Goal: Transaction & Acquisition: Purchase product/service

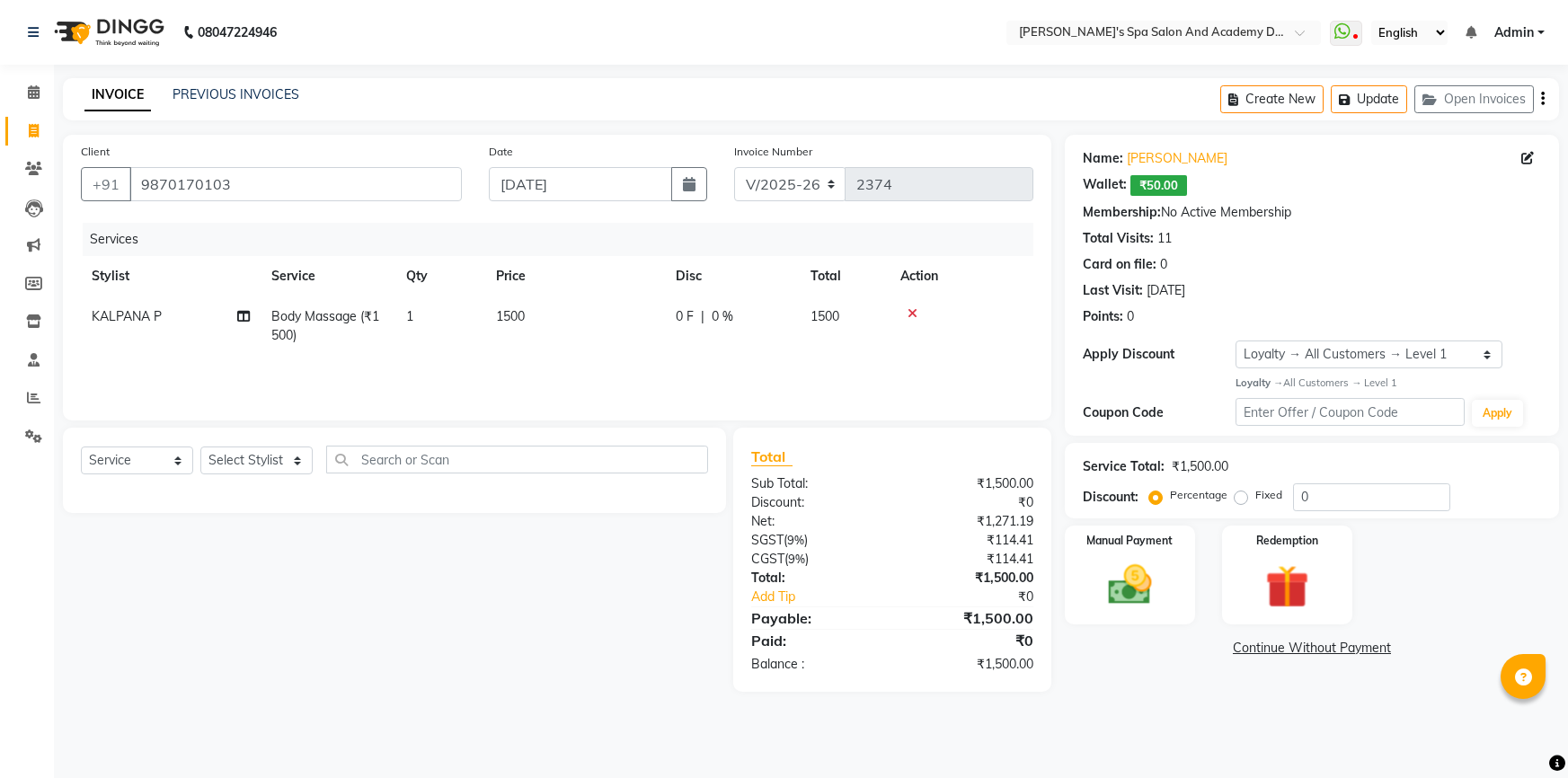
select select "6316"
select select "service"
select select "1: Object"
select select "84108"
click at [201, 446] on select "Select Stylist Admin AKSHTA AMBRE ASAWARI PAWAR DIRECT 1 GAURI THAPA JIGNA SHAH…" at bounding box center [256, 460] width 112 height 27
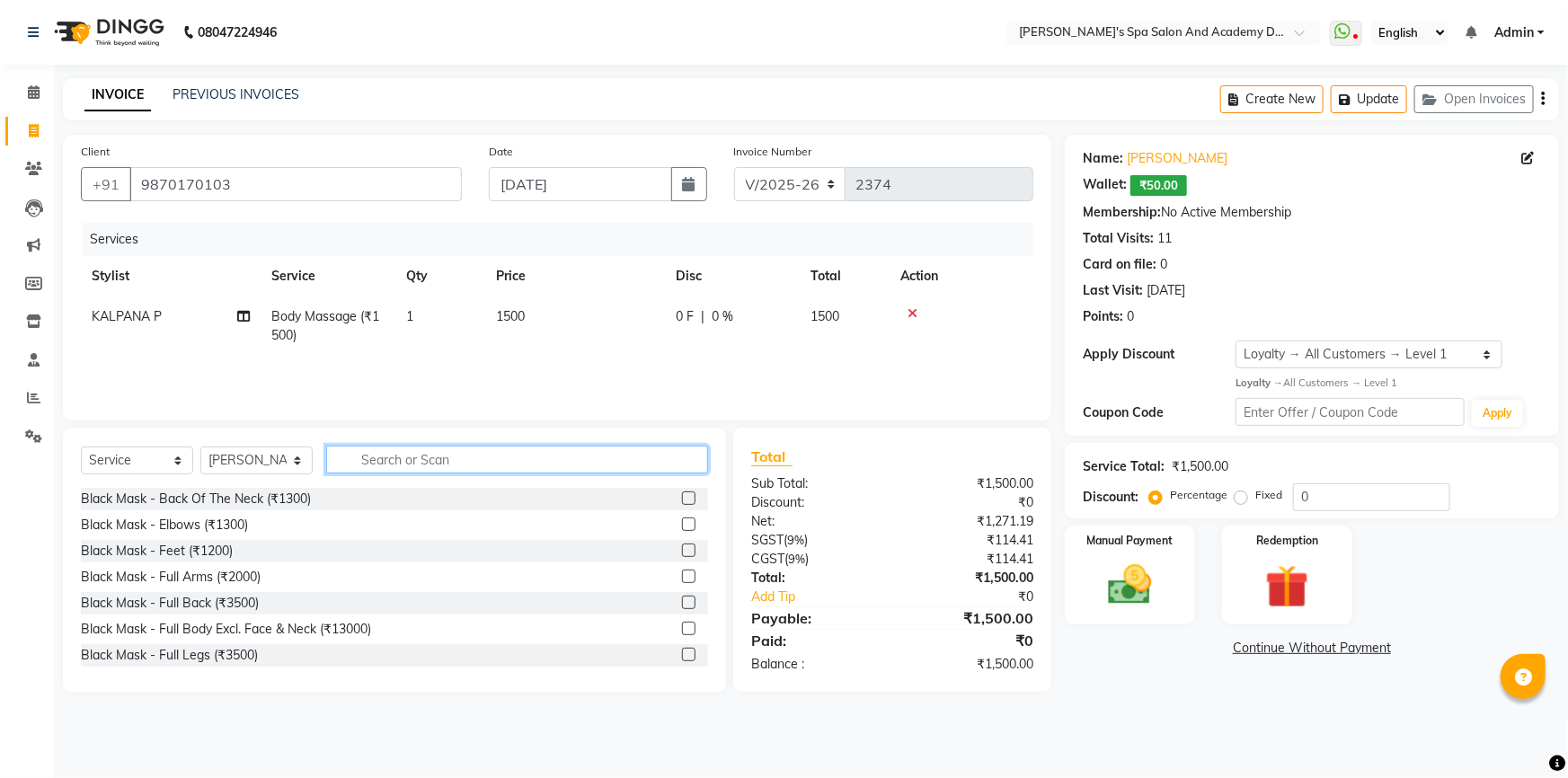
click at [346, 462] on input "text" at bounding box center [516, 460] width 381 height 27
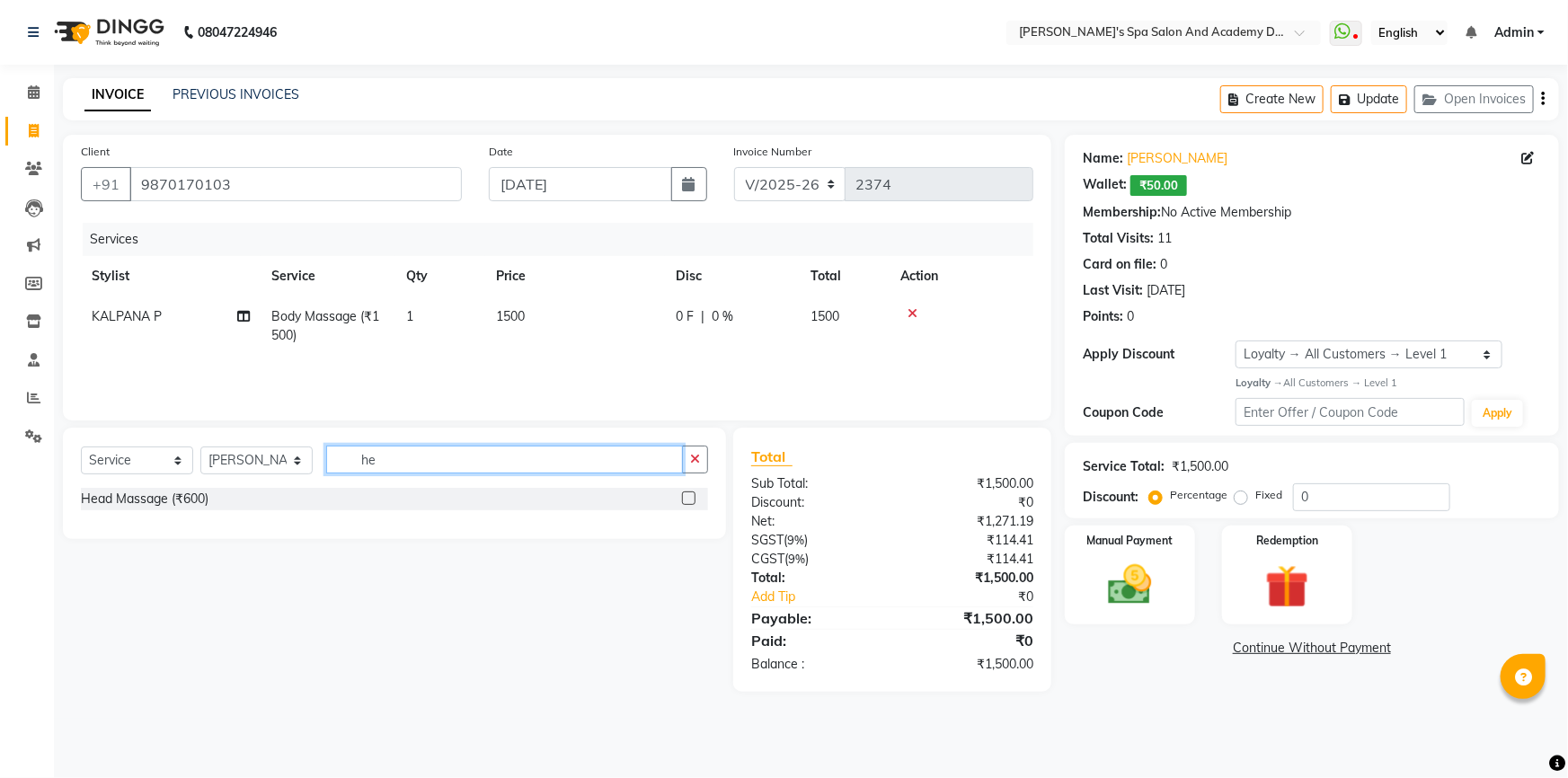
type input "h"
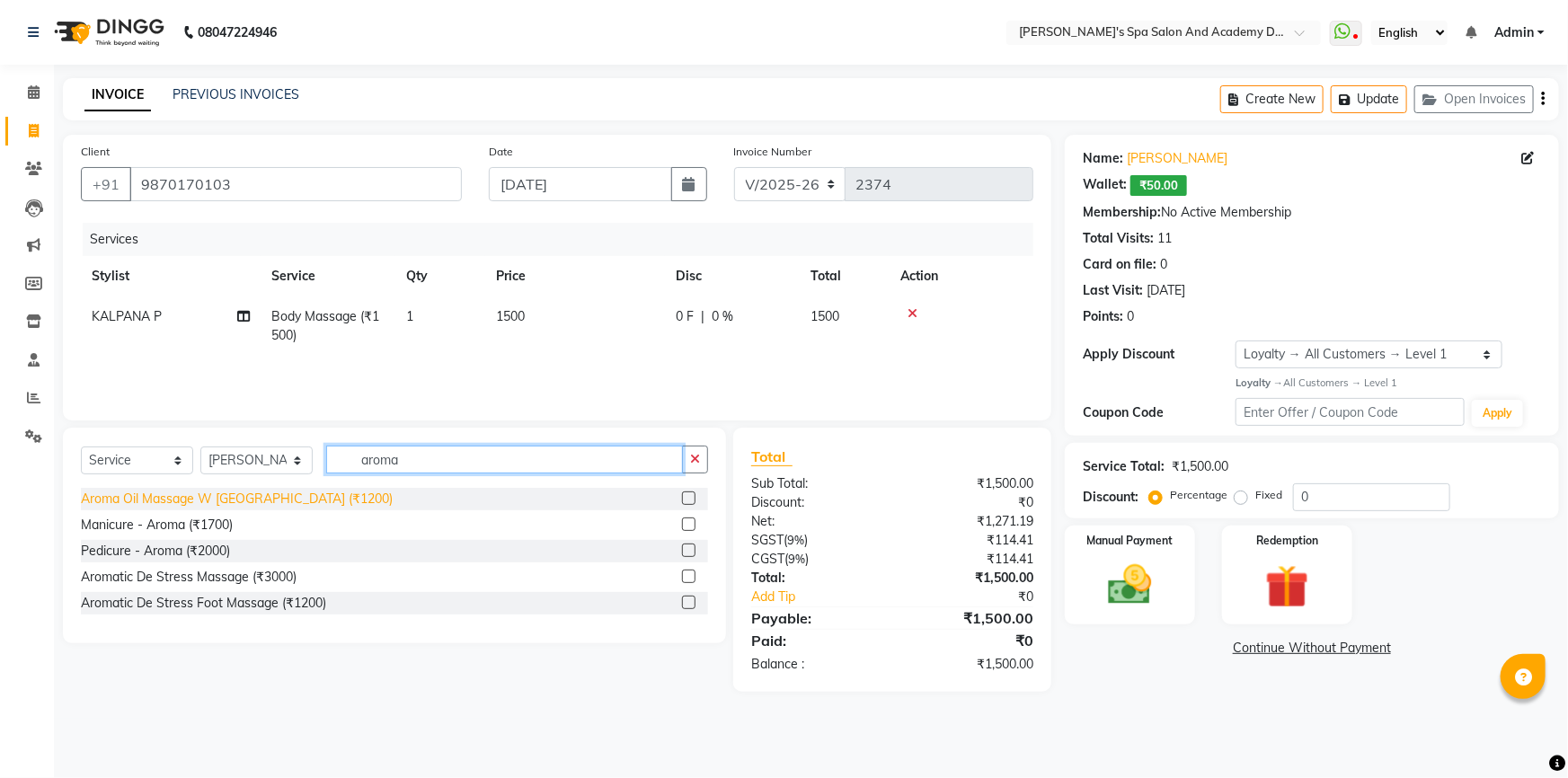
type input "aroma"
click at [178, 501] on div "Aroma Oil Massage W Wash (₹1200)" at bounding box center [237, 499] width 312 height 19
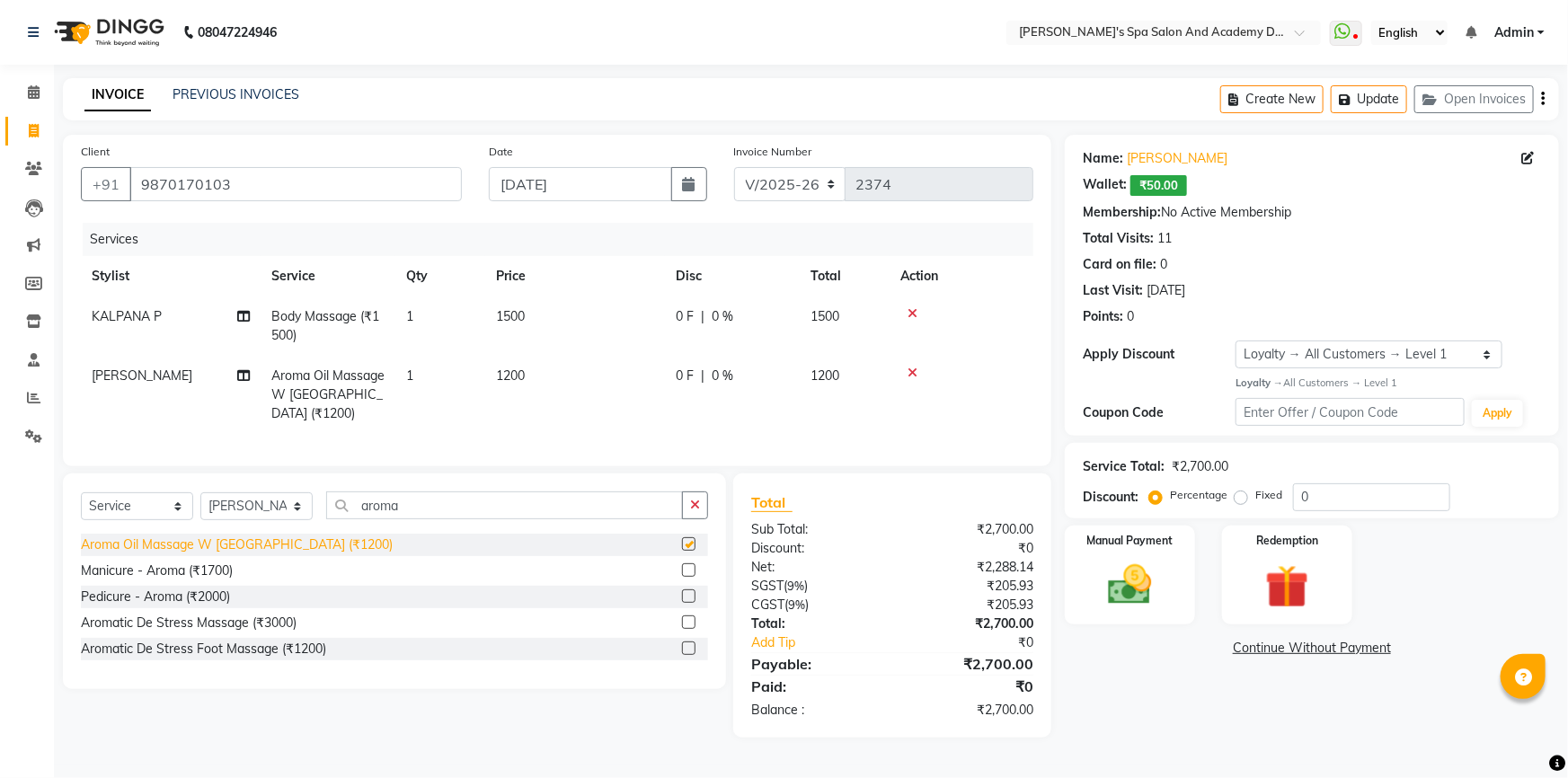
checkbox input "false"
click at [1132, 576] on img at bounding box center [1130, 584] width 73 height 52
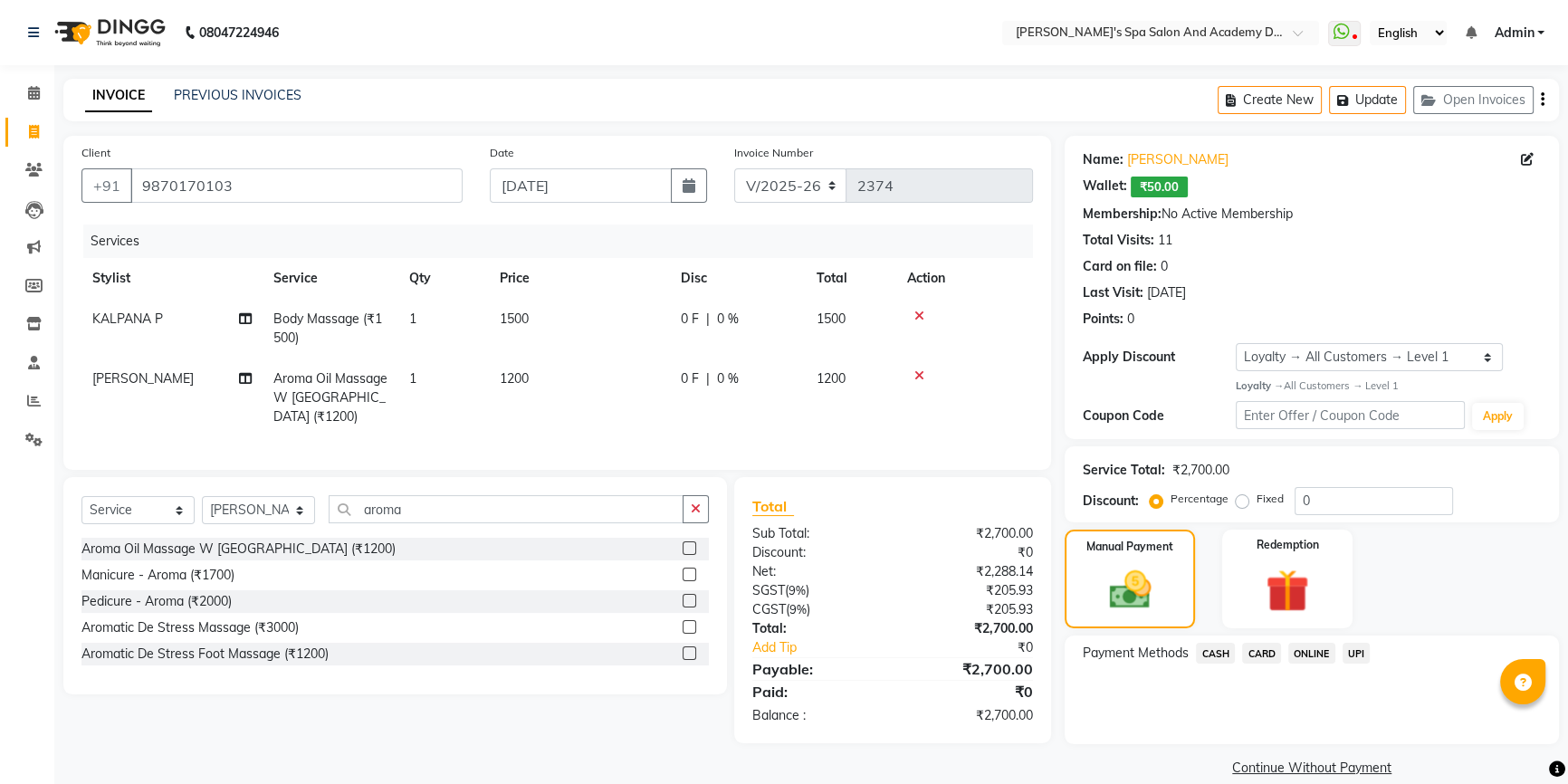
scroll to position [24, 0]
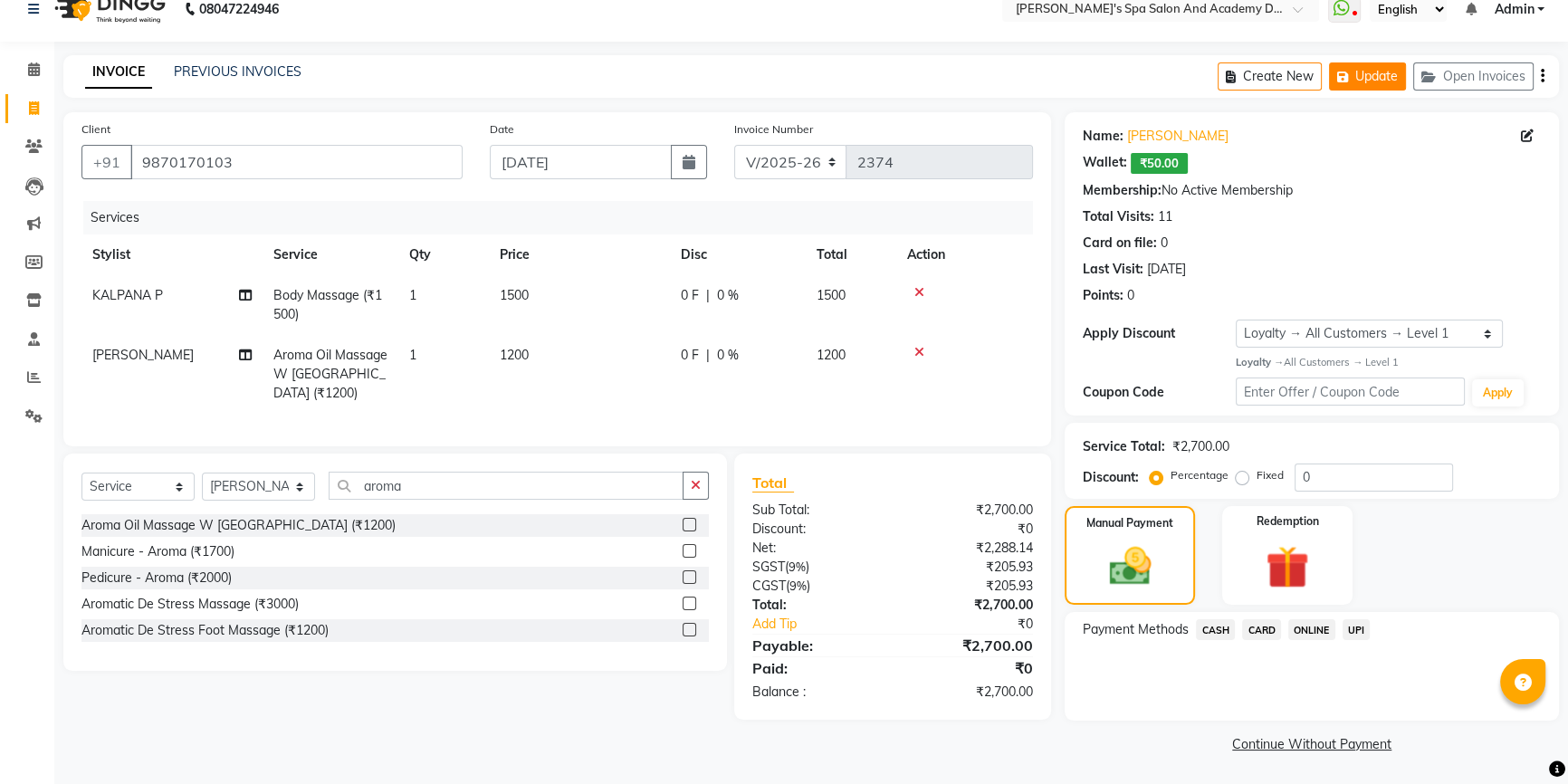
click at [1357, 66] on button "Update" at bounding box center [1367, 76] width 77 height 28
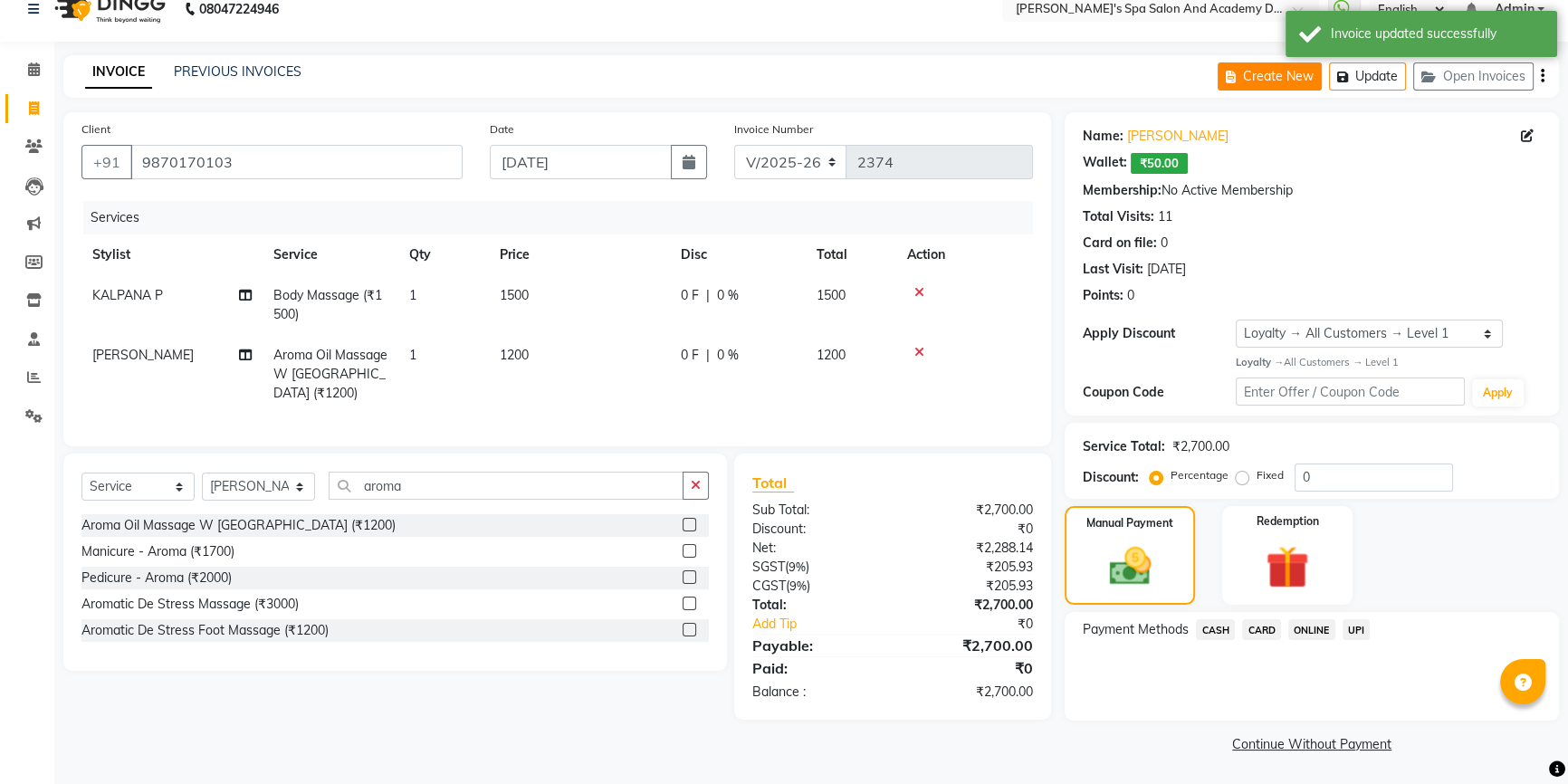
click at [1274, 82] on button "Create New" at bounding box center [1269, 76] width 104 height 28
select select "6316"
select select "service"
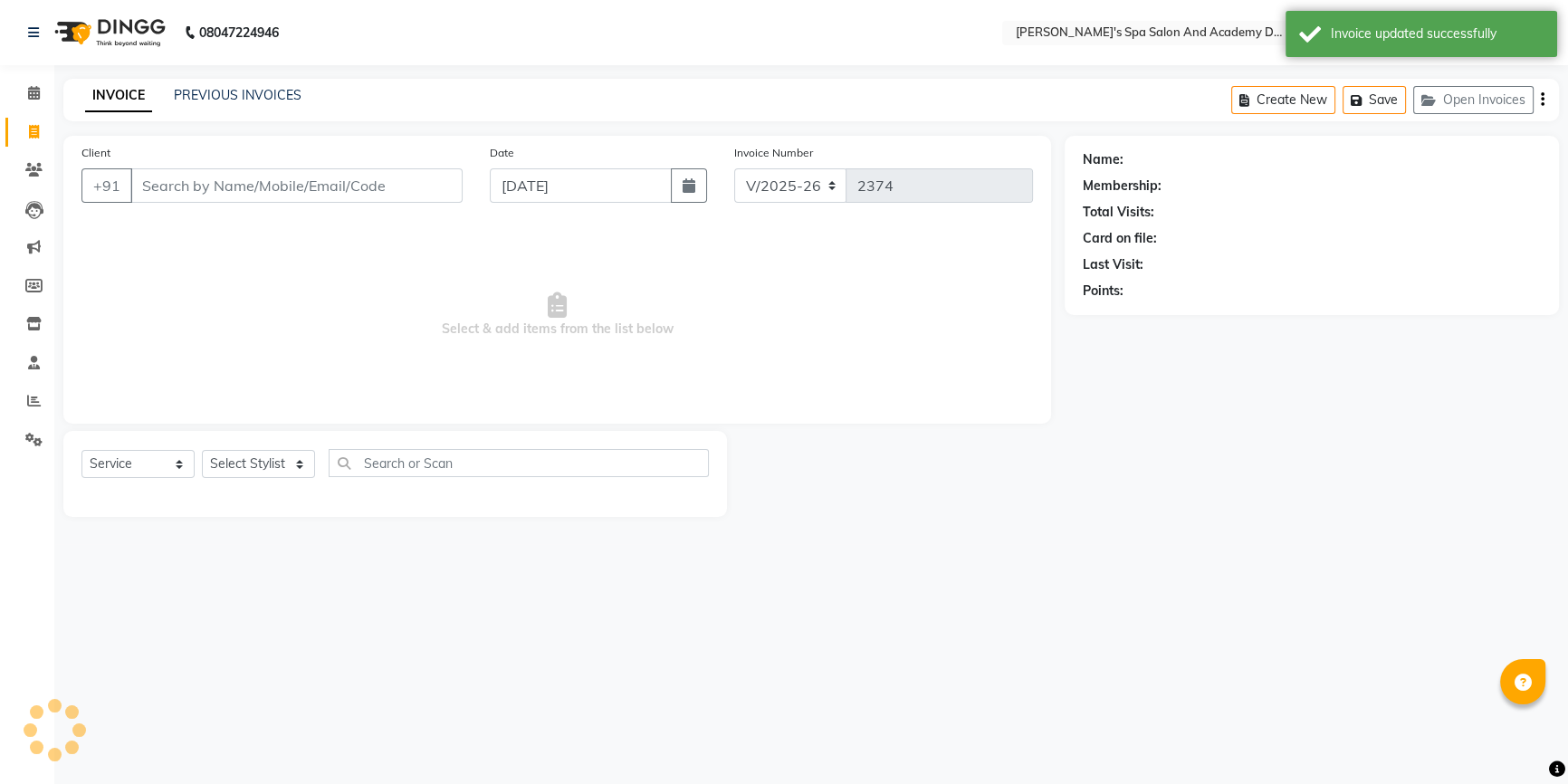
scroll to position [0, 0]
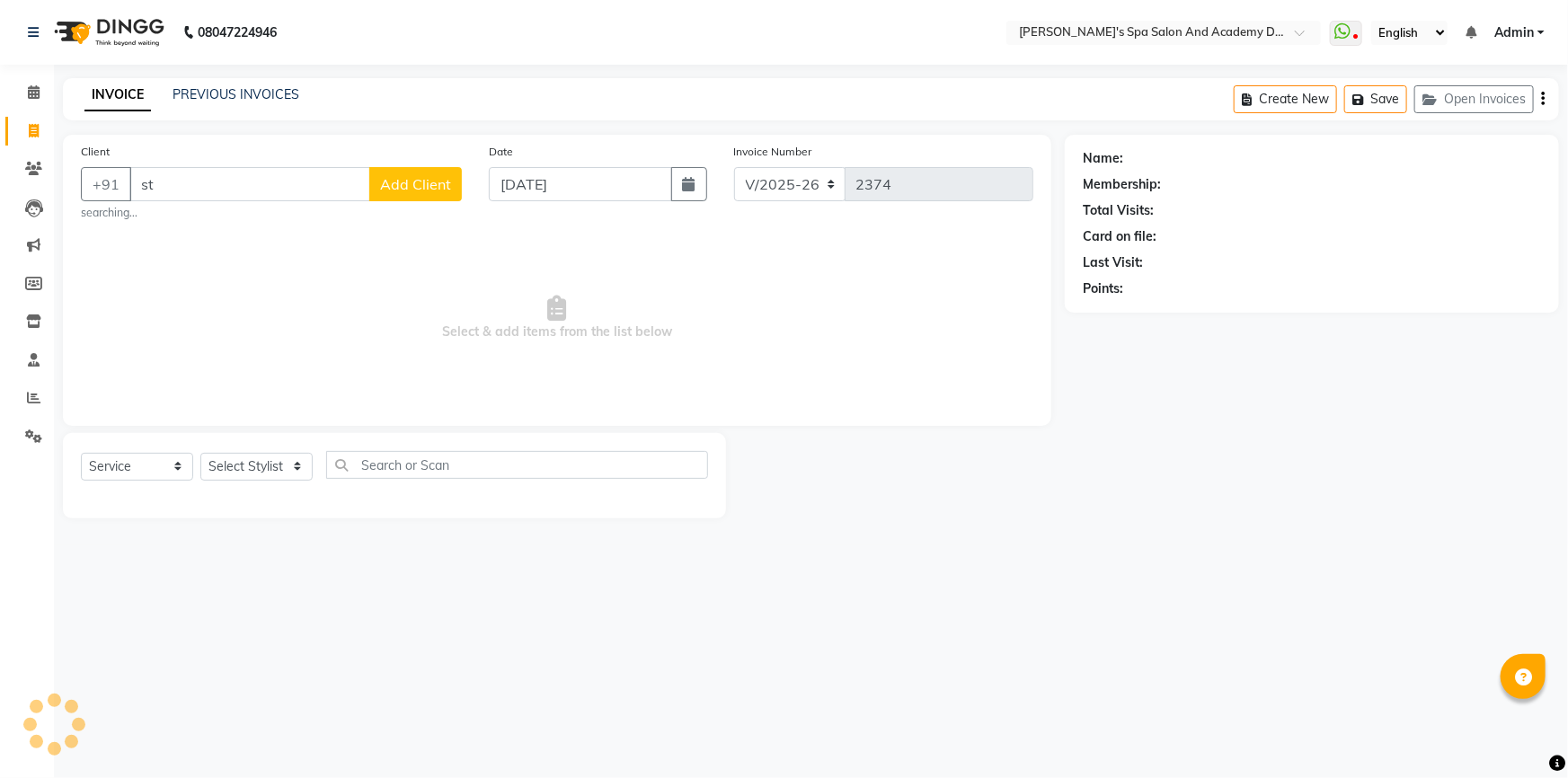
type input "s"
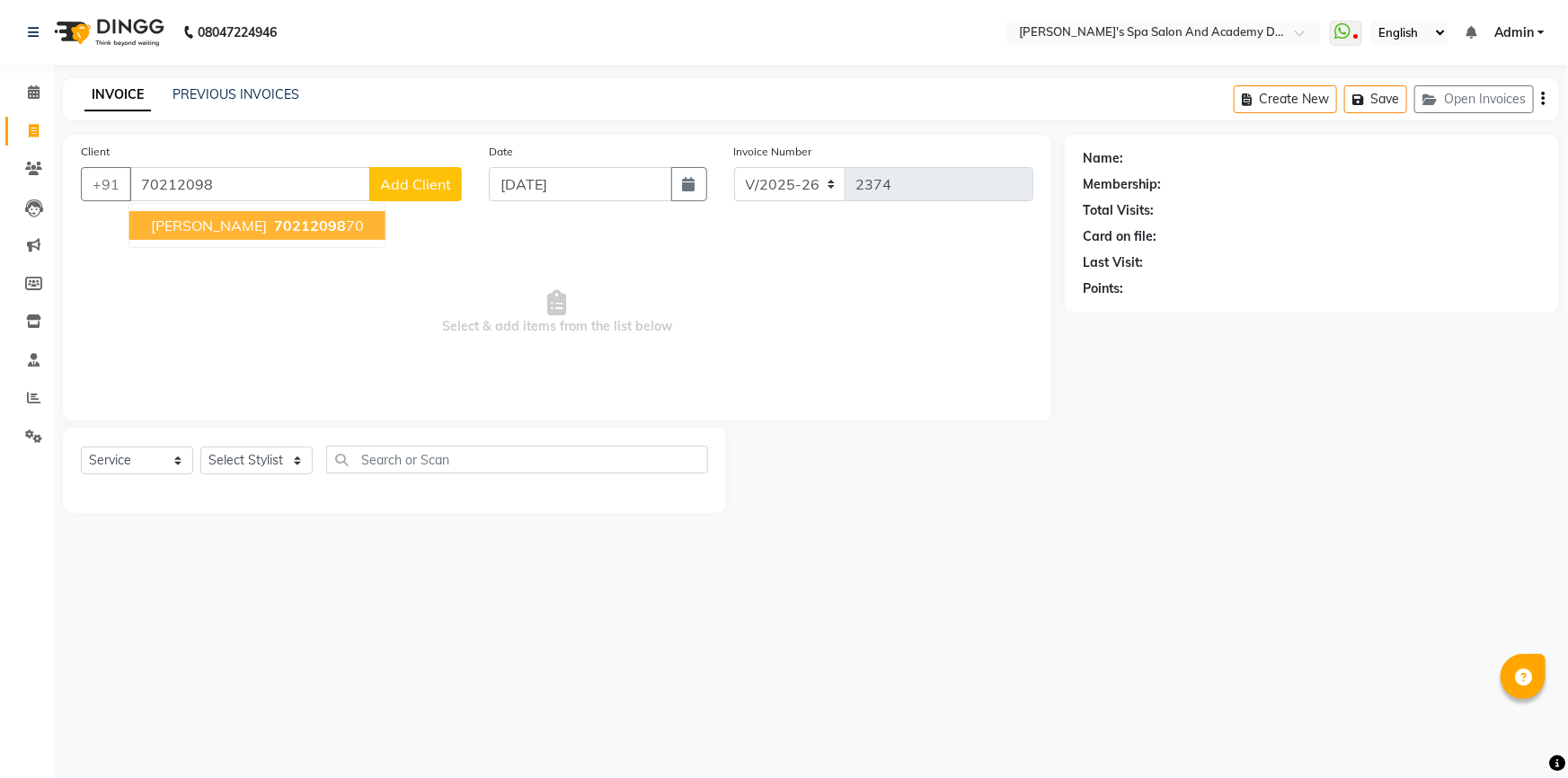
click at [245, 229] on span "STEPHANIE DSOUZA" at bounding box center [208, 225] width 115 height 18
type input "7021209870"
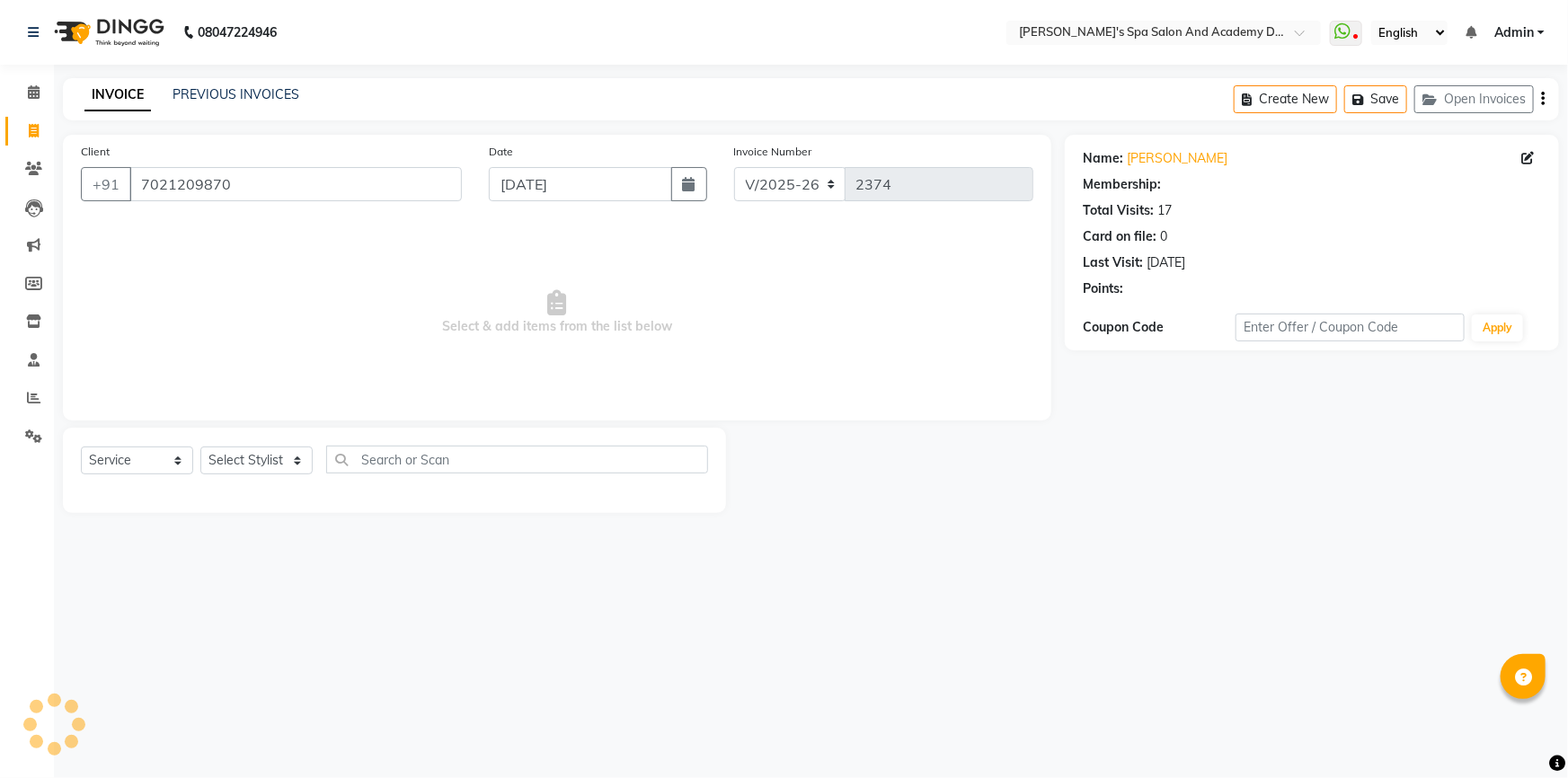
select select "2: Object"
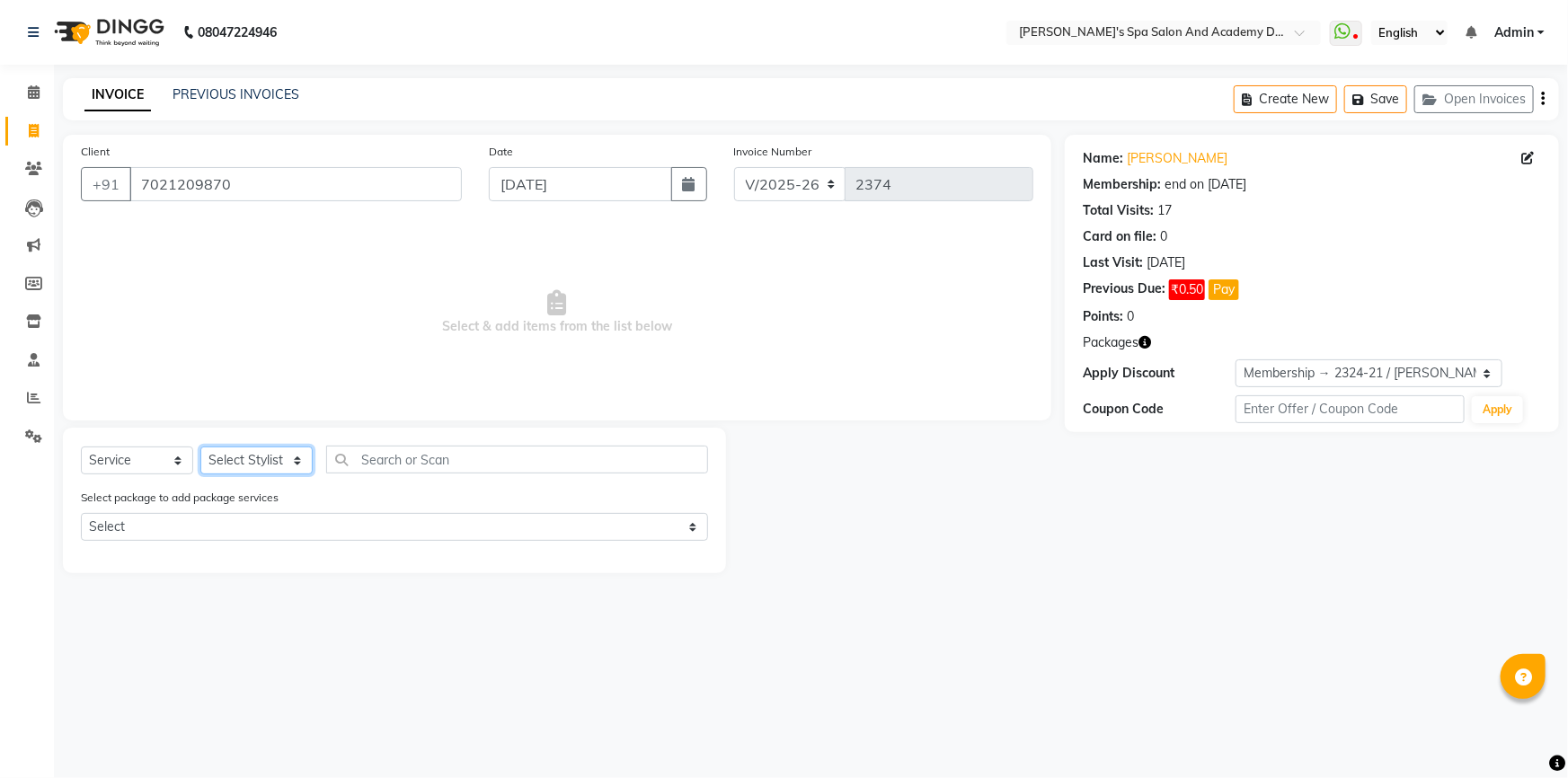
click at [257, 451] on select "Select Stylist Admin AKSHTA AMBRE ASAWARI PAWAR DIRECT 1 GAURI THAPA JIGNA SHAH…" at bounding box center [256, 460] width 112 height 27
select select "47360"
click at [201, 446] on select "Select Stylist Admin AKSHTA AMBRE ASAWARI PAWAR DIRECT 1 GAURI THAPA JIGNA SHAH…" at bounding box center [256, 460] width 112 height 27
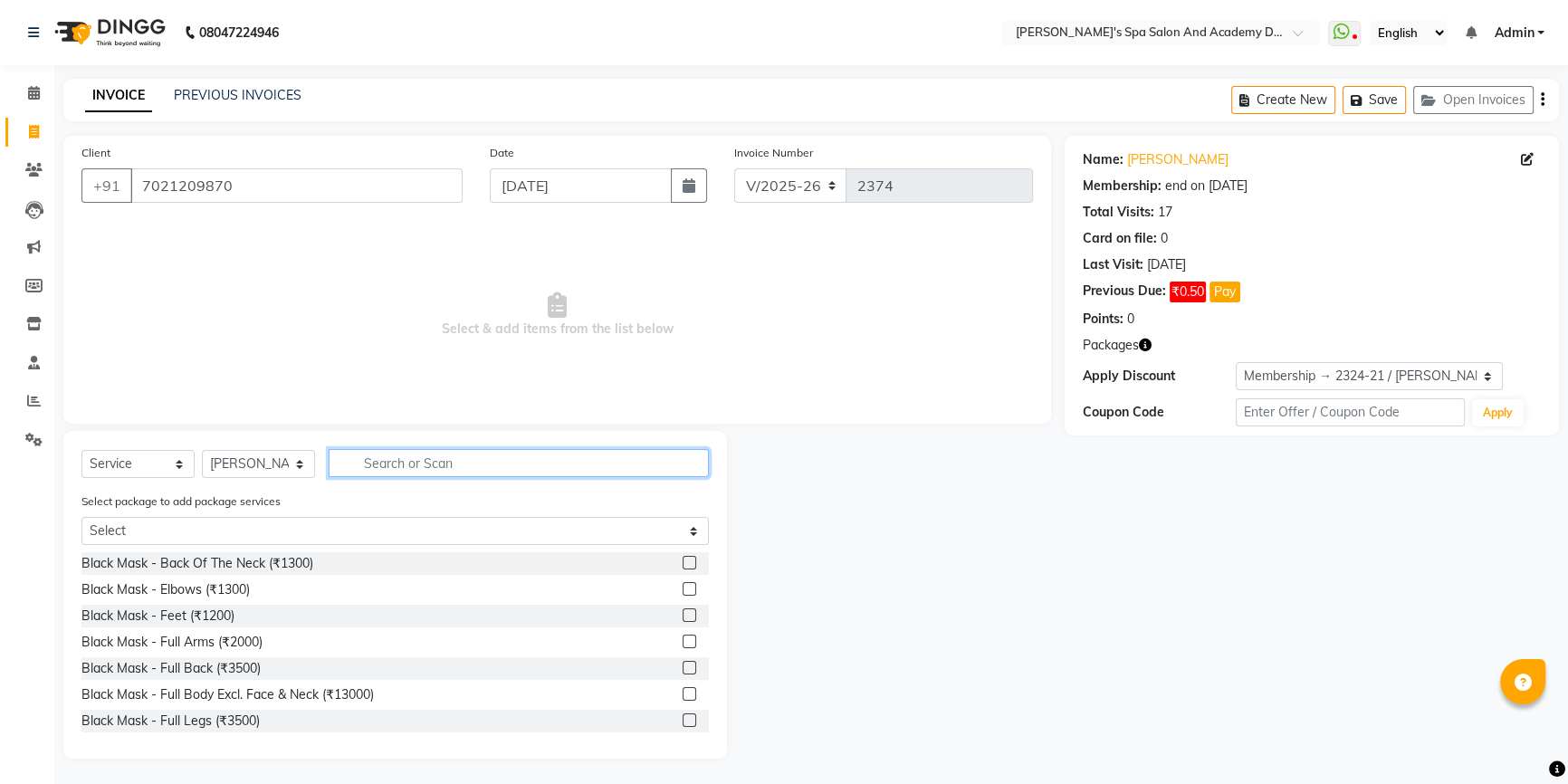
click at [362, 462] on input "text" at bounding box center [518, 463] width 380 height 28
type input "waxing"
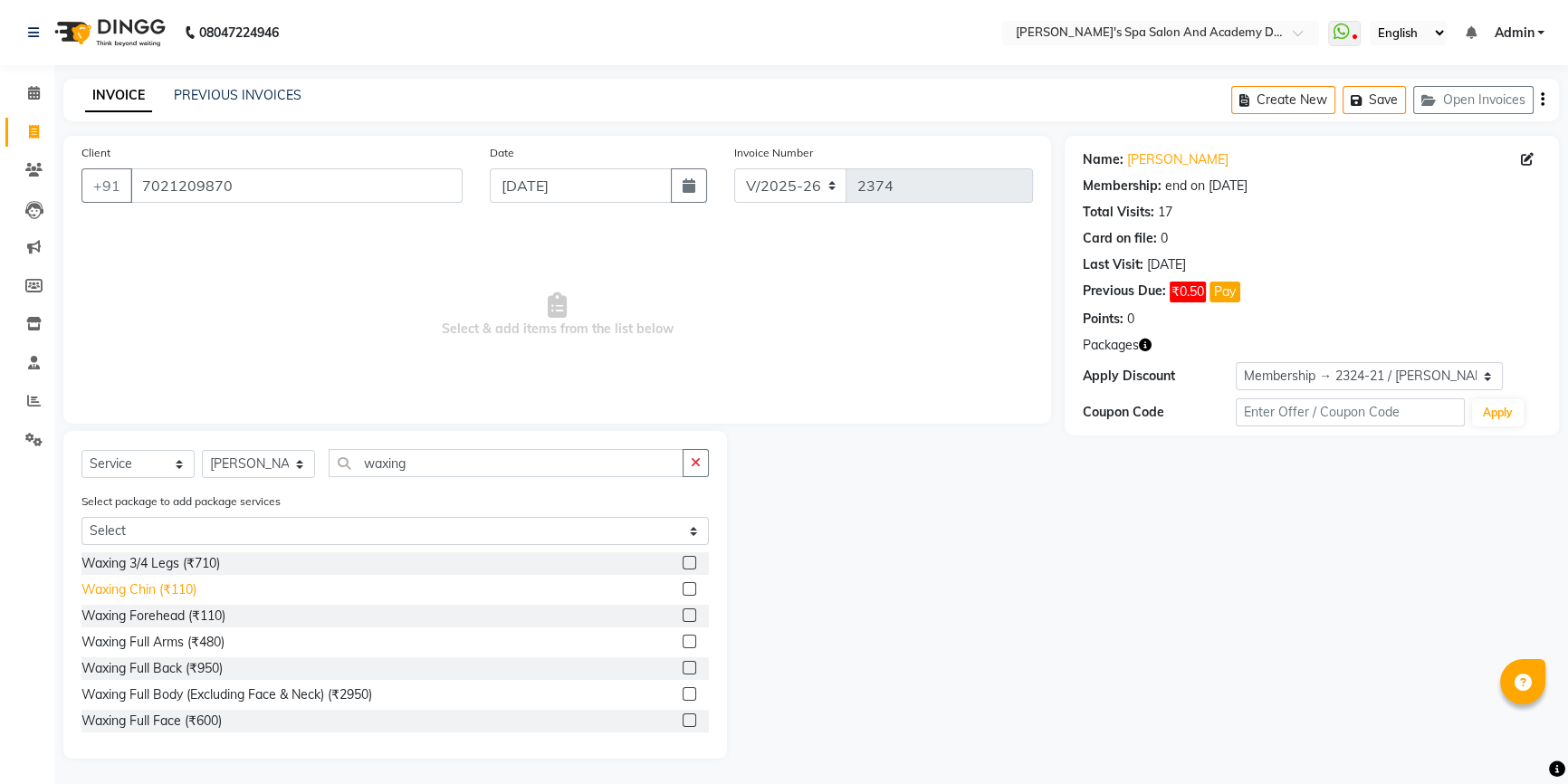
click at [155, 585] on div "Waxing Chin (₹110)" at bounding box center [139, 590] width 115 height 19
checkbox input "false"
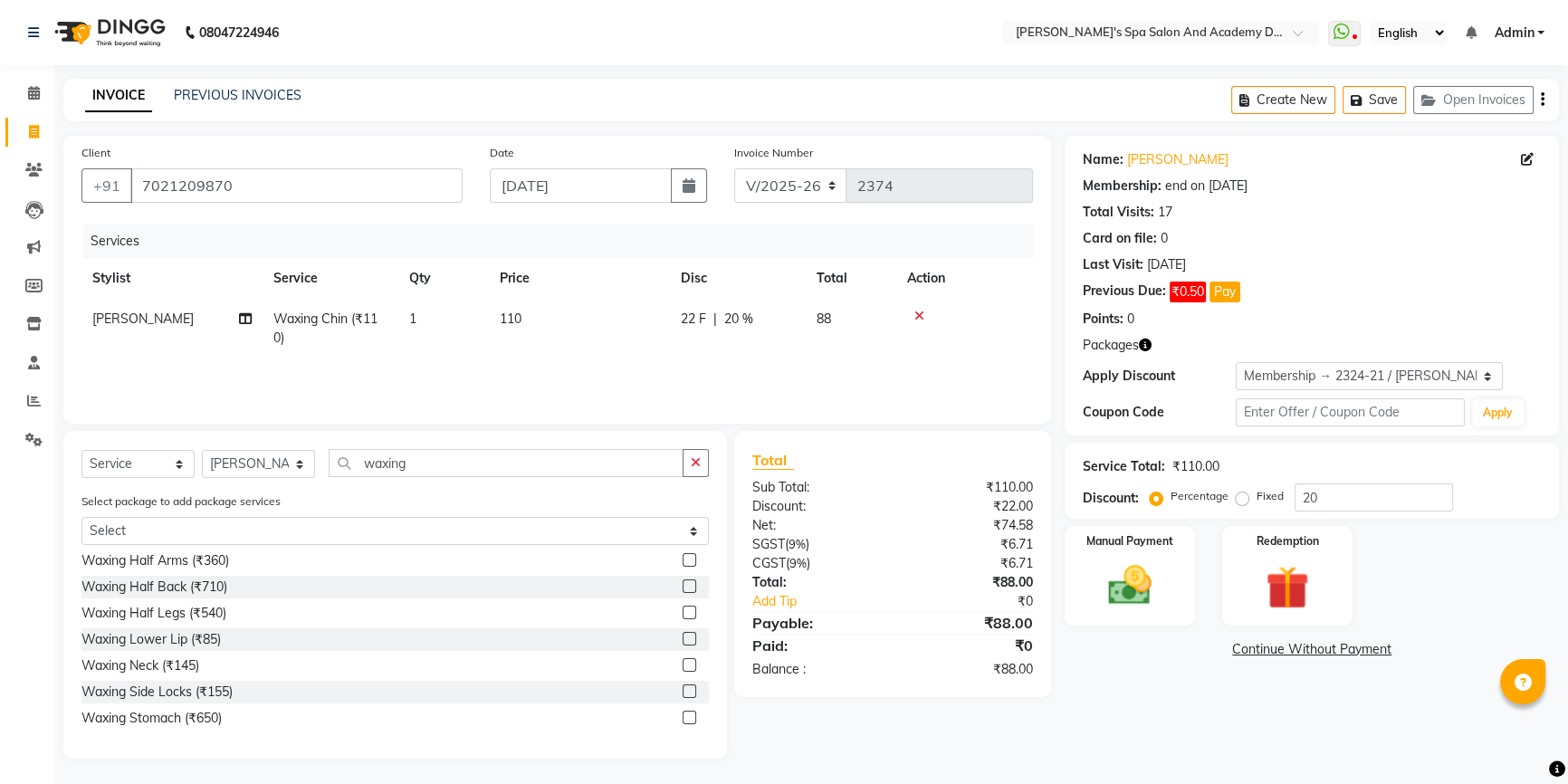
scroll to position [247, 0]
click at [132, 660] on div "Waxing Neck (₹145)" at bounding box center [140, 659] width 117 height 19
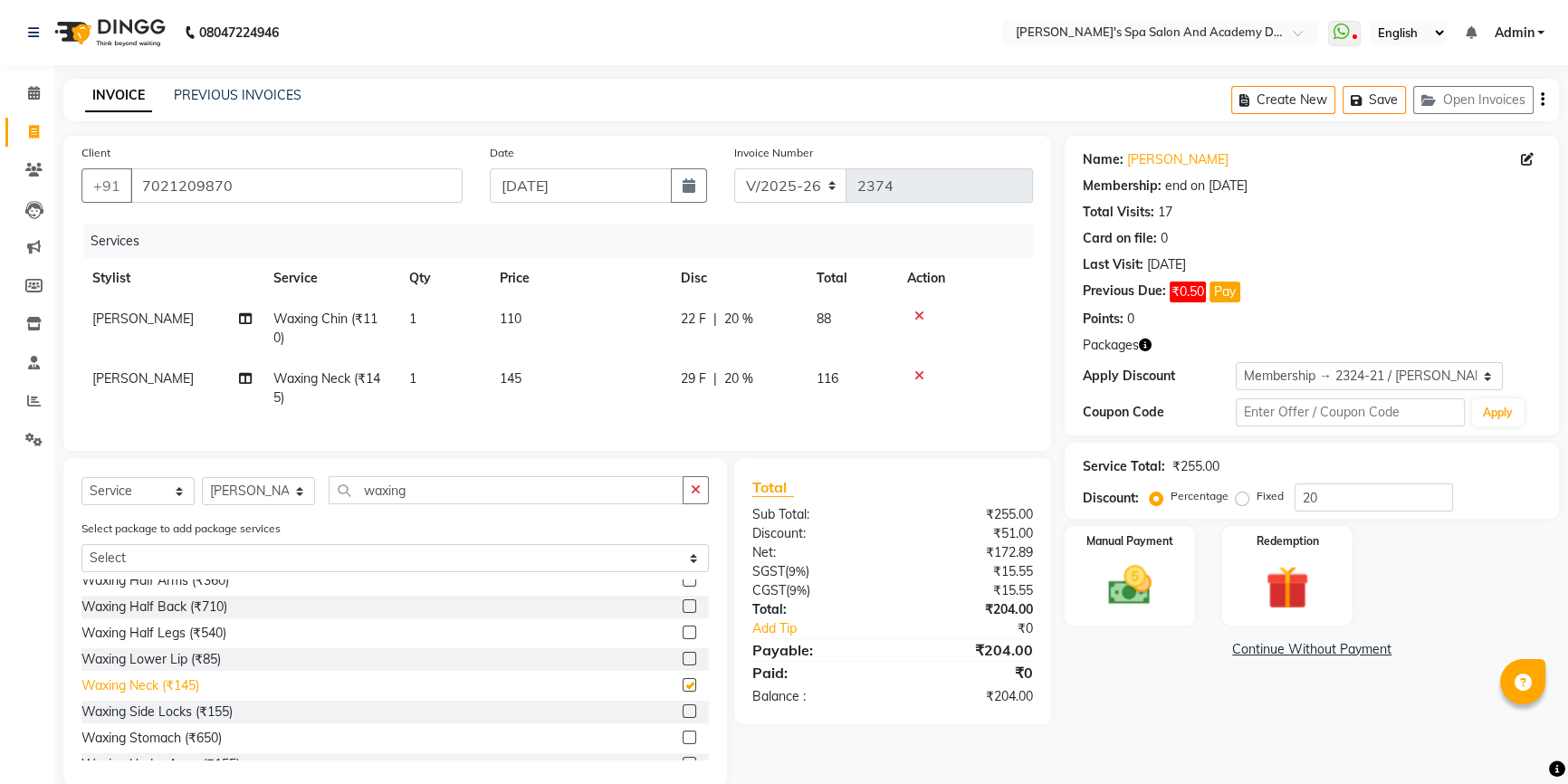
checkbox input "false"
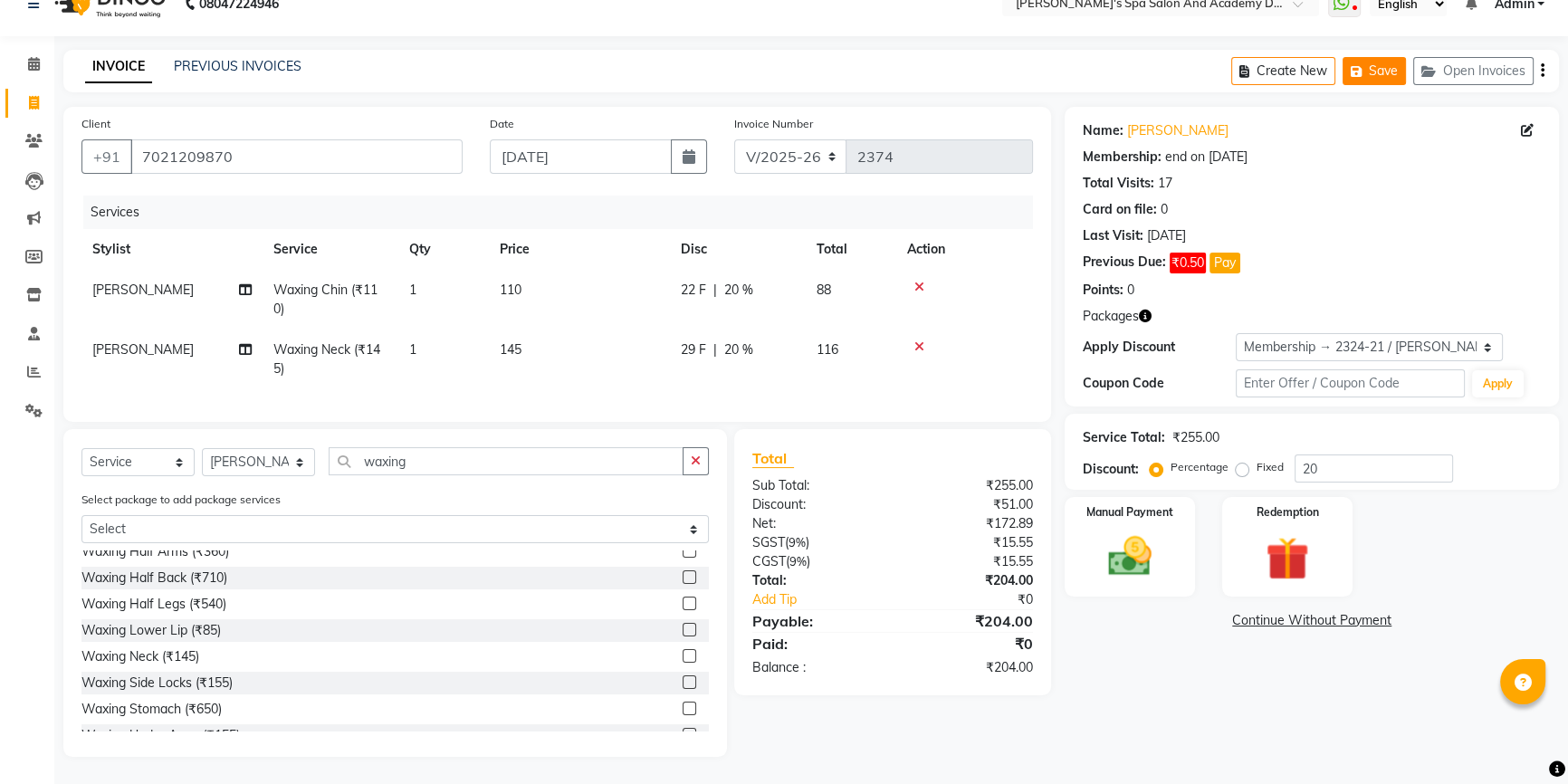
click at [1364, 65] on icon "button" at bounding box center [1359, 71] width 18 height 13
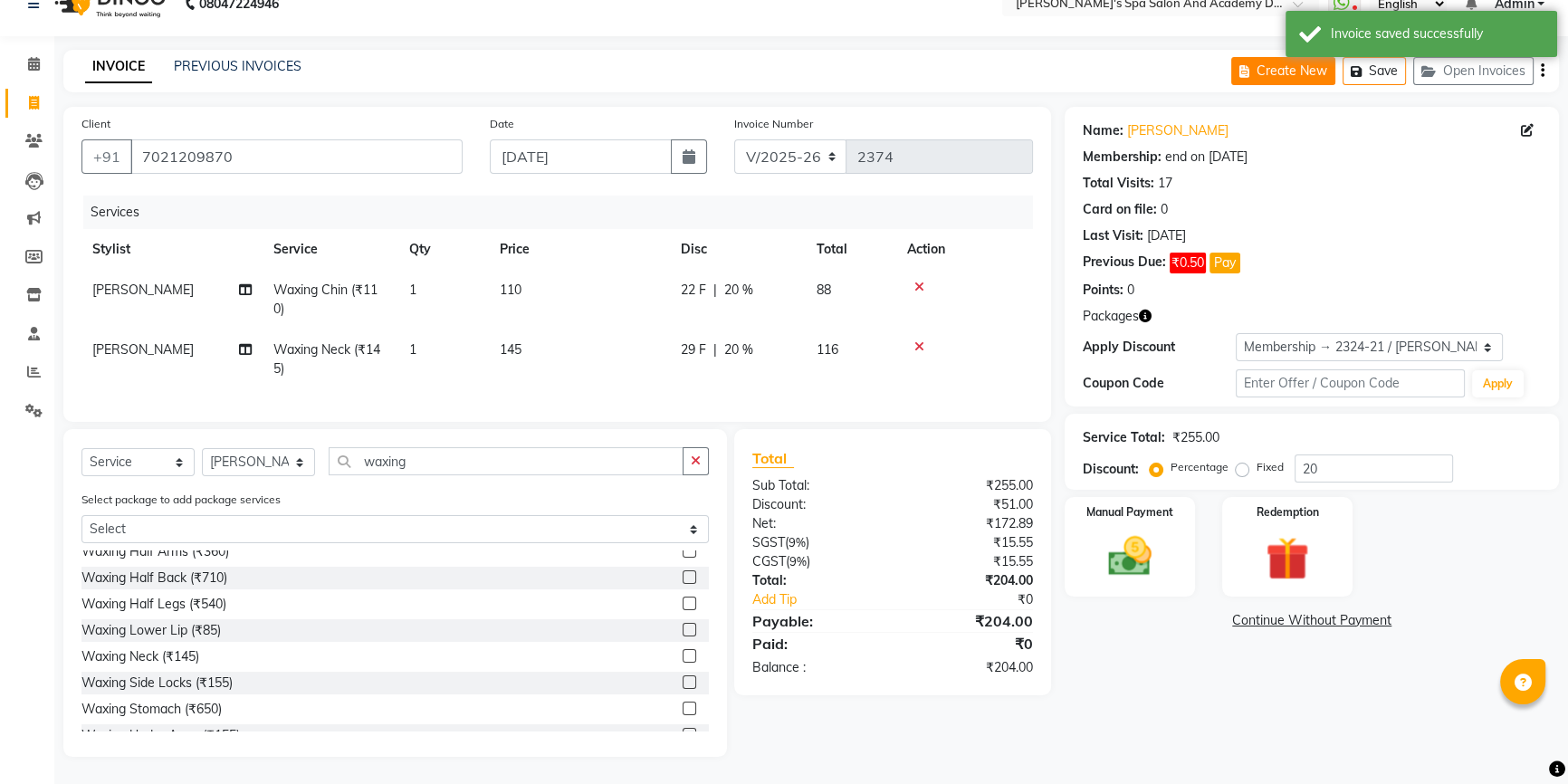
click at [1262, 57] on button "Create New" at bounding box center [1283, 71] width 104 height 28
select select "6316"
select select "service"
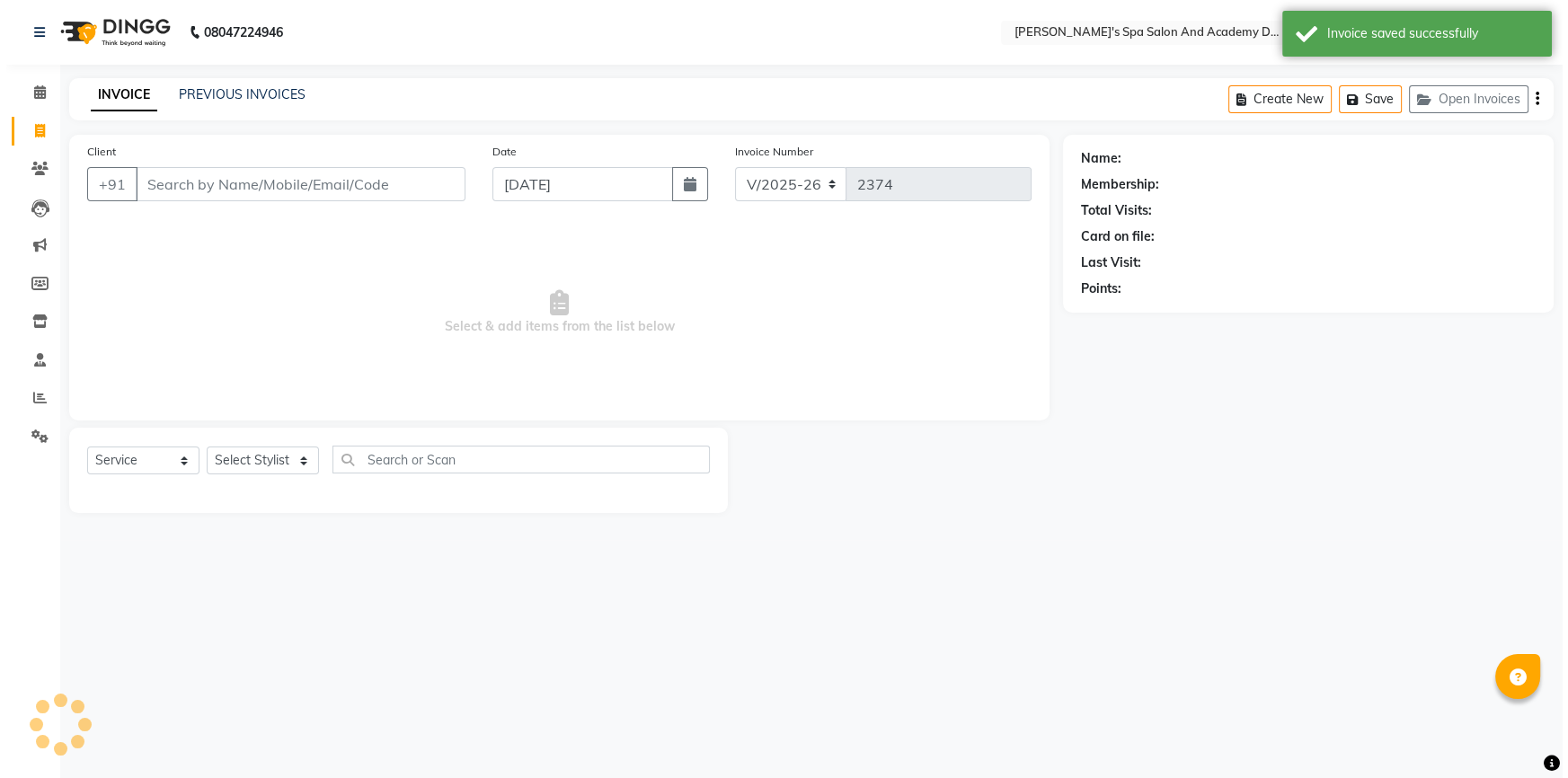
scroll to position [0, 0]
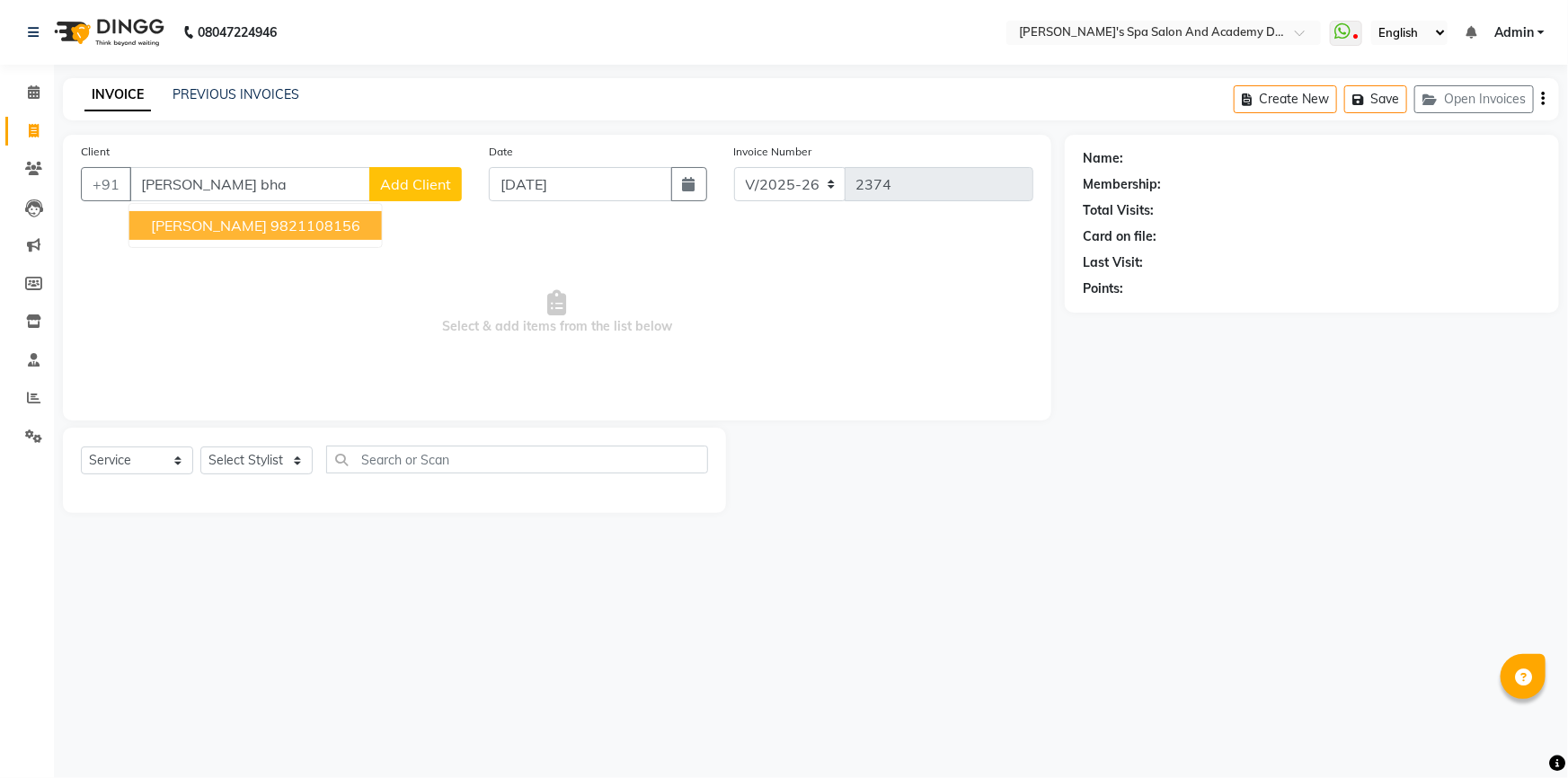
click at [265, 223] on span "ARUNDHATI BHALERAO" at bounding box center [208, 225] width 115 height 18
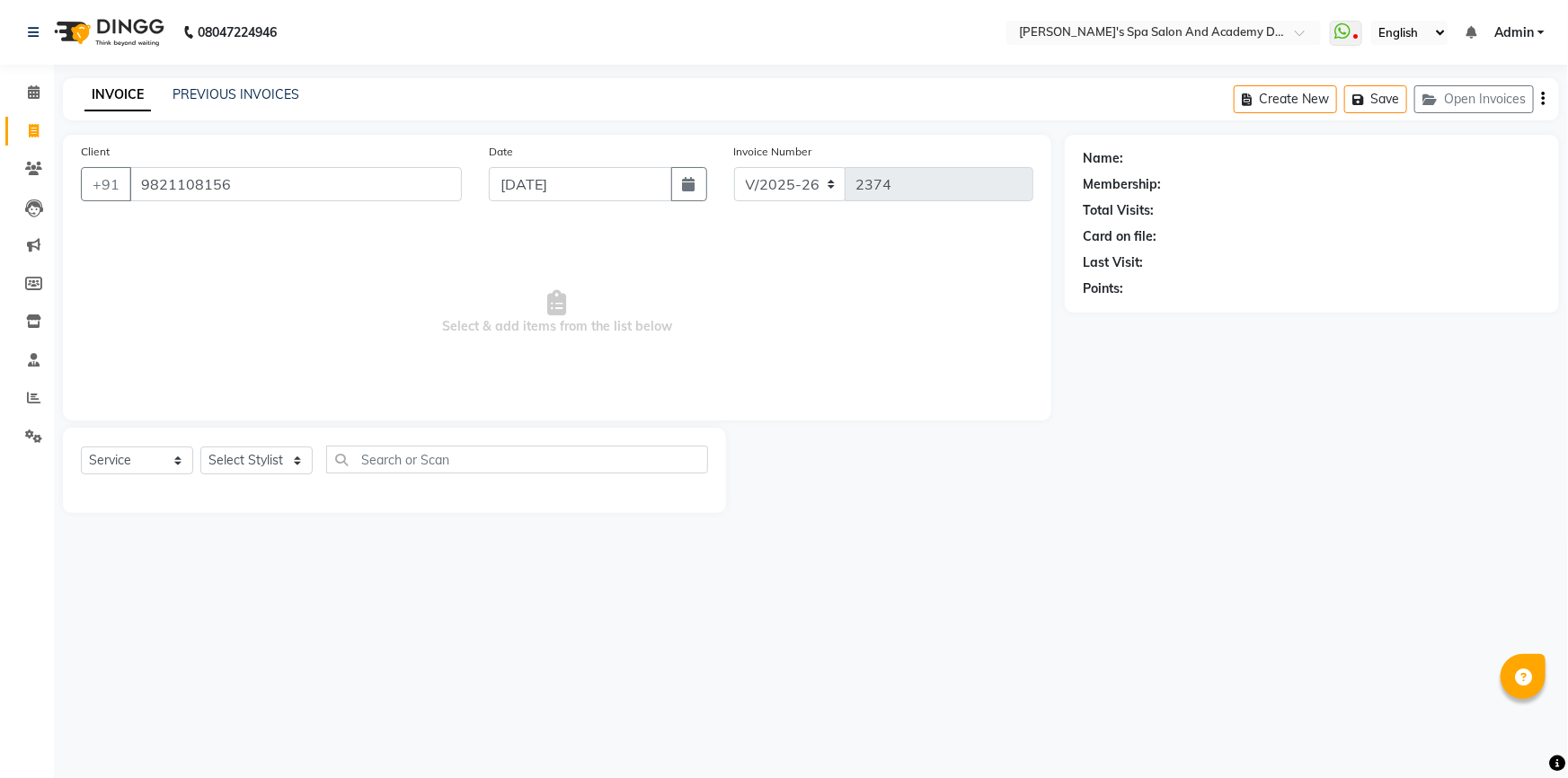
type input "9821108156"
select select "2: Object"
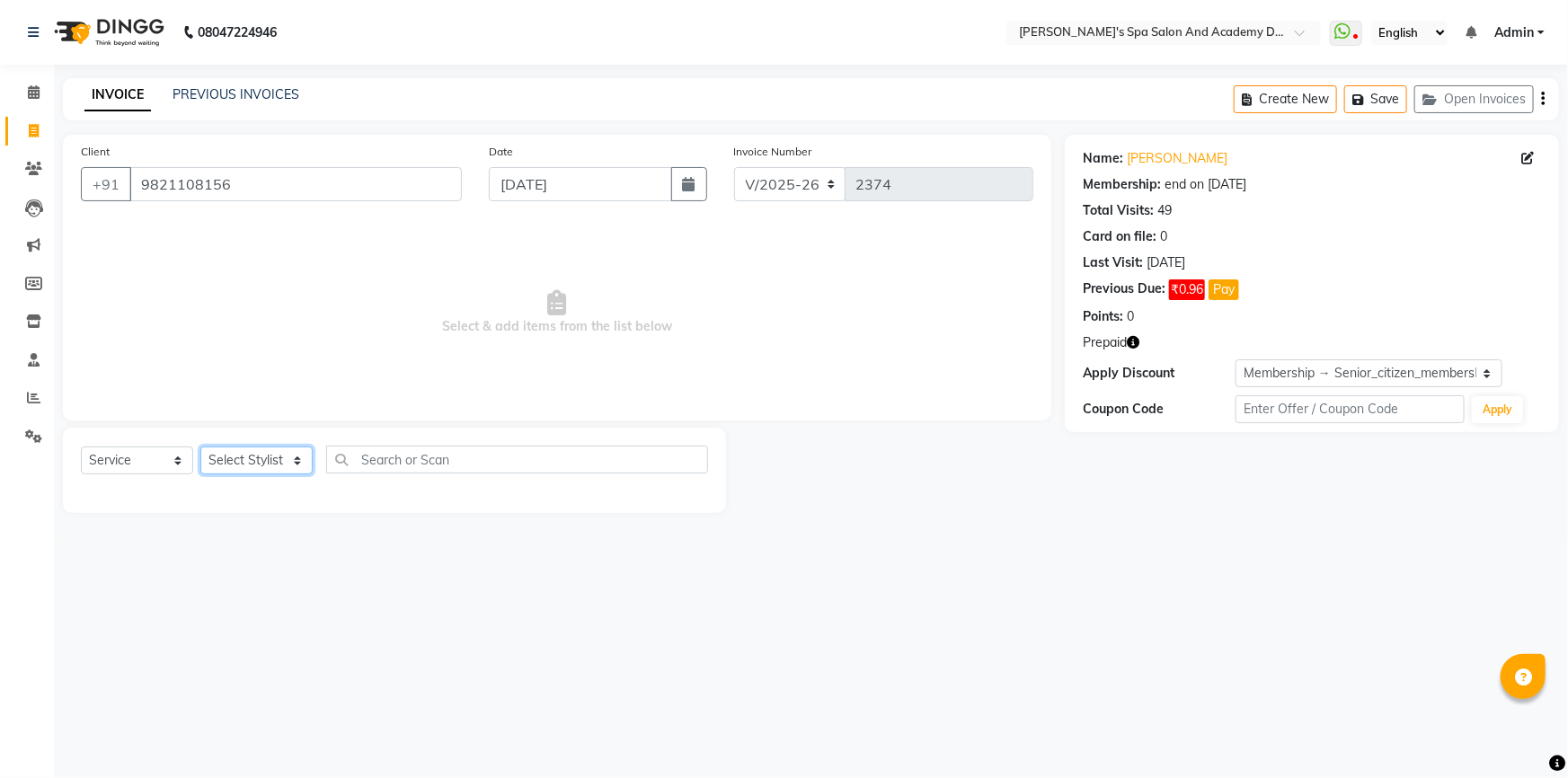
click at [275, 457] on select "Select Stylist Admin AKSHTA AMBRE ASAWARI PAWAR DIRECT 1 GAURI THAPA JIGNA SHAH…" at bounding box center [256, 460] width 112 height 27
select select "47367"
click at [201, 446] on select "Select Stylist Admin AKSHTA AMBRE ASAWARI PAWAR DIRECT 1 GAURI THAPA JIGNA SHAH…" at bounding box center [256, 460] width 112 height 27
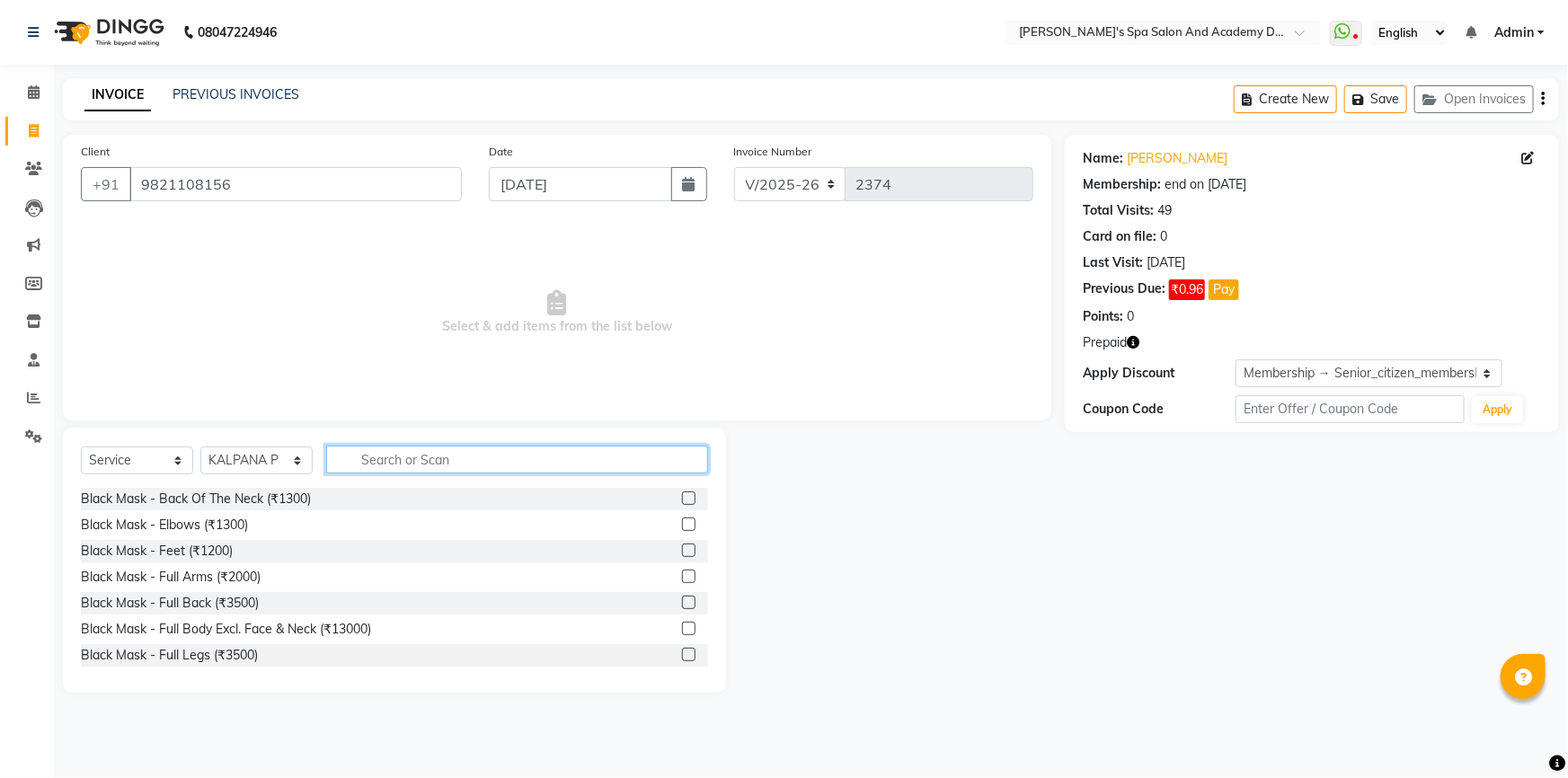
click at [459, 460] on input "text" at bounding box center [516, 460] width 381 height 27
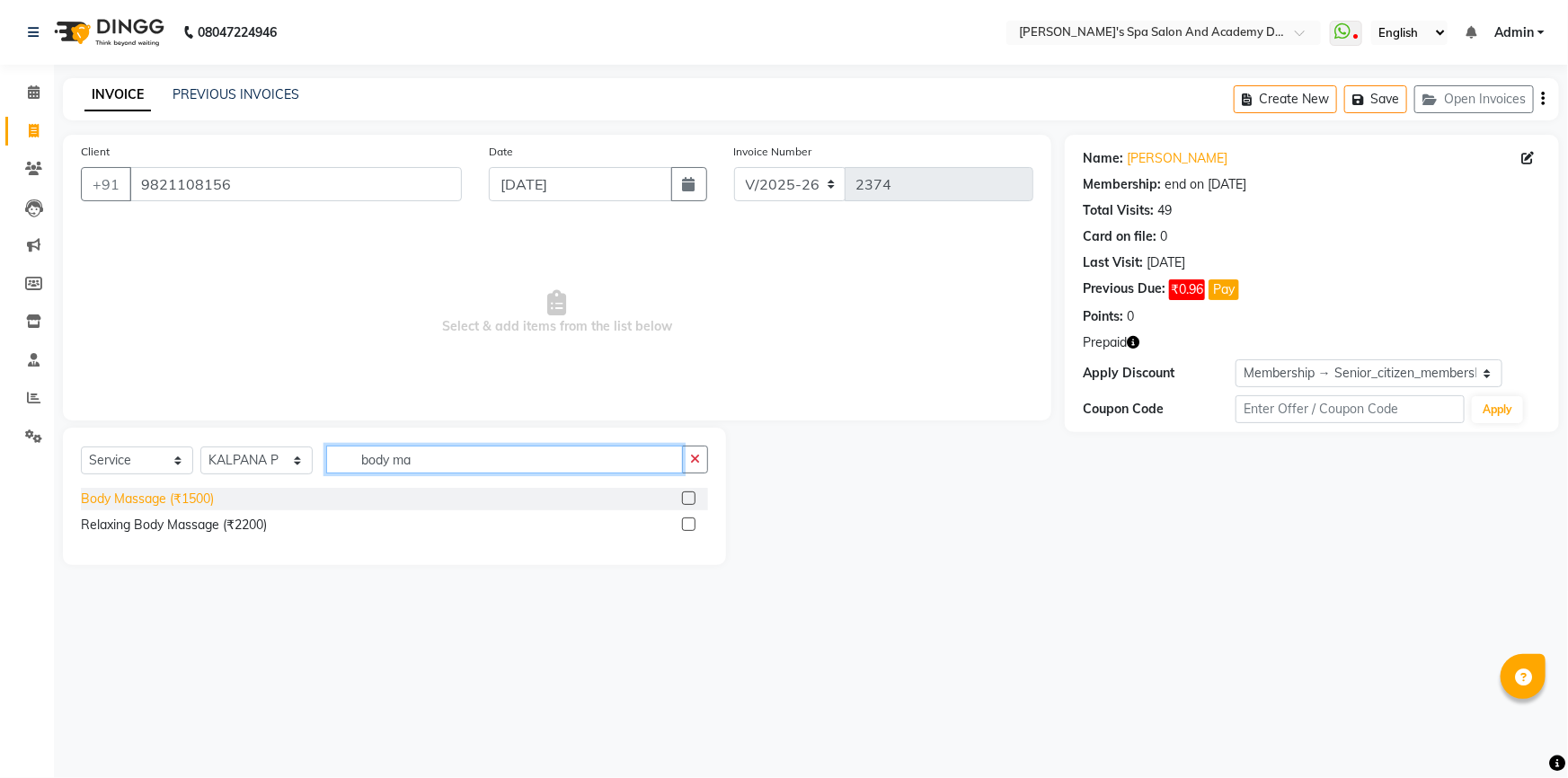
type input "body ma"
click at [174, 495] on div "Body Massage (₹1500)" at bounding box center [148, 499] width 133 height 19
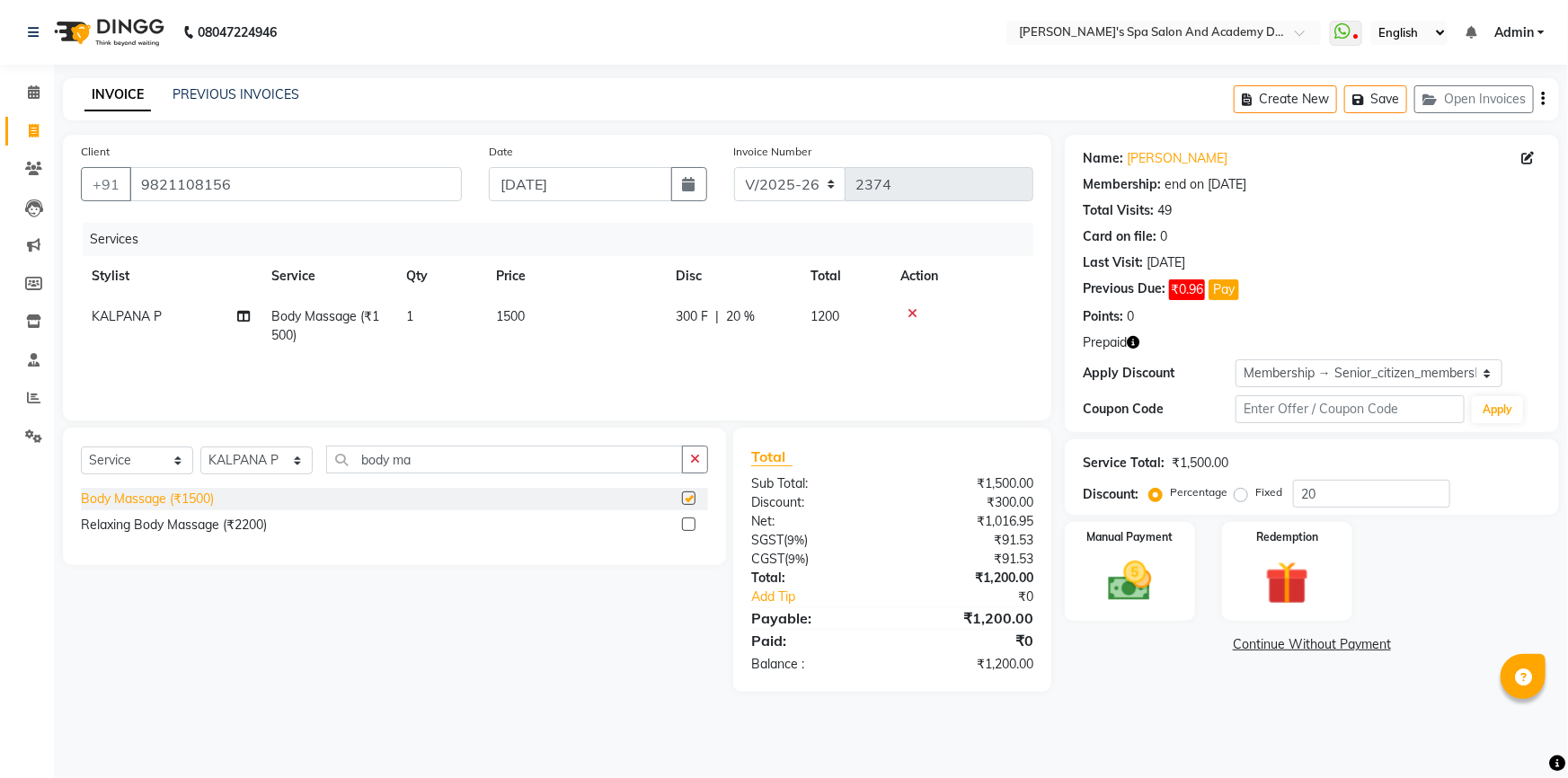
checkbox input "false"
click at [1354, 98] on icon "button" at bounding box center [1361, 100] width 18 height 13
click at [1317, 101] on button "Create New" at bounding box center [1285, 99] width 104 height 27
select select "service"
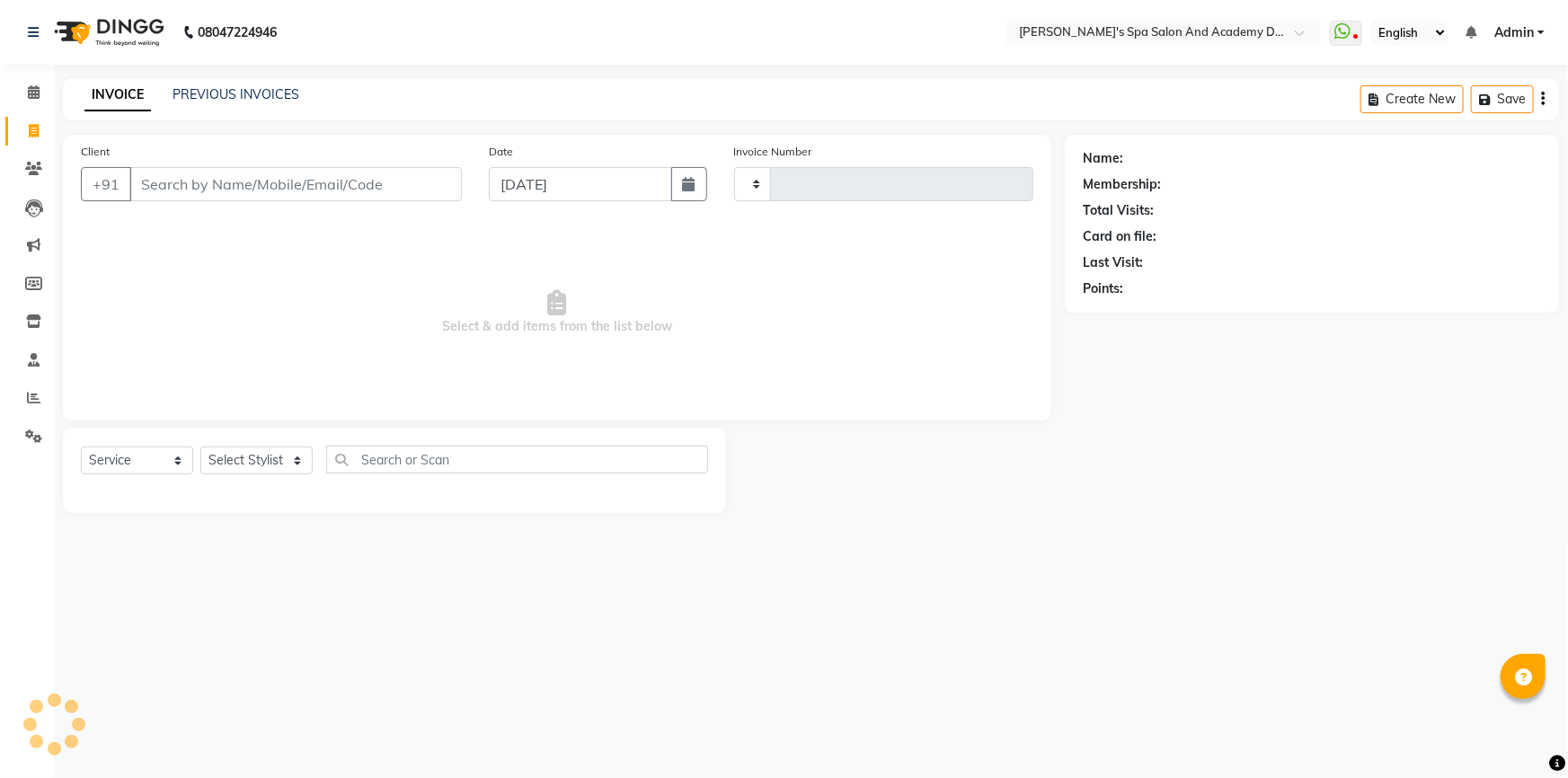
type input "2374"
select select "6316"
click at [174, 193] on input "Client" at bounding box center [295, 184] width 333 height 34
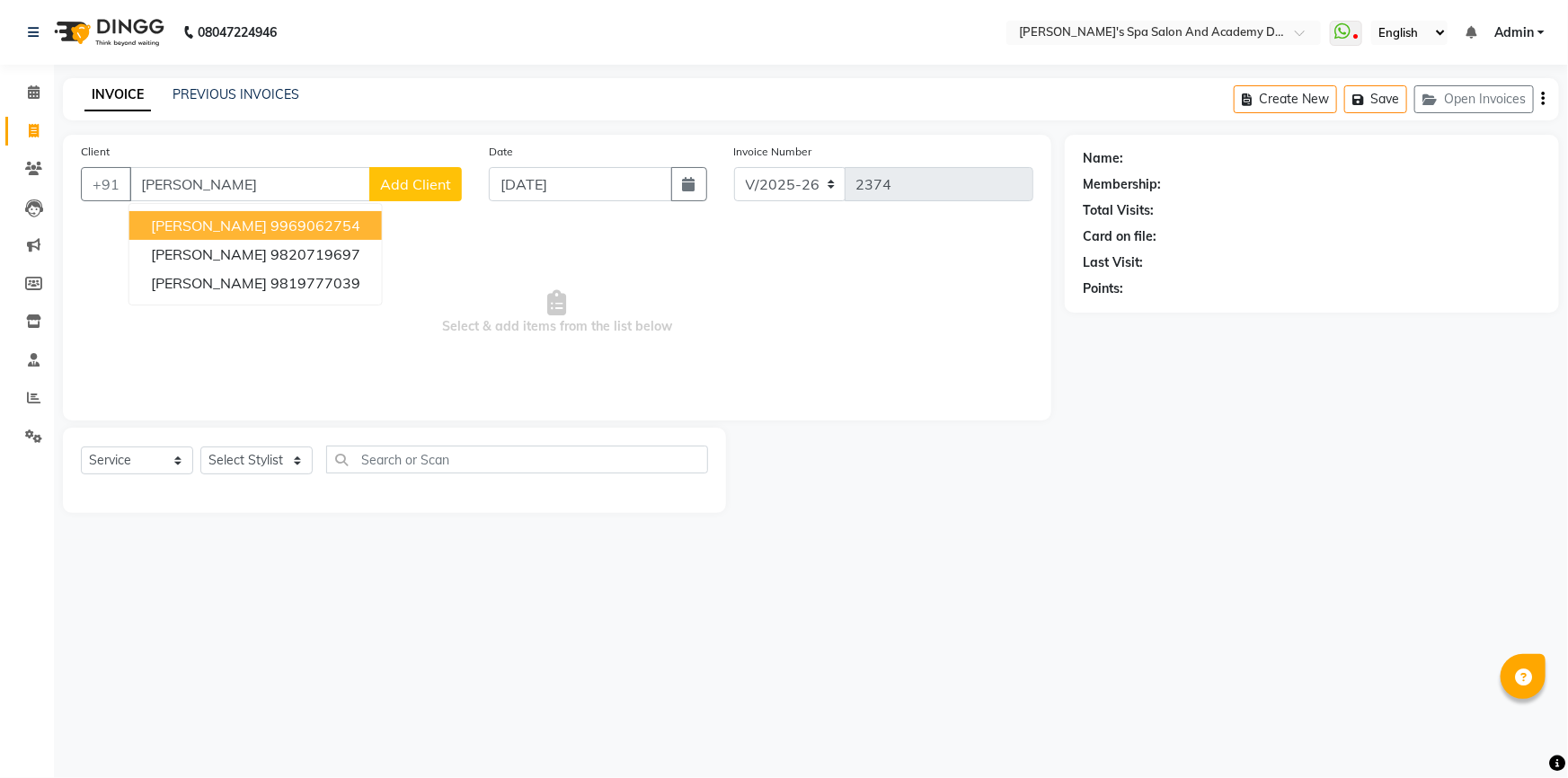
click at [267, 227] on span "MADHURA SALUNKE" at bounding box center [208, 225] width 115 height 18
type input "9969062754"
select select "2: Object"
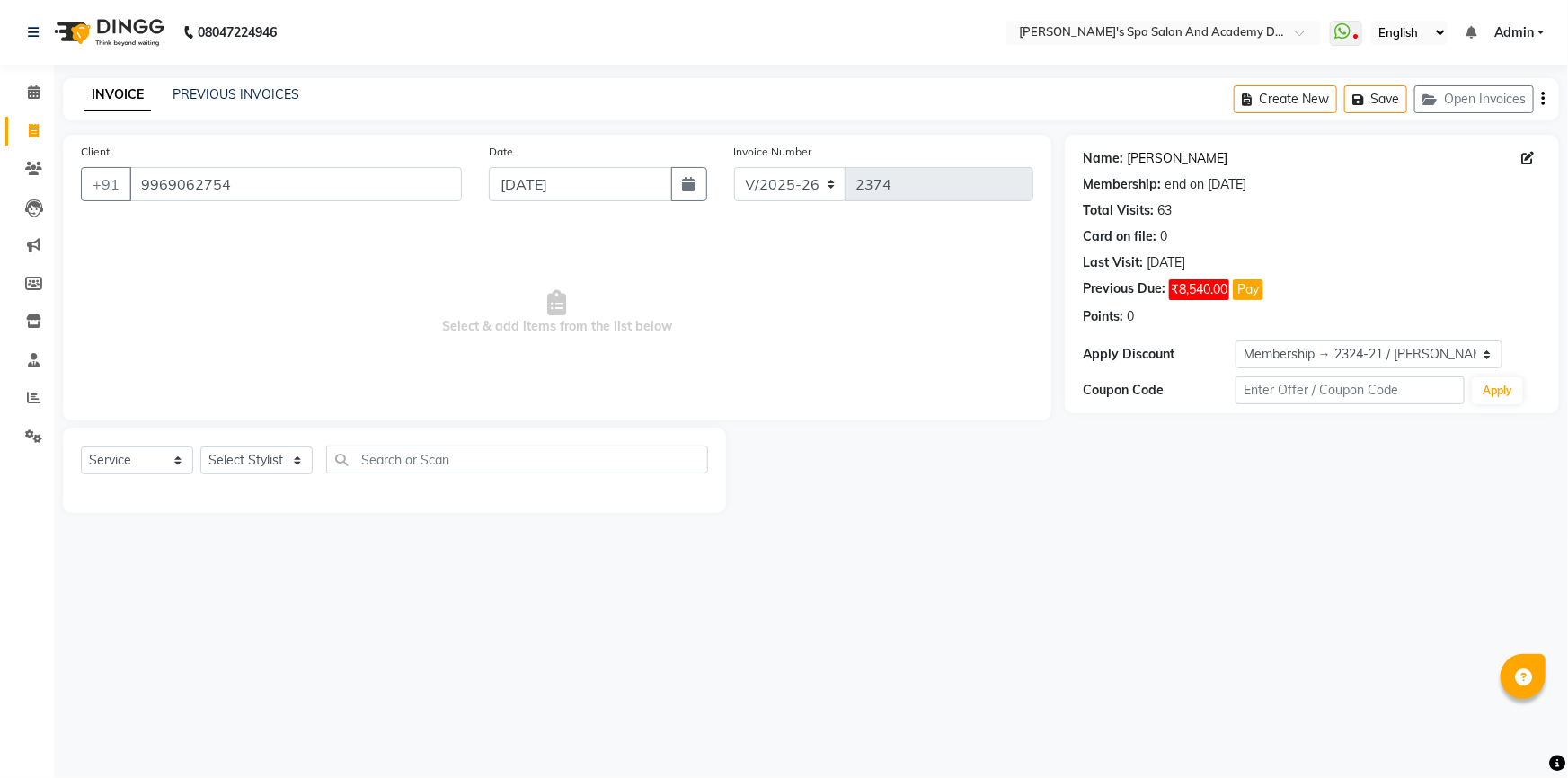
click at [1141, 153] on link "Madhura Salunke" at bounding box center [1177, 158] width 101 height 19
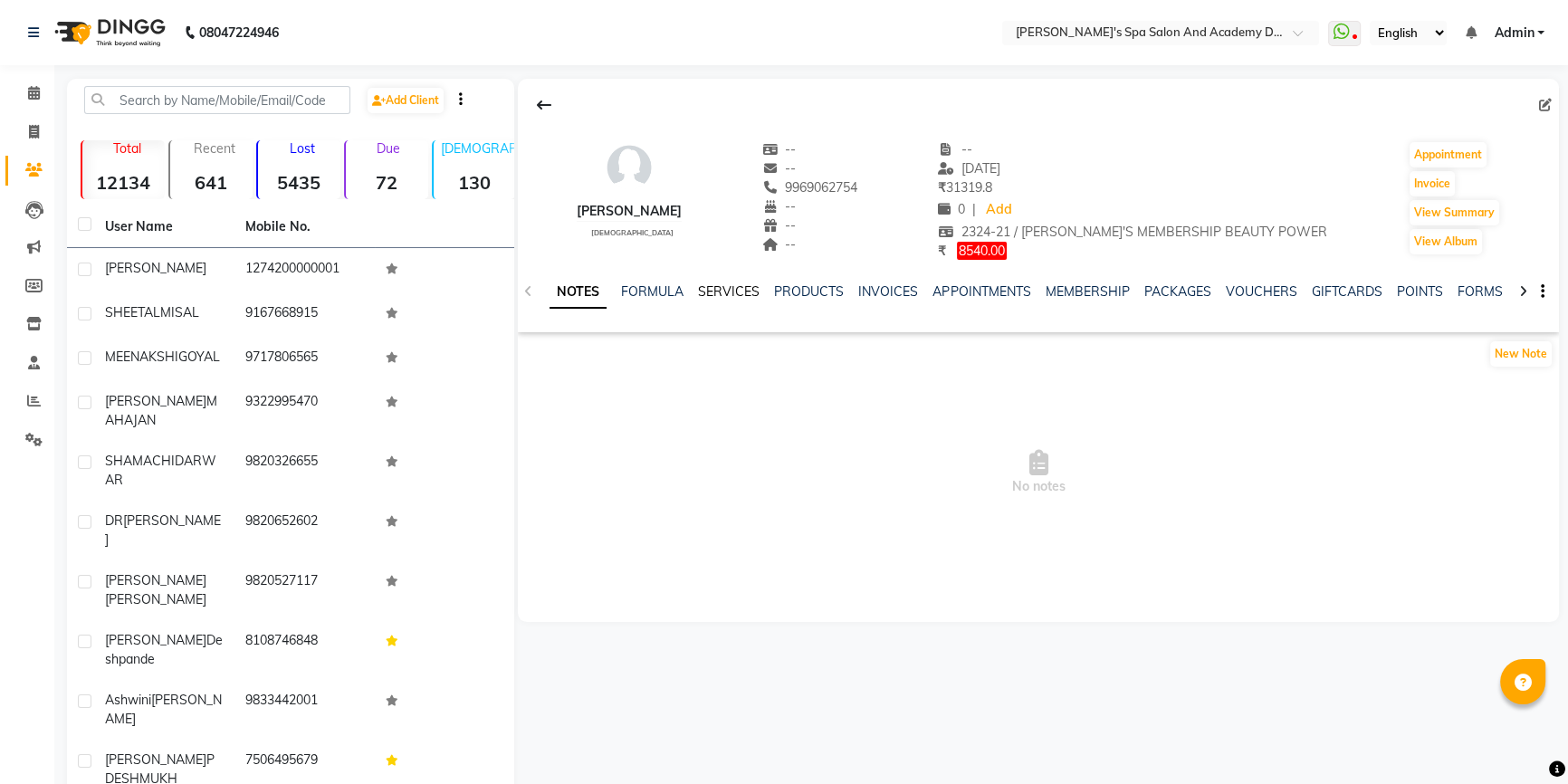
click at [733, 292] on link "SERVICES" at bounding box center [728, 291] width 61 height 17
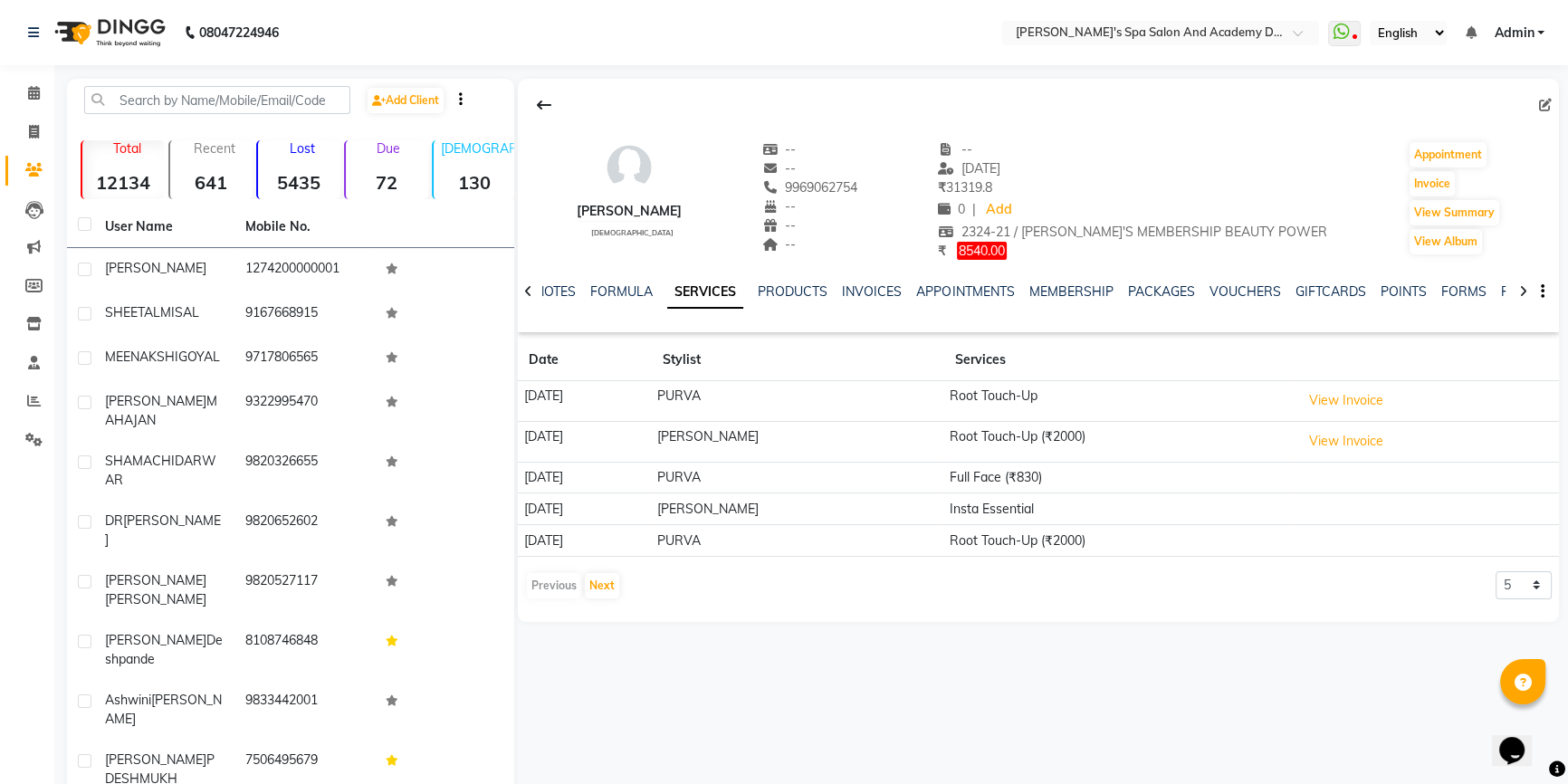
click at [534, 293] on div at bounding box center [527, 290] width 21 height 36
click at [1413, 187] on button "Invoice" at bounding box center [1432, 184] width 45 height 26
select select "6316"
select select "service"
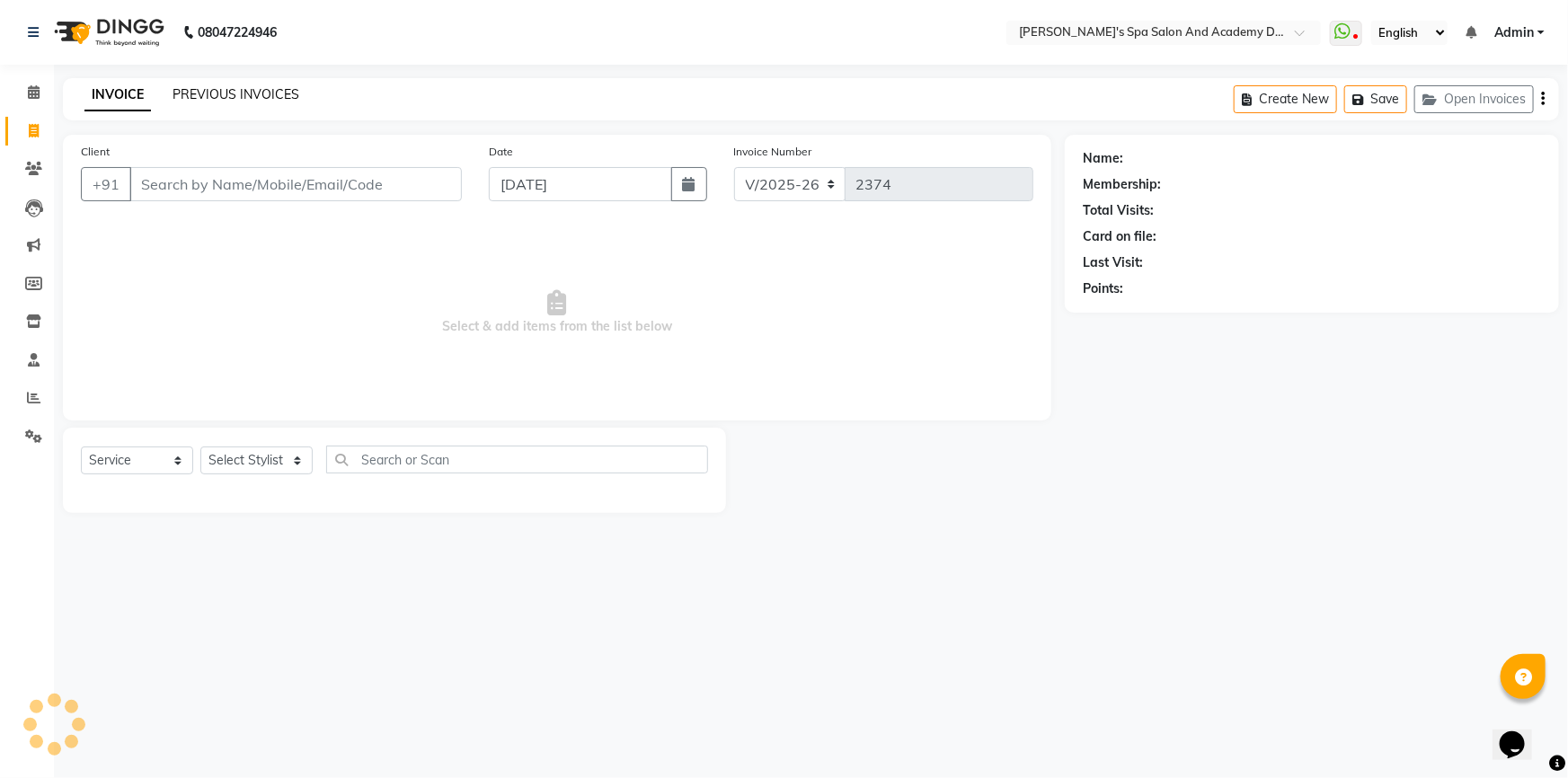
type input "9969062754"
select select "2: Object"
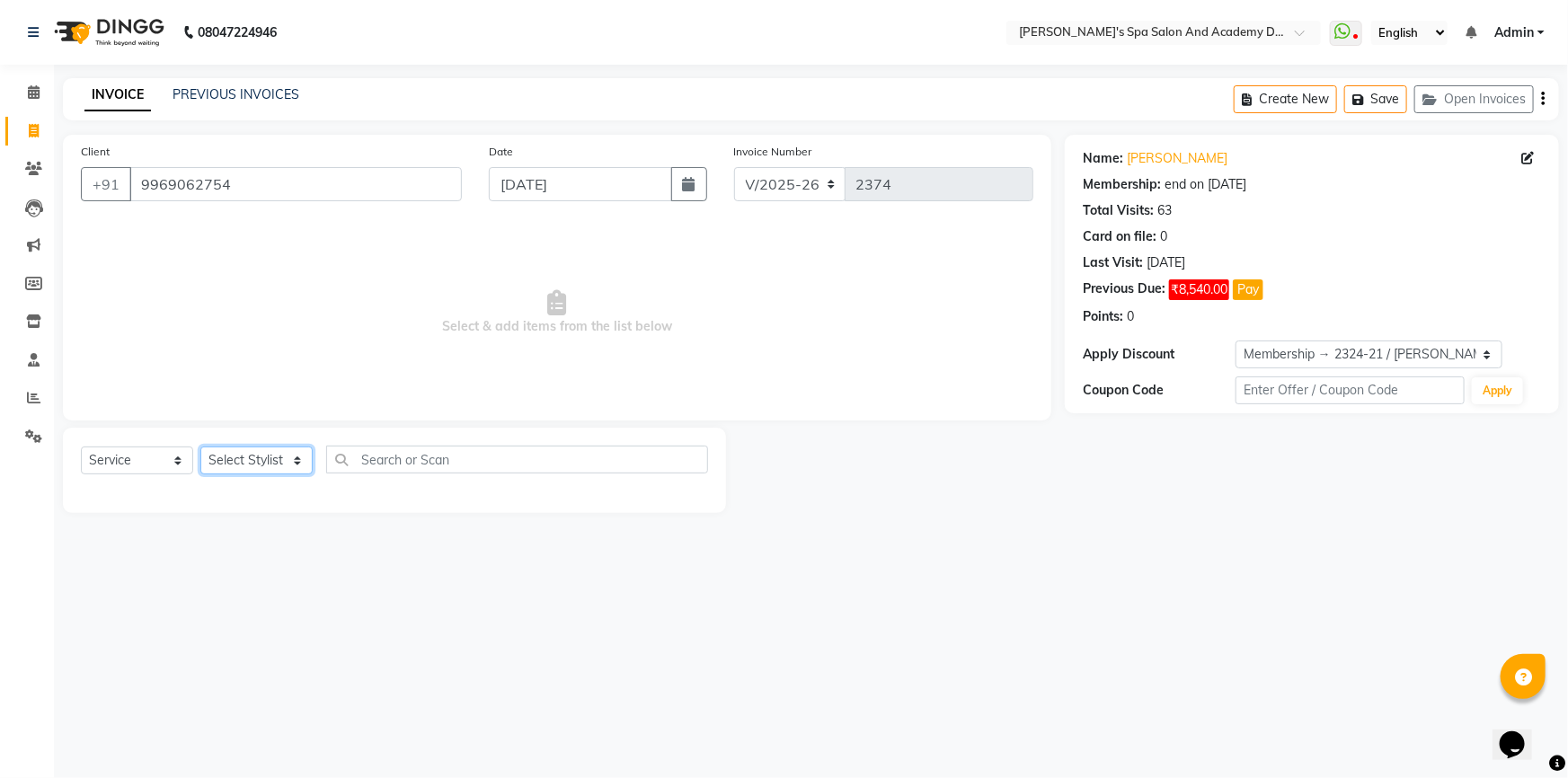
click at [226, 466] on select "Select Stylist Admin AKSHTA AMBRE ASAWARI PAWAR DIRECT 1 GAURI THAPA JIGNA SHAH…" at bounding box center [256, 460] width 112 height 27
select select "47360"
click at [201, 446] on select "Select Stylist Admin AKSHTA AMBRE ASAWARI PAWAR DIRECT 1 GAURI THAPA JIGNA SHAH…" at bounding box center [256, 460] width 112 height 27
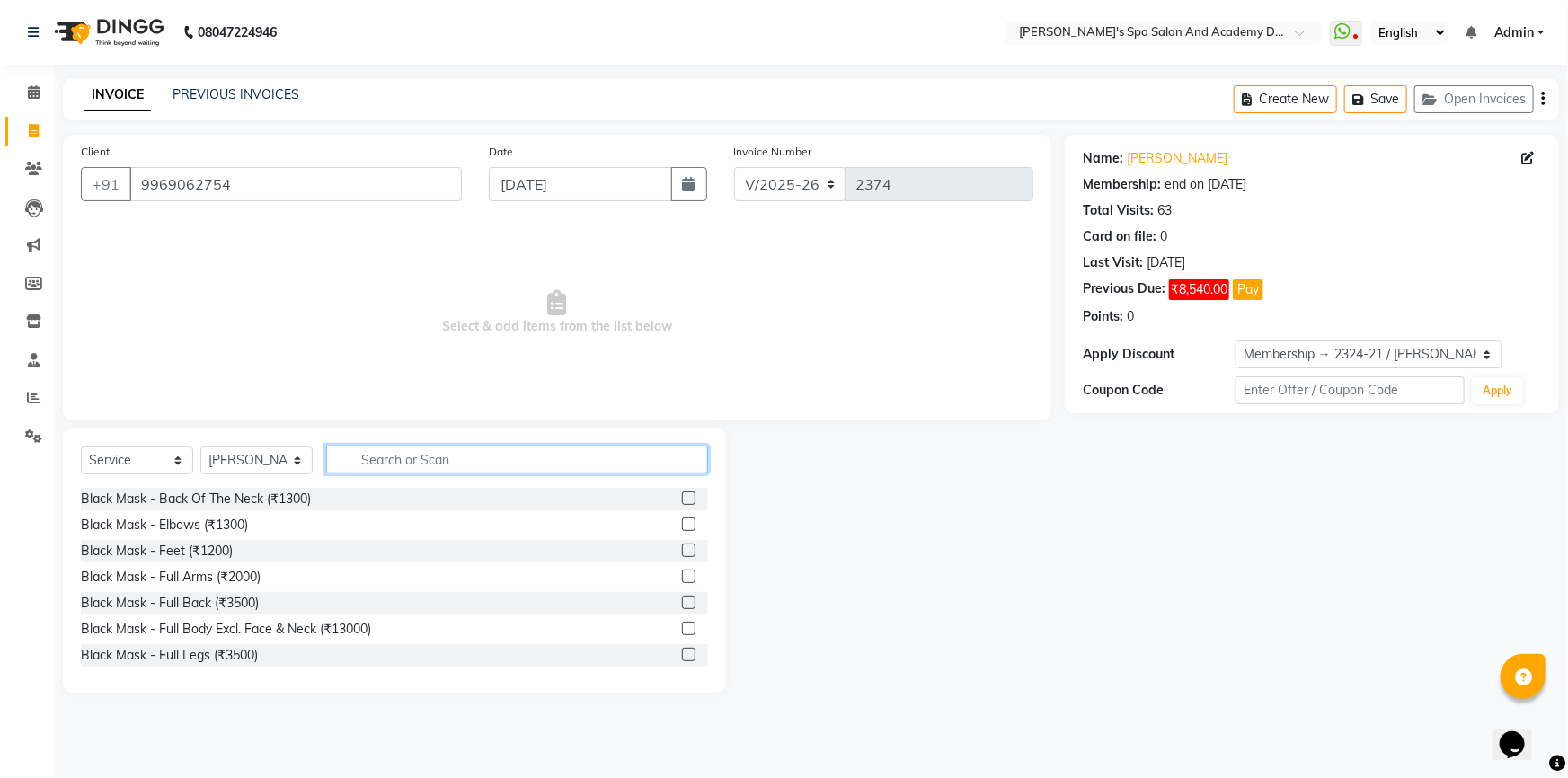
click at [402, 457] on input "text" at bounding box center [516, 460] width 381 height 27
type input "pedi"
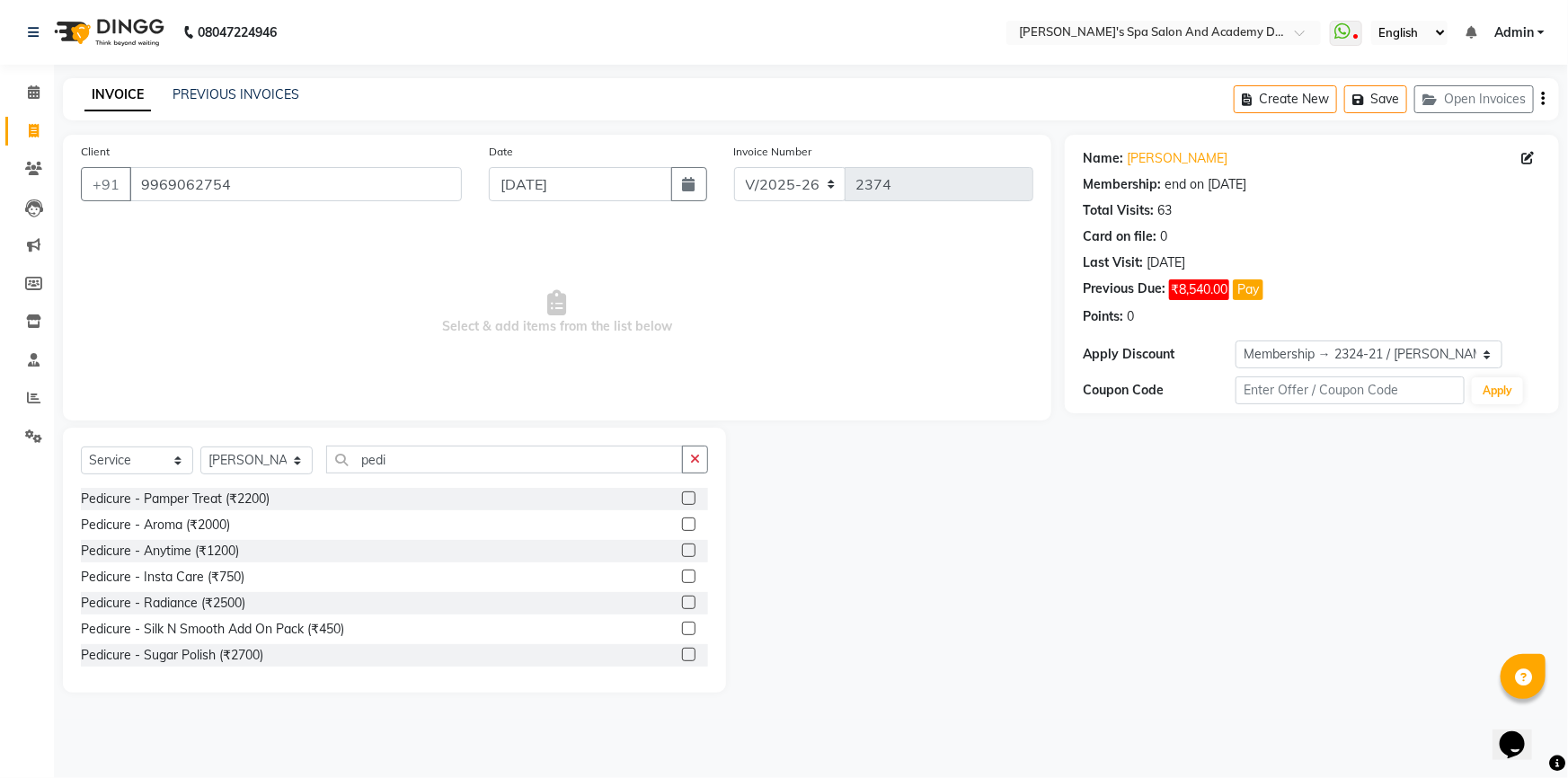
click at [264, 403] on div "Client +91 9969062754 Date 04-09-2025 Invoice Number V/2025 V/2025-26 2374 Sele…" at bounding box center [557, 278] width 988 height 286
click at [1246, 290] on button "Pay" at bounding box center [1247, 290] width 30 height 21
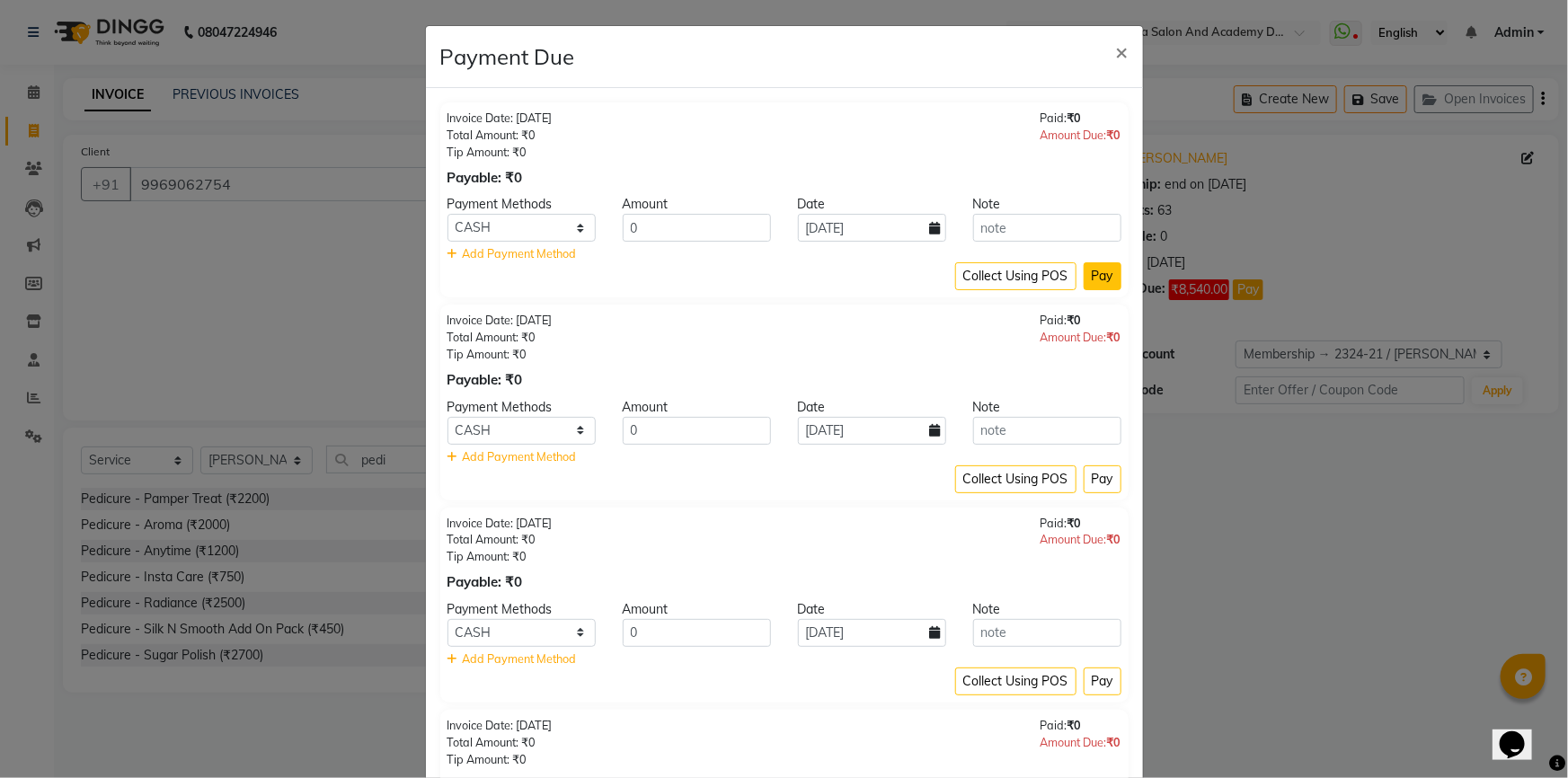
click at [1092, 279] on button "Pay" at bounding box center [1102, 276] width 38 height 27
click at [571, 226] on select "CASH CARD ONLINE UPI" at bounding box center [521, 228] width 149 height 27
click at [661, 334] on div "Invoice Date: 08-08-2025 Total Amount: ₹0 Tip Amount: ₹0 Payable: ₹0 Paid: ₹0 A…" at bounding box center [784, 351] width 674 height 78
click at [1119, 52] on span "×" at bounding box center [1122, 52] width 13 height 27
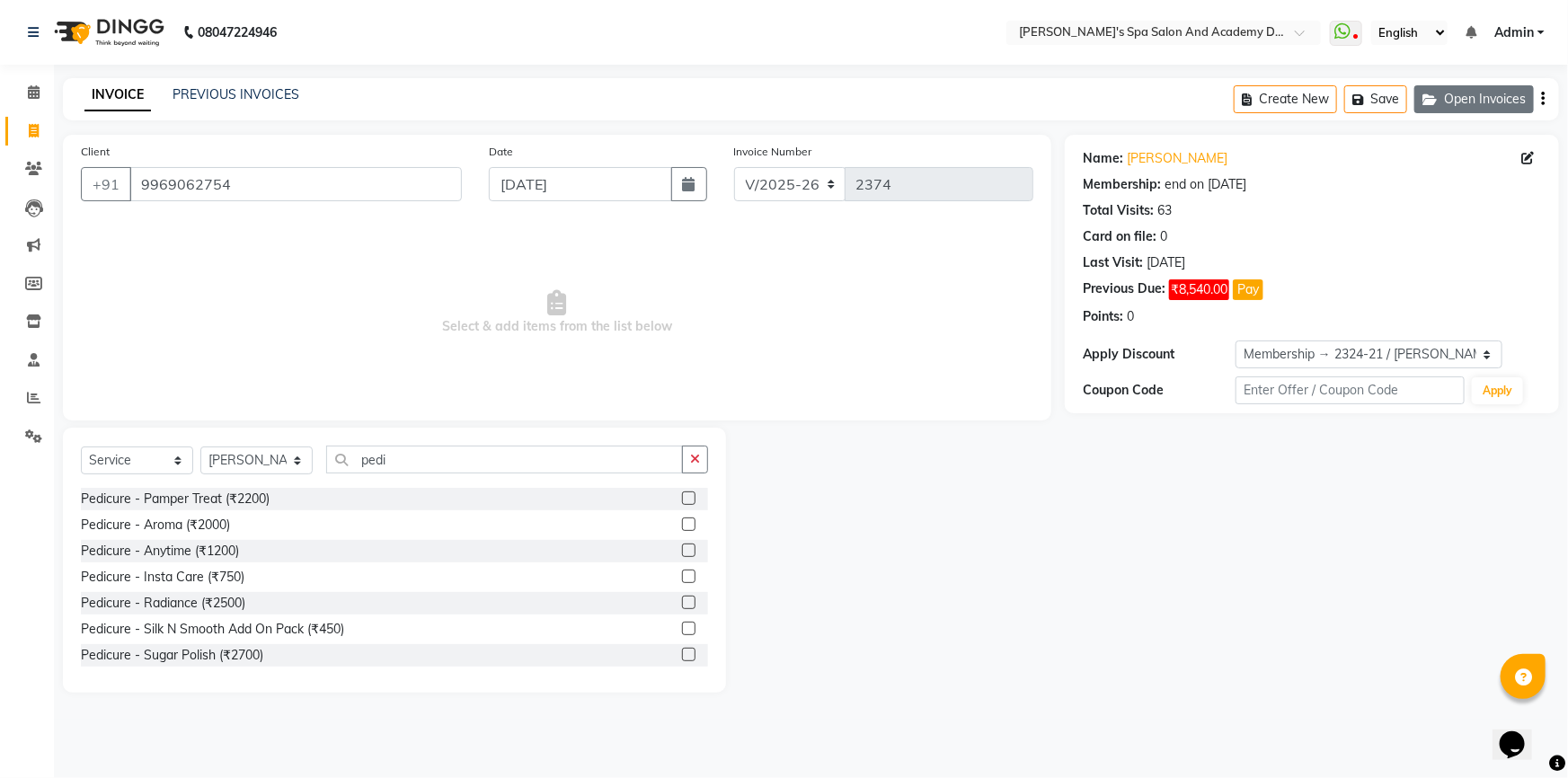
click at [1428, 98] on icon "button" at bounding box center [1433, 100] width 22 height 13
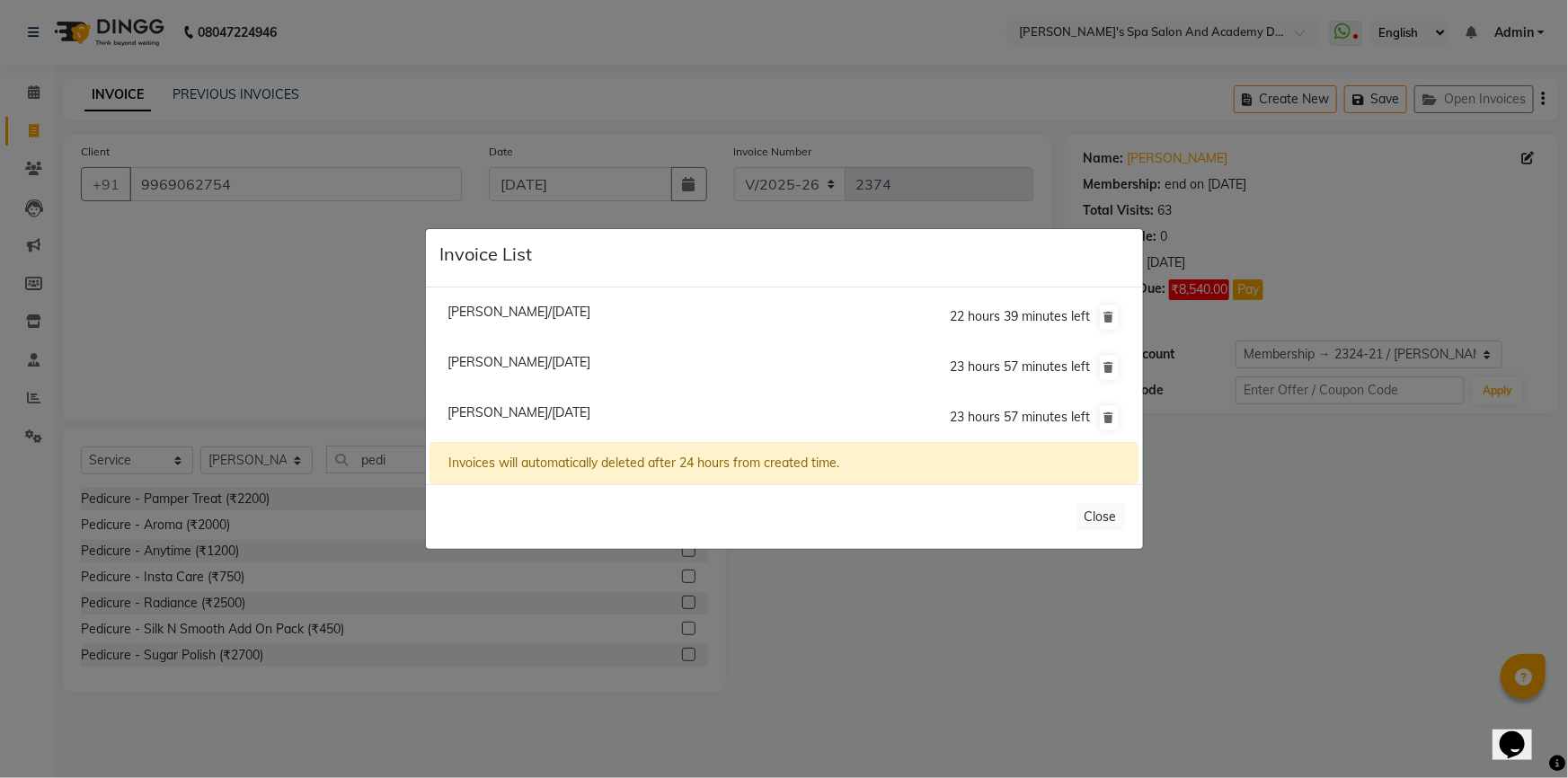
click at [468, 363] on span "Stephanie Dsouza/04 September 2025" at bounding box center [518, 362] width 143 height 17
type input "7021209870"
select select "2: Object"
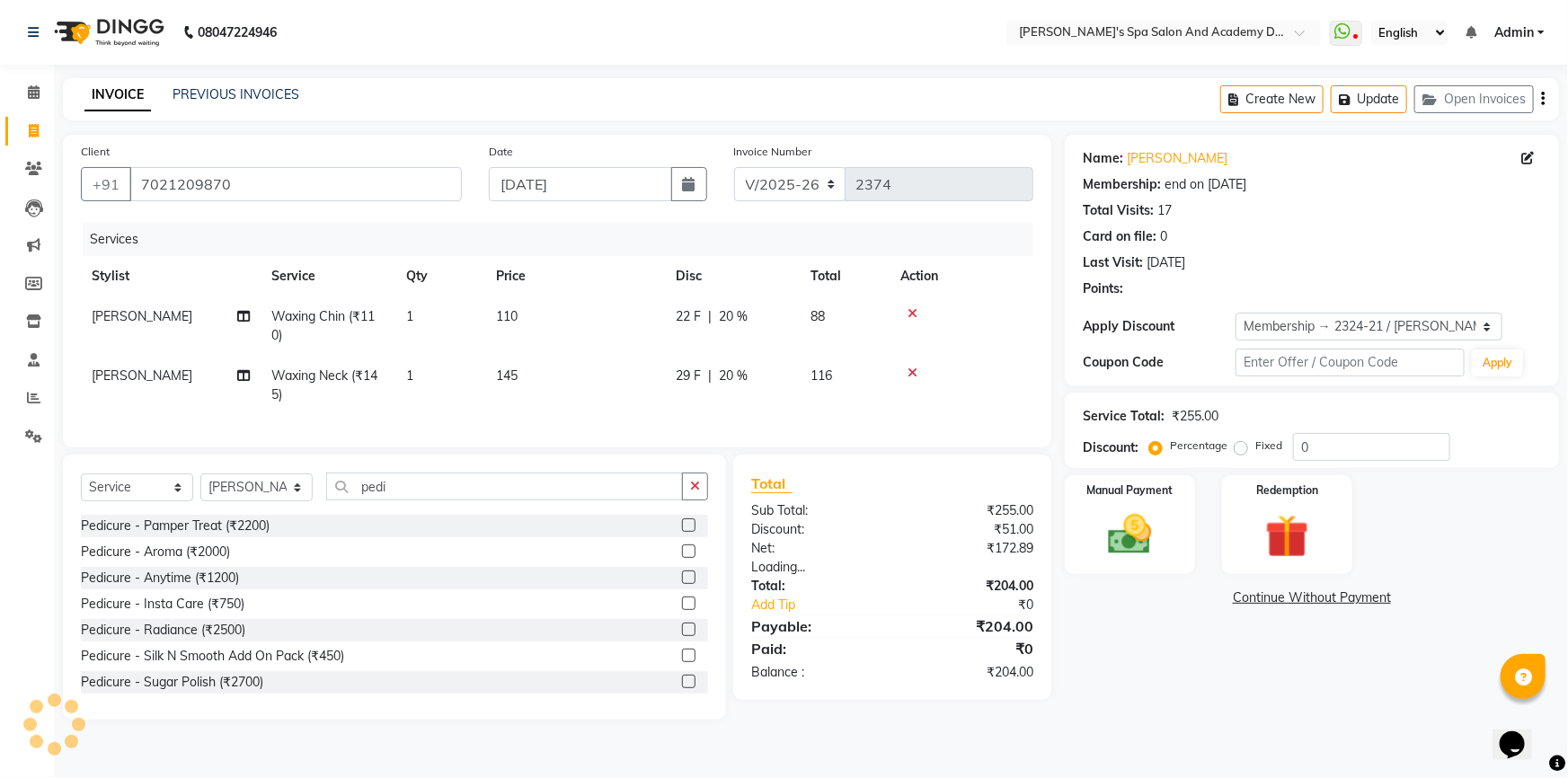
type input "20"
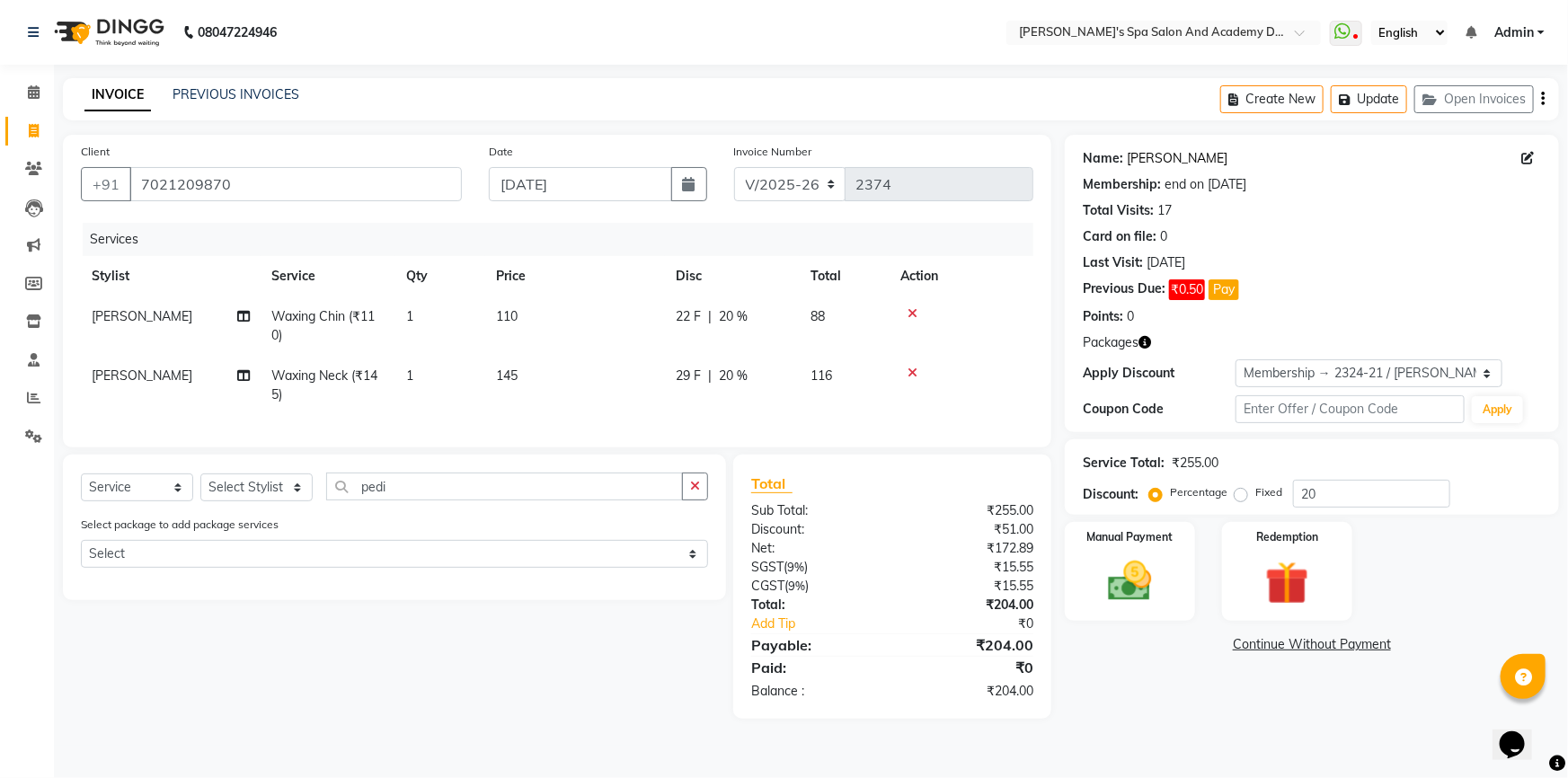
click at [1174, 161] on link "Stephanie Dsouza" at bounding box center [1177, 158] width 101 height 19
click at [293, 501] on select "Select Stylist Admin AKSHTA AMBRE ASAWARI PAWAR DIRECT 1 GAURI THAPA JIGNA SHAH…" at bounding box center [256, 487] width 112 height 27
select select "84108"
click at [201, 486] on select "Select Stylist Admin AKSHTA AMBRE ASAWARI PAWAR DIRECT 1 GAURI THAPA JIGNA SHAH…" at bounding box center [256, 487] width 112 height 27
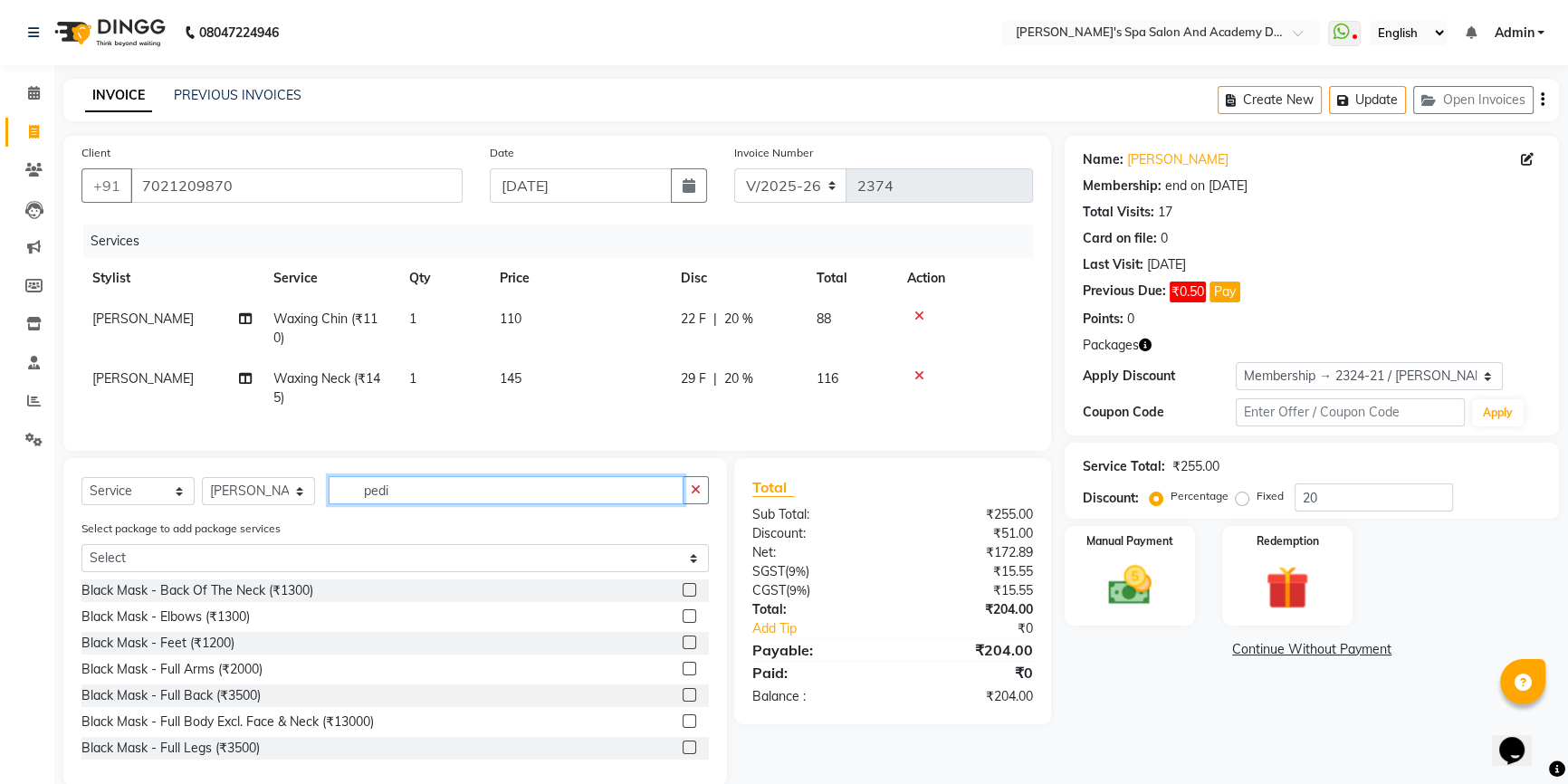
drag, startPoint x: 411, startPoint y: 504, endPoint x: 230, endPoint y: 520, distance: 181.7
click at [230, 519] on div "Select Service Product Membership Package Voucher Prepaid Gift Card Select Styl…" at bounding box center [395, 497] width 627 height 42
type input "h"
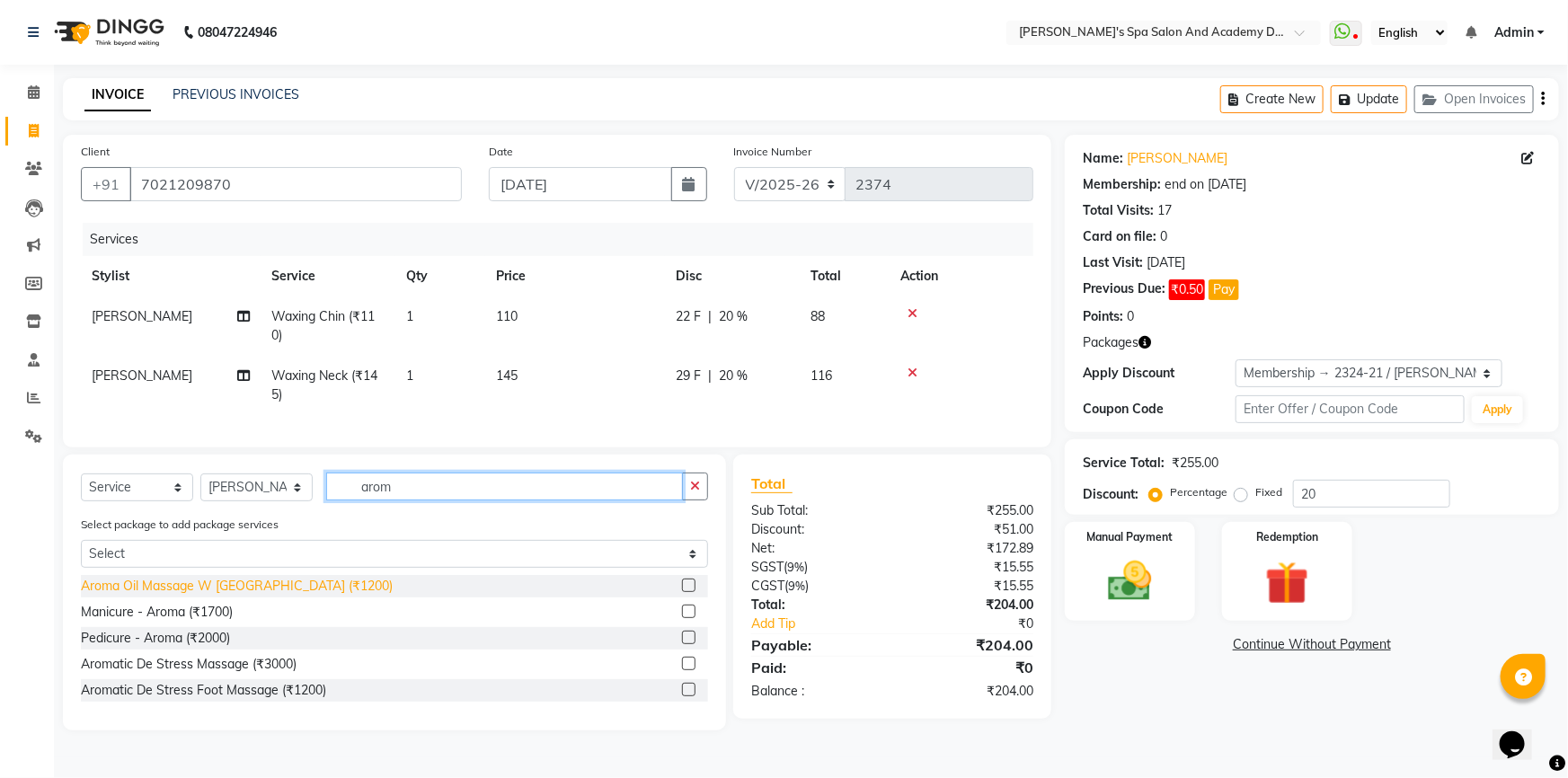
type input "arom"
click at [288, 596] on div "Aroma Oil Massage W Wash (₹1200)" at bounding box center [237, 586] width 312 height 19
checkbox input "false"
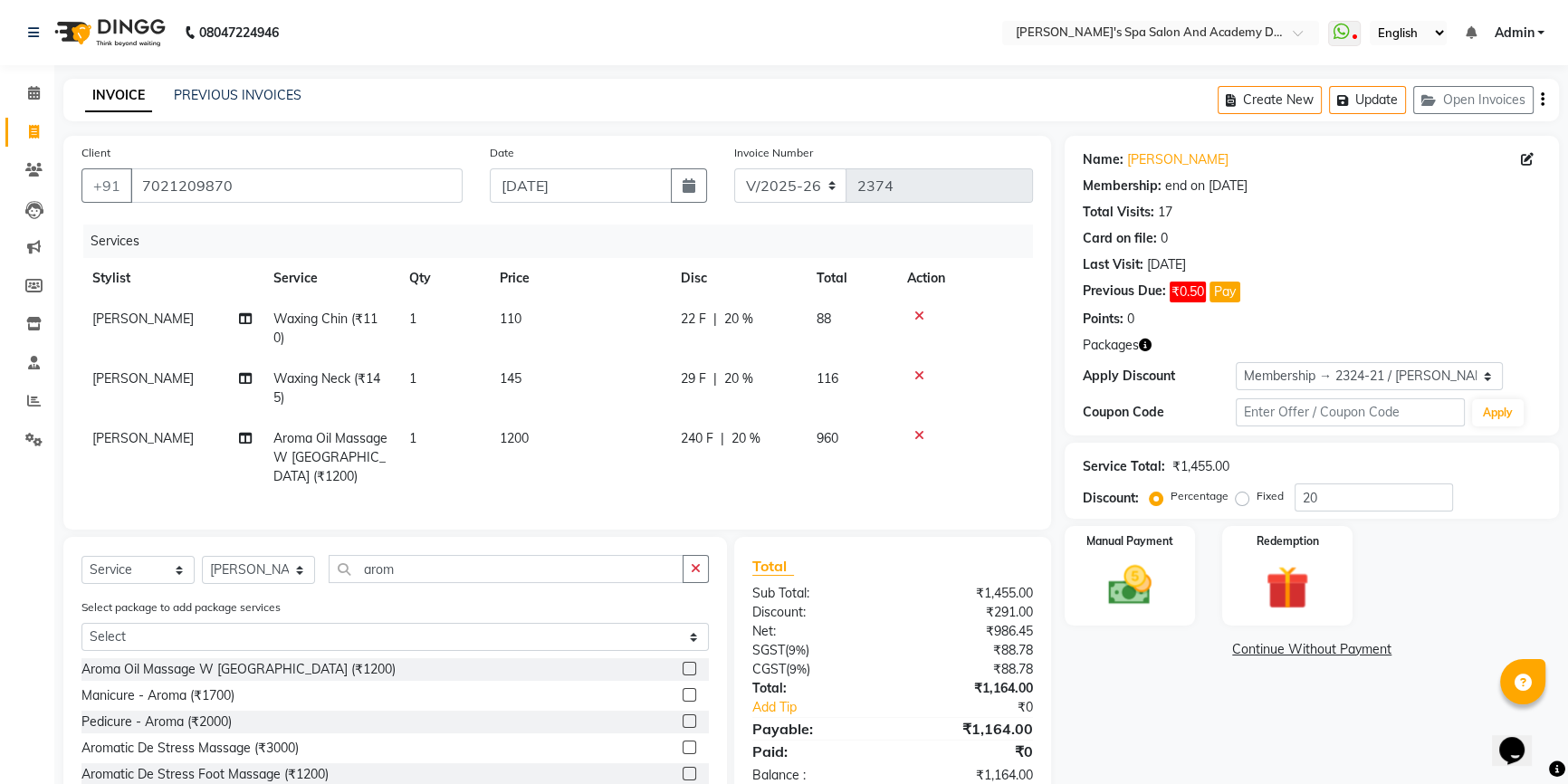
scroll to position [51, 0]
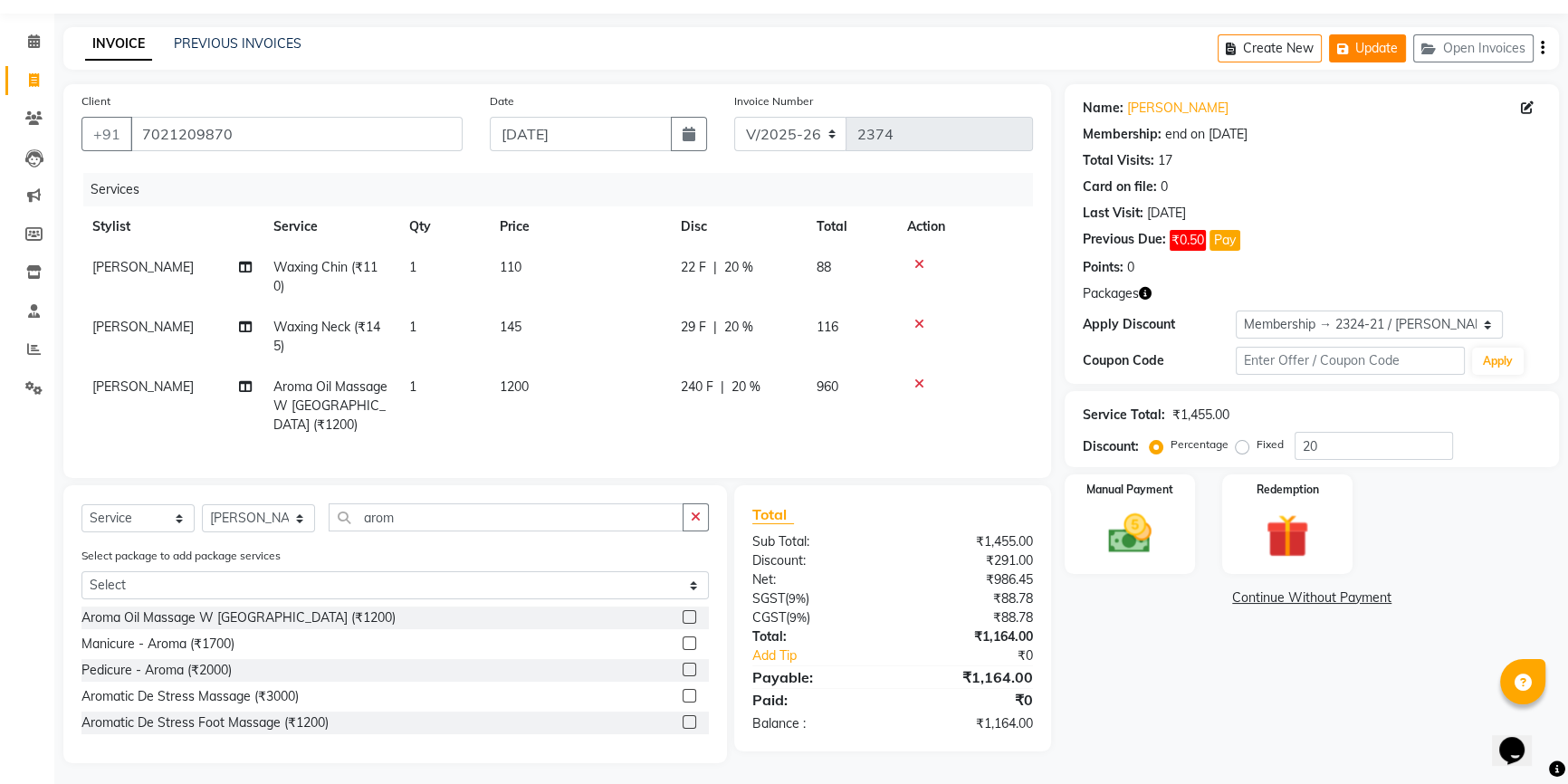
click at [1375, 42] on button "Update" at bounding box center [1367, 48] width 77 height 28
click at [151, 390] on span "JIGNA SHAH" at bounding box center [143, 387] width 102 height 17
select select "84108"
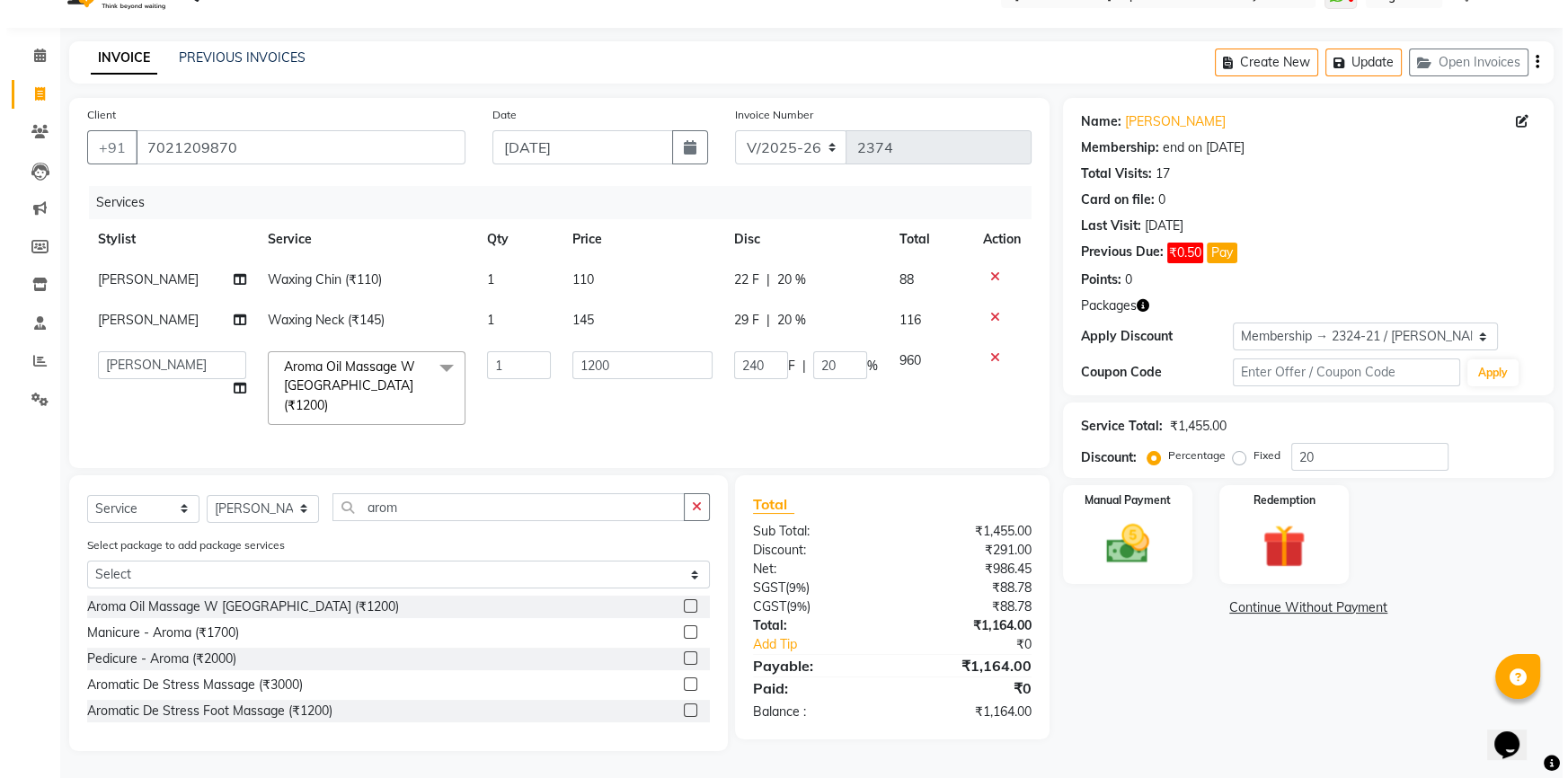
scroll to position [29, 0]
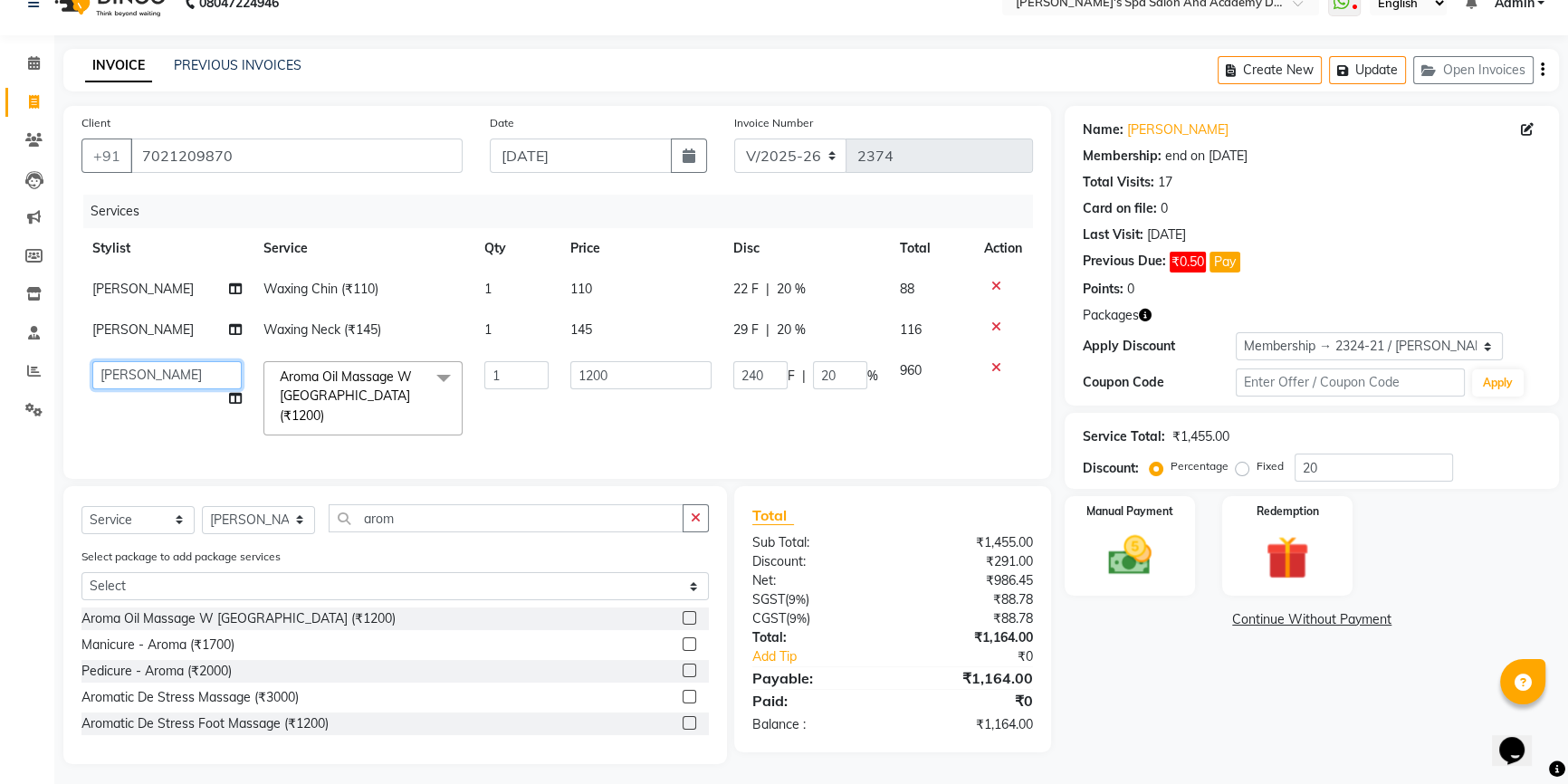
click at [183, 383] on select "Admin AKSHTA AMBRE ASAWARI PAWAR DIRECT 1 GAURI THAPA JIGNA SHAH KALPANA P Kanc…" at bounding box center [168, 375] width 150 height 28
select select "58585"
click at [1344, 69] on icon "button" at bounding box center [1346, 70] width 18 height 13
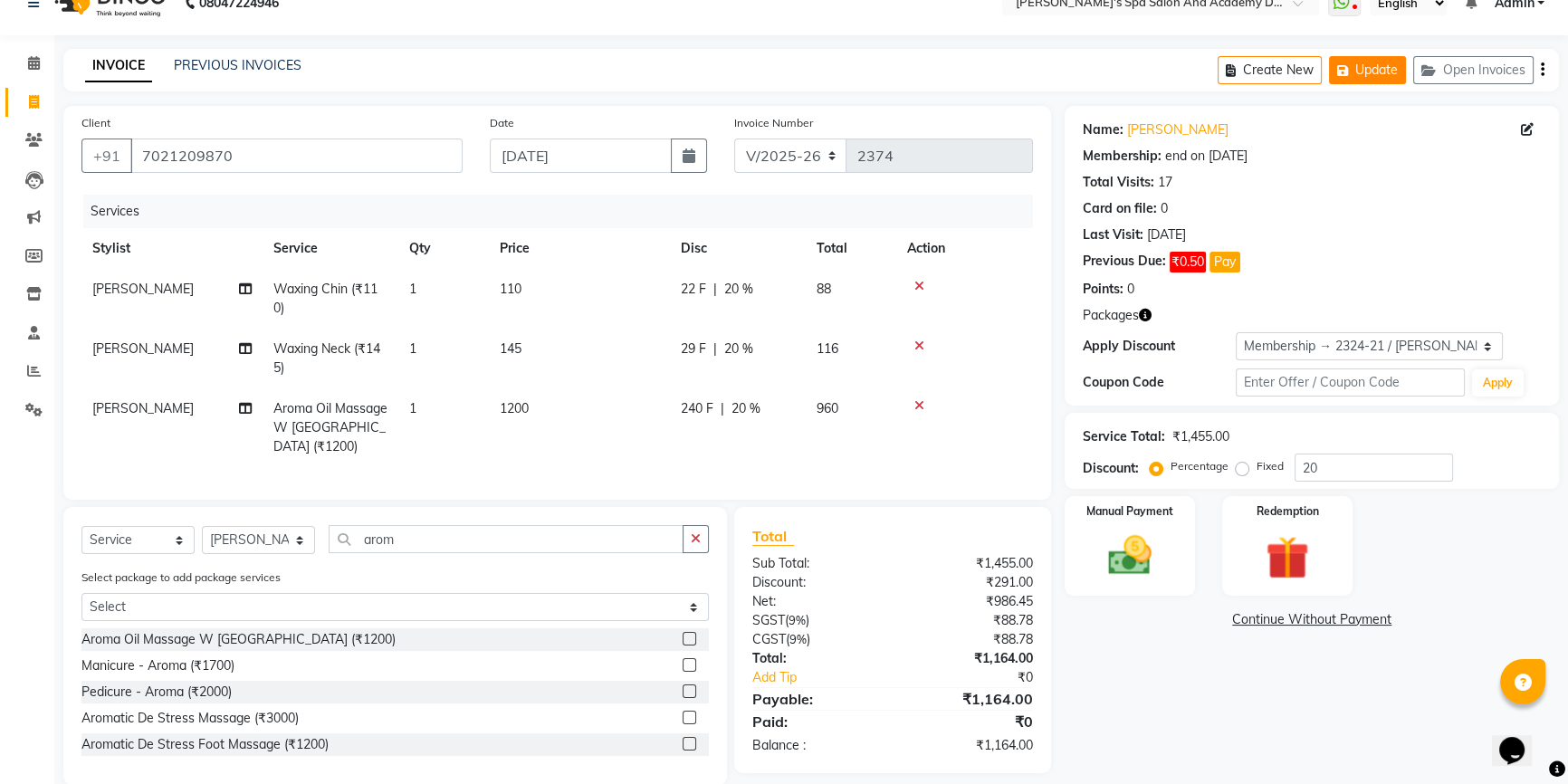
click at [1360, 62] on button "Update" at bounding box center [1367, 70] width 77 height 28
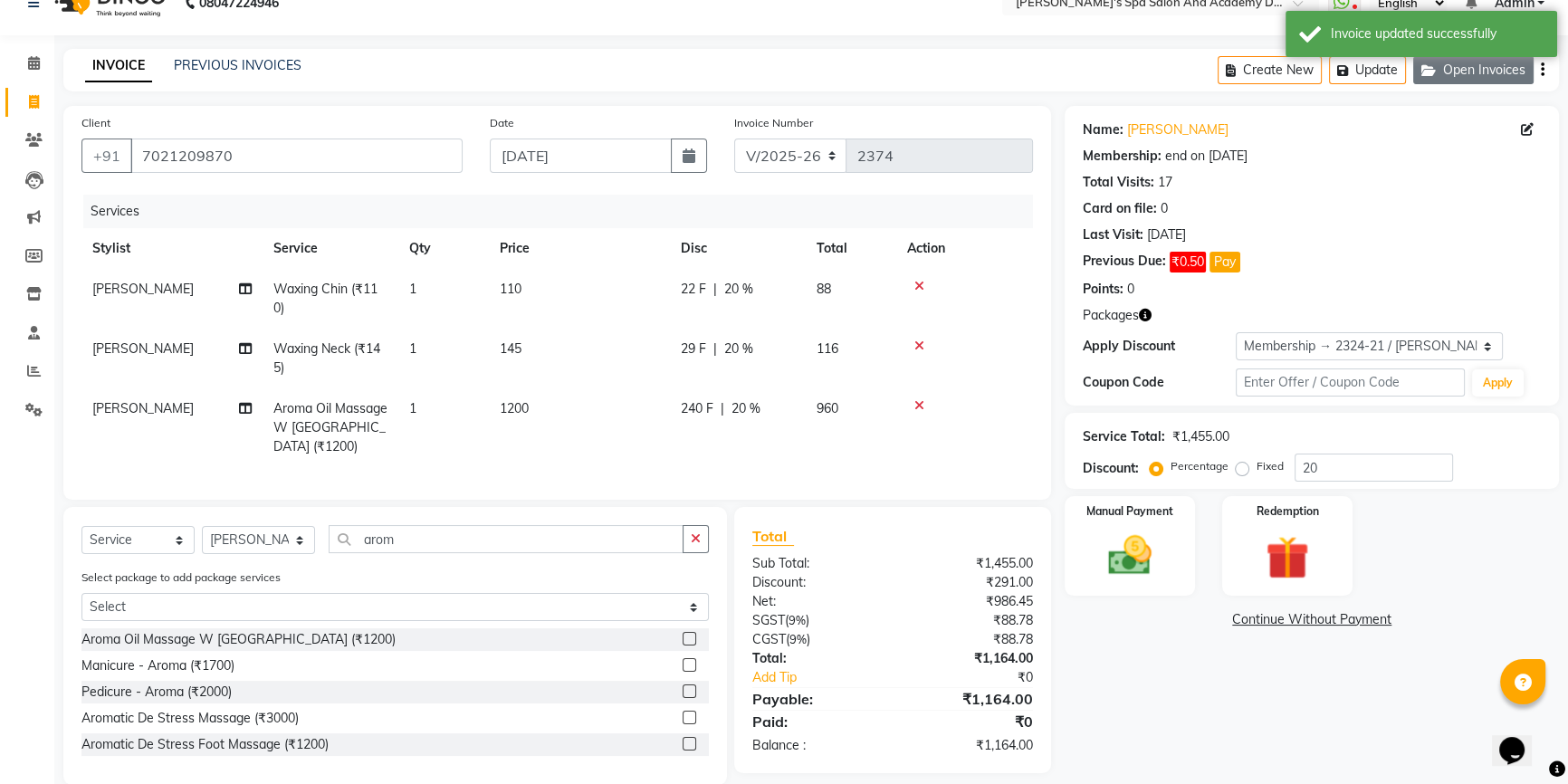
click at [1460, 72] on button "Open Invoices" at bounding box center [1473, 70] width 120 height 28
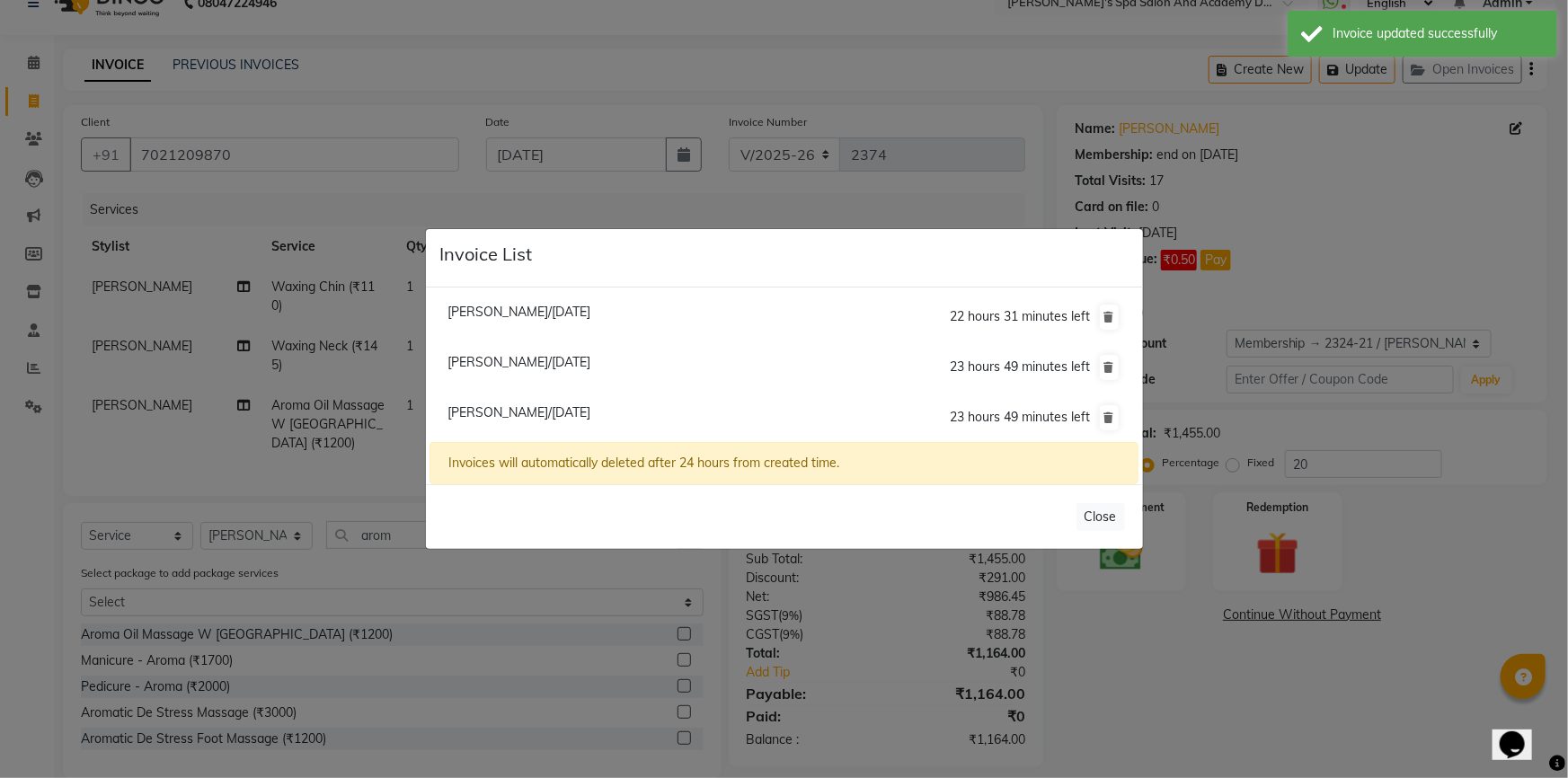
click at [504, 311] on span "Vandana Patil/04 September 2025" at bounding box center [518, 311] width 143 height 17
type input "9870170103"
type input "0"
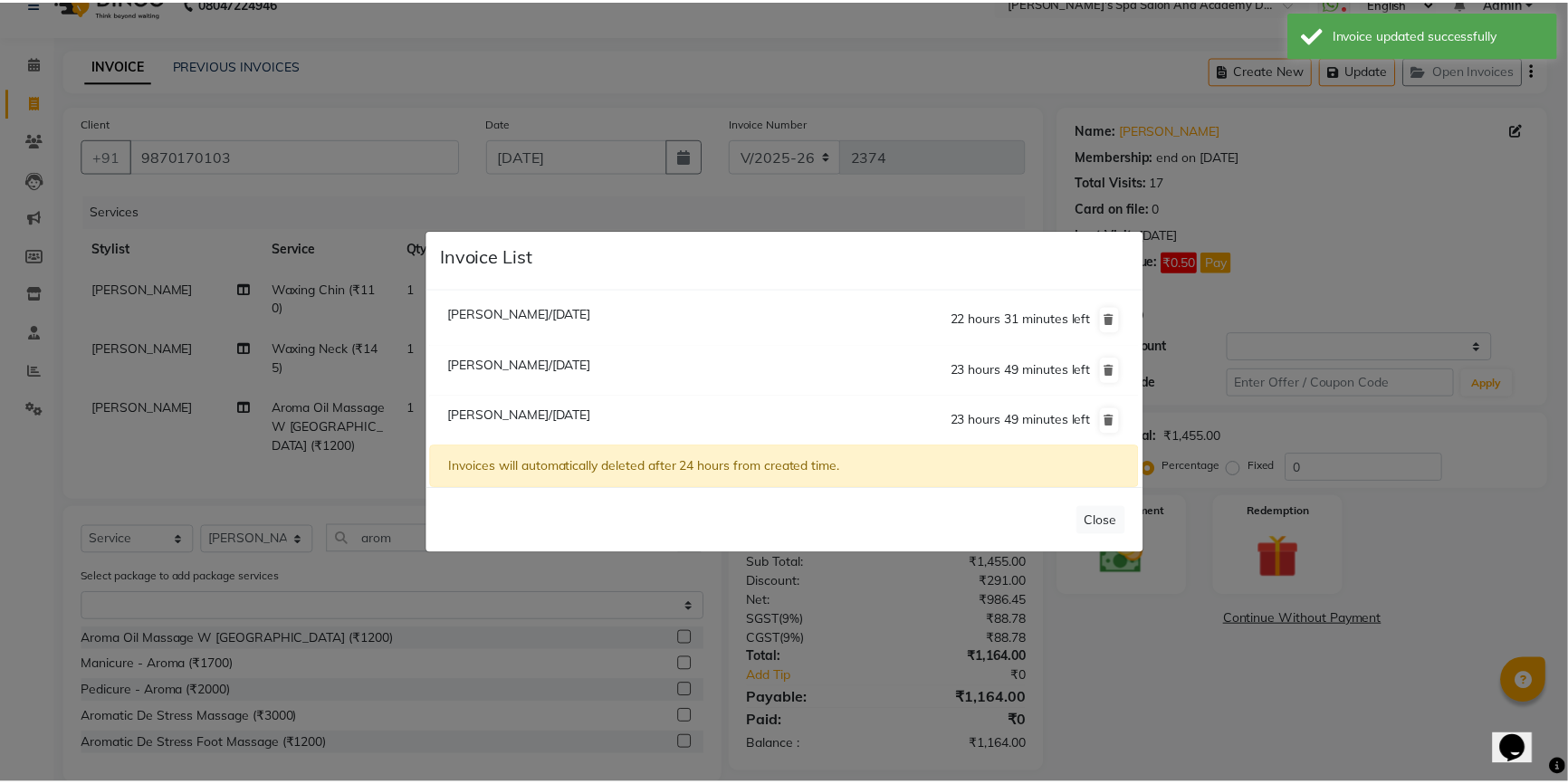
scroll to position [0, 0]
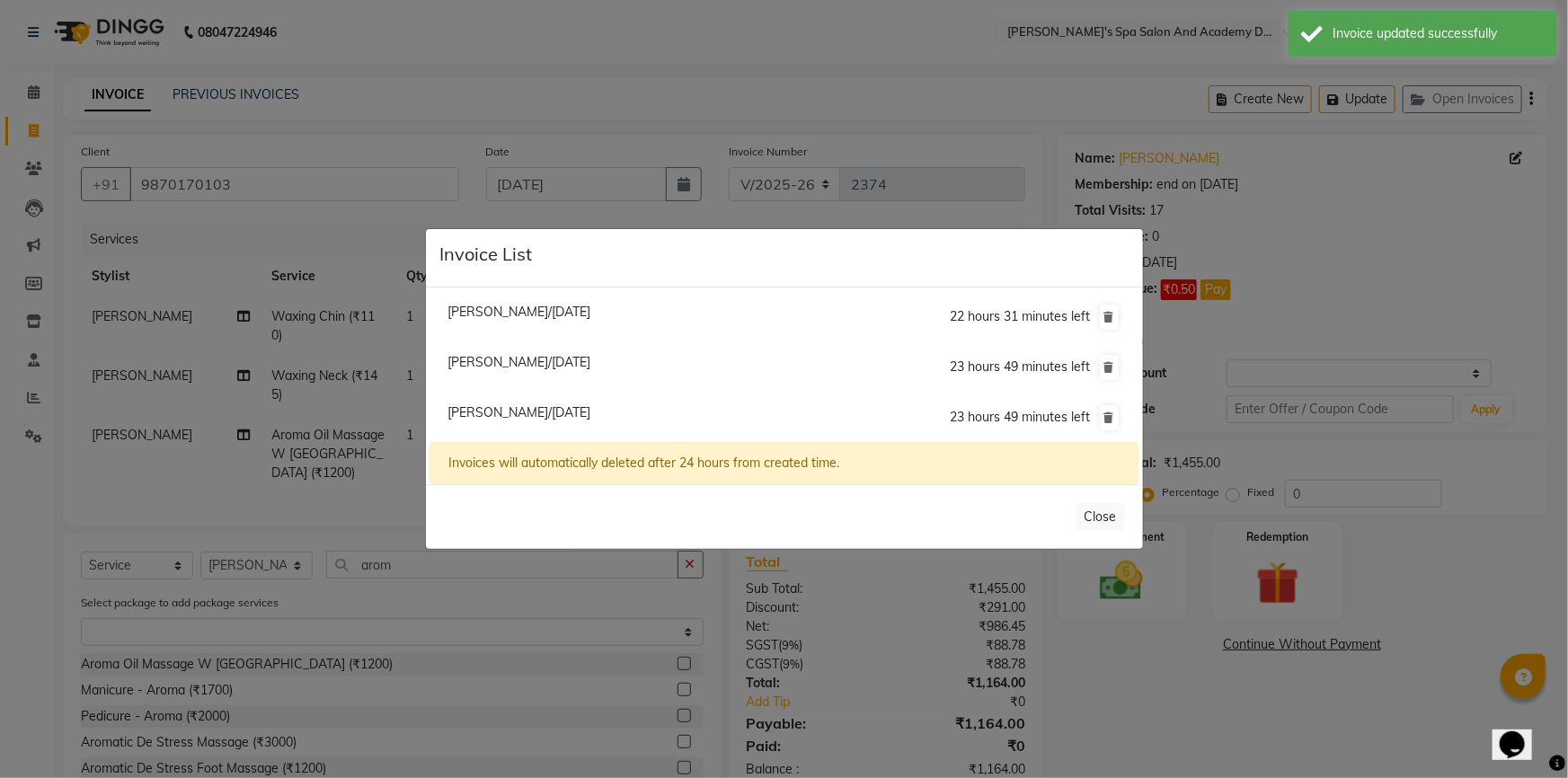
select select "1: Object"
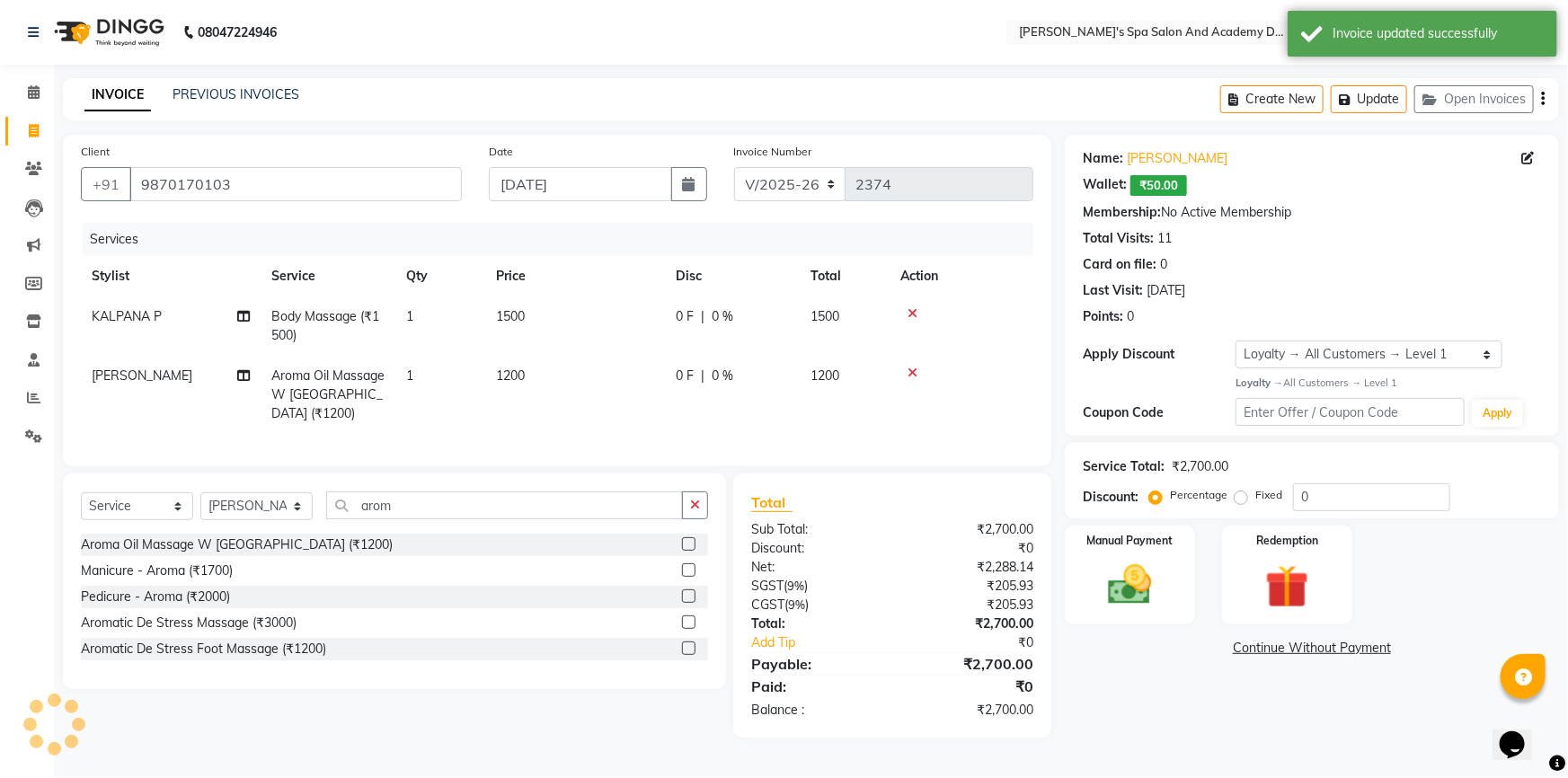
select select
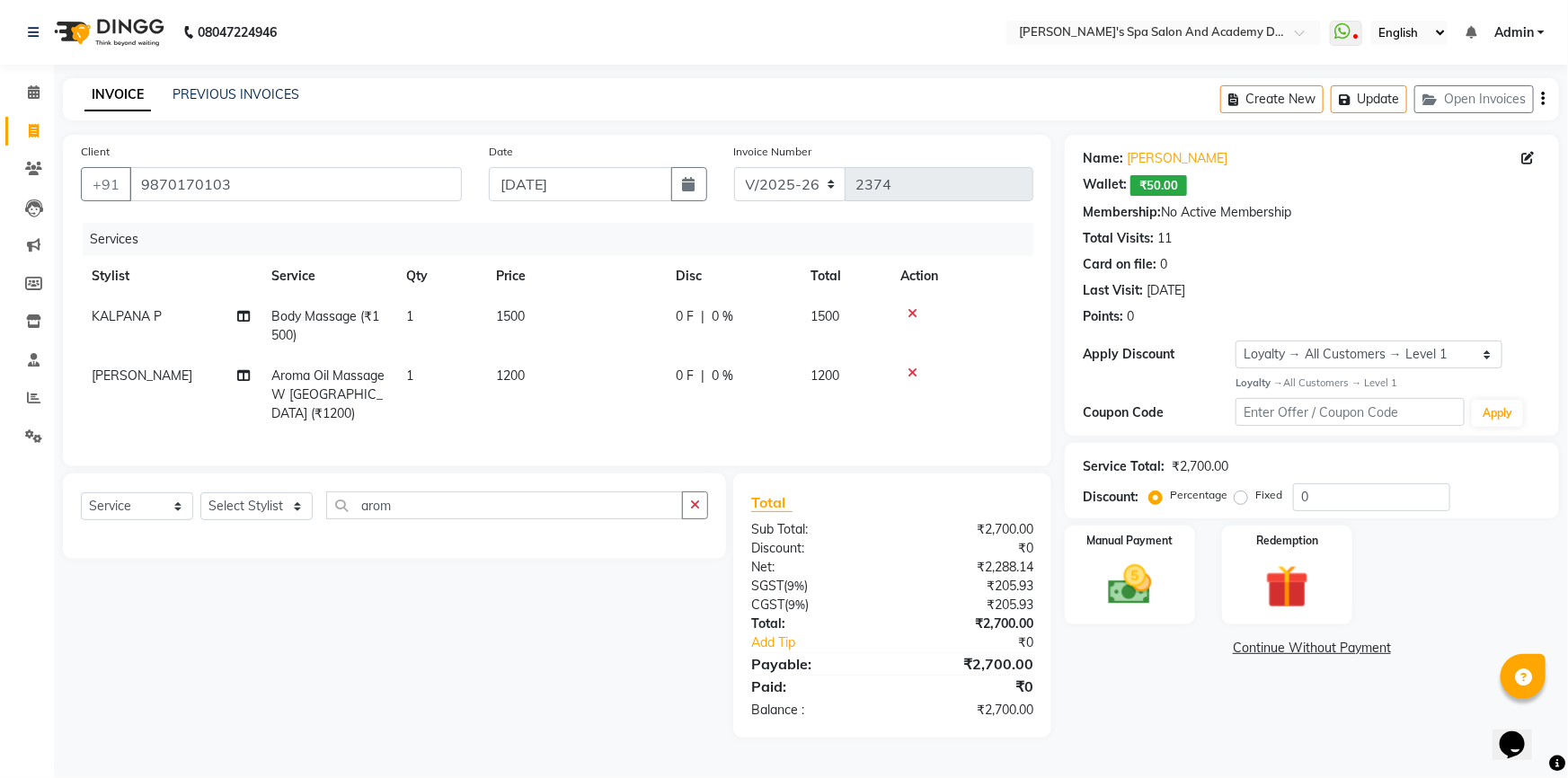
click at [1414, 85] on button "Open Invoices" at bounding box center [1474, 99] width 119 height 27
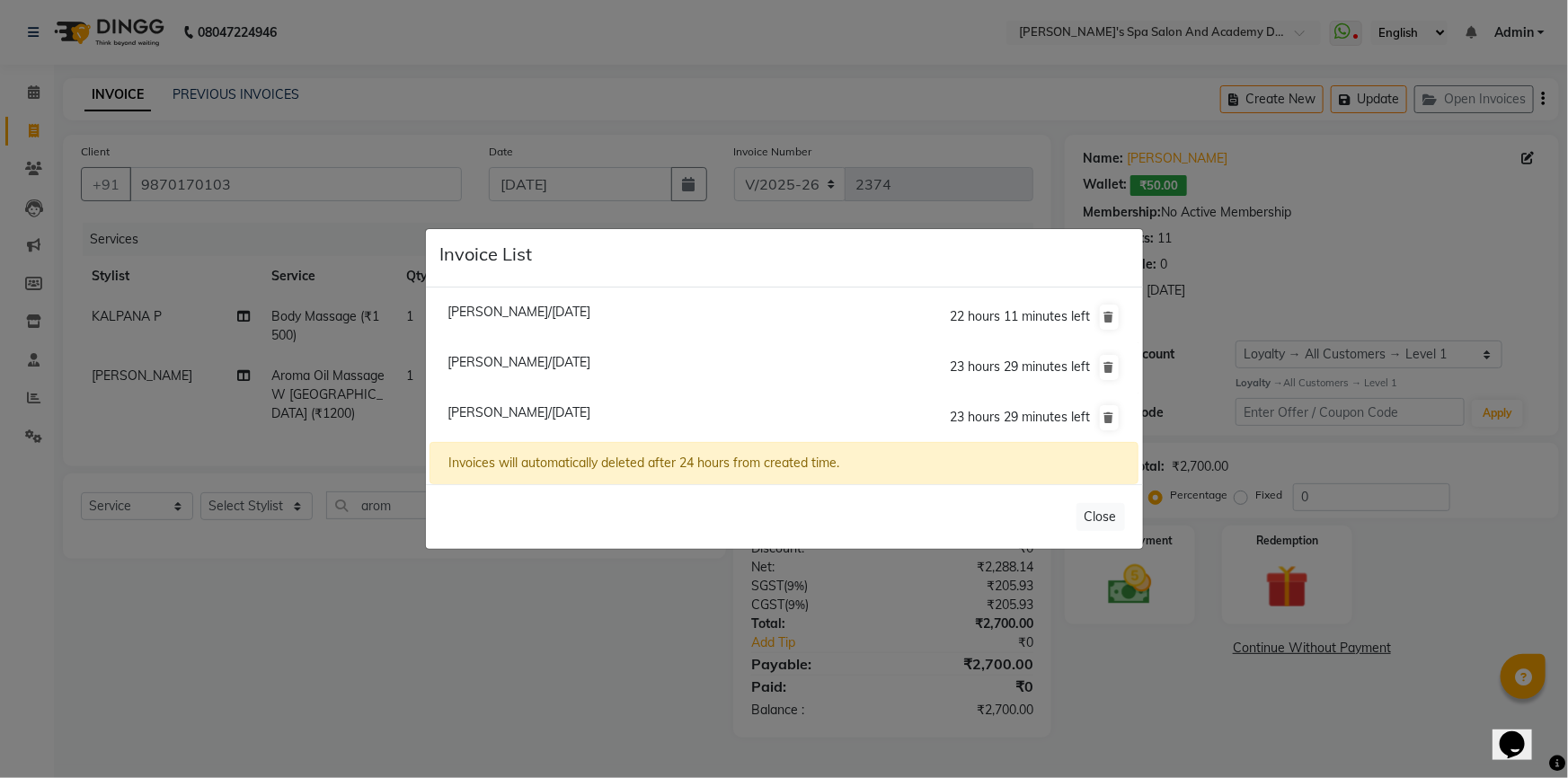
click at [512, 612] on ngb-modal-window "Invoice List Vandana Patil/04 September 2025 22 hours 11 minutes left Arundhati…" at bounding box center [784, 389] width 1568 height 778
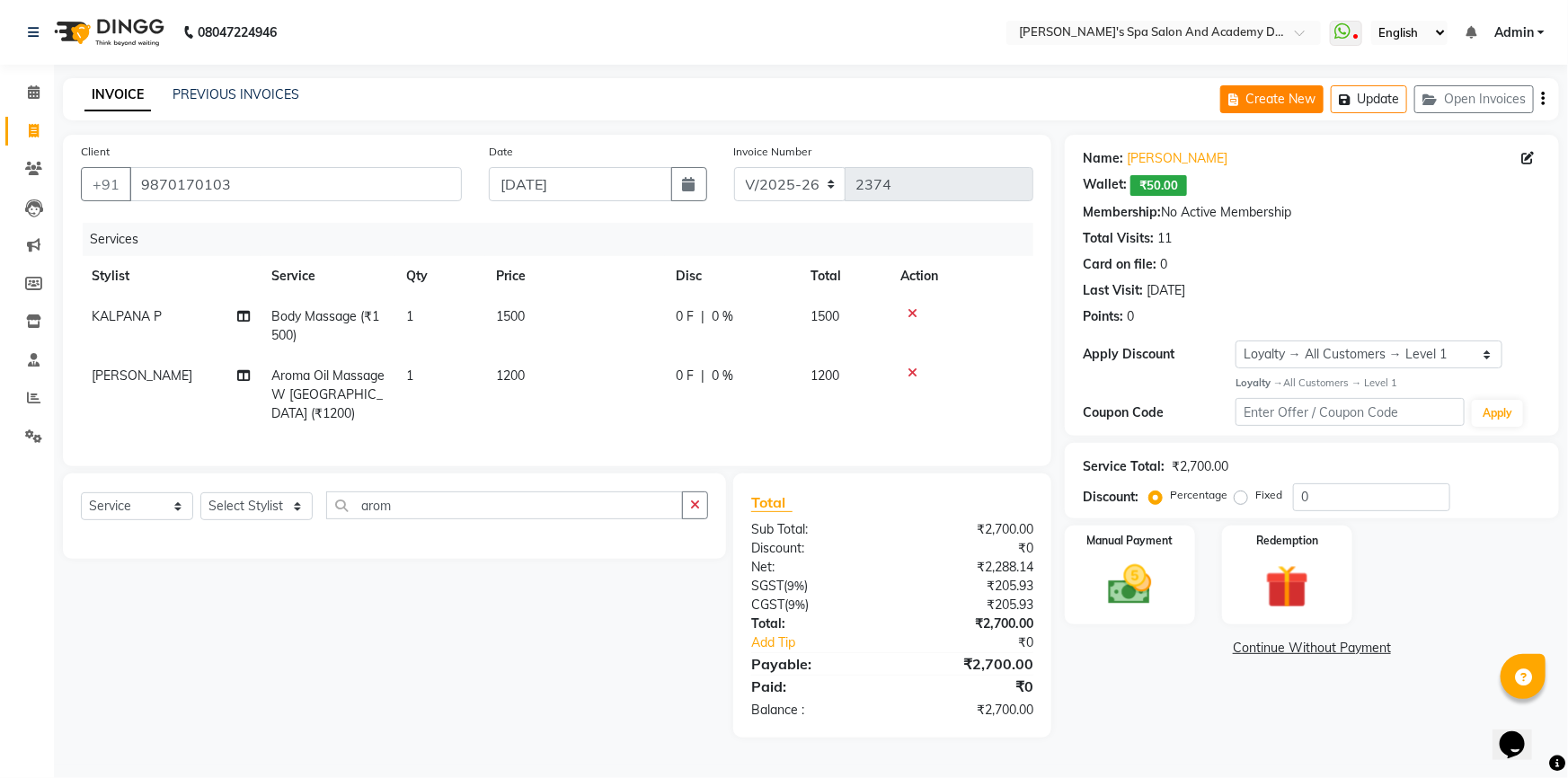
click at [1274, 104] on button "Create New" at bounding box center [1272, 99] width 104 height 27
select select "service"
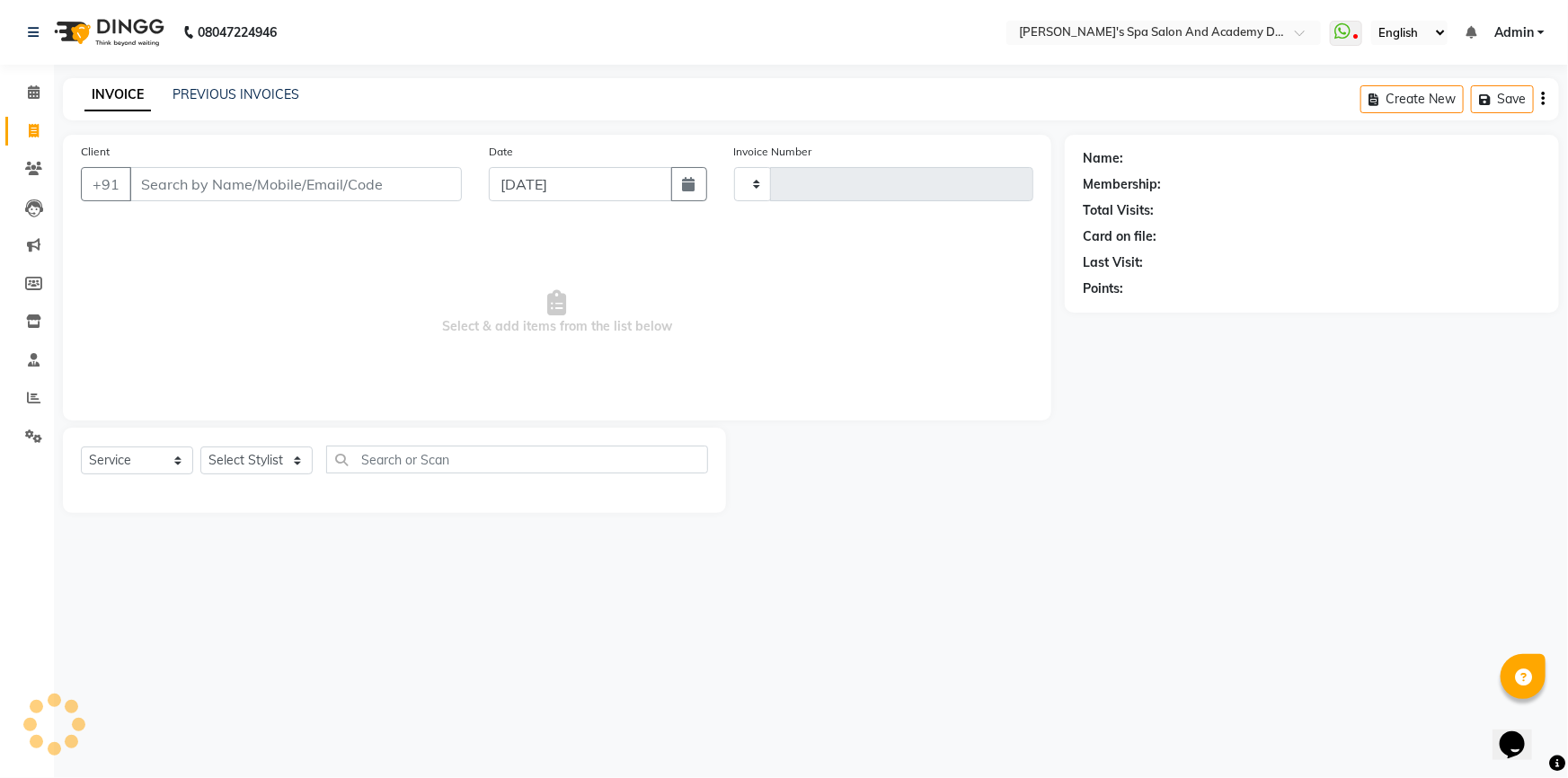
type input "2374"
select select "6316"
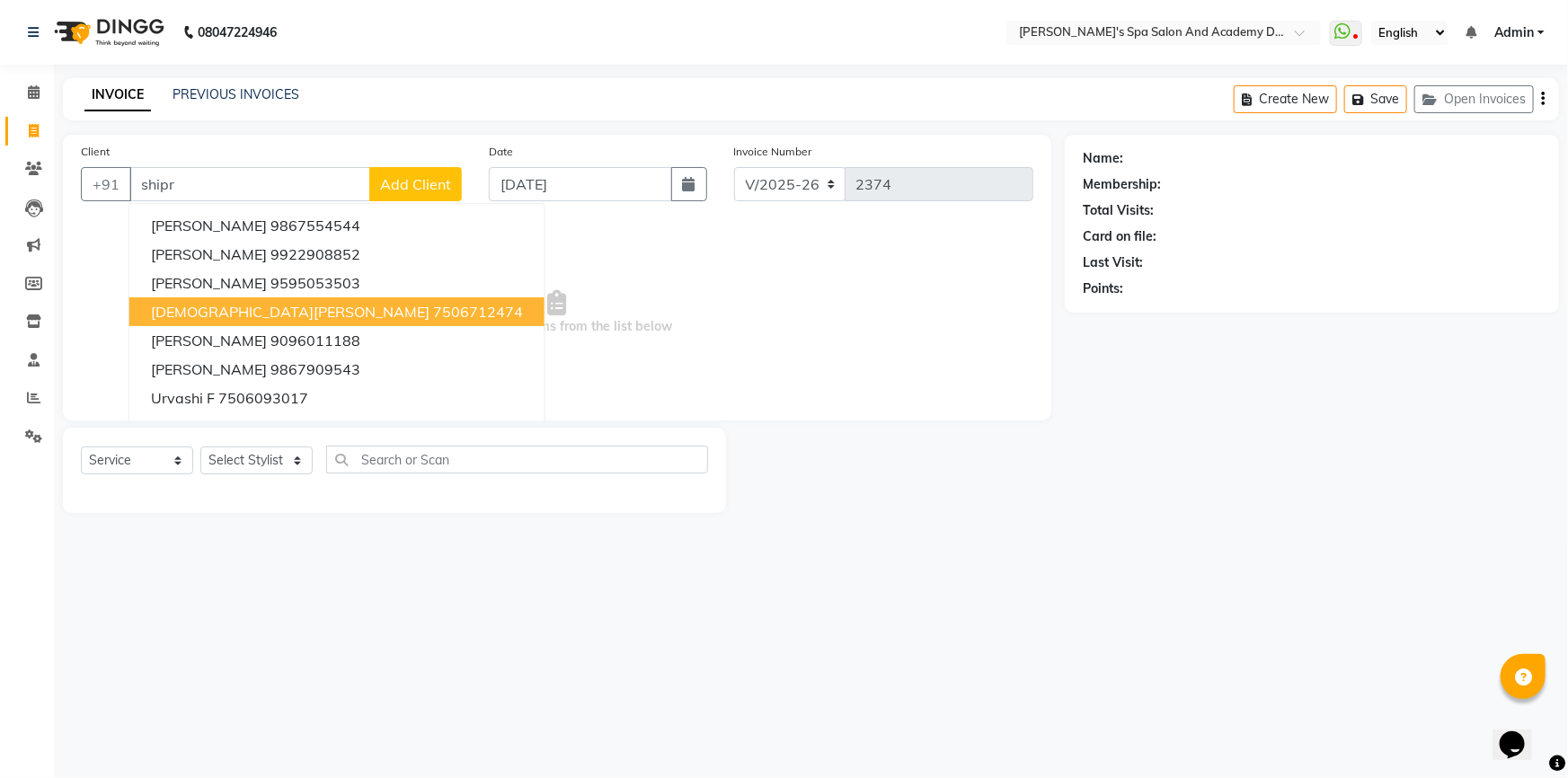
type input "shipra"
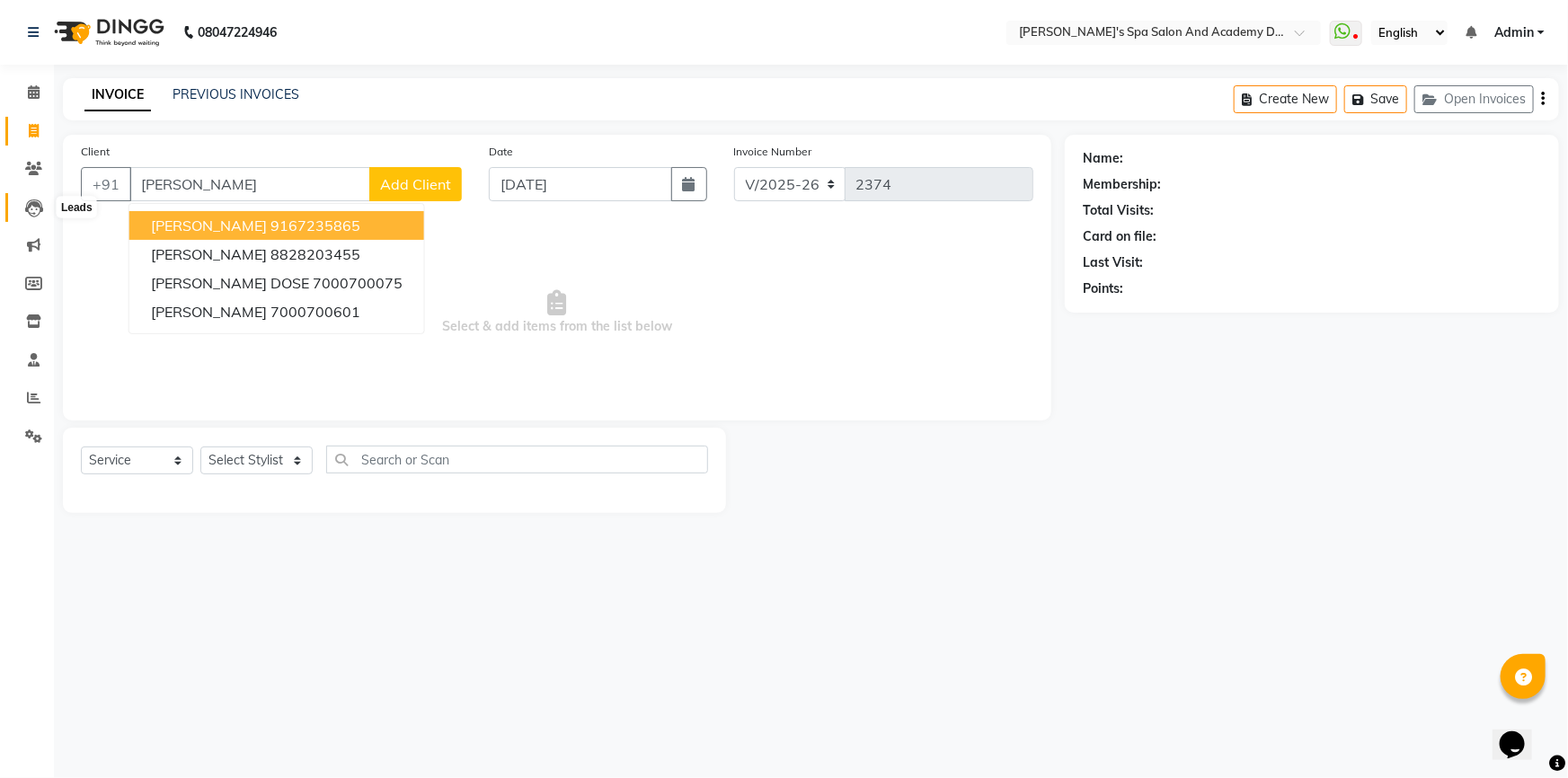
drag, startPoint x: 235, startPoint y: 182, endPoint x: 18, endPoint y: 218, distance: 220.0
click at [18, 218] on app-home "08047224946 Select Location × Sarla's Spa Salon And Academy Dosti Branch Ventur…" at bounding box center [784, 270] width 1568 height 540
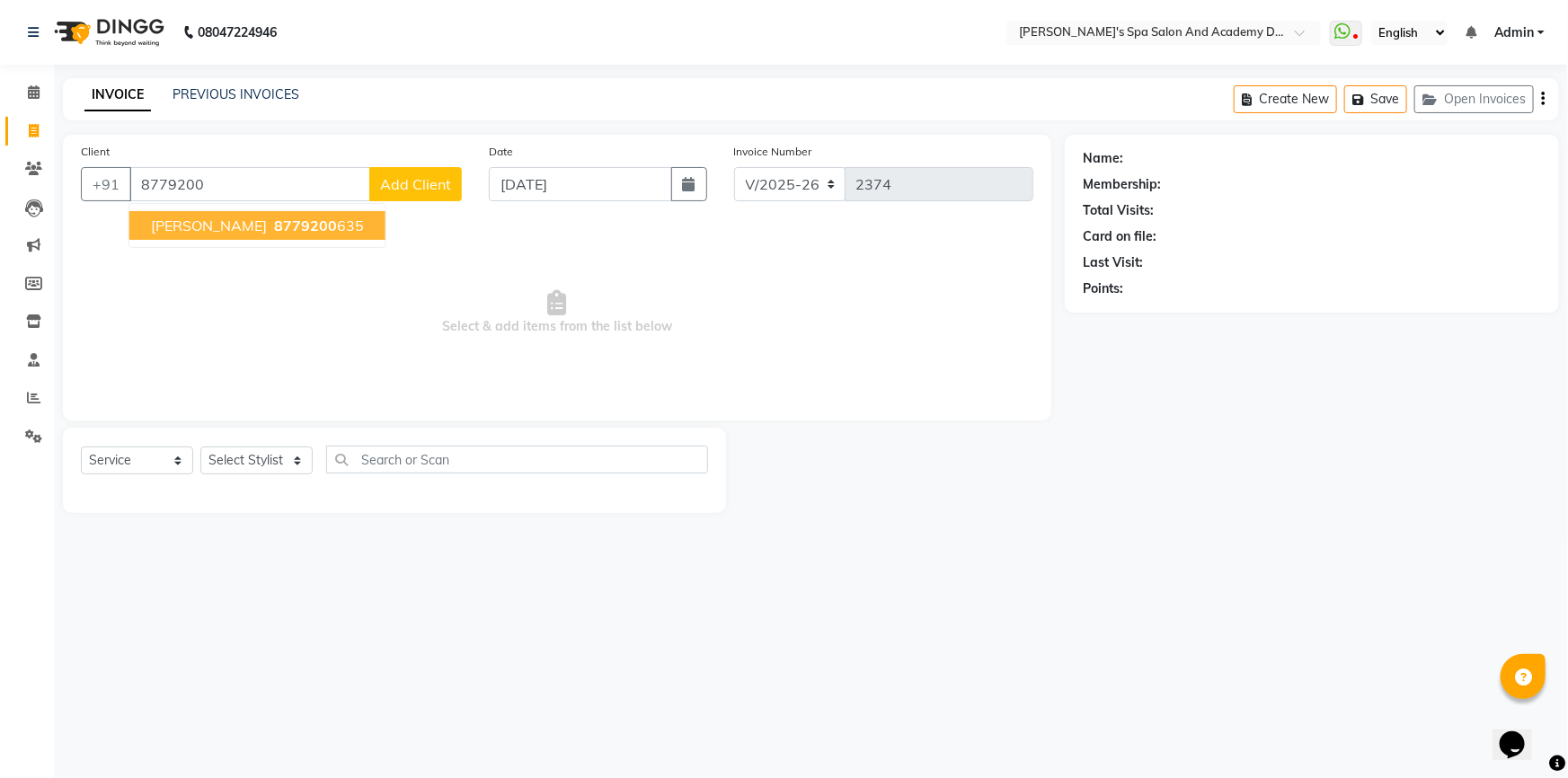
click at [246, 225] on span "[PERSON_NAME]" at bounding box center [208, 225] width 115 height 18
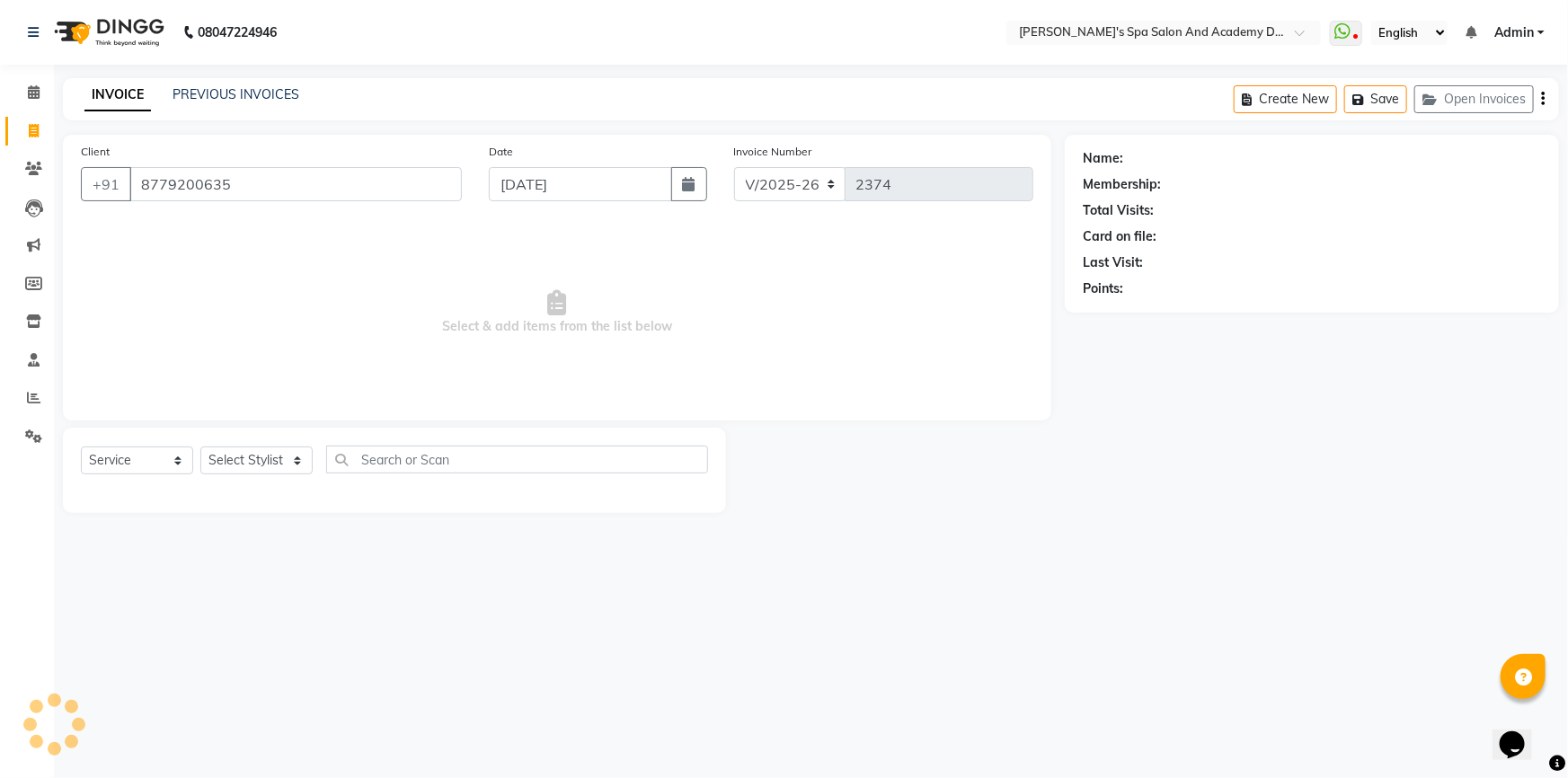
type input "8779200635"
select select "1: Object"
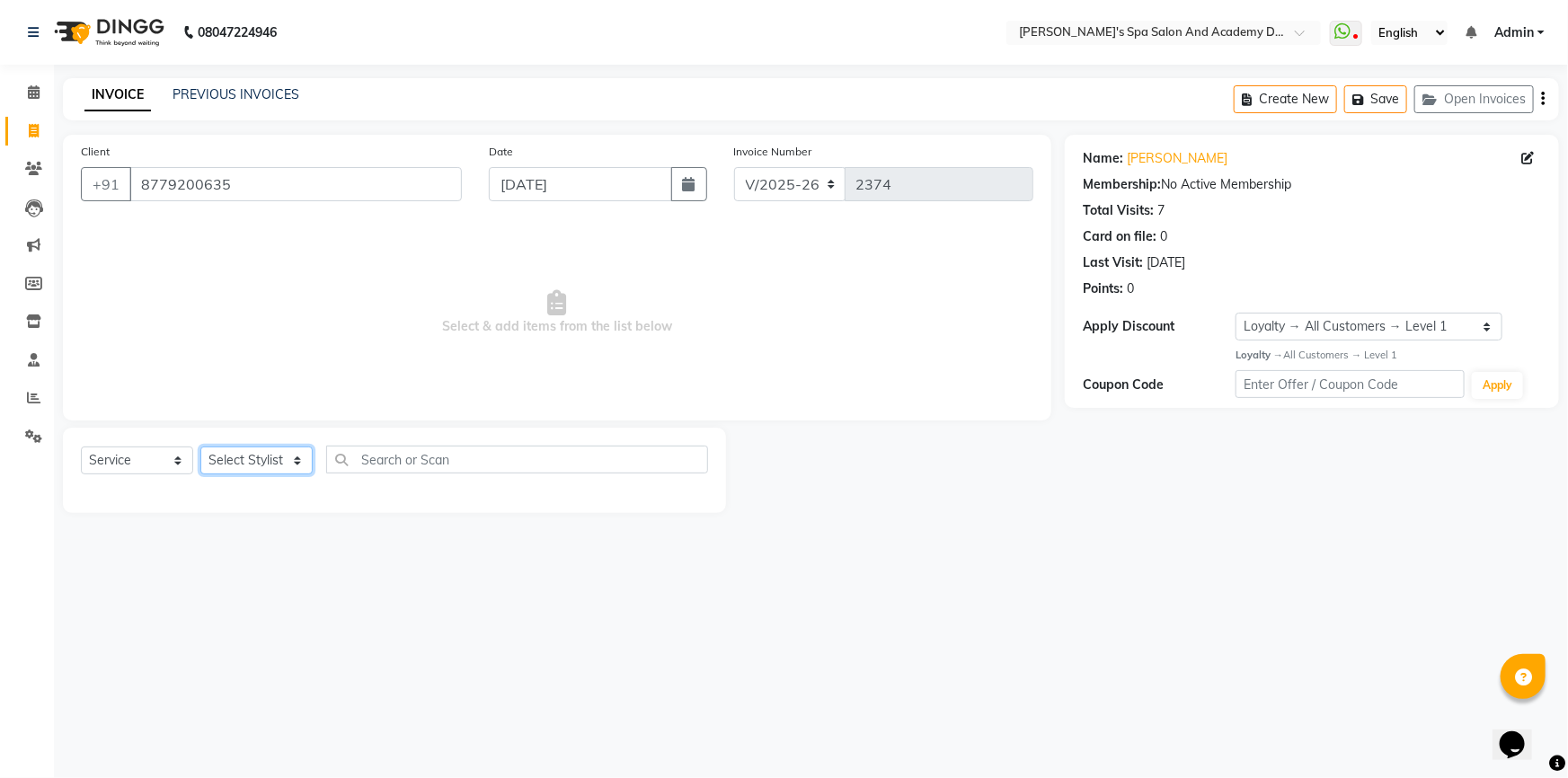
click at [261, 464] on select "Select Stylist Admin AKSHTA AMBRE ASAWARI PAWAR DIRECT 1 GAURI THAPA JIGNA SHAH…" at bounding box center [256, 460] width 112 height 27
select select "63504"
click at [201, 446] on select "Select Stylist Admin AKSHTA AMBRE ASAWARI PAWAR DIRECT 1 GAURI THAPA JIGNA SHAH…" at bounding box center [256, 460] width 112 height 27
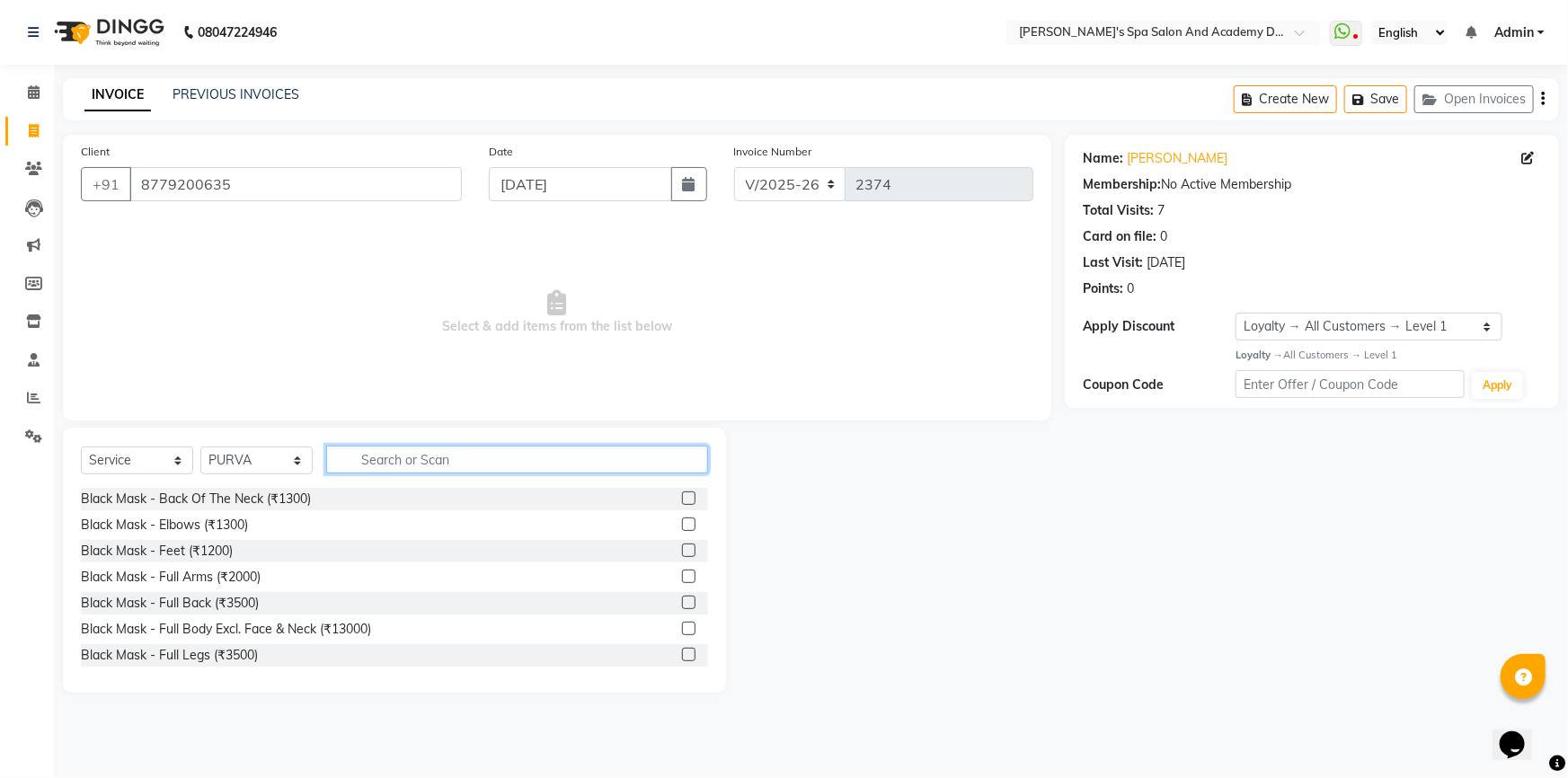
click at [426, 463] on input "text" at bounding box center [516, 460] width 381 height 27
type input "thr"
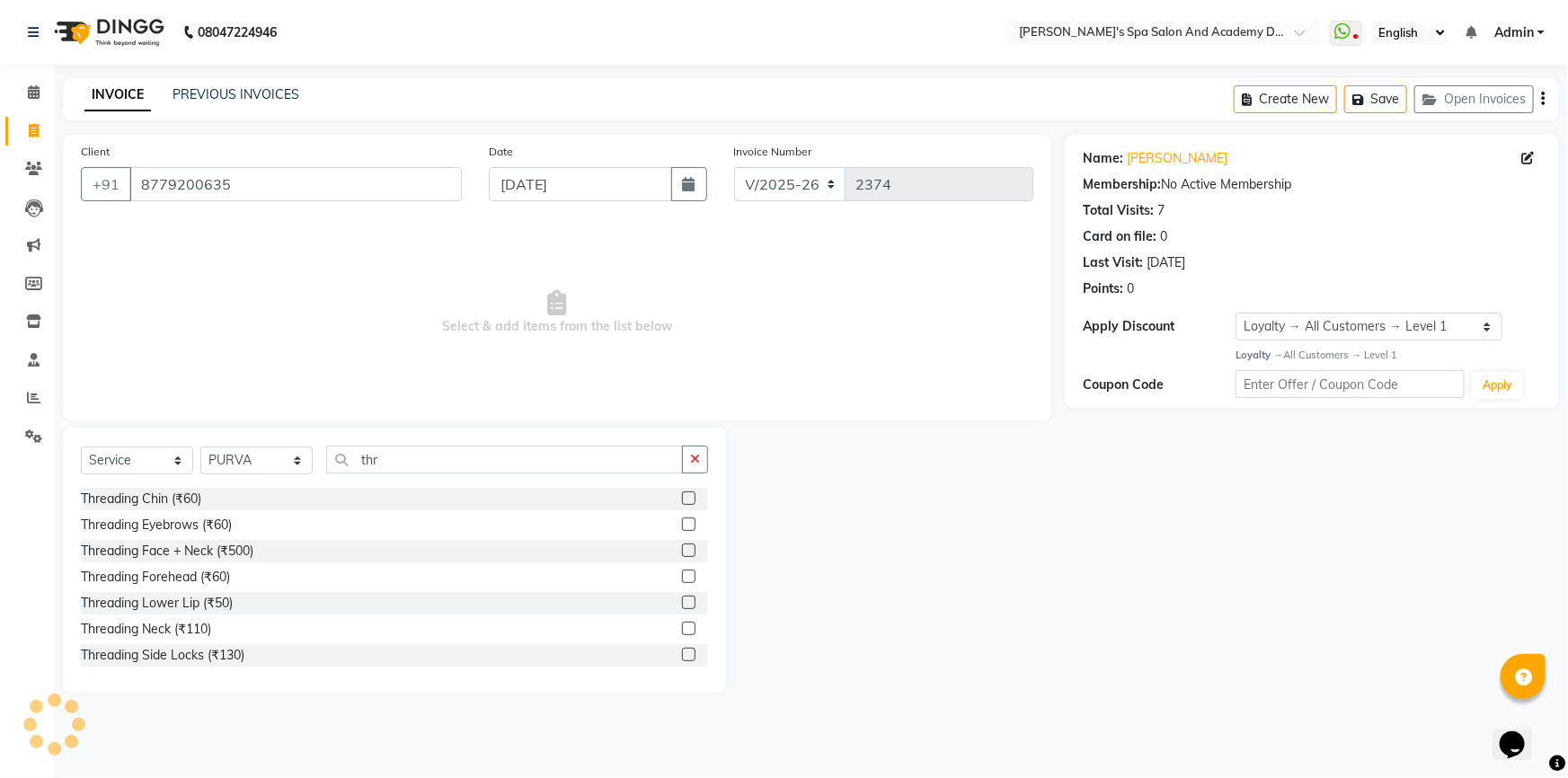
click at [246, 522] on div "Threading Eyebrows (₹60)" at bounding box center [394, 525] width 627 height 23
click at [209, 527] on div "Threading Eyebrows (₹60)" at bounding box center [157, 525] width 151 height 19
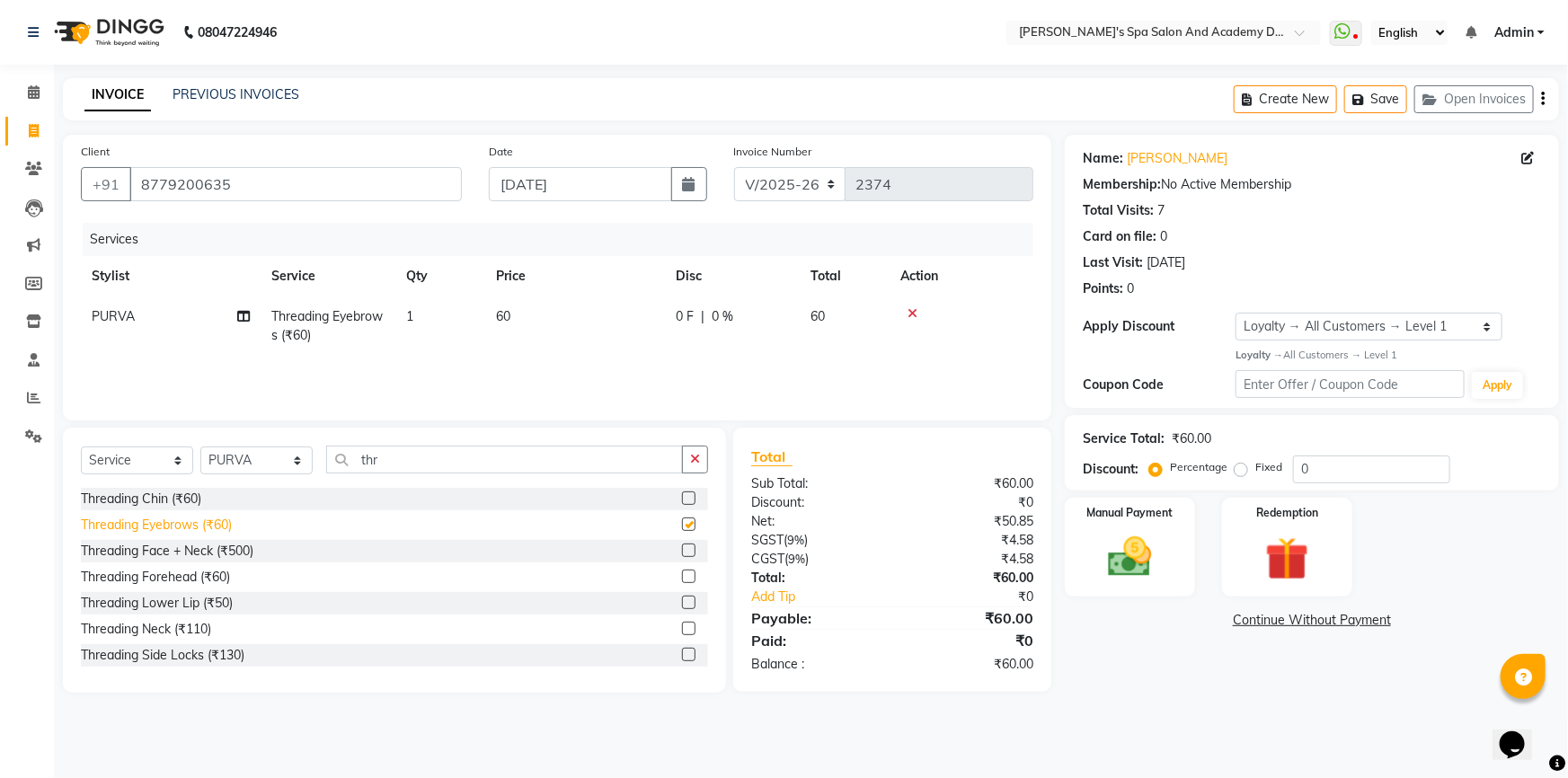
checkbox input "false"
drag, startPoint x: 408, startPoint y: 457, endPoint x: 327, endPoint y: 457, distance: 81.0
click at [327, 457] on input "thr" at bounding box center [504, 460] width 357 height 27
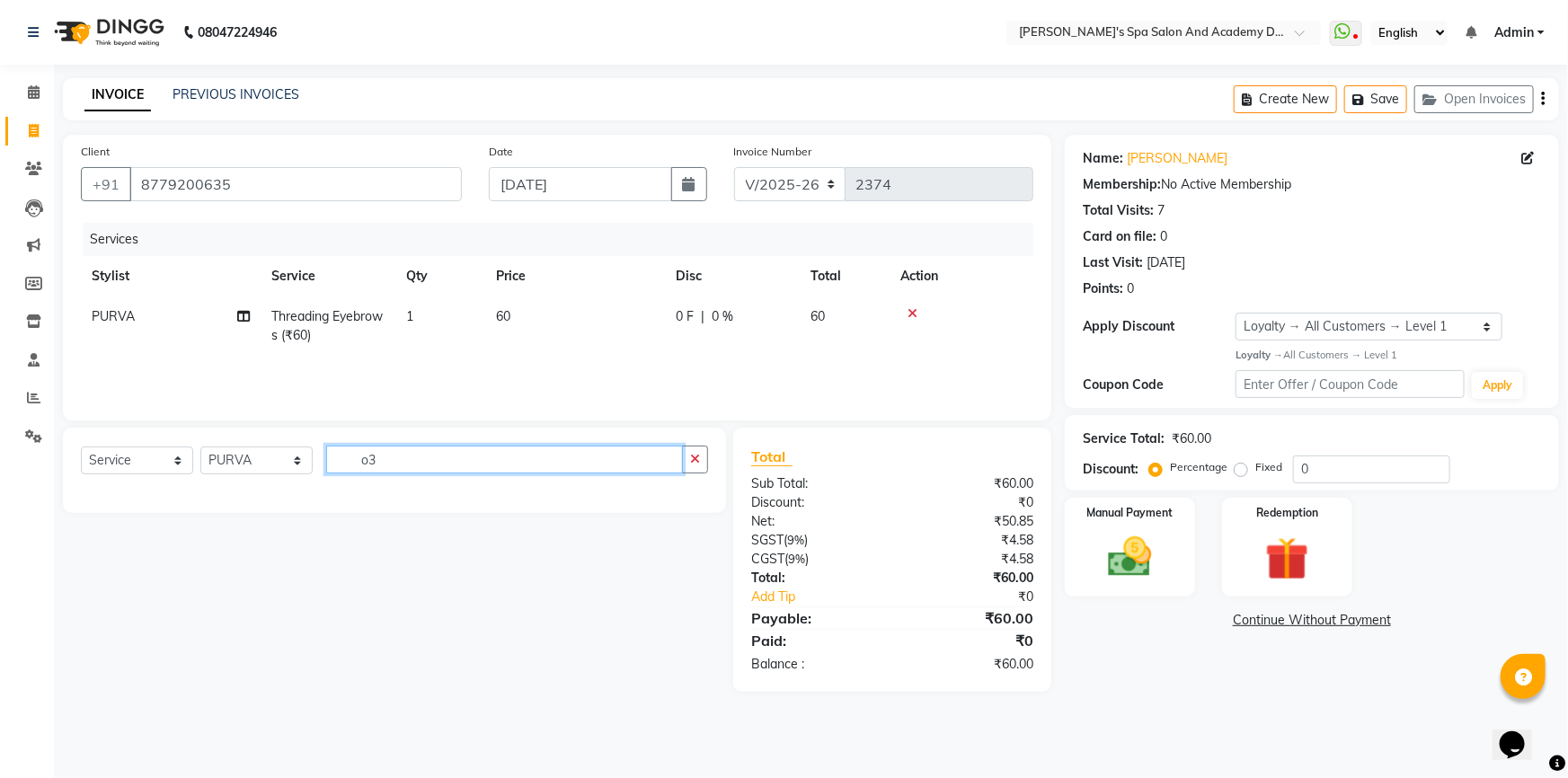
type input "o"
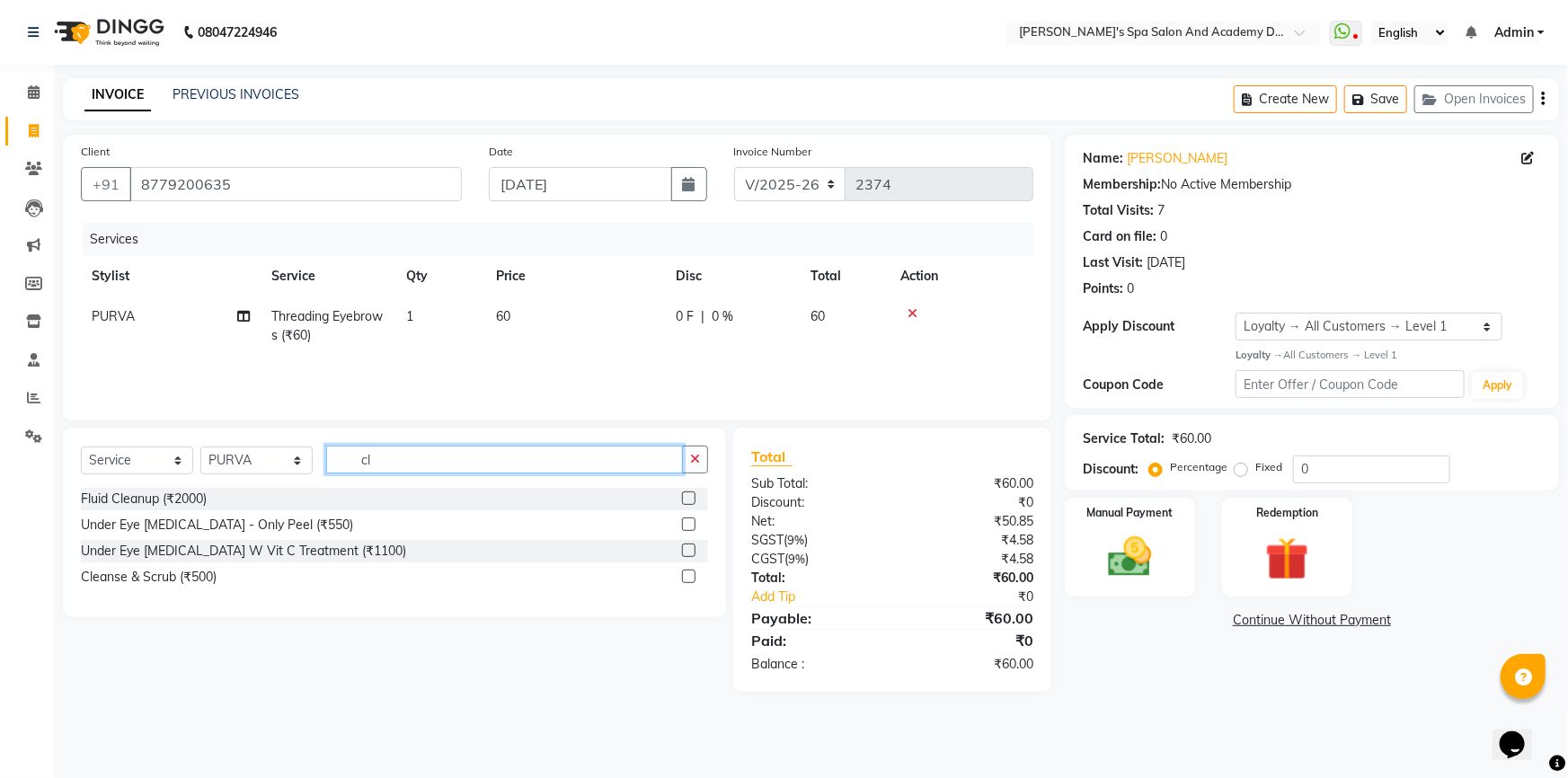
type input "c"
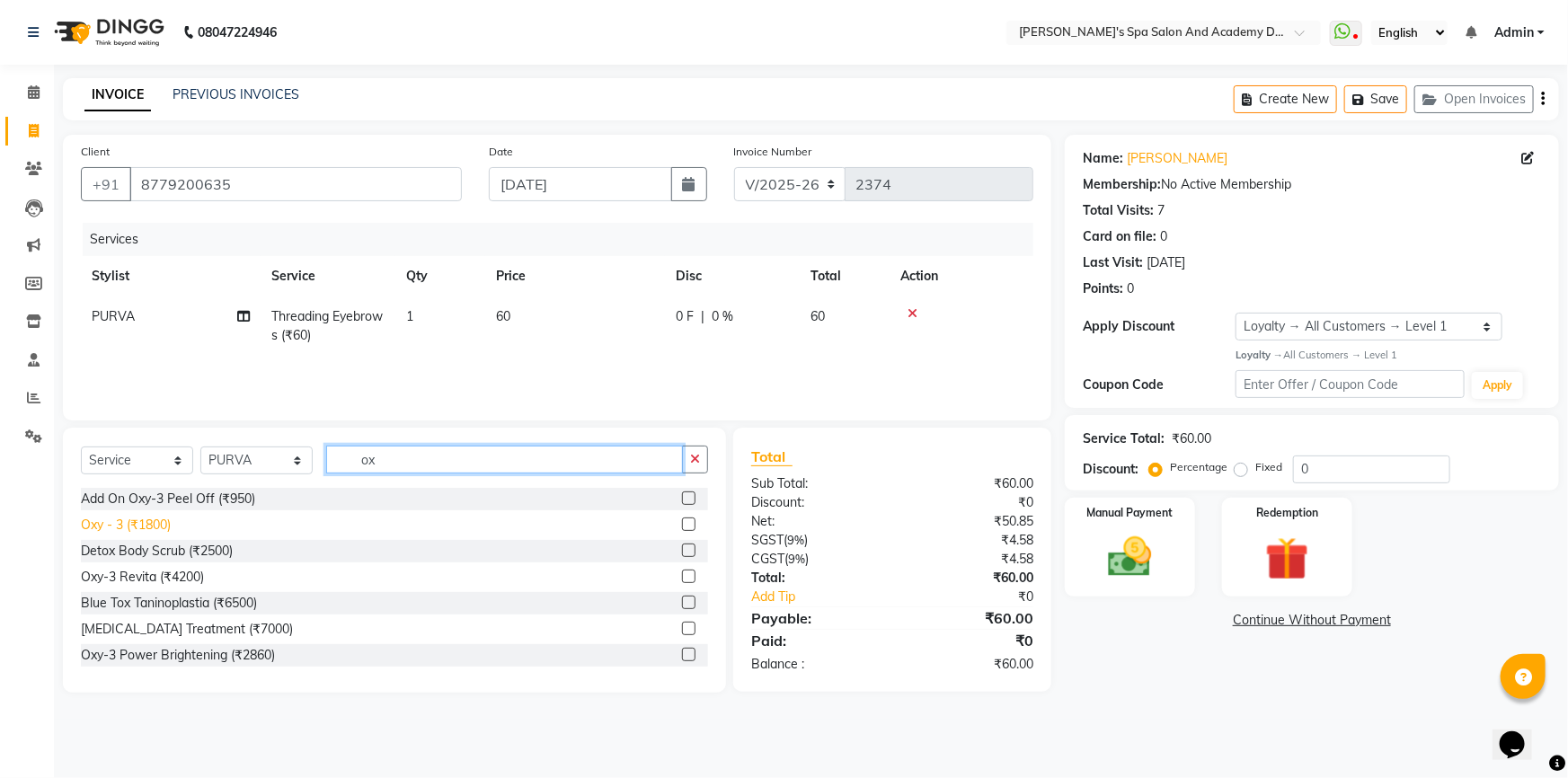
type input "ox"
click at [120, 524] on div "Oxy - 3 (₹1800)" at bounding box center [126, 525] width 90 height 19
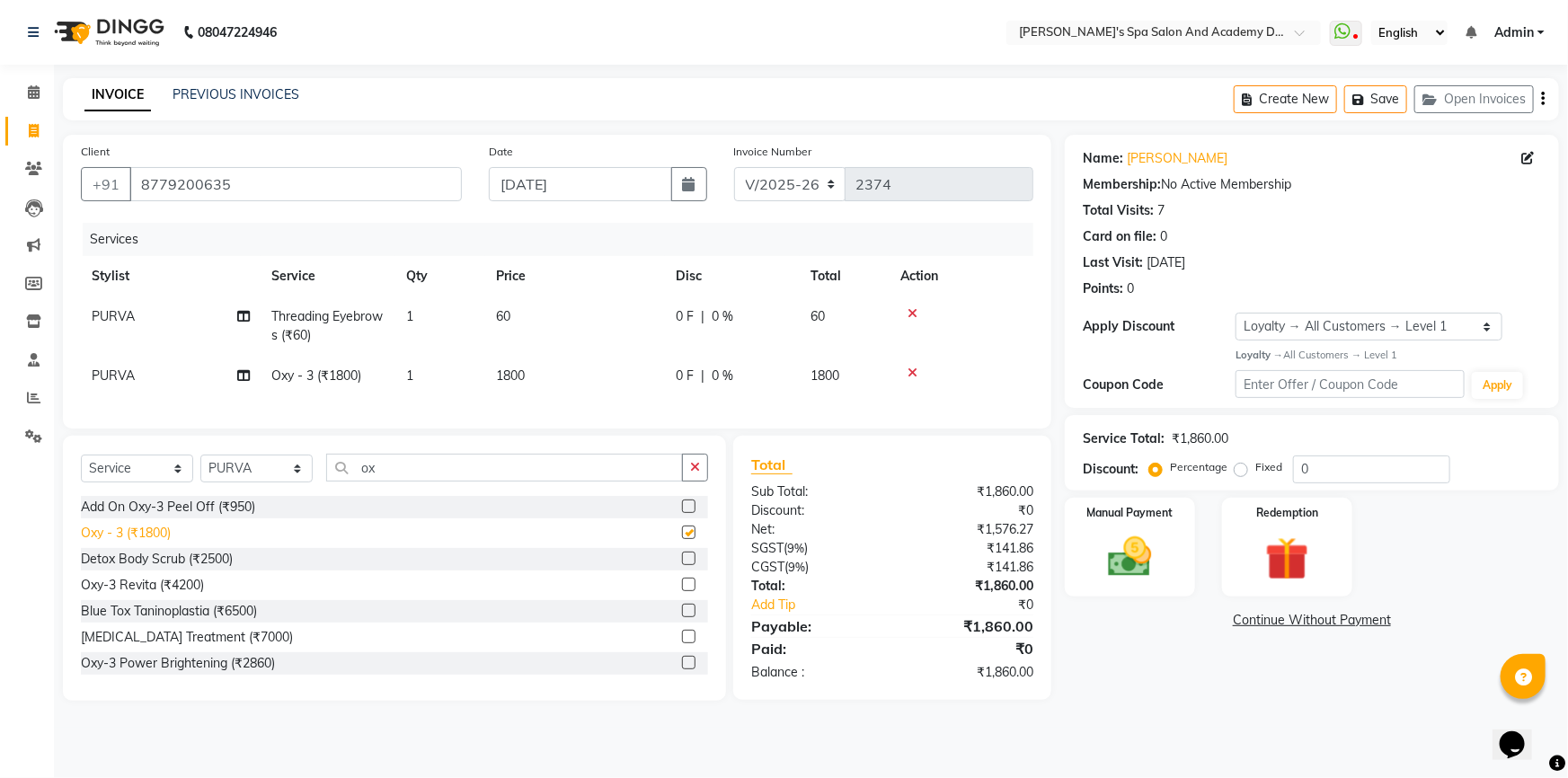
checkbox input "false"
click at [1366, 94] on icon "button" at bounding box center [1361, 100] width 18 height 13
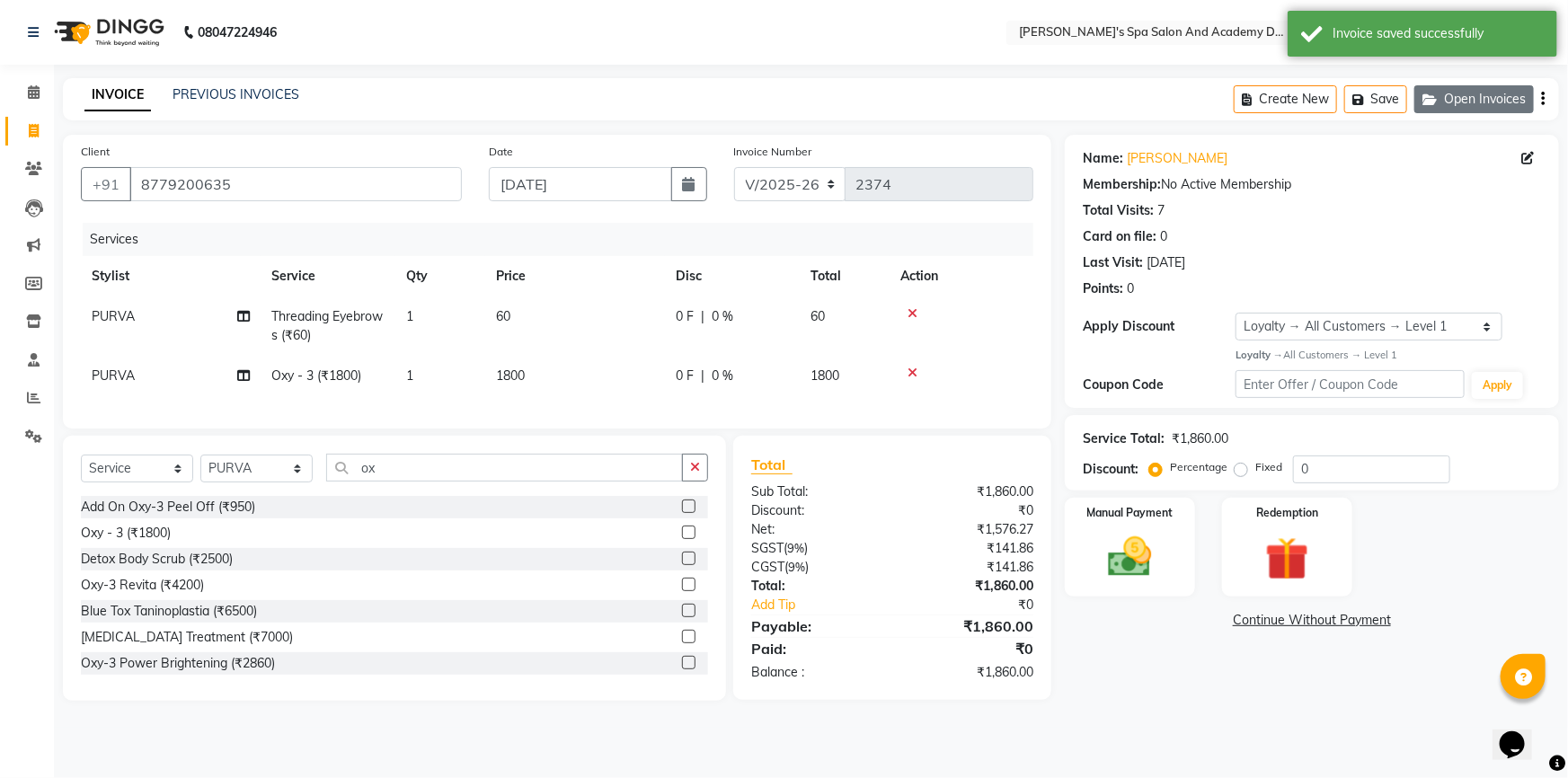
click at [1468, 95] on button "Open Invoices" at bounding box center [1474, 99] width 119 height 27
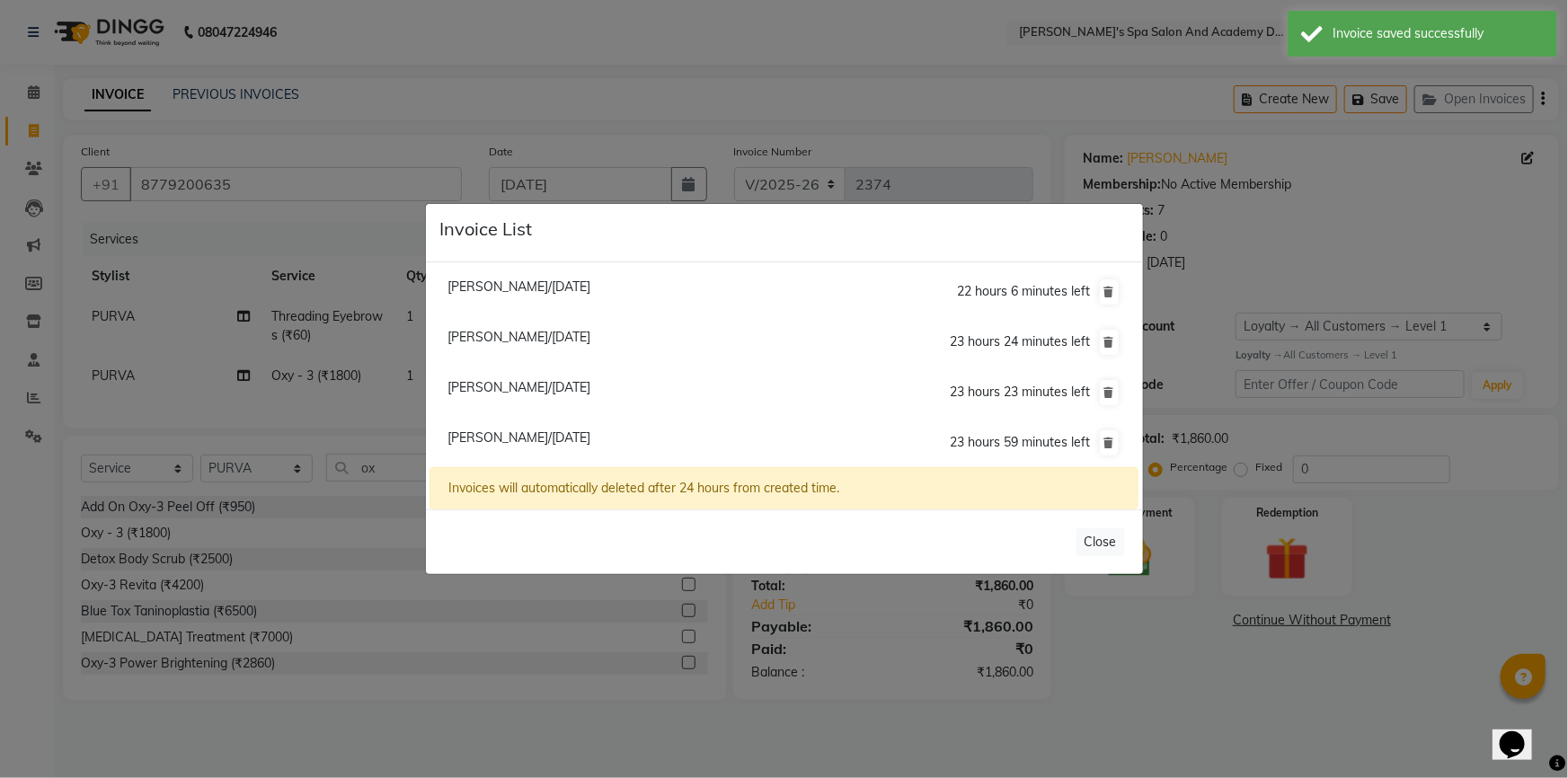
click at [508, 287] on span "Vandana Patil/04 September 2025" at bounding box center [518, 287] width 143 height 17
type input "9870170103"
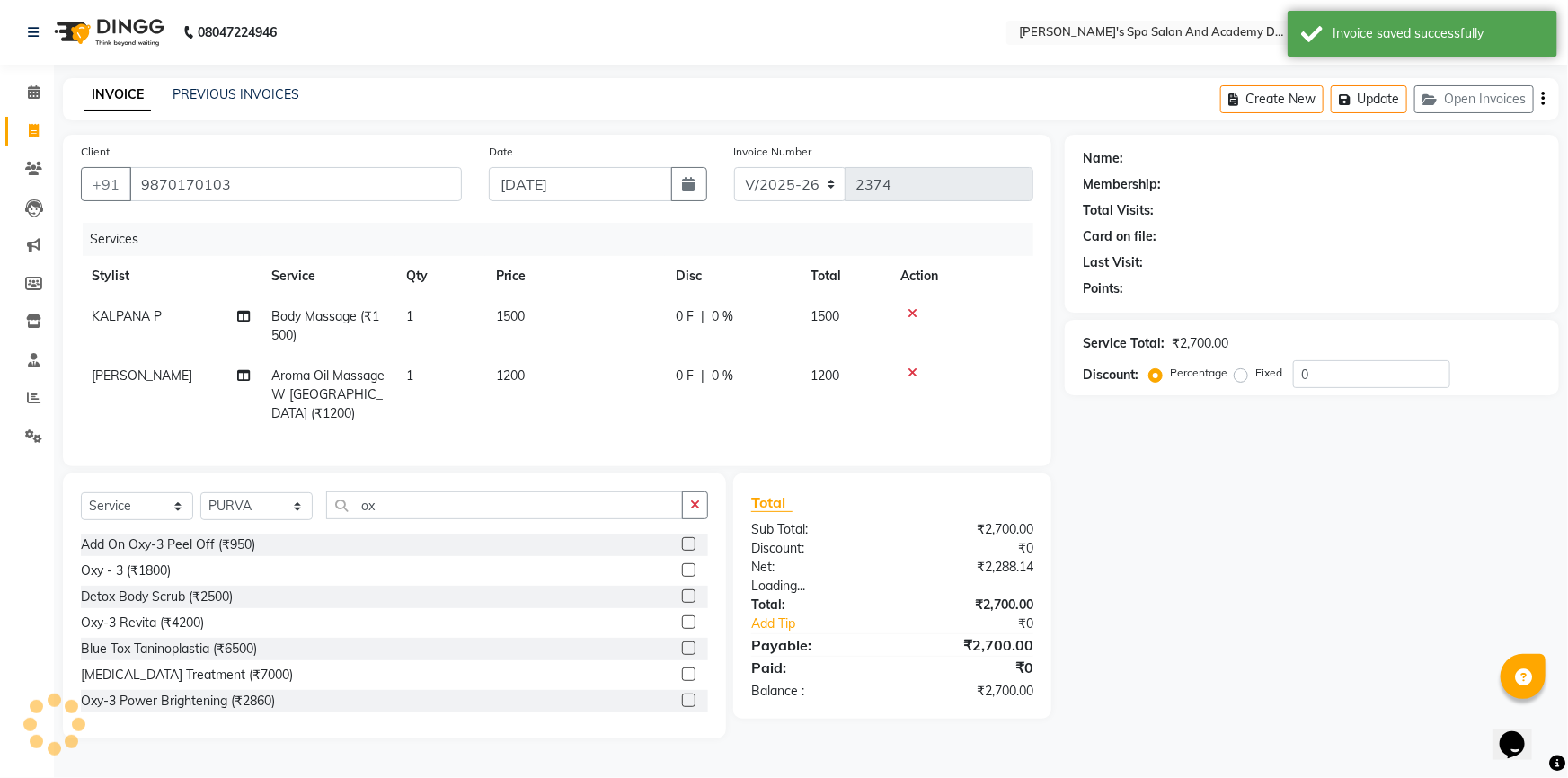
select select "1: Object"
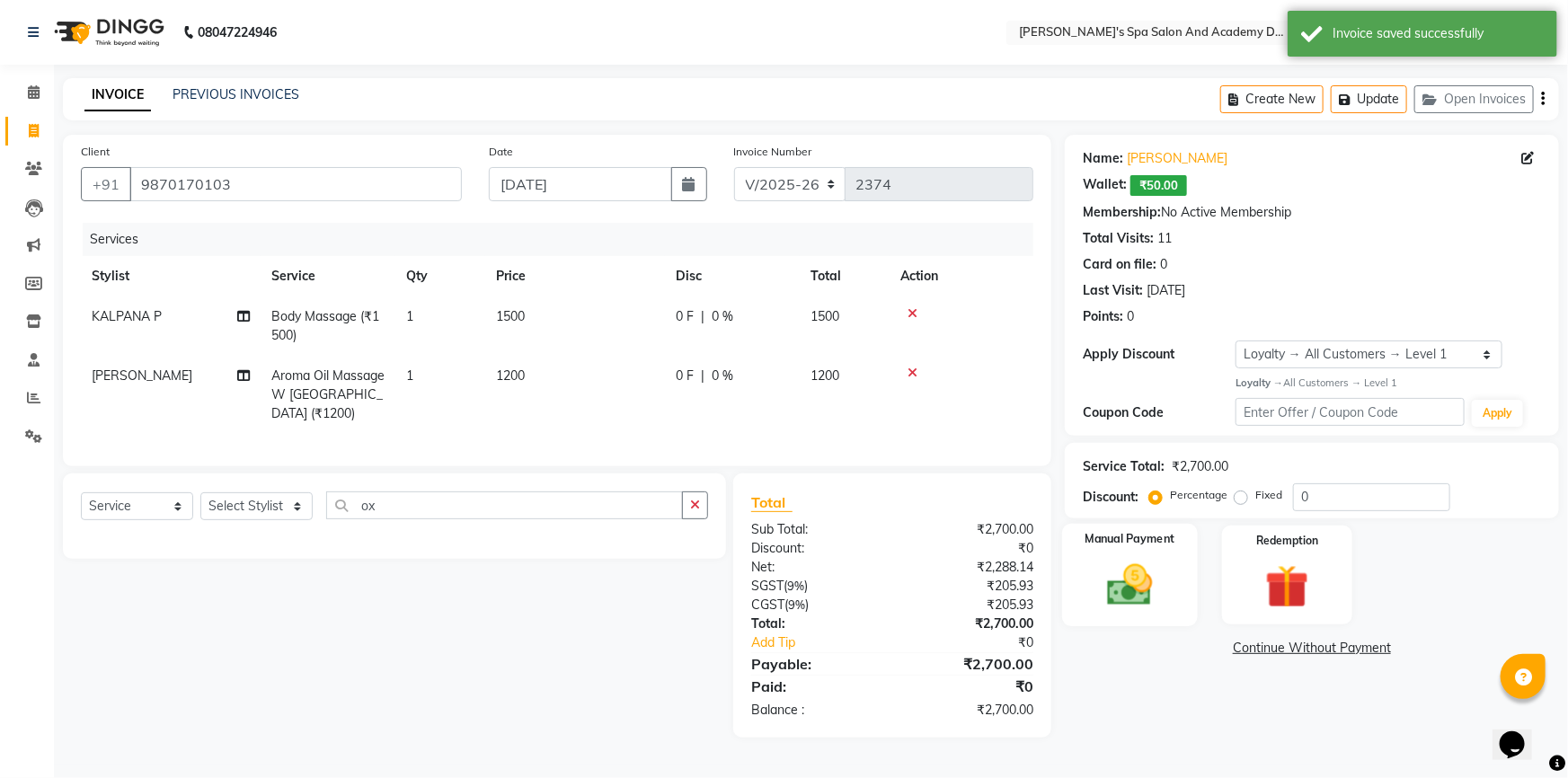
select select
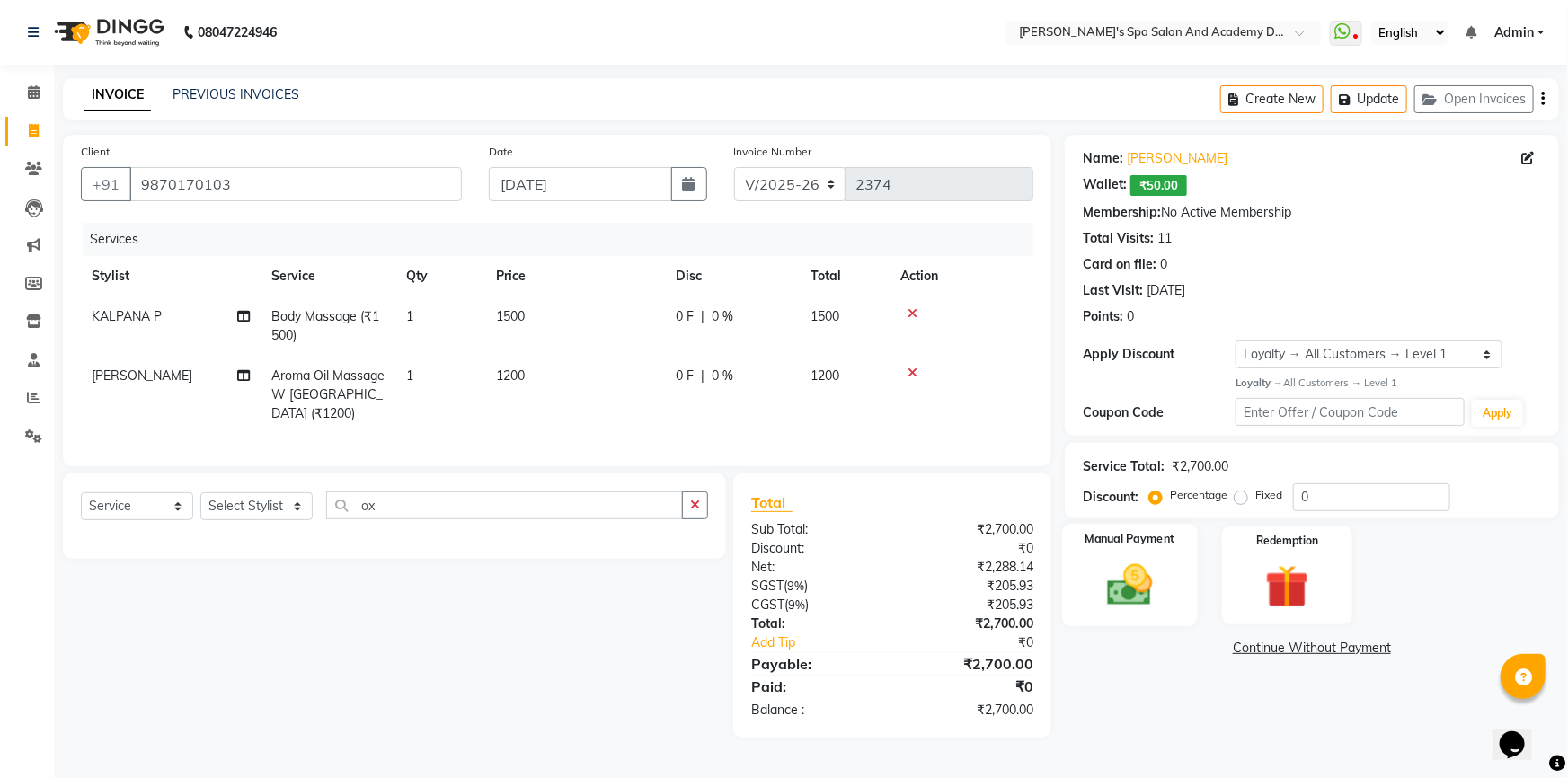
click at [1151, 575] on img at bounding box center [1130, 584] width 73 height 52
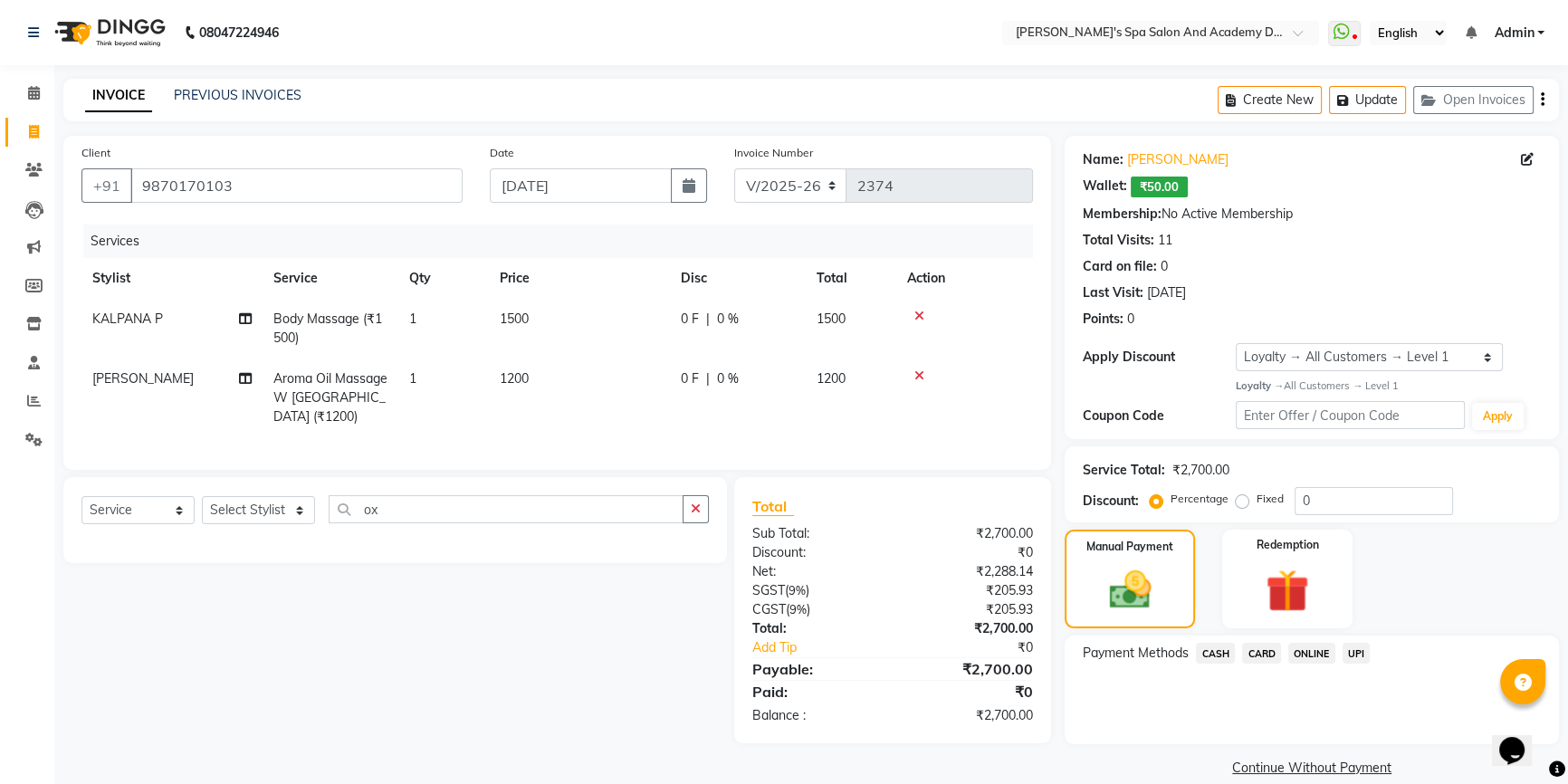
click at [1208, 659] on span "CASH" at bounding box center [1214, 653] width 38 height 21
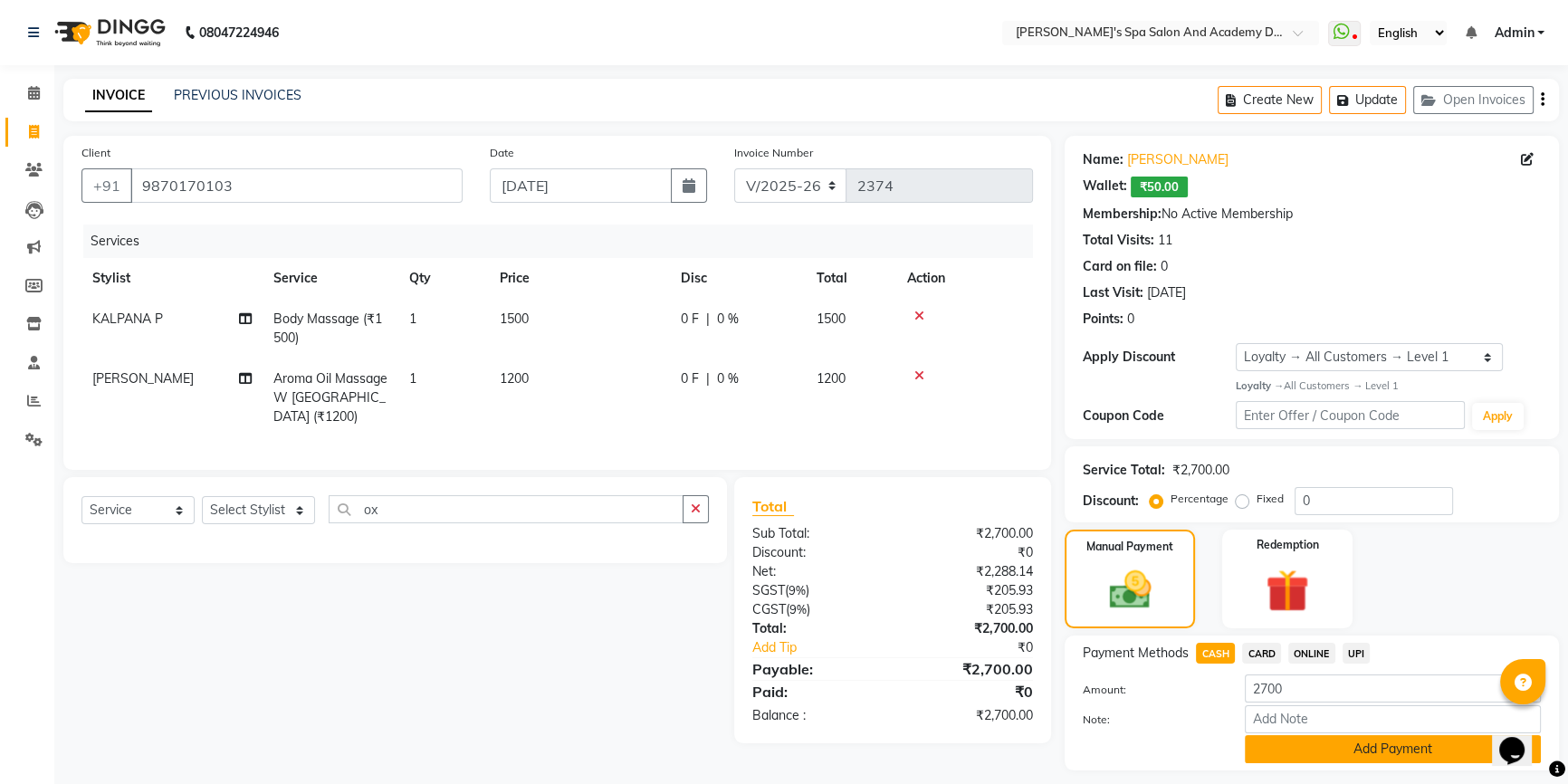
click at [1327, 741] on button "Add Payment" at bounding box center [1393, 749] width 296 height 28
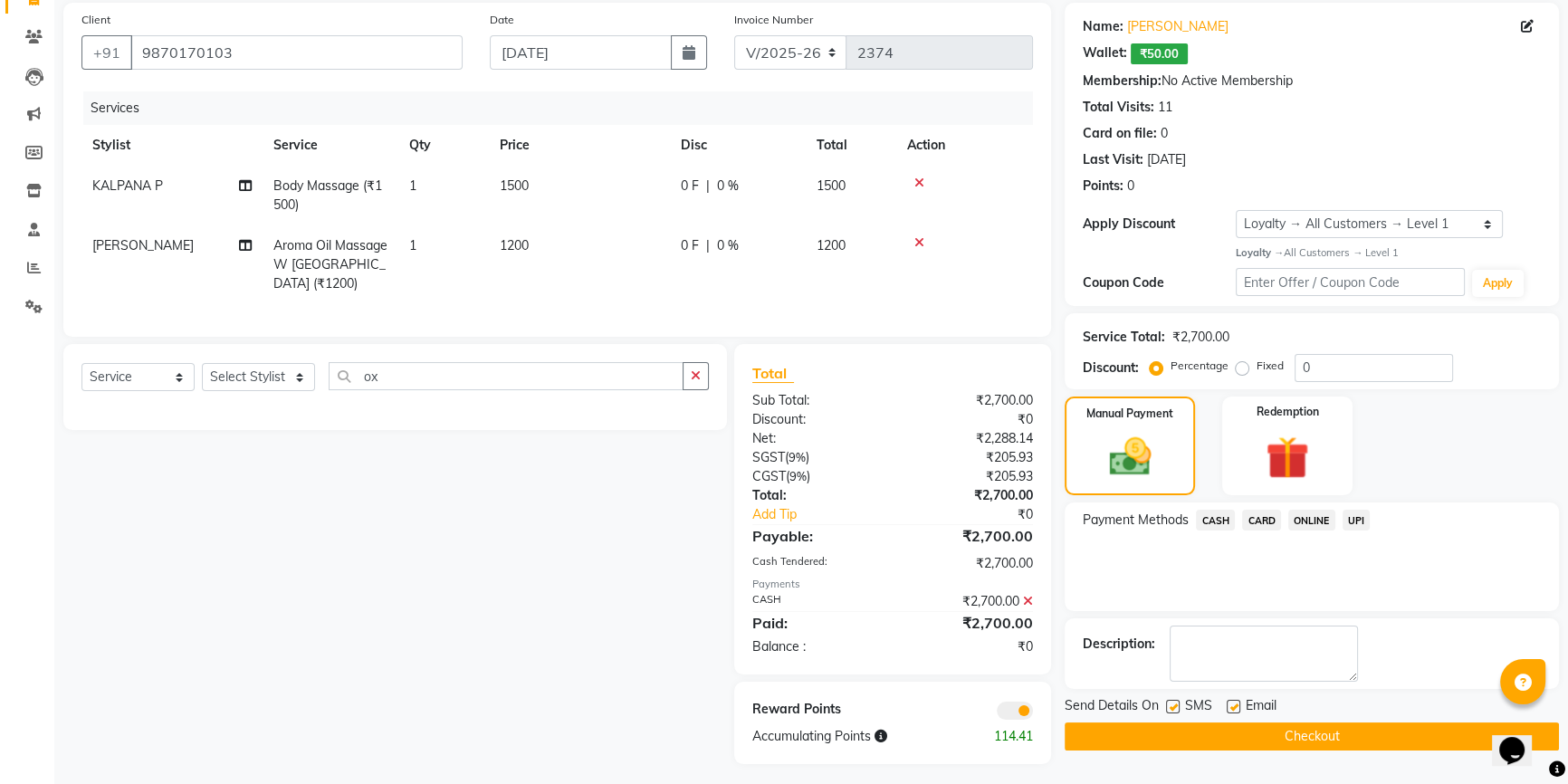
scroll to position [135, 0]
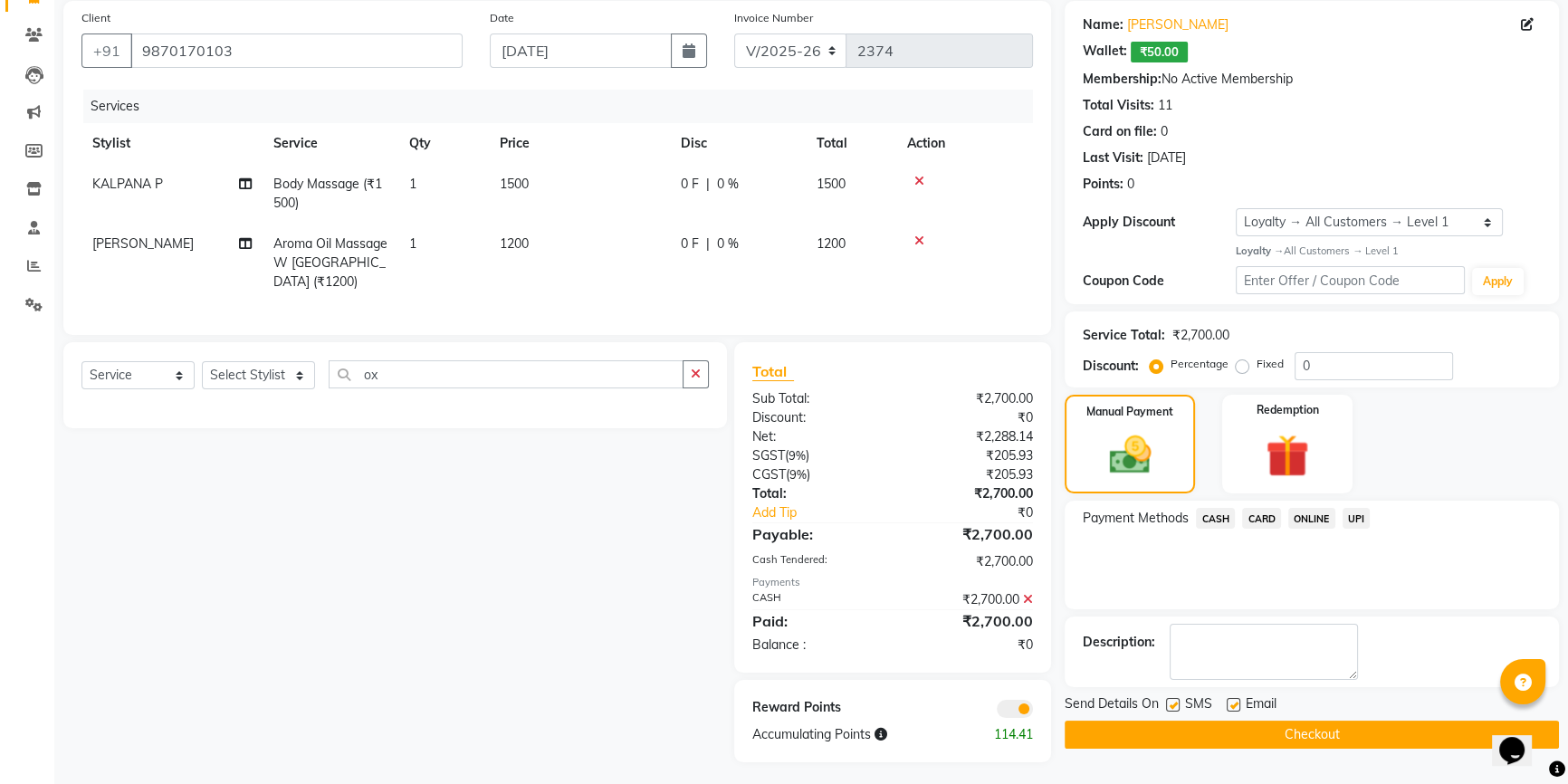
click at [1257, 734] on button "Checkout" at bounding box center [1311, 735] width 494 height 28
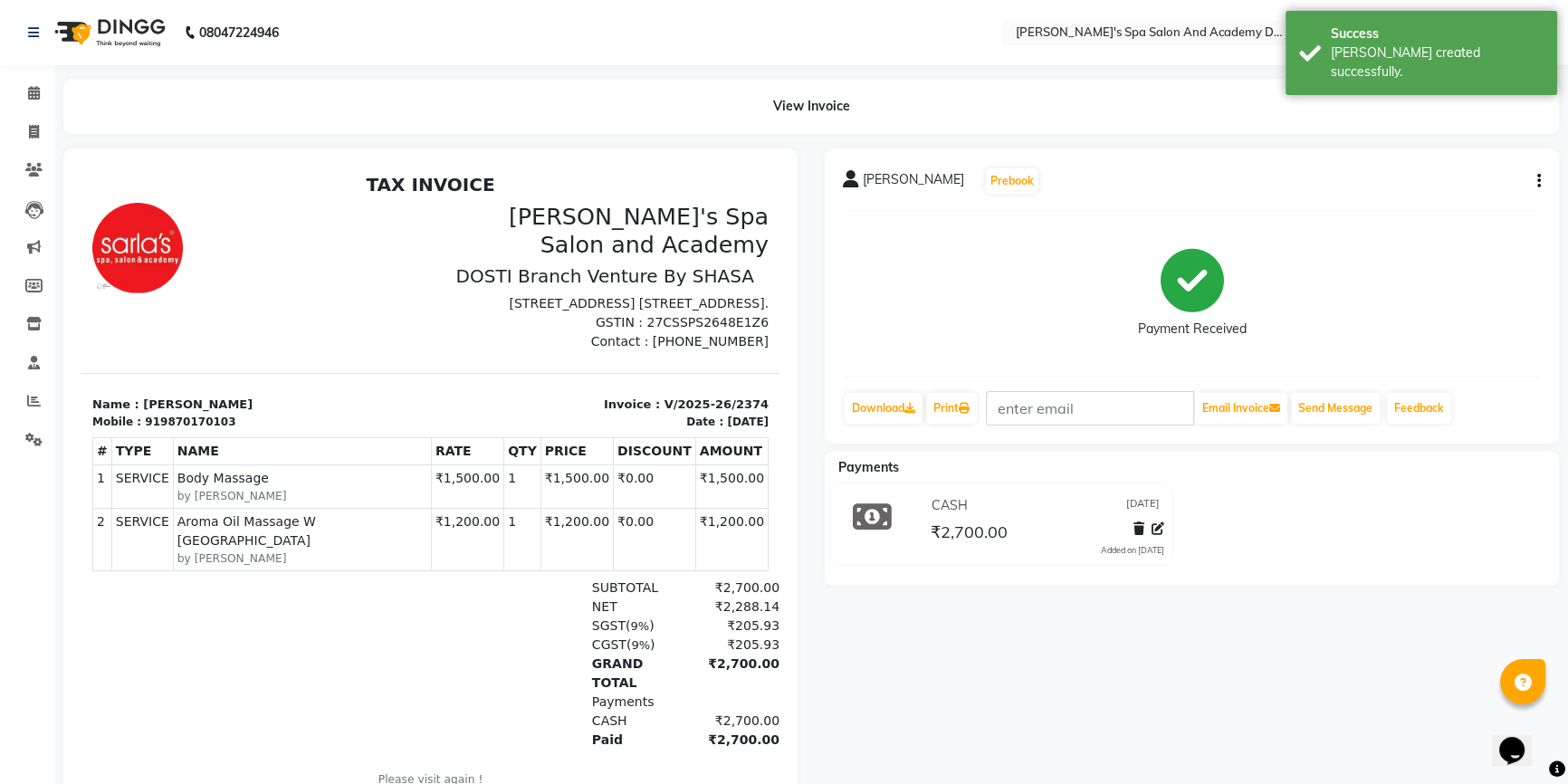
click at [916, 95] on div "View Invoice" at bounding box center [810, 107] width 1495 height 55
click at [36, 129] on icon at bounding box center [34, 132] width 10 height 14
select select "6316"
select select "service"
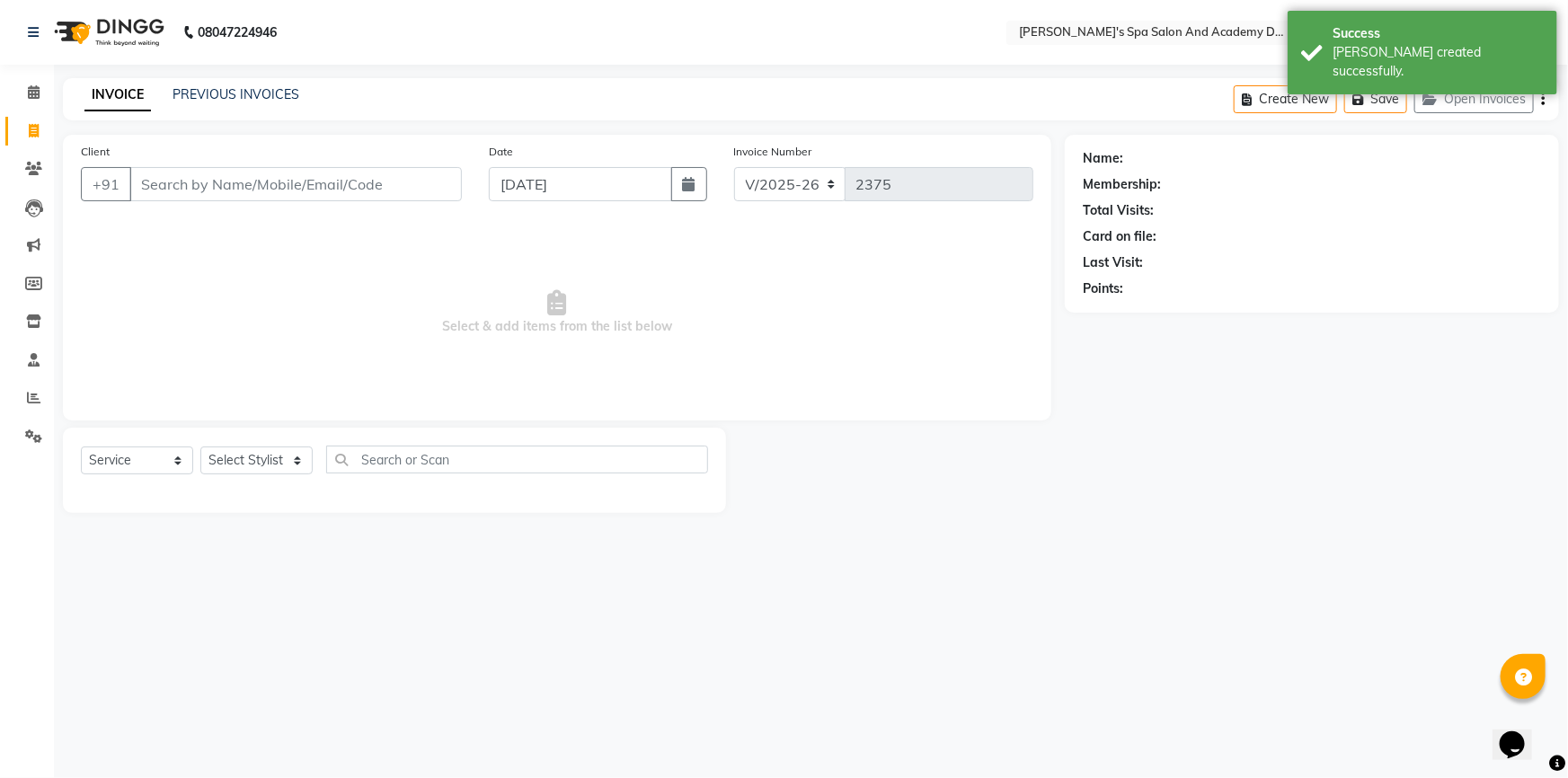
click at [1118, 98] on div "INVOICE PREVIOUS INVOICES Create New Save Open Invoices" at bounding box center [810, 99] width 1496 height 42
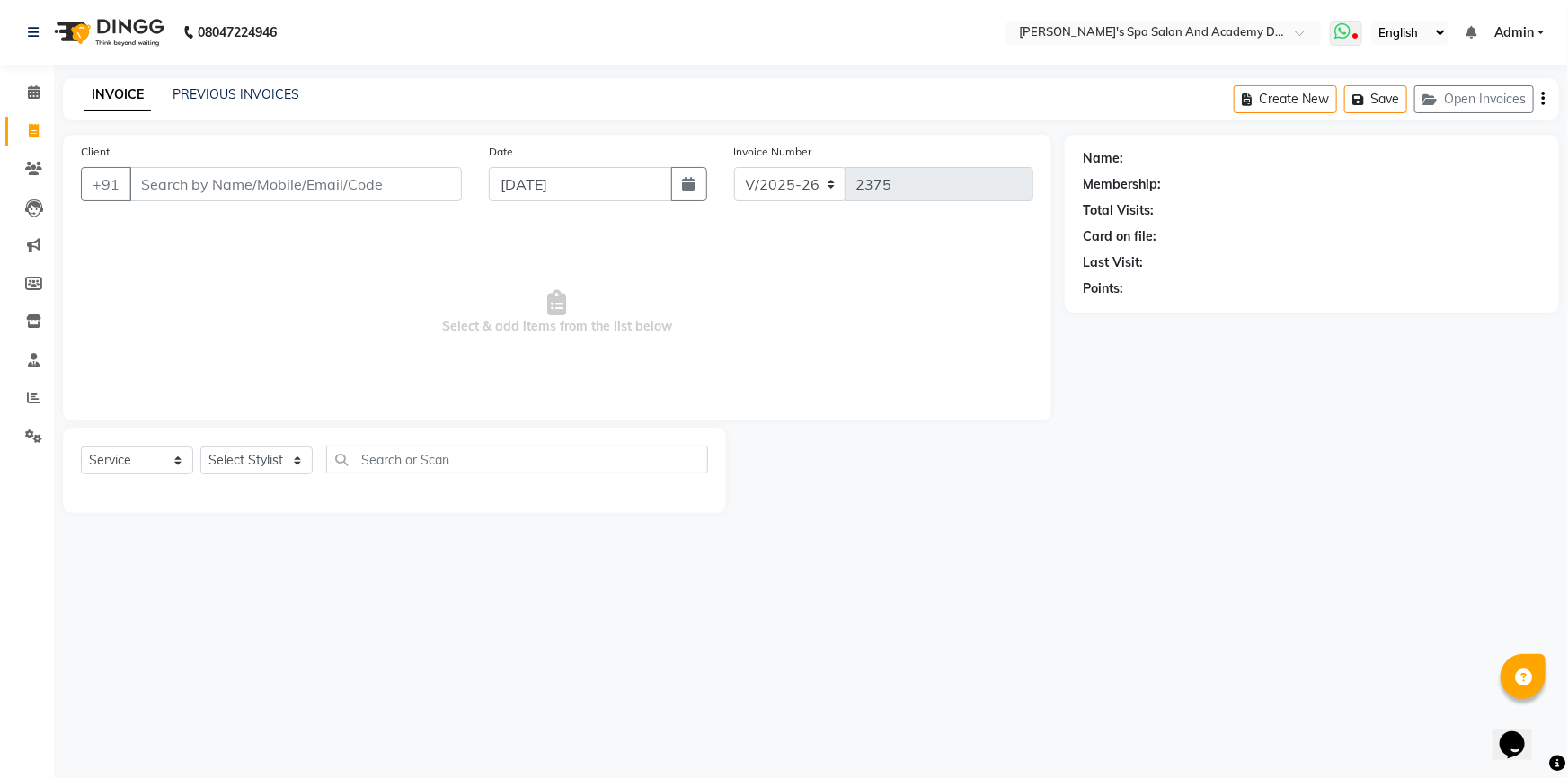
click at [1359, 36] on icon at bounding box center [1356, 37] width 6 height 9
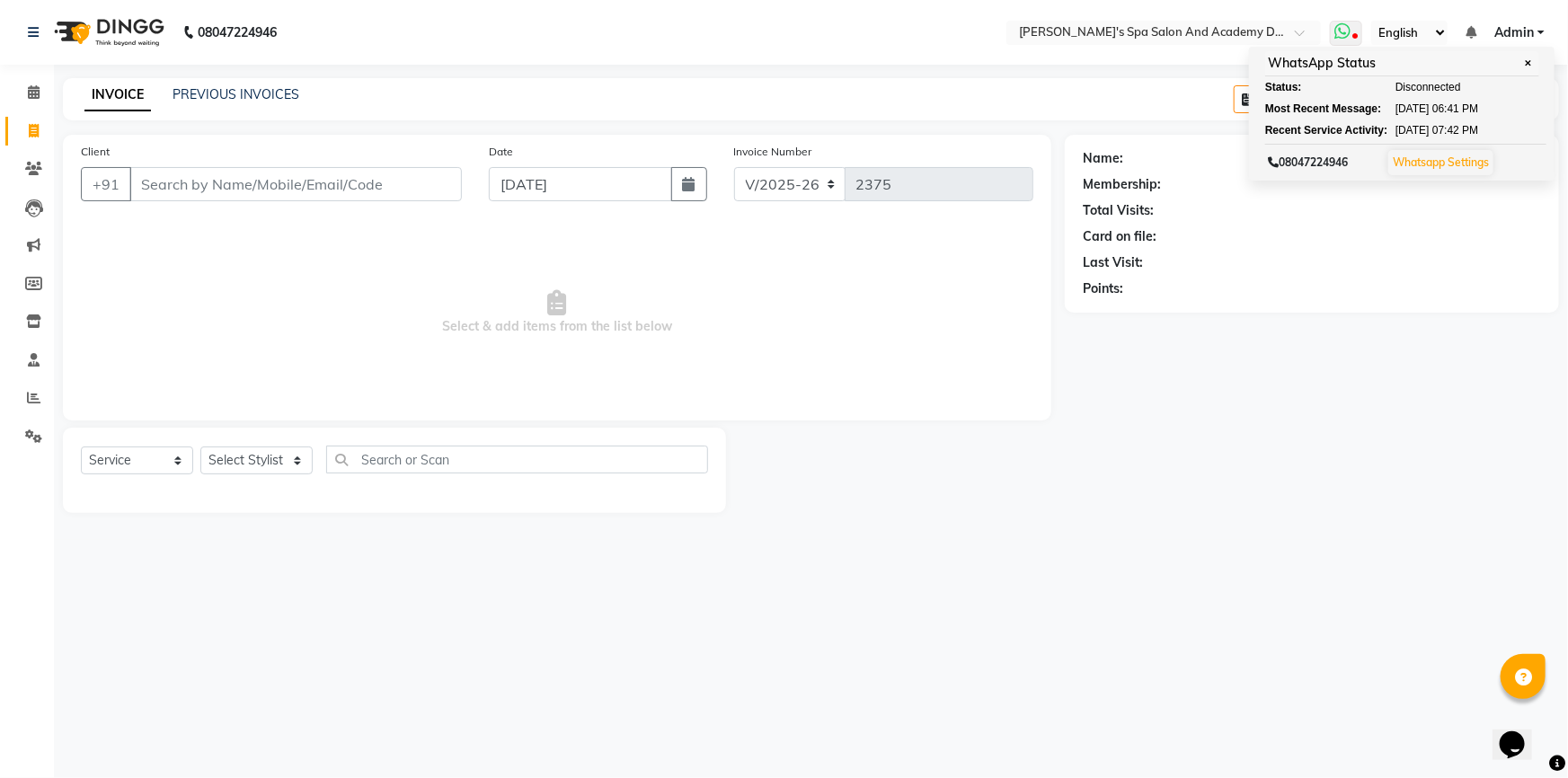
click at [1461, 160] on link "Whatsapp Settings" at bounding box center [1441, 162] width 96 height 14
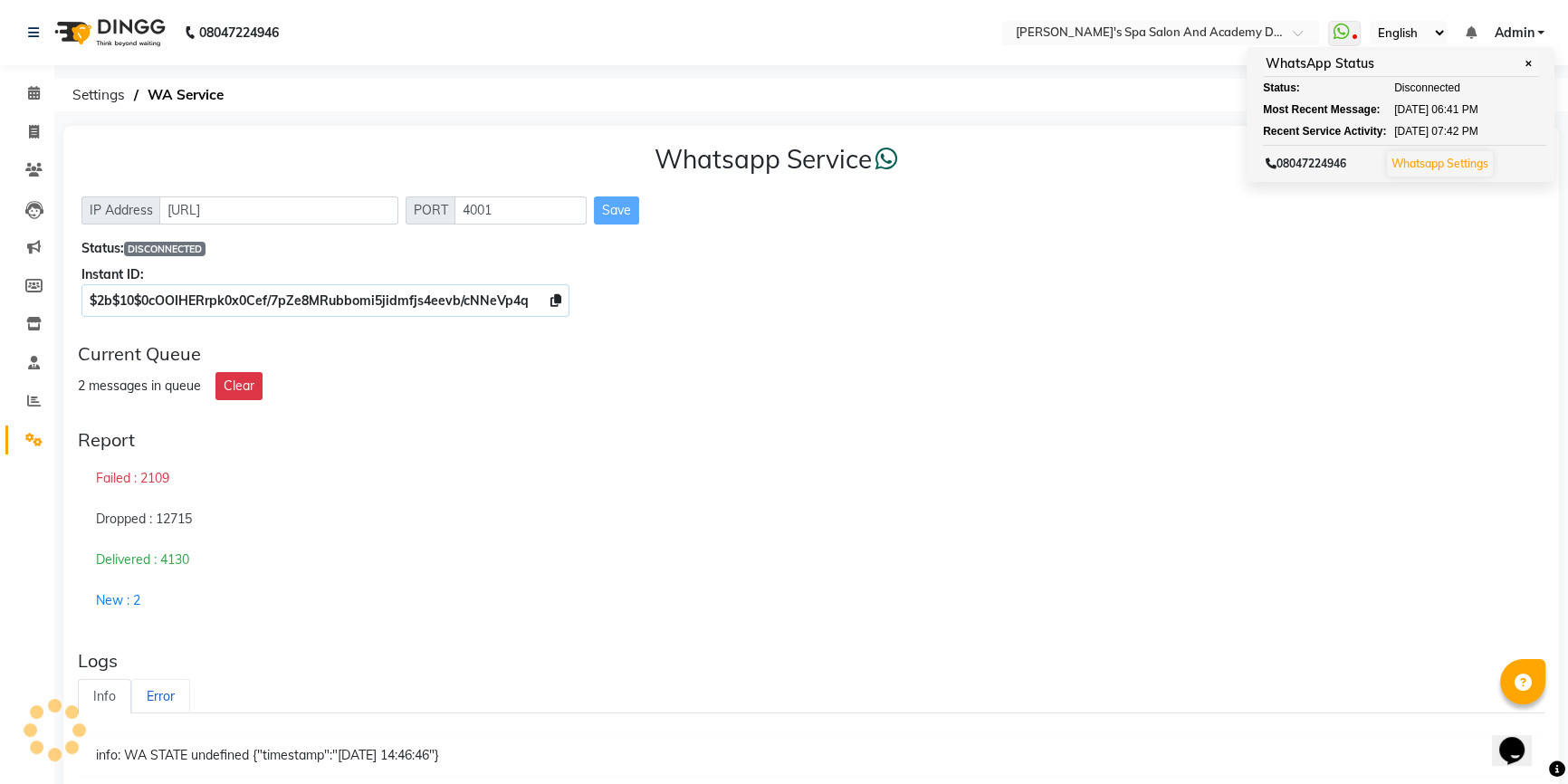
click at [171, 703] on link "Error" at bounding box center [161, 697] width 59 height 36
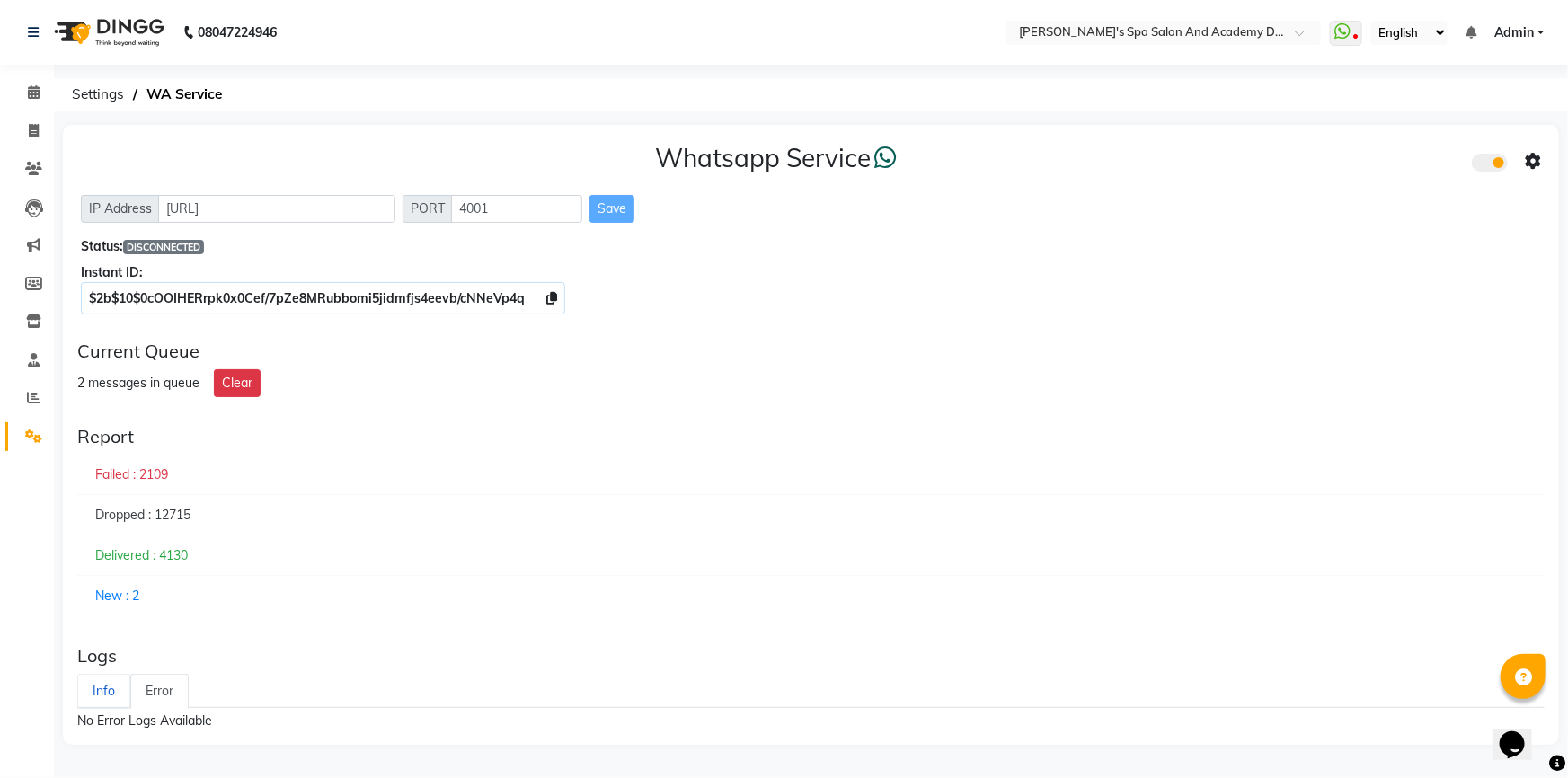
click at [109, 691] on link "Info" at bounding box center [104, 692] width 53 height 35
click at [232, 390] on button "Clear" at bounding box center [238, 383] width 47 height 27
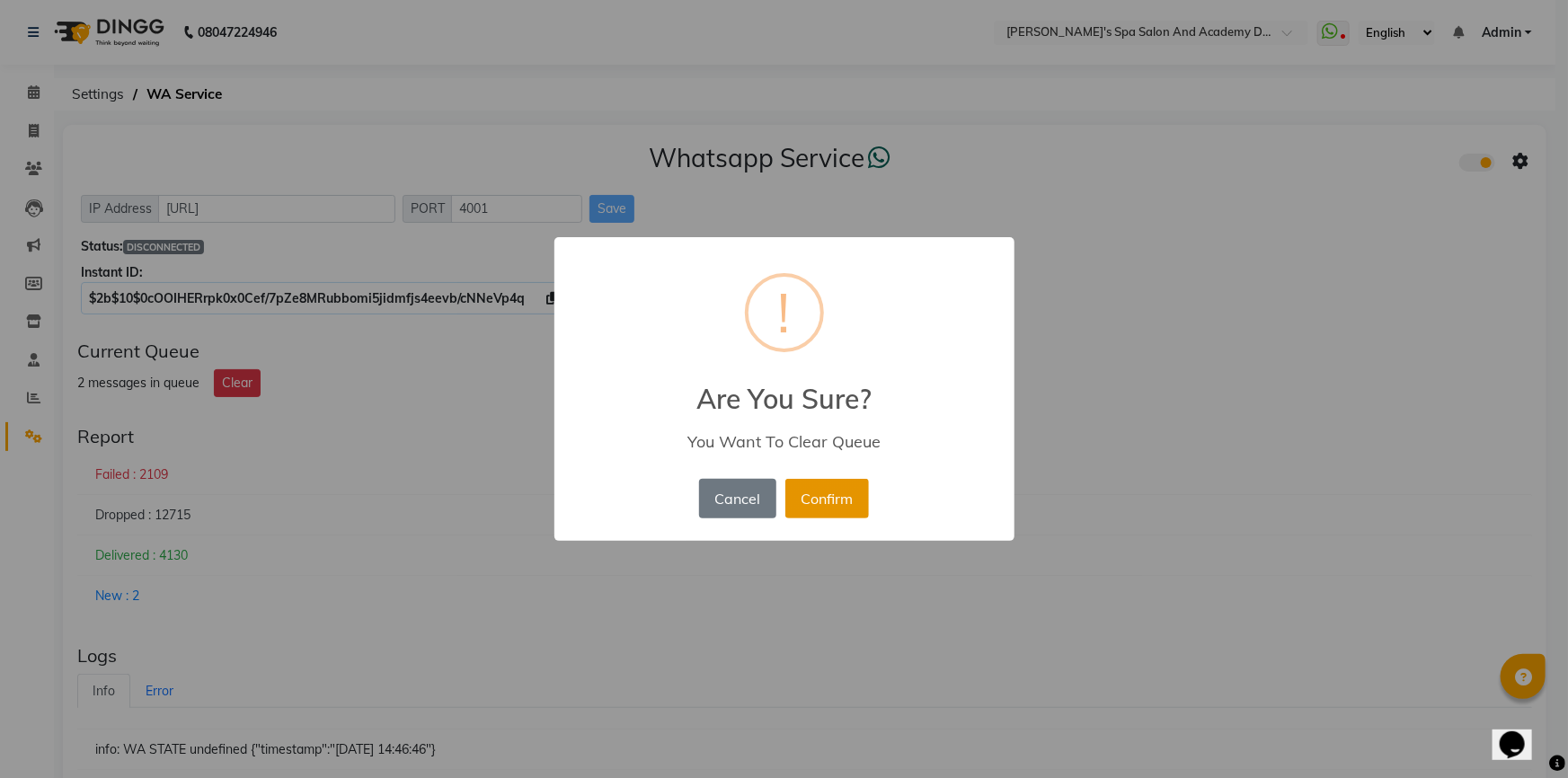
click at [826, 501] on button "Confirm" at bounding box center [827, 499] width 83 height 39
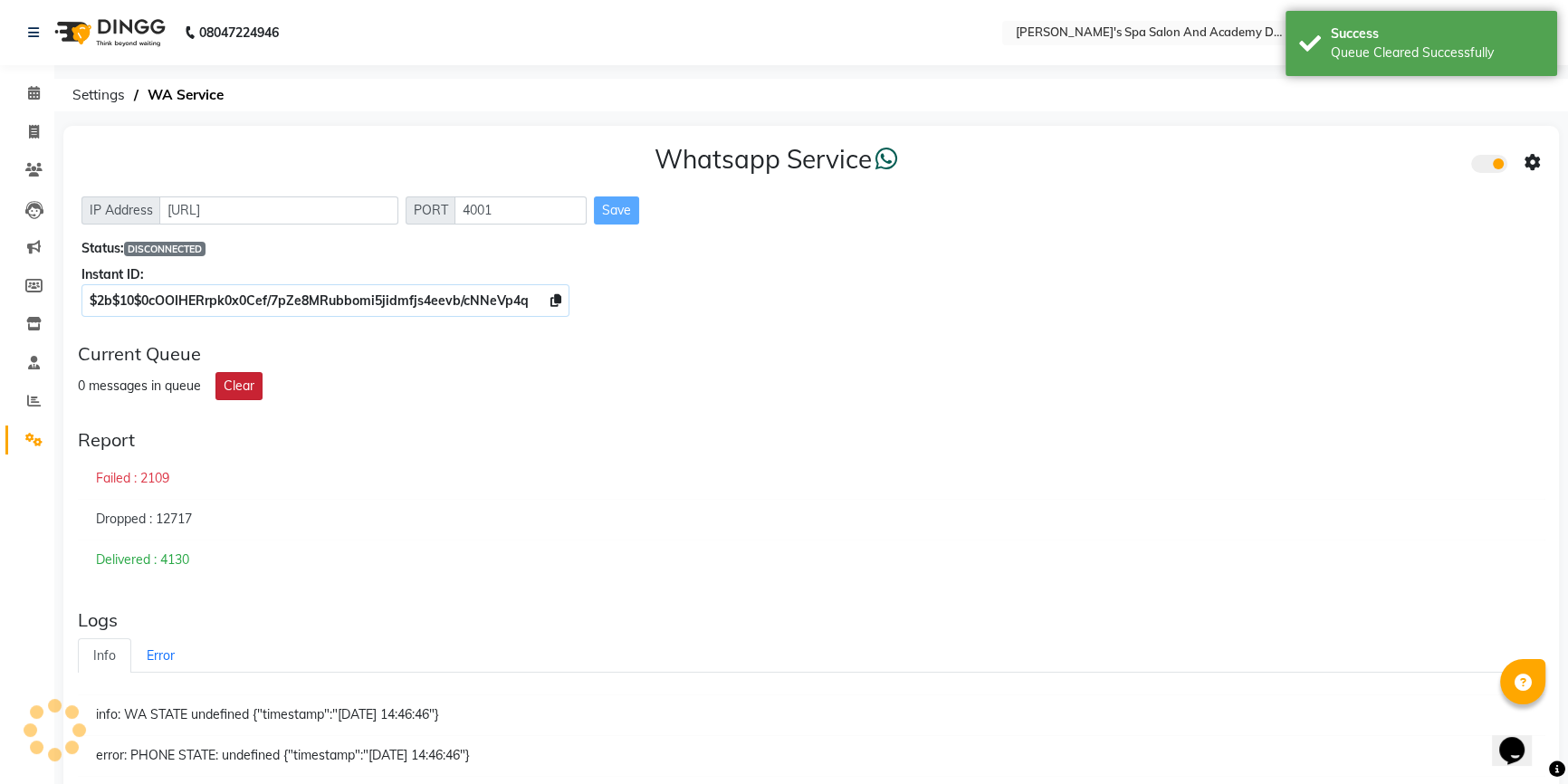
click at [243, 392] on button "Clear" at bounding box center [239, 386] width 47 height 28
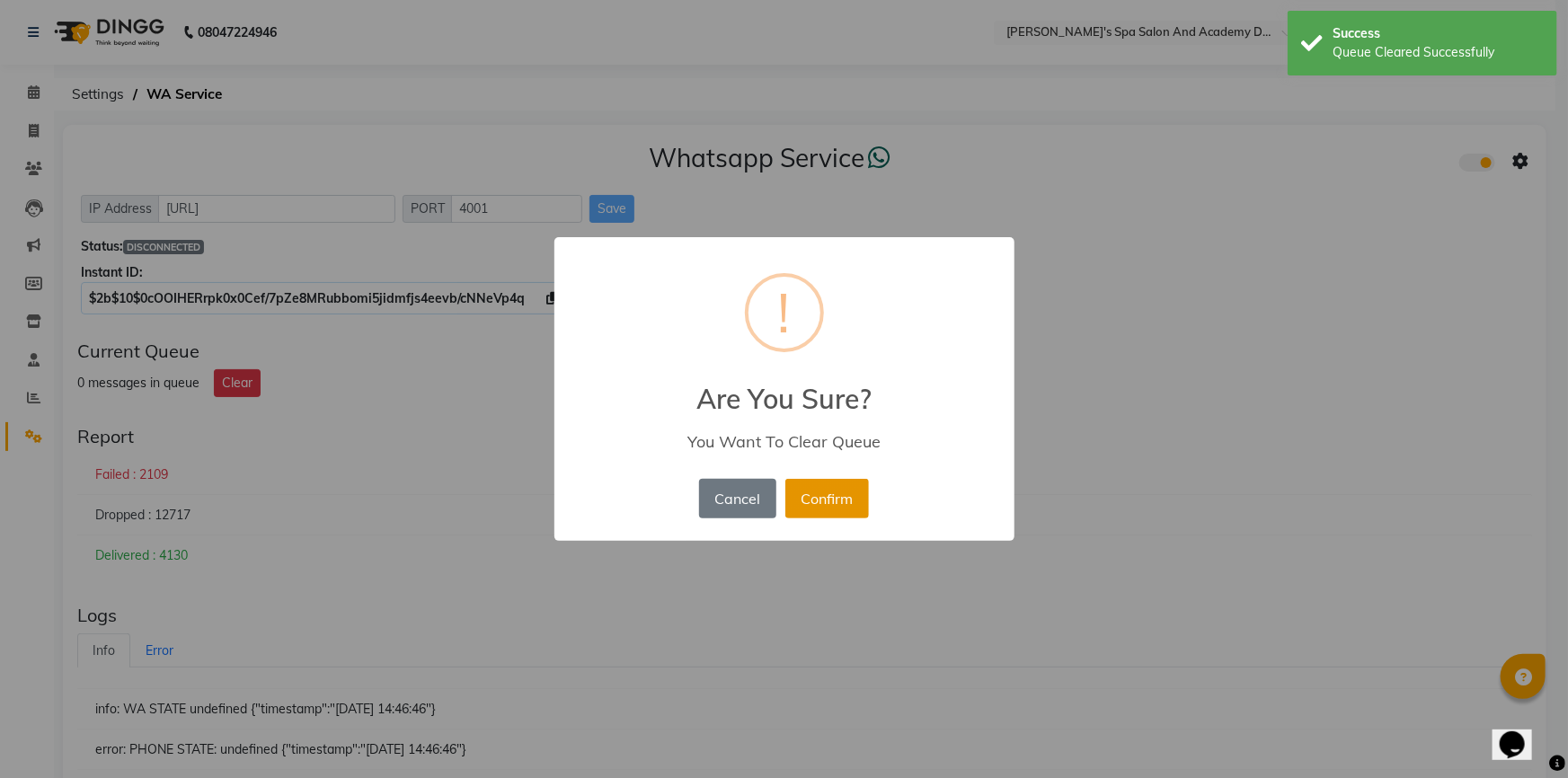
click at [802, 508] on button "Confirm" at bounding box center [827, 499] width 83 height 39
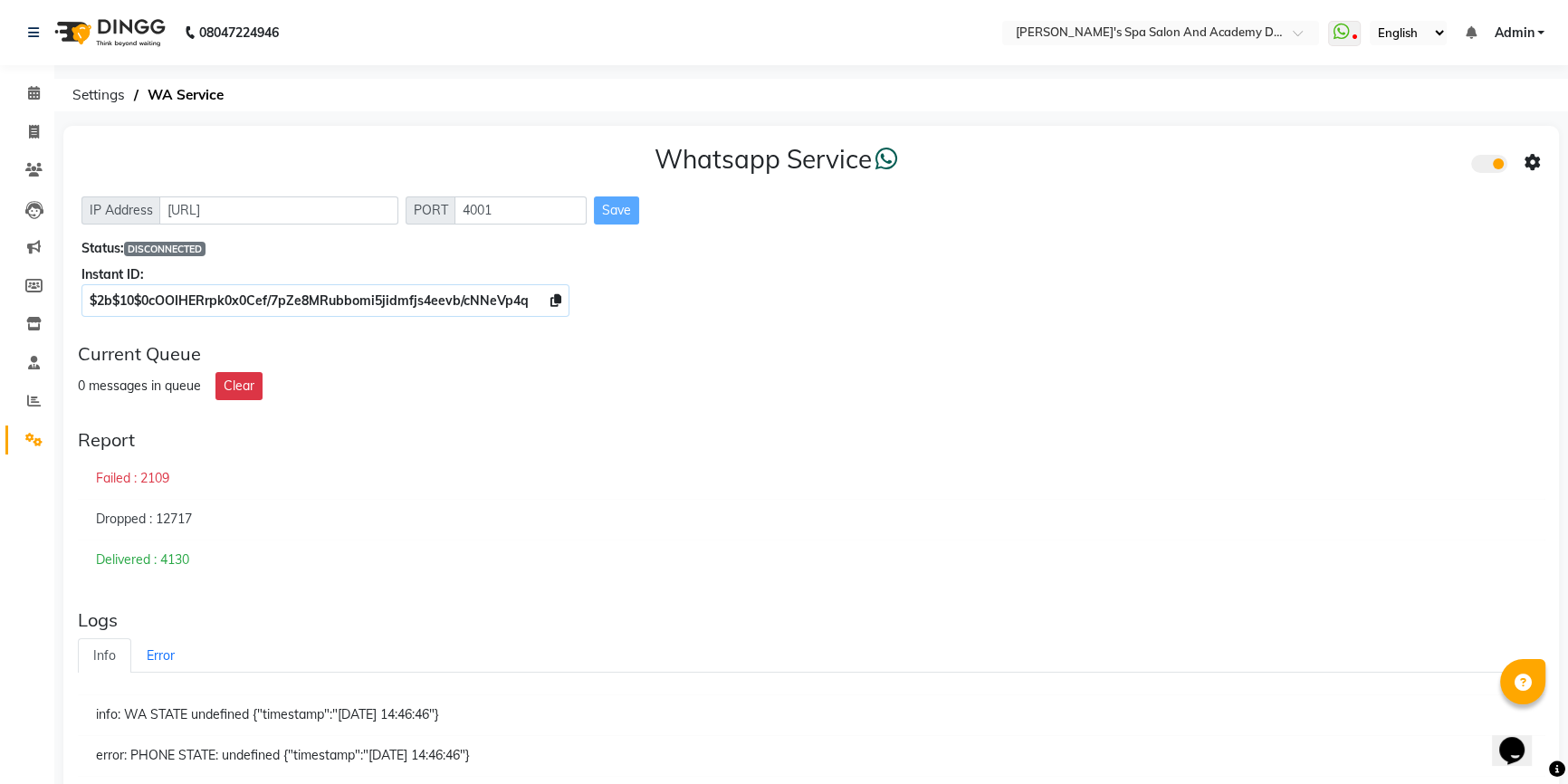
click at [1498, 165] on span at bounding box center [1488, 164] width 36 height 18
click at [1484, 167] on input "checkbox" at bounding box center [1484, 167] width 0 height 0
click at [1494, 165] on span at bounding box center [1488, 164] width 36 height 18
click at [1484, 167] on input "checkbox" at bounding box center [1484, 167] width 0 height 0
click at [1531, 166] on icon at bounding box center [1533, 163] width 17 height 17
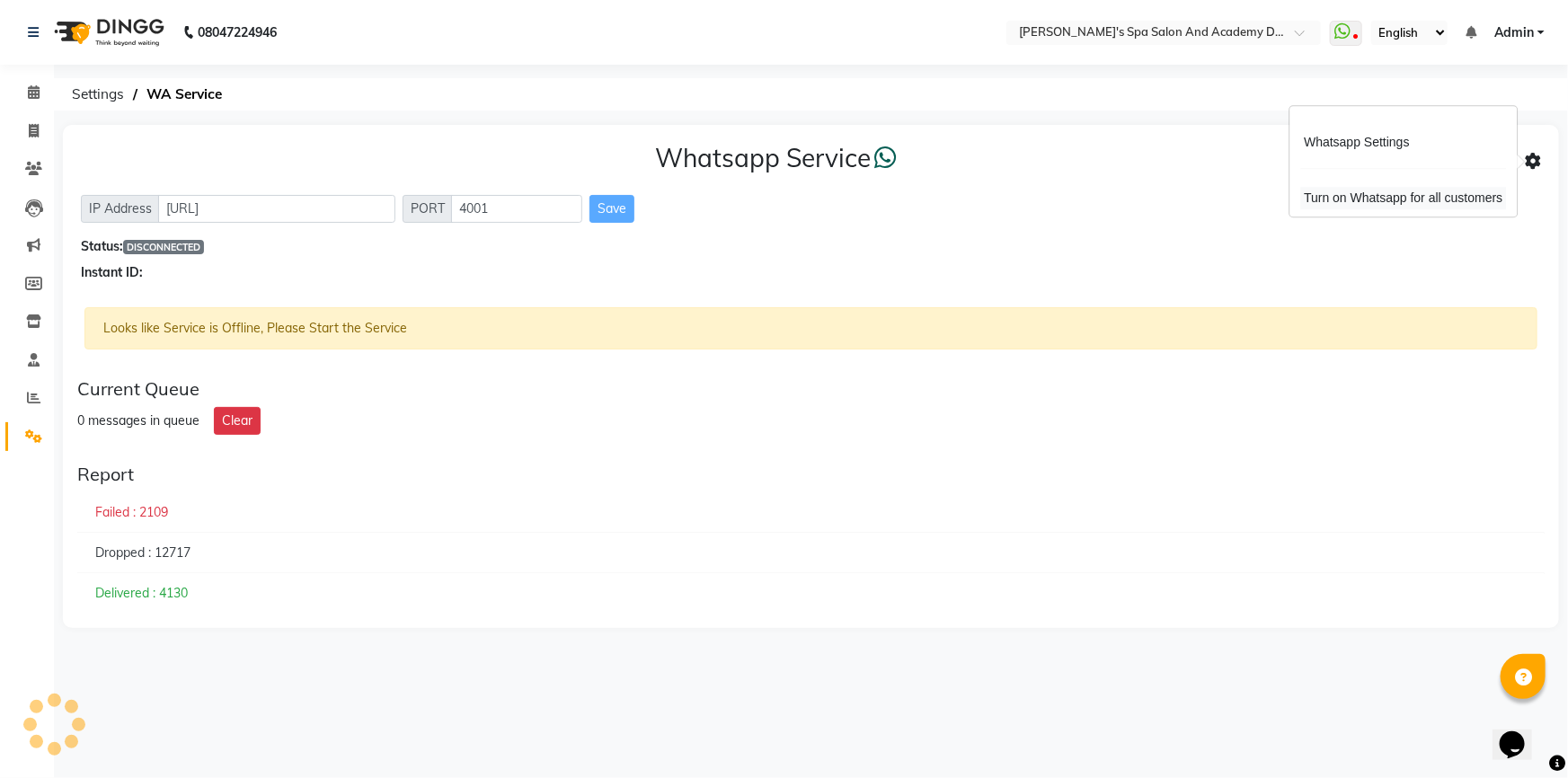
click at [1383, 201] on div "Turn on Whatsapp for all customers" at bounding box center [1403, 198] width 205 height 23
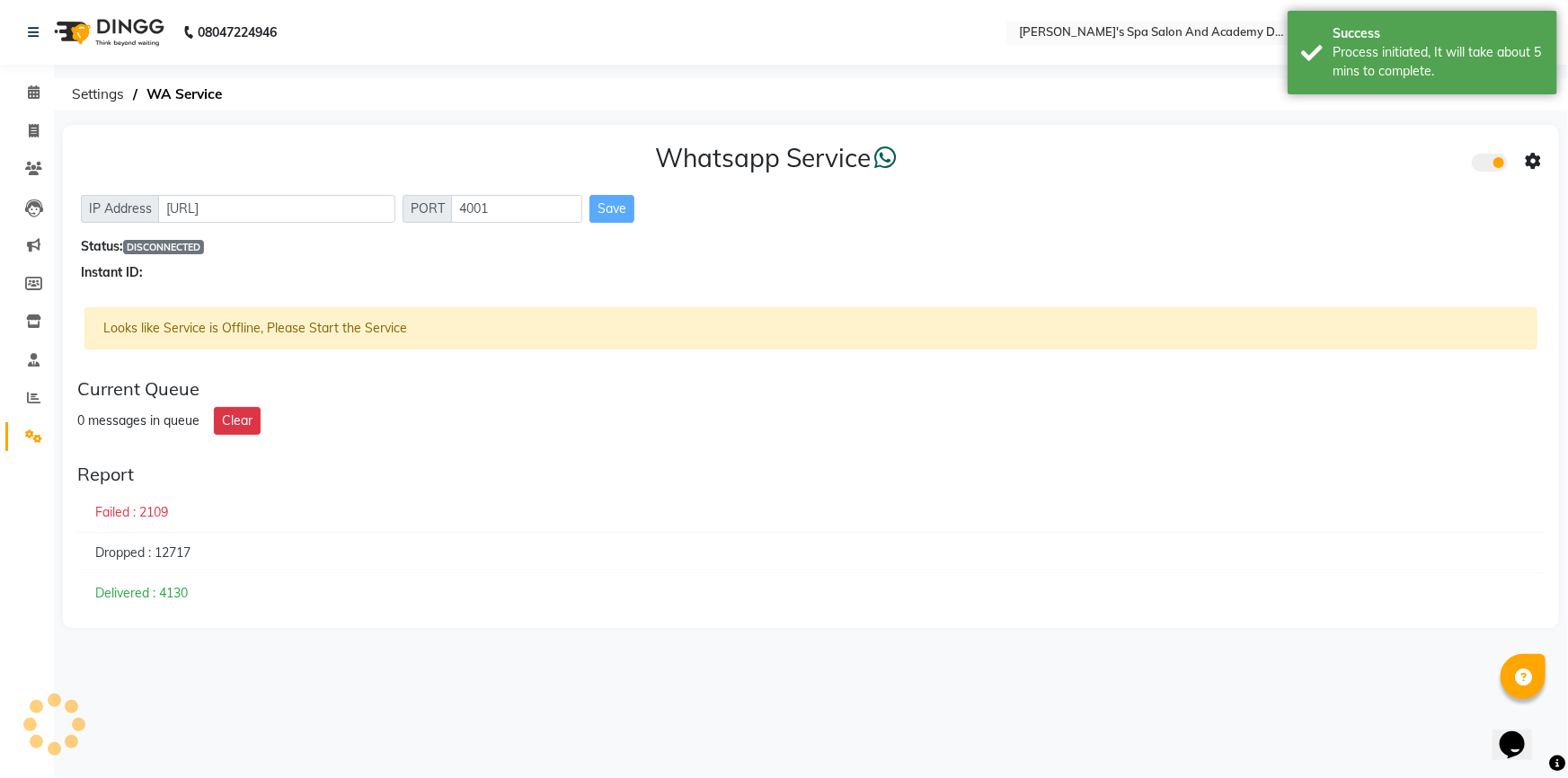
click at [1324, 180] on div "Whatsapp Service" at bounding box center [811, 161] width 1459 height 38
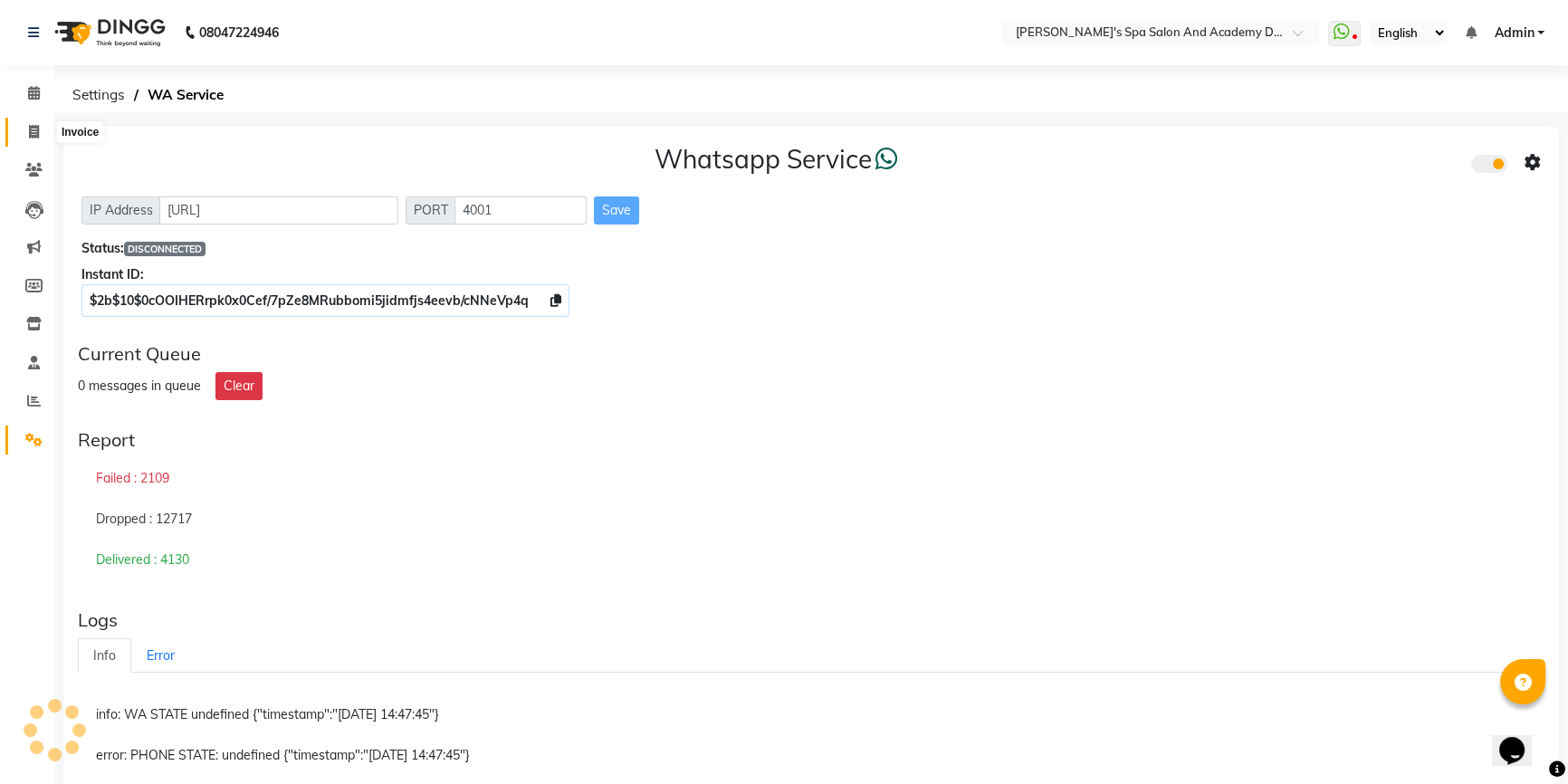
click at [34, 132] on icon at bounding box center [34, 132] width 10 height 14
select select "6316"
select select "service"
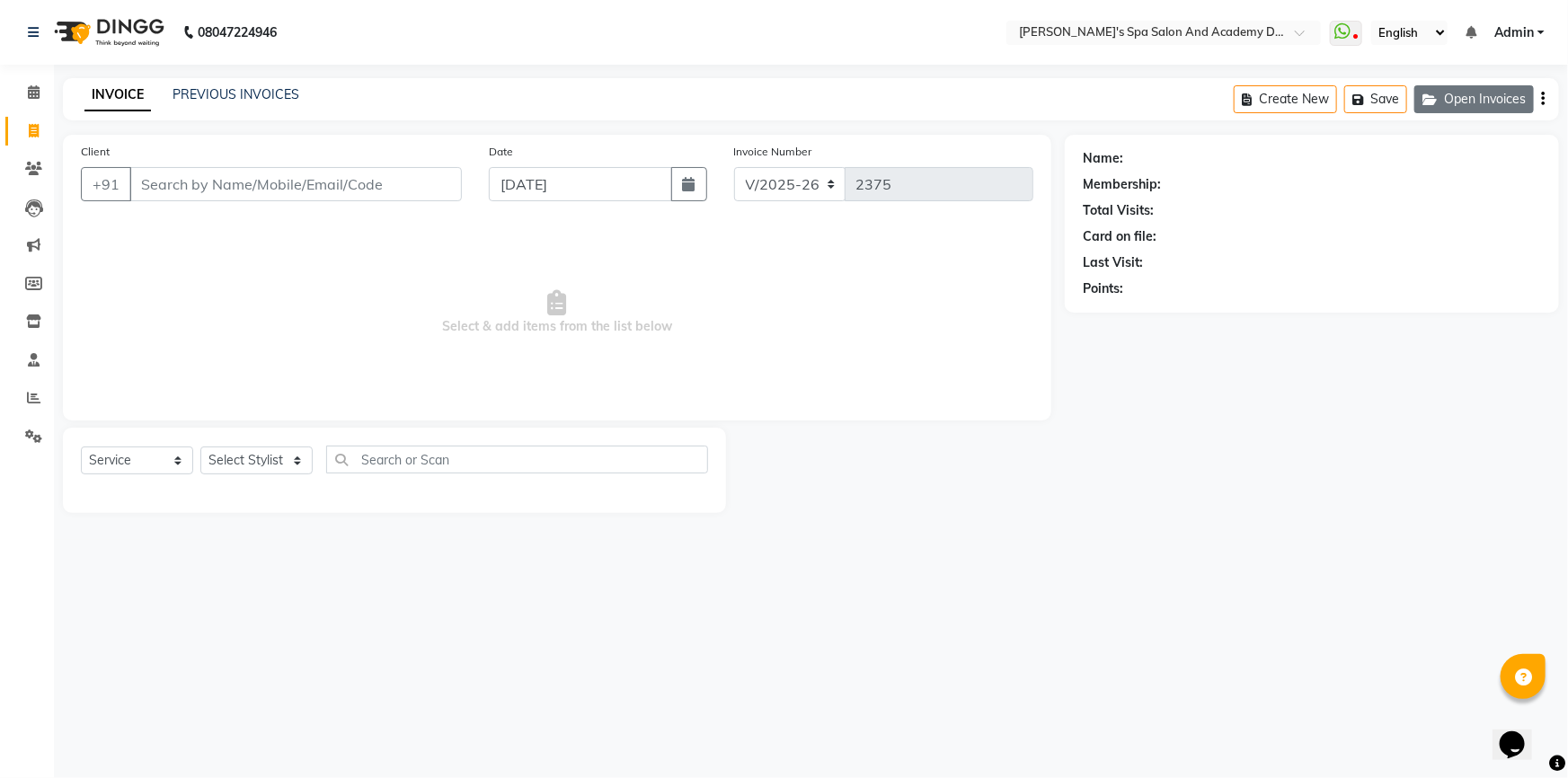
click at [1469, 105] on button "Open Invoices" at bounding box center [1474, 99] width 119 height 27
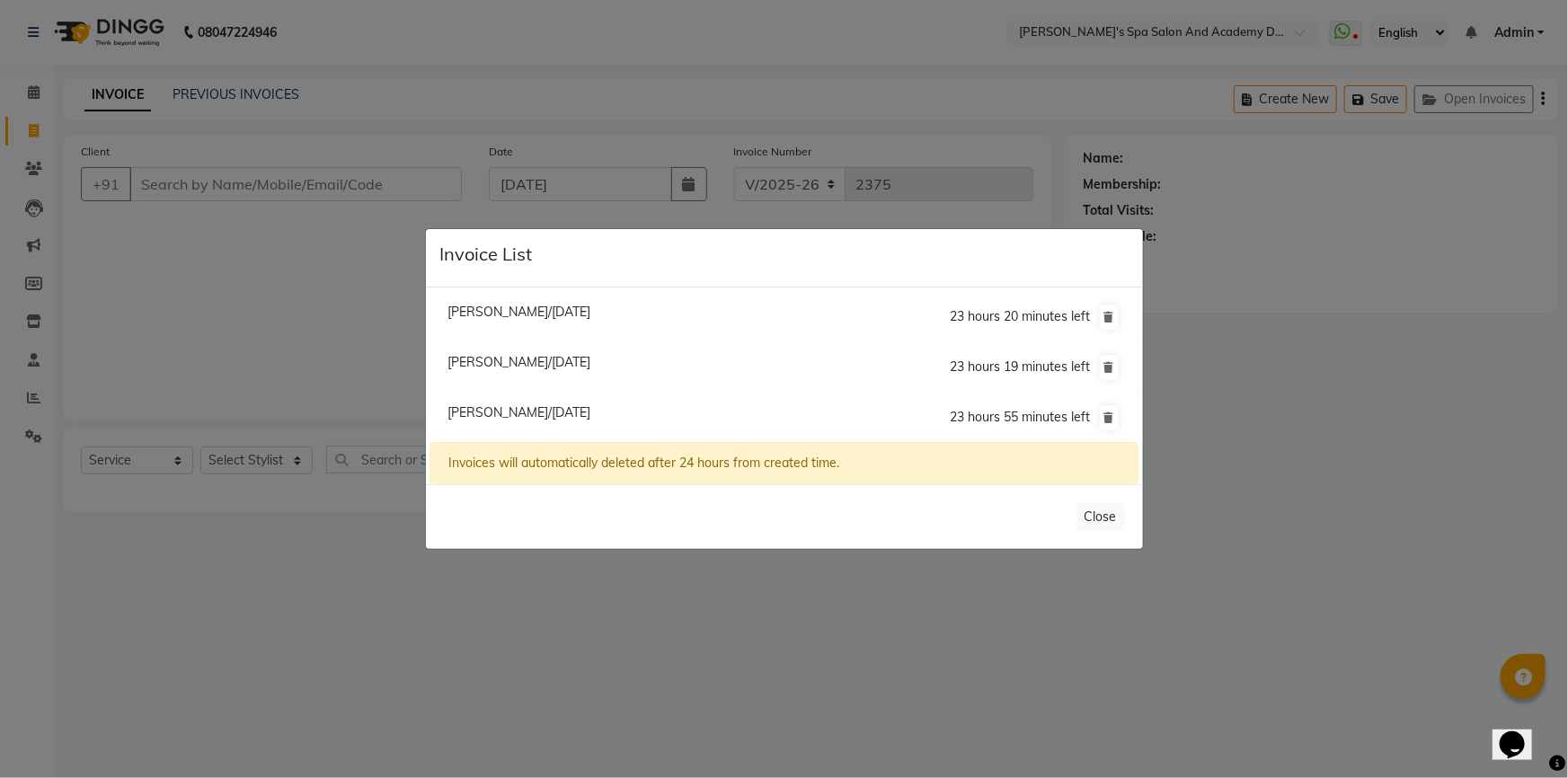
click at [568, 412] on span "Sipra Mishra/04 September 2025" at bounding box center [518, 412] width 143 height 17
type input "8779200635"
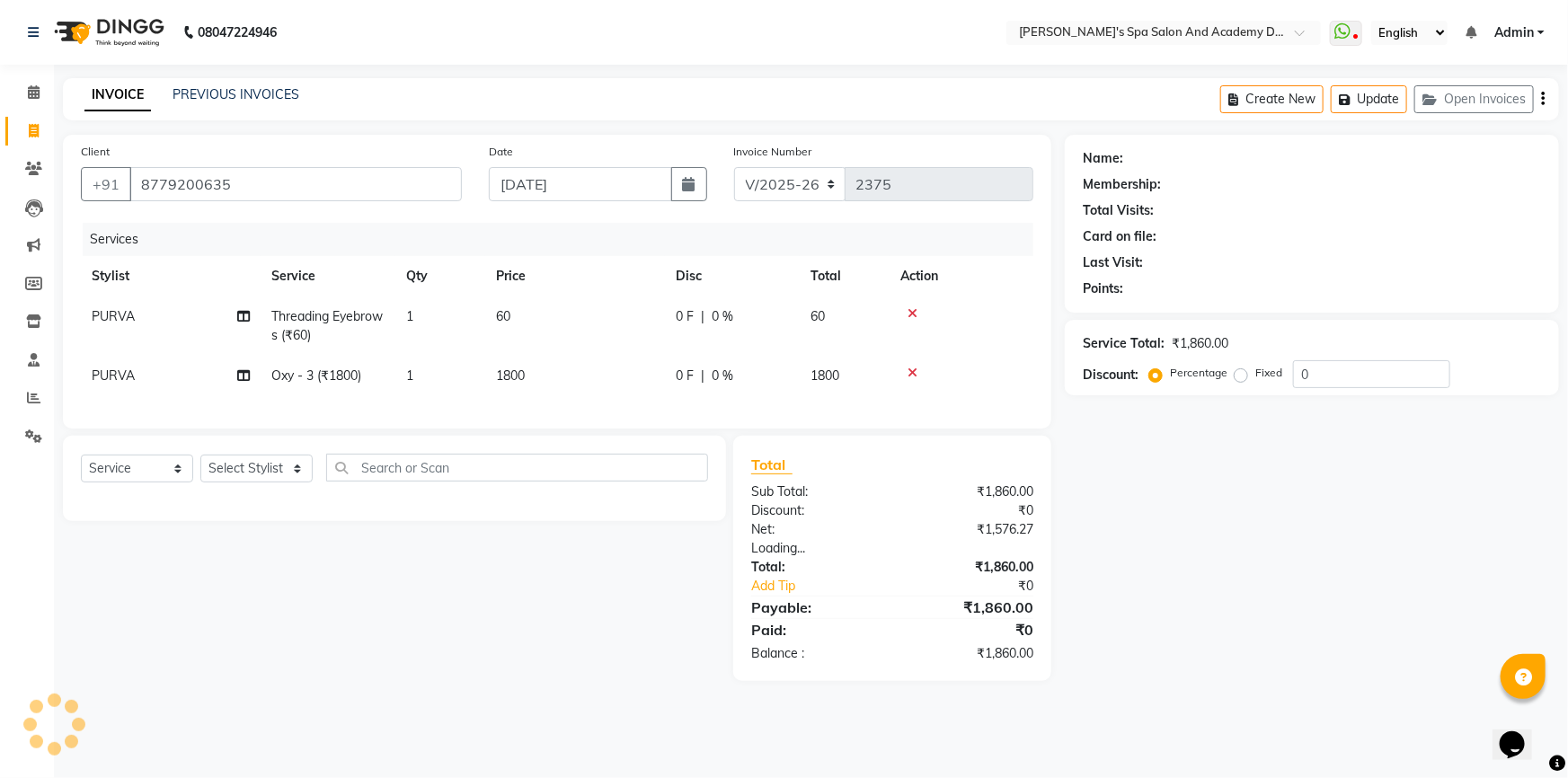
select select "1: Object"
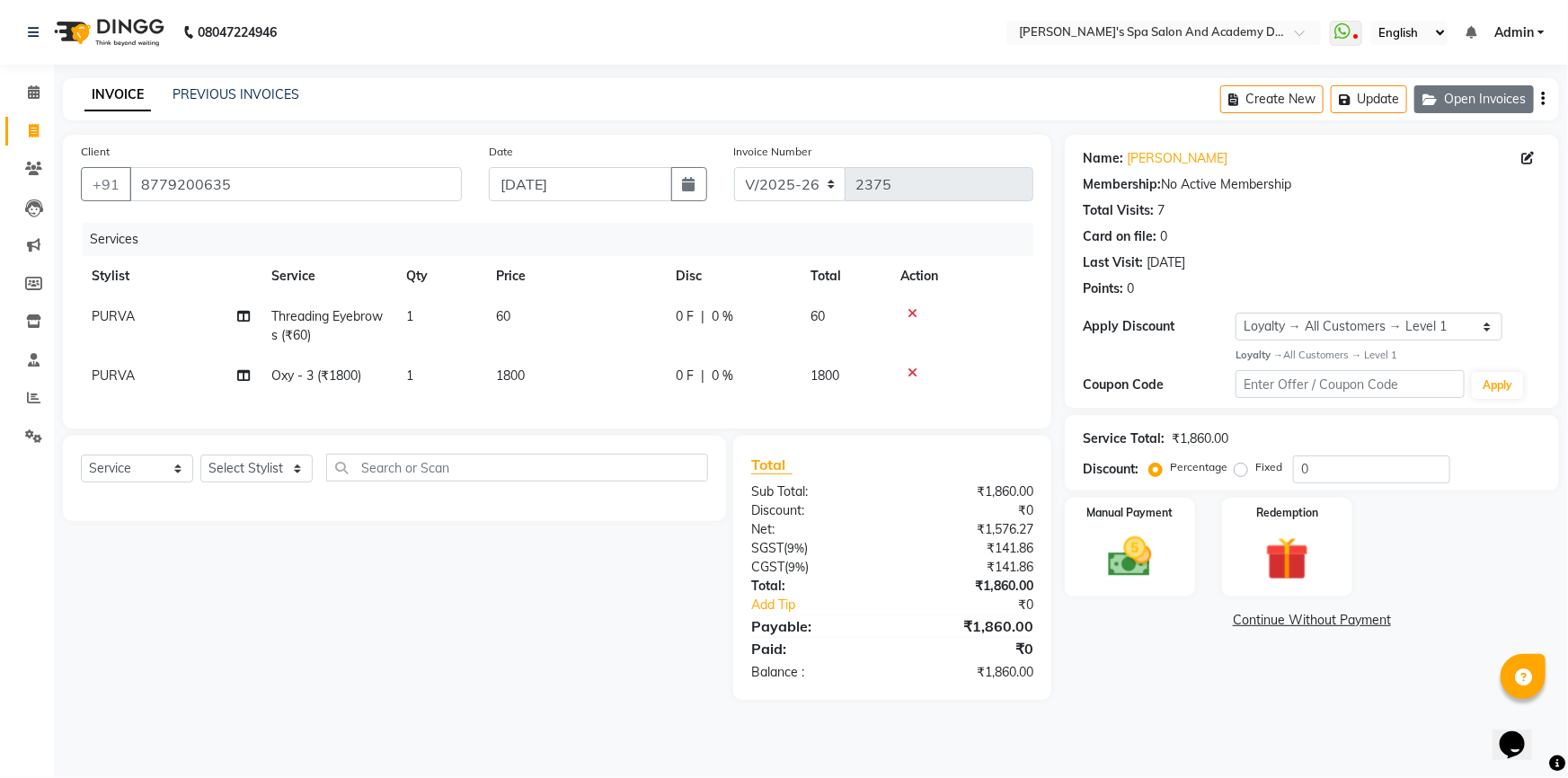
click at [1488, 90] on button "Open Invoices" at bounding box center [1474, 99] width 119 height 27
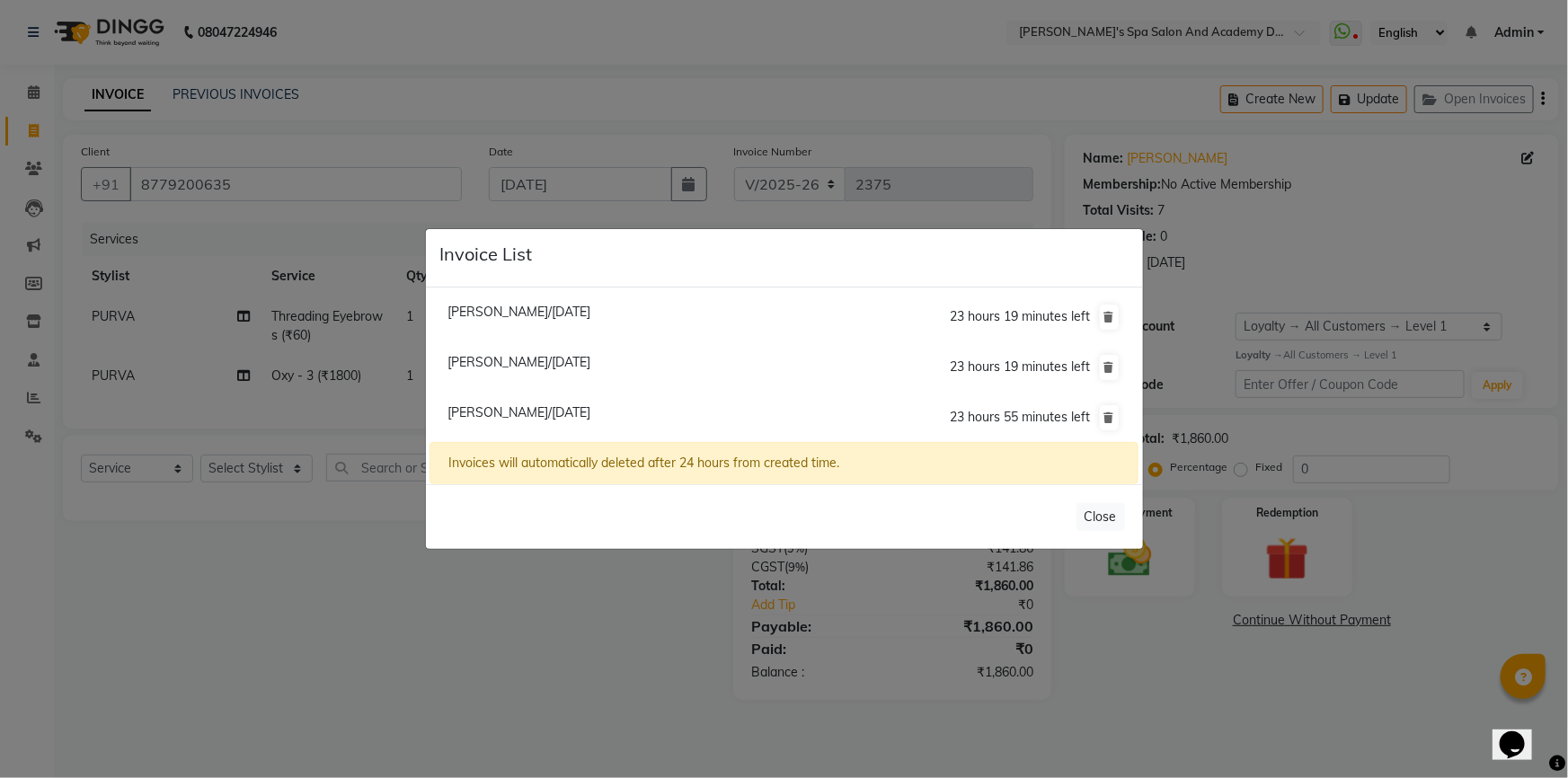
click at [424, 575] on ngb-modal-window "Invoice List Arundhati Bhalerao/04 September 2025 23 hours 19 minutes left Step…" at bounding box center [784, 389] width 1568 height 778
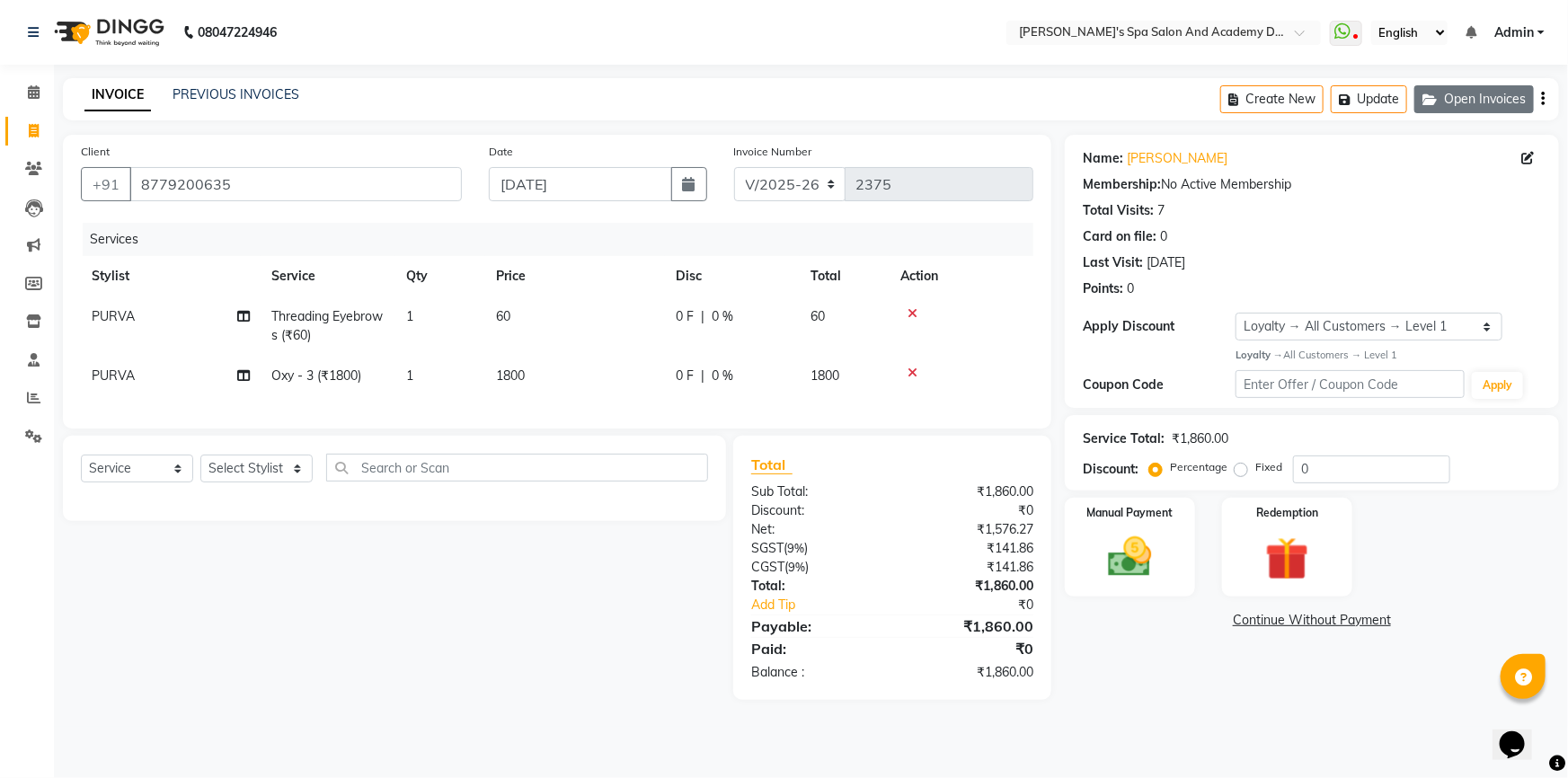
click at [1492, 90] on button "Open Invoices" at bounding box center [1474, 99] width 119 height 27
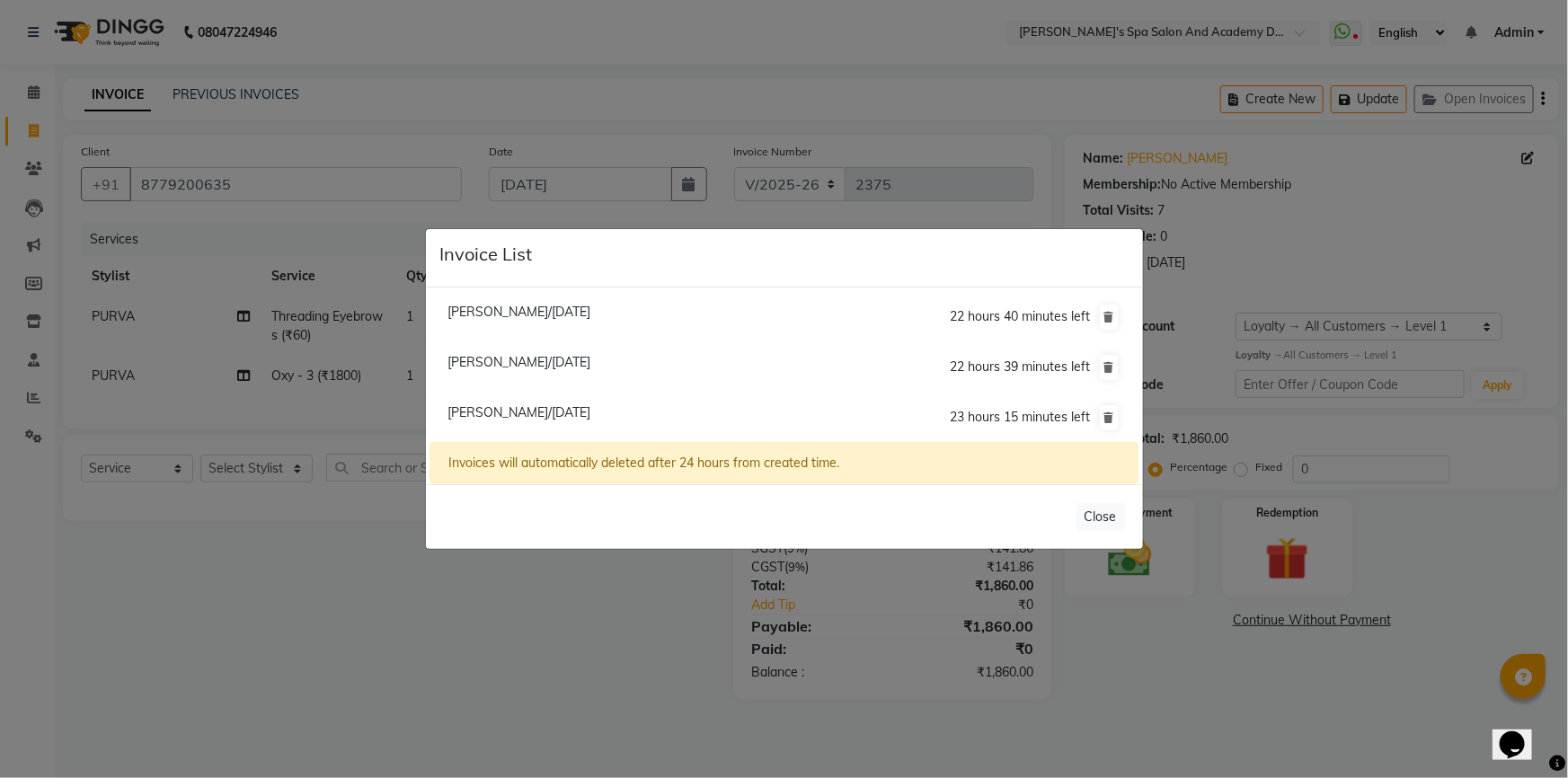
click at [530, 368] on span "Stephanie Dsouza/04 September 2025" at bounding box center [518, 362] width 143 height 17
type input "7021209870"
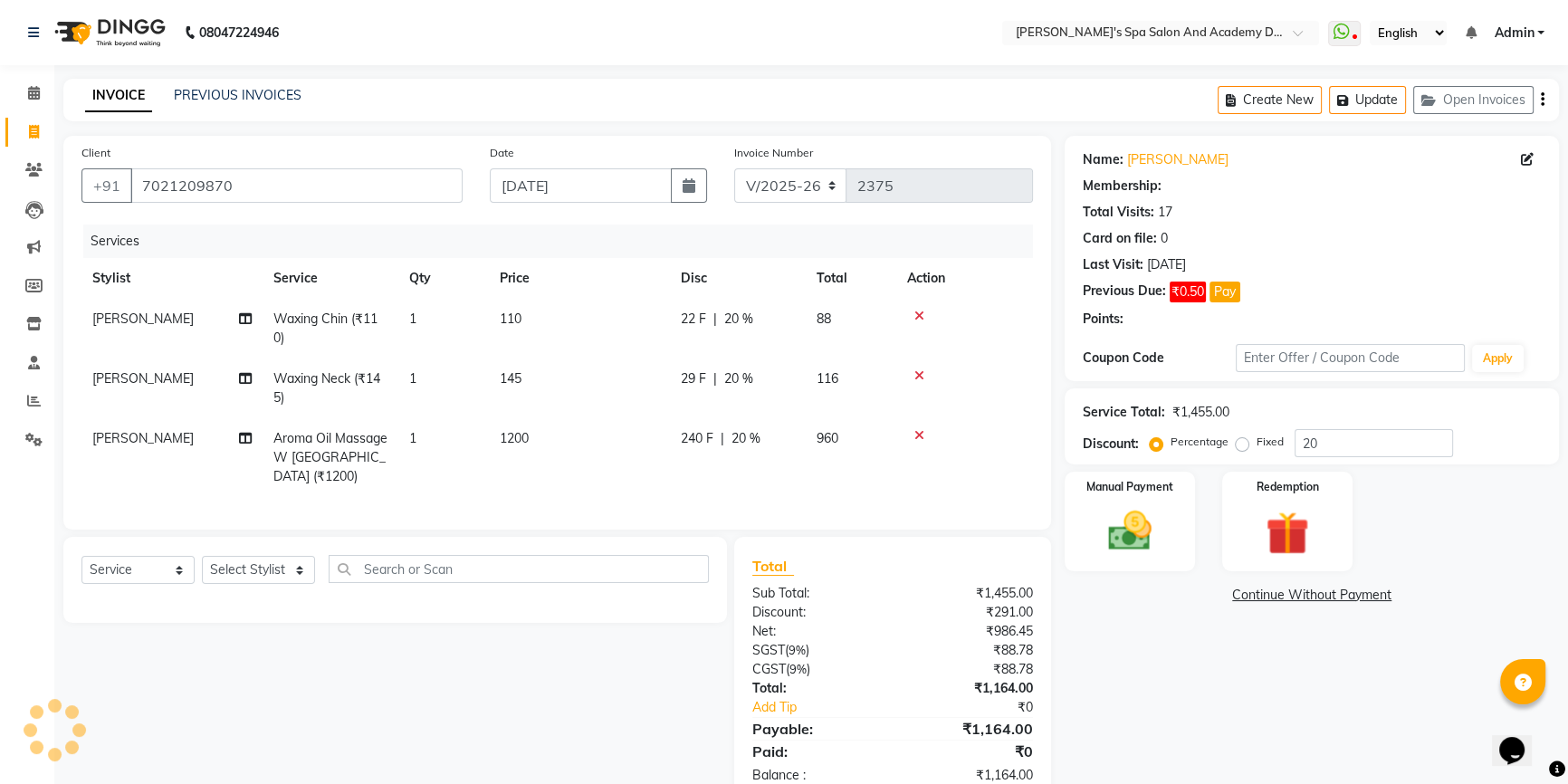
type input "0"
select select "2: Object"
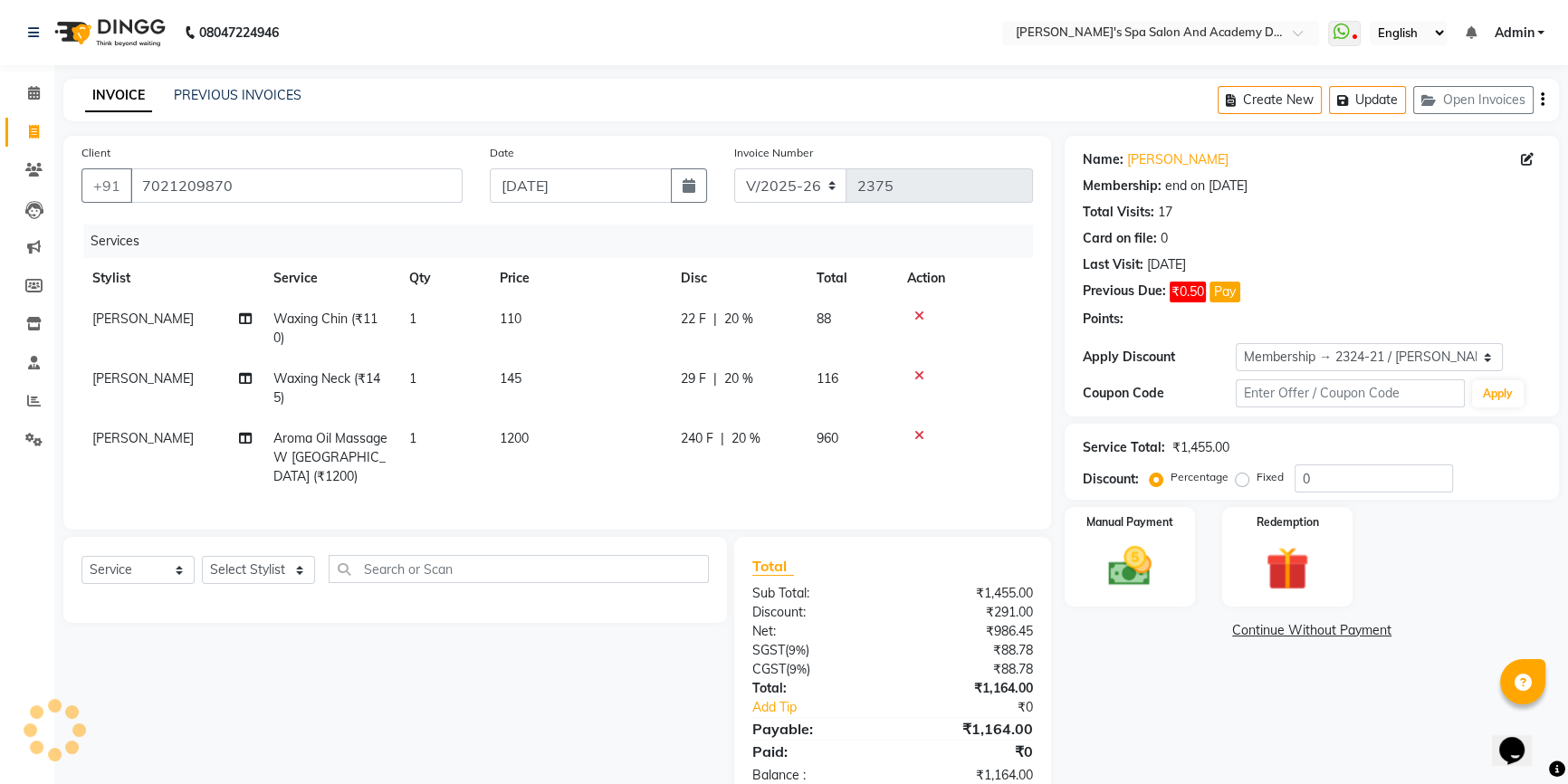
type input "20"
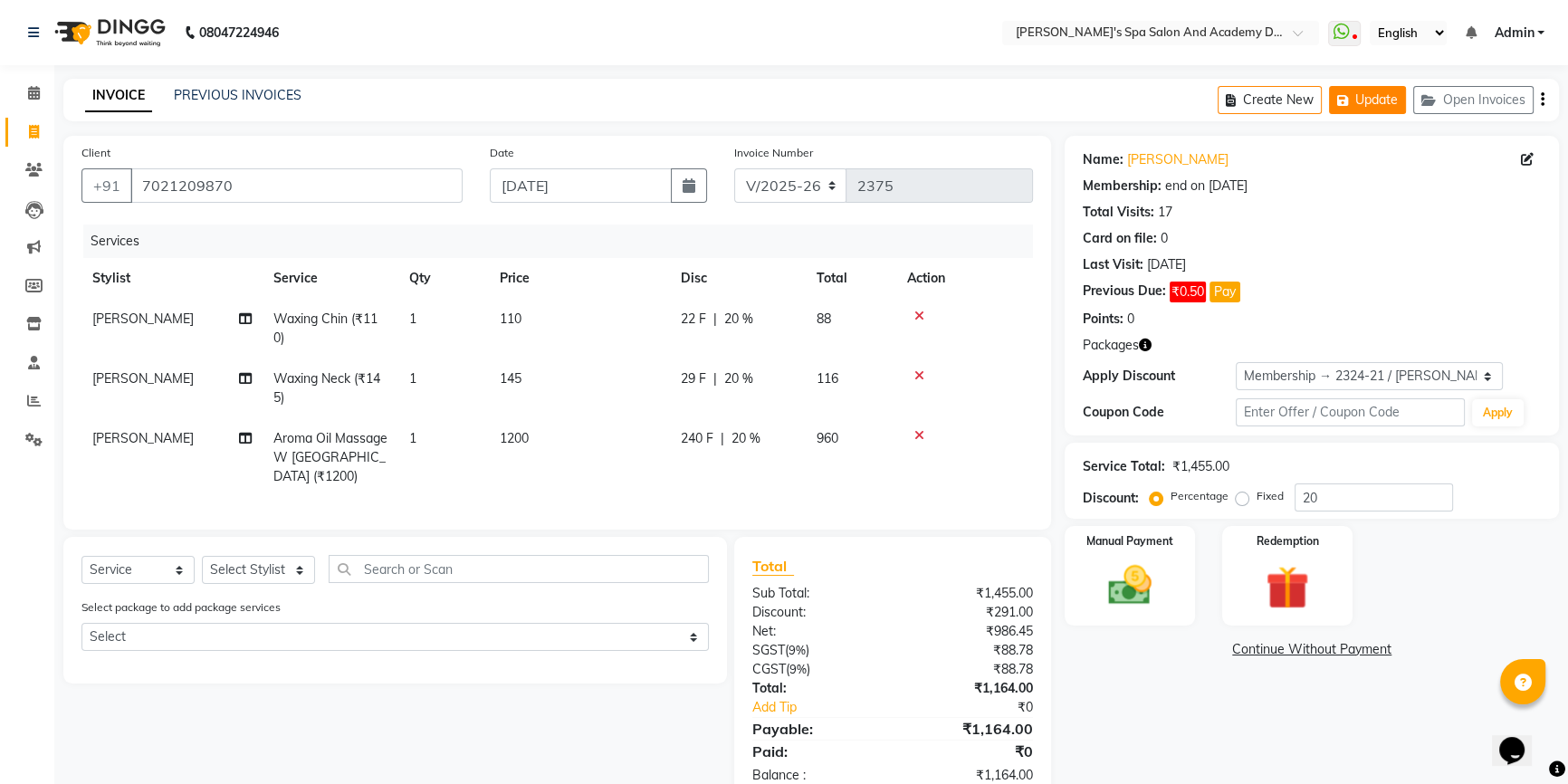
click at [1363, 94] on button "Update" at bounding box center [1367, 100] width 77 height 28
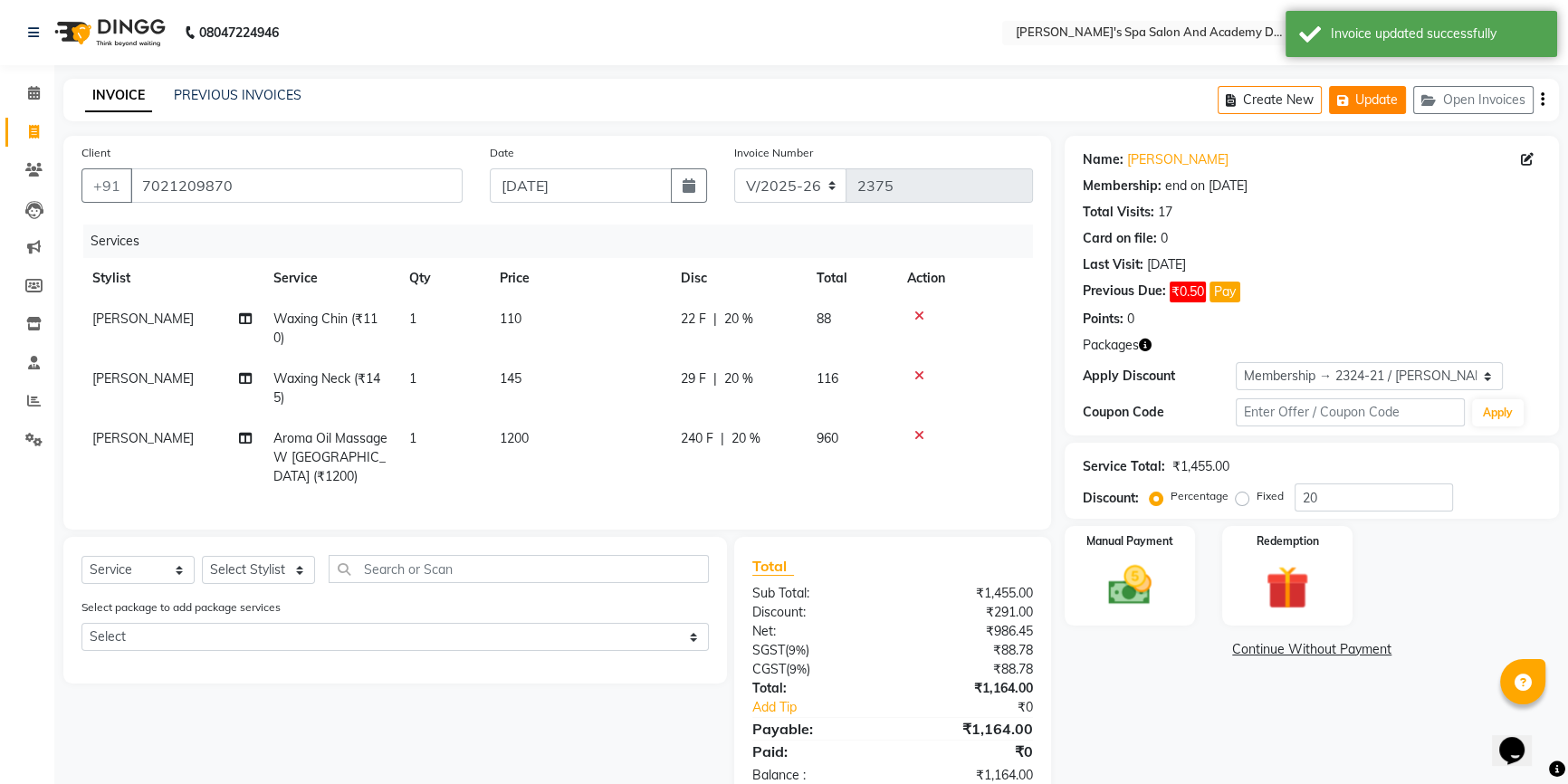
click at [1340, 103] on icon "button" at bounding box center [1346, 101] width 18 height 13
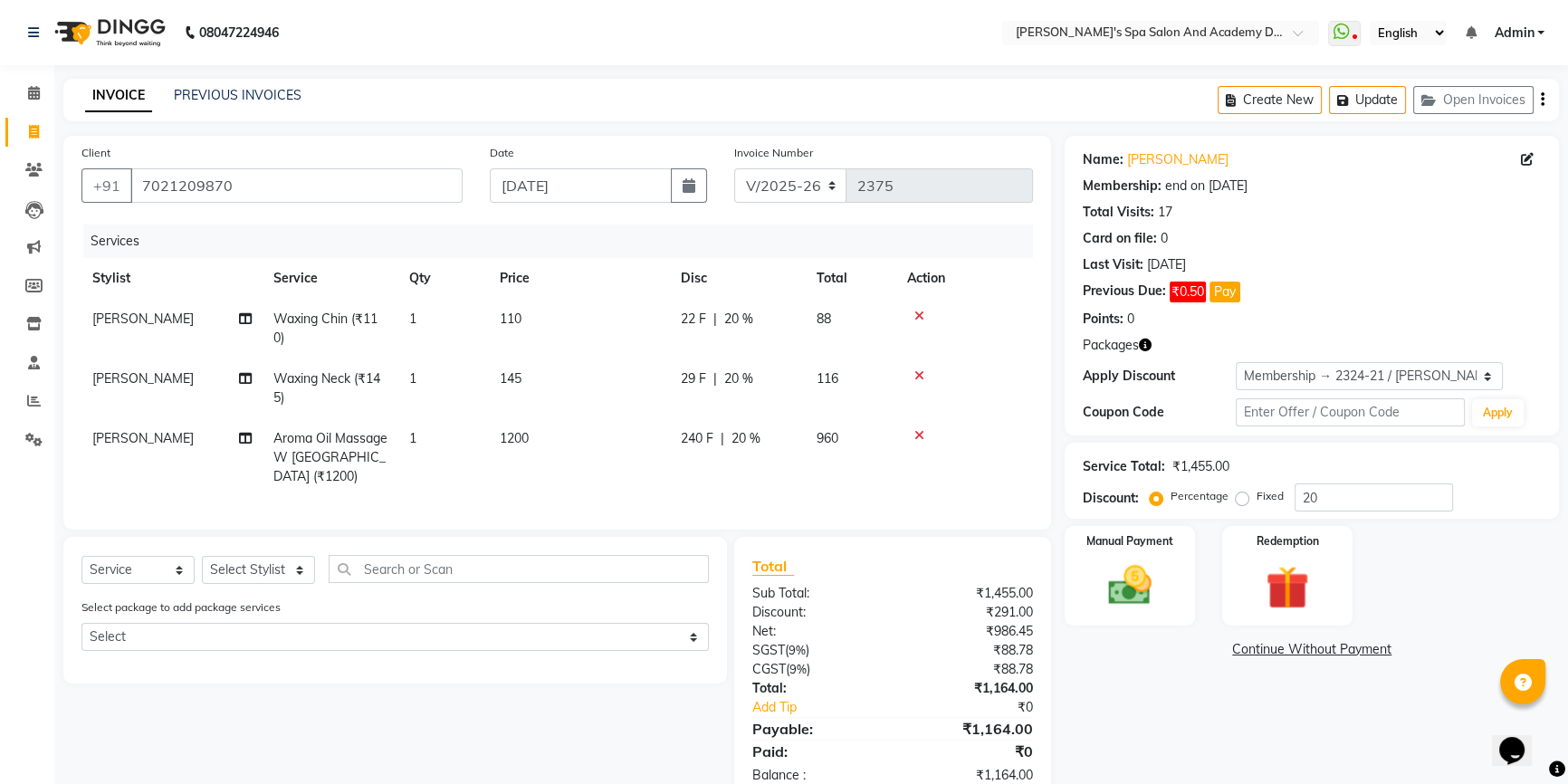
scroll to position [39, 0]
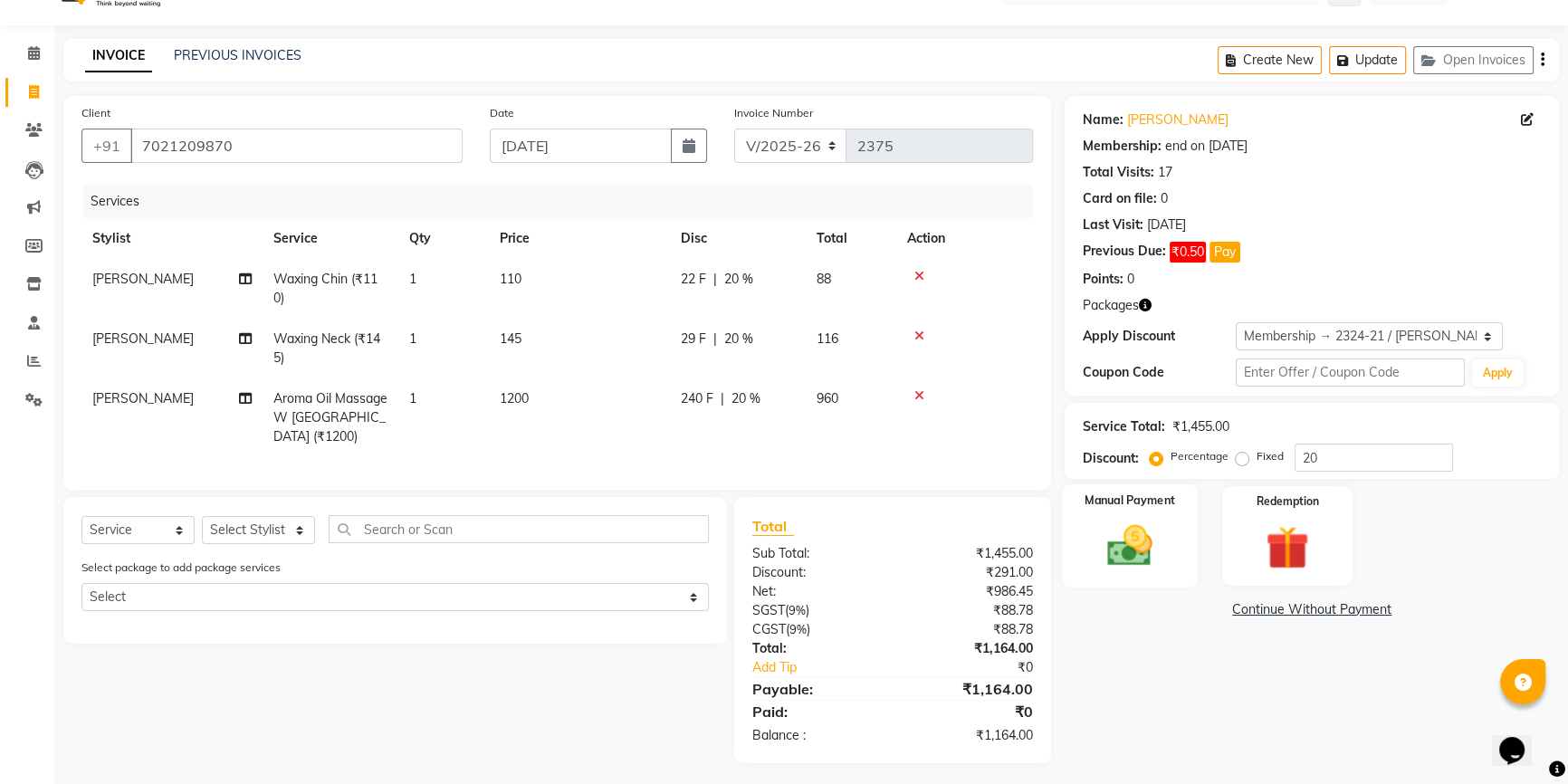
click at [1137, 569] on img at bounding box center [1129, 545] width 73 height 51
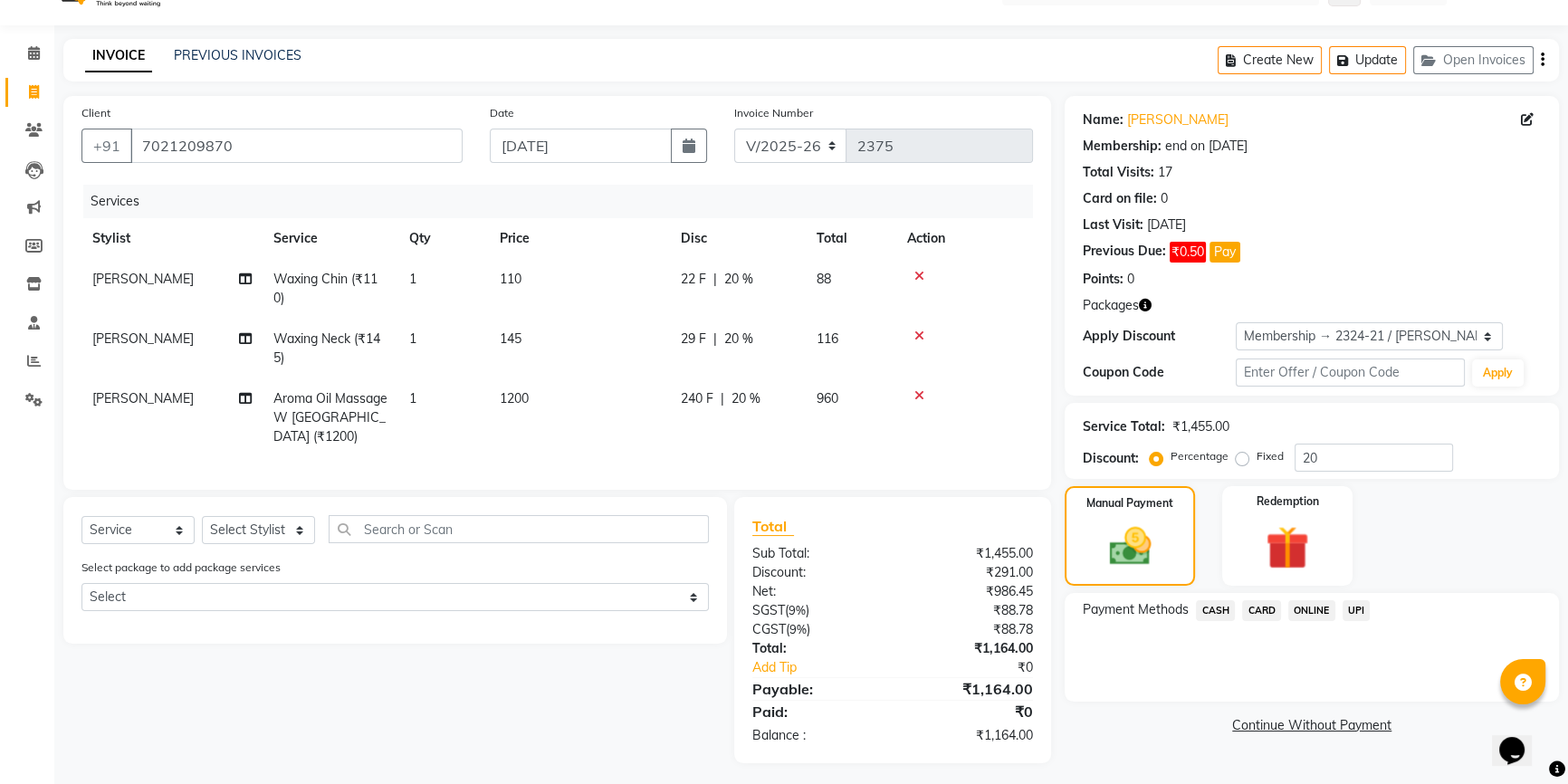
click at [1348, 607] on span "UPI" at bounding box center [1356, 610] width 28 height 21
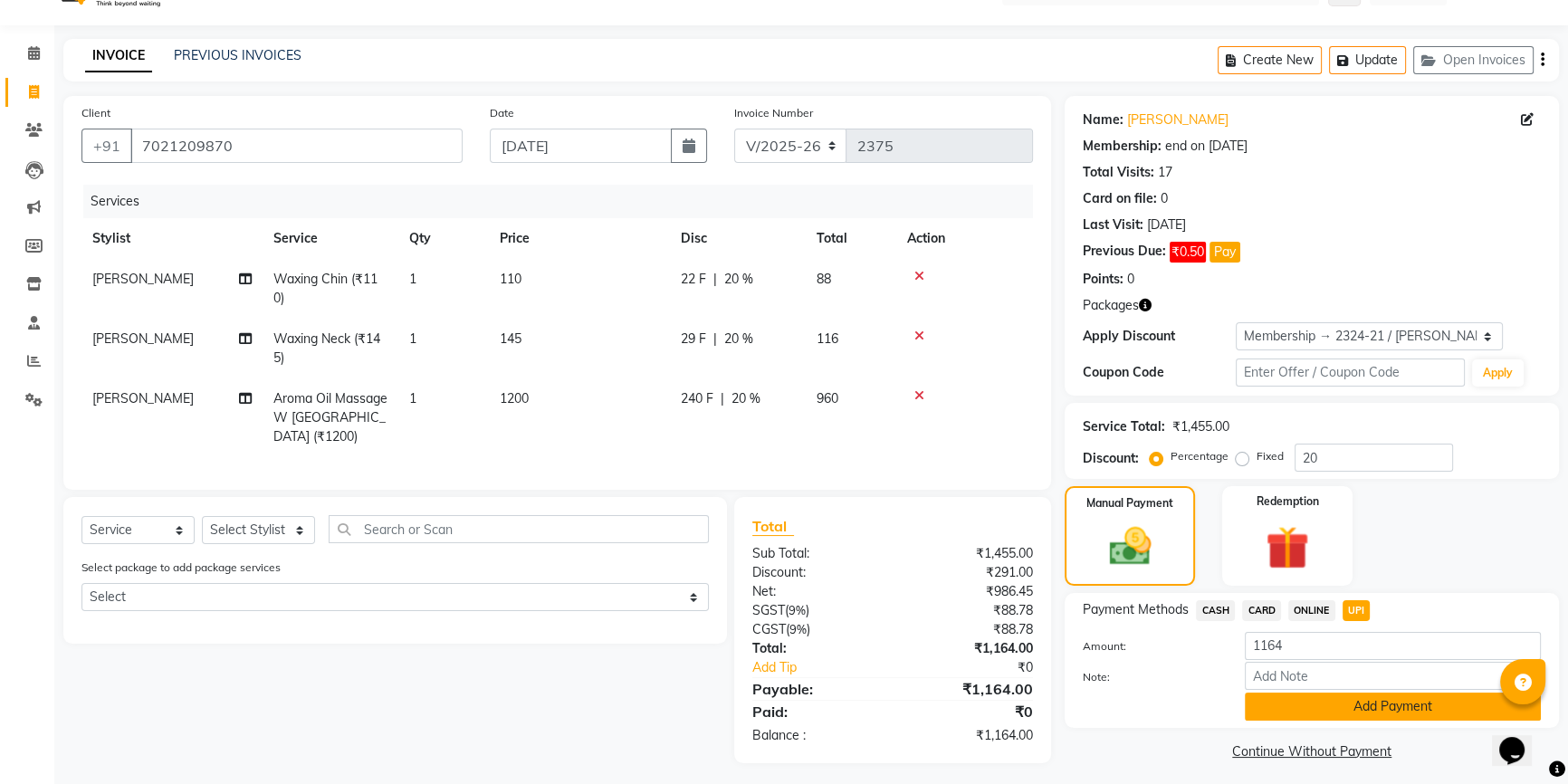
click at [1353, 718] on button "Add Payment" at bounding box center [1393, 707] width 296 height 28
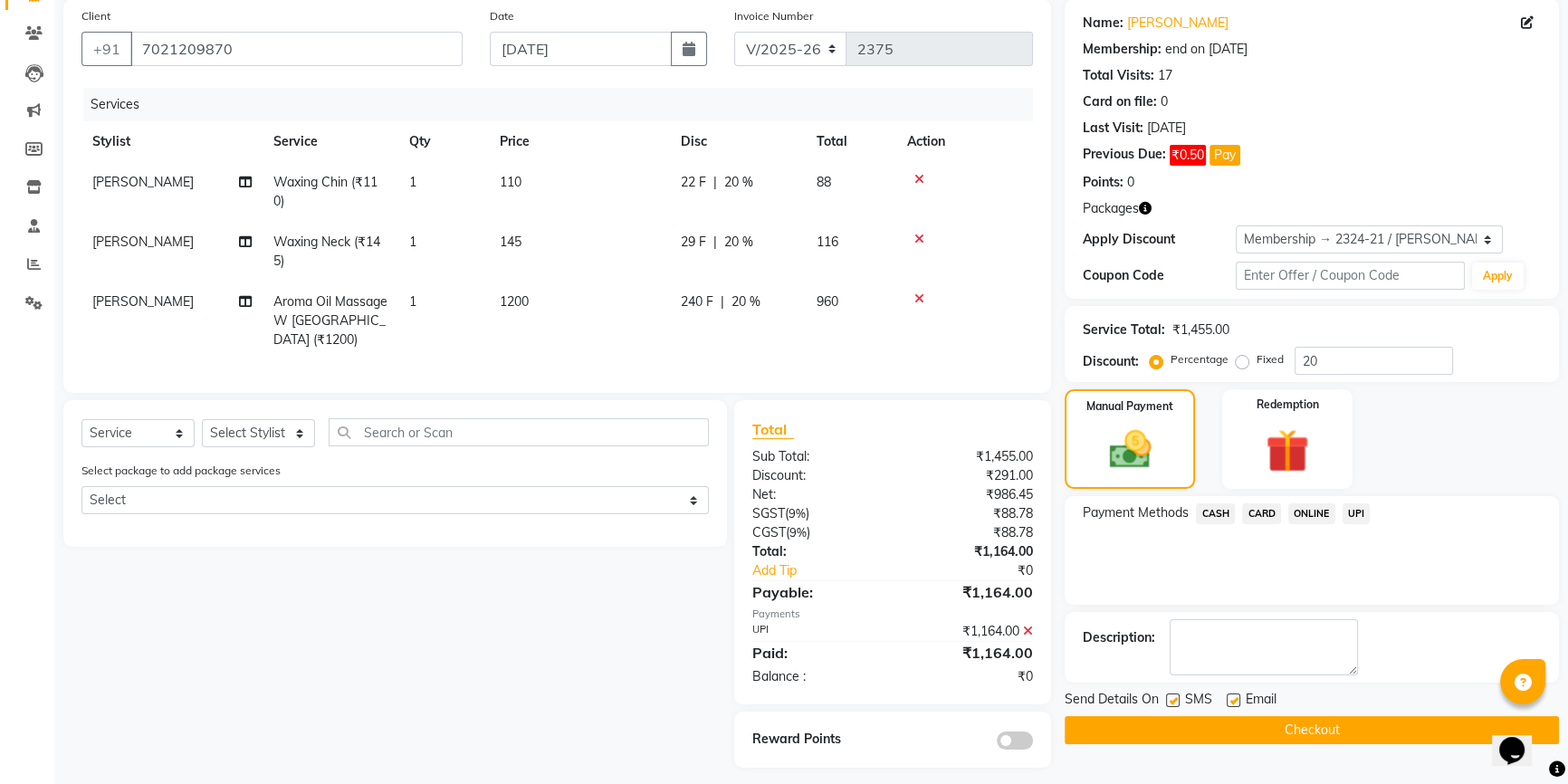
scroll to position [141, 0]
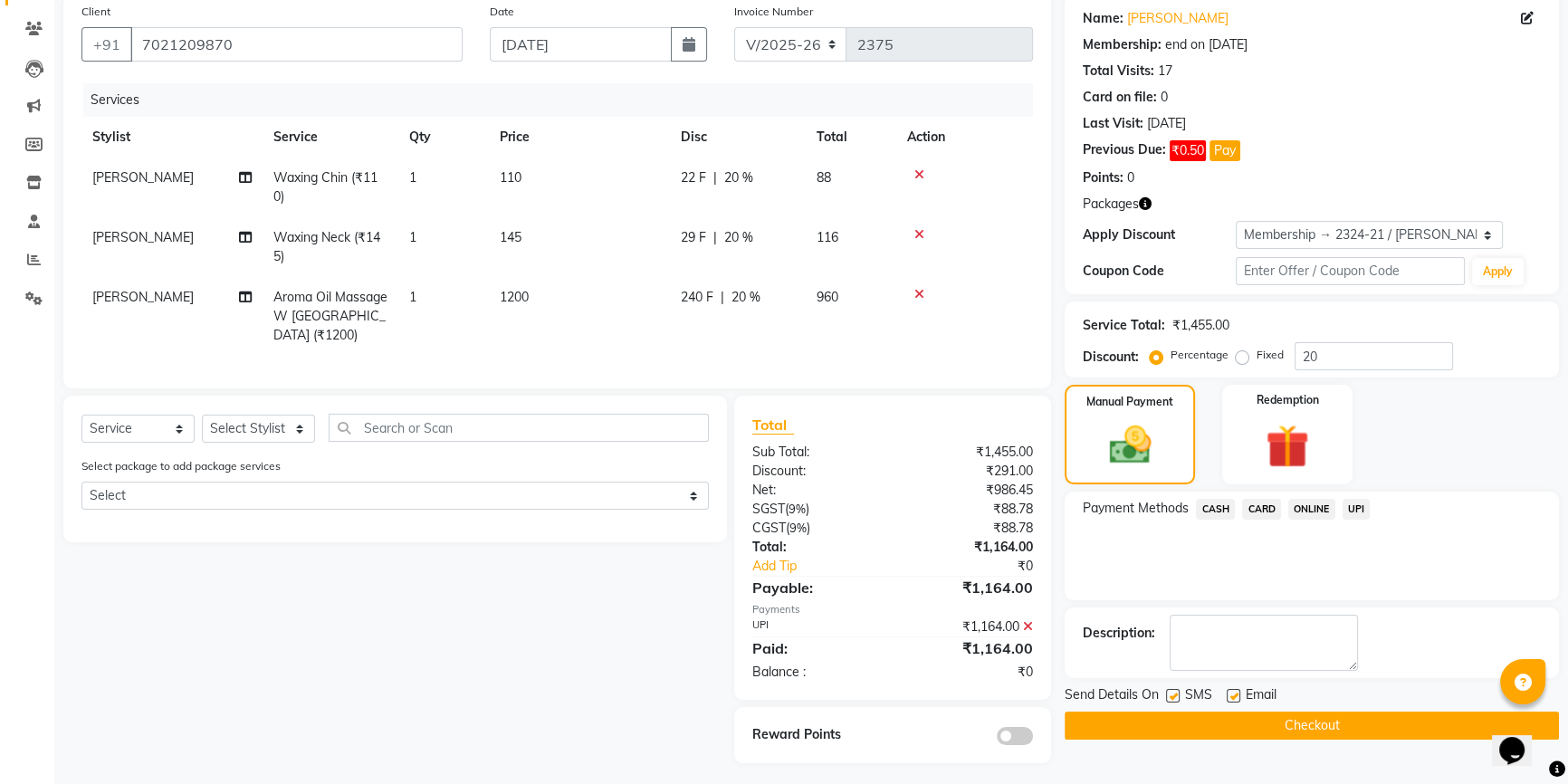
click at [1286, 725] on button "Checkout" at bounding box center [1311, 726] width 494 height 28
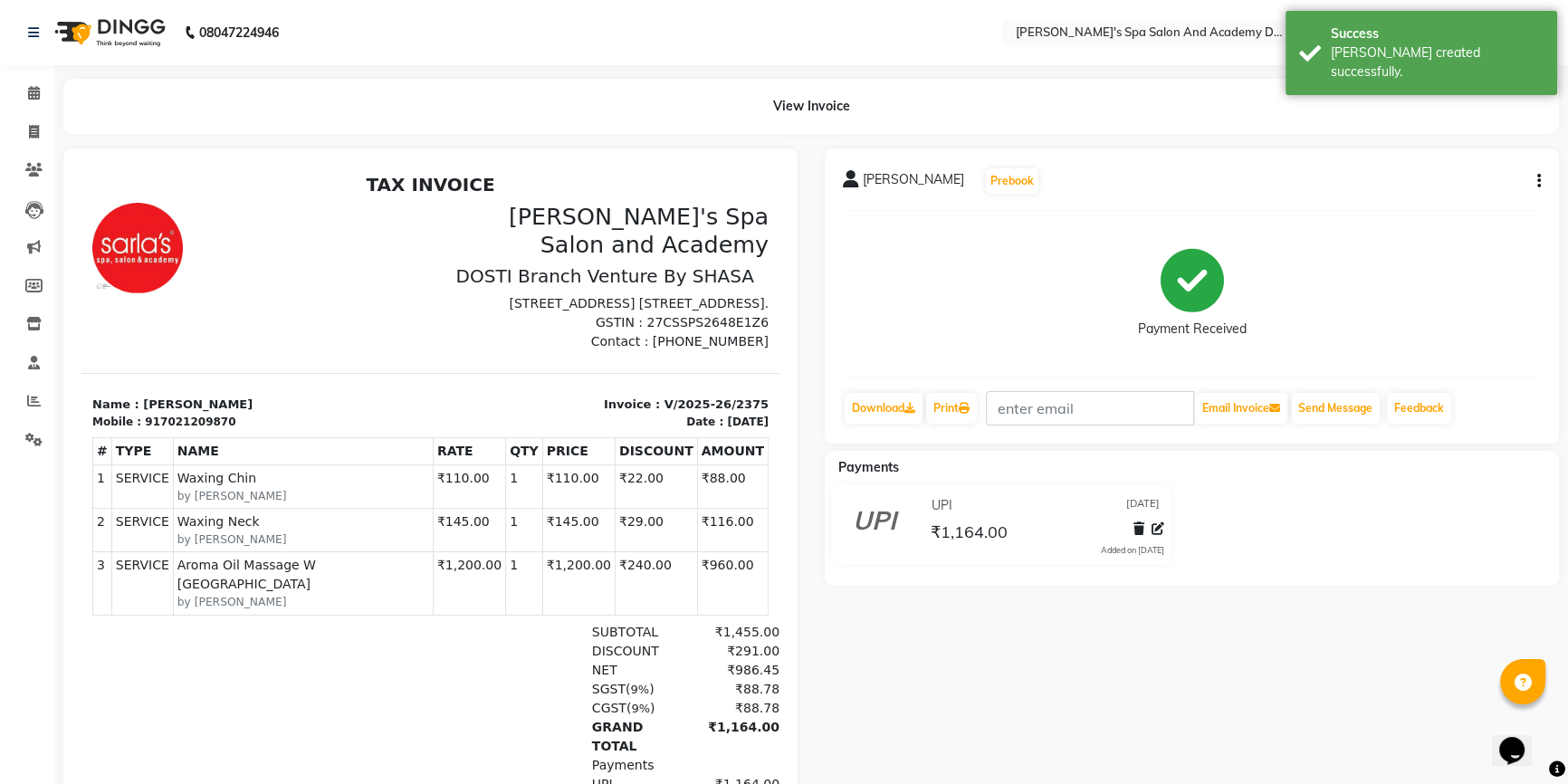
select select "service"
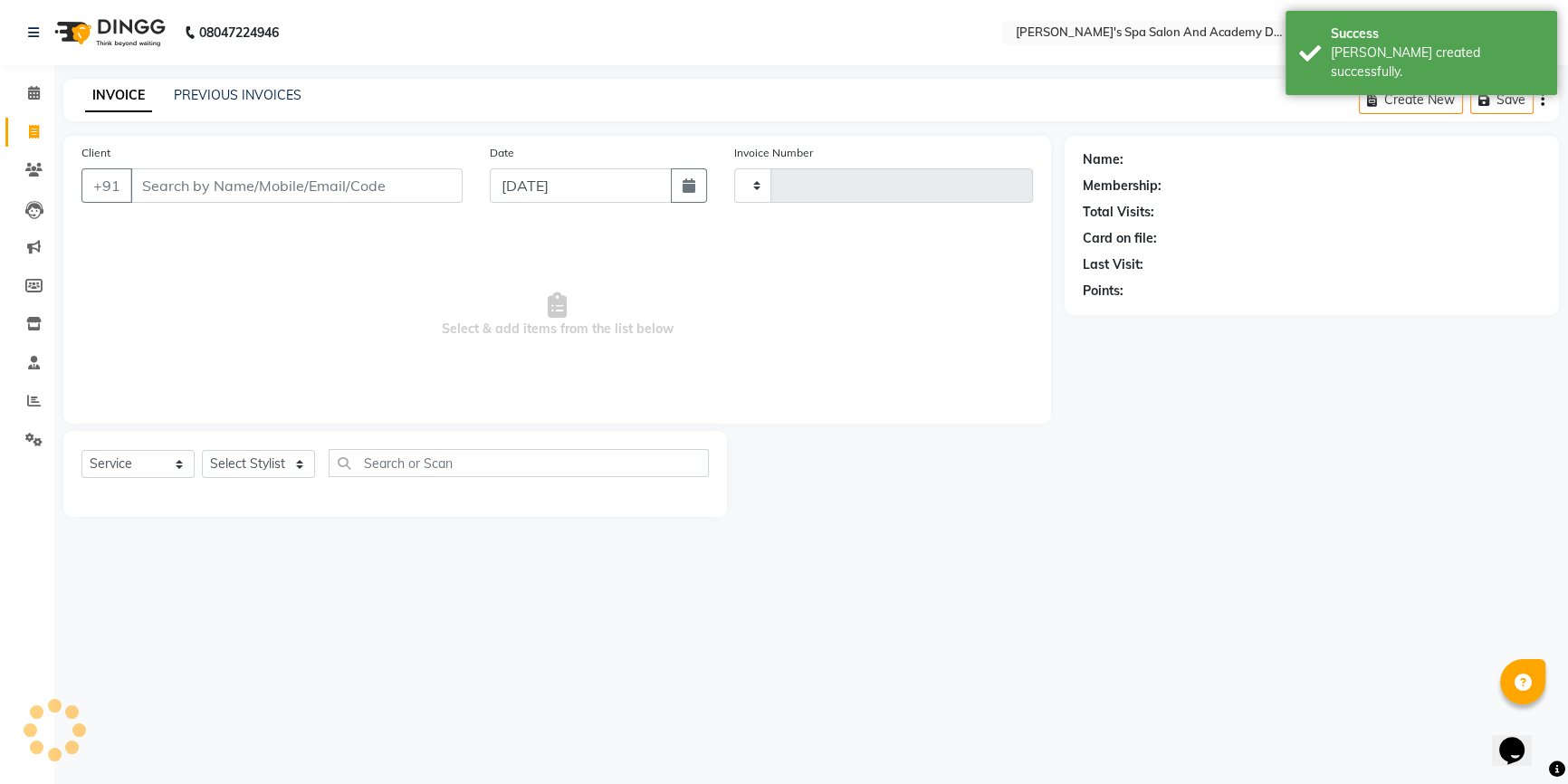
type input "2376"
select select "6316"
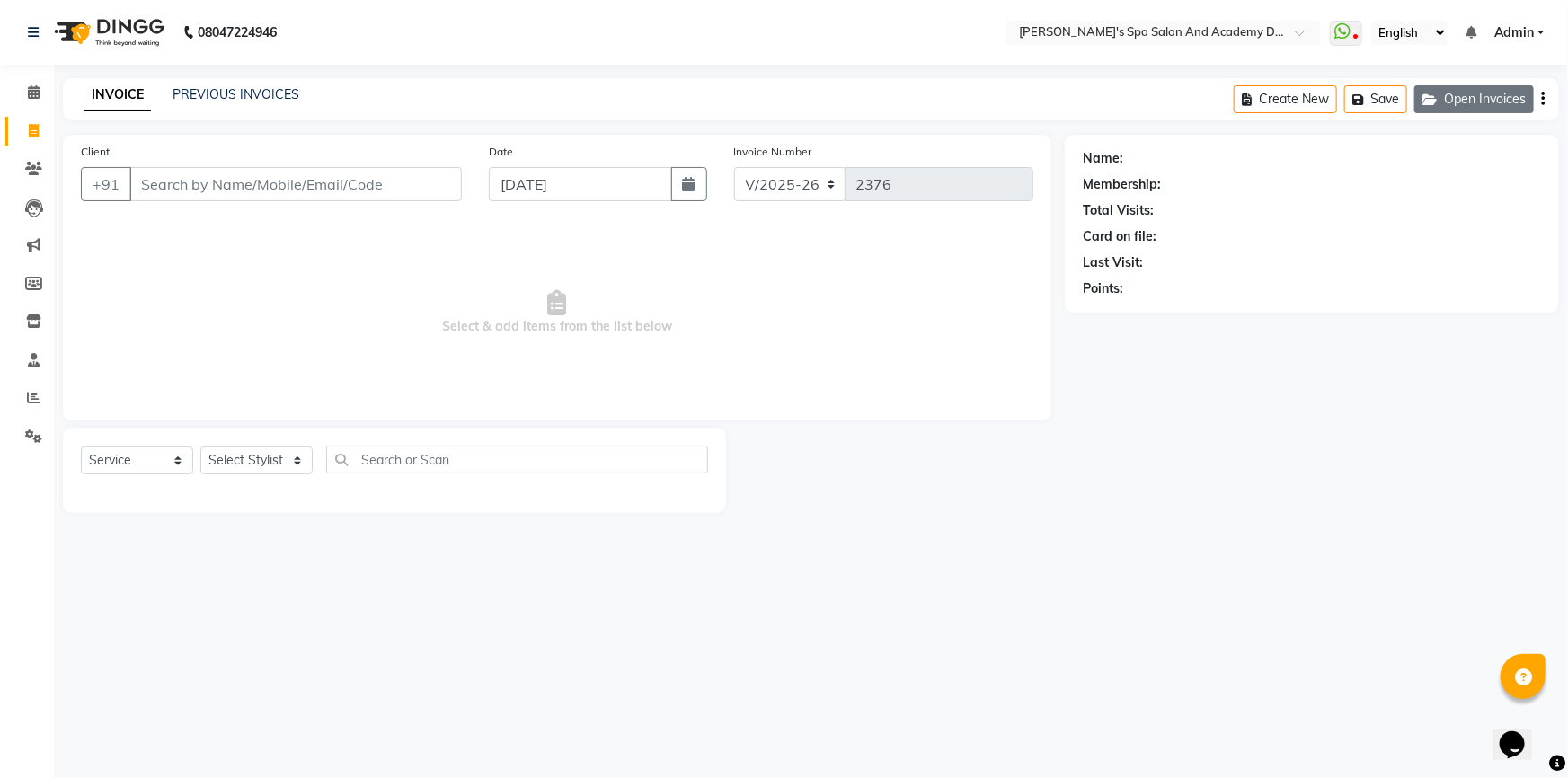
click at [1501, 106] on button "Open Invoices" at bounding box center [1474, 99] width 119 height 27
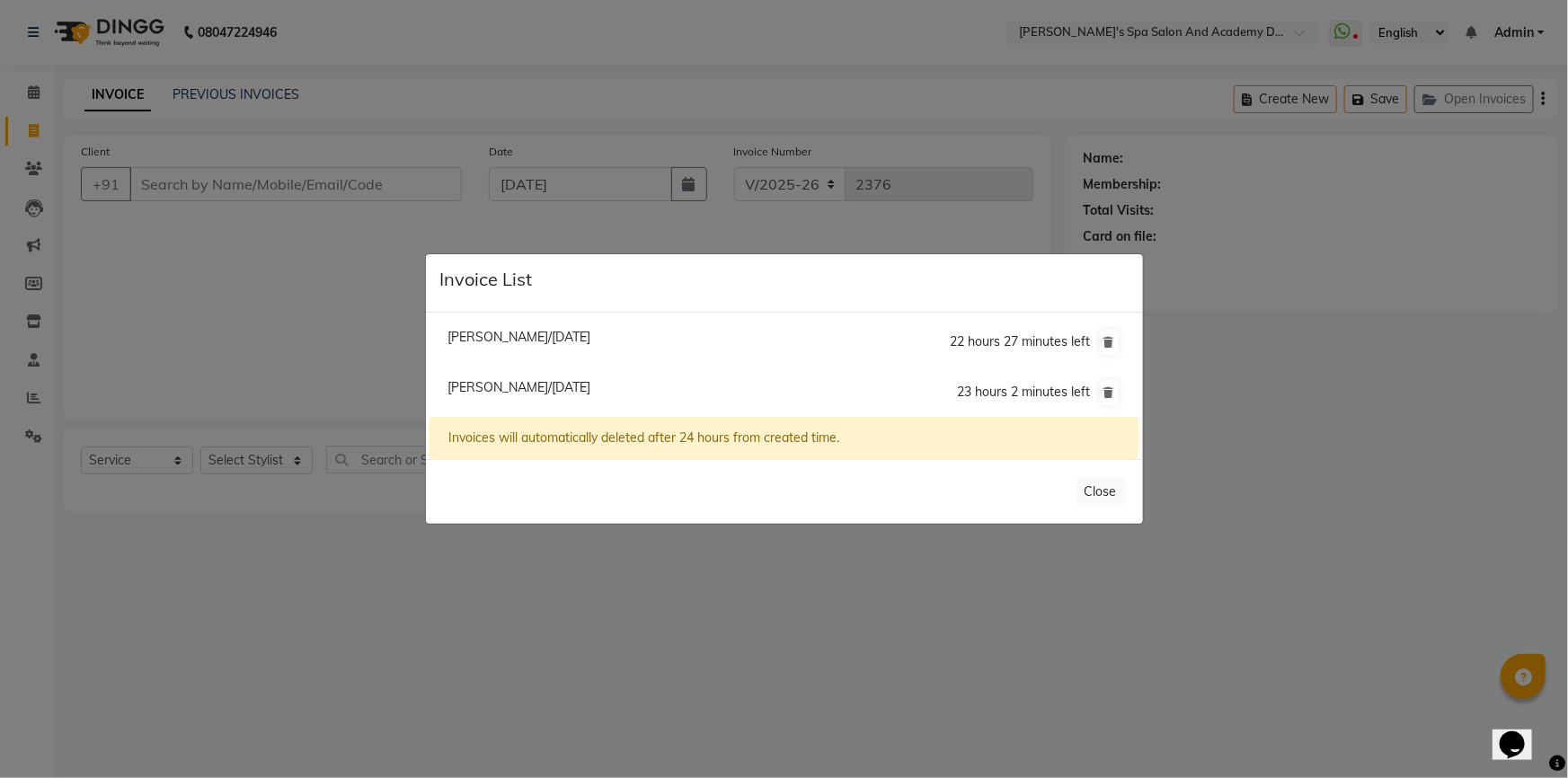
click at [590, 389] on span "Sipra Mishra/04 September 2025" at bounding box center [518, 388] width 143 height 17
type input "8779200635"
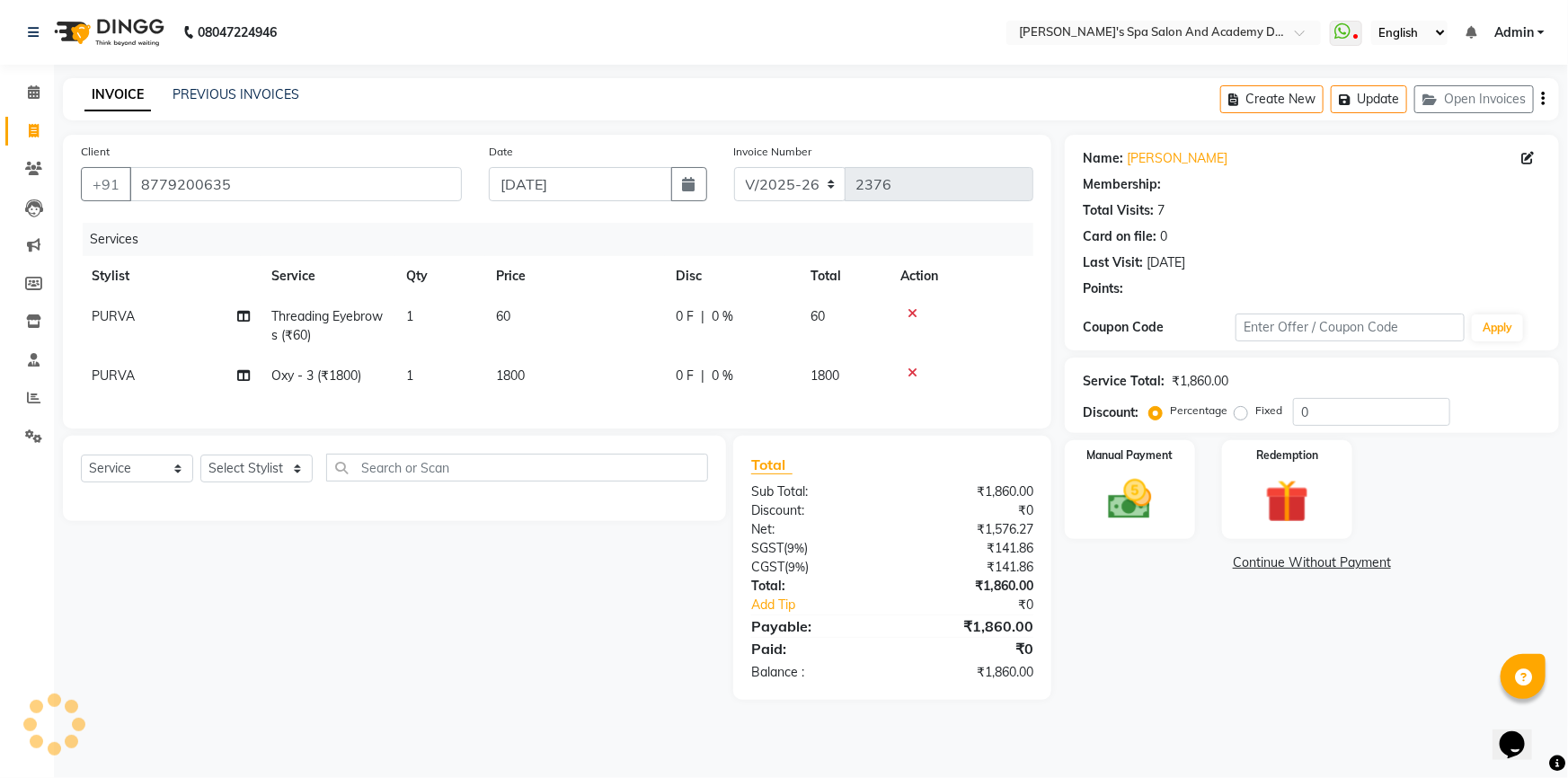
select select "1: Object"
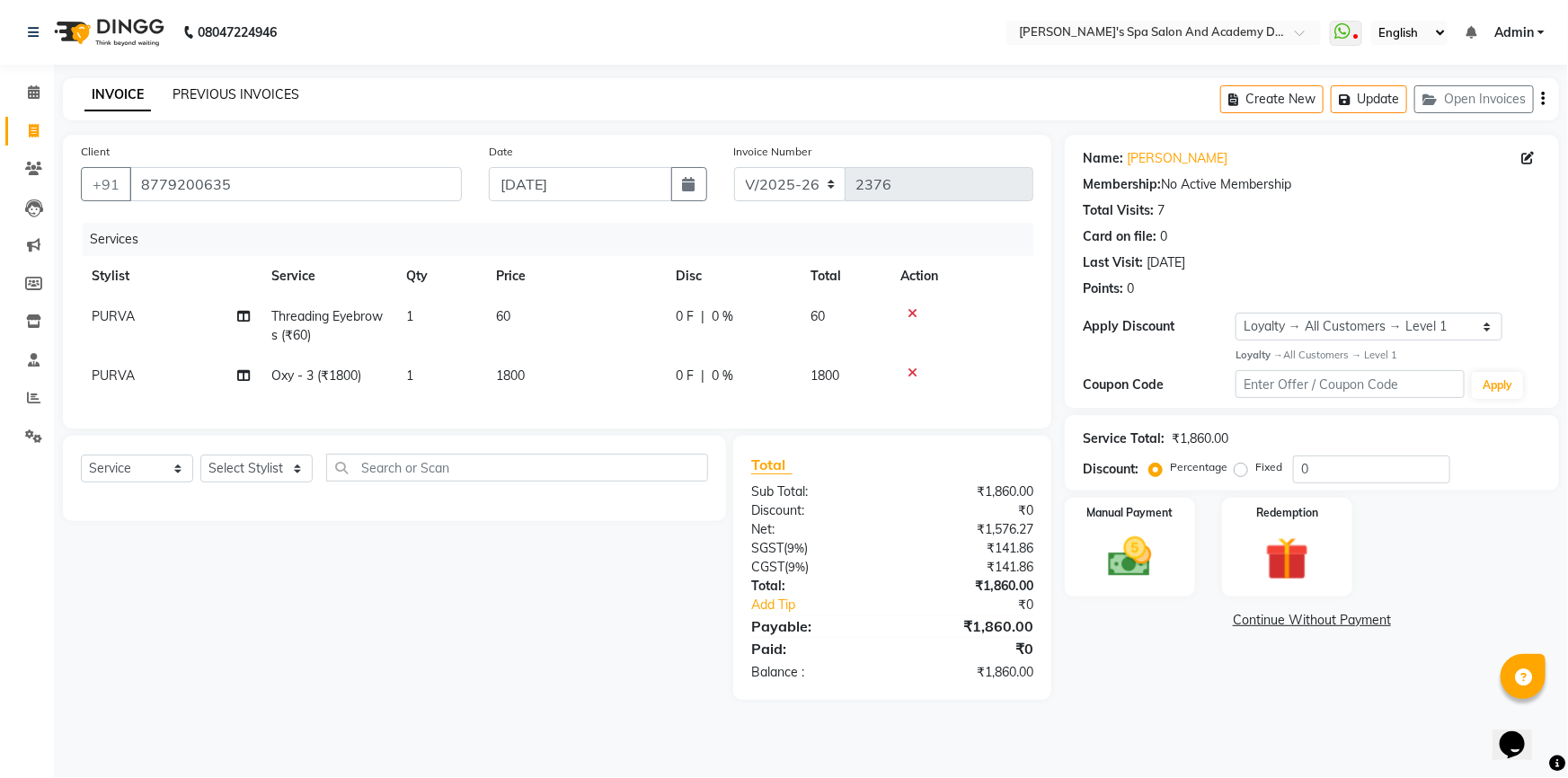
click at [246, 96] on link "PREVIOUS INVOICES" at bounding box center [236, 94] width 127 height 17
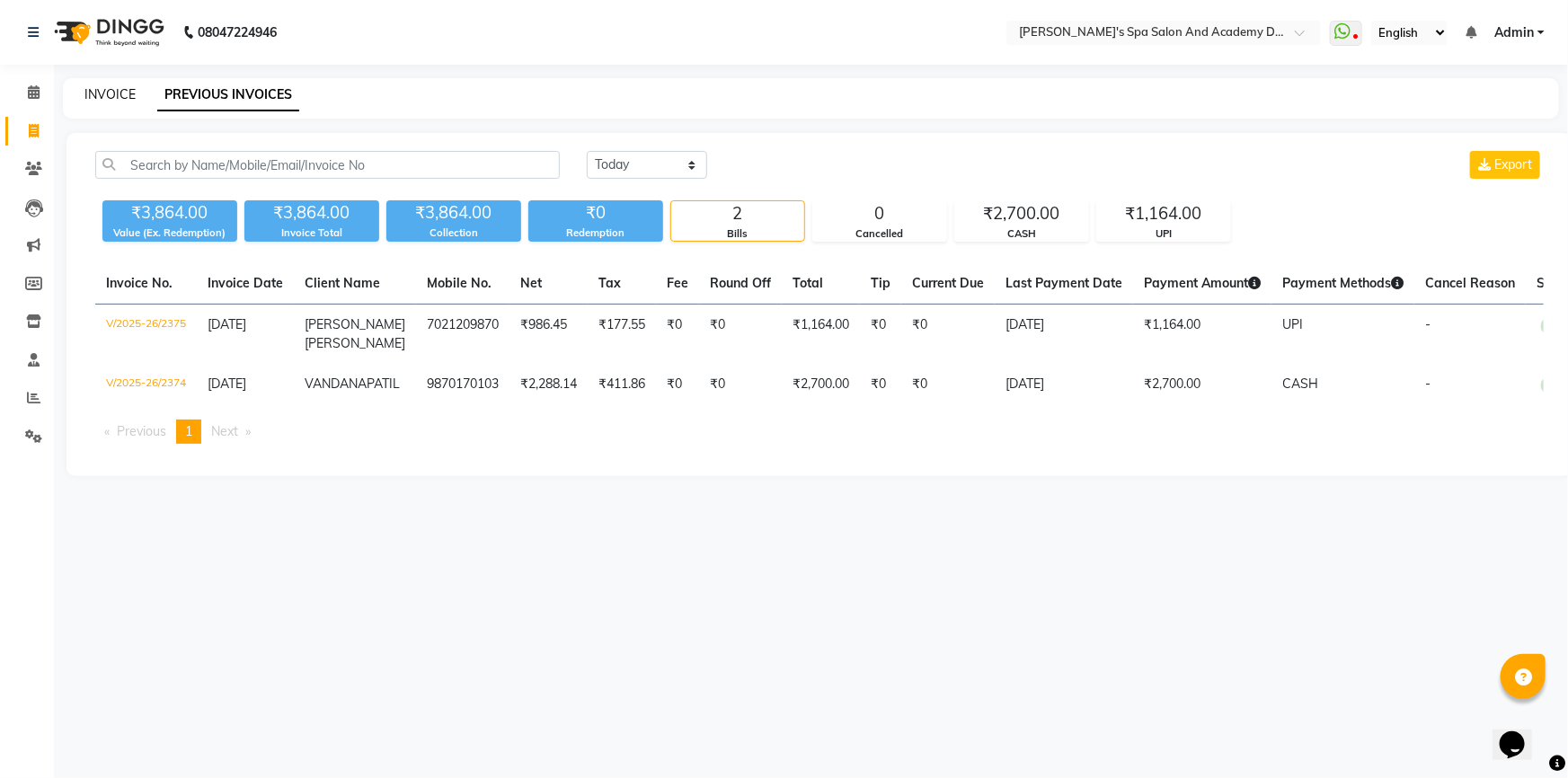
click at [104, 97] on link "INVOICE" at bounding box center [110, 94] width 51 height 17
select select "6316"
select select "service"
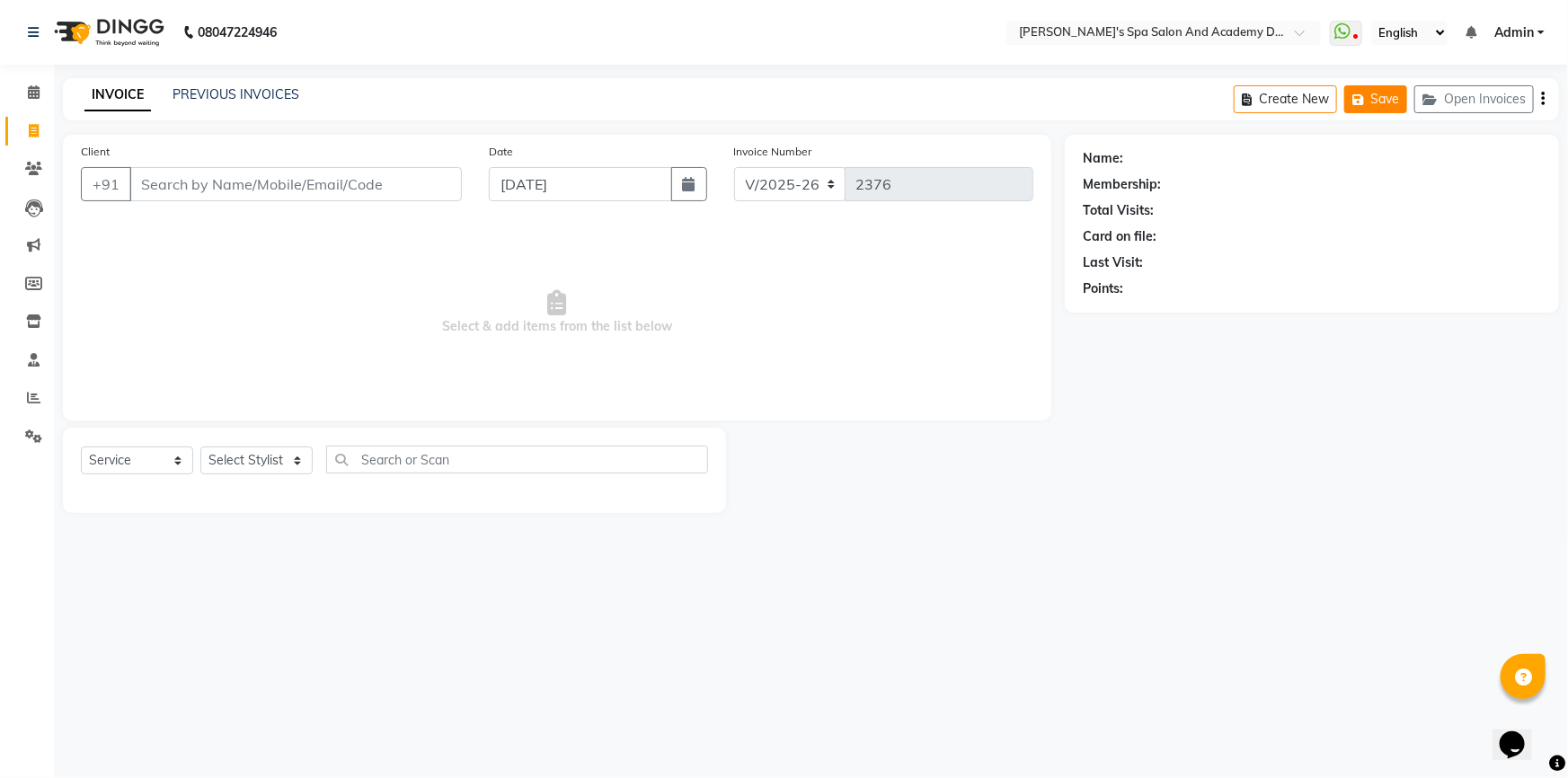
click at [1354, 96] on icon "button" at bounding box center [1361, 100] width 18 height 13
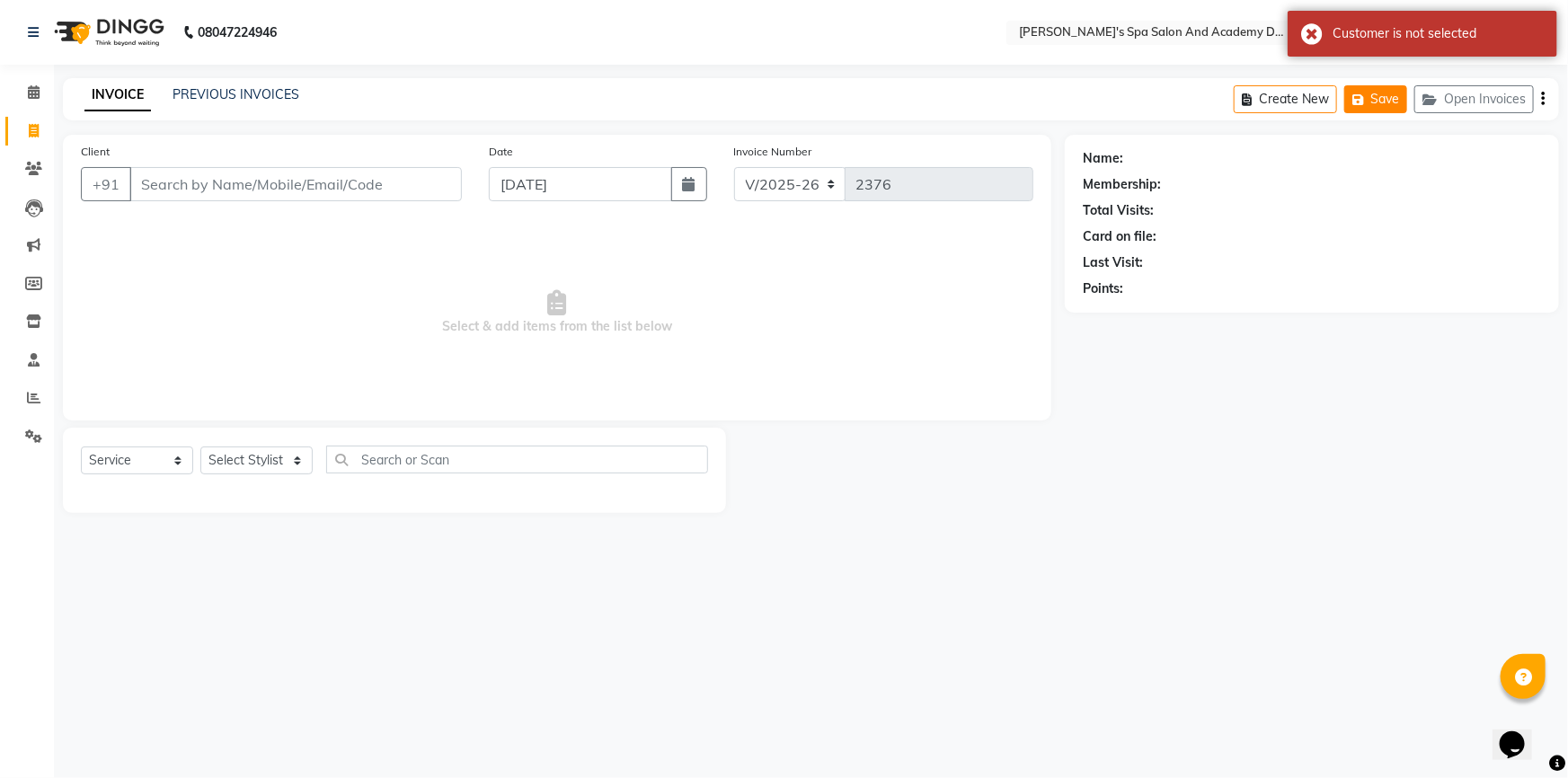
click at [1382, 97] on button "Save" at bounding box center [1375, 99] width 63 height 27
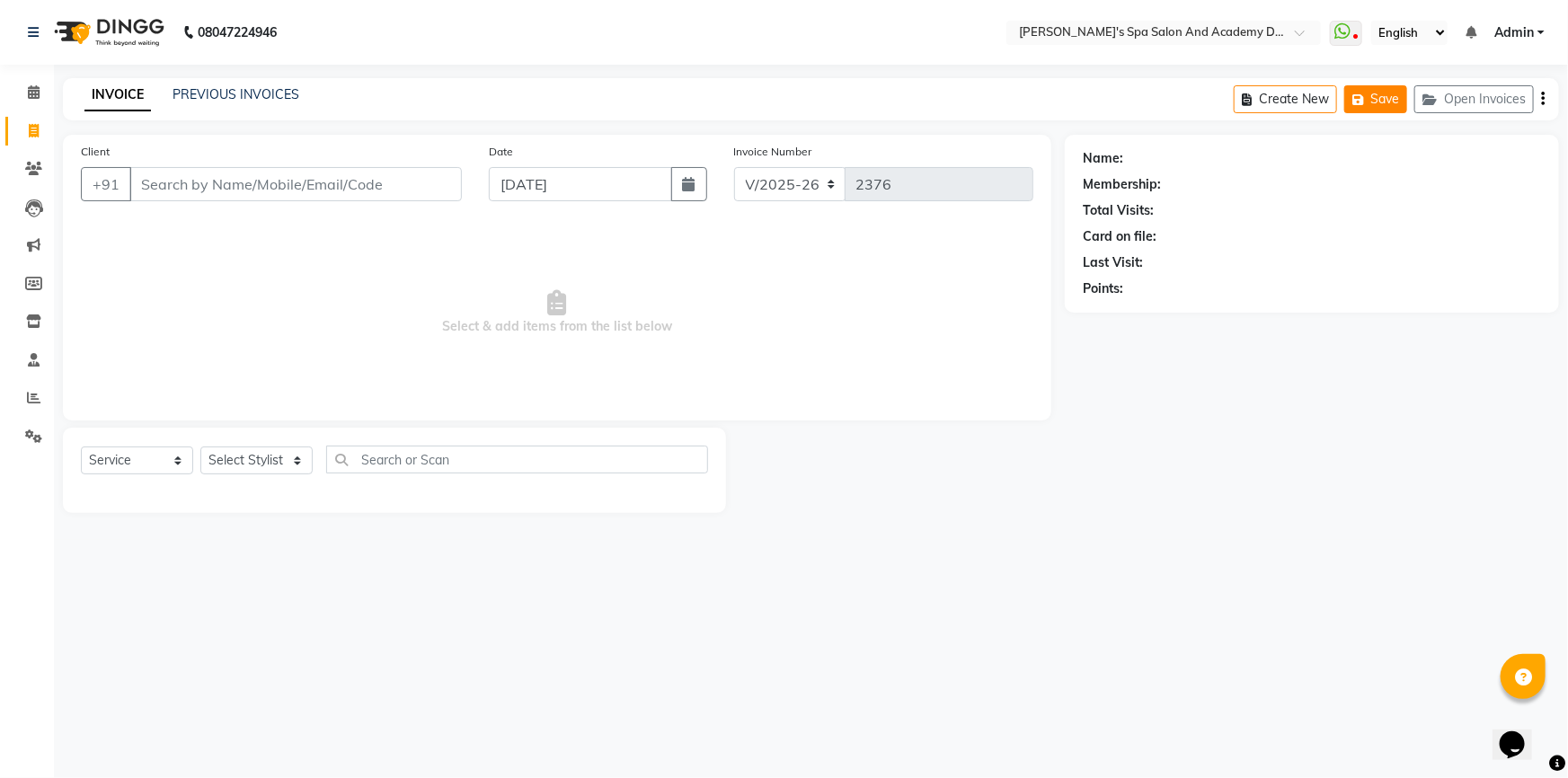
click at [1394, 95] on button "Save" at bounding box center [1375, 99] width 63 height 27
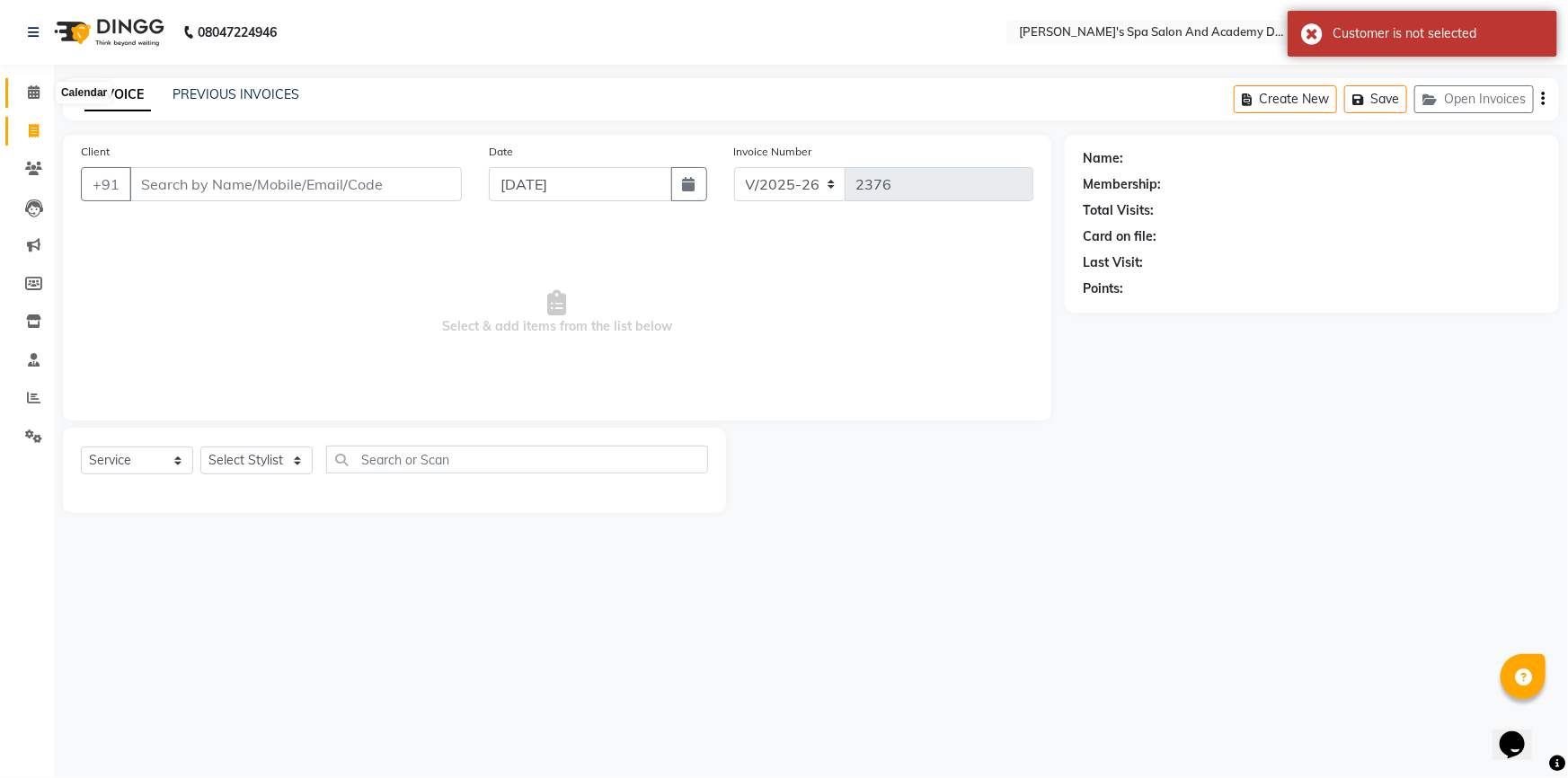
click at [27, 94] on icon at bounding box center [33, 92] width 12 height 14
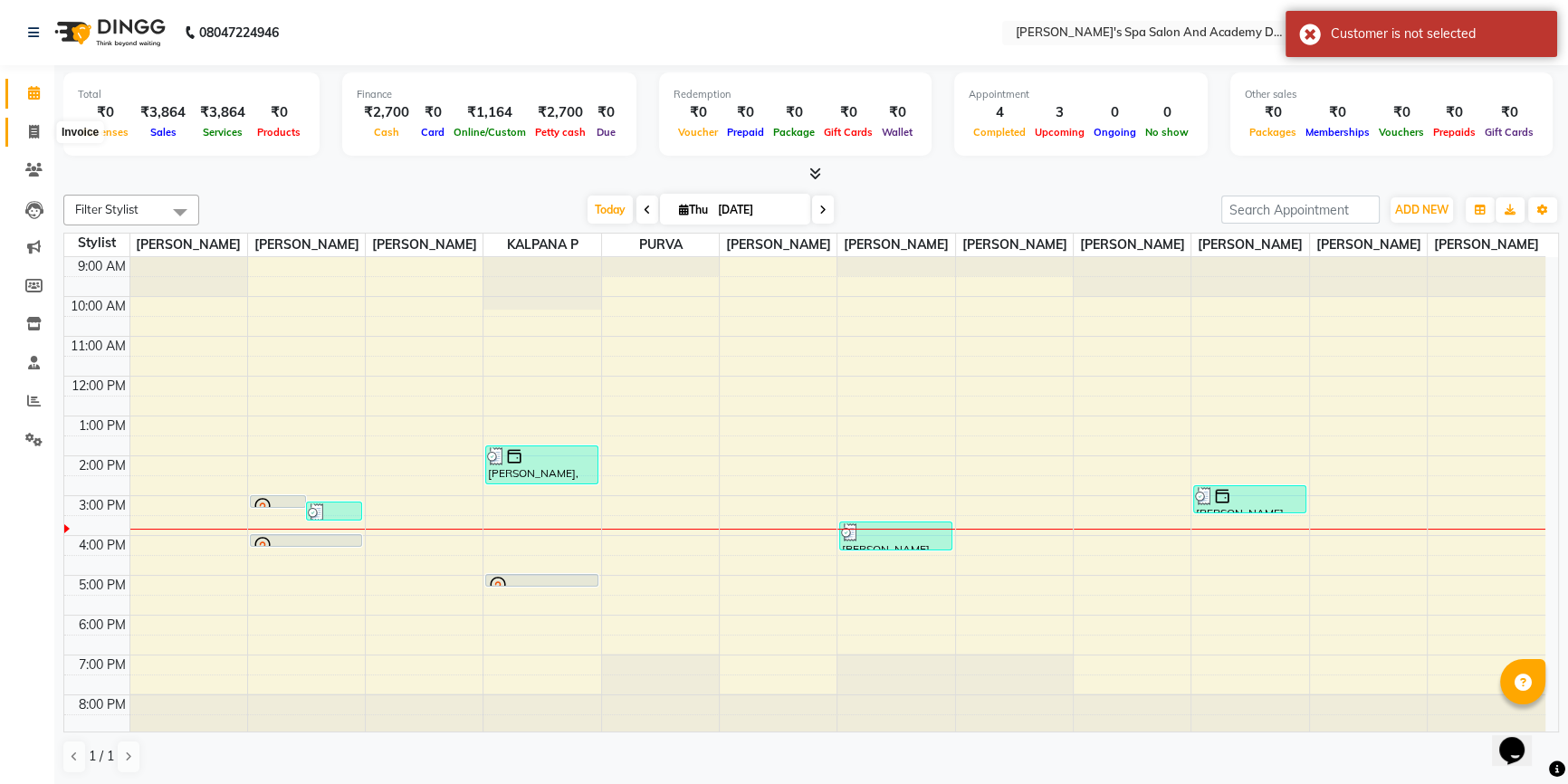
click at [34, 130] on icon at bounding box center [34, 132] width 10 height 14
select select "6316"
select select "service"
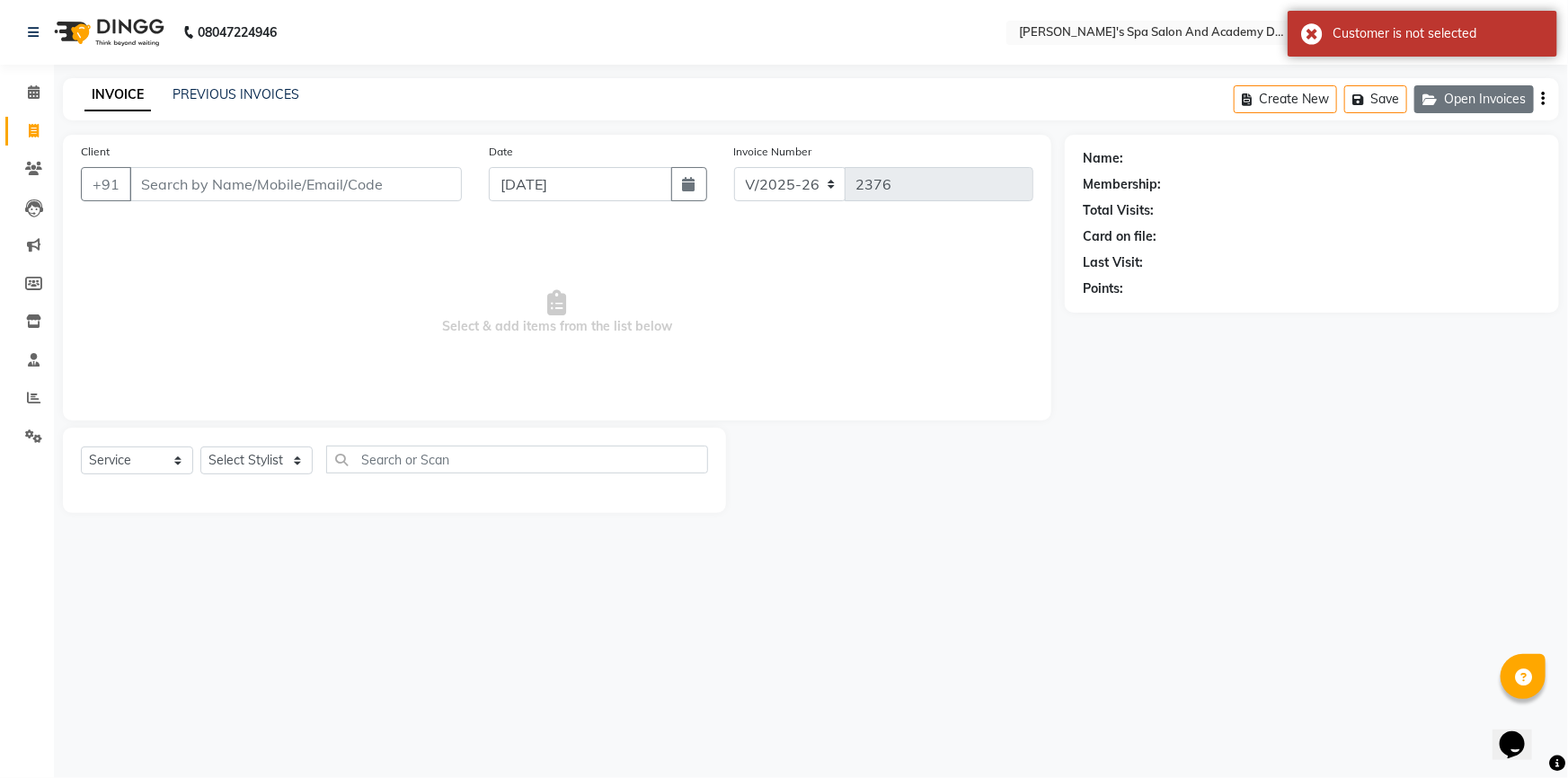
click at [1470, 105] on button "Open Invoices" at bounding box center [1474, 99] width 119 height 27
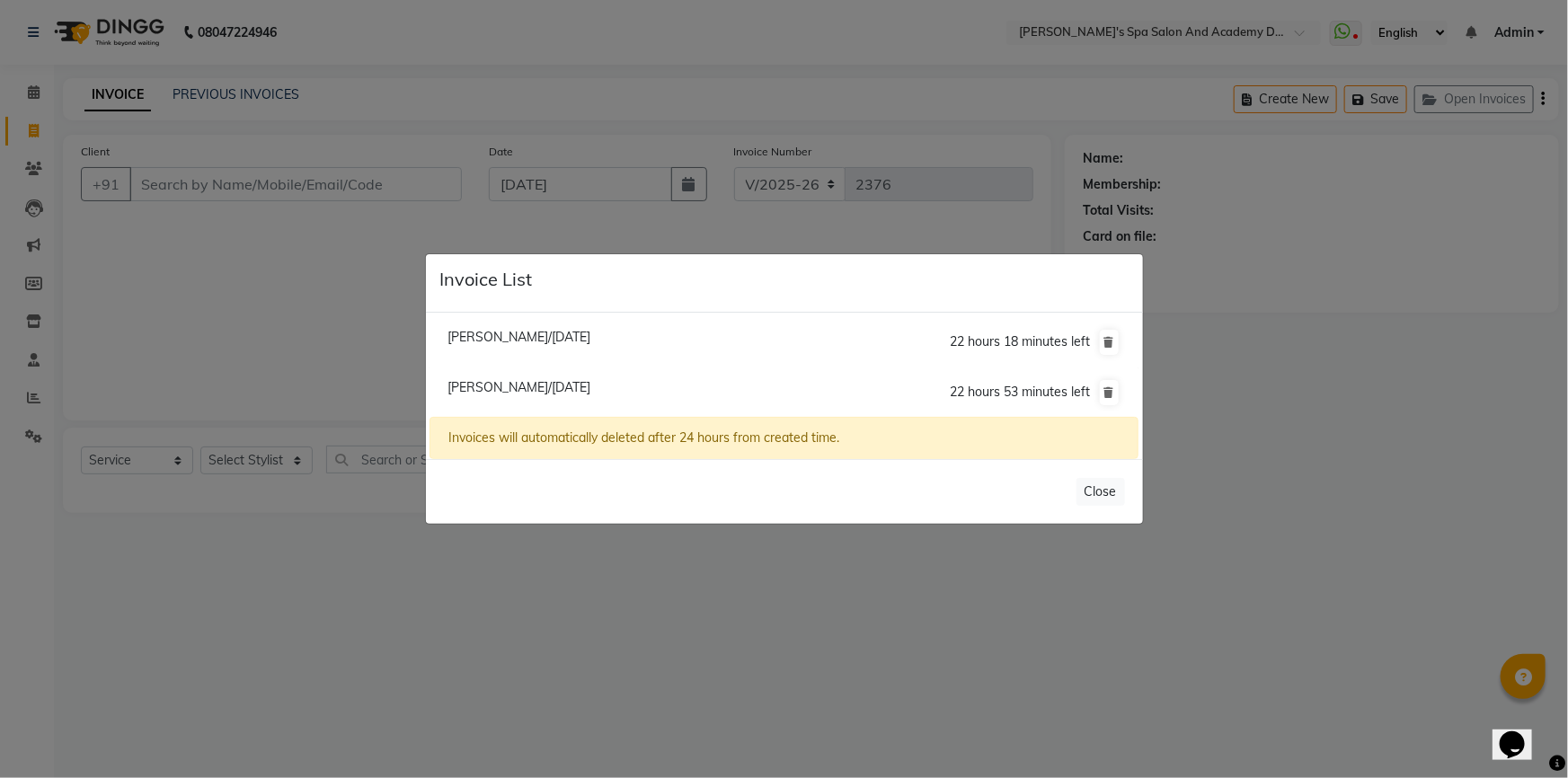
click at [246, 95] on ngb-modal-window "Invoice List Arundhati Bhalerao/04 September 2025 22 hours 18 minutes left Sipr…" at bounding box center [784, 389] width 1568 height 778
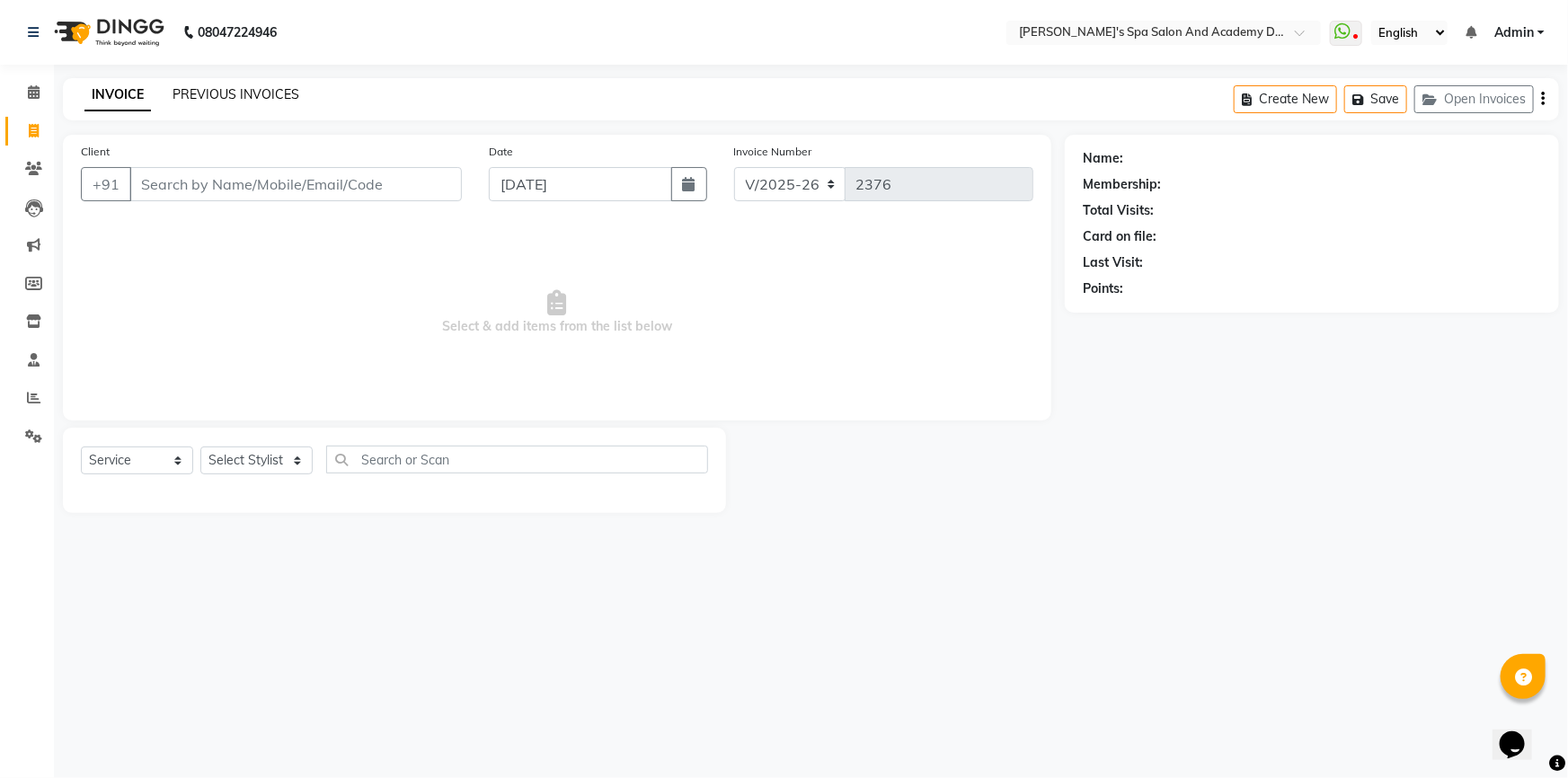
click at [246, 95] on link "PREVIOUS INVOICES" at bounding box center [236, 94] width 127 height 17
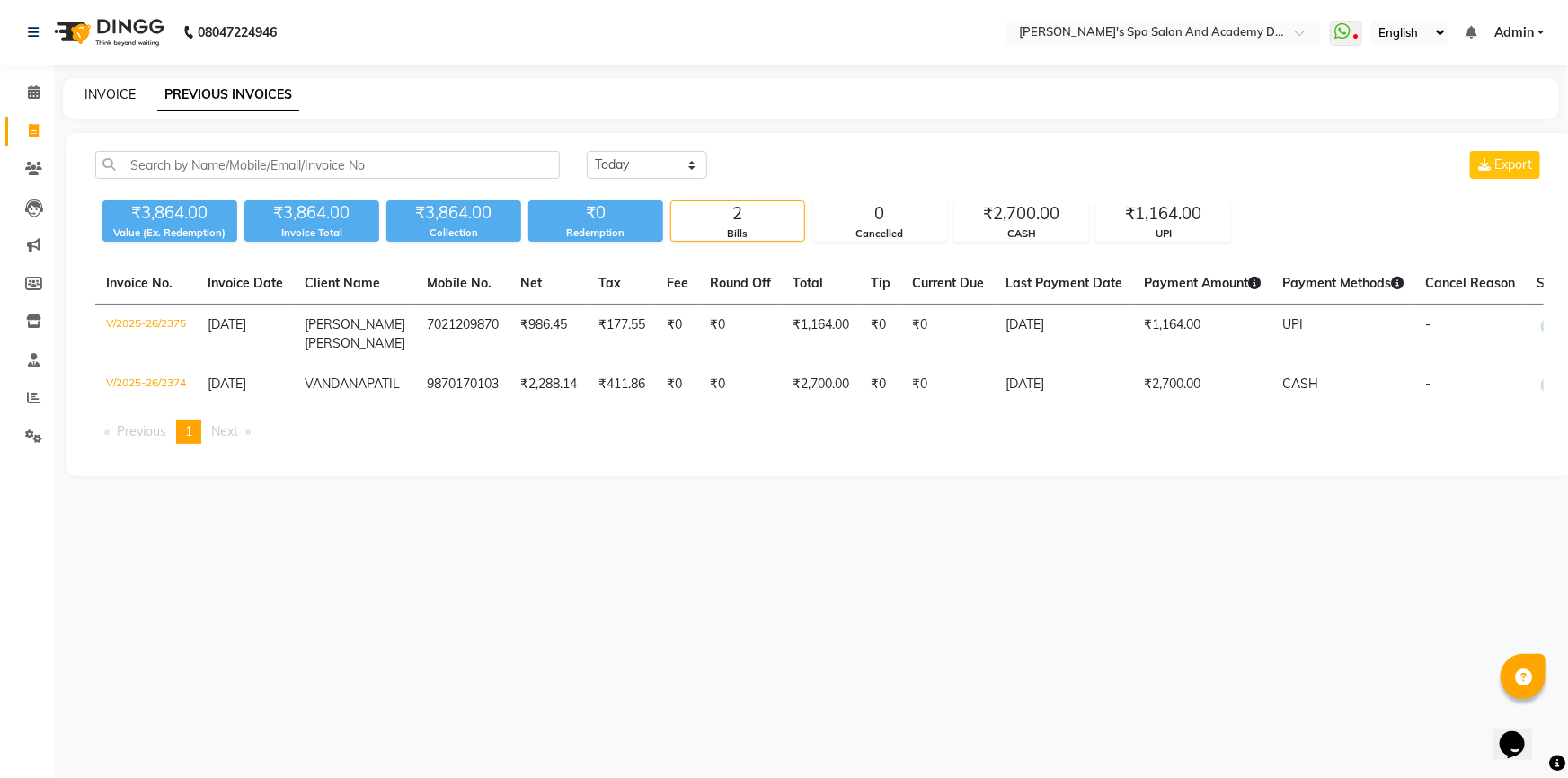
click at [123, 97] on link "INVOICE" at bounding box center [110, 94] width 51 height 17
select select "service"
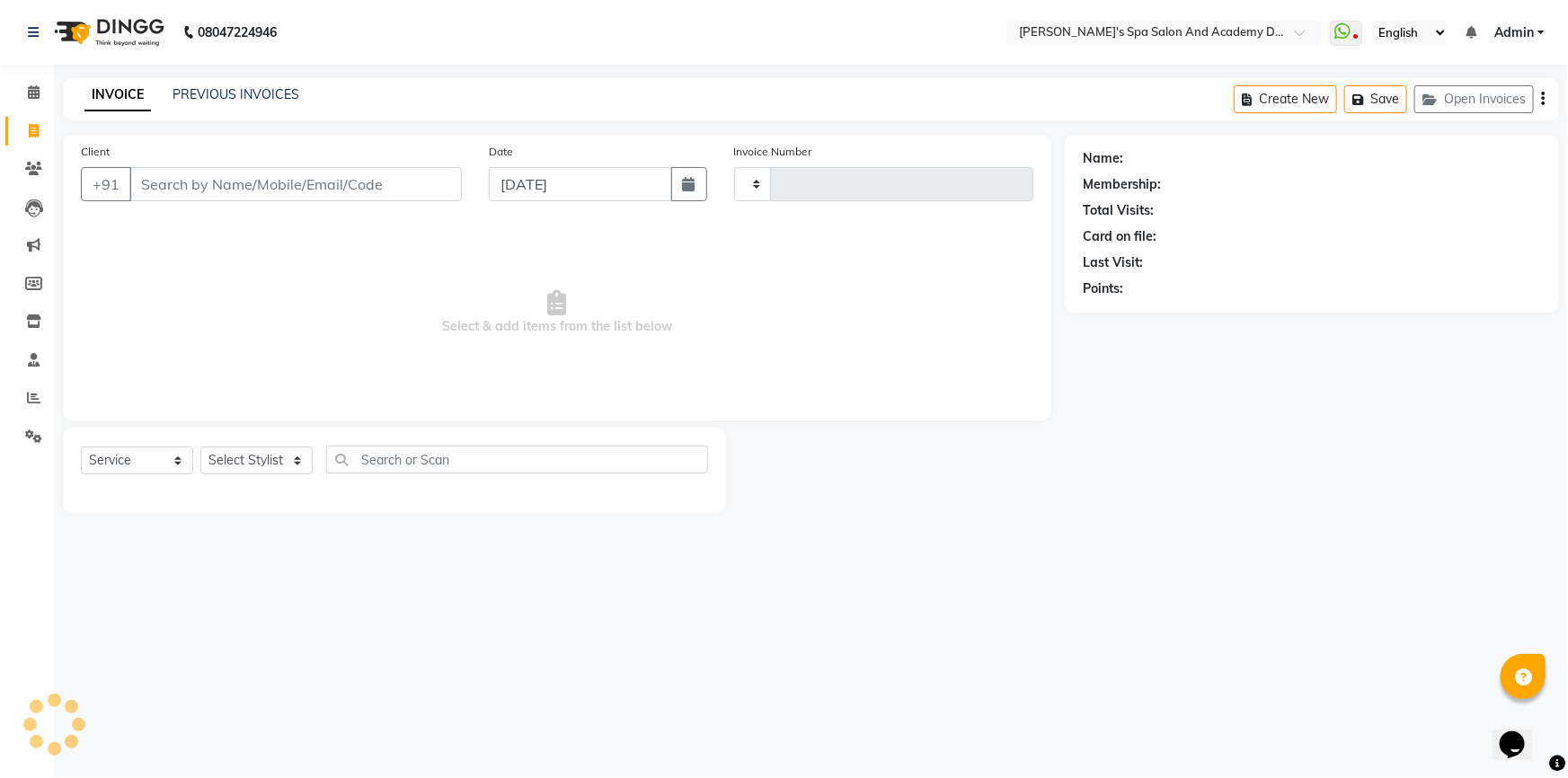
type input "2376"
select select "6316"
click at [1438, 90] on button "Open Invoices" at bounding box center [1474, 99] width 119 height 27
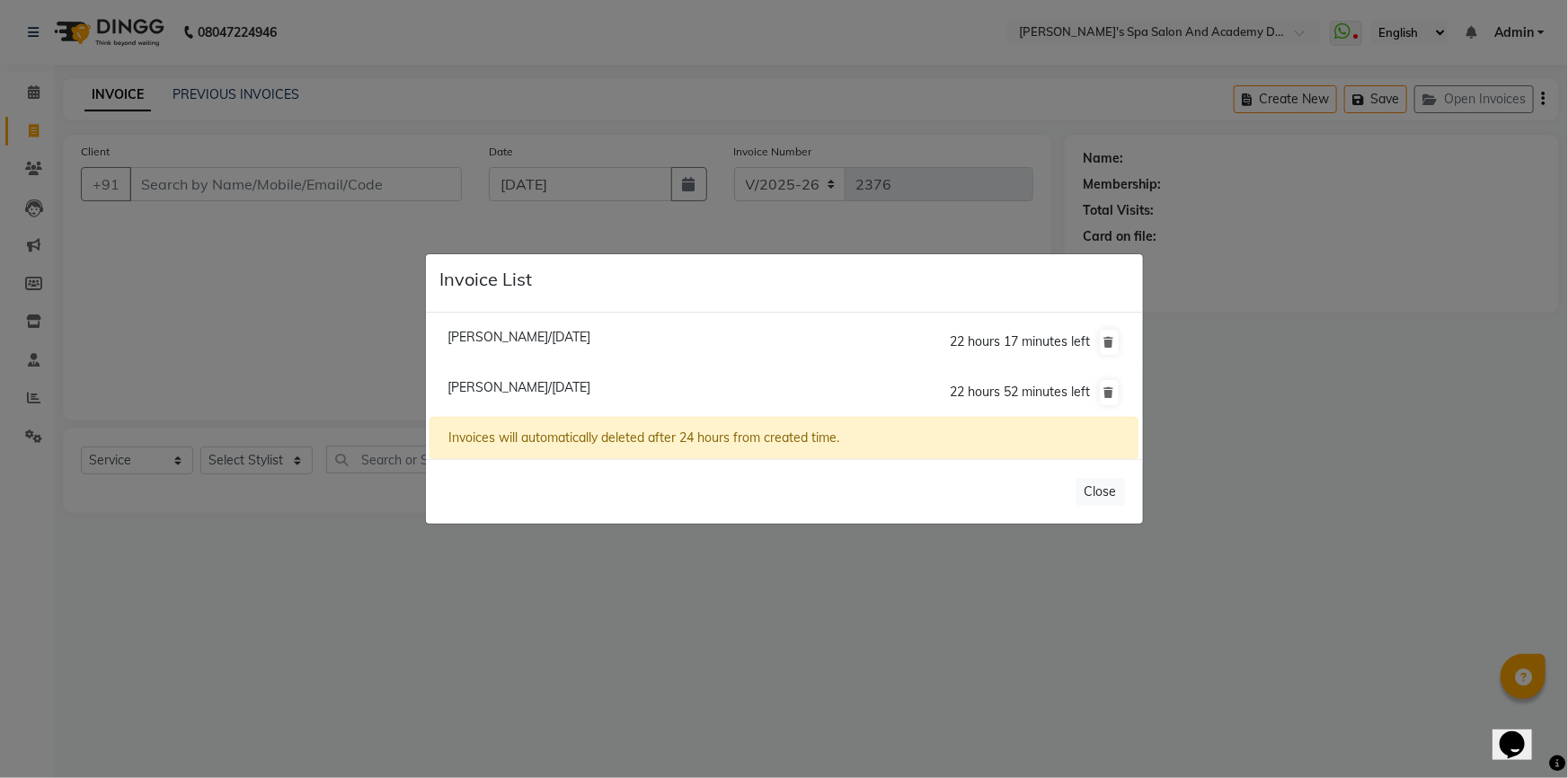
click at [488, 386] on span "Sipra Mishra/04 September 2025" at bounding box center [518, 388] width 143 height 17
type input "8779200635"
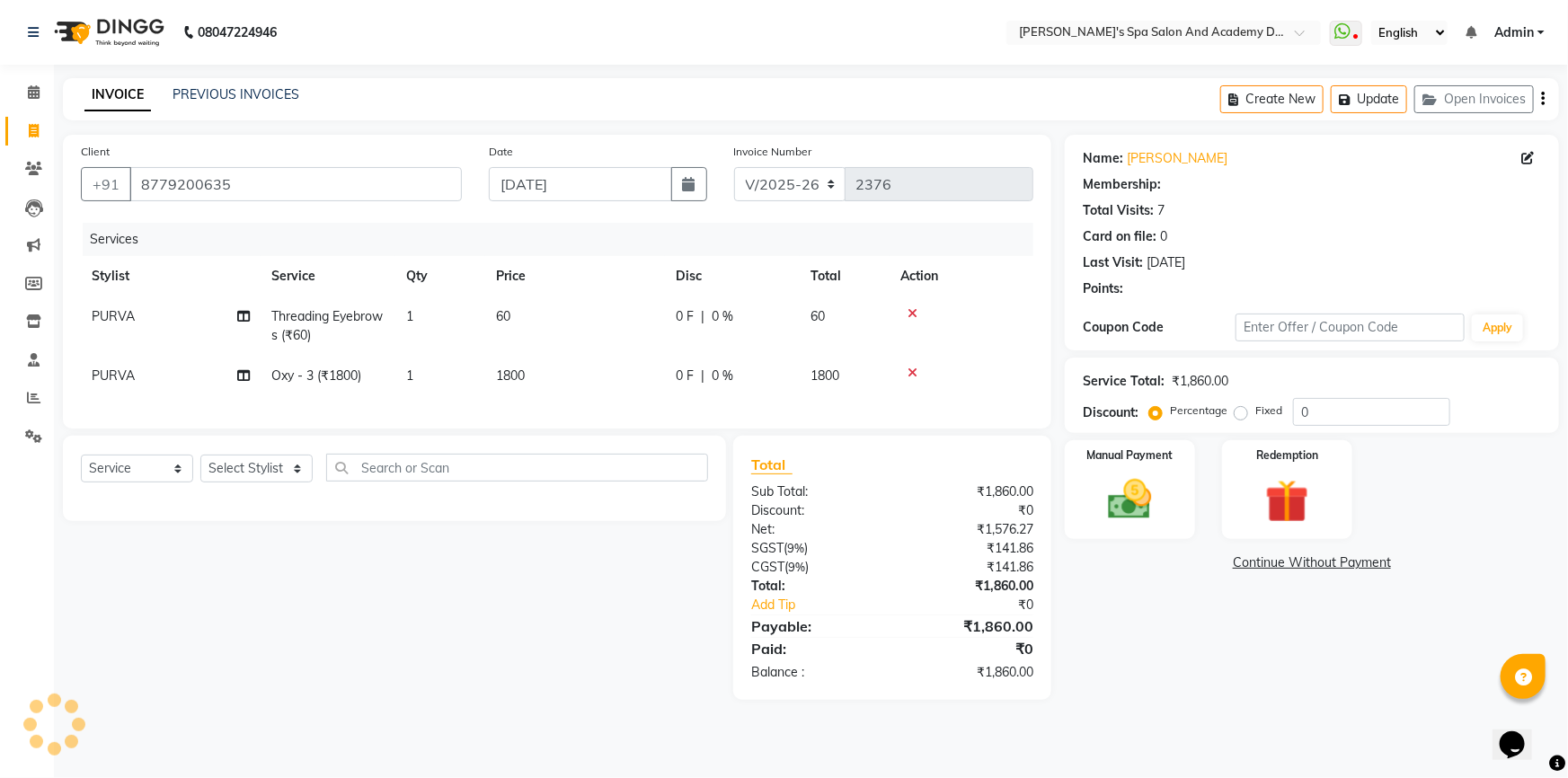
select select "1: Object"
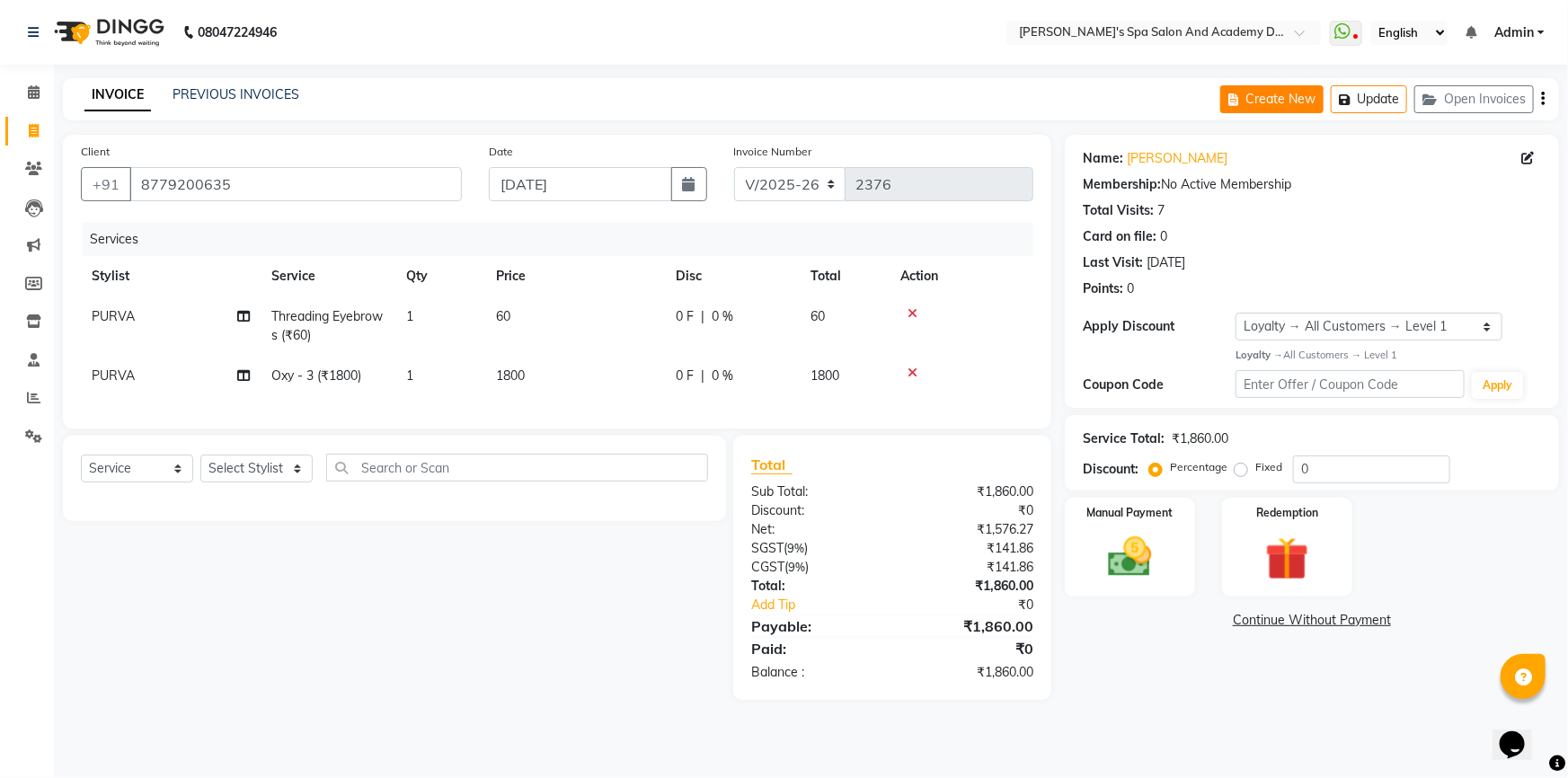
click at [1257, 89] on button "Create New" at bounding box center [1272, 99] width 104 height 27
select select "6316"
select select "service"
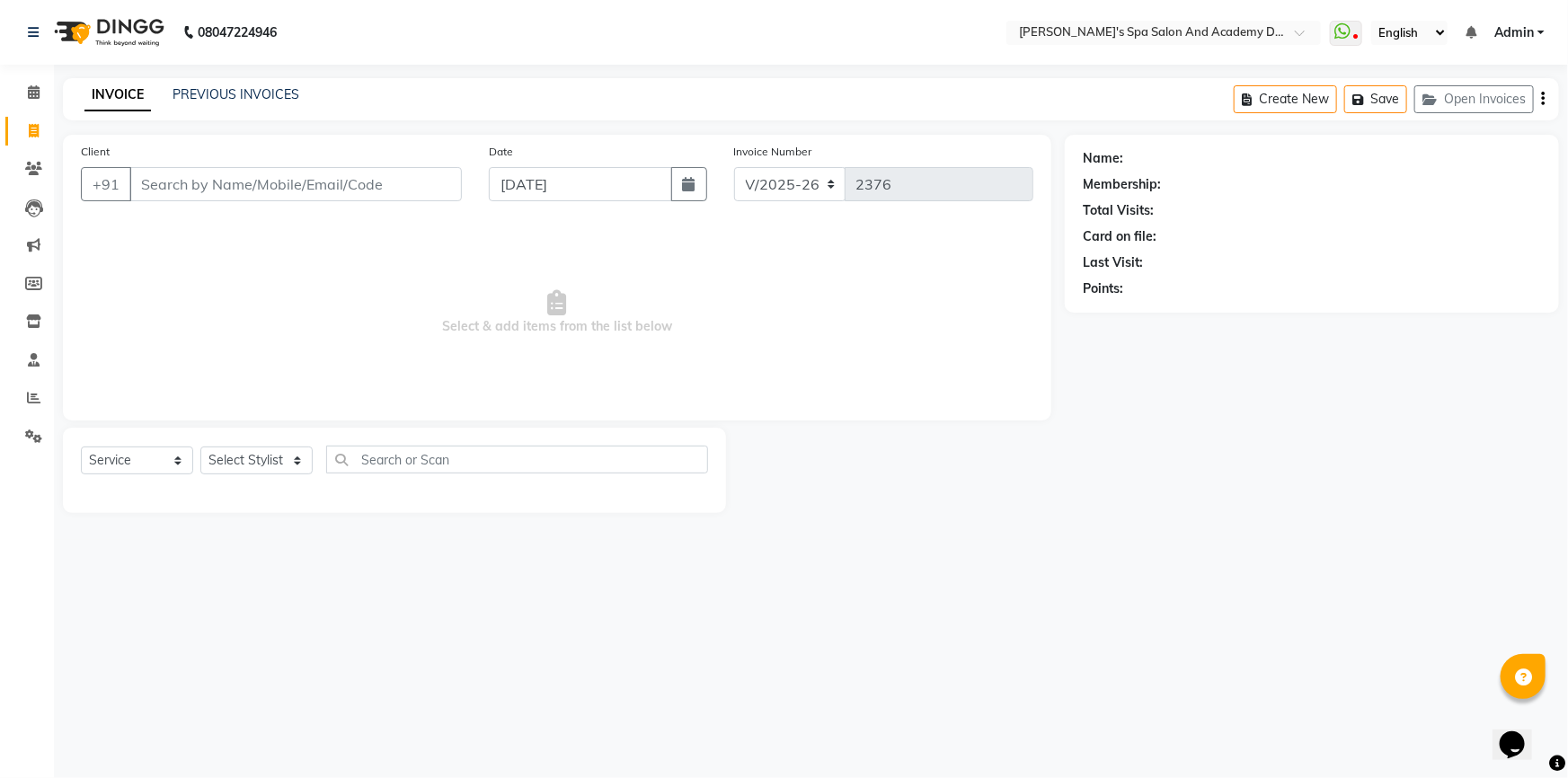
click at [281, 197] on input "Client" at bounding box center [295, 184] width 333 height 34
click at [1464, 106] on button "Open Invoices" at bounding box center [1474, 99] width 119 height 27
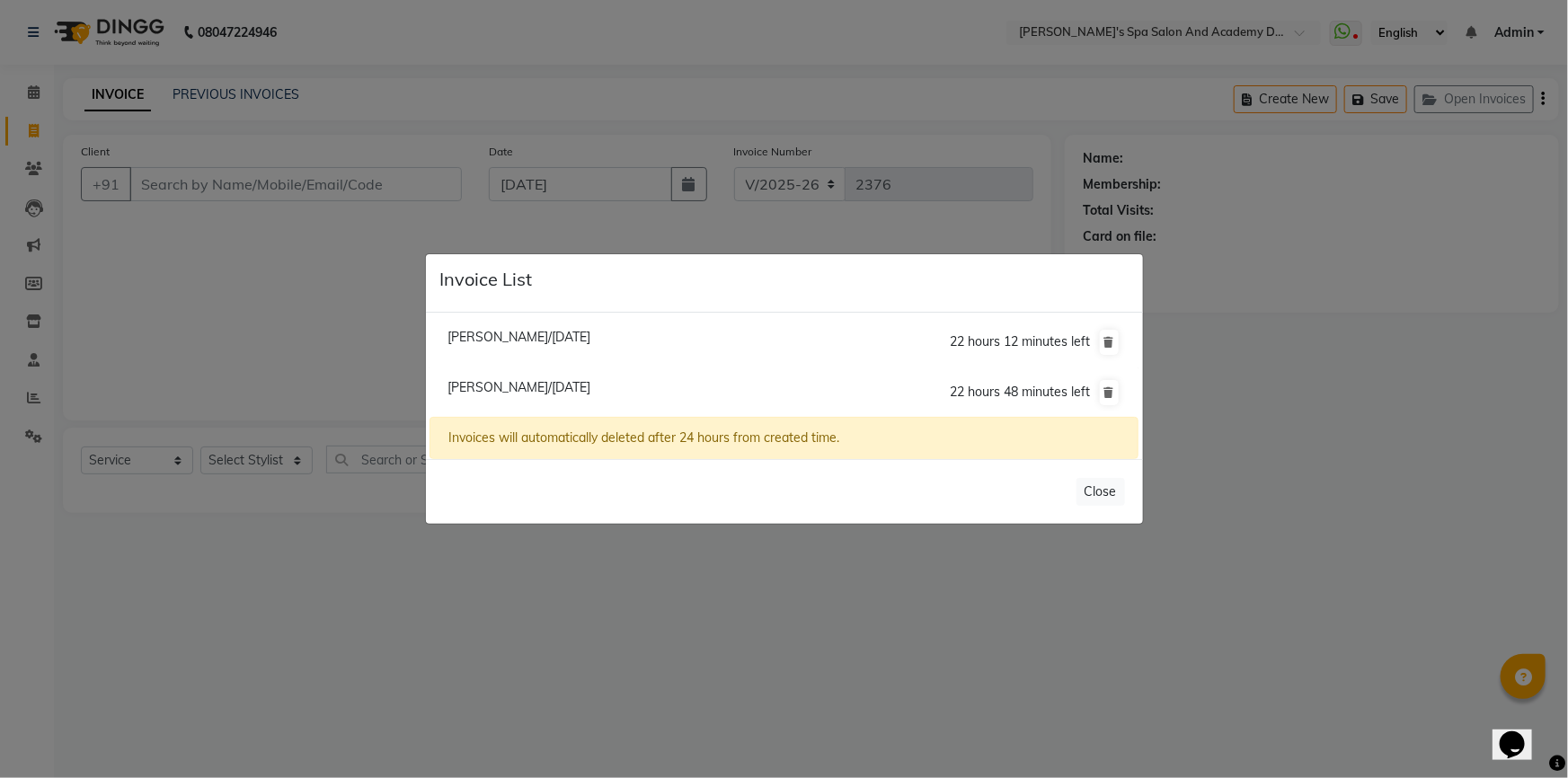
click at [528, 388] on span "Sipra Mishra/04 September 2025" at bounding box center [518, 388] width 143 height 17
type input "8779200635"
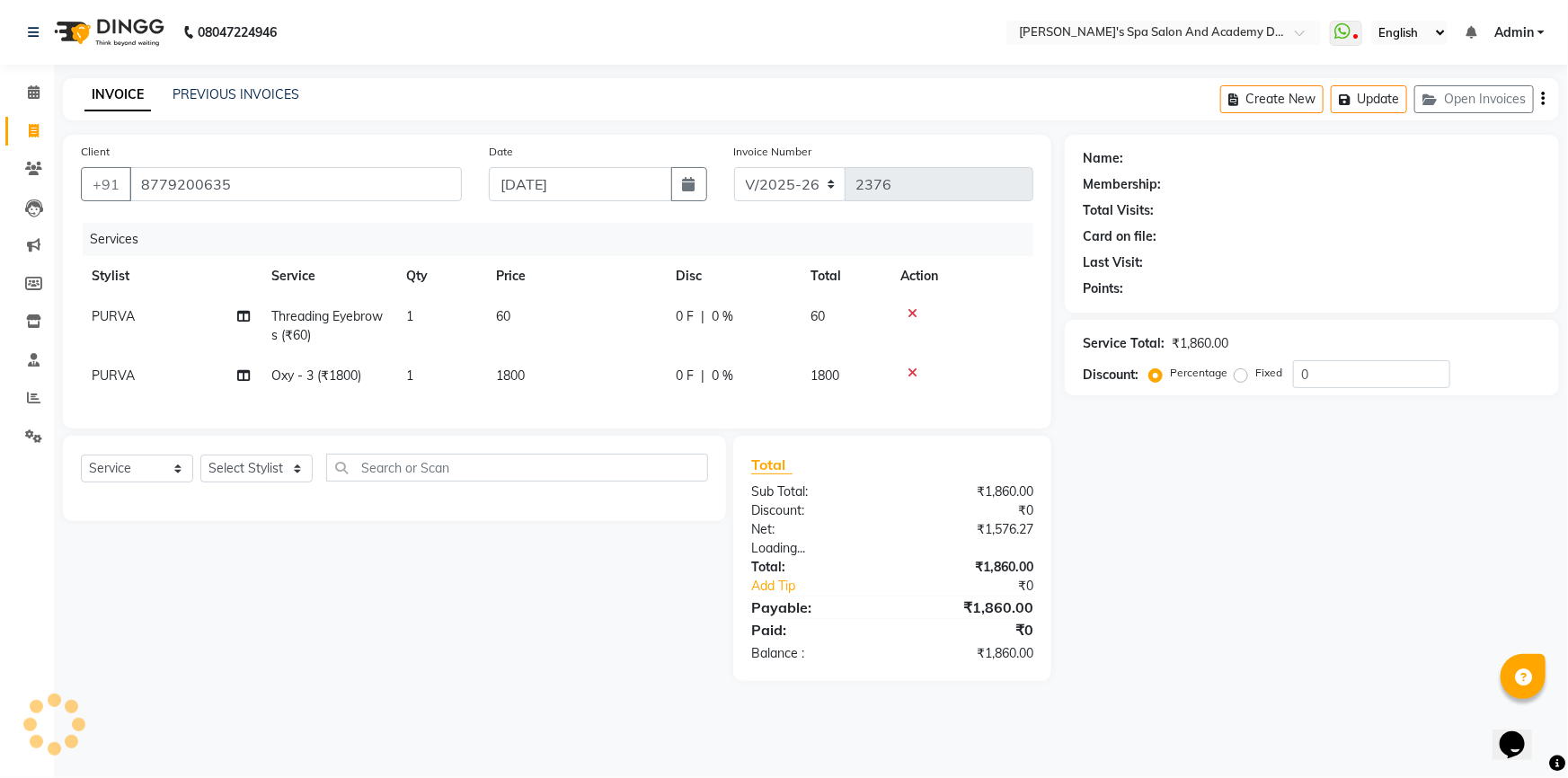
select select "1: Object"
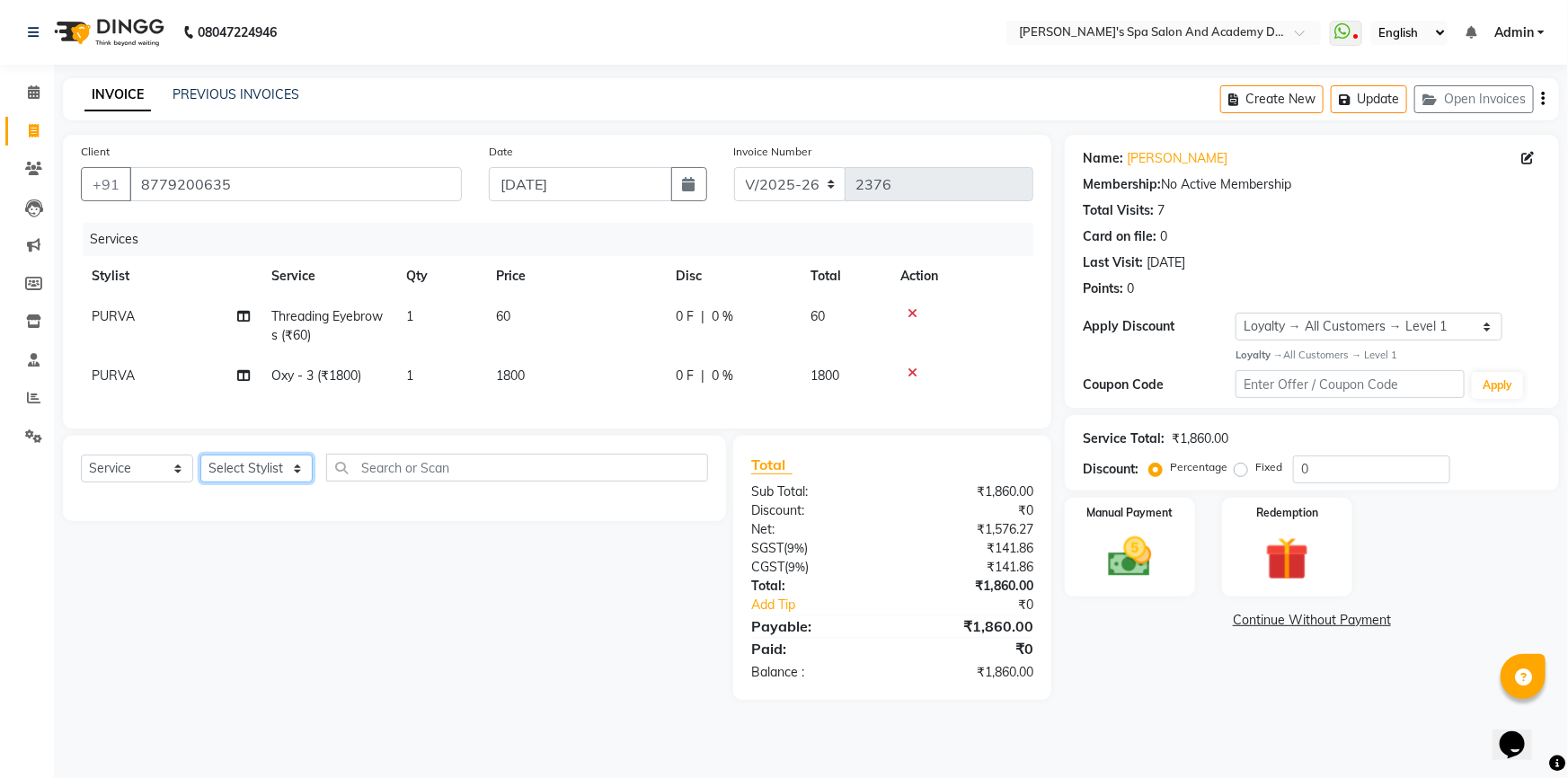
click at [237, 482] on select "Select Stylist Admin AKSHTA AMBRE ASAWARI PAWAR DIRECT 1 GAURI THAPA JIGNA SHAH…" at bounding box center [256, 469] width 112 height 27
select select "63504"
click at [201, 468] on select "Select Stylist Admin AKSHTA AMBRE ASAWARI PAWAR DIRECT 1 GAURI THAPA JIGNA SHAH…" at bounding box center [256, 469] width 112 height 27
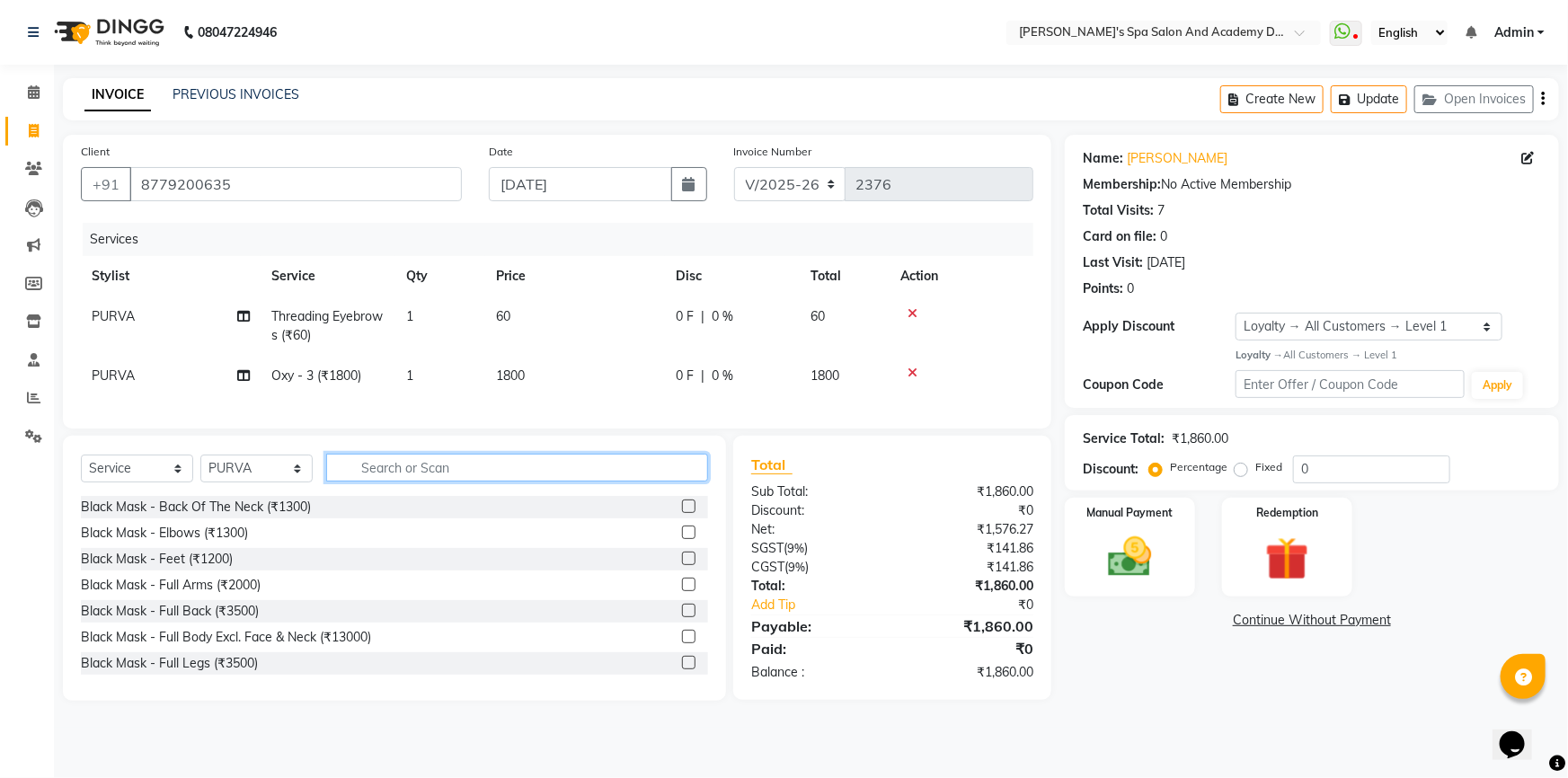
click at [343, 481] on input "text" at bounding box center [516, 468] width 381 height 27
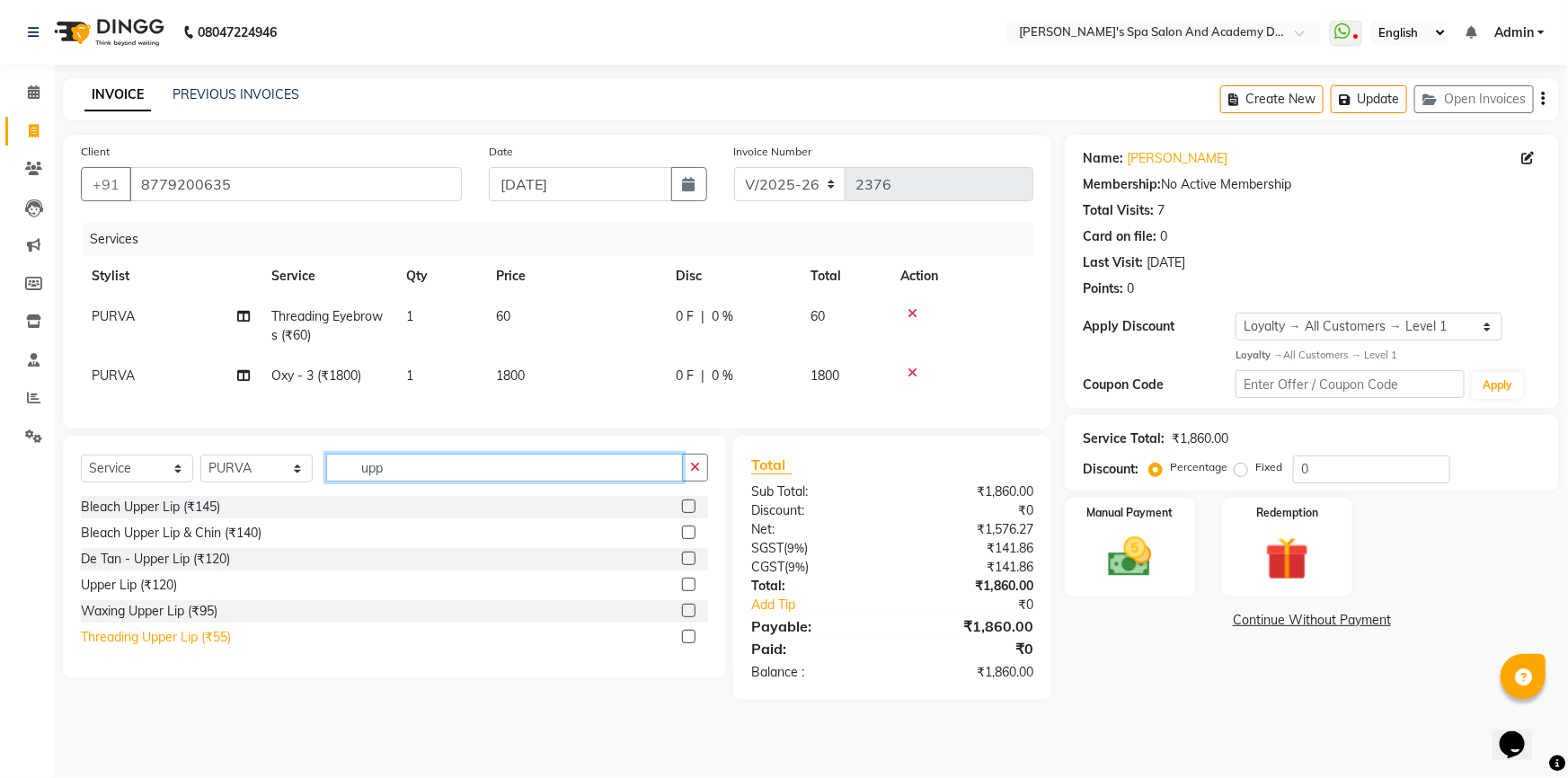
type input "upp"
click at [186, 647] on div "Threading Upper Lip (₹55)" at bounding box center [156, 637] width 150 height 19
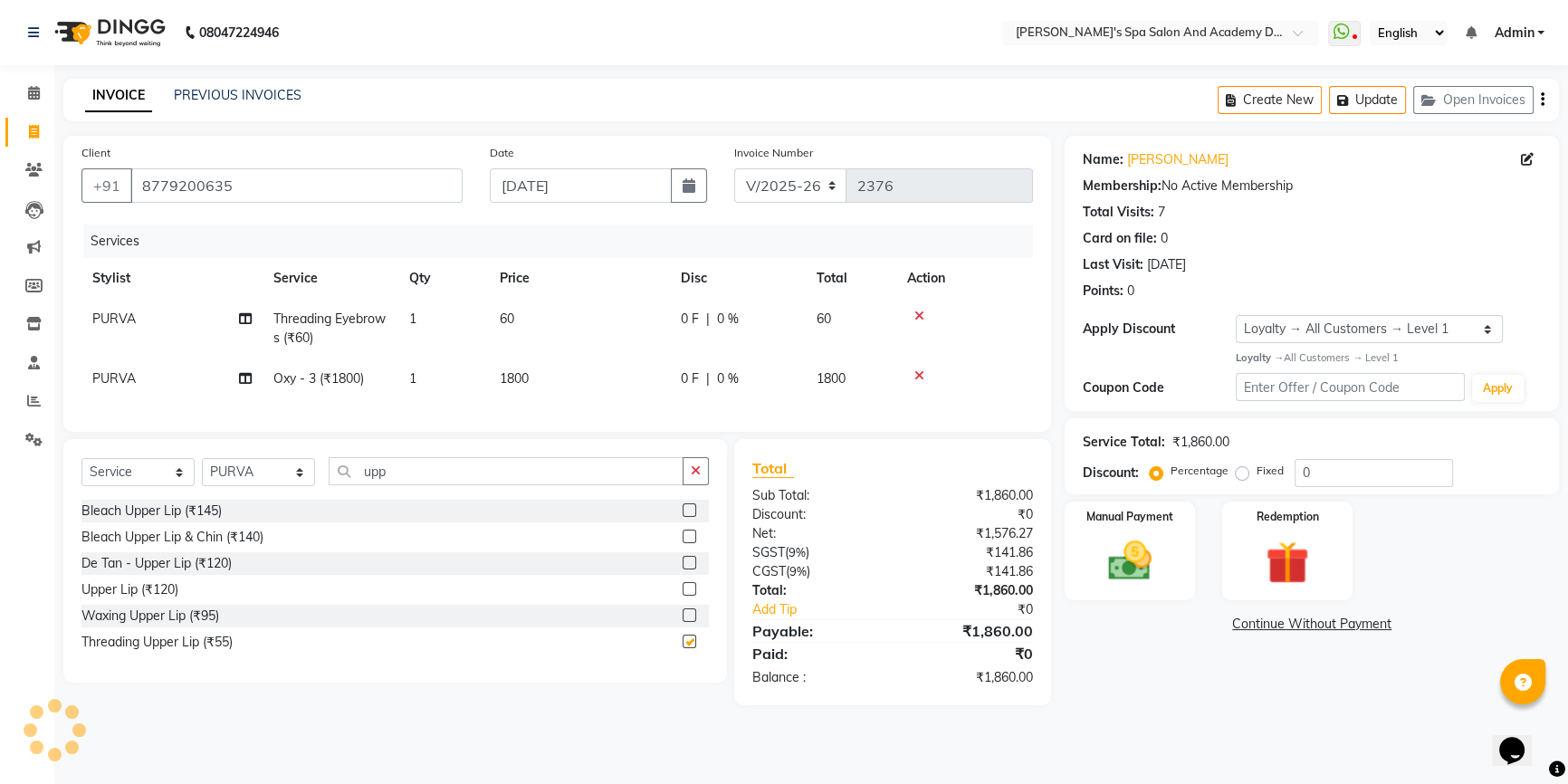
checkbox input "false"
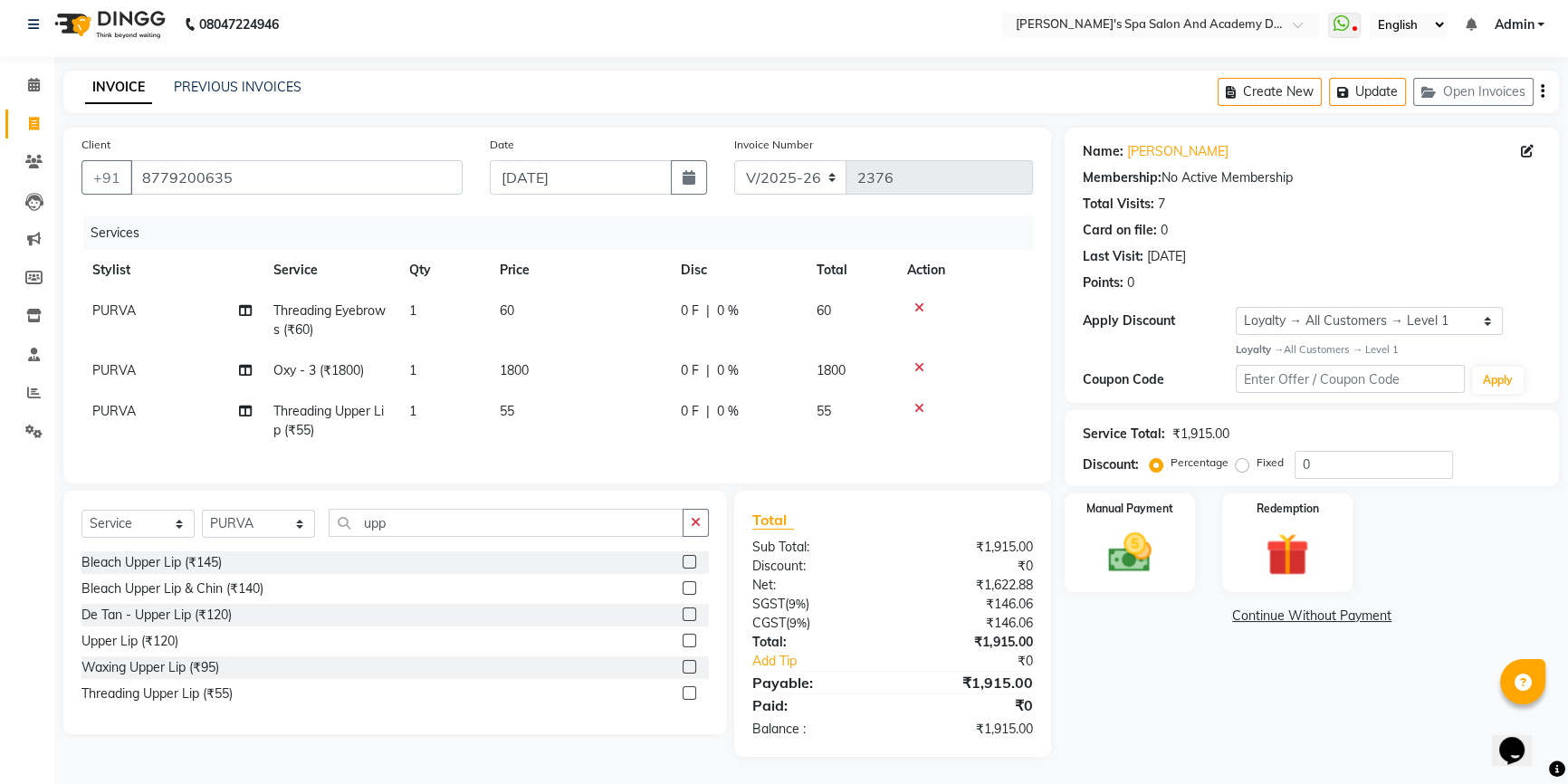
scroll to position [20, 0]
click at [1127, 536] on img at bounding box center [1129, 553] width 73 height 51
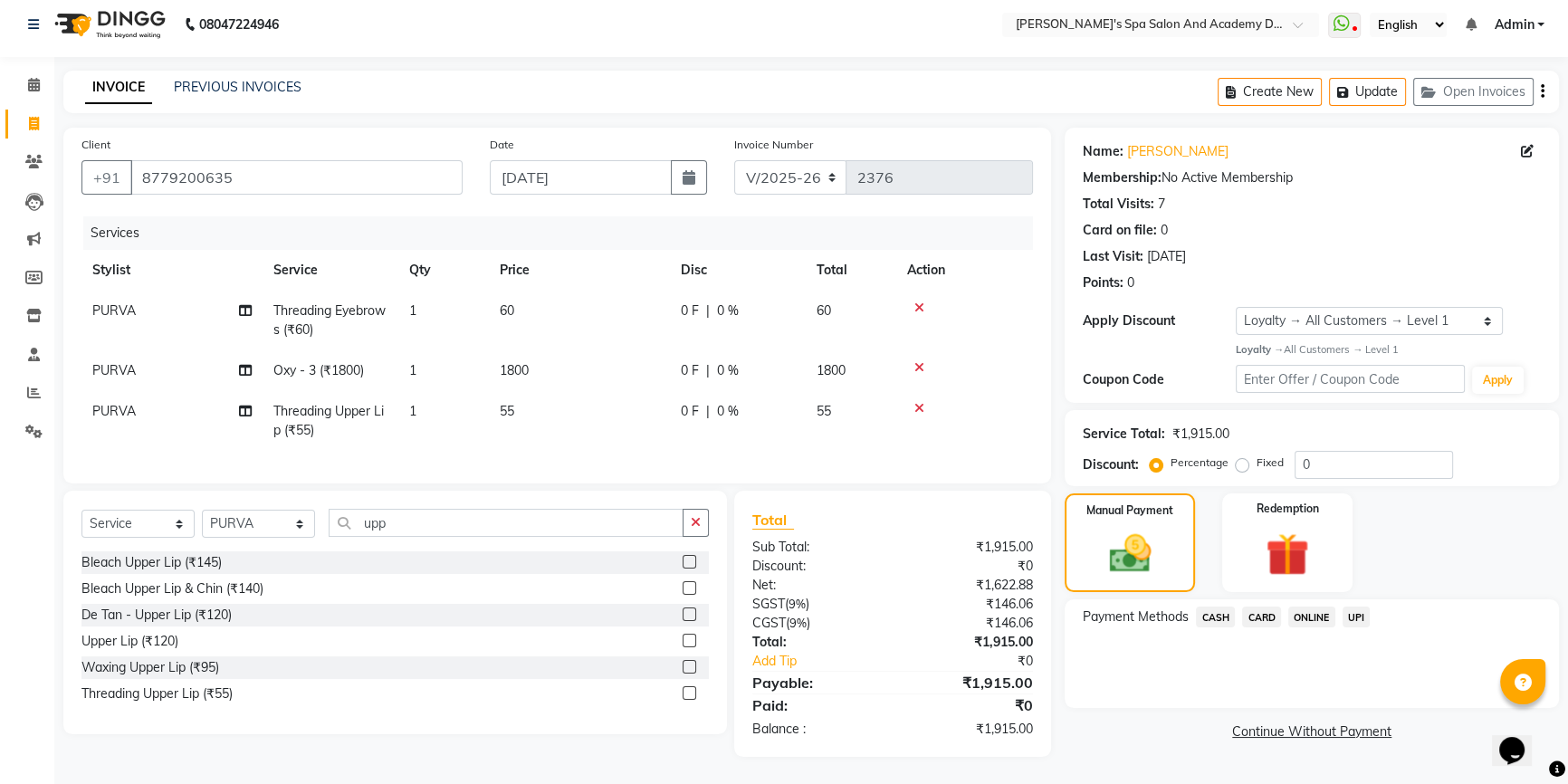
click at [1350, 606] on span "UPI" at bounding box center [1356, 616] width 28 height 21
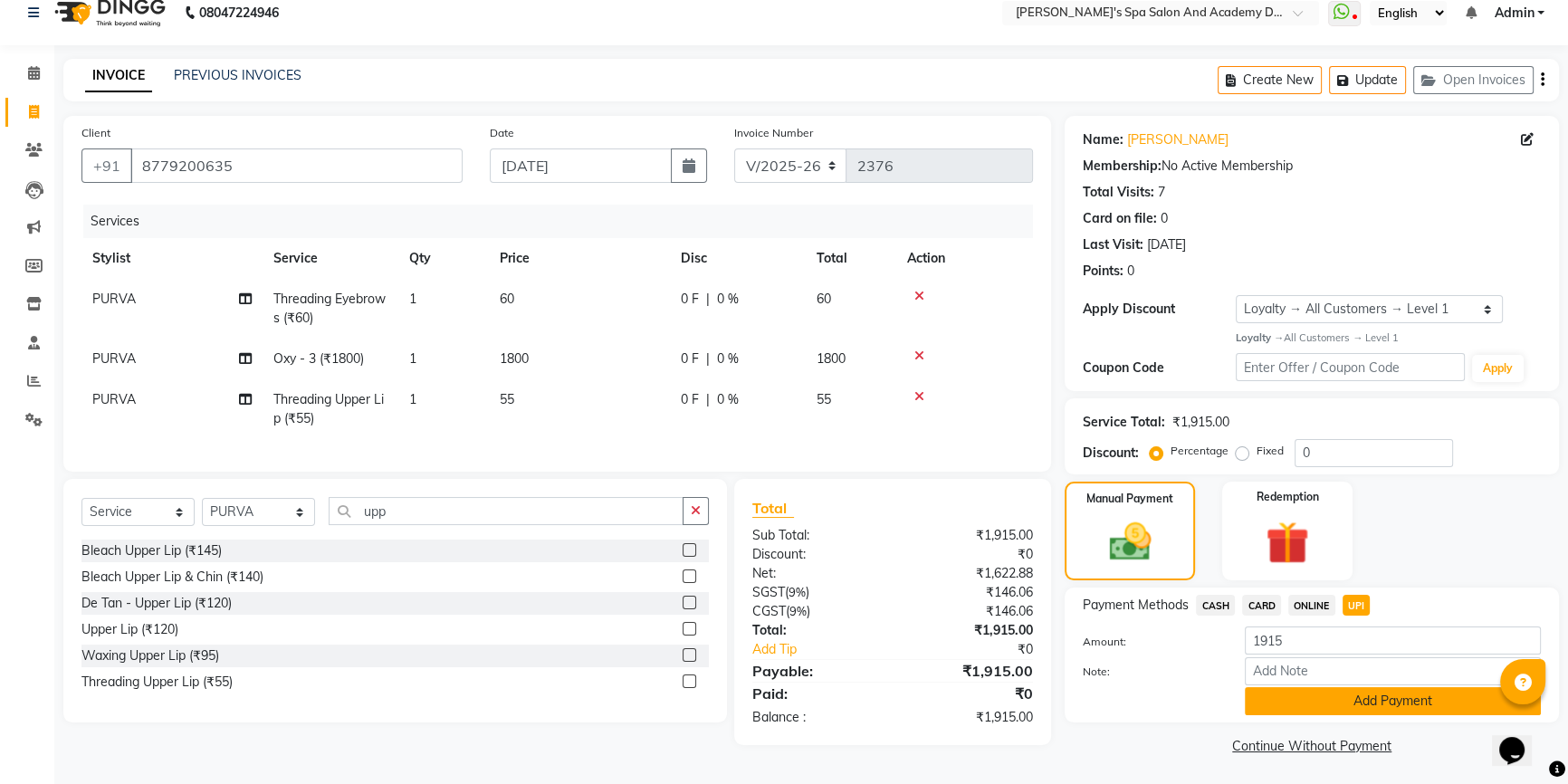
click at [1304, 706] on button "Add Payment" at bounding box center [1393, 701] width 296 height 28
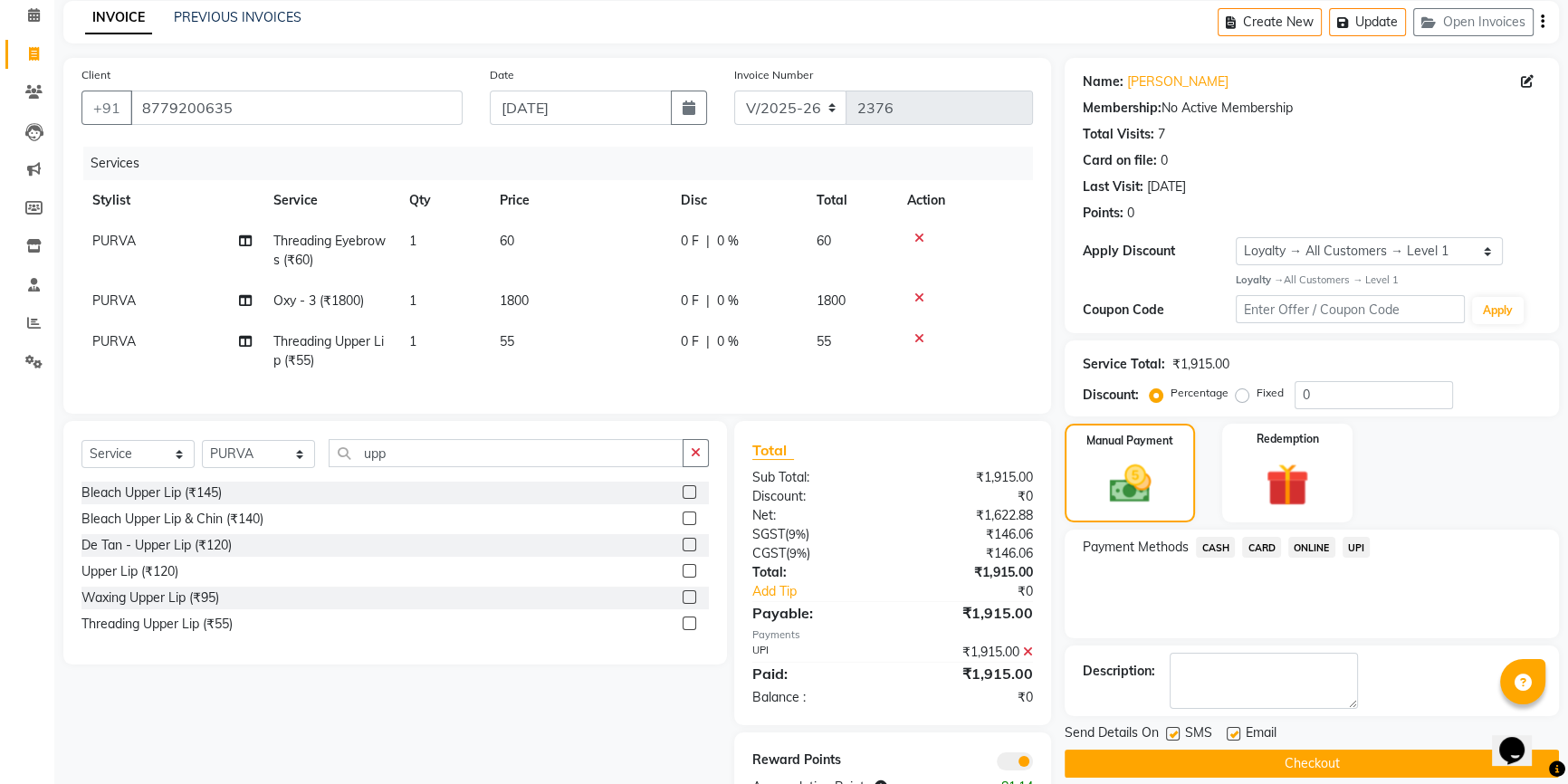
scroll to position [149, 0]
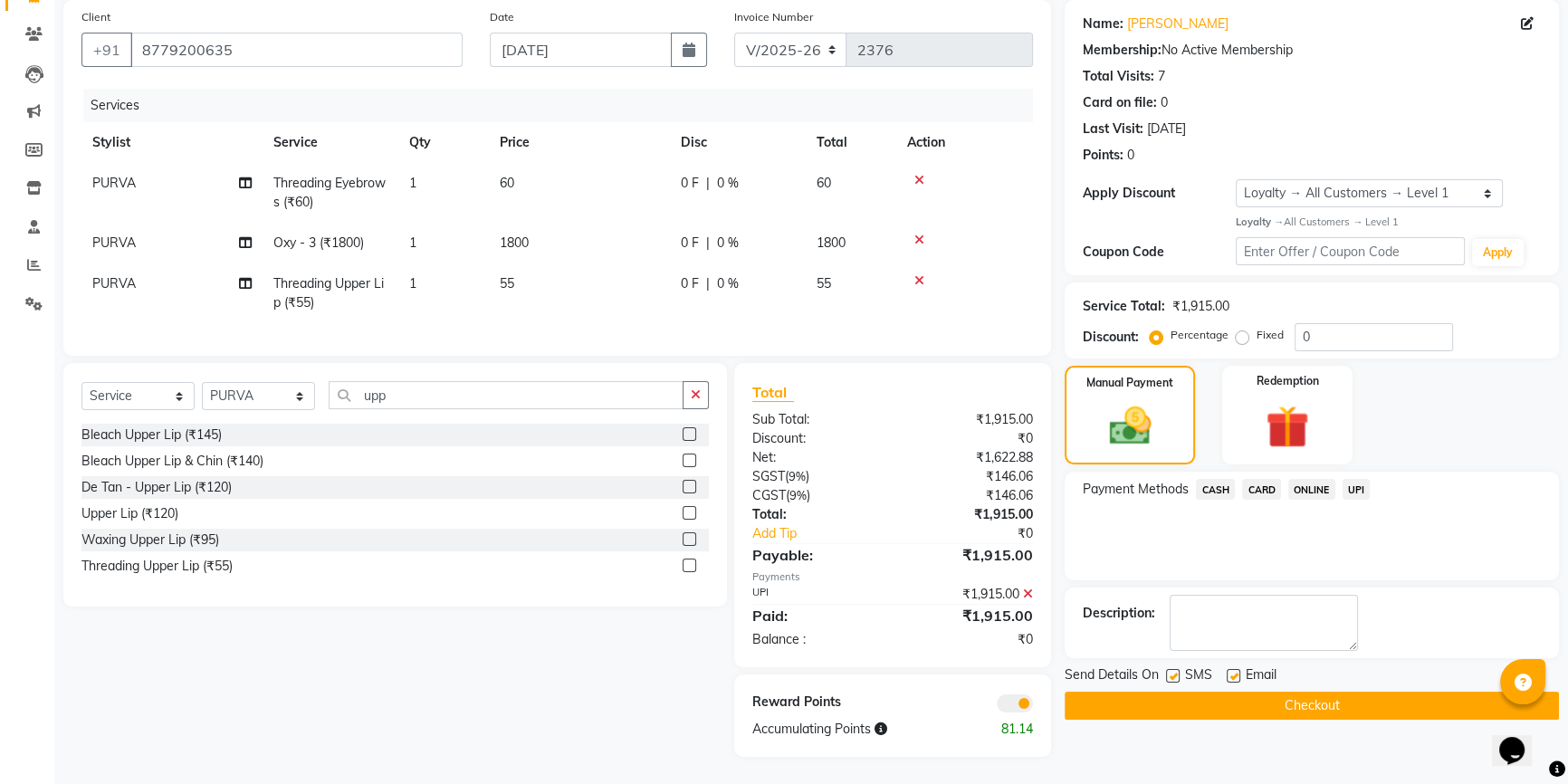
click at [1237, 692] on button "Checkout" at bounding box center [1311, 706] width 494 height 28
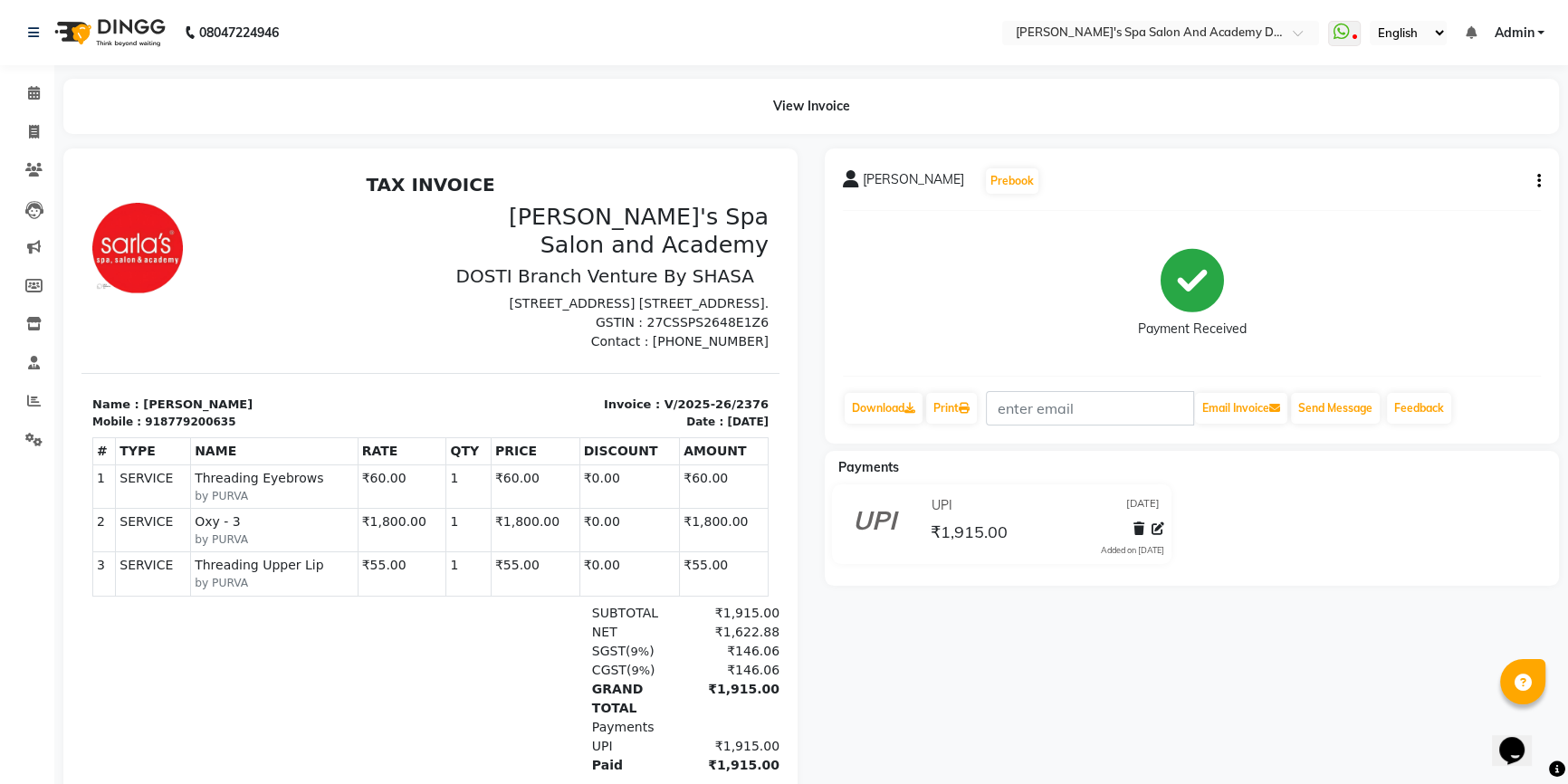
select select "service"
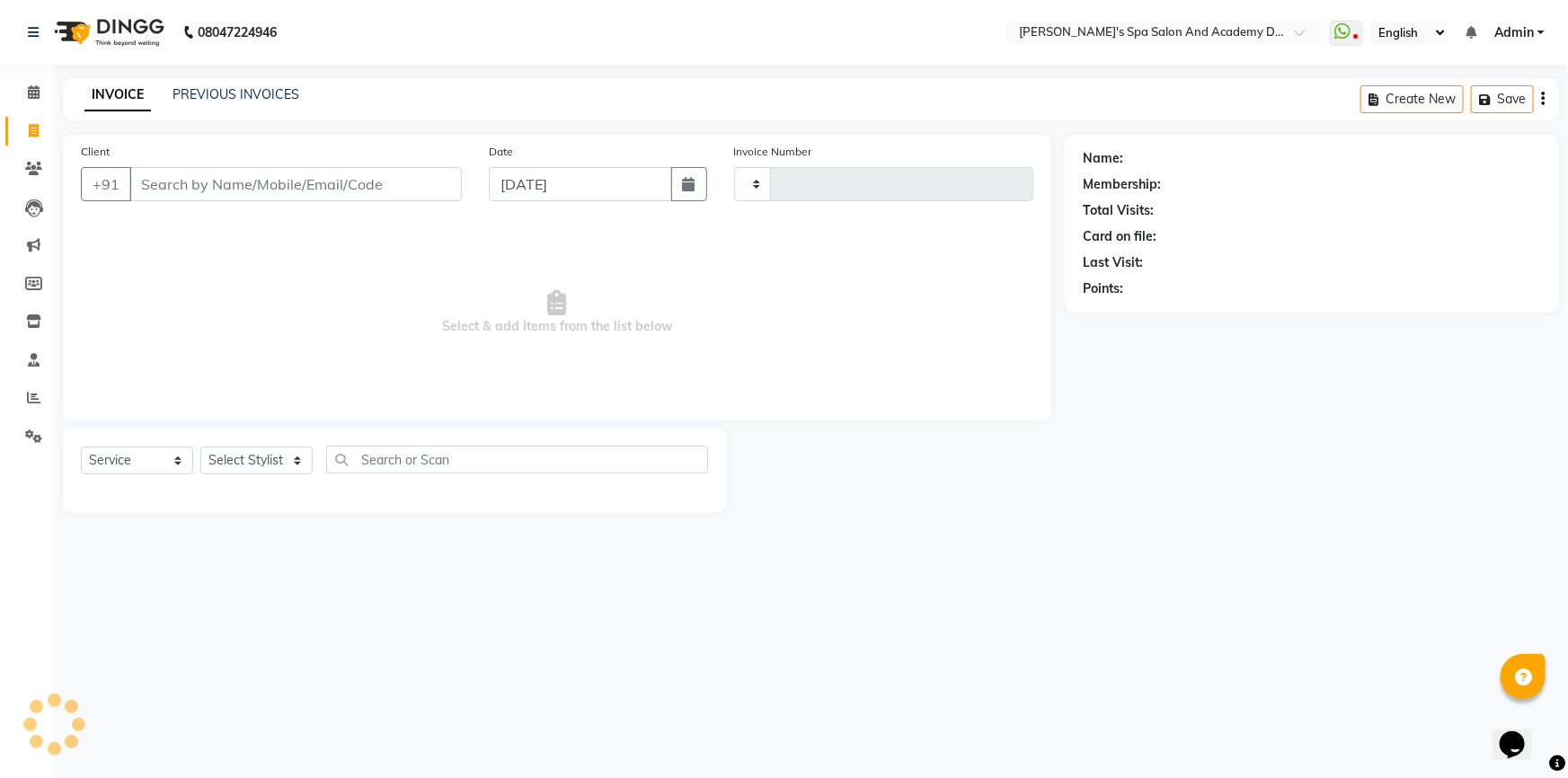
type input "2377"
select select "6316"
click at [183, 187] on input "Client" at bounding box center [295, 184] width 333 height 34
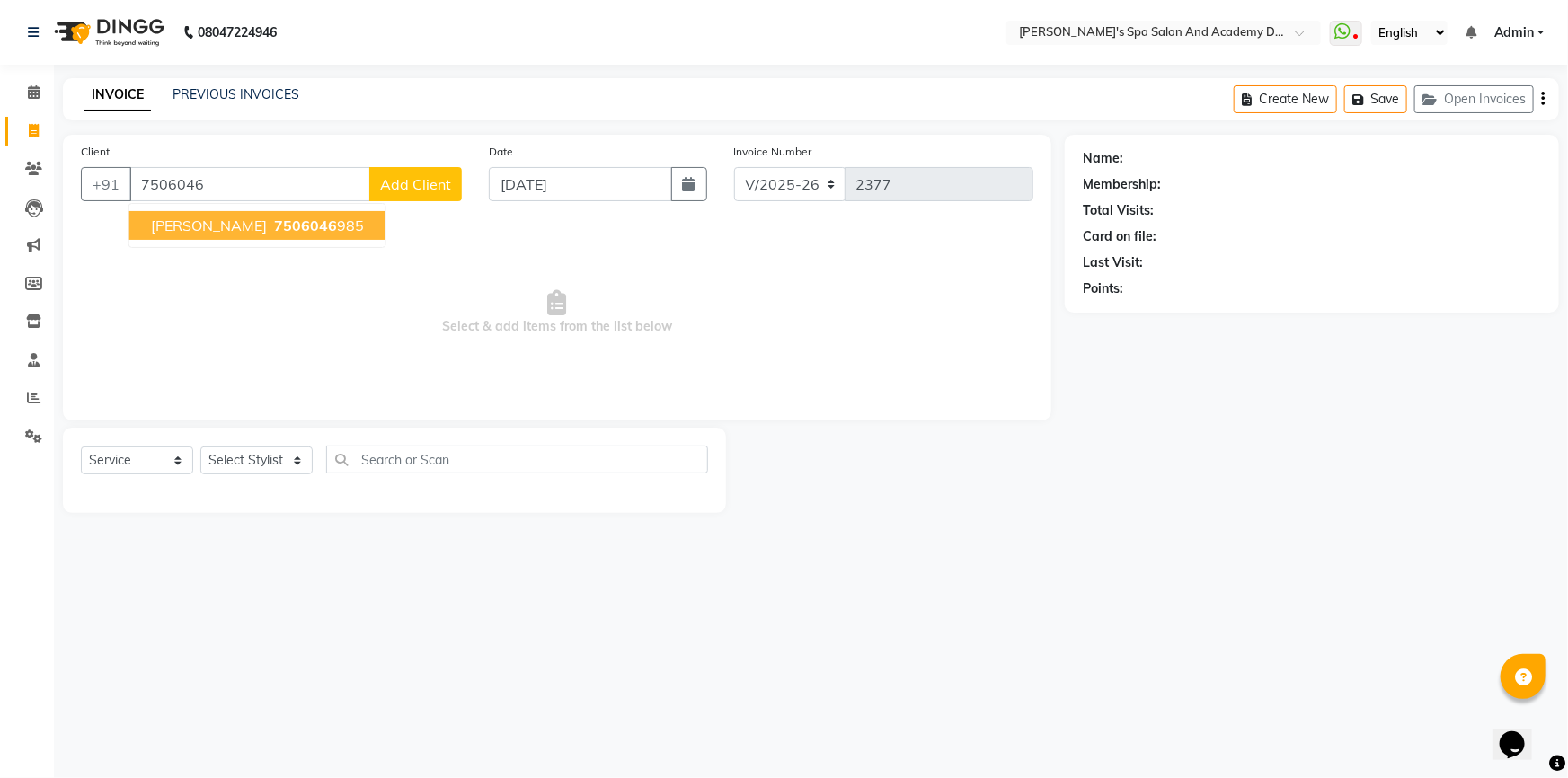
click at [341, 225] on ngb-highlight "7506046 985" at bounding box center [317, 225] width 94 height 18
type input "7506046985"
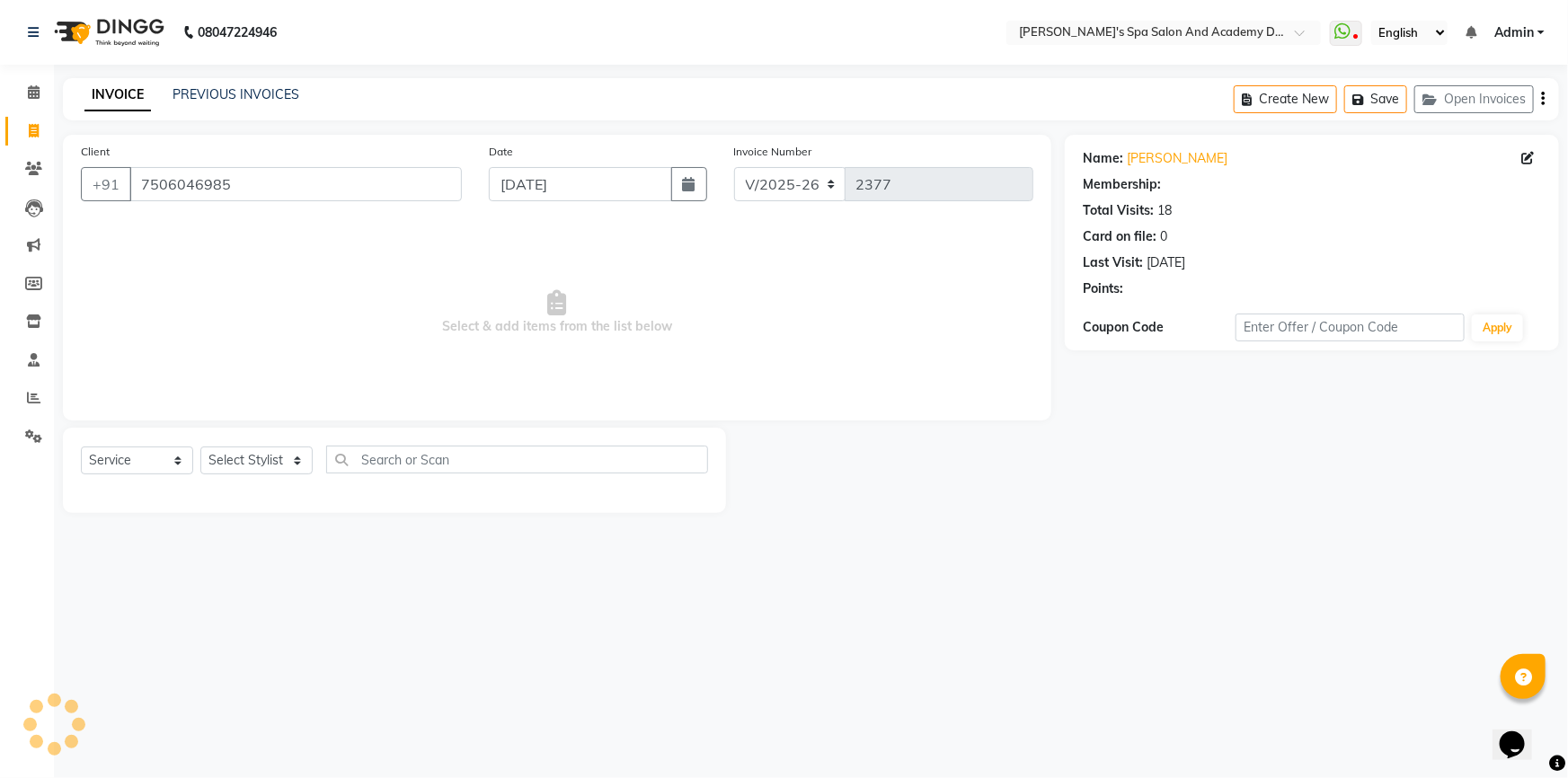
select select "2: Object"
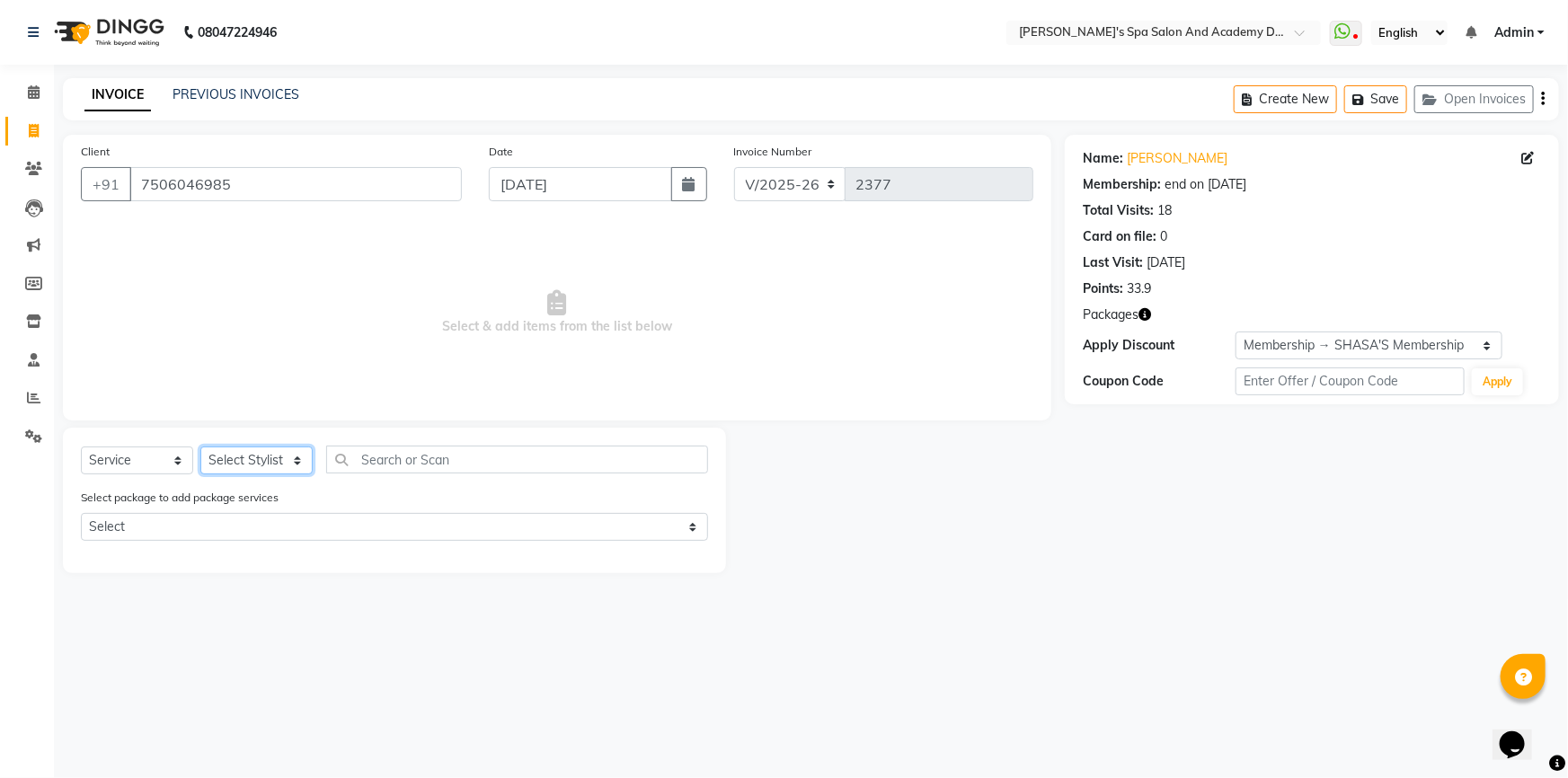
click at [234, 462] on select "Select Stylist Admin AKSHTA AMBRE ASAWARI PAWAR DIRECT 1 GAURI THAPA JIGNA SHAH…" at bounding box center [256, 460] width 112 height 27
select select "84108"
click at [201, 446] on select "Select Stylist Admin AKSHTA AMBRE ASAWARI PAWAR DIRECT 1 GAURI THAPA JIGNA SHAH…" at bounding box center [256, 460] width 112 height 27
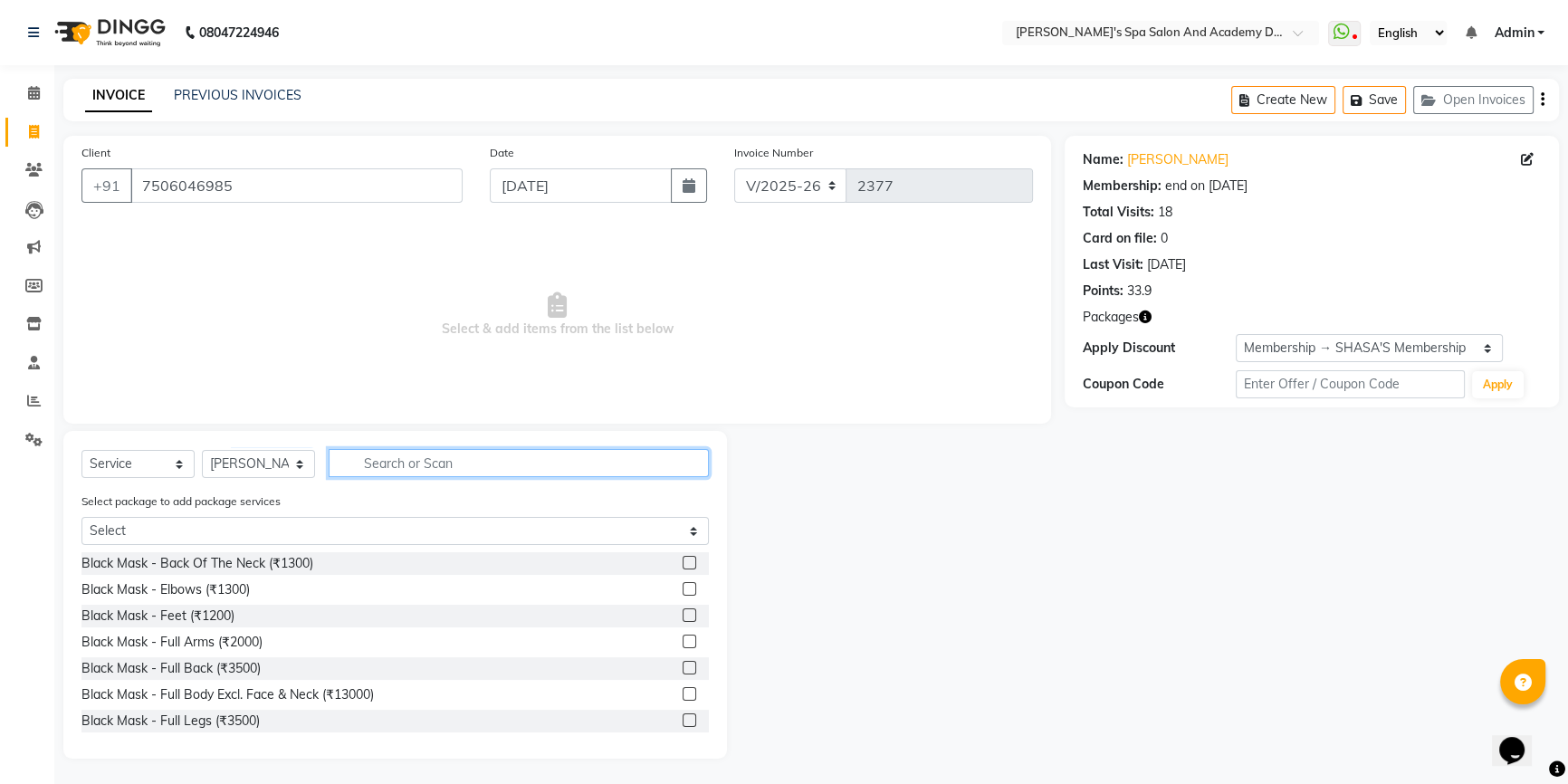
click at [370, 461] on input "text" at bounding box center [518, 463] width 380 height 28
type input "h"
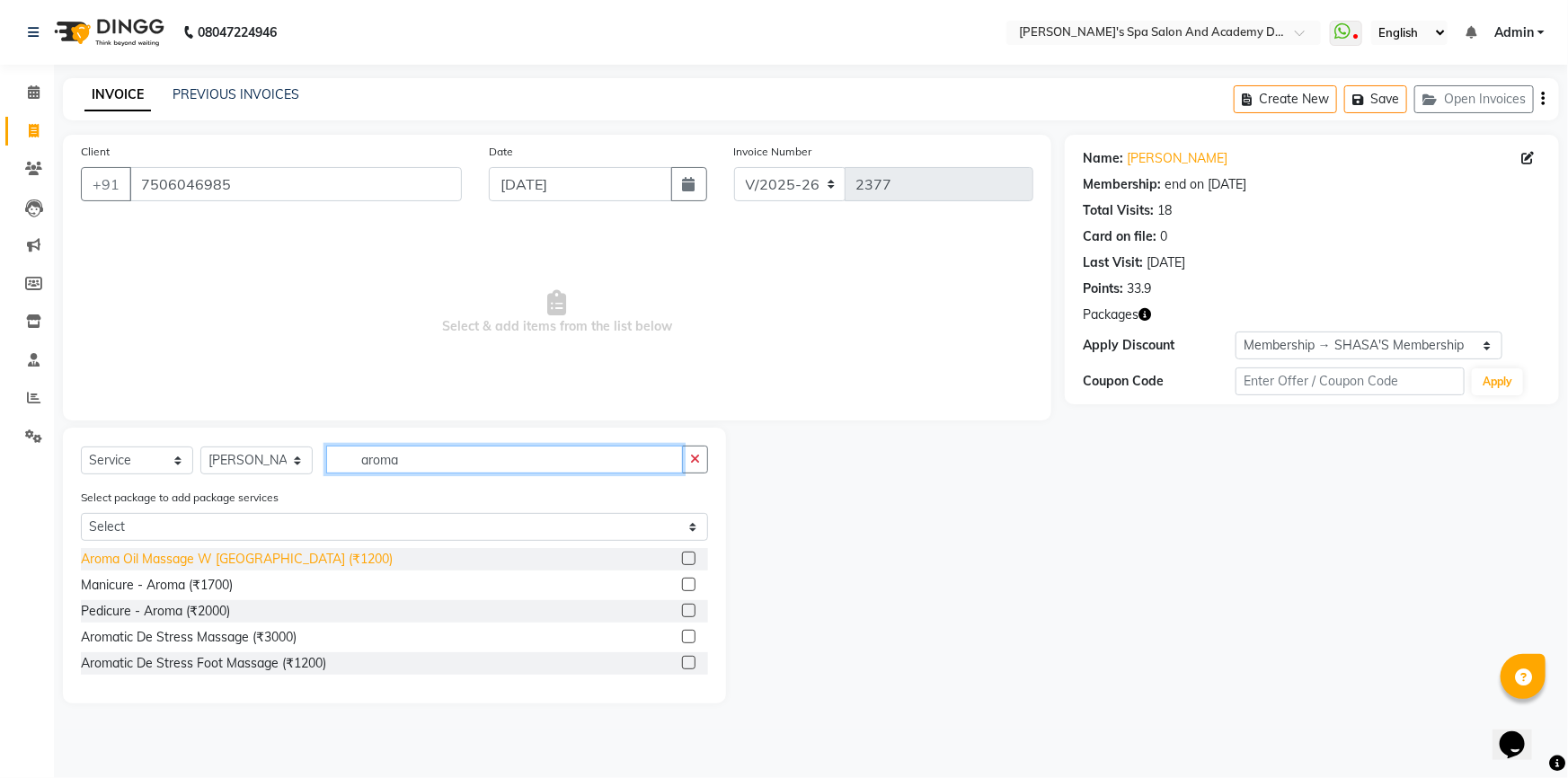
type input "aroma"
click at [237, 557] on div "Aroma Oil Massage W Wash (₹1200)" at bounding box center [237, 559] width 312 height 19
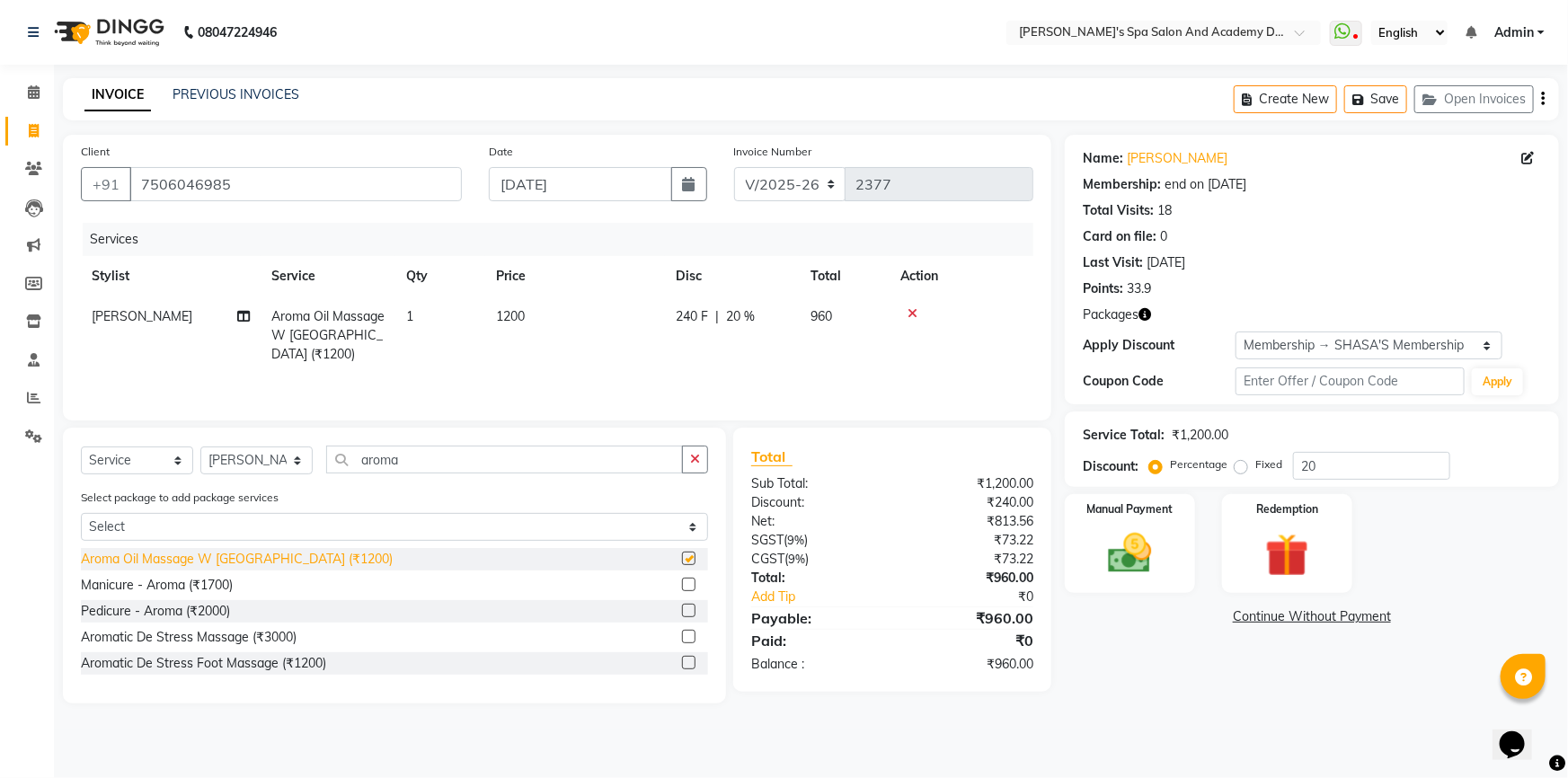
checkbox input "false"
click at [1349, 107] on button "Save" at bounding box center [1375, 99] width 63 height 27
click at [247, 98] on link "PREVIOUS INVOICES" at bounding box center [236, 94] width 127 height 17
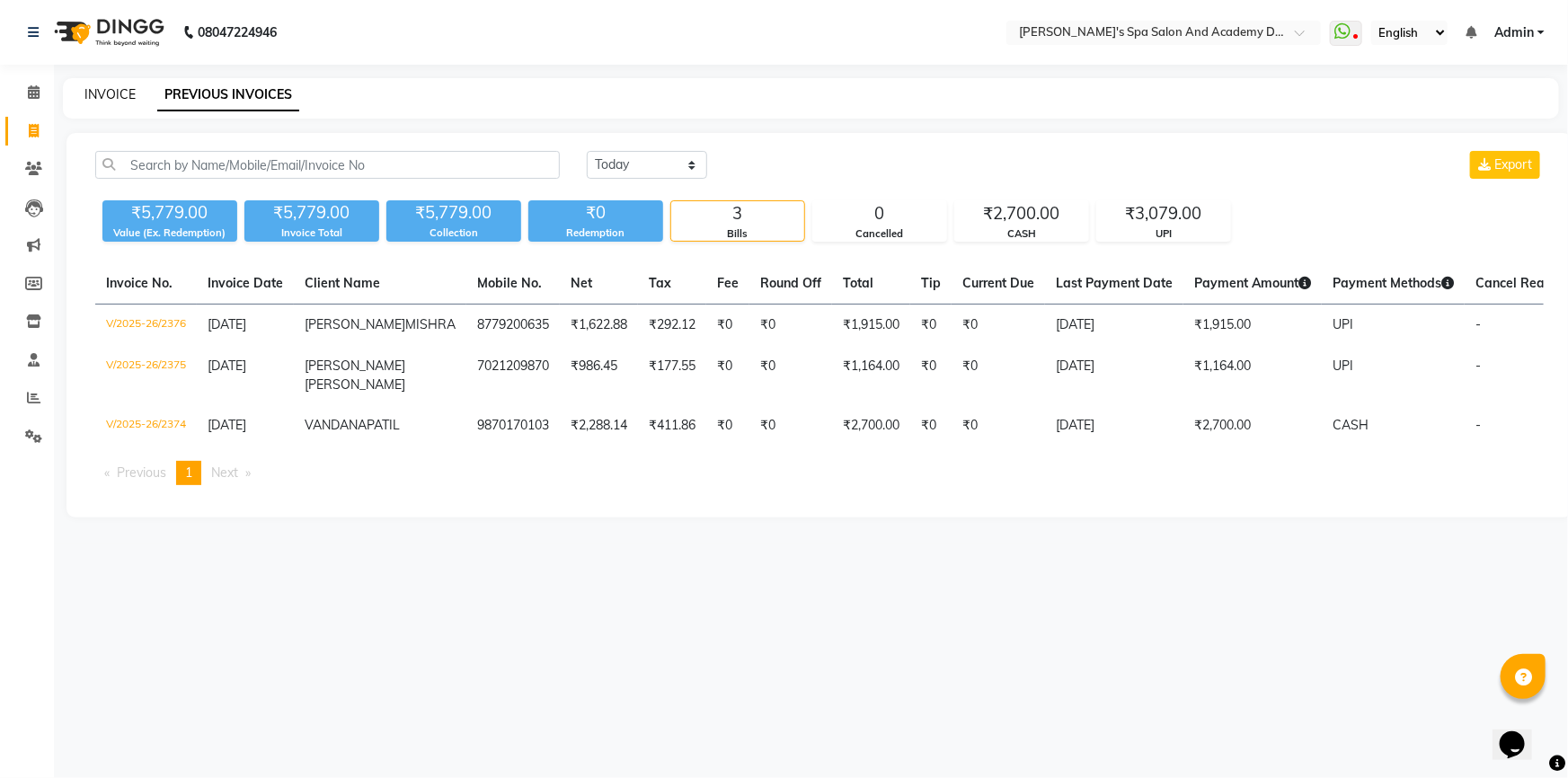
click at [108, 89] on link "INVOICE" at bounding box center [110, 94] width 51 height 17
select select "6316"
select select "service"
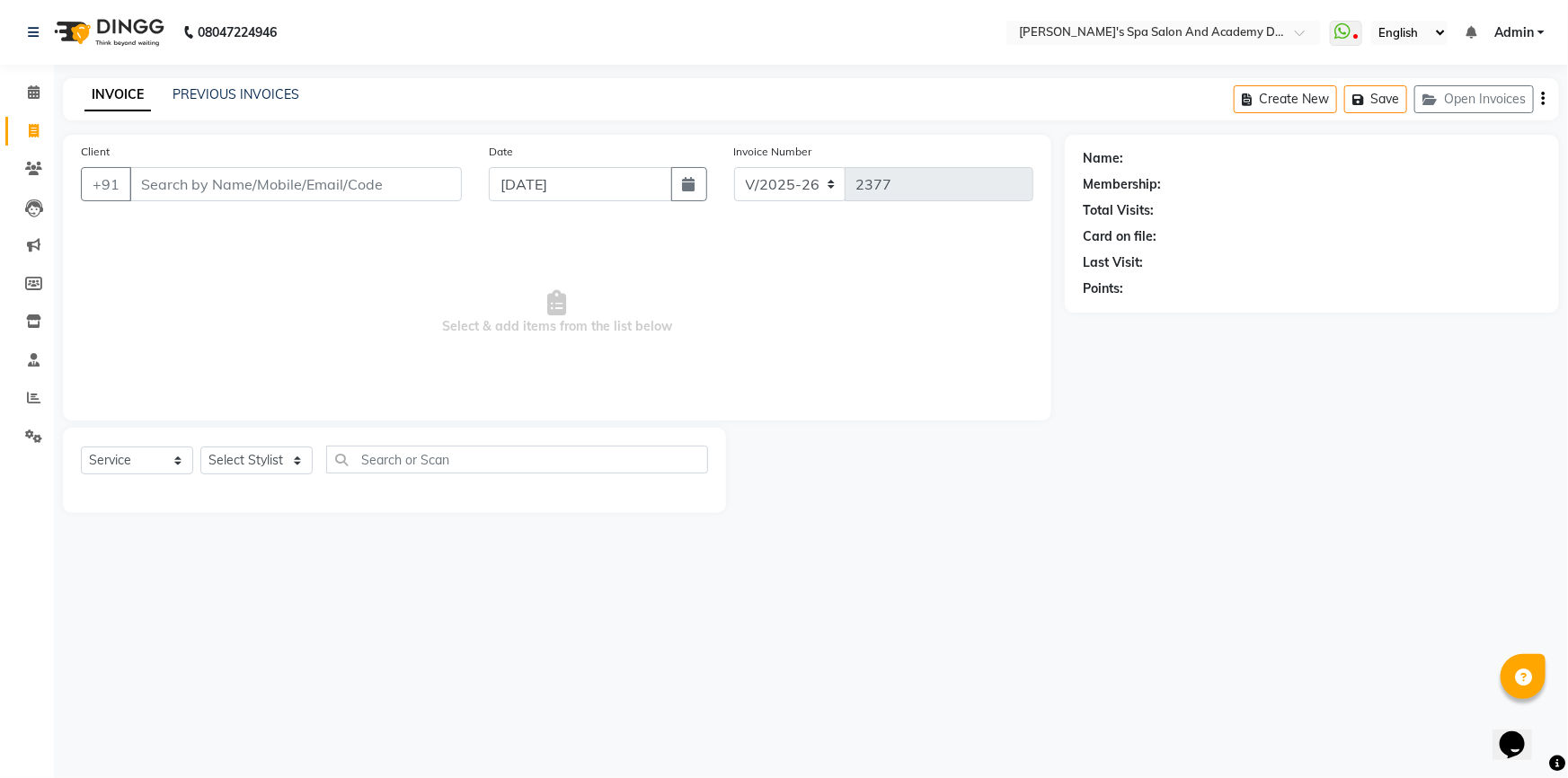
click at [308, 189] on input "Client" at bounding box center [295, 184] width 333 height 34
click at [1262, 105] on button "Create New" at bounding box center [1285, 99] width 104 height 27
select select "6316"
select select "service"
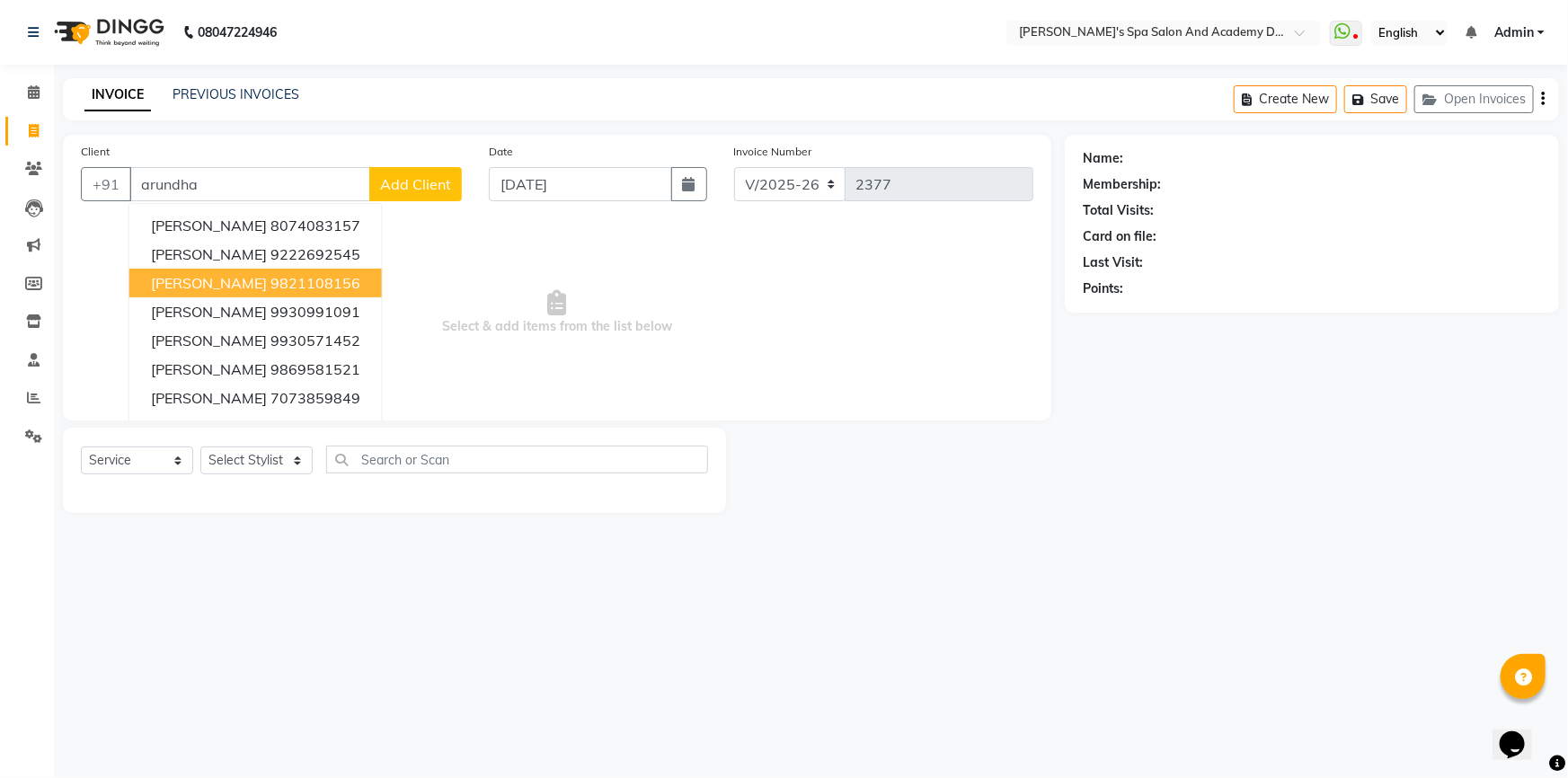
click at [216, 287] on span "ARUNDHATI BHALERAO" at bounding box center [208, 283] width 115 height 18
type input "9821108156"
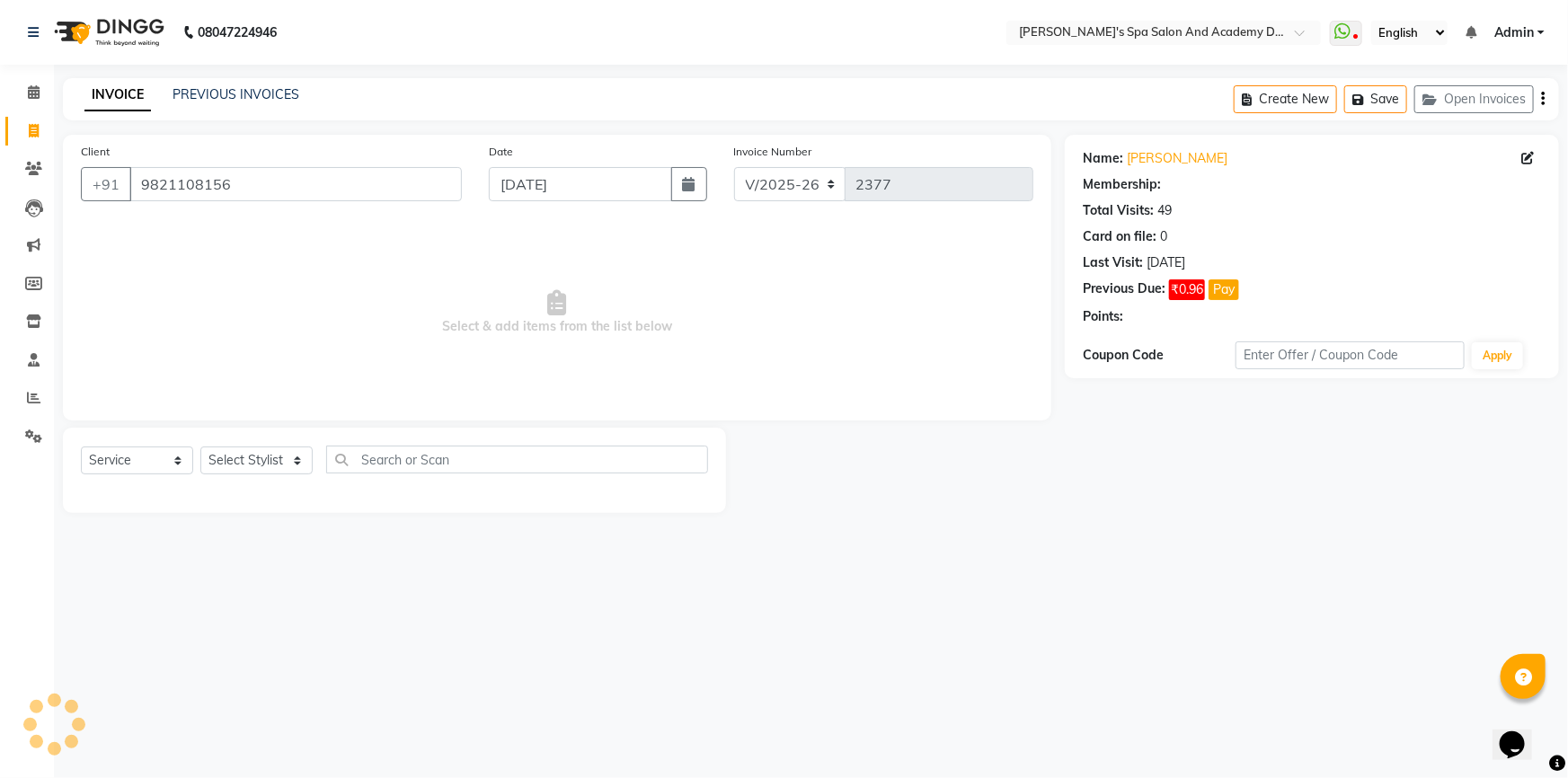
select select "2: Object"
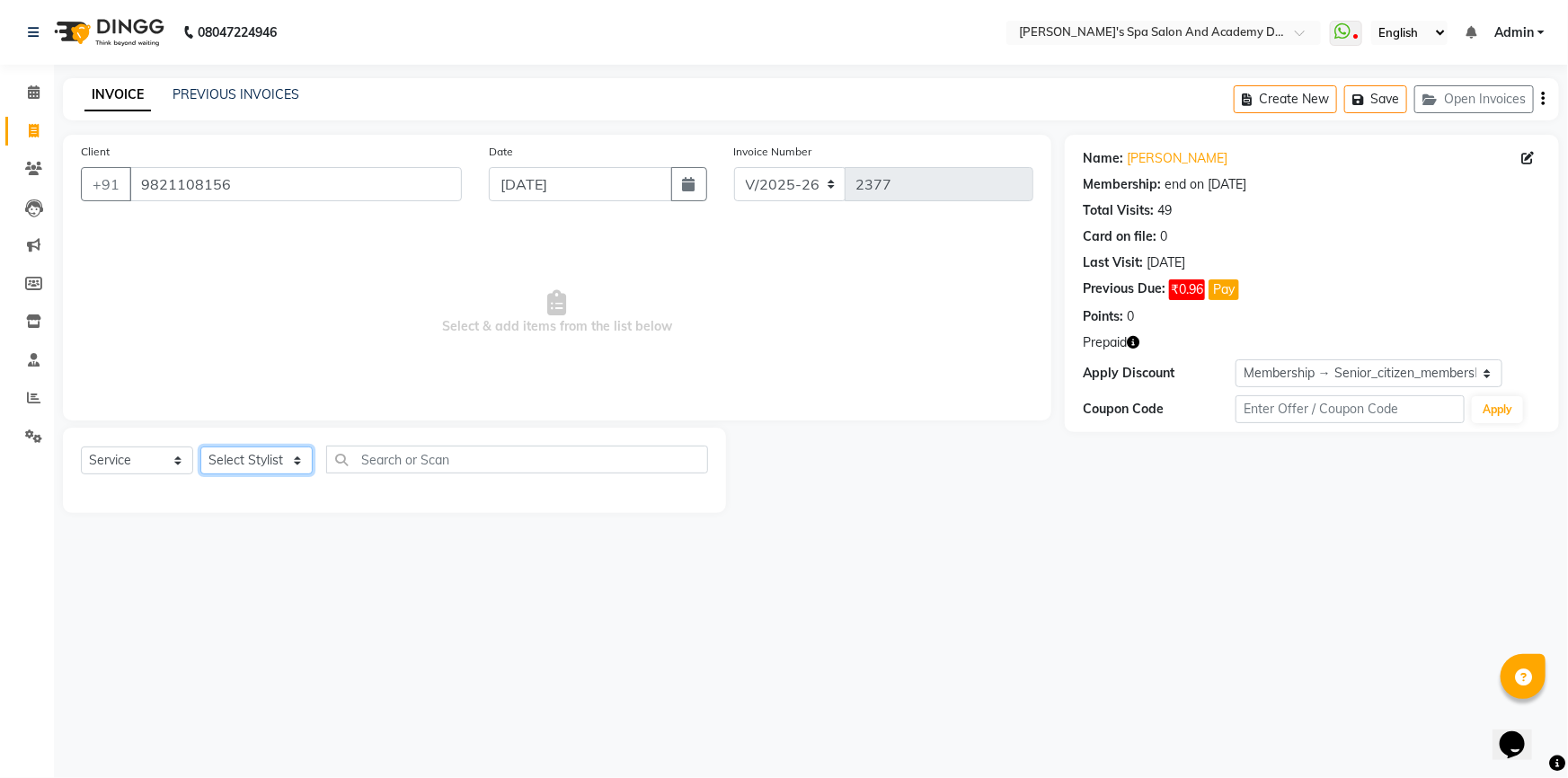
click at [248, 462] on select "Select Stylist Admin AKSHTA AMBRE ASAWARI PAWAR DIRECT 1 GAURI THAPA JIGNA SHAH…" at bounding box center [256, 460] width 112 height 27
select select "47367"
click at [201, 446] on select "Select Stylist Admin AKSHTA AMBRE ASAWARI PAWAR DIRECT 1 GAURI THAPA JIGNA SHAH…" at bounding box center [256, 460] width 112 height 27
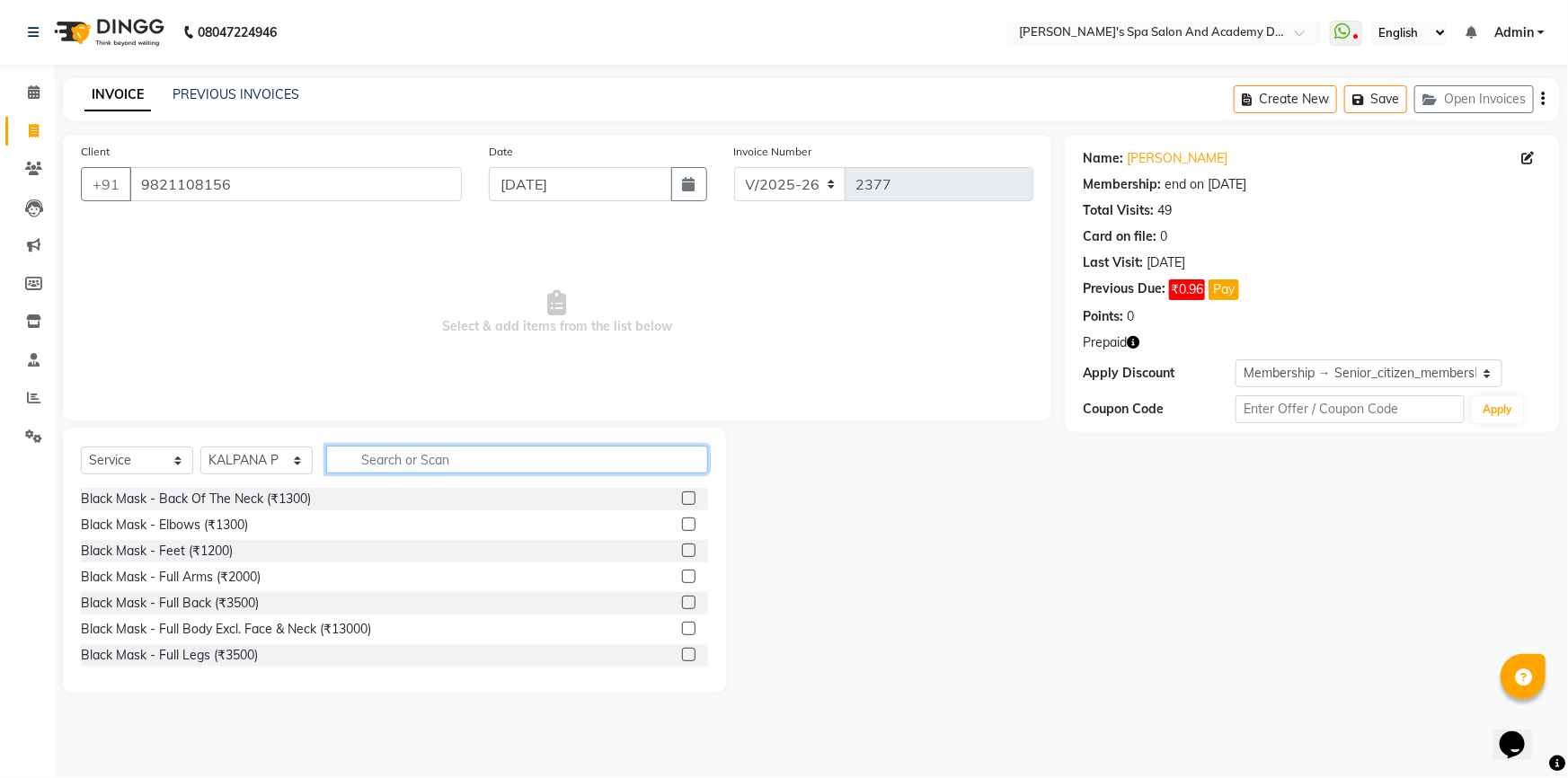
click at [379, 457] on input "text" at bounding box center [516, 460] width 381 height 27
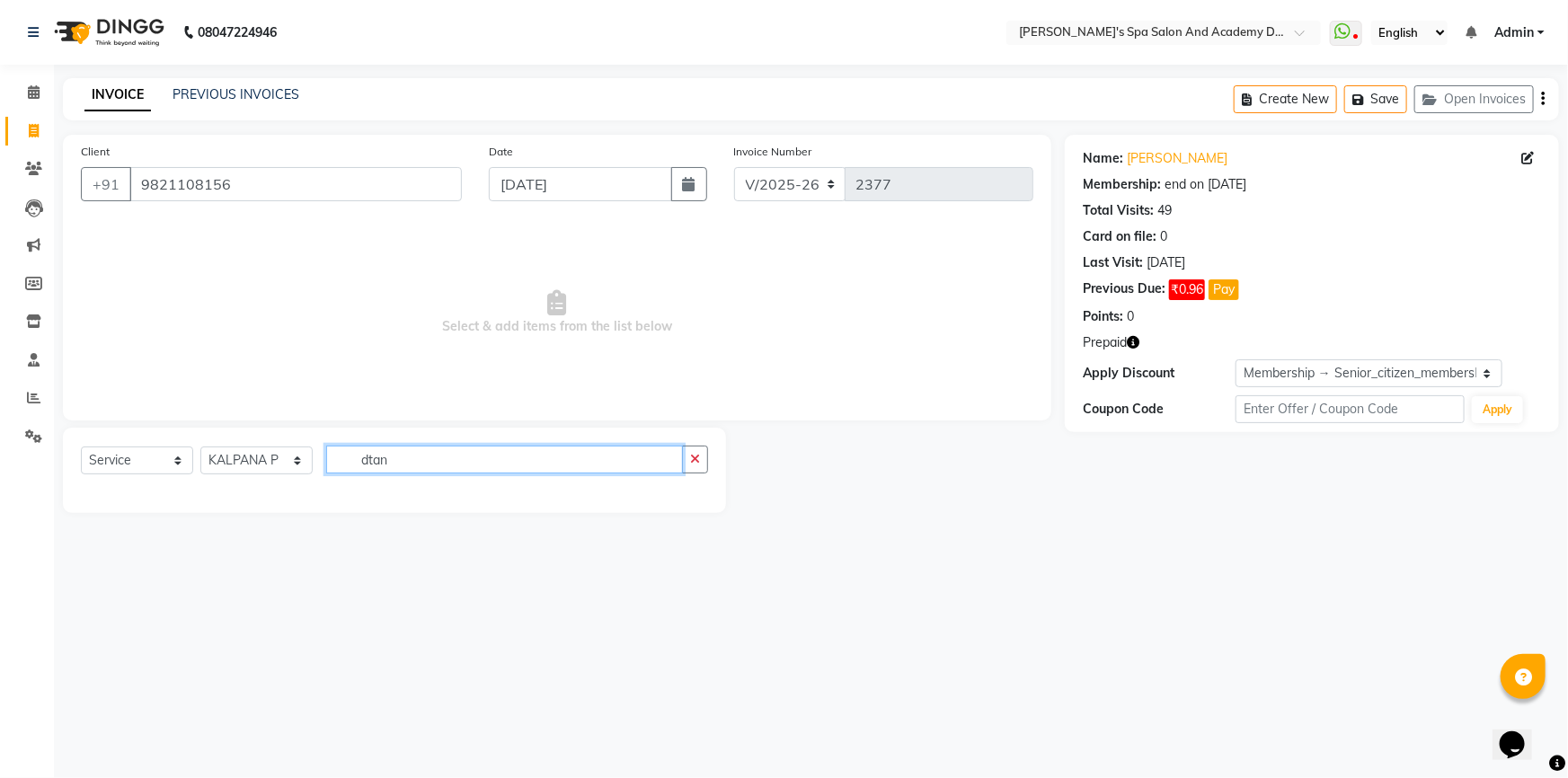
click at [369, 461] on input "dtan" at bounding box center [504, 460] width 357 height 27
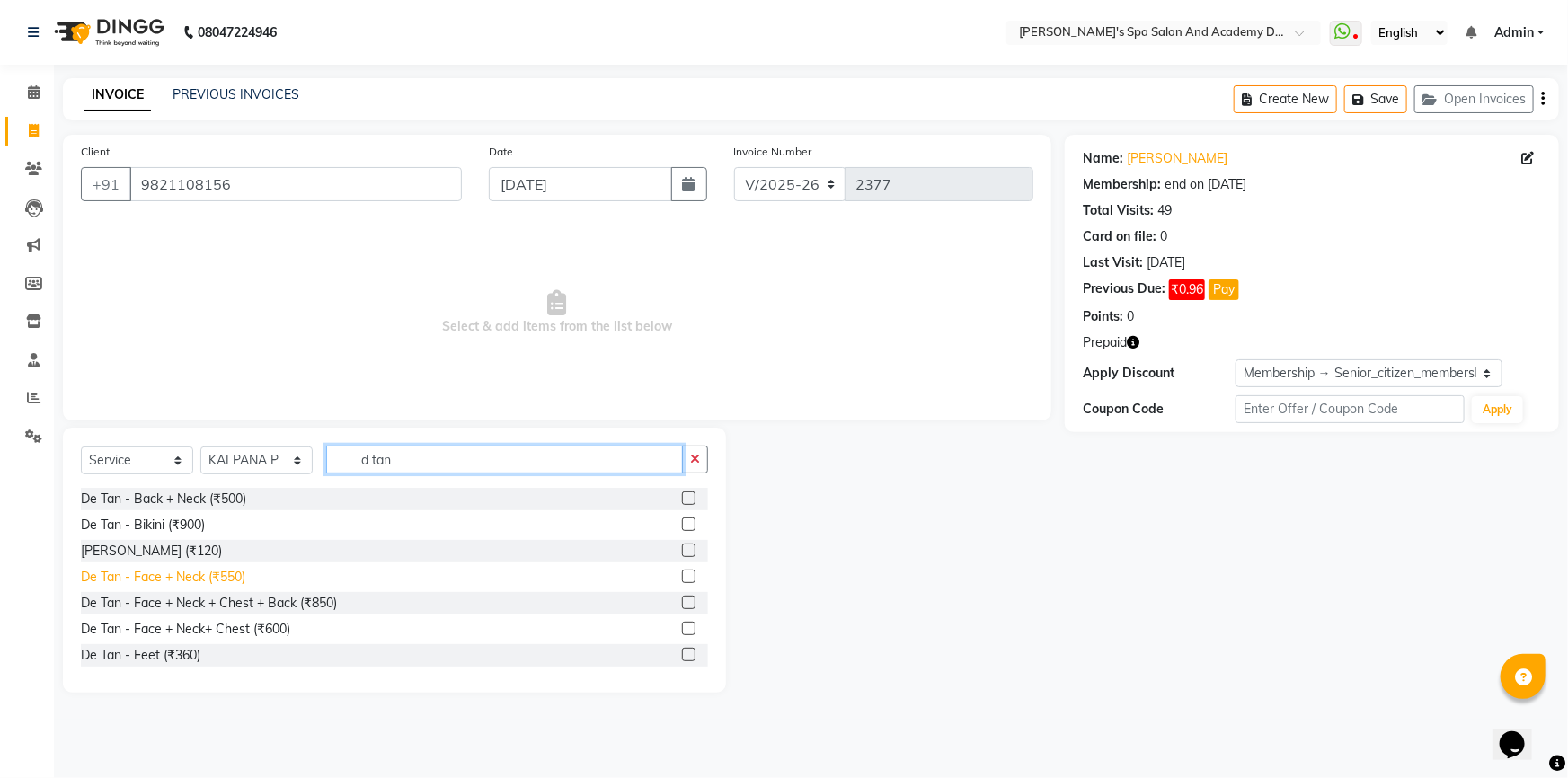
type input "d tan"
click at [207, 581] on div "De Tan - Face + Neck (₹550)" at bounding box center [163, 576] width 164 height 19
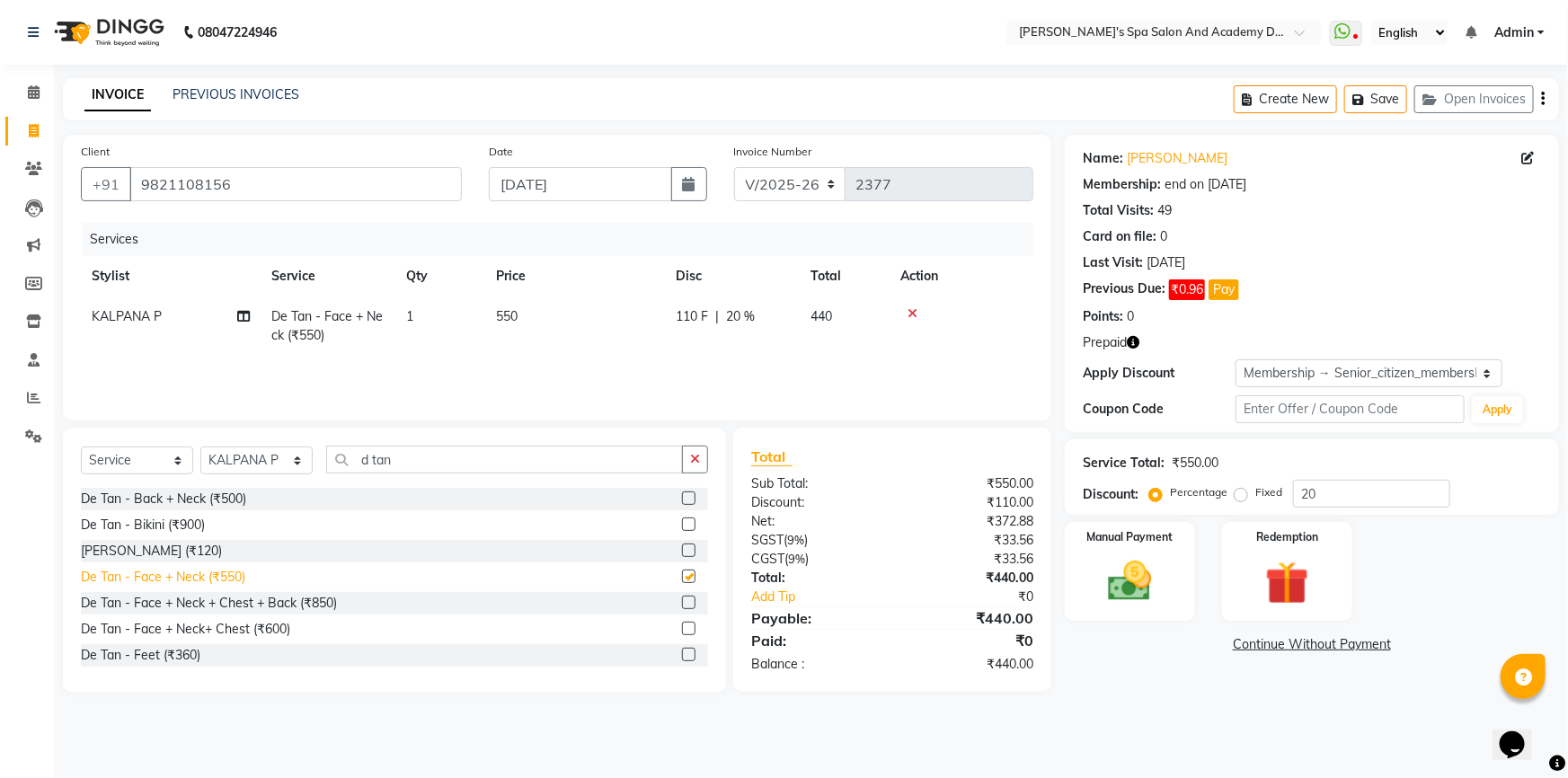
checkbox input "false"
drag, startPoint x: 399, startPoint y: 469, endPoint x: 351, endPoint y: 470, distance: 48.0
click at [351, 470] on input "d tan" at bounding box center [504, 460] width 357 height 27
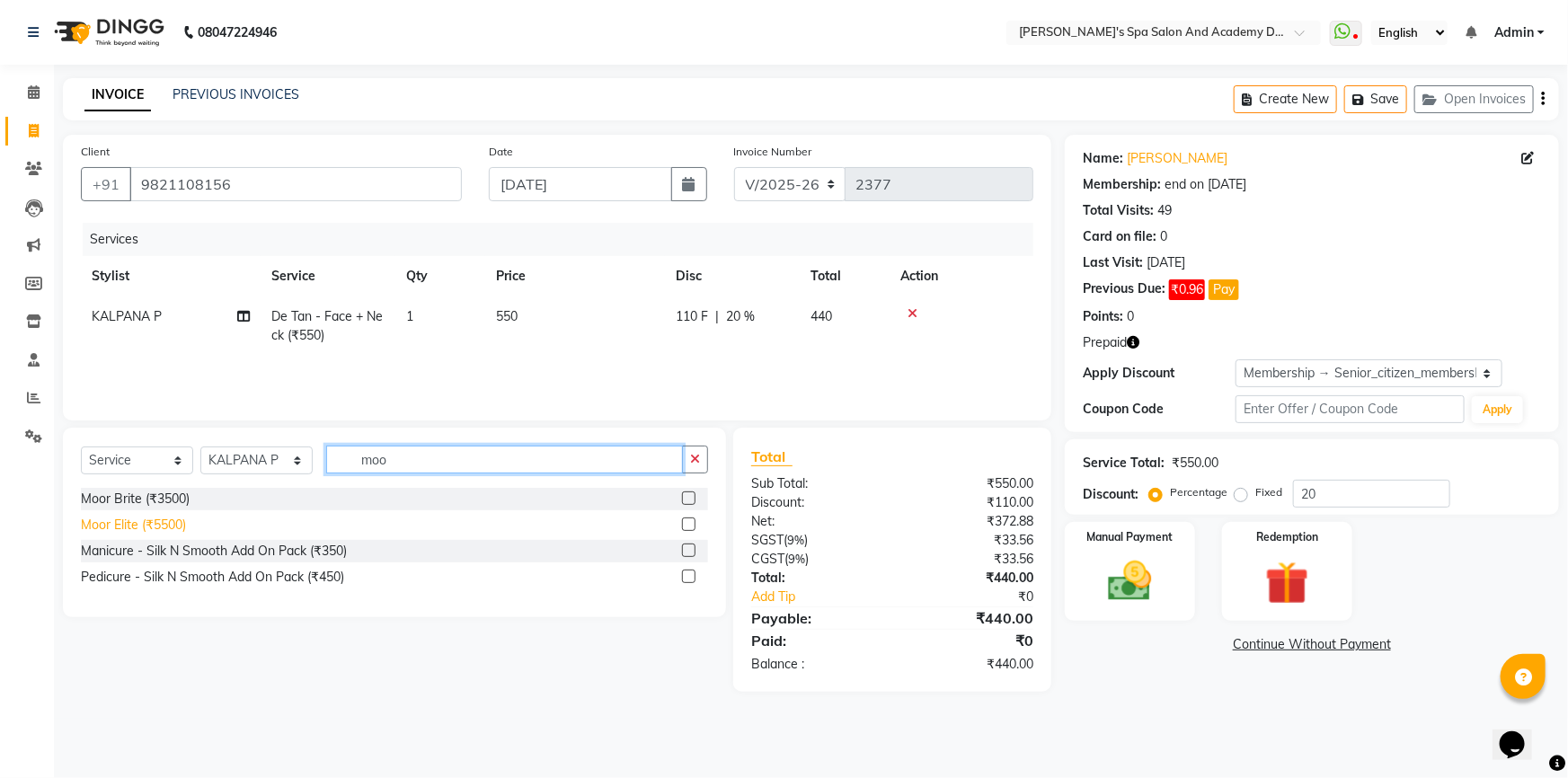
type input "moo"
click at [170, 522] on div "Moor Elite (₹5500)" at bounding box center [133, 525] width 105 height 19
checkbox input "false"
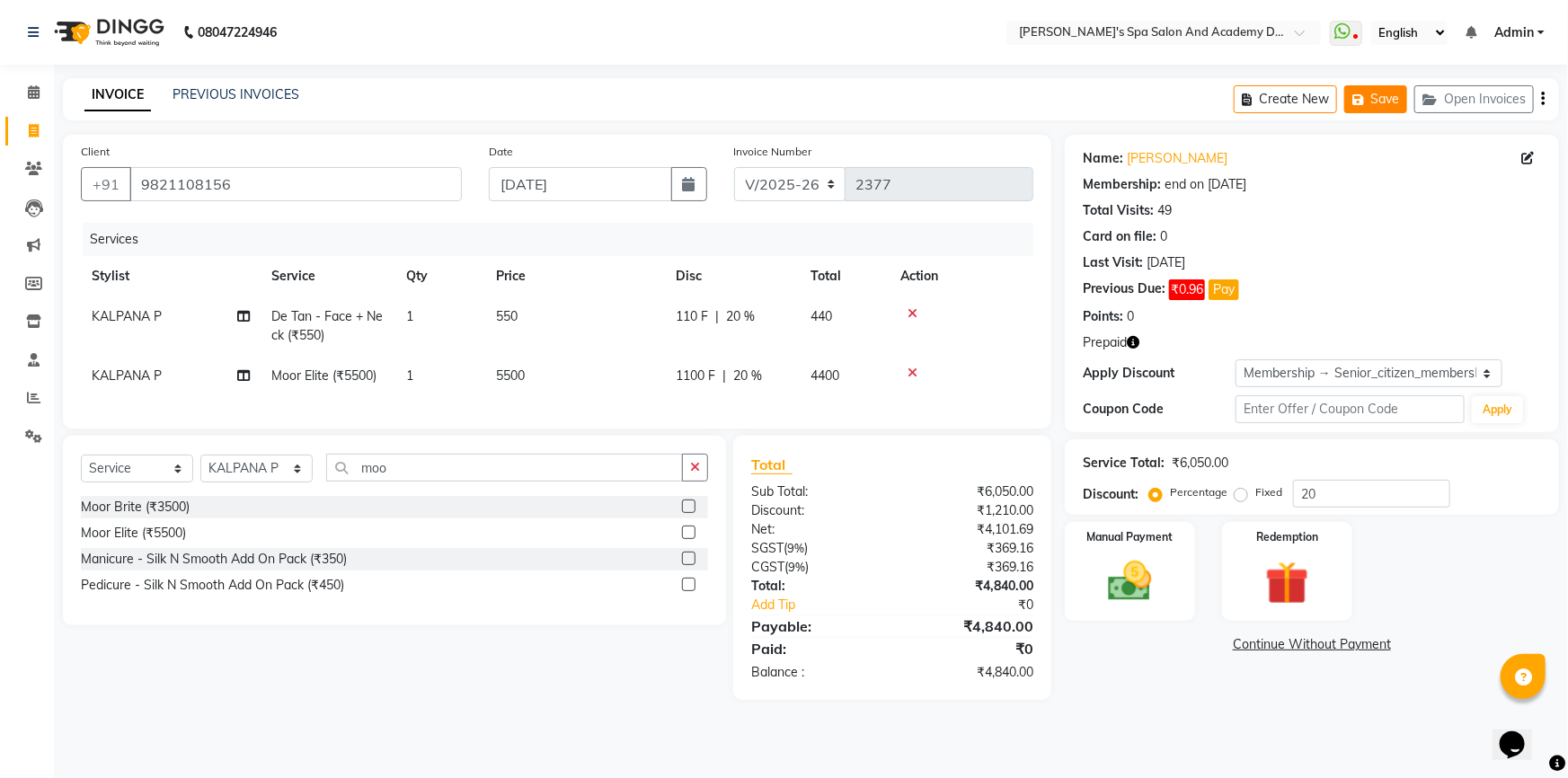
click at [1357, 94] on icon "button" at bounding box center [1361, 100] width 18 height 13
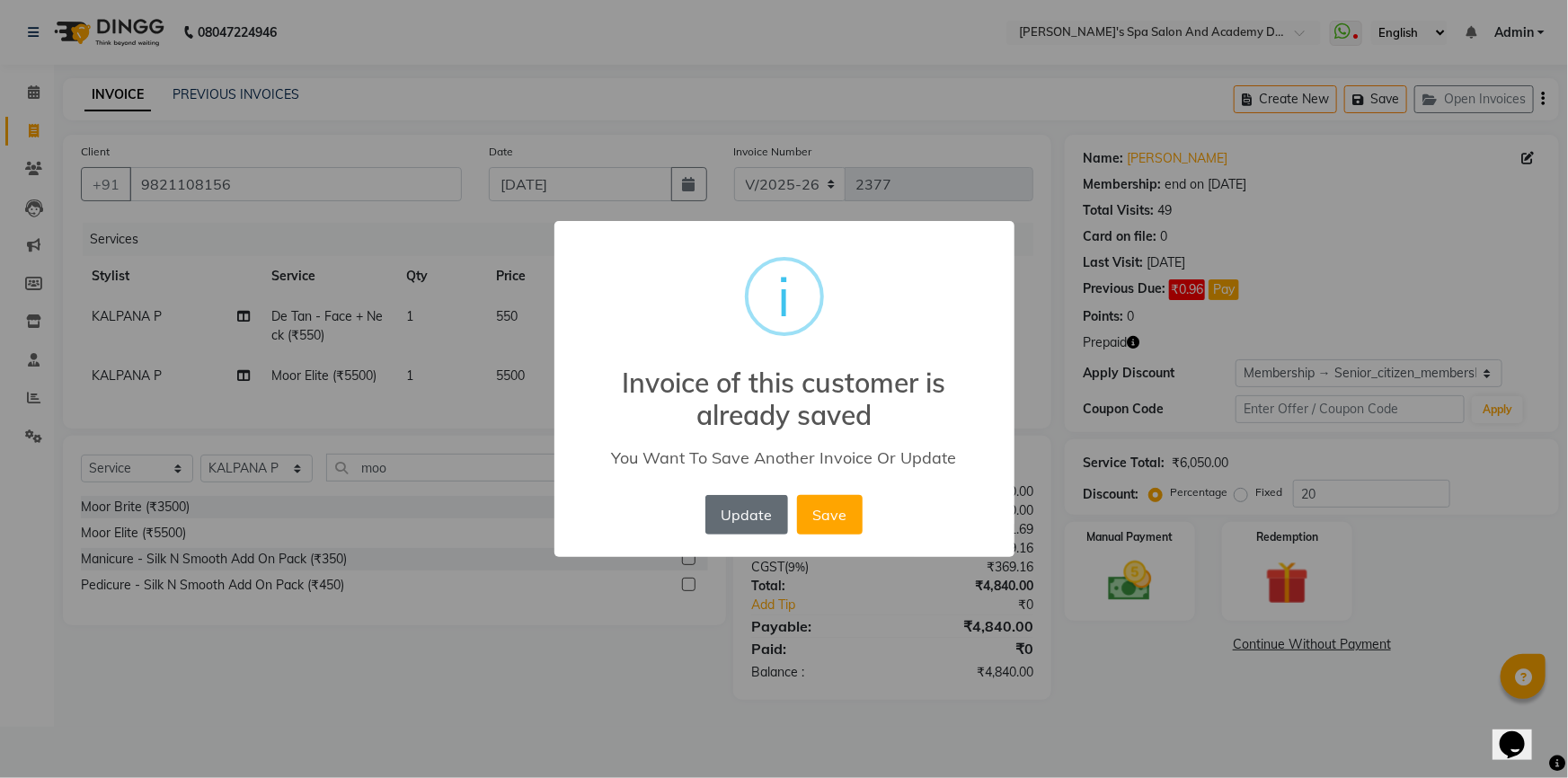
click at [759, 526] on button "Update" at bounding box center [746, 515] width 82 height 39
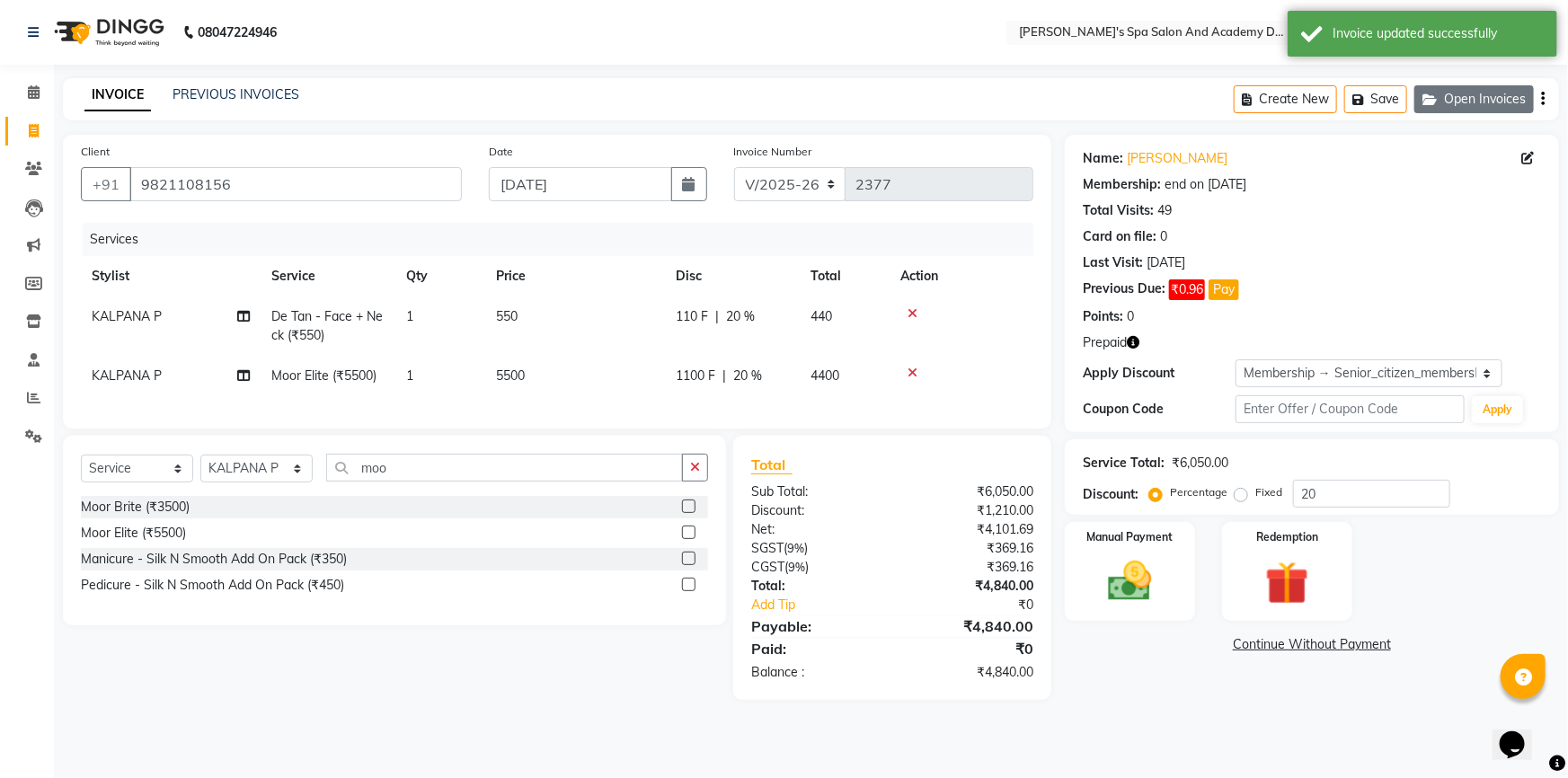
click at [1481, 103] on button "Open Invoices" at bounding box center [1474, 99] width 119 height 27
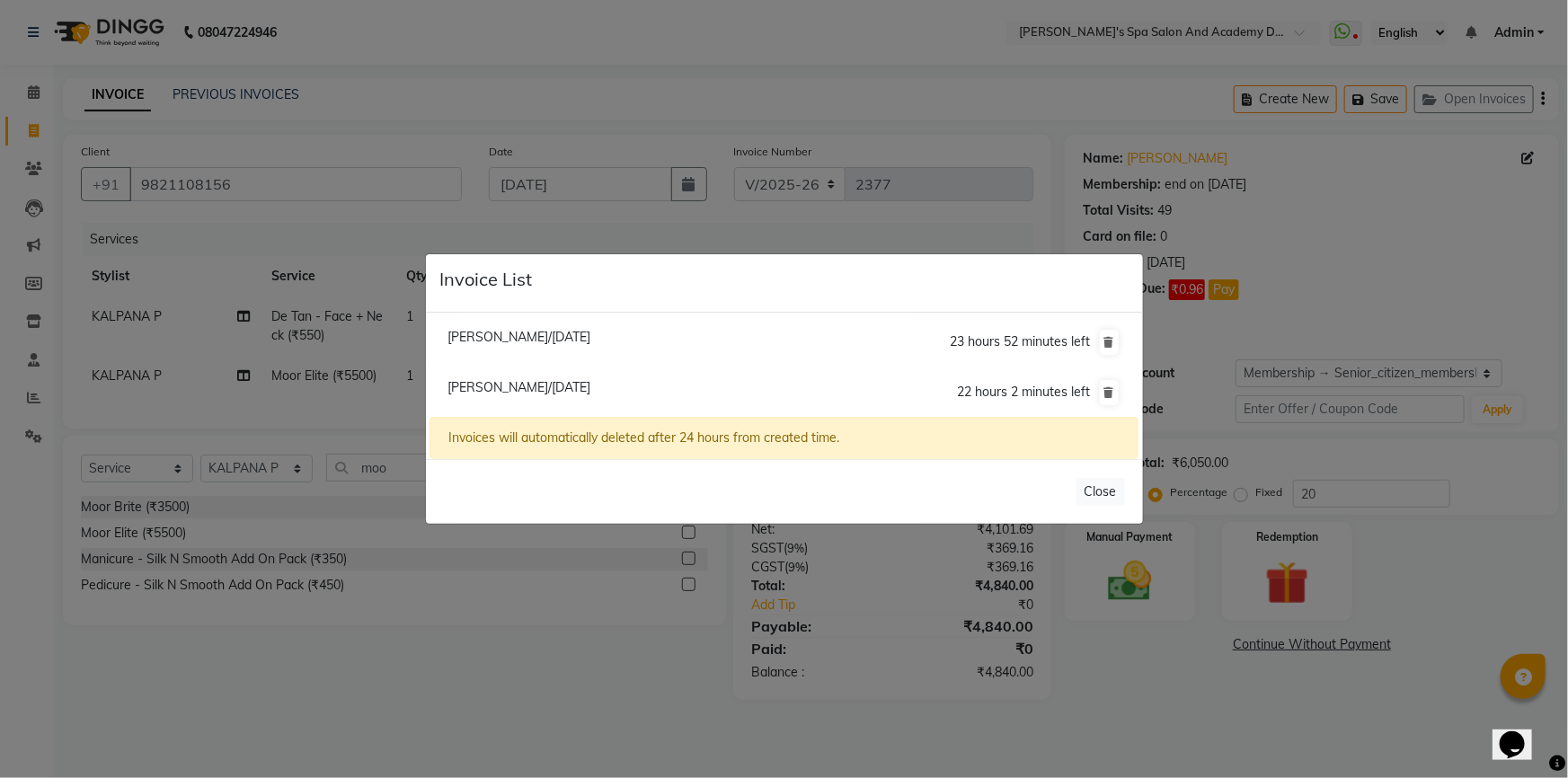
click at [545, 335] on span "Smita Gumaste/04 September 2025" at bounding box center [518, 337] width 143 height 17
type input "7506046985"
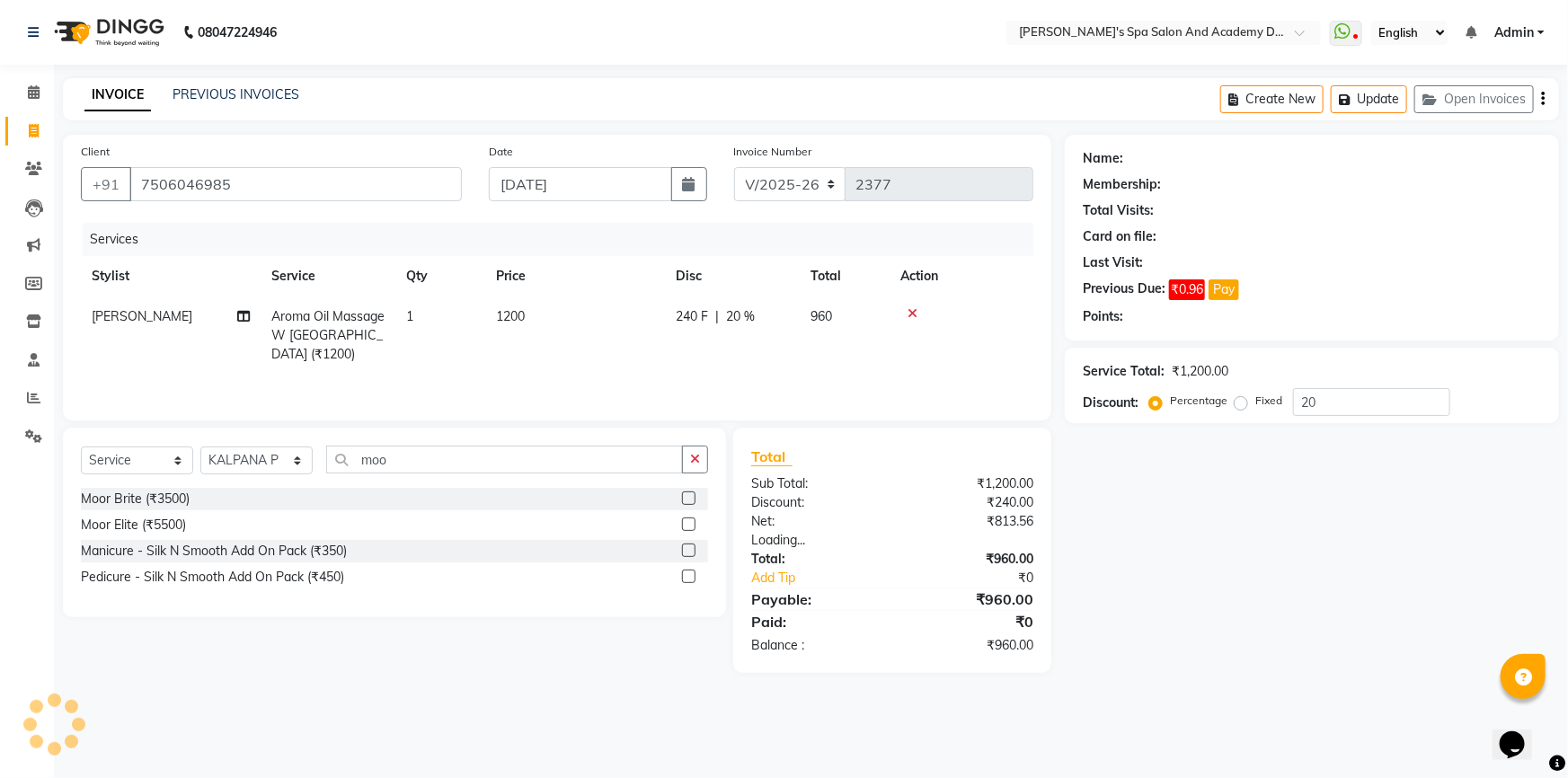
type input "0"
select select "2: Object"
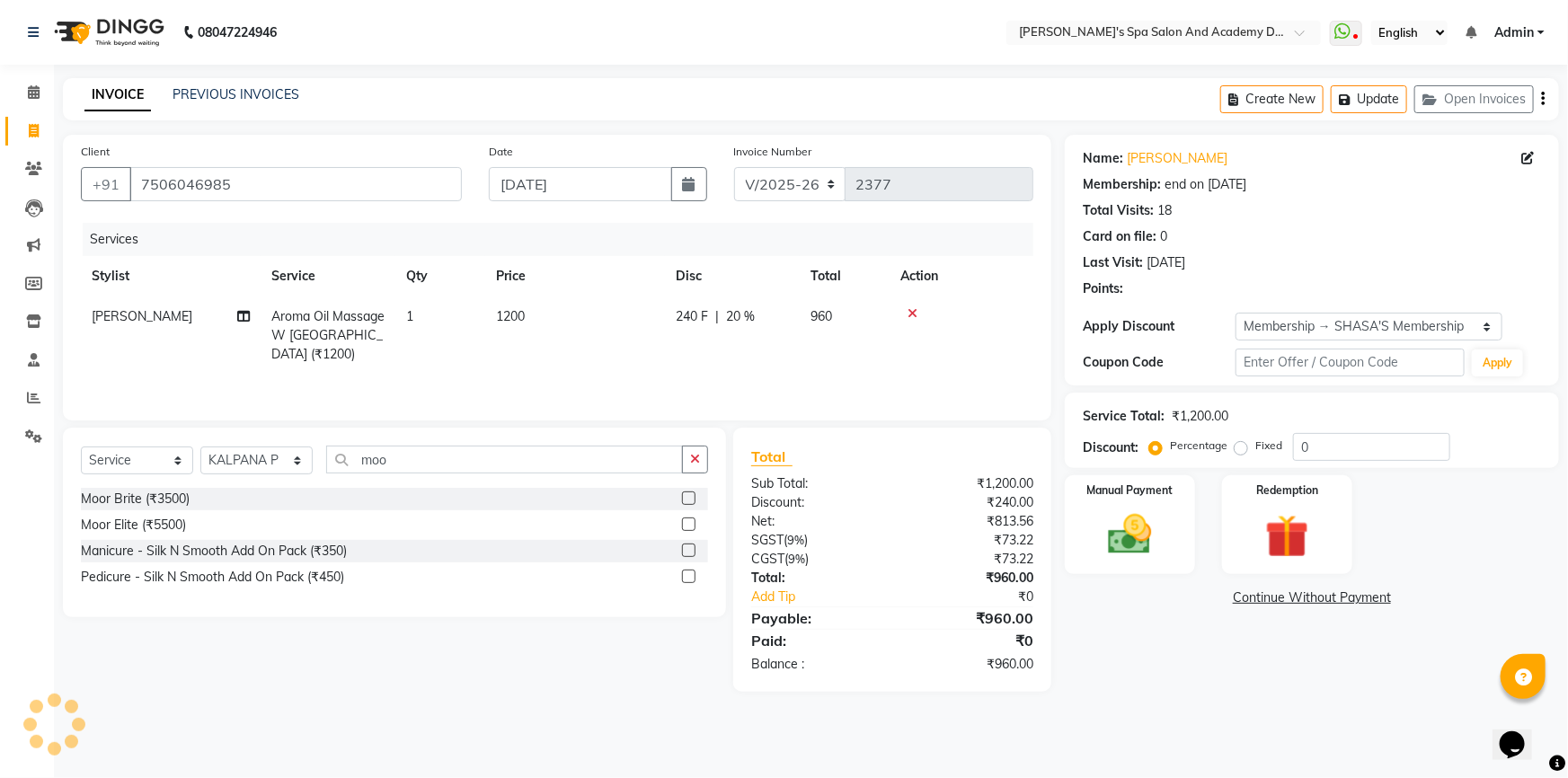
type input "20"
select select
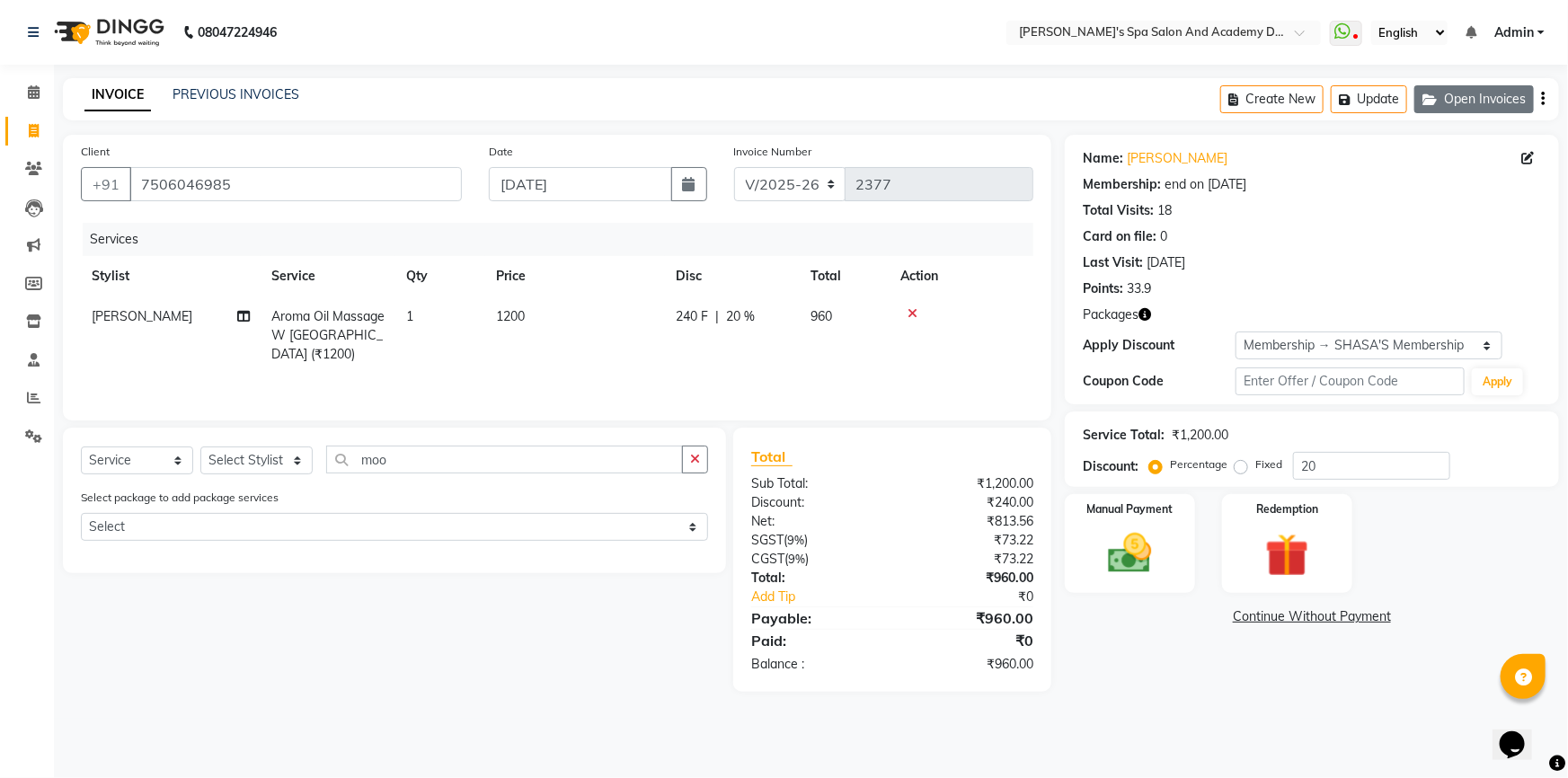
click at [1450, 104] on button "Open Invoices" at bounding box center [1474, 99] width 119 height 27
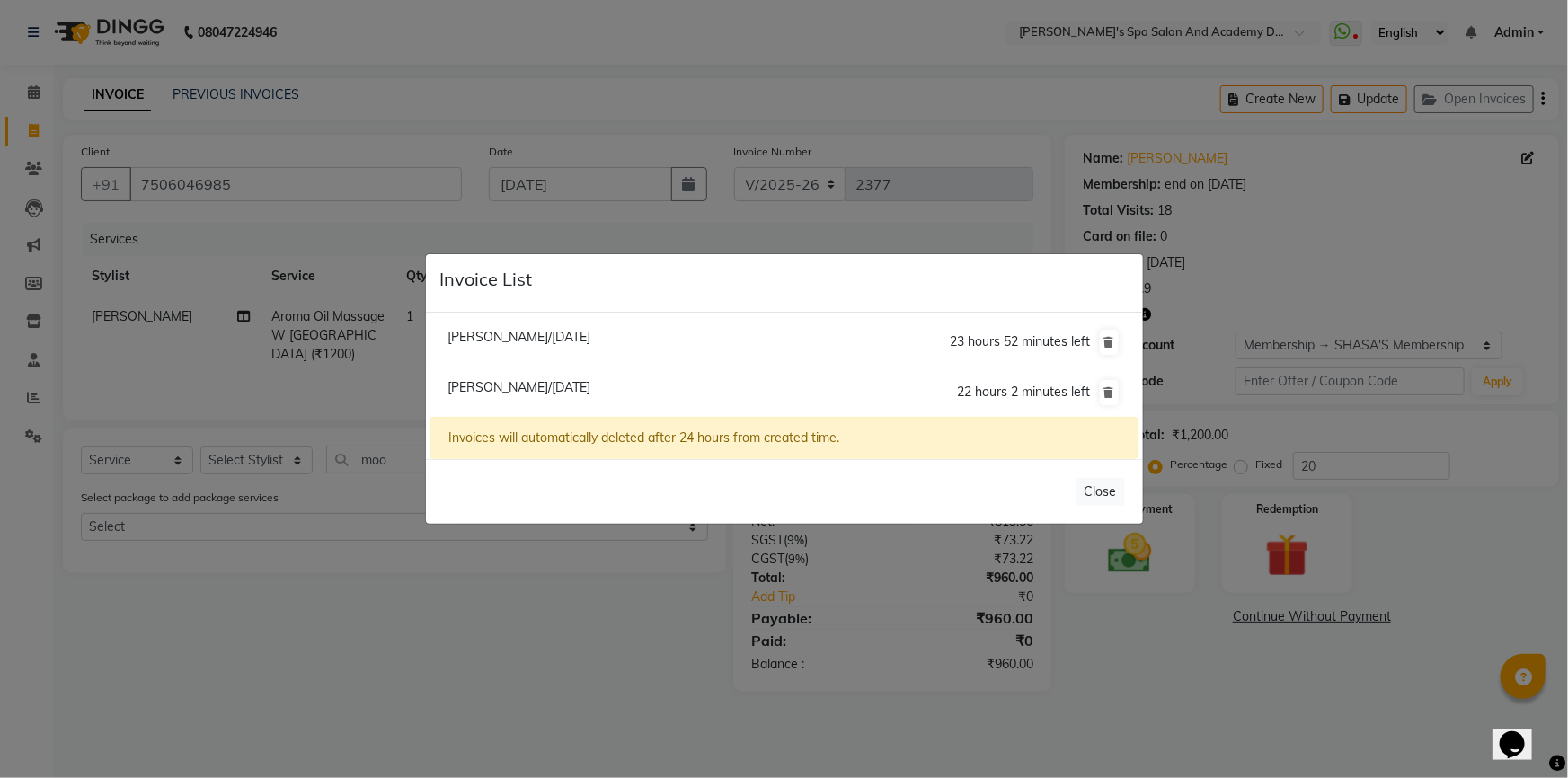
click at [190, 81] on ngb-modal-window "Invoice List Smita Gumaste/04 September 2025 23 hours 52 minutes left Arundhati…" at bounding box center [784, 389] width 1568 height 778
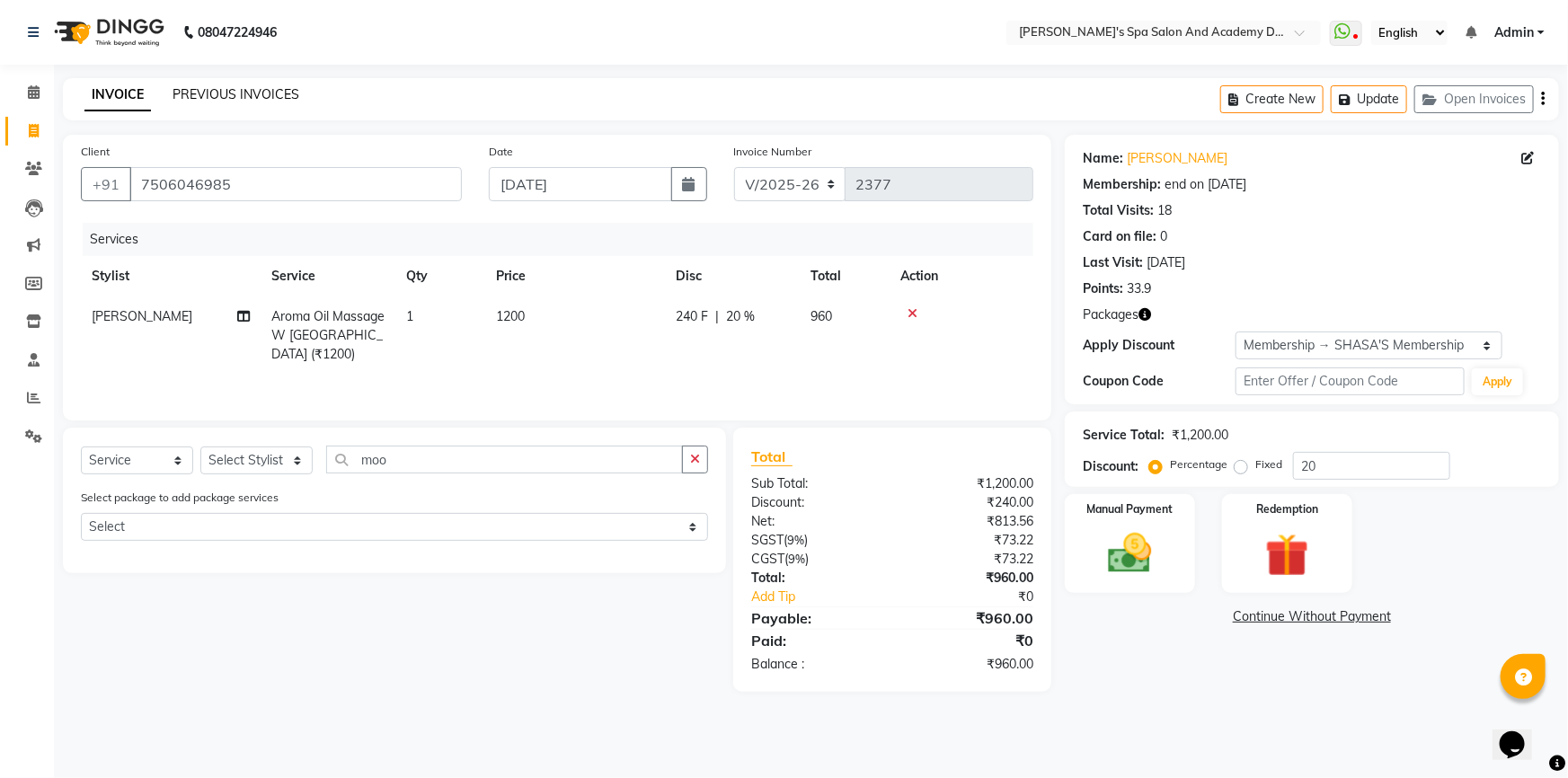
click at [197, 93] on link "PREVIOUS INVOICES" at bounding box center [236, 94] width 127 height 17
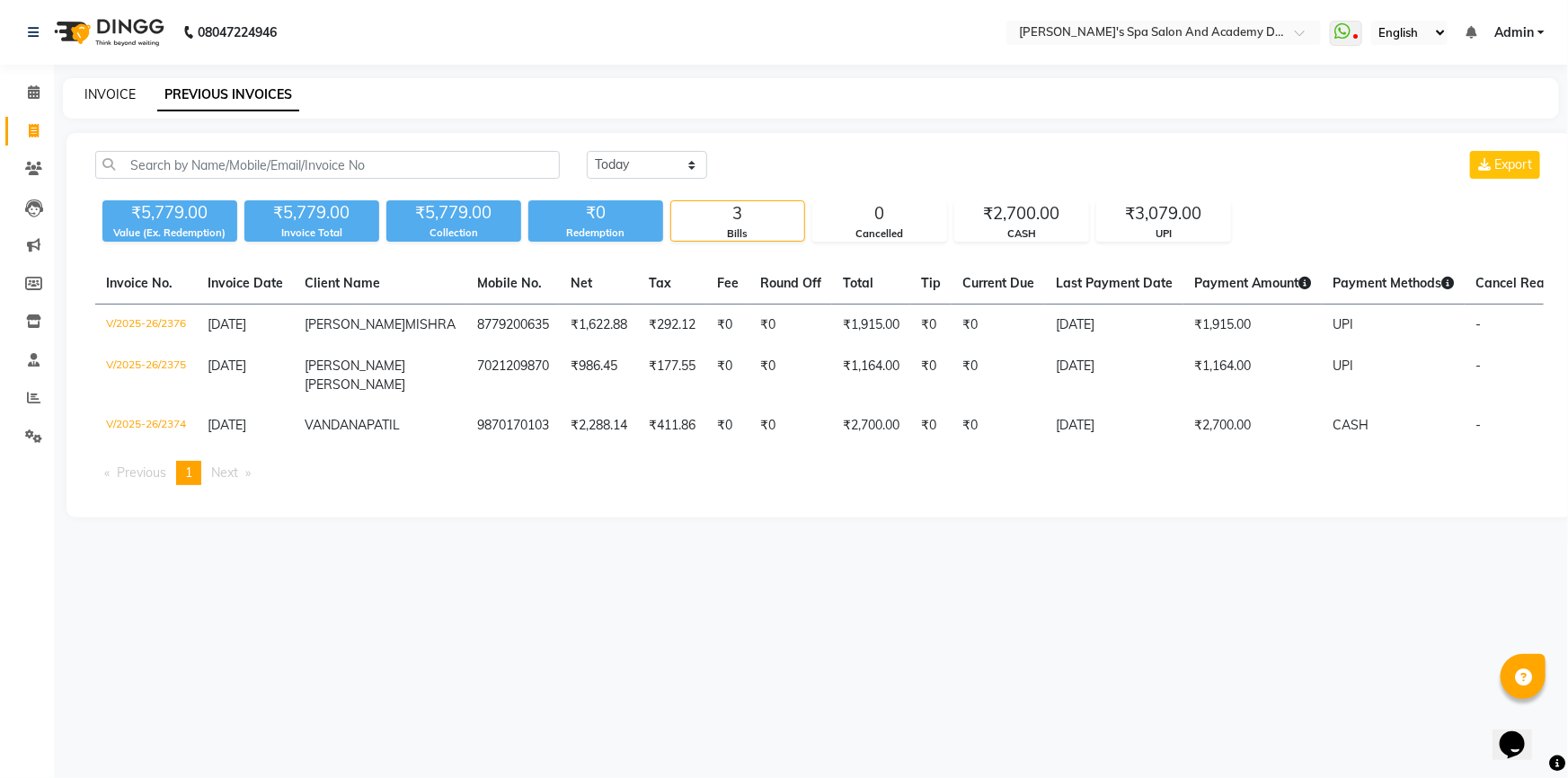
click at [115, 88] on link "INVOICE" at bounding box center [110, 94] width 51 height 17
select select "6316"
select select "service"
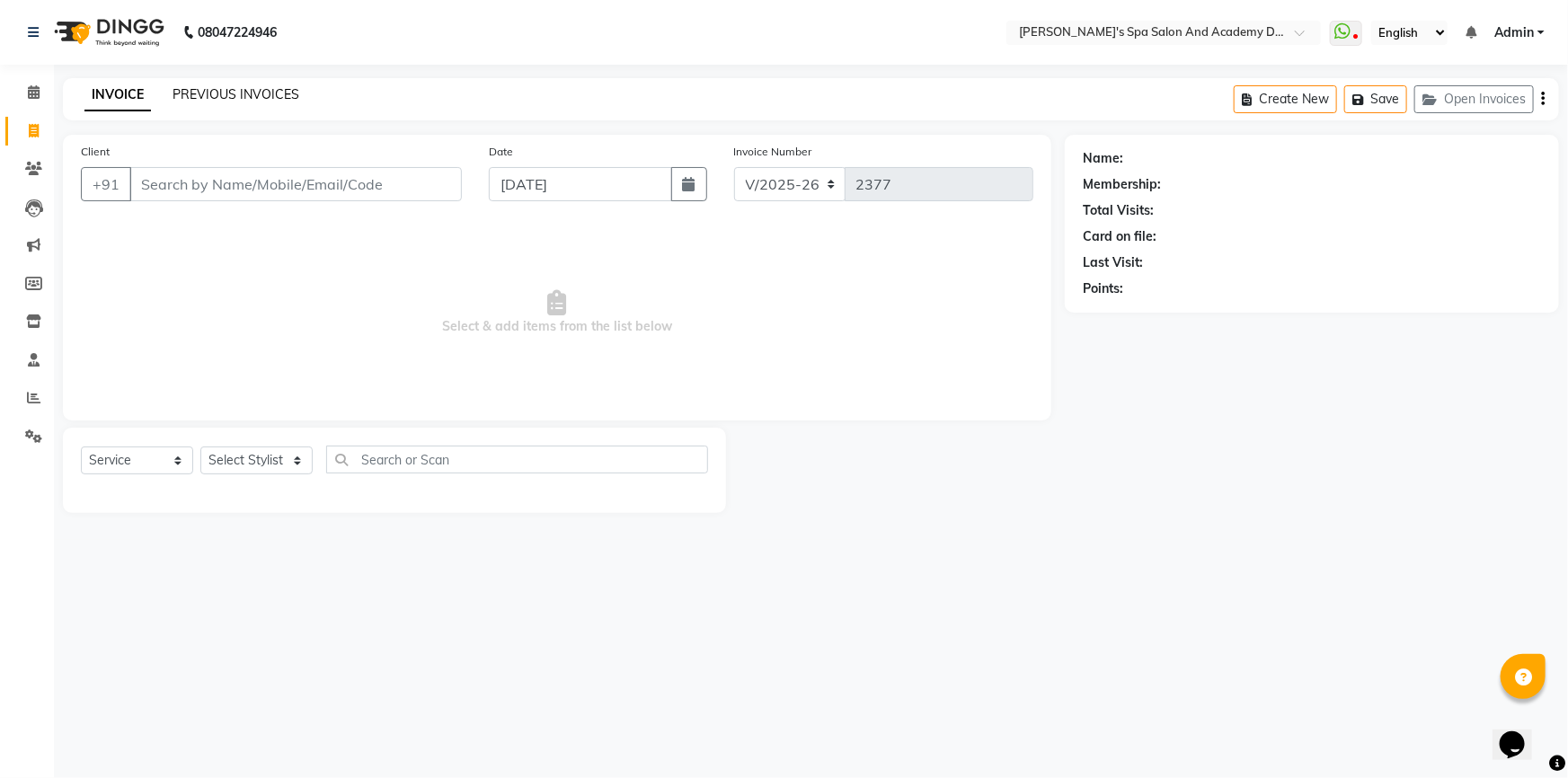
click at [215, 94] on link "PREVIOUS INVOICES" at bounding box center [236, 94] width 127 height 17
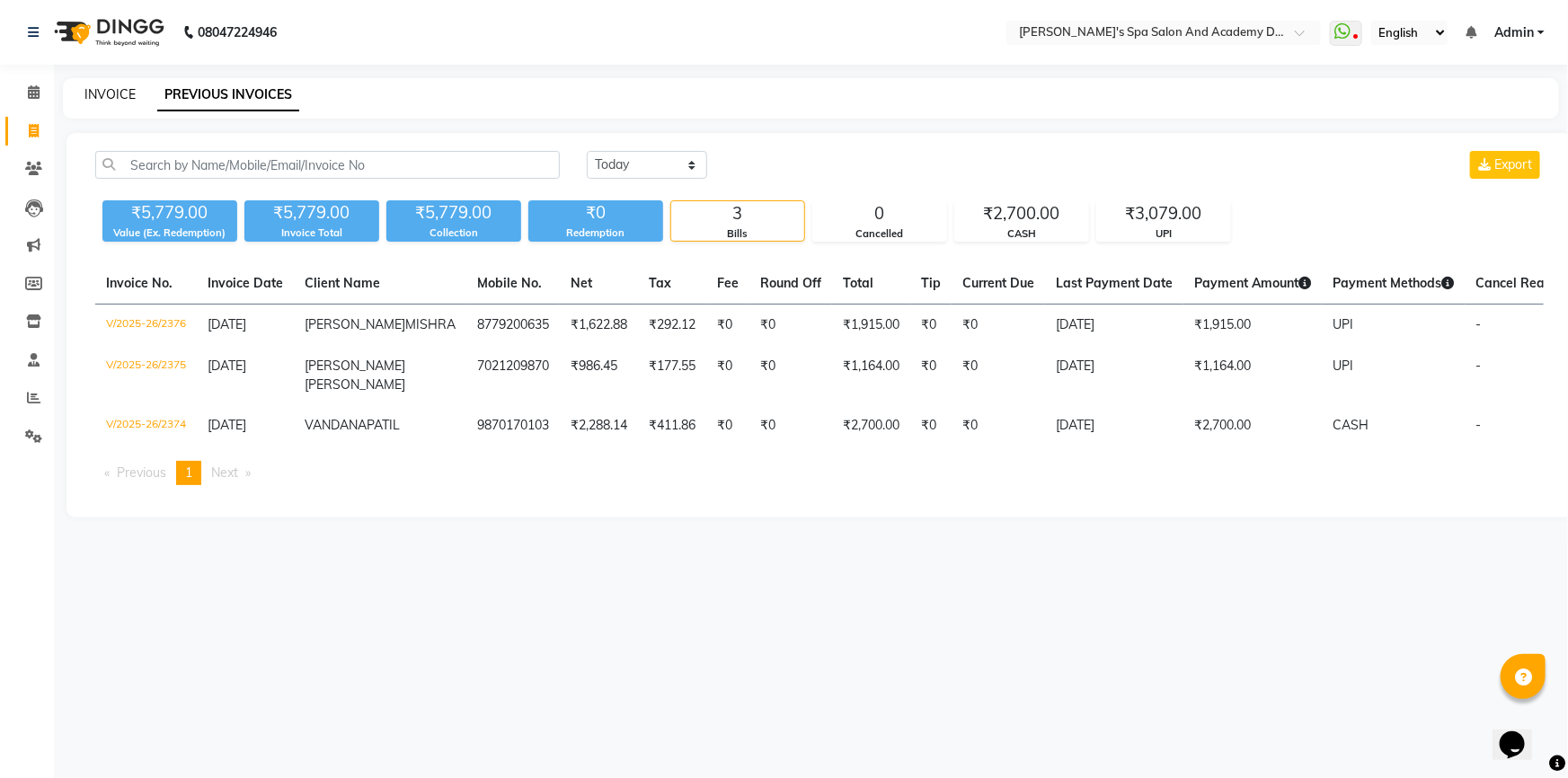
click at [107, 90] on link "INVOICE" at bounding box center [110, 94] width 51 height 17
select select "6316"
select select "service"
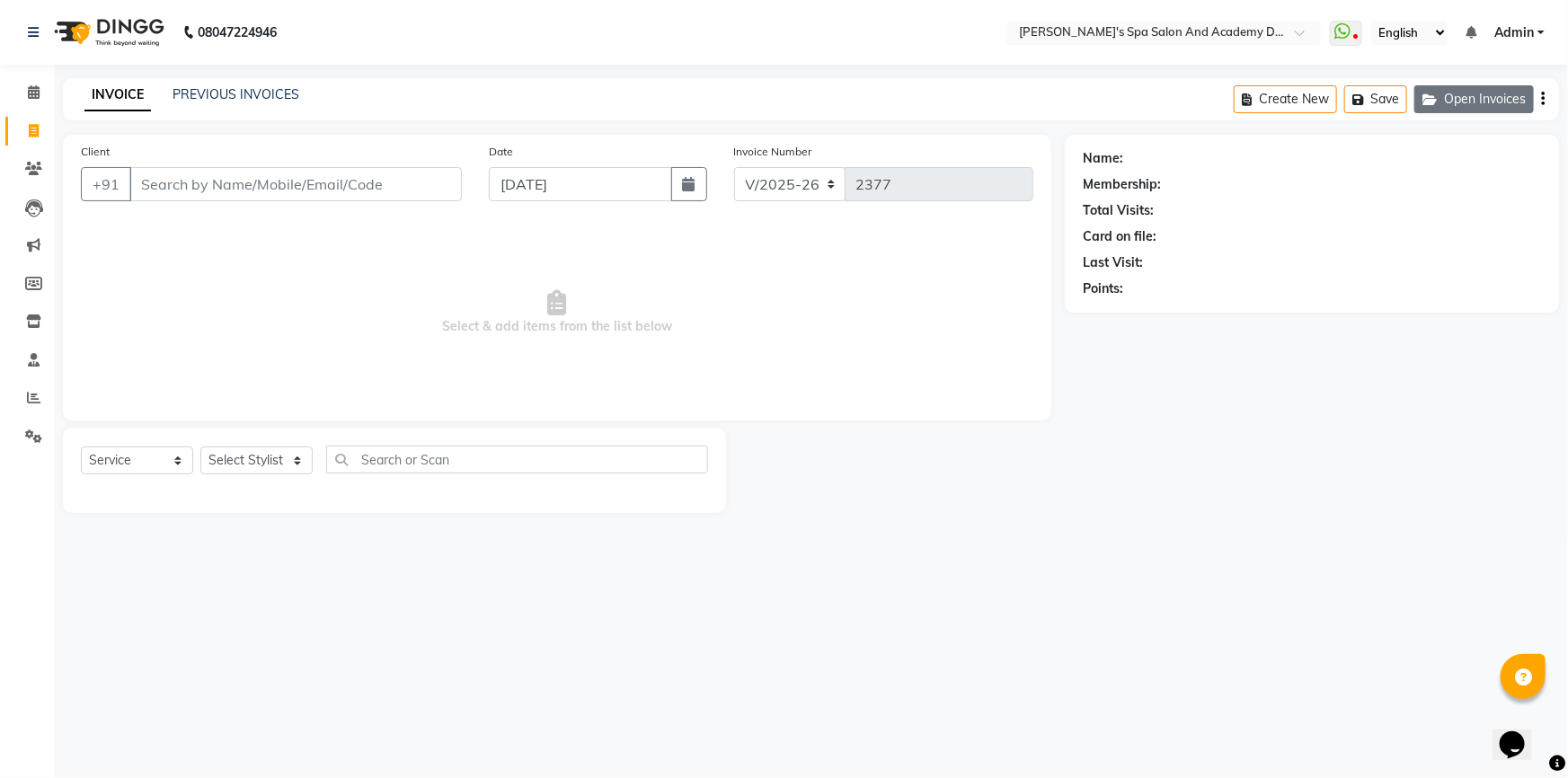
click at [1518, 105] on button "Open Invoices" at bounding box center [1474, 99] width 119 height 27
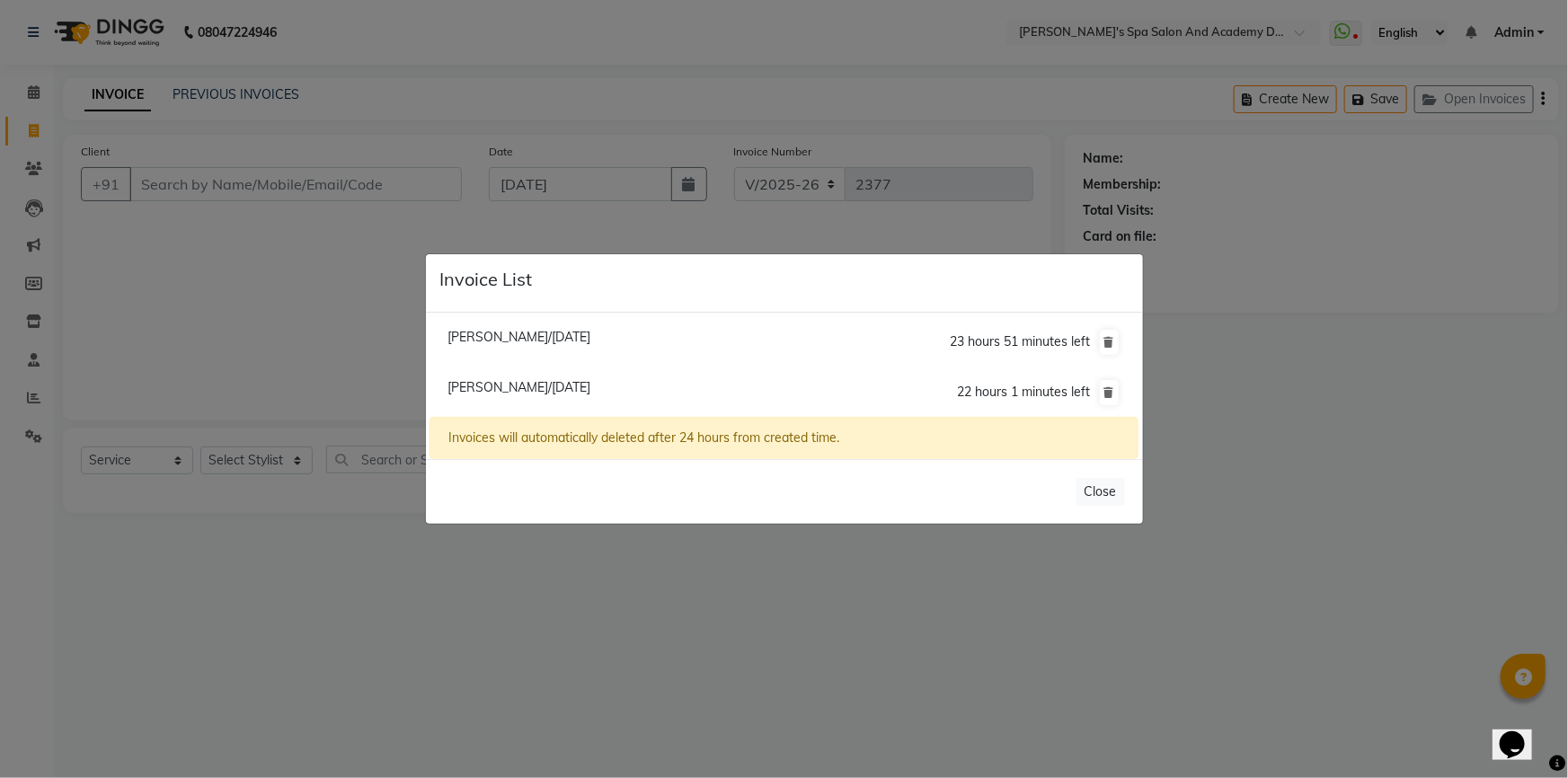
click at [518, 388] on span "Arundhati Bhalerao/04 September 2025" at bounding box center [518, 388] width 143 height 17
type input "9821108156"
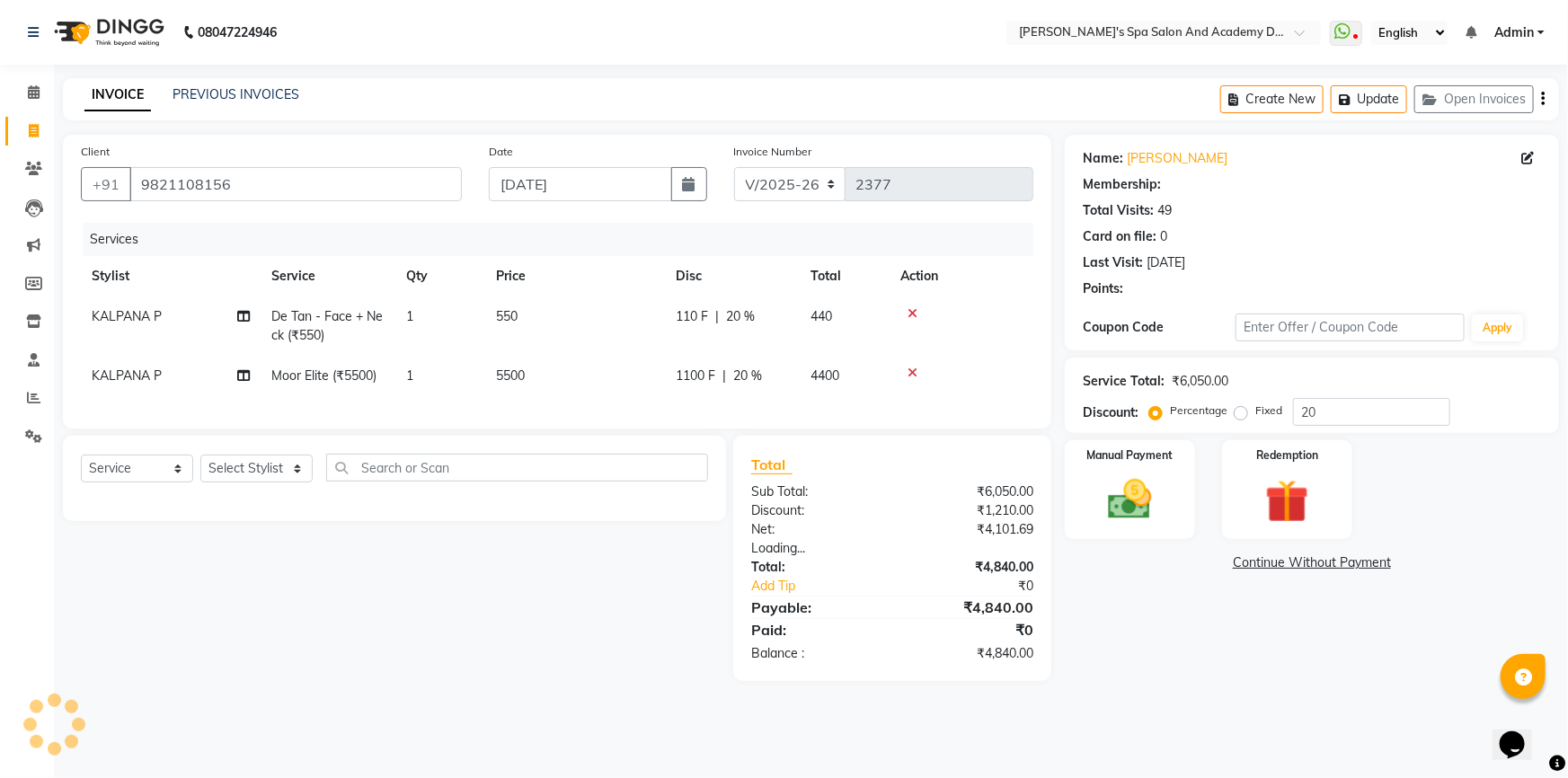
type input "0"
select select "2: Object"
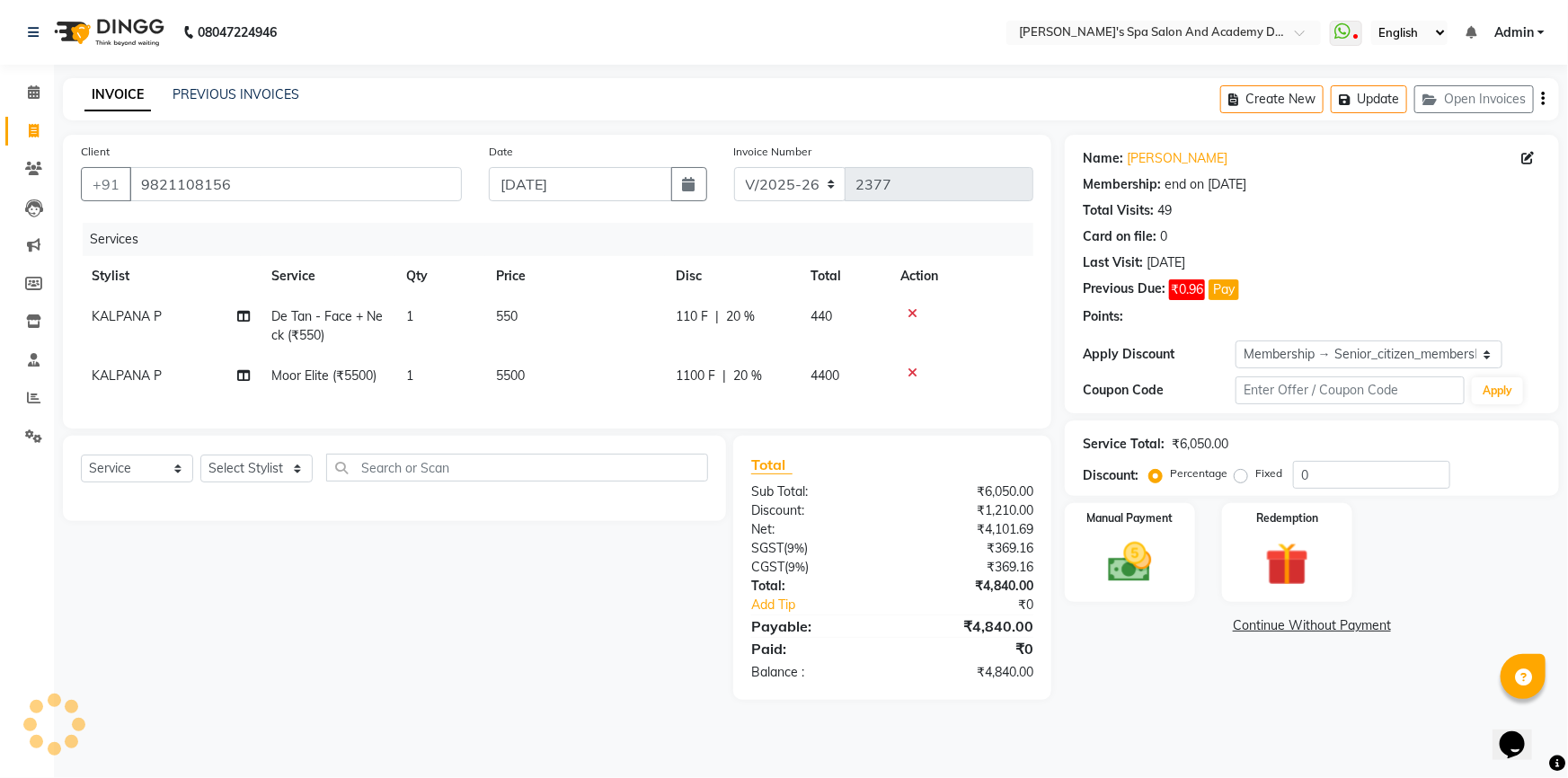
type input "20"
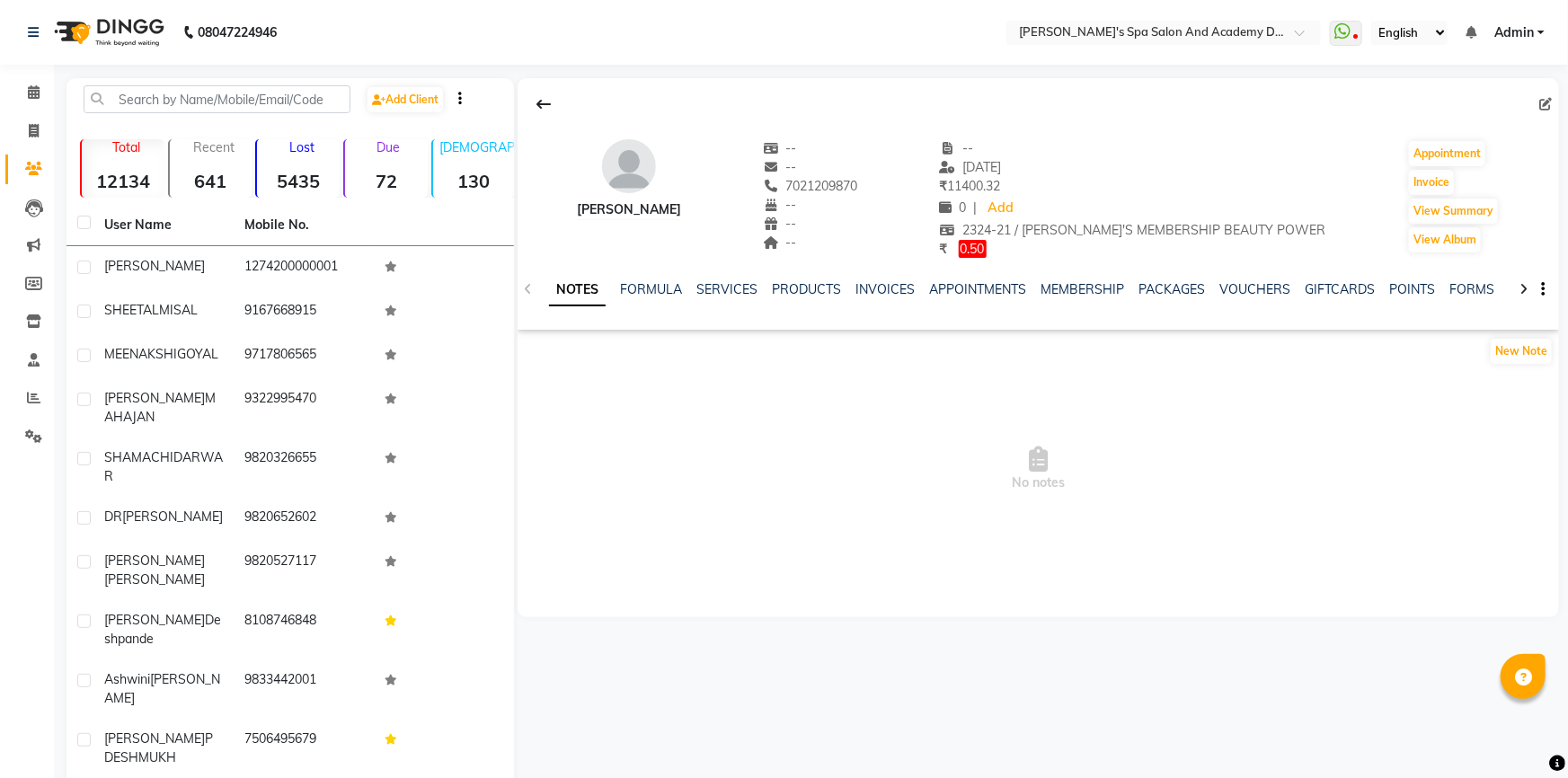
select select "en"
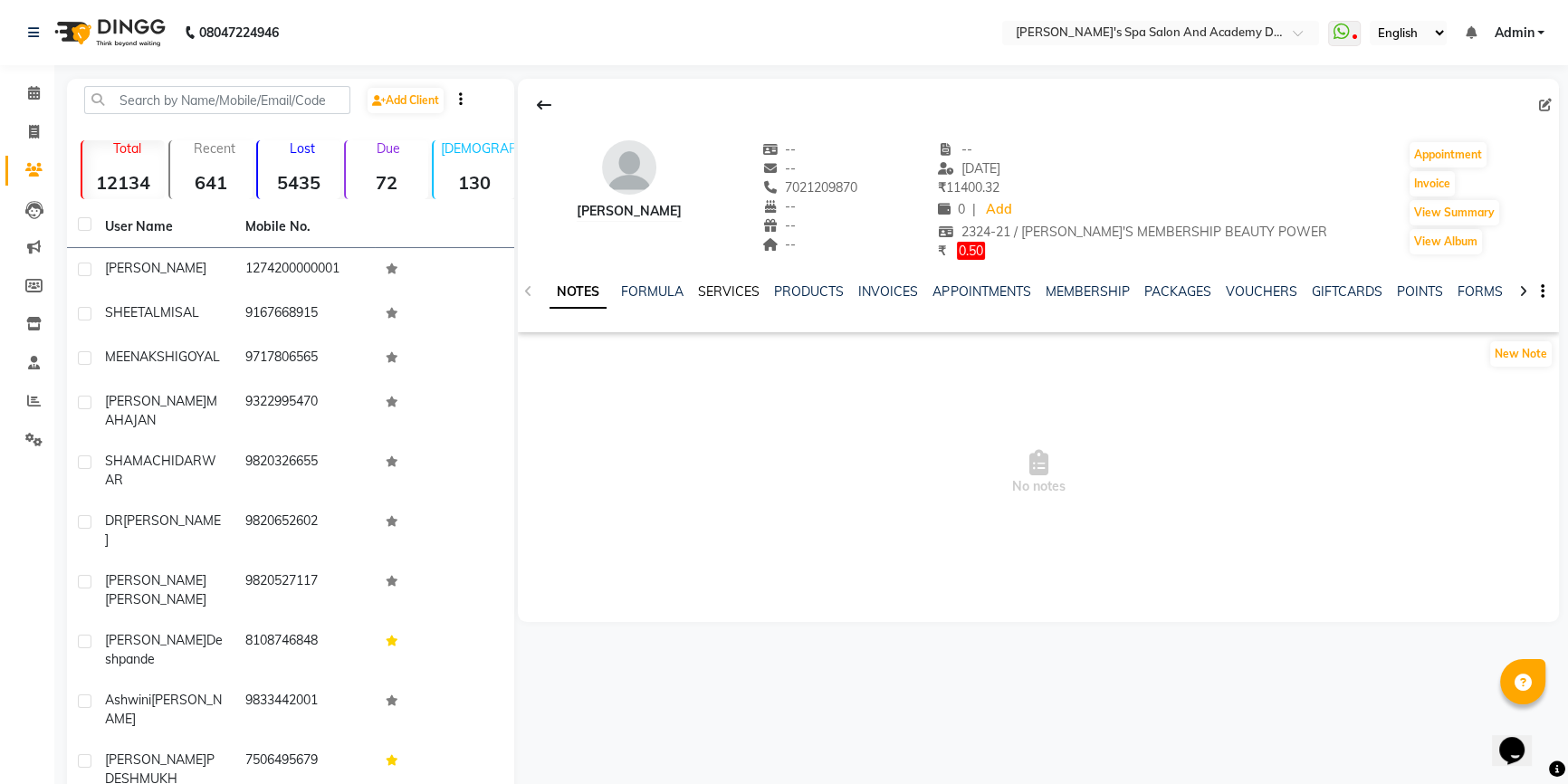
click at [742, 288] on link "SERVICES" at bounding box center [728, 291] width 61 height 17
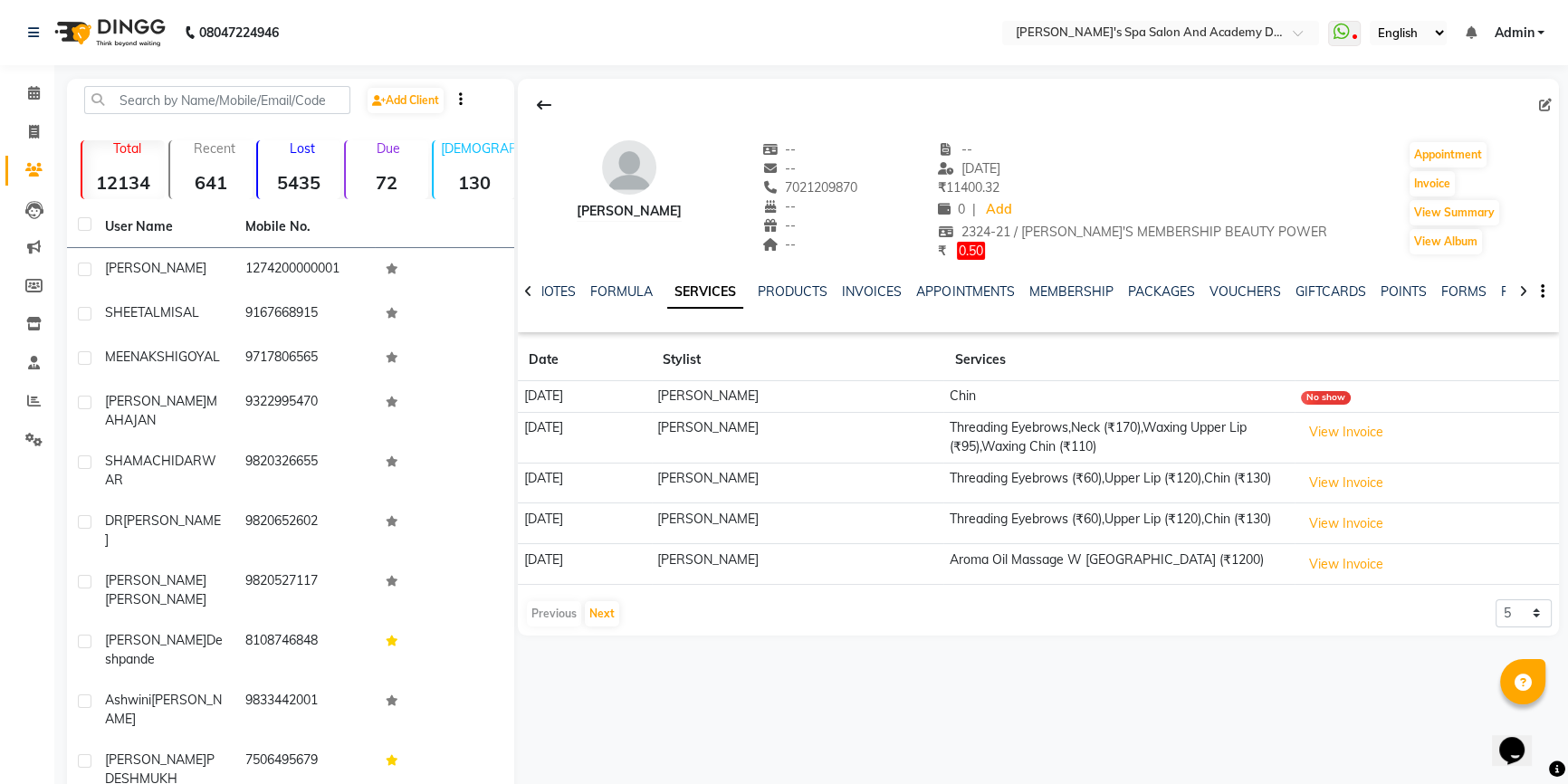
click at [1004, 394] on td "Chin" at bounding box center [1119, 396] width 351 height 32
click at [1353, 428] on button "View Invoice" at bounding box center [1346, 432] width 91 height 28
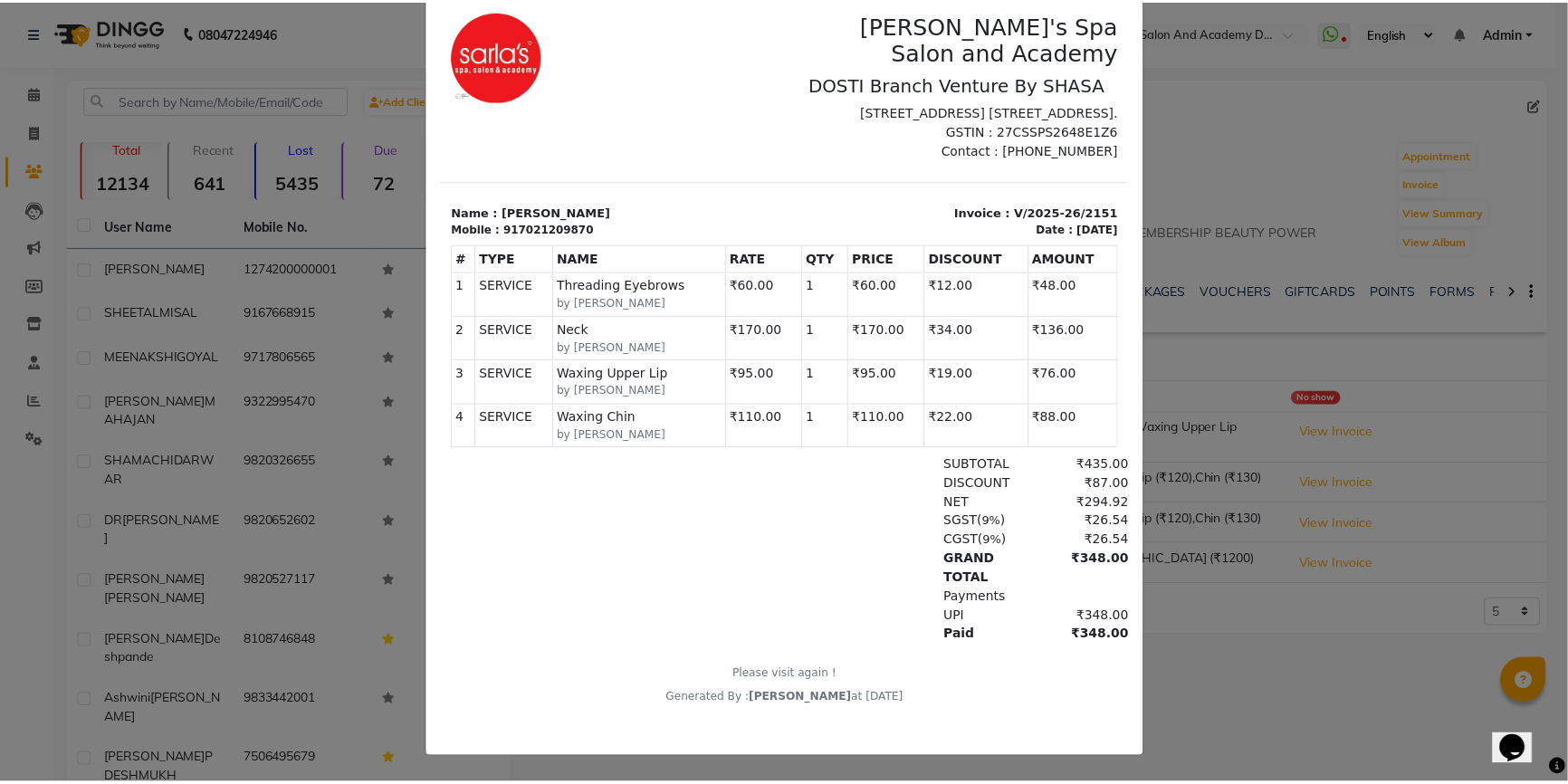
scroll to position [145, 0]
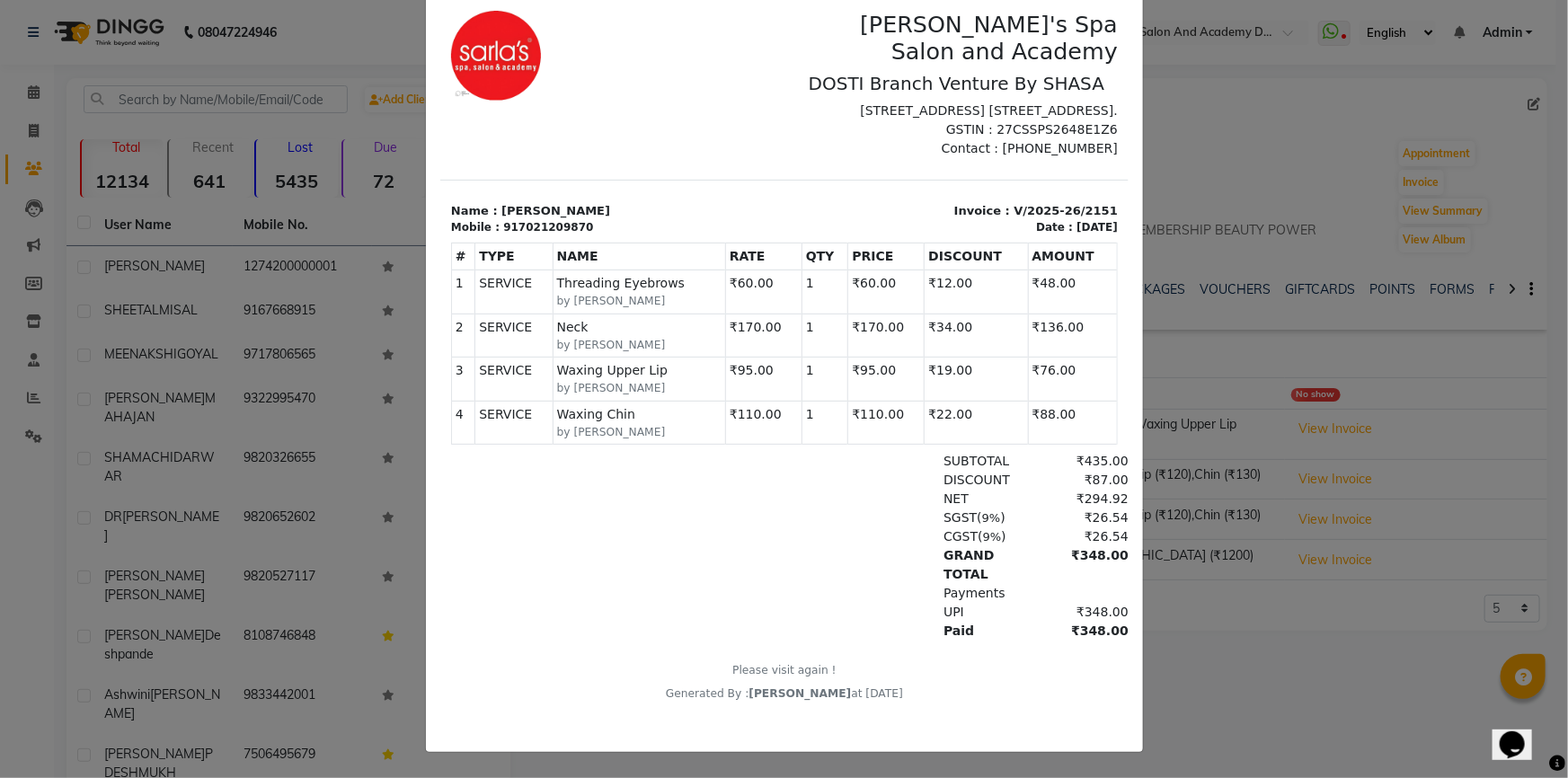
click at [1238, 709] on ngb-modal-window "INVOICE View Invoice Close" at bounding box center [784, 389] width 1568 height 778
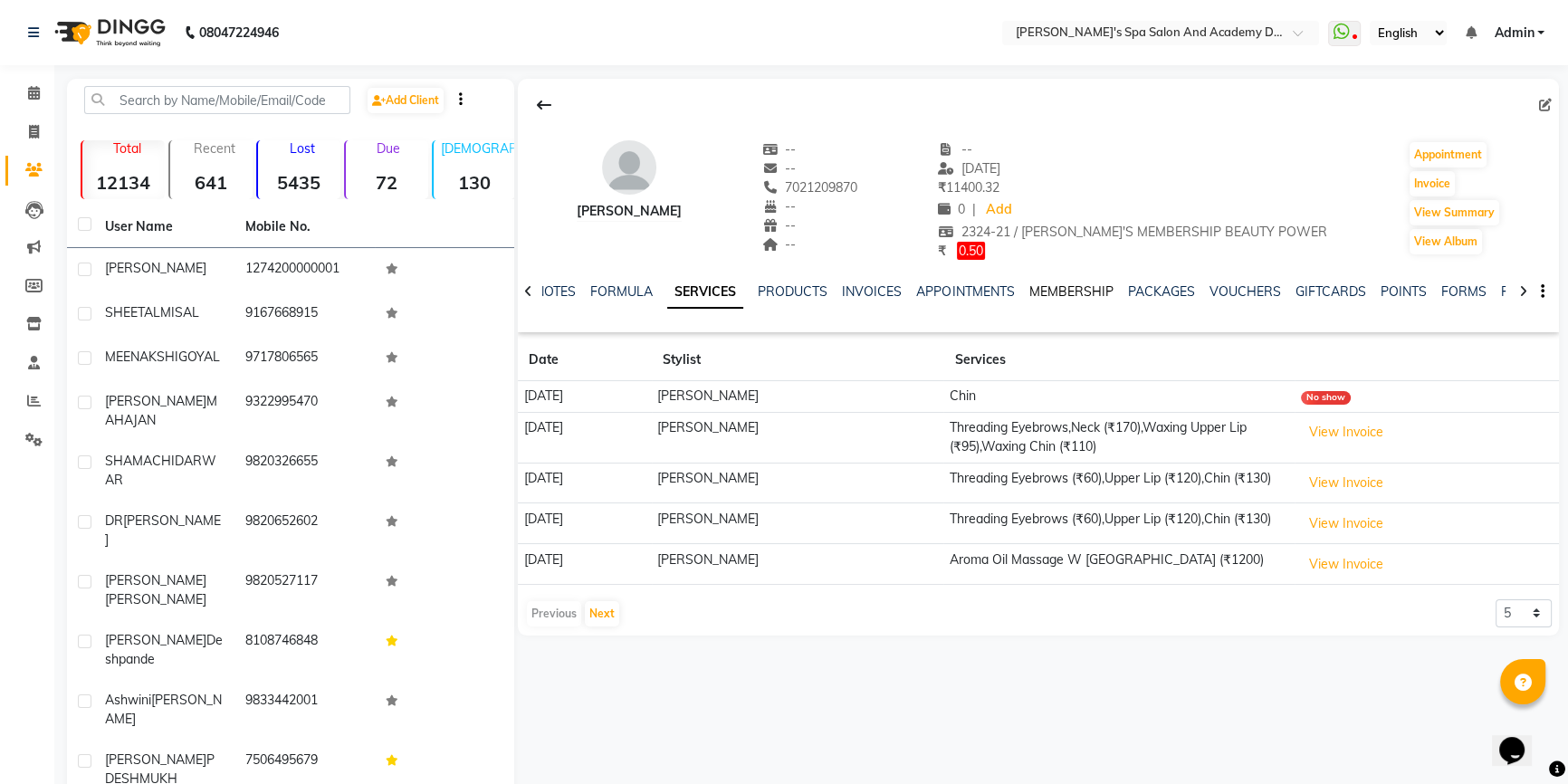
click at [1068, 294] on link "MEMBERSHIP" at bounding box center [1069, 291] width 84 height 17
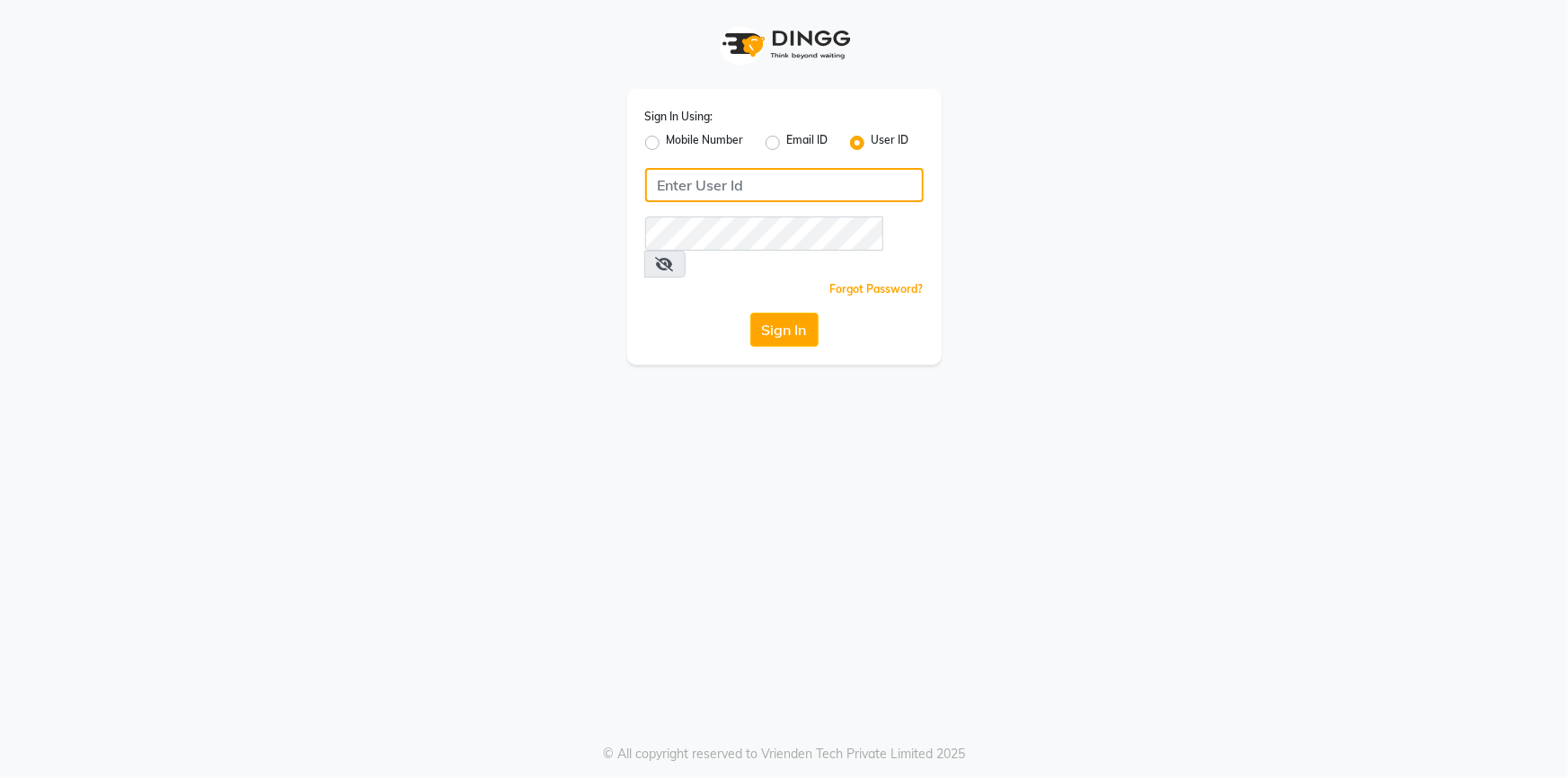
click at [674, 184] on input "Username" at bounding box center [784, 185] width 279 height 34
type input "[PERSON_NAME]"
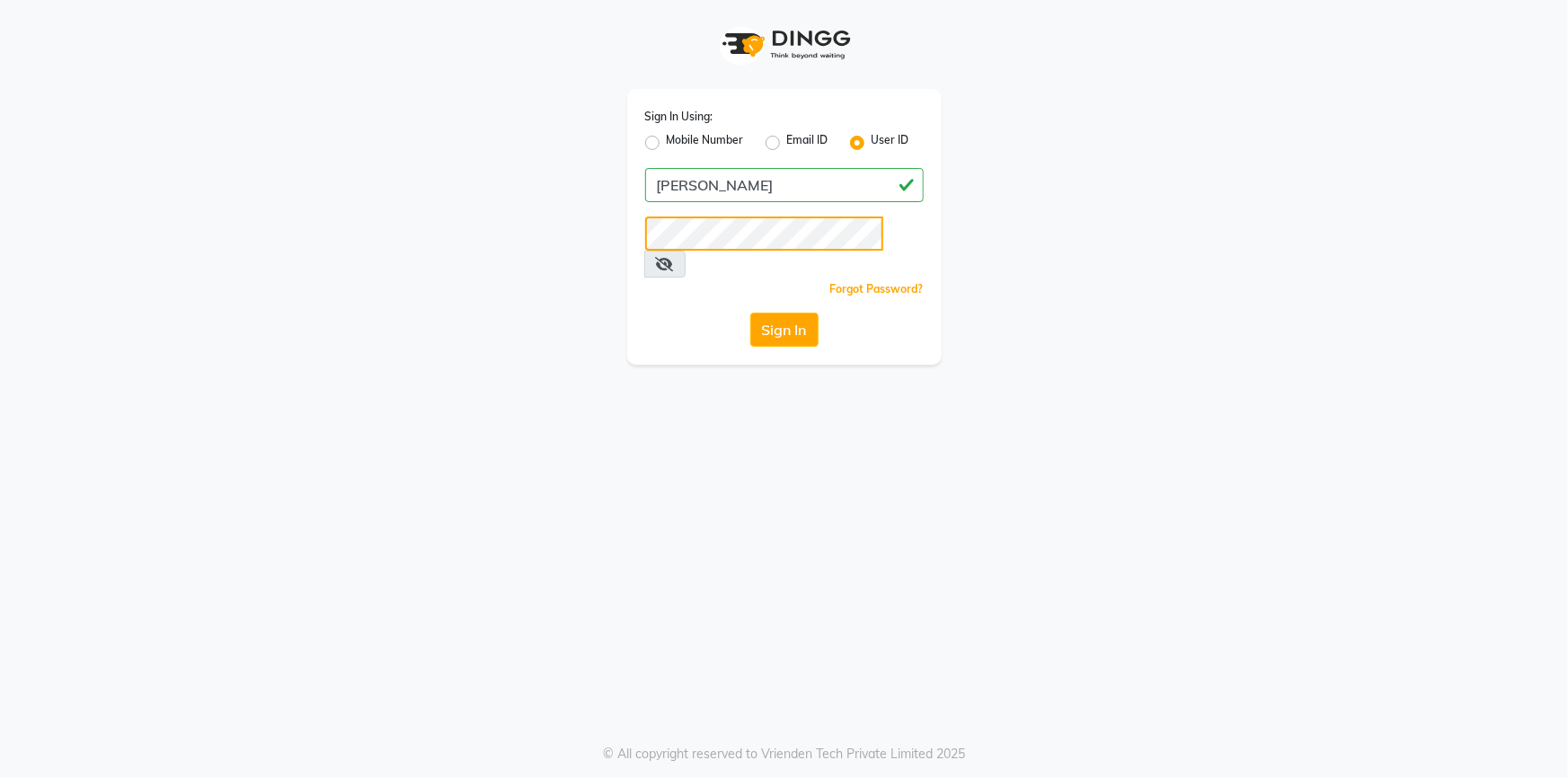
click at [750, 313] on button "Sign In" at bounding box center [784, 330] width 68 height 34
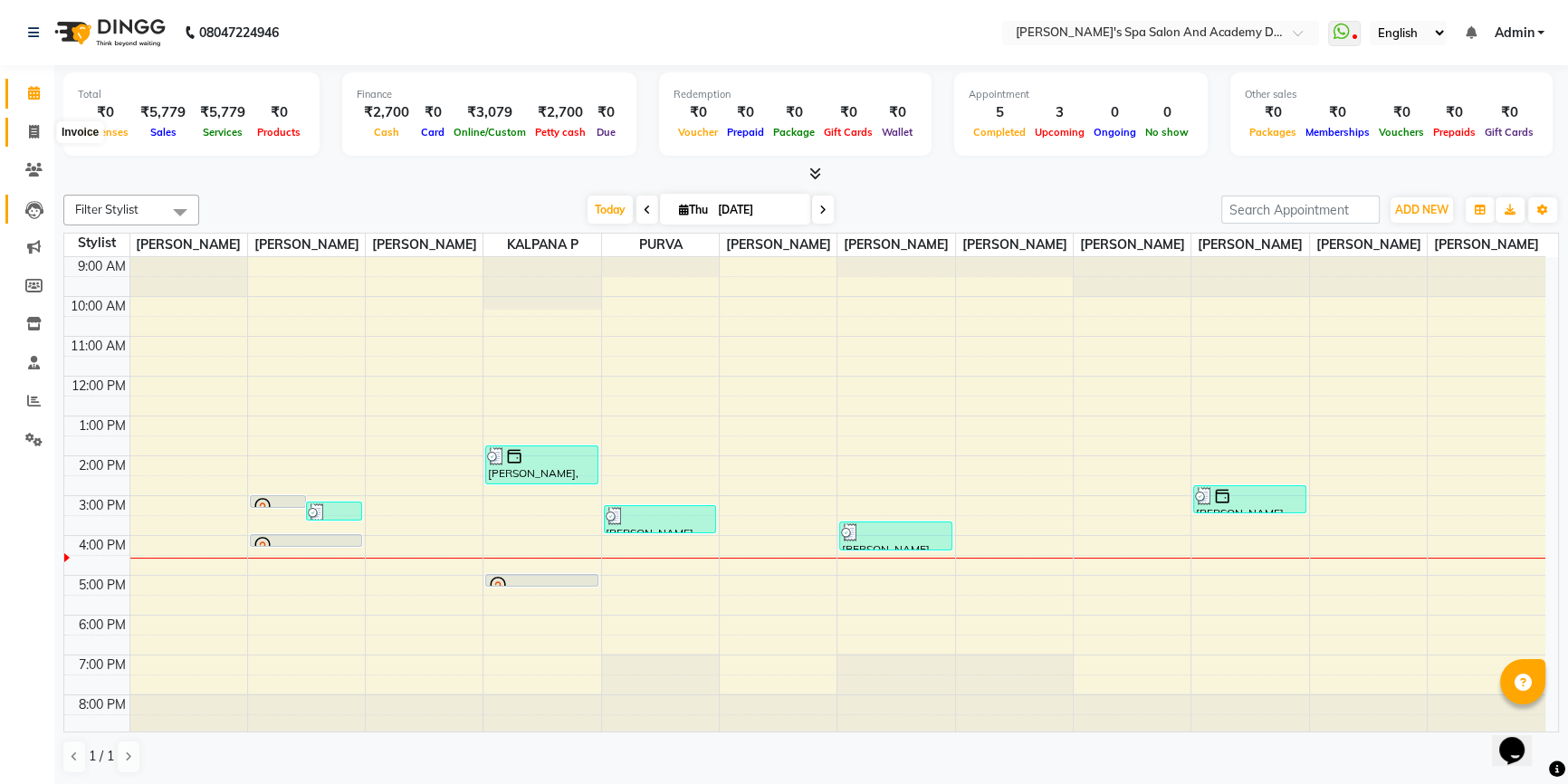
drag, startPoint x: 28, startPoint y: 132, endPoint x: 34, endPoint y: 213, distance: 81.2
click at [27, 132] on span at bounding box center [34, 132] width 32 height 21
select select "6316"
select select "service"
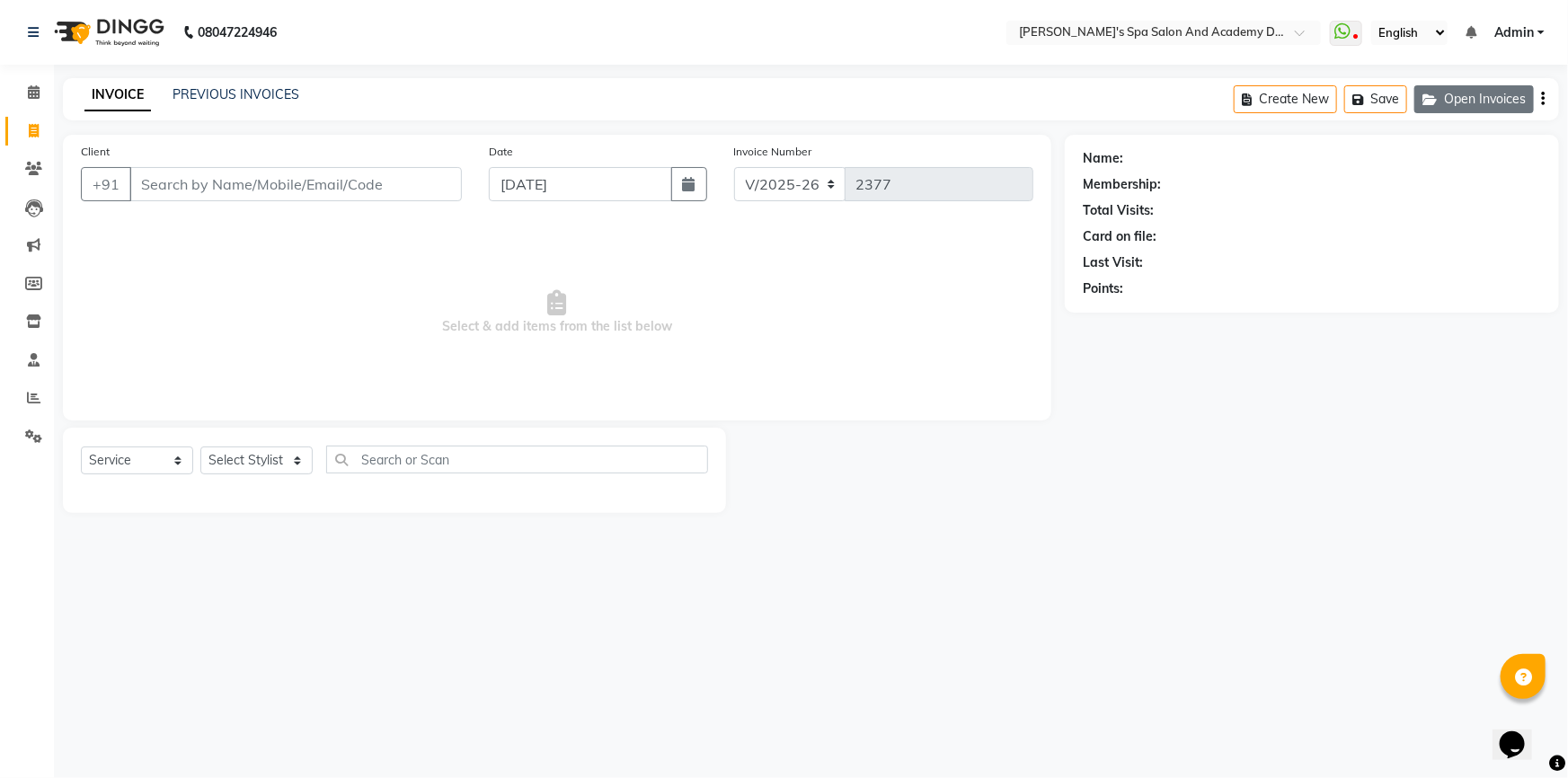
click at [1448, 97] on button "Open Invoices" at bounding box center [1474, 99] width 119 height 27
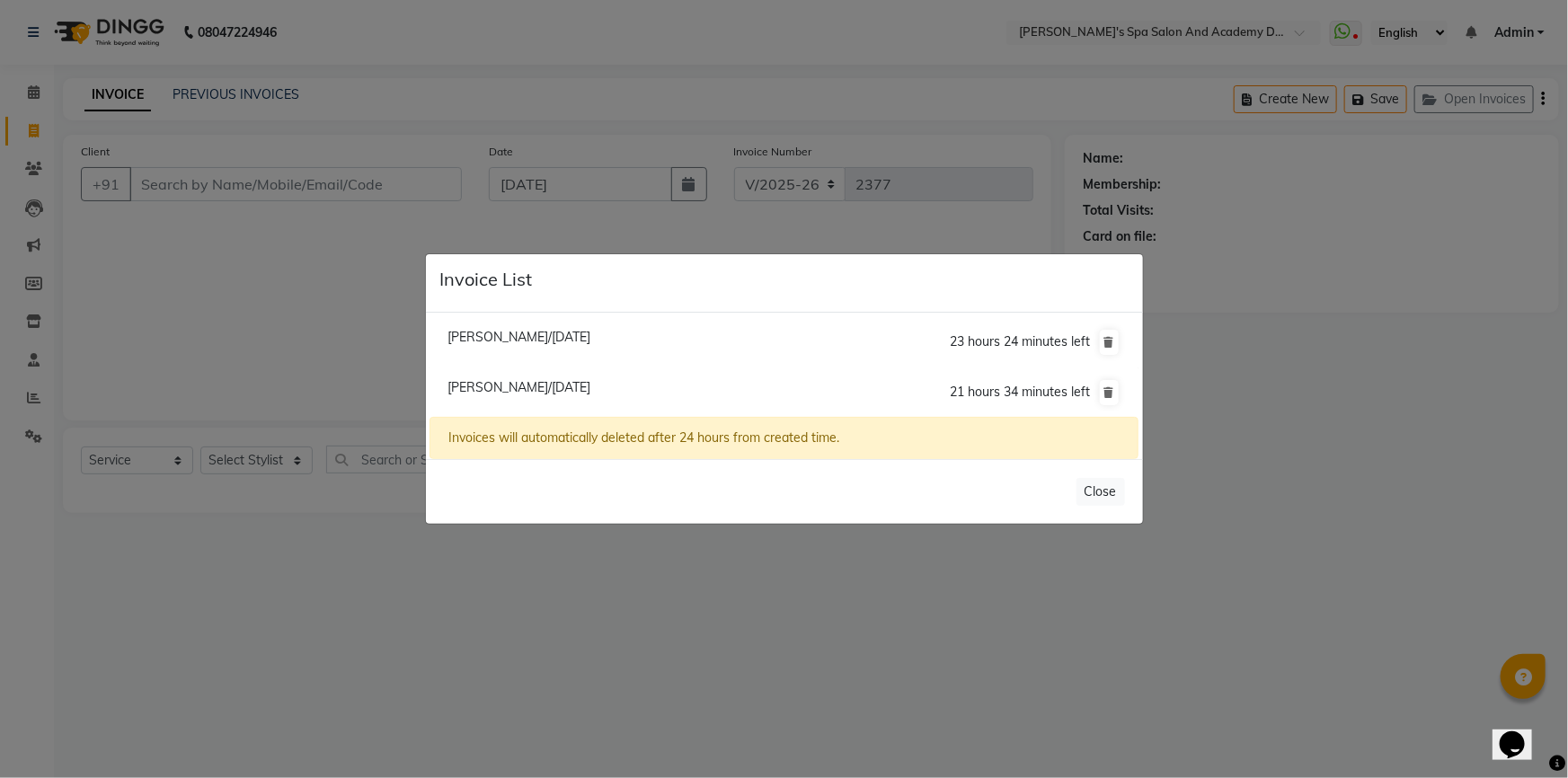
click at [503, 384] on span "Arundhati Bhalerao/04 September 2025" at bounding box center [518, 388] width 143 height 17
type input "9821108156"
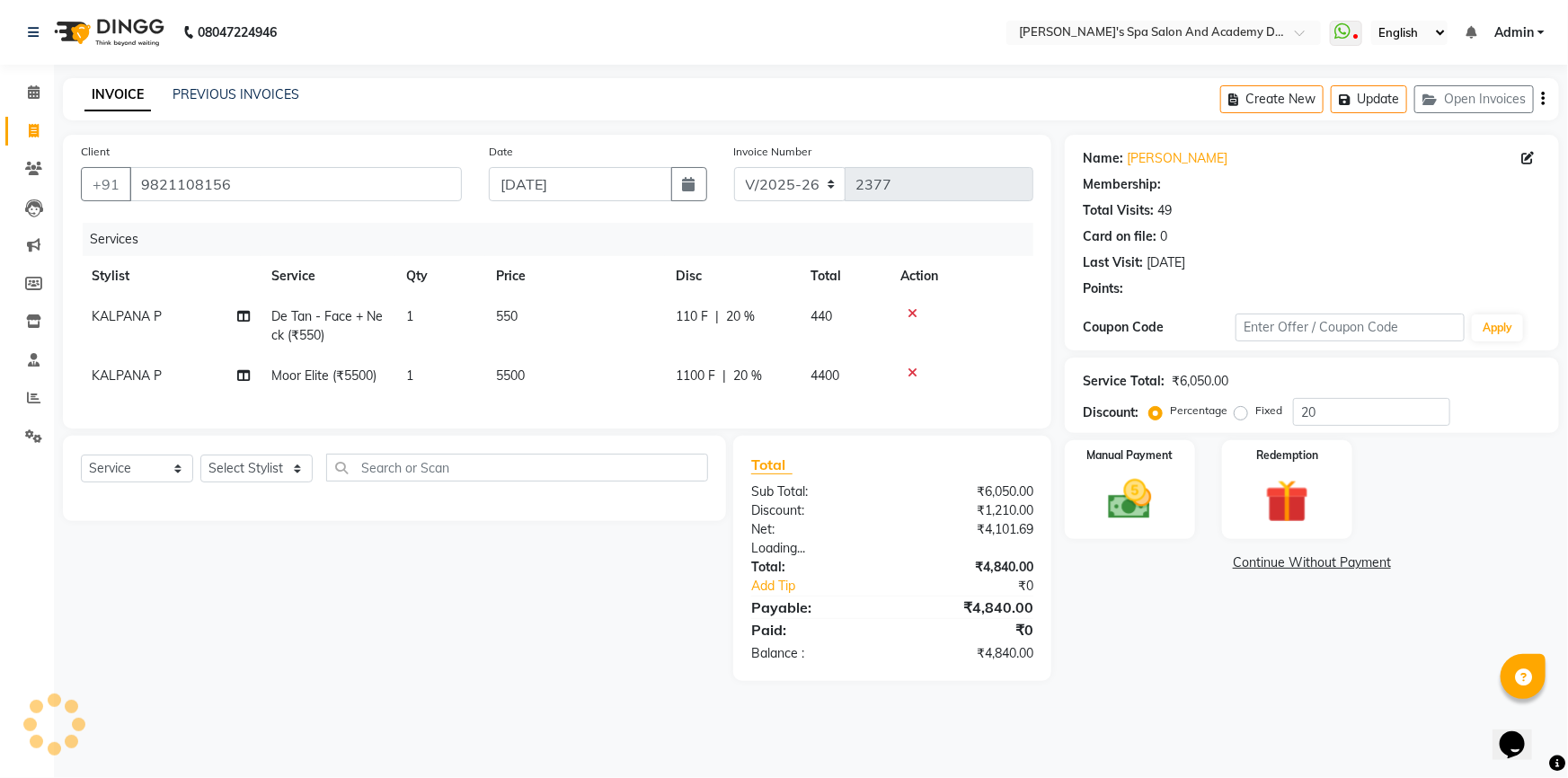
type input "0"
select select "2: Object"
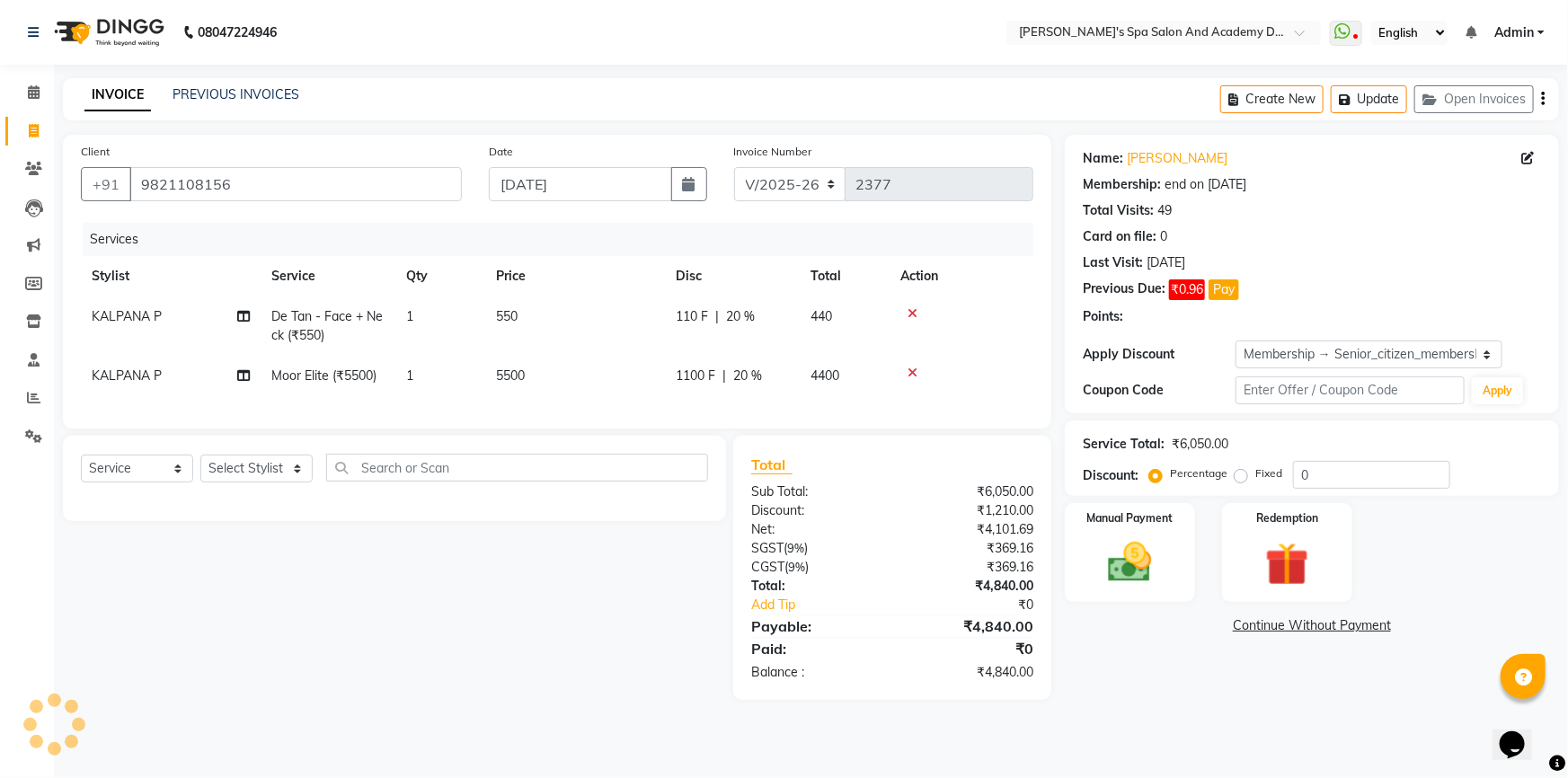
type input "20"
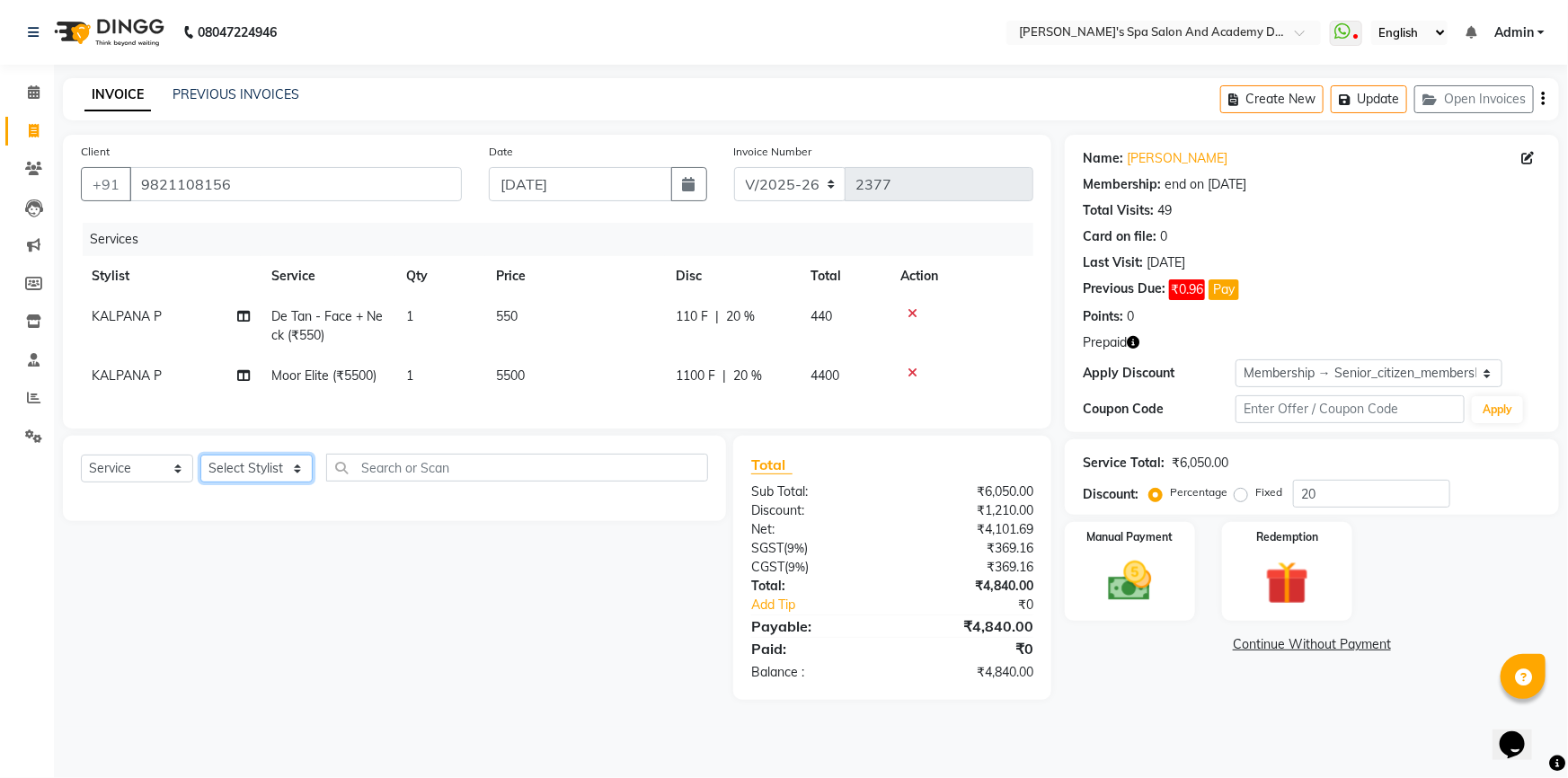
click at [234, 481] on select "Select Stylist Admin AKSHTA AMBRE ASAWARI PAWAR DIRECT 1 GAURI THAPA JIGNA SHAH…" at bounding box center [256, 469] width 112 height 27
select select "47354"
click at [201, 468] on select "Select Stylist Admin AKSHTA AMBRE ASAWARI PAWAR DIRECT 1 GAURI THAPA JIGNA SHAH…" at bounding box center [256, 469] width 112 height 27
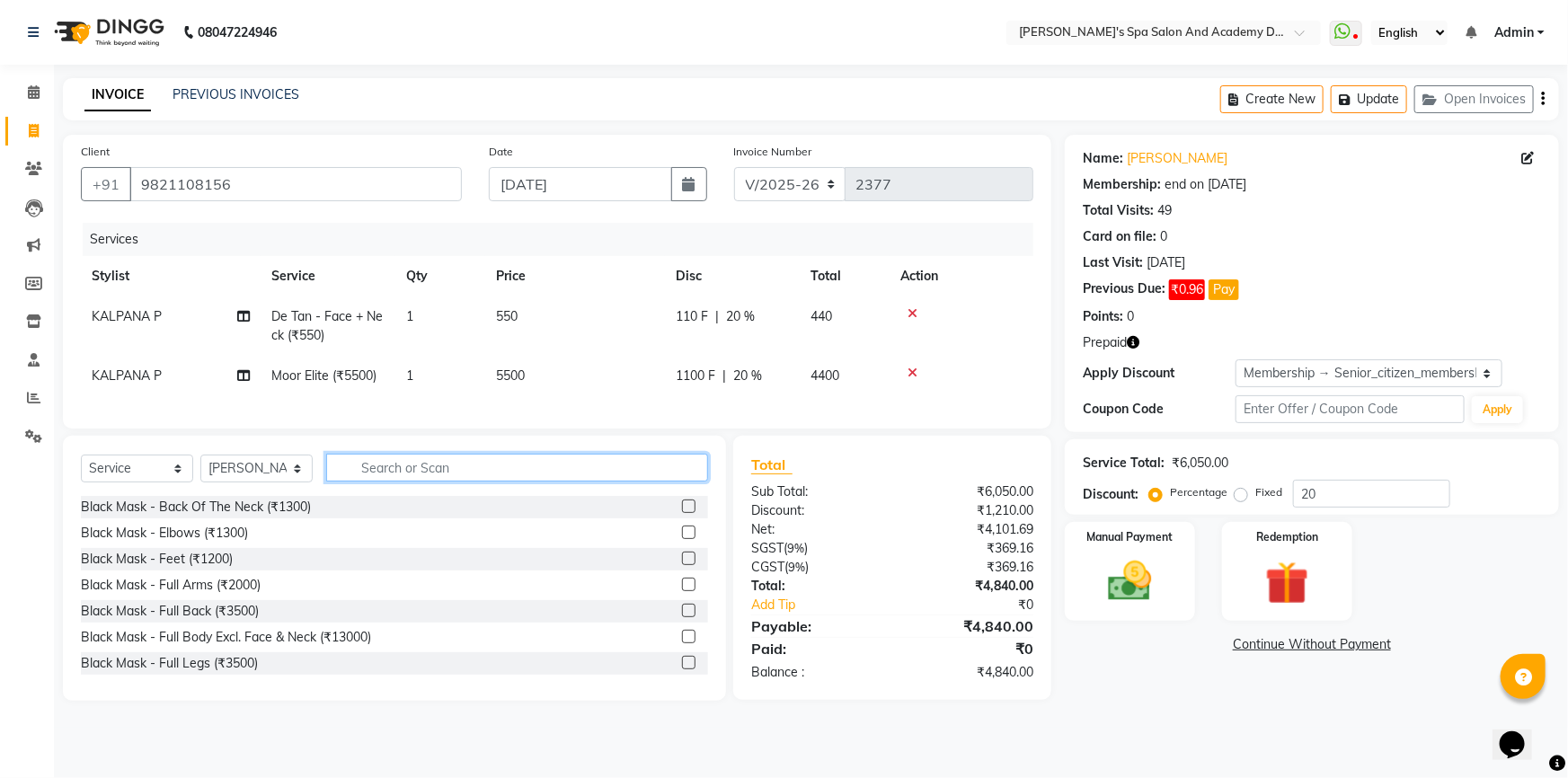
click at [369, 481] on input "text" at bounding box center [516, 468] width 381 height 27
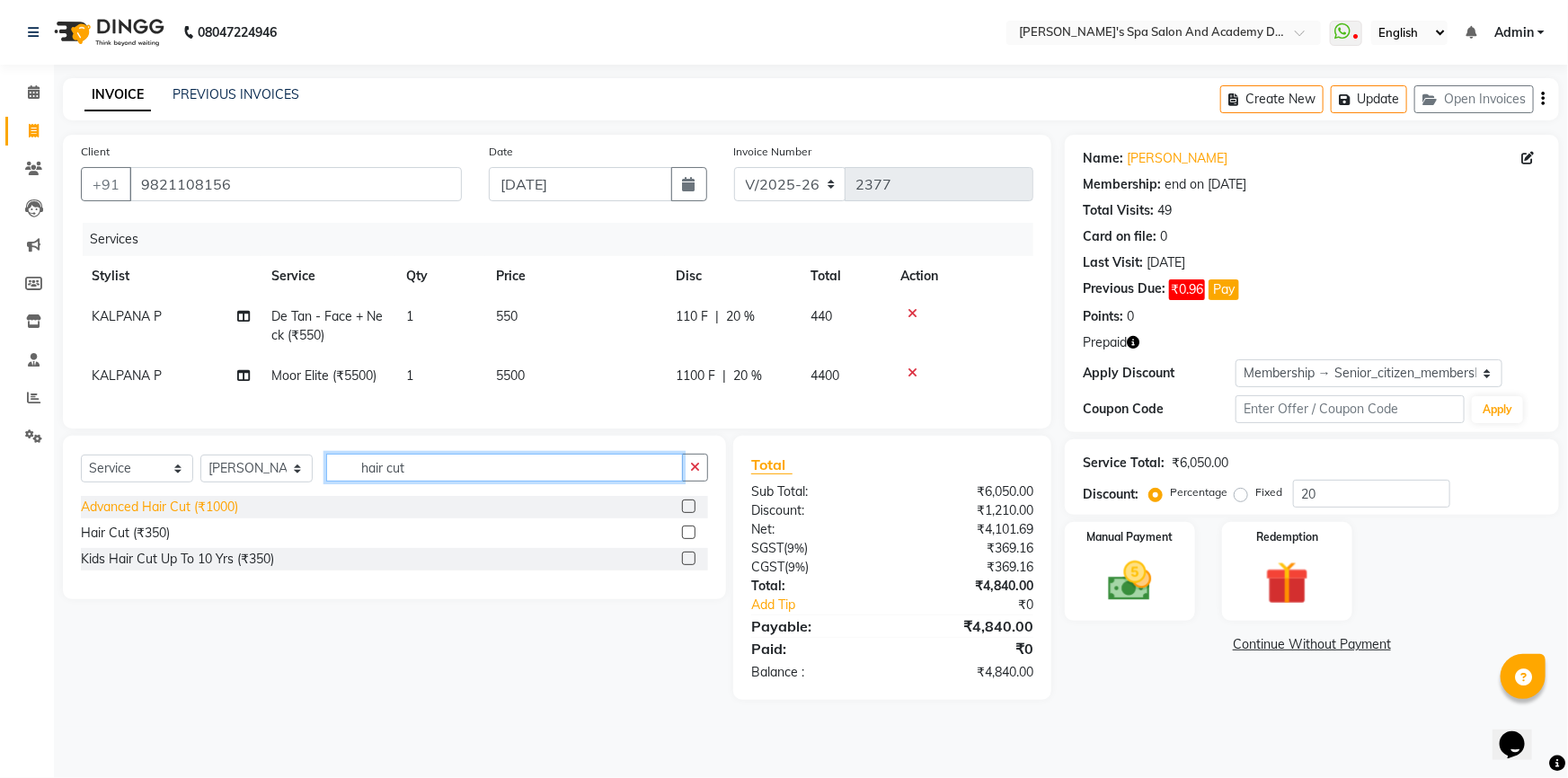
type input "hair cut"
click at [216, 517] on div "Advanced Hair Cut (₹1000)" at bounding box center [159, 507] width 157 height 19
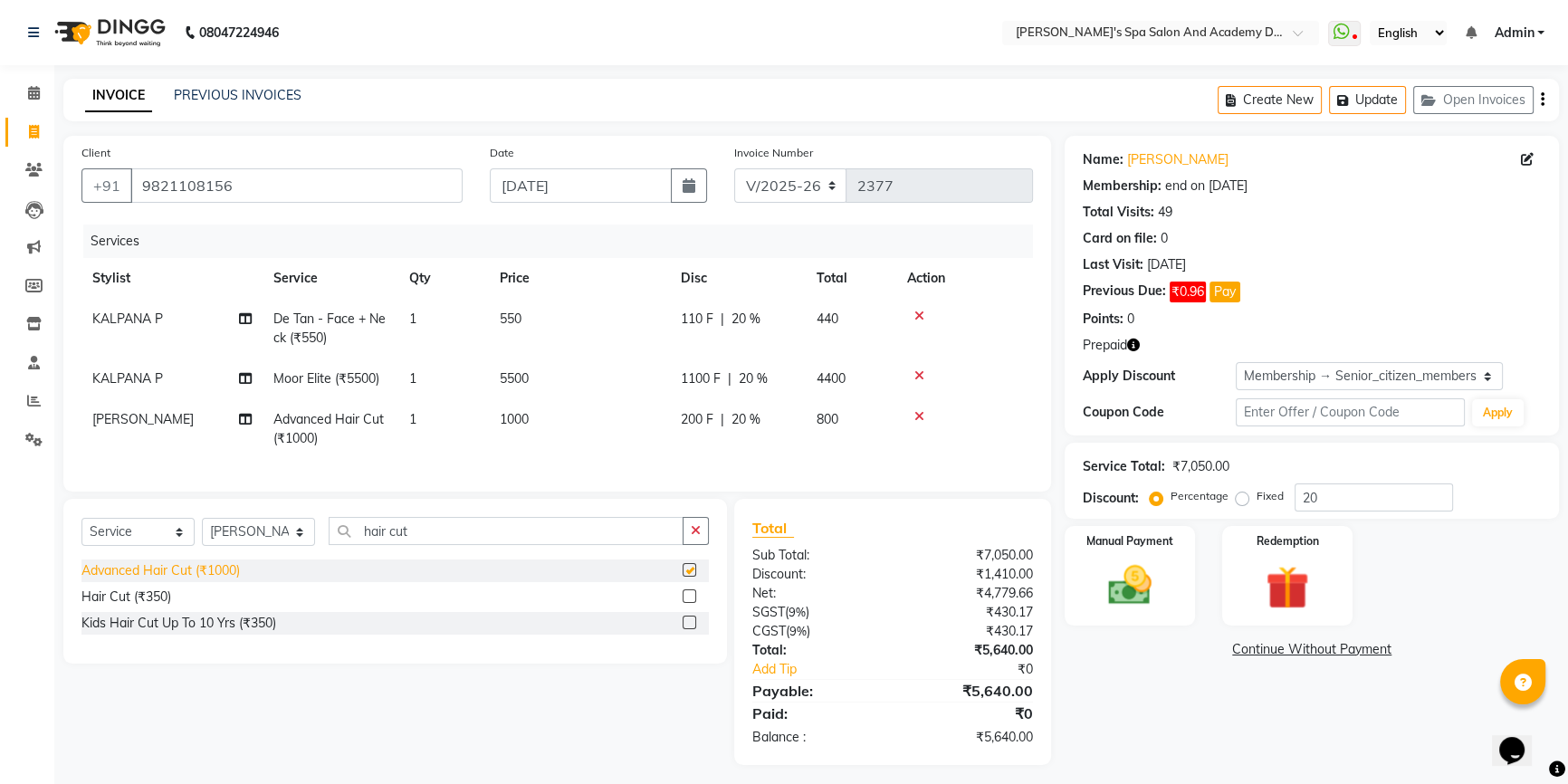
checkbox input "false"
drag, startPoint x: 512, startPoint y: 421, endPoint x: 494, endPoint y: 423, distance: 18.1
click at [494, 423] on td "1000" at bounding box center [579, 429] width 181 height 60
select select "47354"
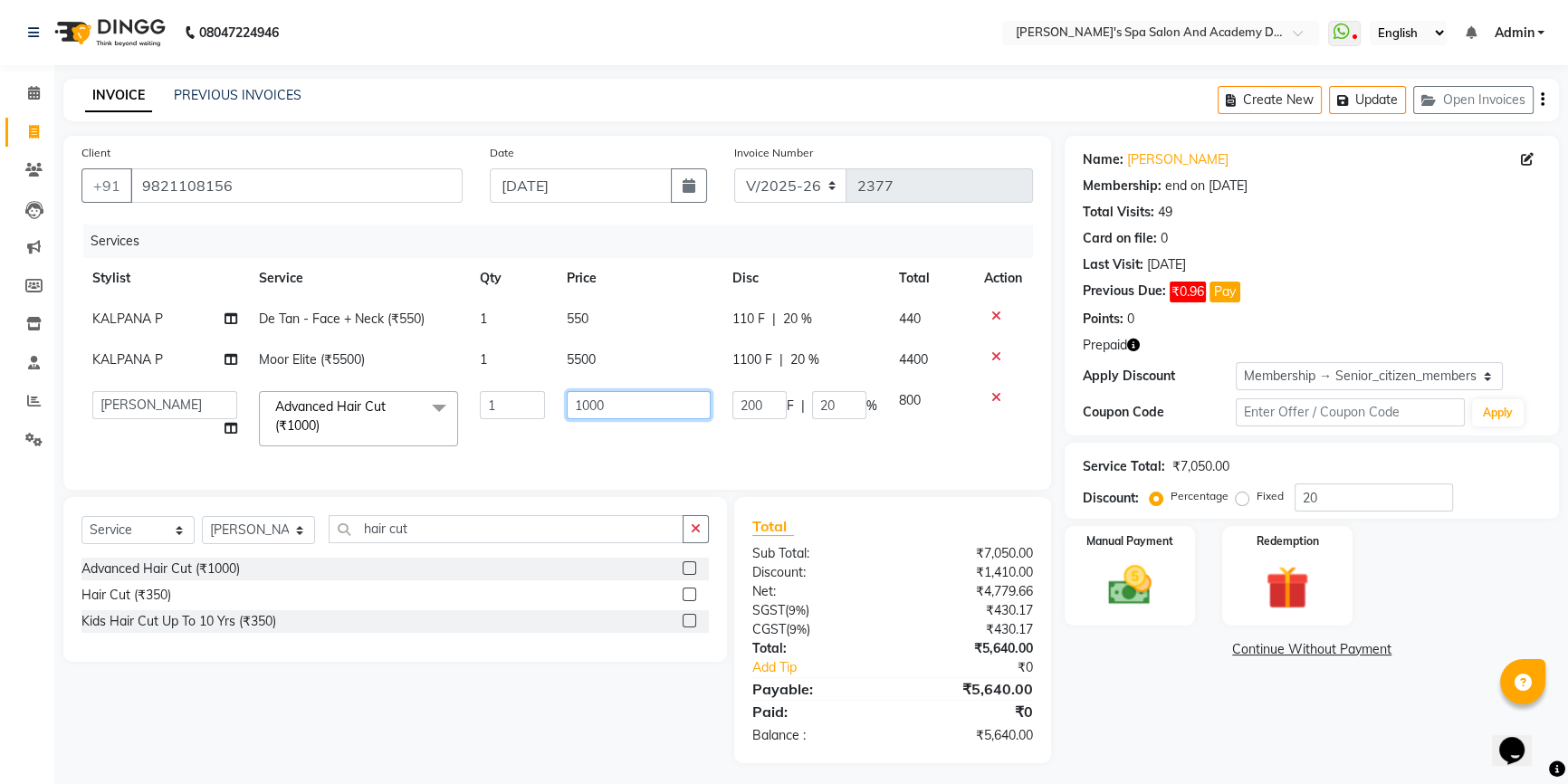
click at [614, 414] on input "1000" at bounding box center [639, 405] width 145 height 28
type input "1"
type input "850"
click at [755, 465] on div "Services Stylist Service Qty Price Disc Total Action KALPANA P De Tan - Face + …" at bounding box center [557, 348] width 951 height 248
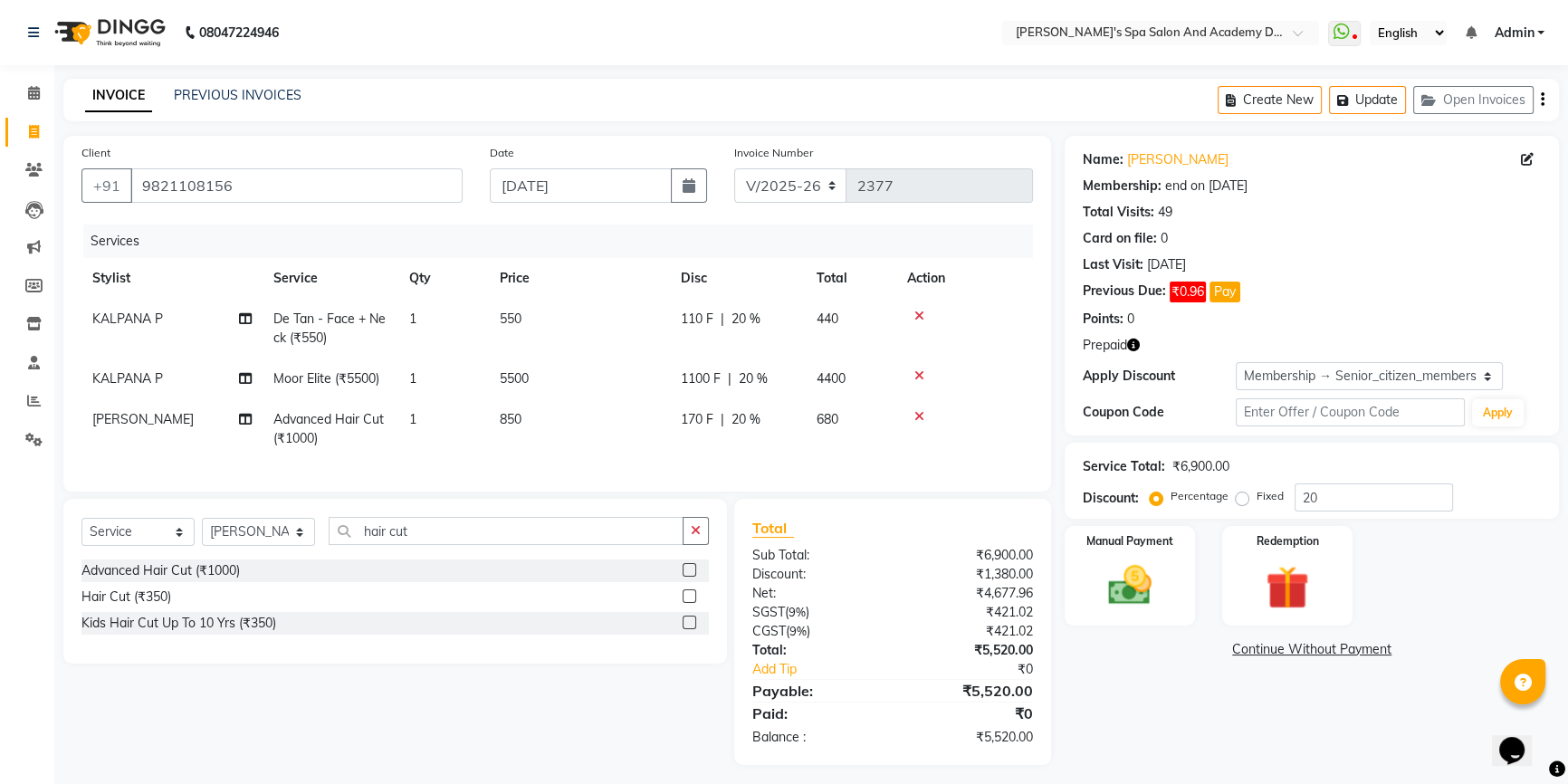
scroll to position [20, 0]
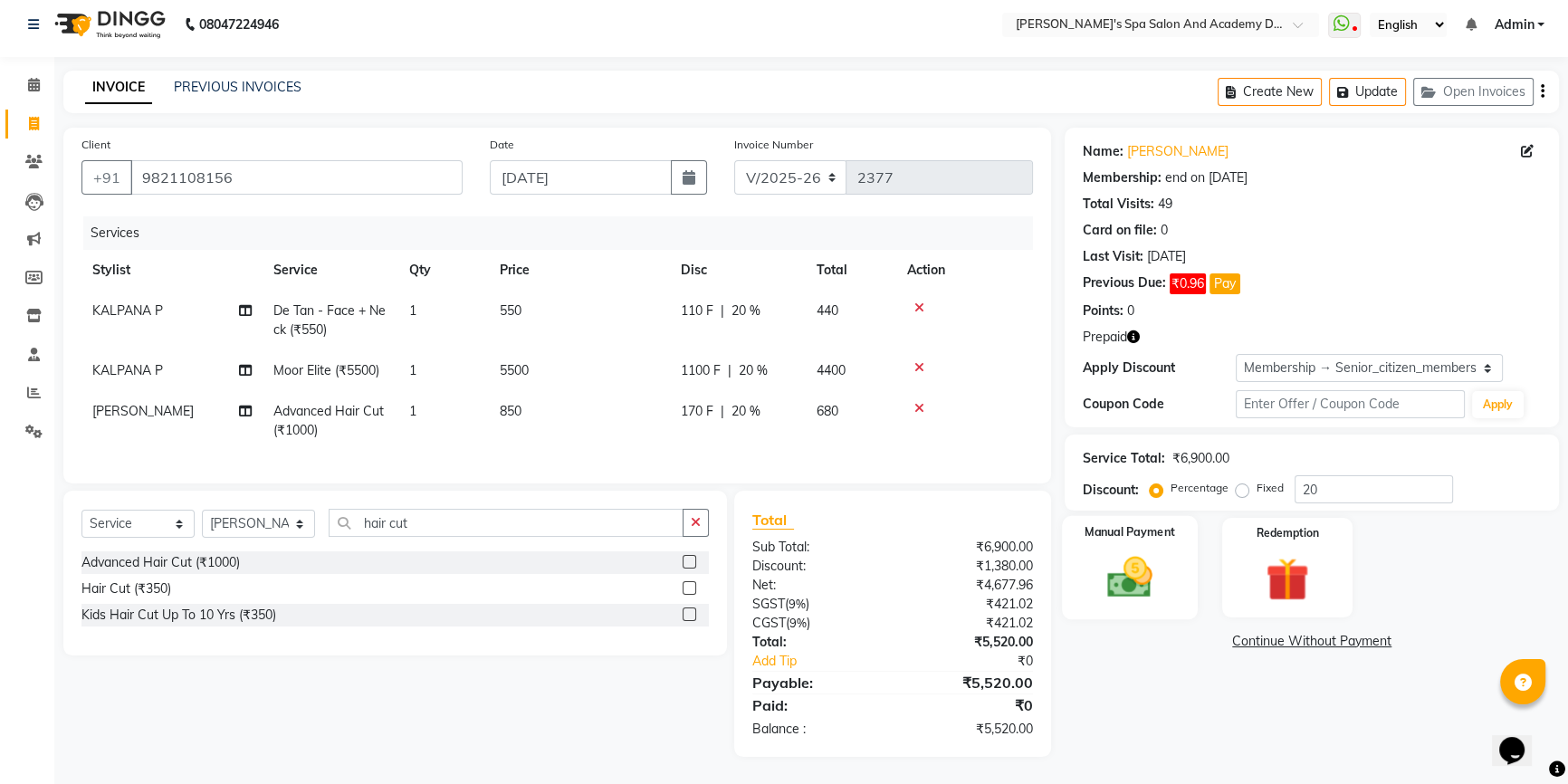
click at [1127, 551] on img at bounding box center [1129, 577] width 73 height 51
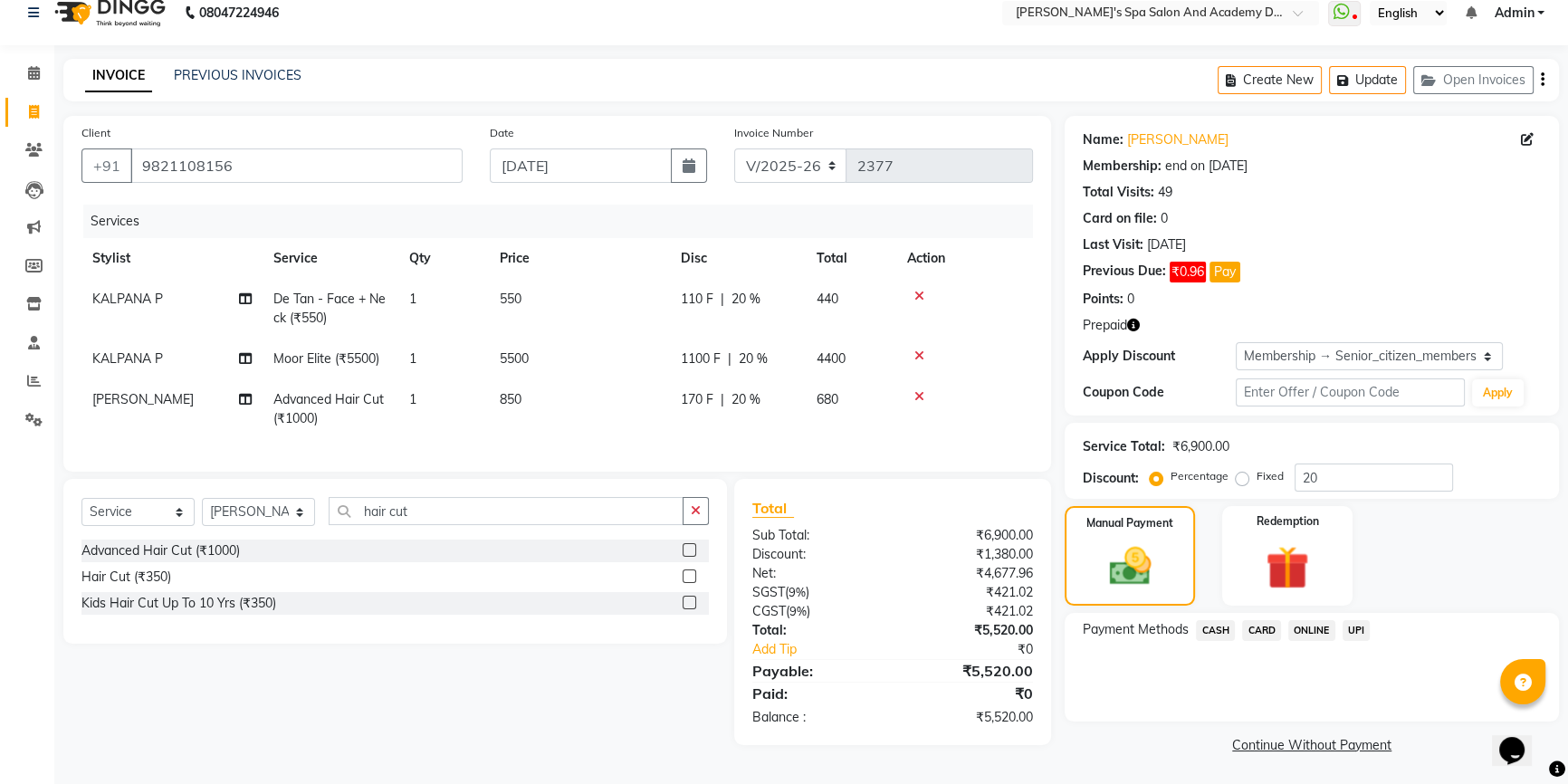
click at [1350, 628] on span "UPI" at bounding box center [1356, 630] width 28 height 21
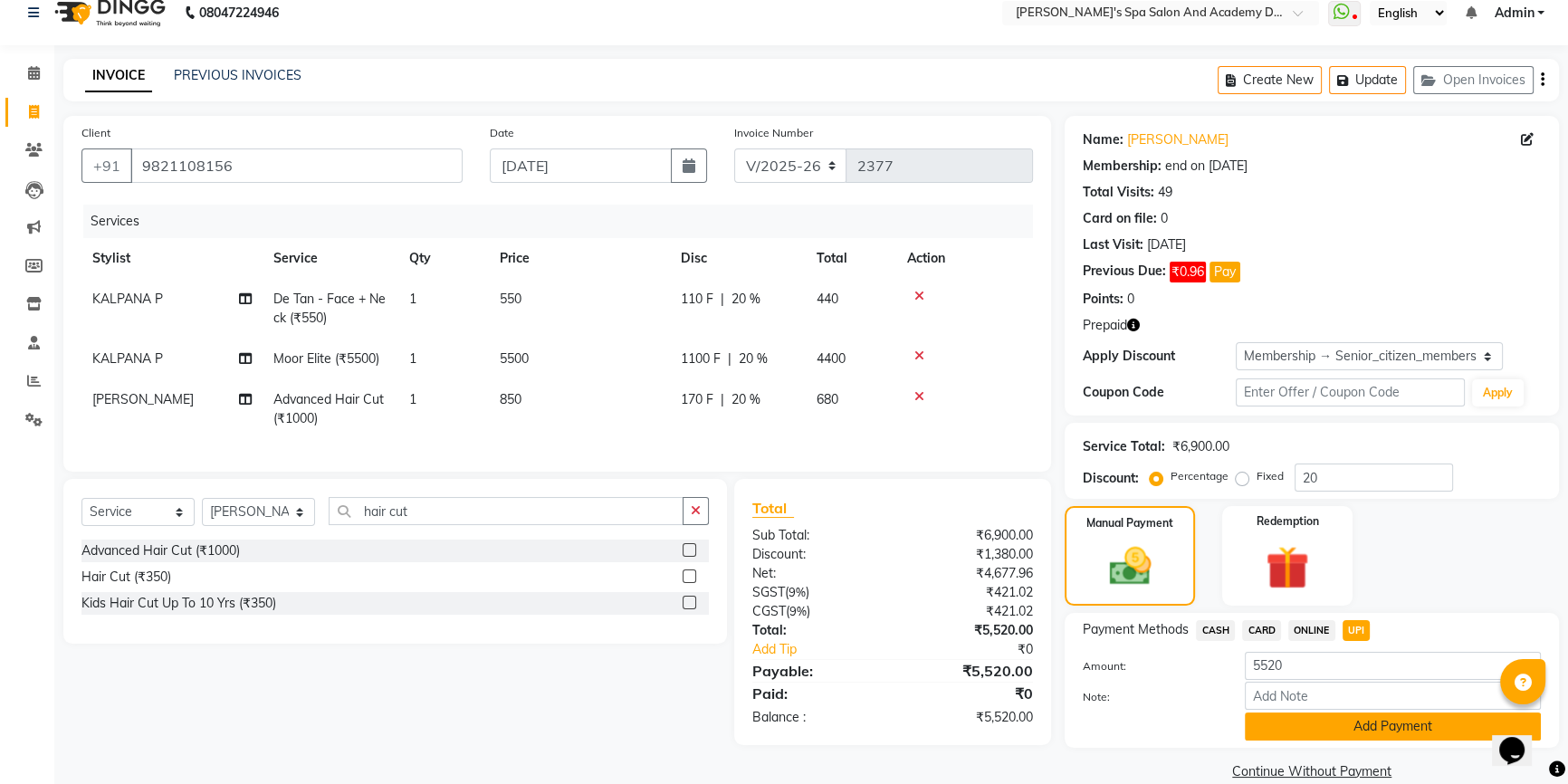
click at [1371, 729] on button "Add Payment" at bounding box center [1393, 727] width 296 height 28
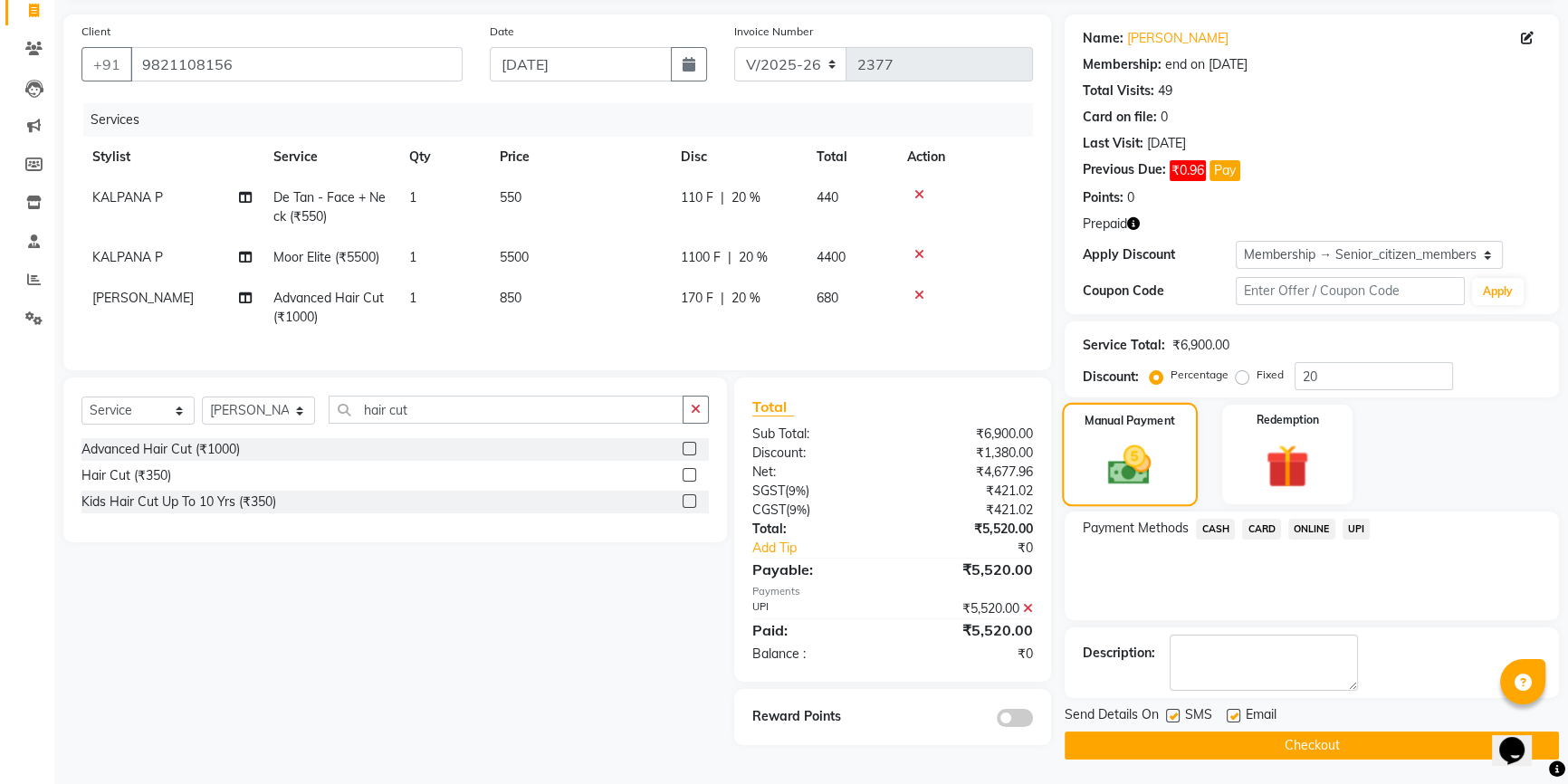
scroll to position [122, 0]
click at [1252, 745] on button "Checkout" at bounding box center [1311, 745] width 494 height 28
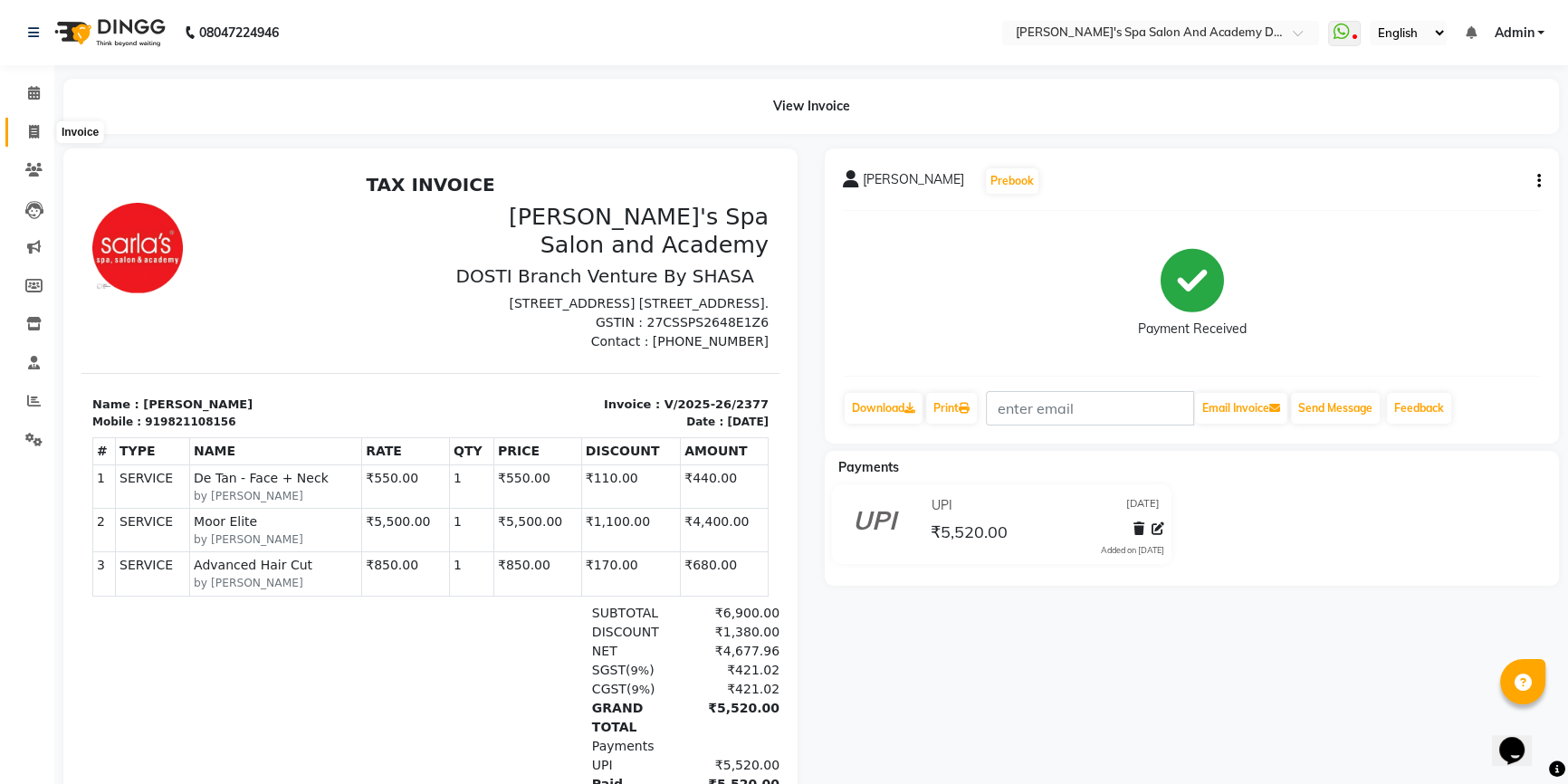
click at [31, 134] on icon at bounding box center [34, 132] width 10 height 14
select select "6316"
select select "service"
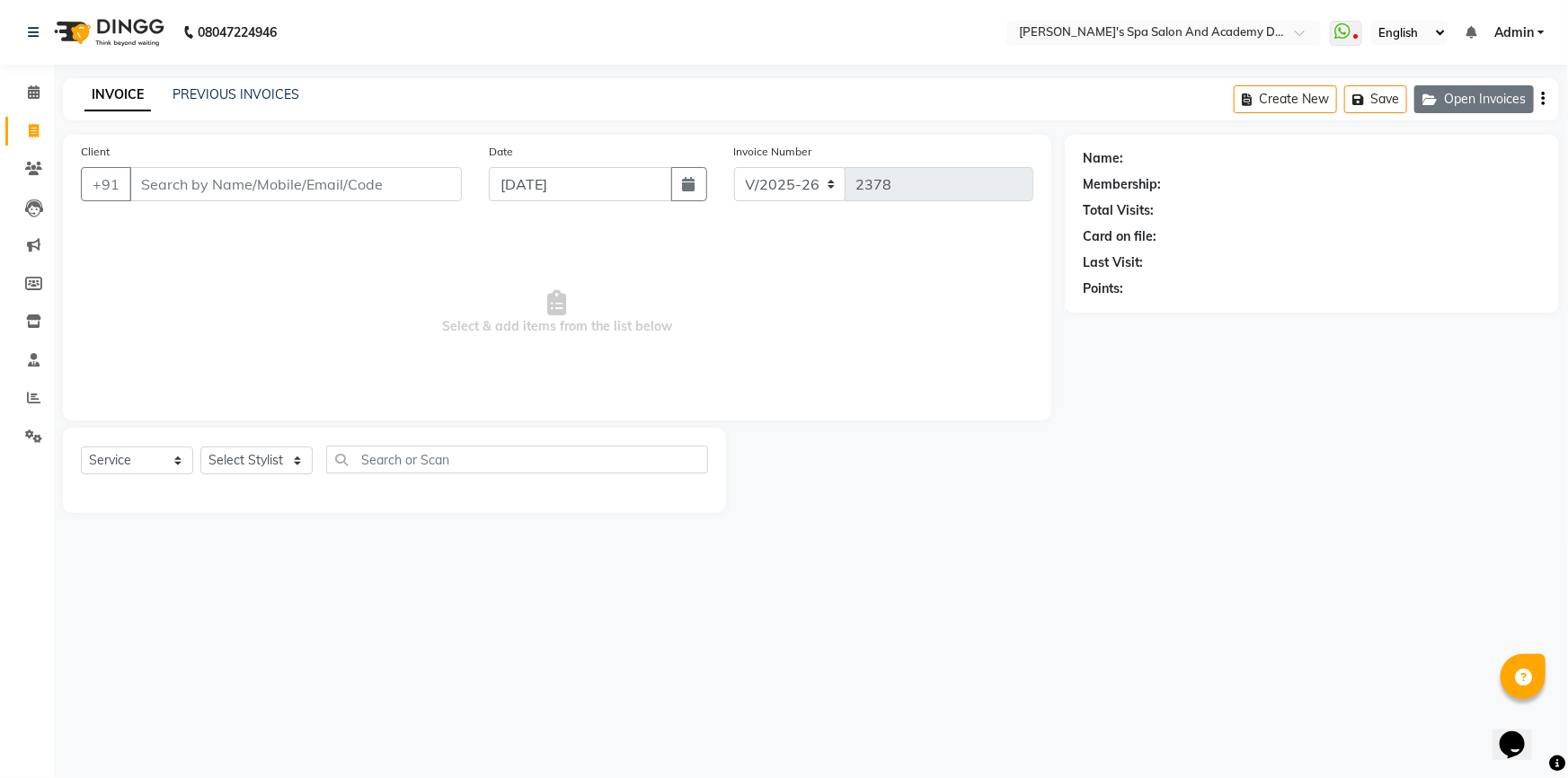
click at [1448, 104] on button "Open Invoices" at bounding box center [1474, 99] width 119 height 27
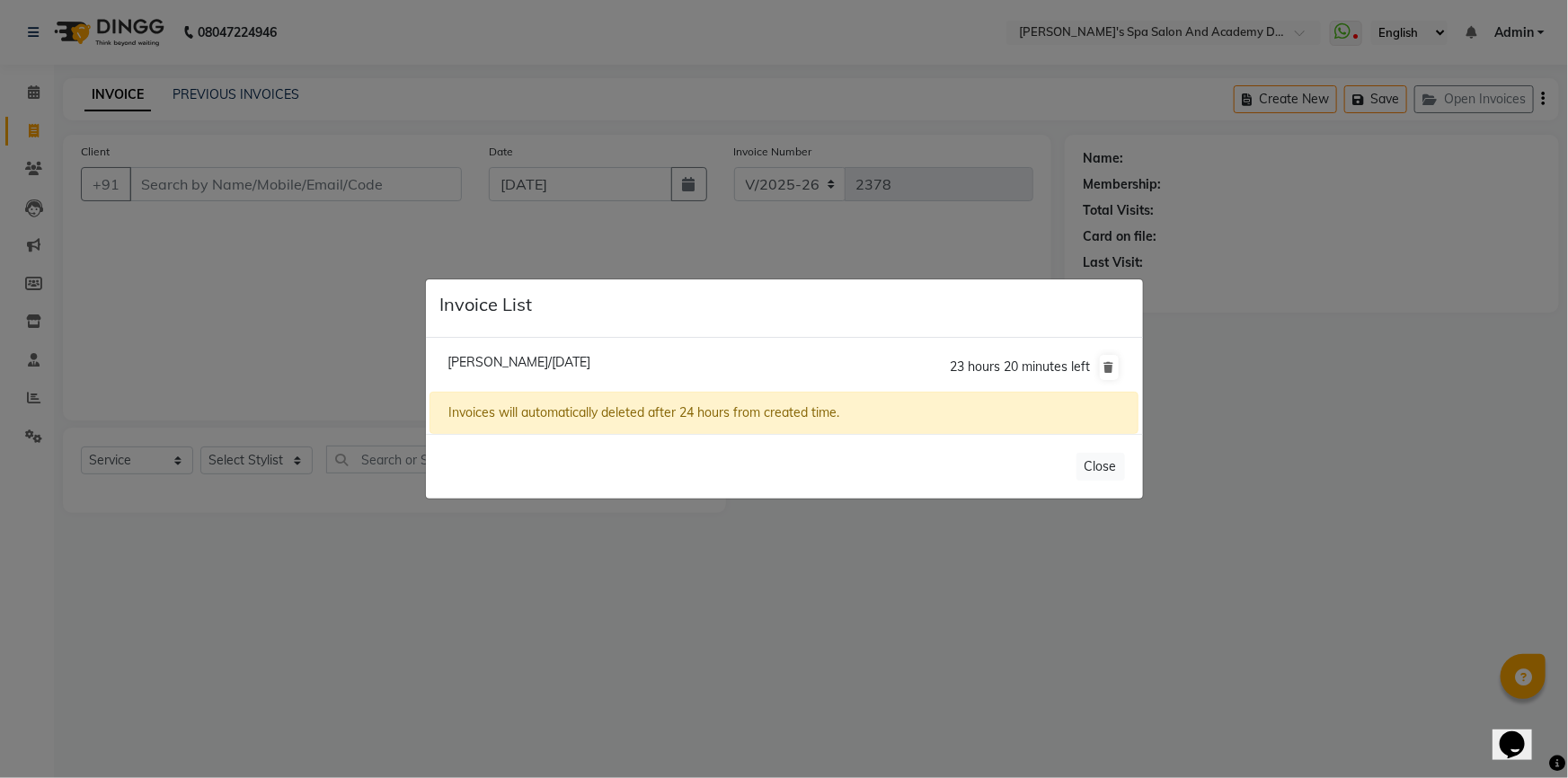
click at [503, 360] on span "Smita Gumaste/04 September 2025" at bounding box center [518, 362] width 143 height 17
type input "7506046985"
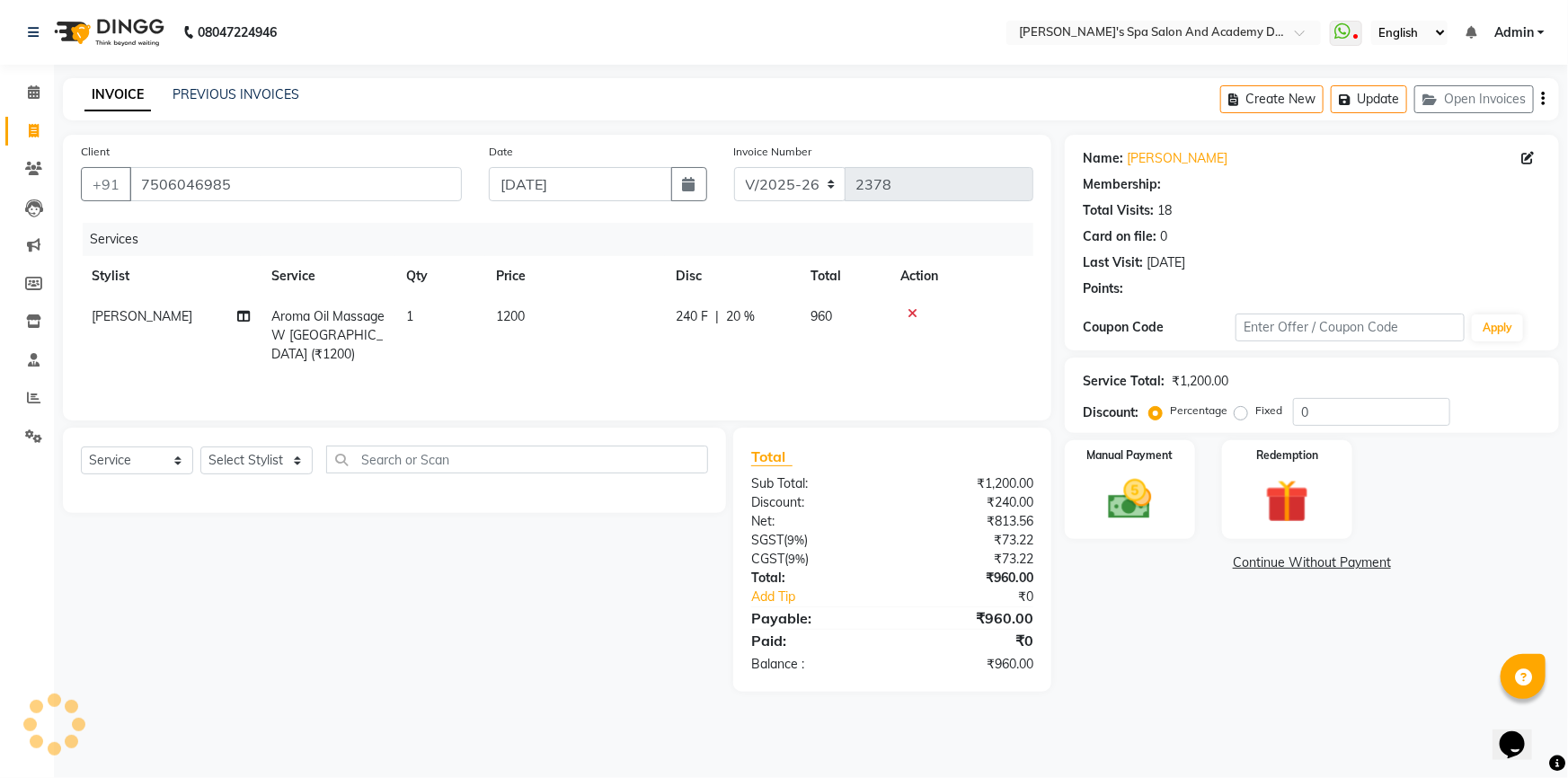
type input "20"
select select "2: Object"
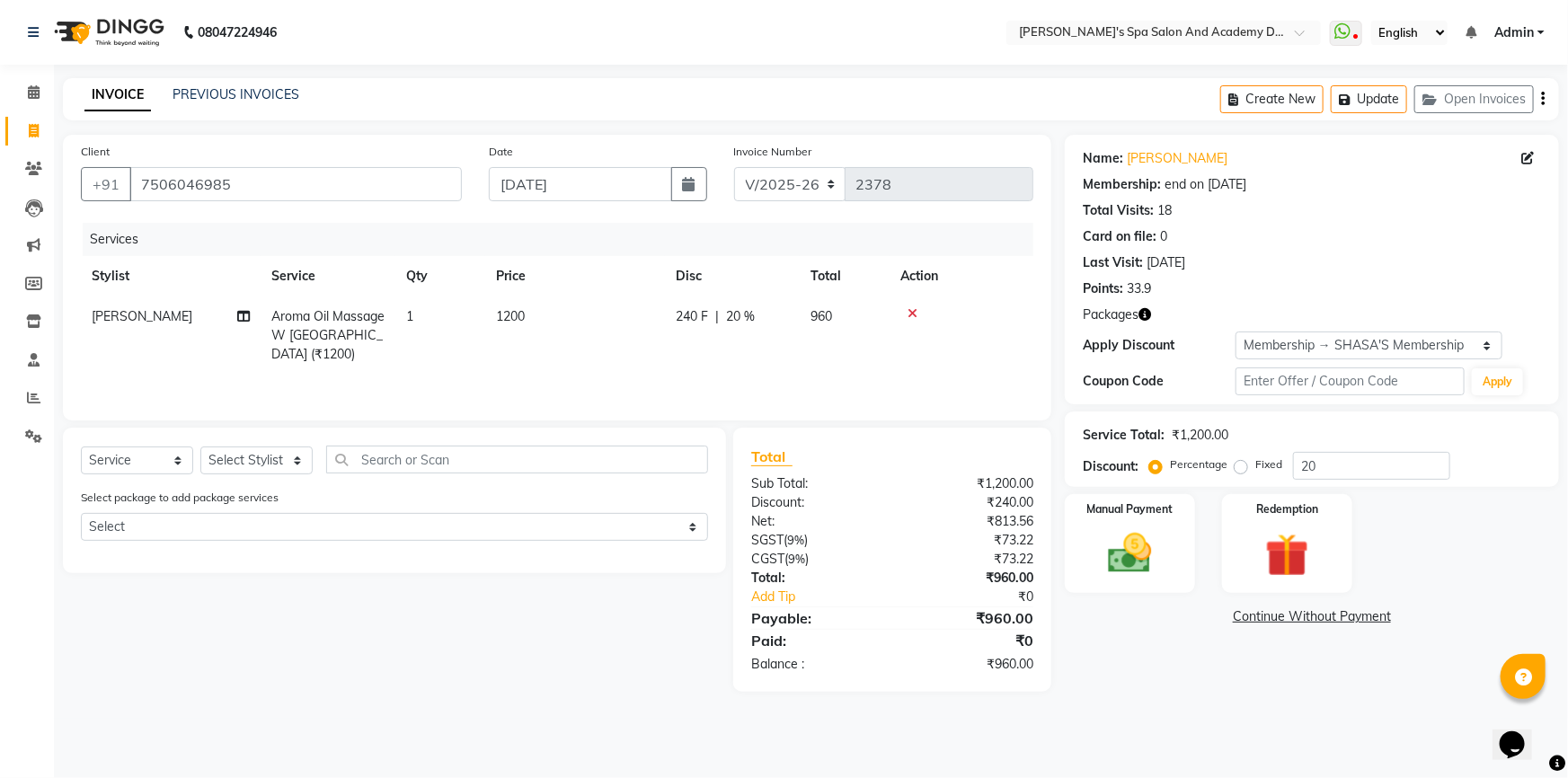
click at [138, 318] on span "JIGNA SHAH" at bounding box center [142, 316] width 101 height 17
select select "84108"
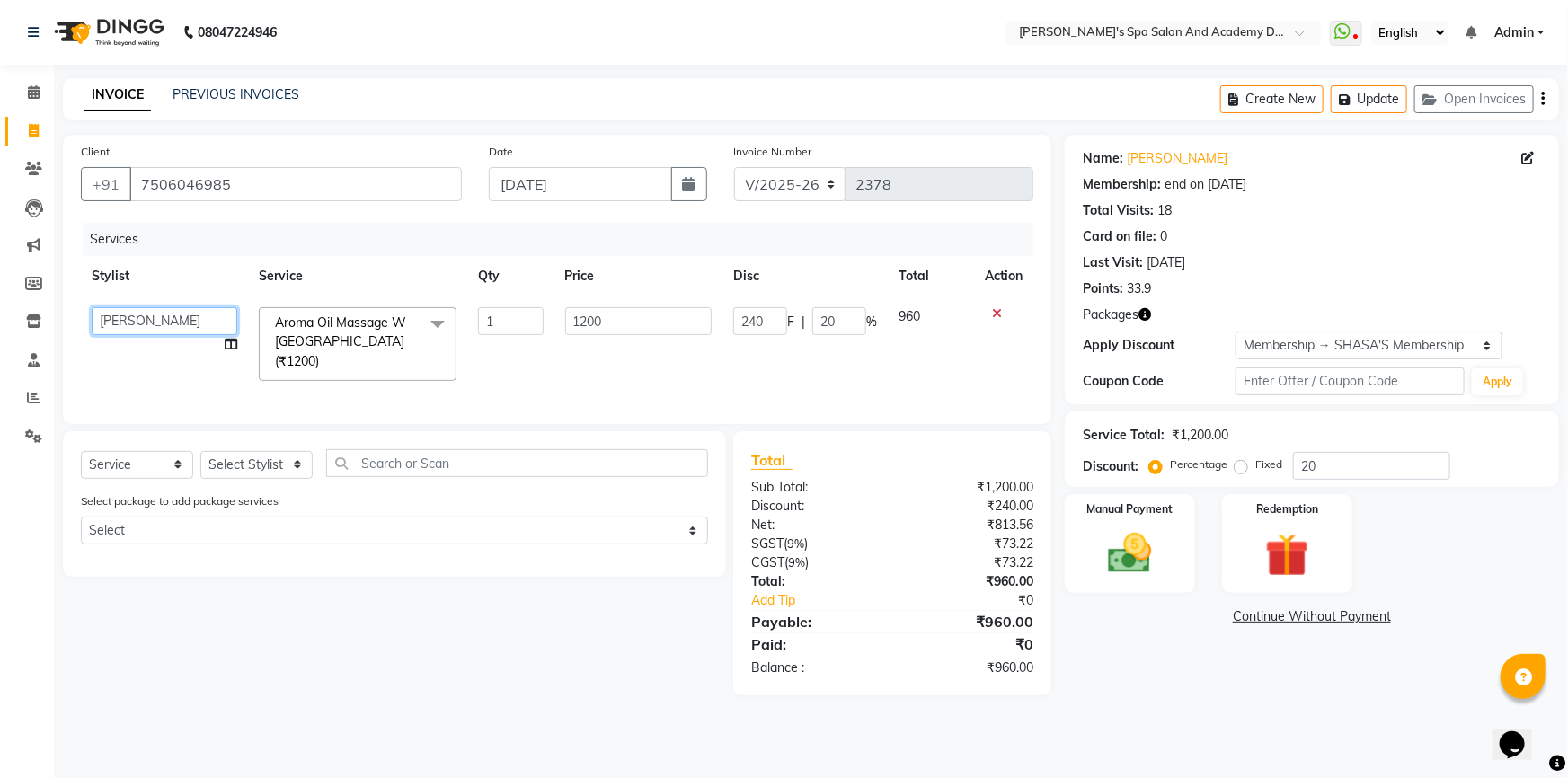
click at [188, 324] on select "Admin AKSHTA AMBRE ASAWARI PAWAR DIRECT 1 GAURI THAPA JIGNA SHAH KALPANA P Kanc…" at bounding box center [164, 321] width 146 height 27
select select "58585"
click at [253, 466] on select "Select Stylist Admin AKSHTA AMBRE ASAWARI PAWAR DIRECT 1 GAURI THAPA JIGNA SHAH…" at bounding box center [256, 465] width 112 height 27
select select "63504"
click at [201, 451] on select "Select Stylist Admin AKSHTA AMBRE ASAWARI PAWAR DIRECT 1 GAURI THAPA JIGNA SHAH…" at bounding box center [256, 465] width 112 height 27
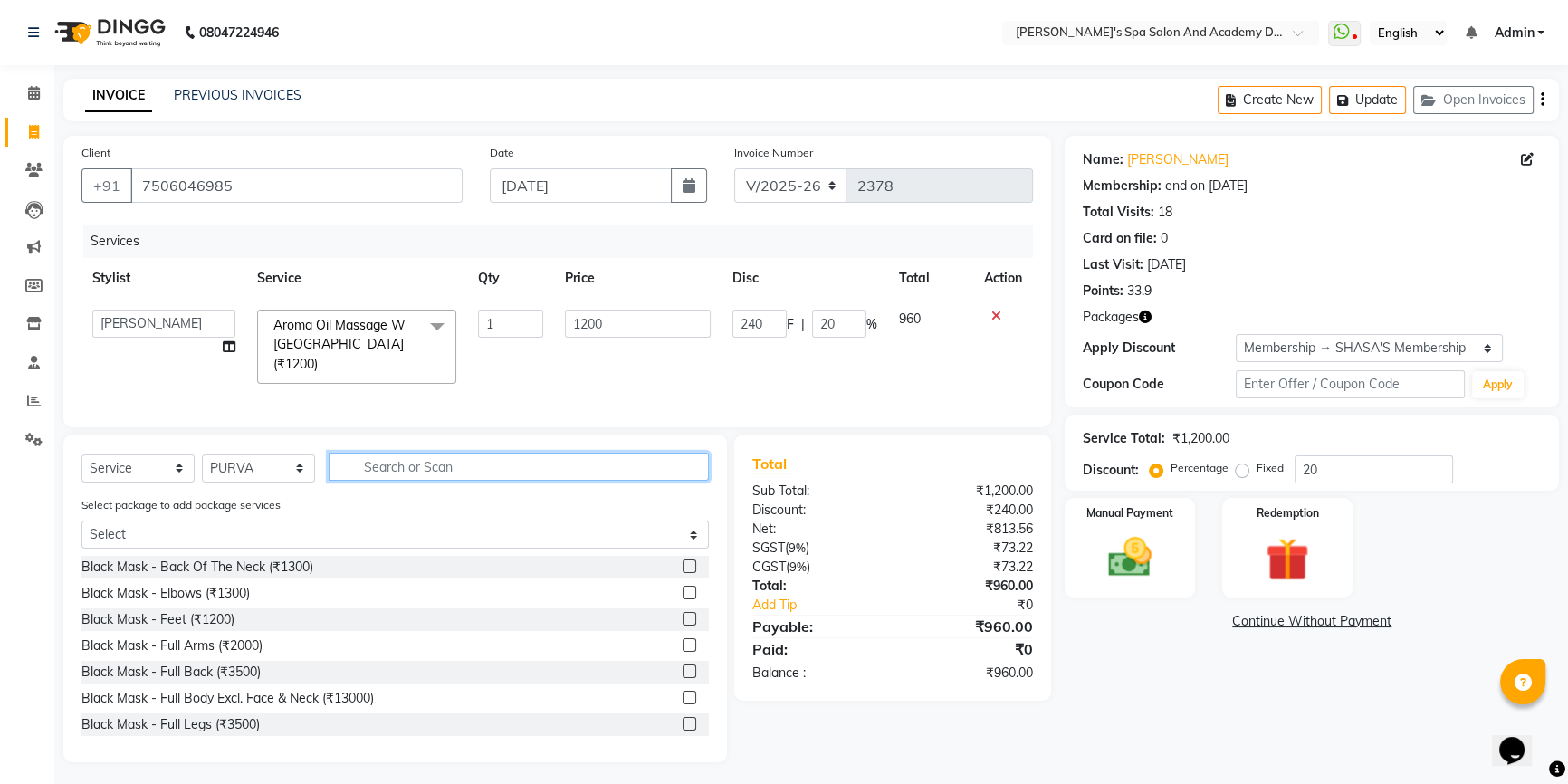
click at [397, 471] on input "text" at bounding box center [518, 466] width 380 height 28
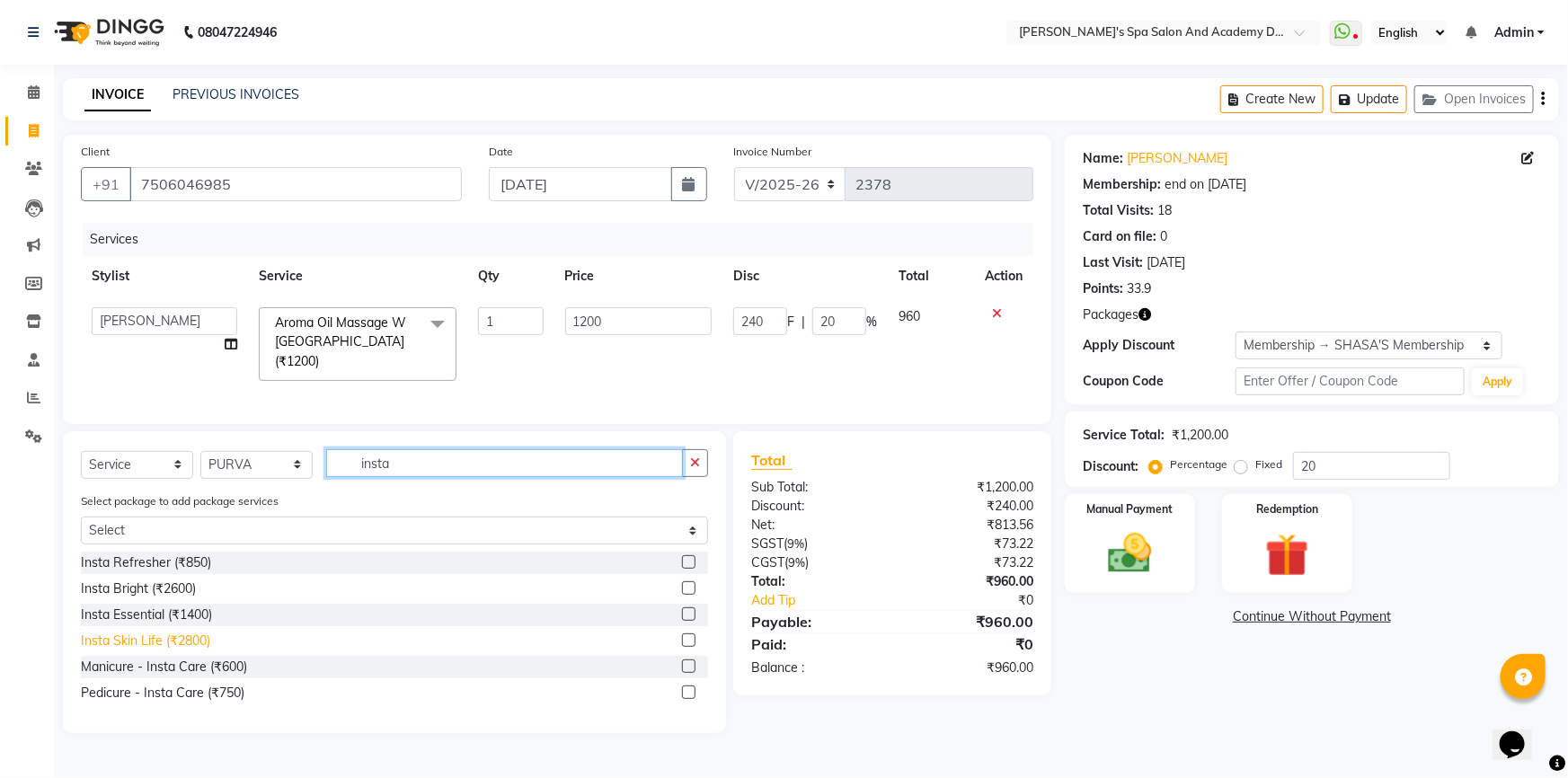
type input "insta"
click at [183, 639] on div "Insta Skin Life (₹2800)" at bounding box center [146, 641] width 129 height 19
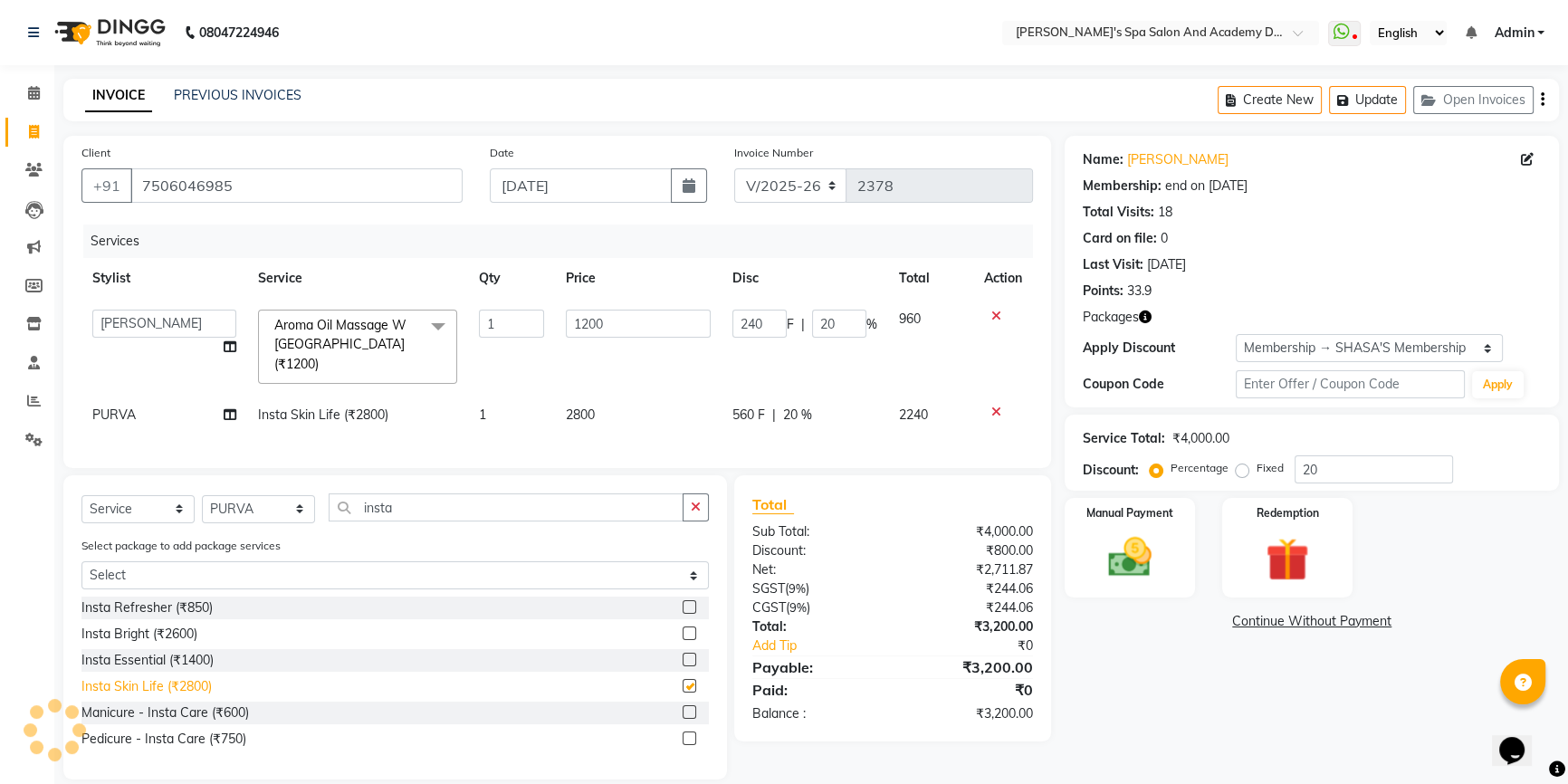
checkbox input "false"
click at [1359, 107] on button "Update" at bounding box center [1367, 100] width 77 height 28
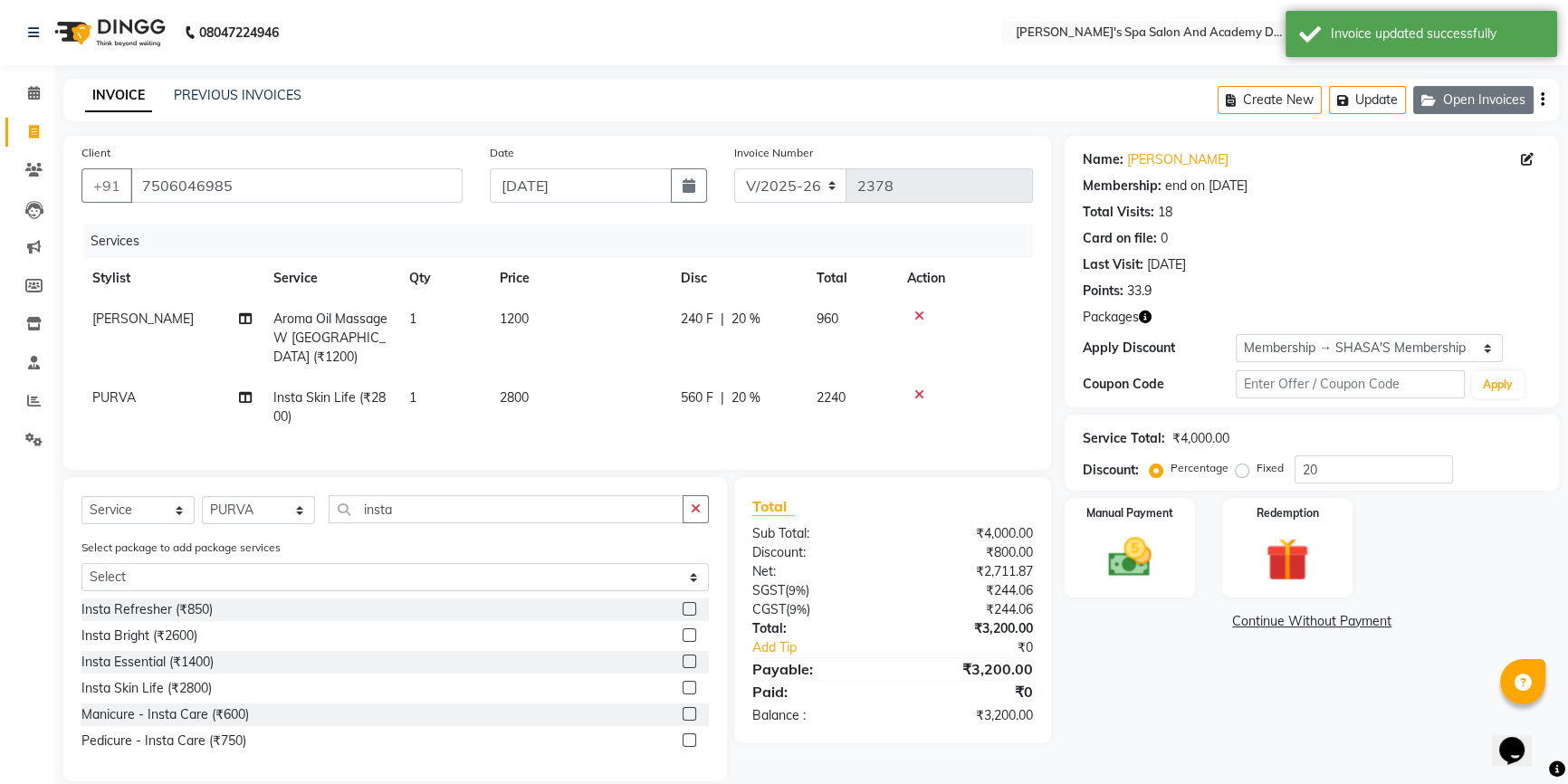
click at [1430, 101] on icon "button" at bounding box center [1432, 101] width 22 height 13
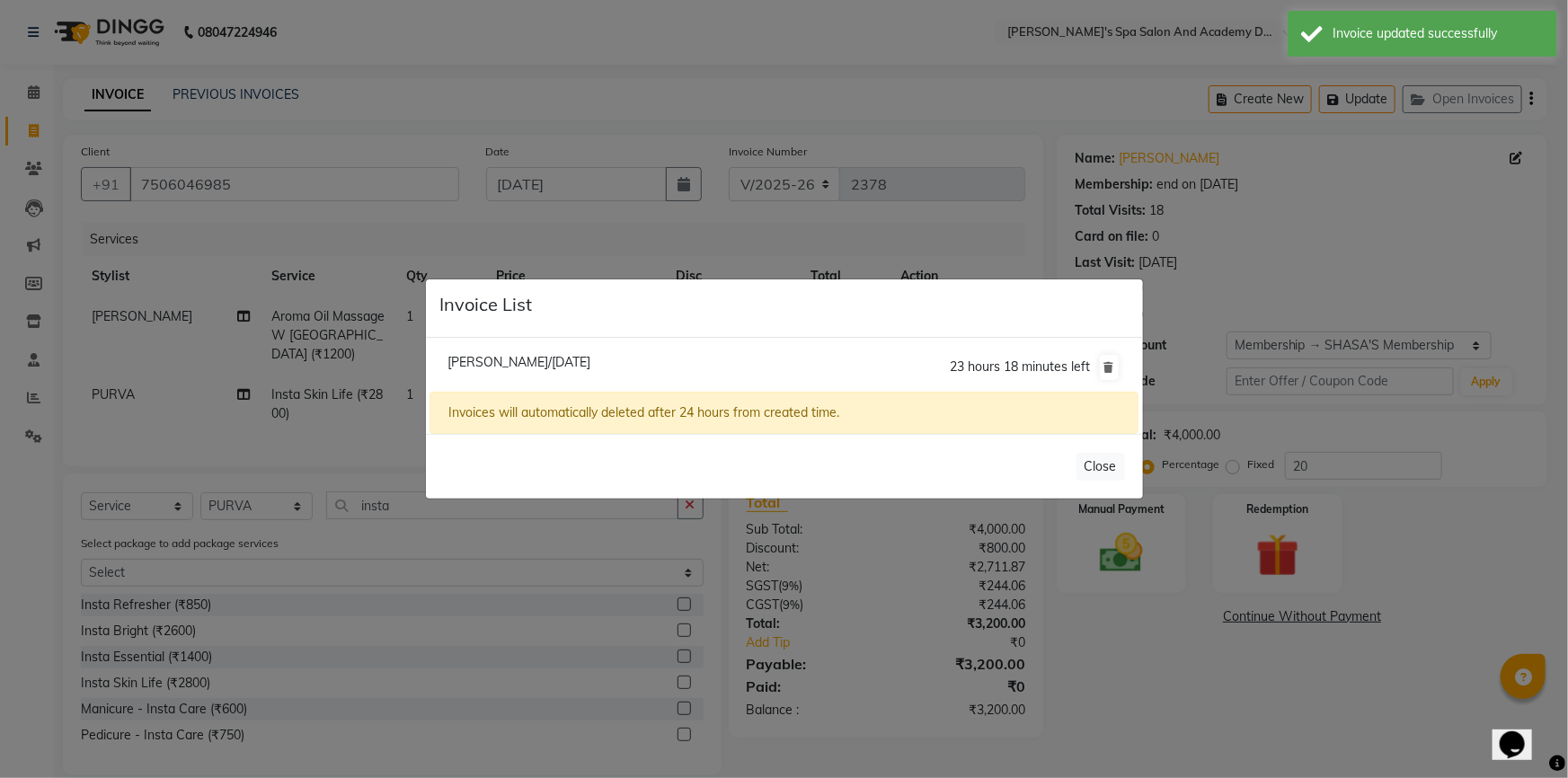
click at [1269, 94] on ngb-modal-window "Invoice List Smita Gumaste/04 September 2025 23 hours 18 minutes left Invoices …" at bounding box center [784, 389] width 1568 height 778
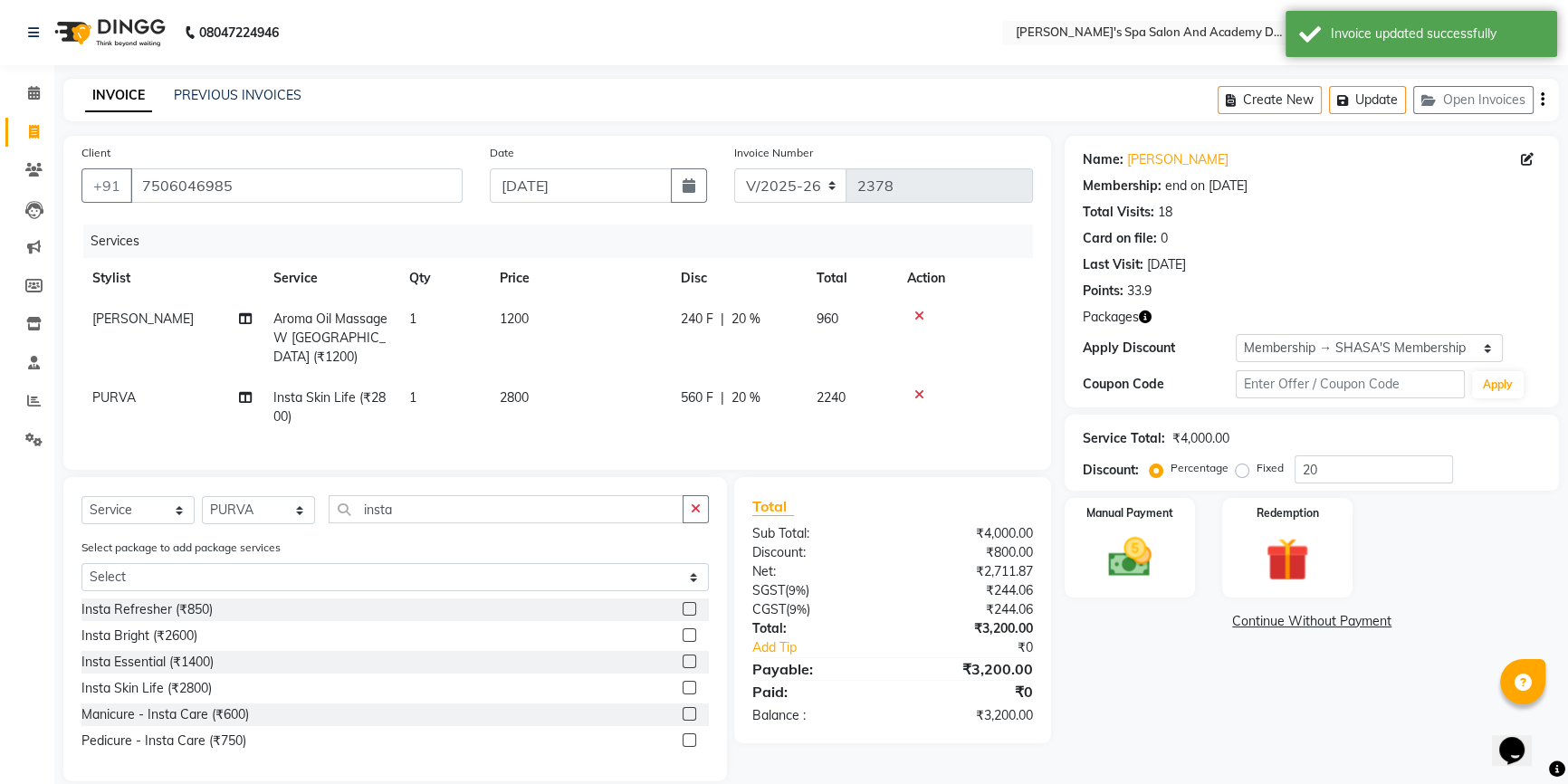
click at [1278, 95] on button "Create New" at bounding box center [1269, 100] width 104 height 28
select select "service"
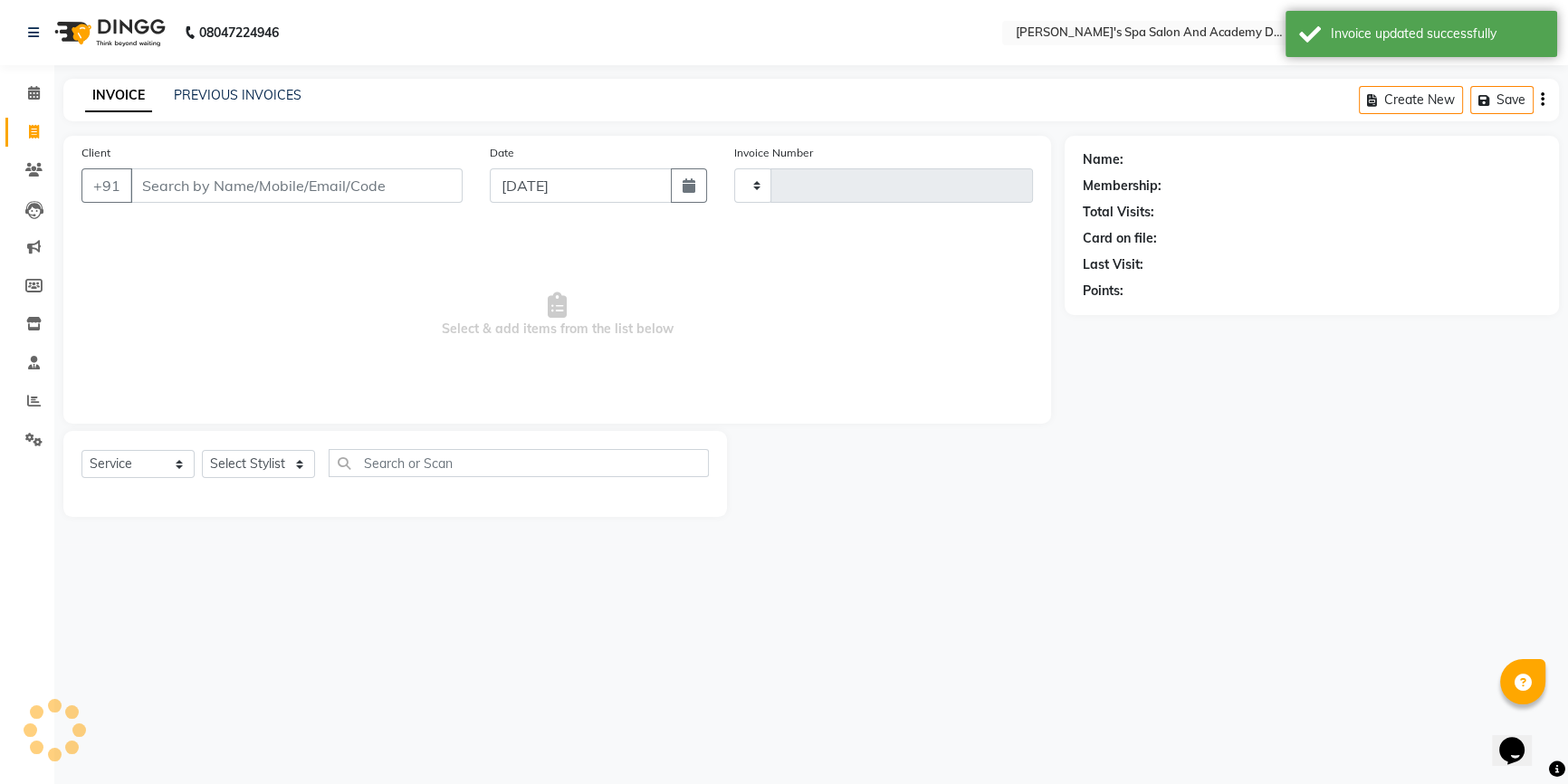
type input "2378"
select select "6316"
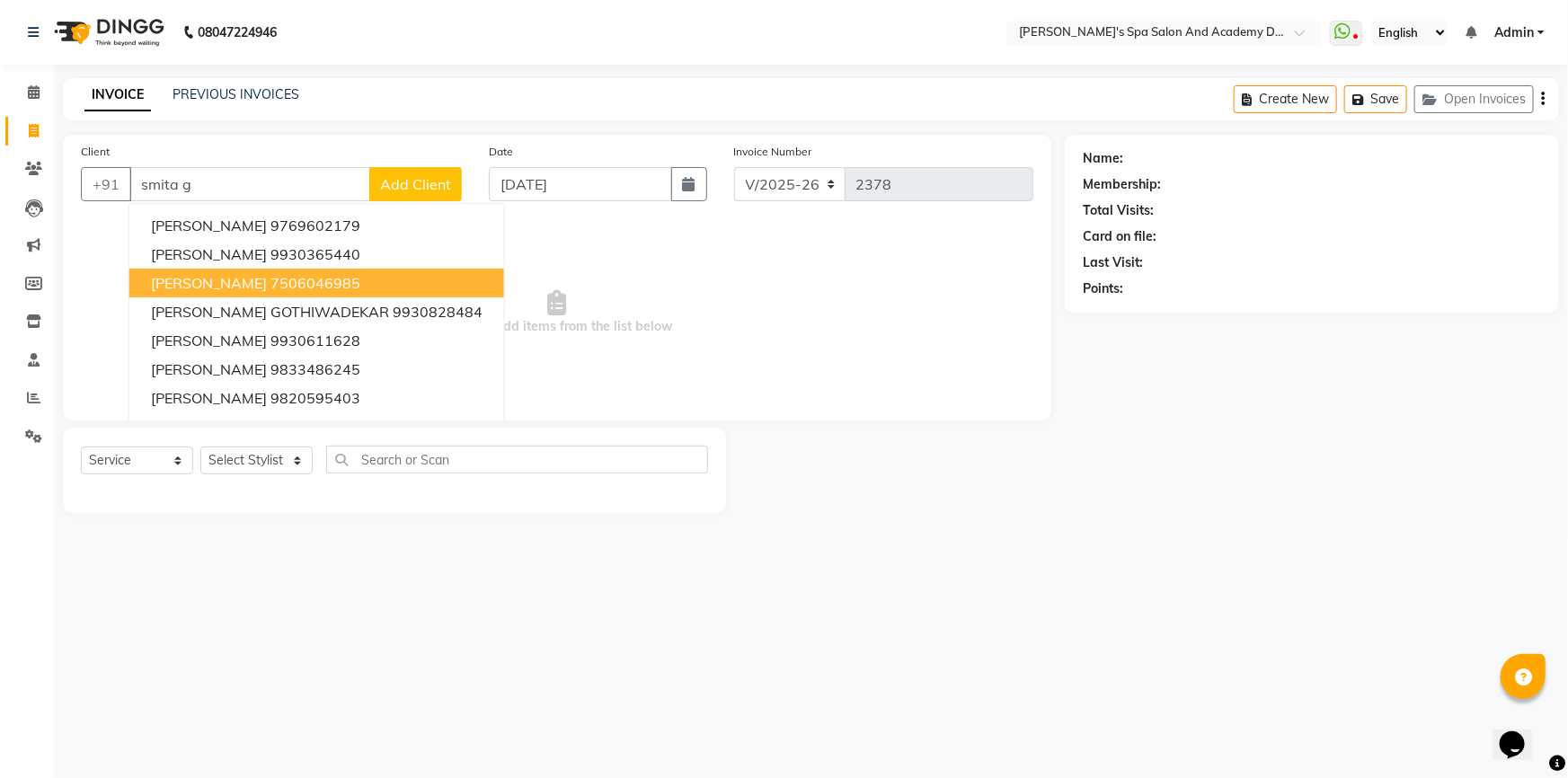
click at [329, 276] on ngb-highlight "7506046985" at bounding box center [315, 283] width 90 height 18
type input "7506046985"
select select "2: Object"
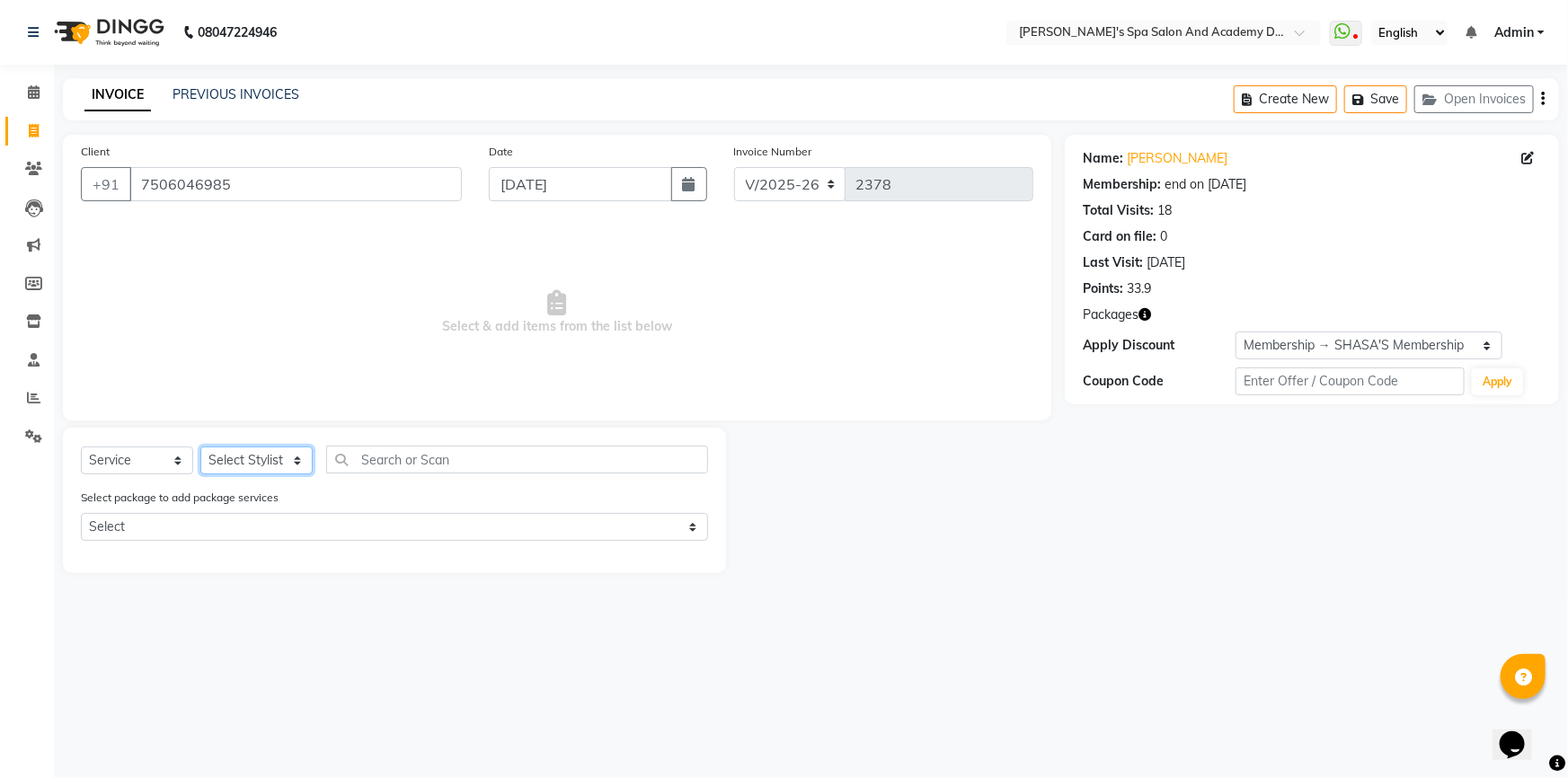
click at [288, 462] on select "Select Stylist Admin AKSHTA AMBRE ASAWARI PAWAR DIRECT 1 GAURI THAPA JIGNA SHAH…" at bounding box center [256, 460] width 112 height 27
select select "58585"
click at [201, 446] on select "Select Stylist Admin AKSHTA AMBRE ASAWARI PAWAR DIRECT 1 GAURI THAPA JIGNA SHAH…" at bounding box center [256, 460] width 112 height 27
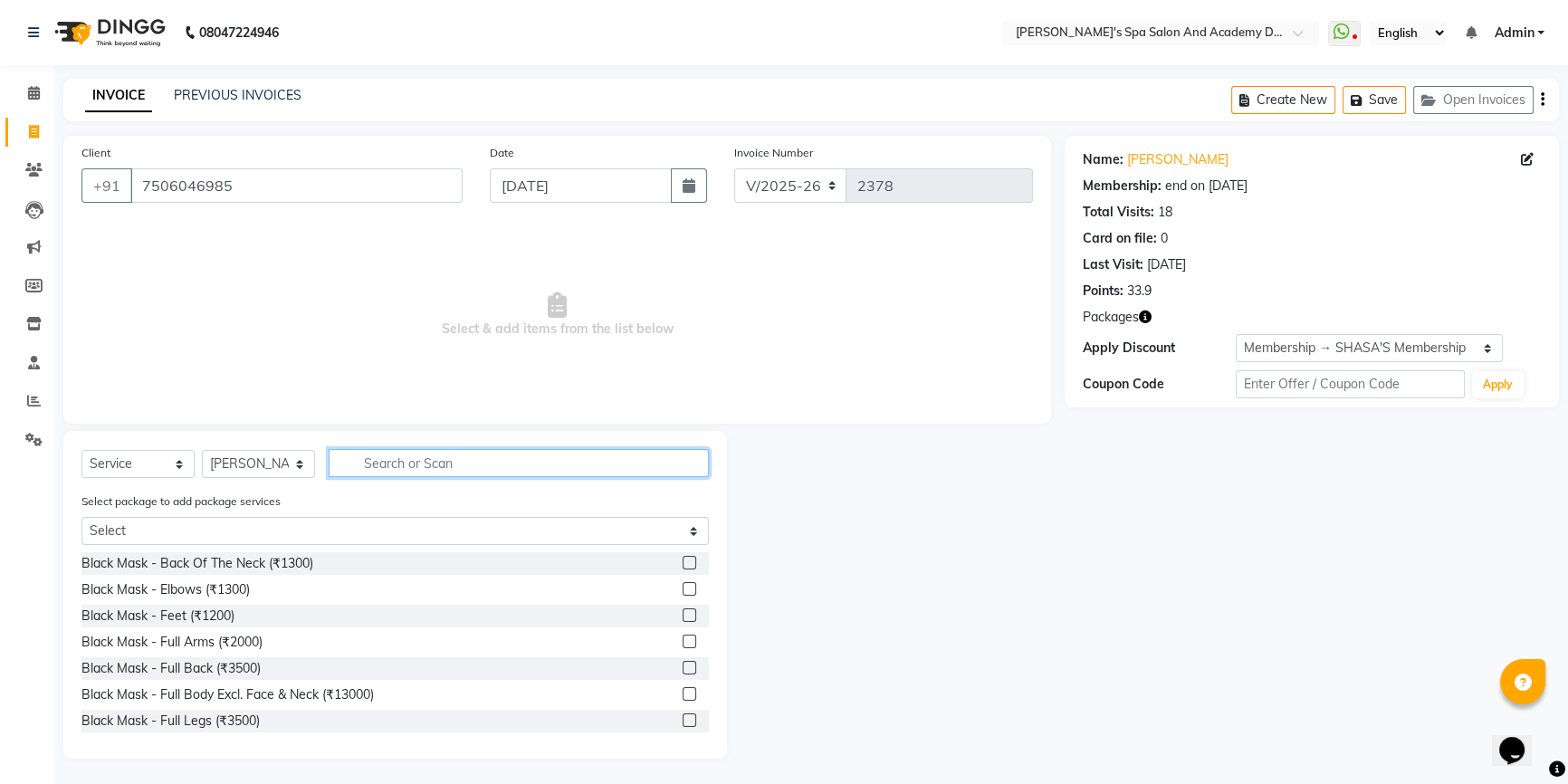
click at [406, 469] on input "text" at bounding box center [518, 463] width 380 height 28
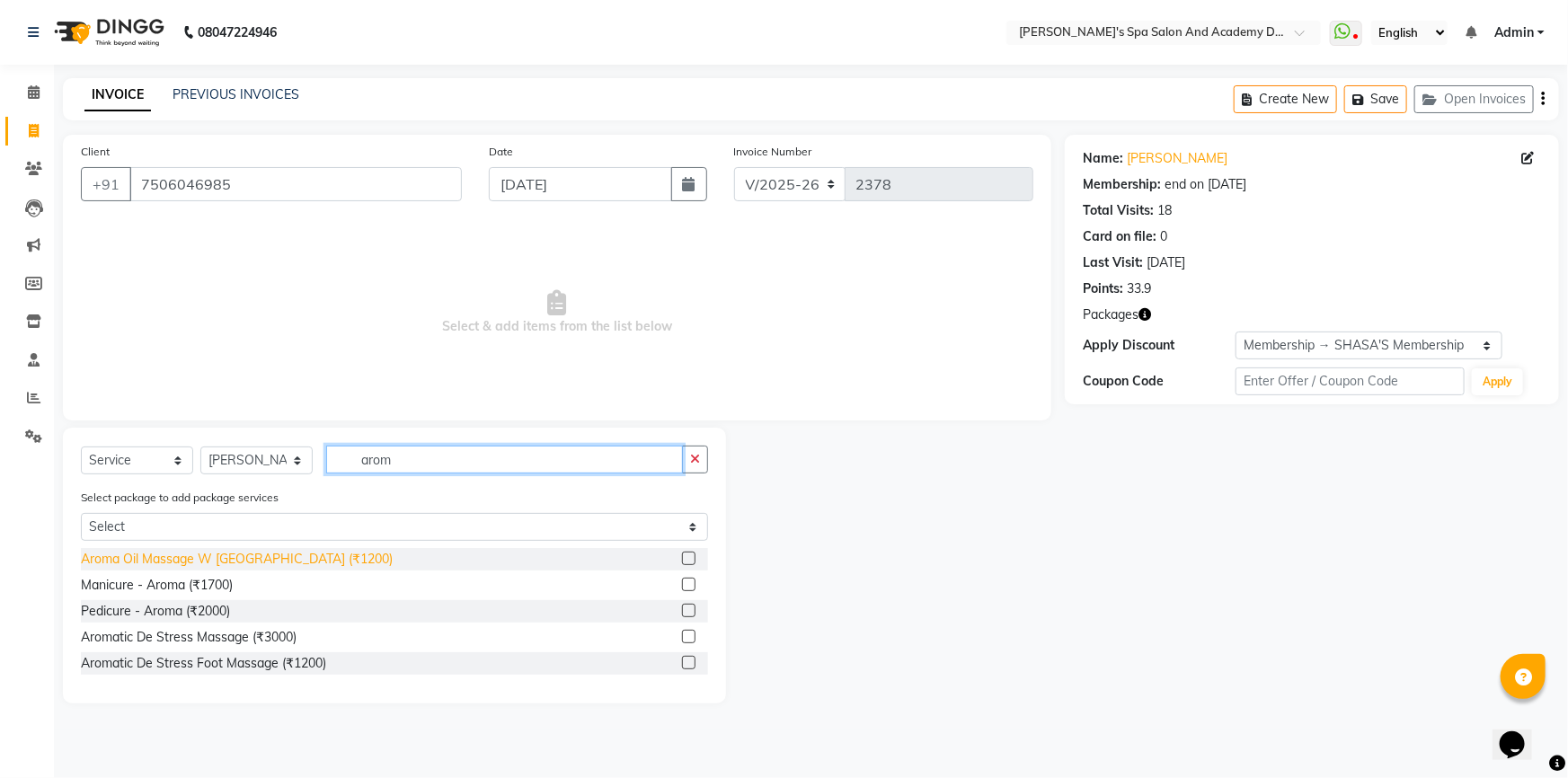
type input "arom"
click at [159, 561] on div "Aroma Oil Massage W Wash (₹1200)" at bounding box center [237, 559] width 312 height 19
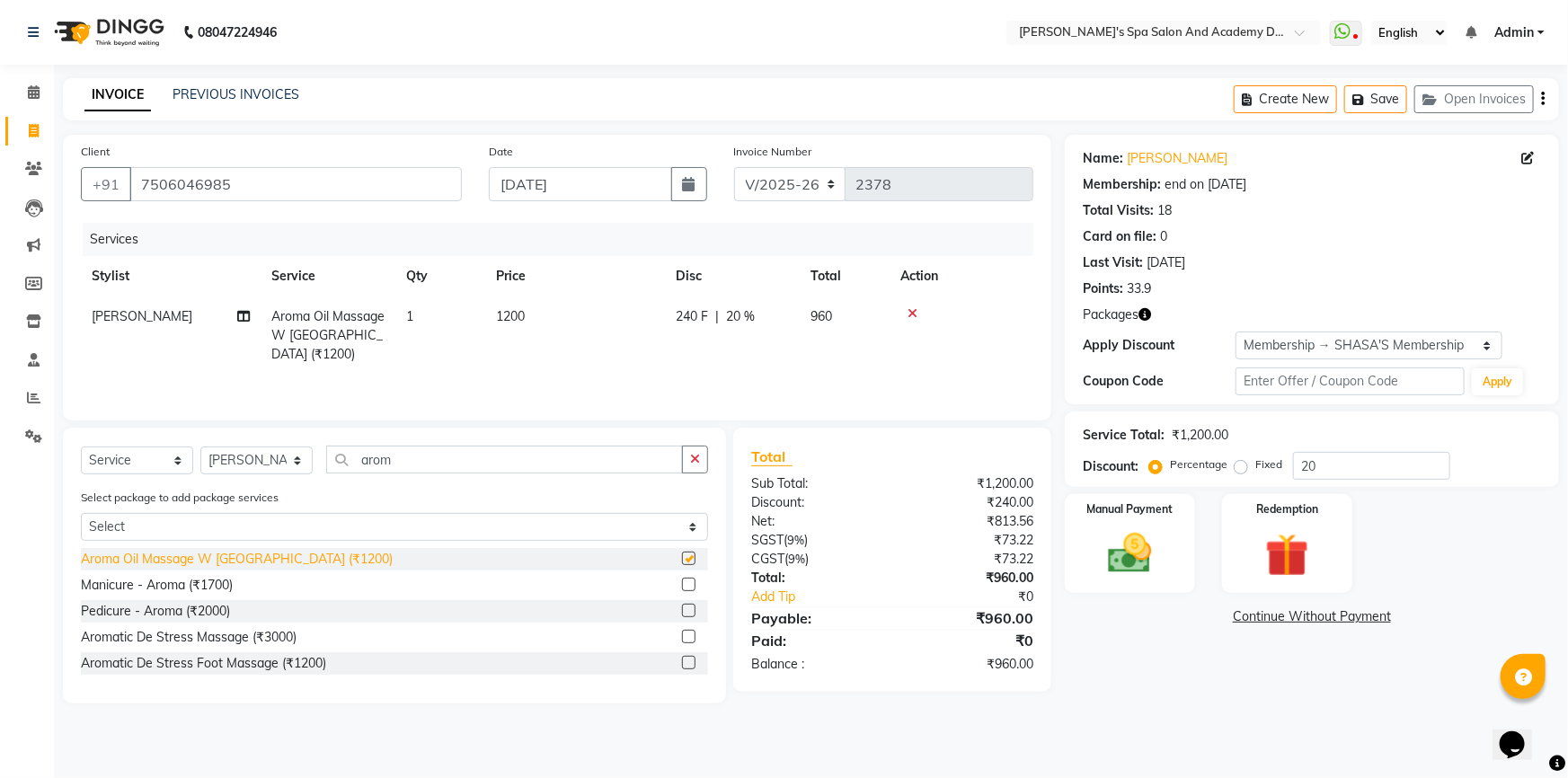
checkbox input "false"
click at [259, 457] on select "Select Stylist Admin AKSHTA AMBRE ASAWARI PAWAR DIRECT 1 GAURI THAPA JIGNA SHAH…" at bounding box center [256, 460] width 112 height 27
select select "63504"
click at [201, 446] on select "Select Stylist Admin AKSHTA AMBRE ASAWARI PAWAR DIRECT 1 GAURI THAPA JIGNA SHAH…" at bounding box center [256, 460] width 112 height 27
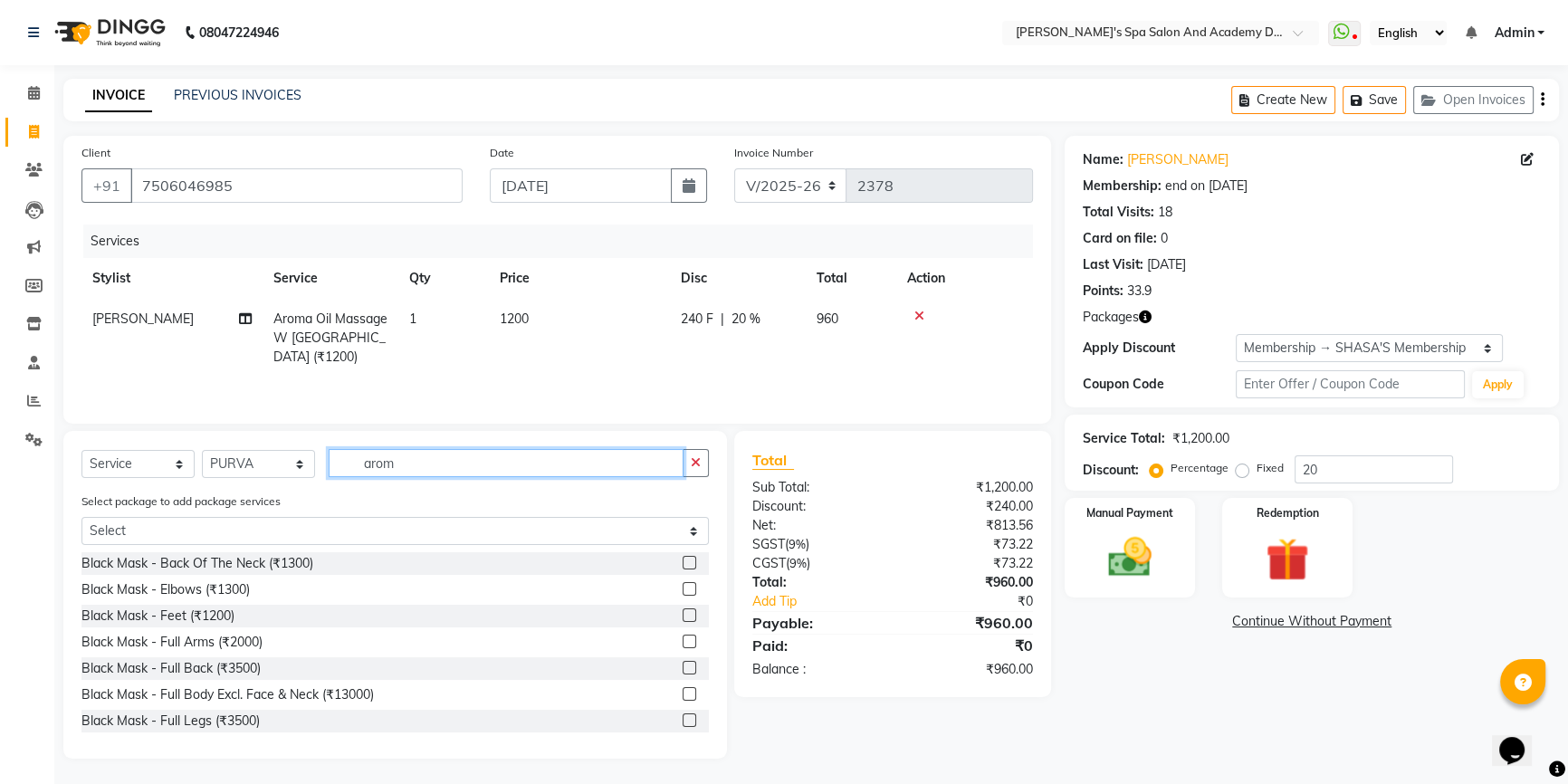
drag, startPoint x: 398, startPoint y: 467, endPoint x: 338, endPoint y: 469, distance: 60.0
click at [338, 469] on input "arom" at bounding box center [506, 463] width 355 height 28
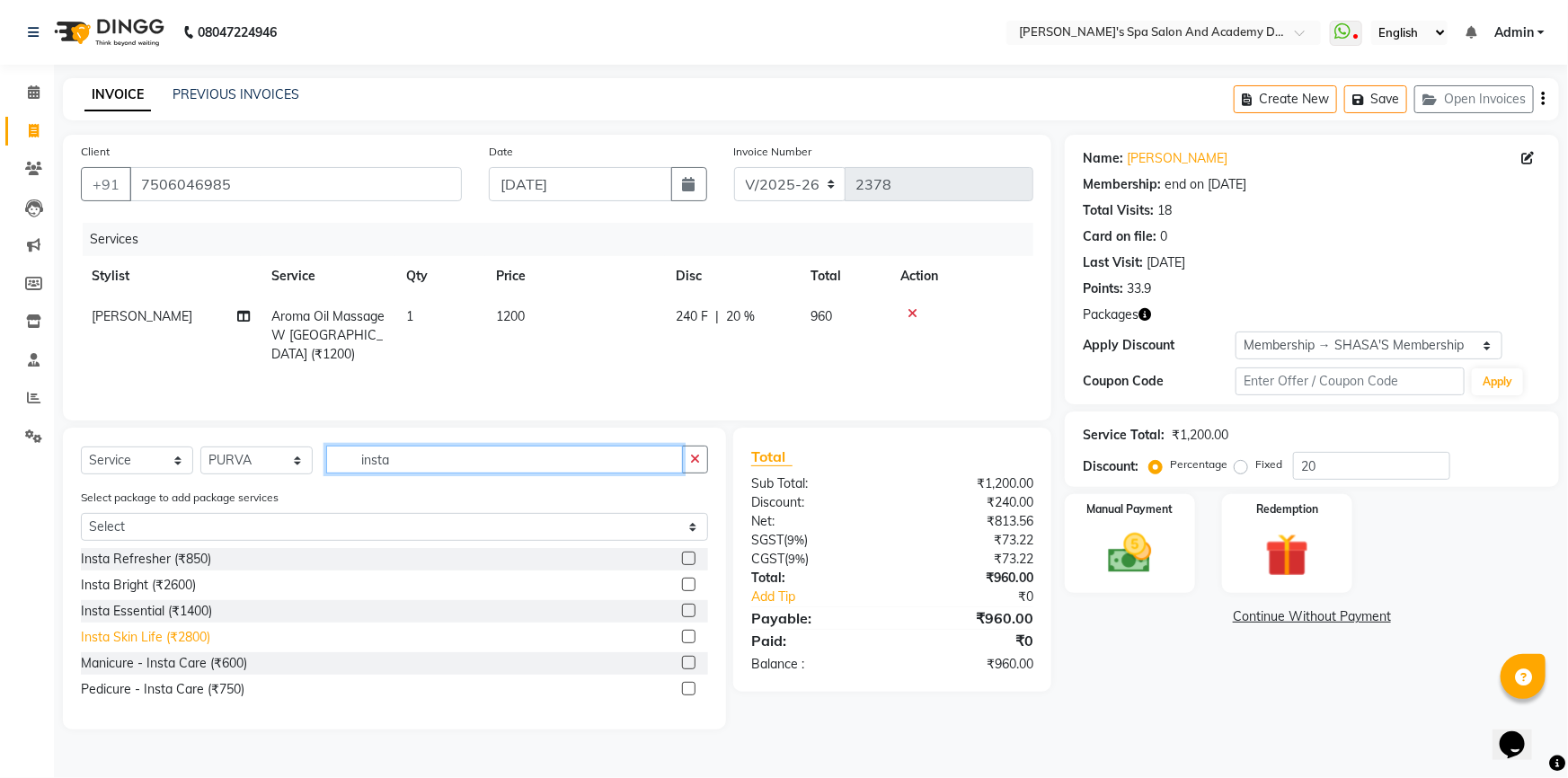
type input "insta"
click at [171, 637] on div "Insta Skin Life (₹2800)" at bounding box center [146, 637] width 129 height 19
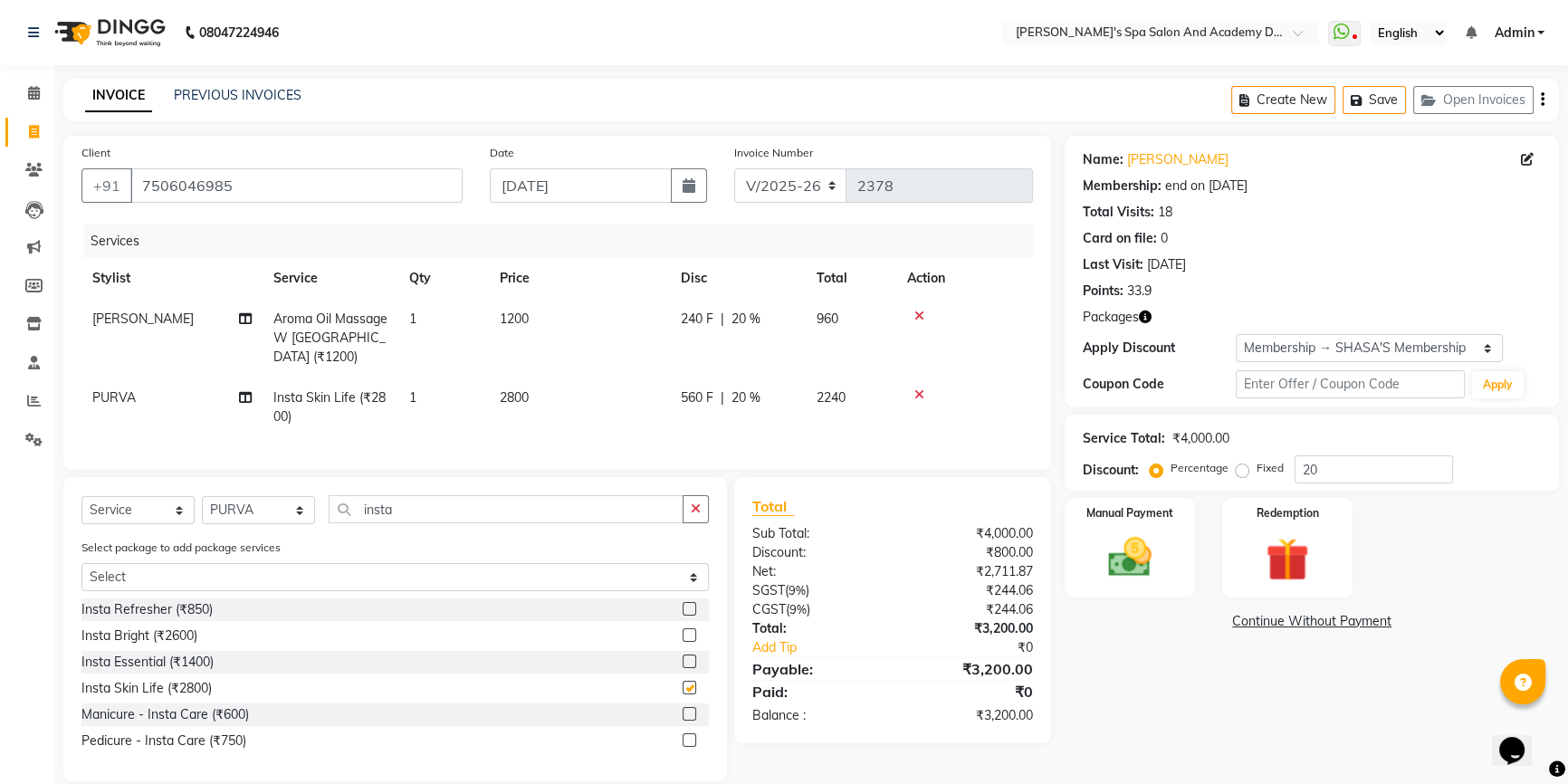
checkbox input "false"
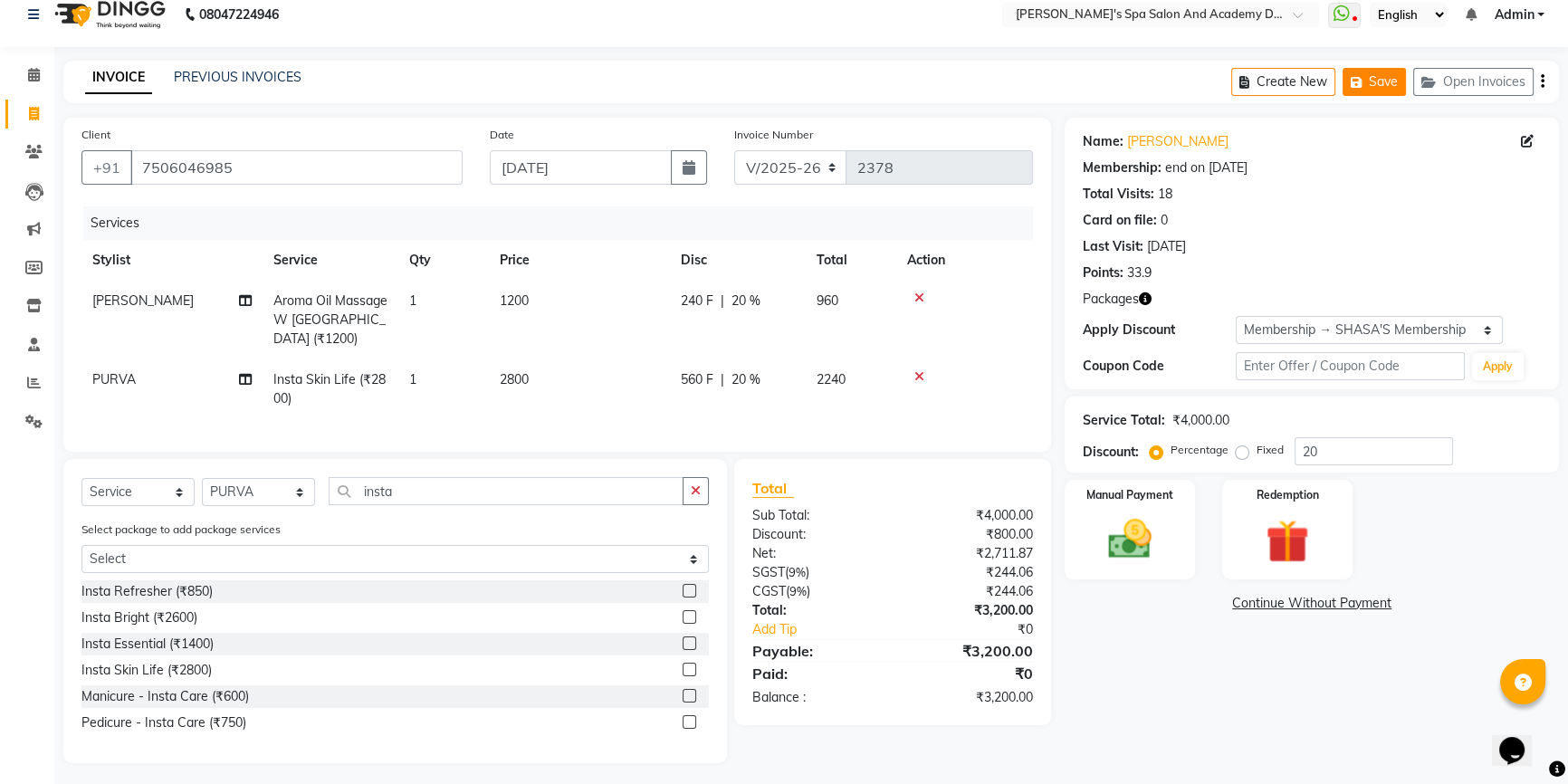
click at [1366, 86] on icon "button" at bounding box center [1359, 82] width 18 height 13
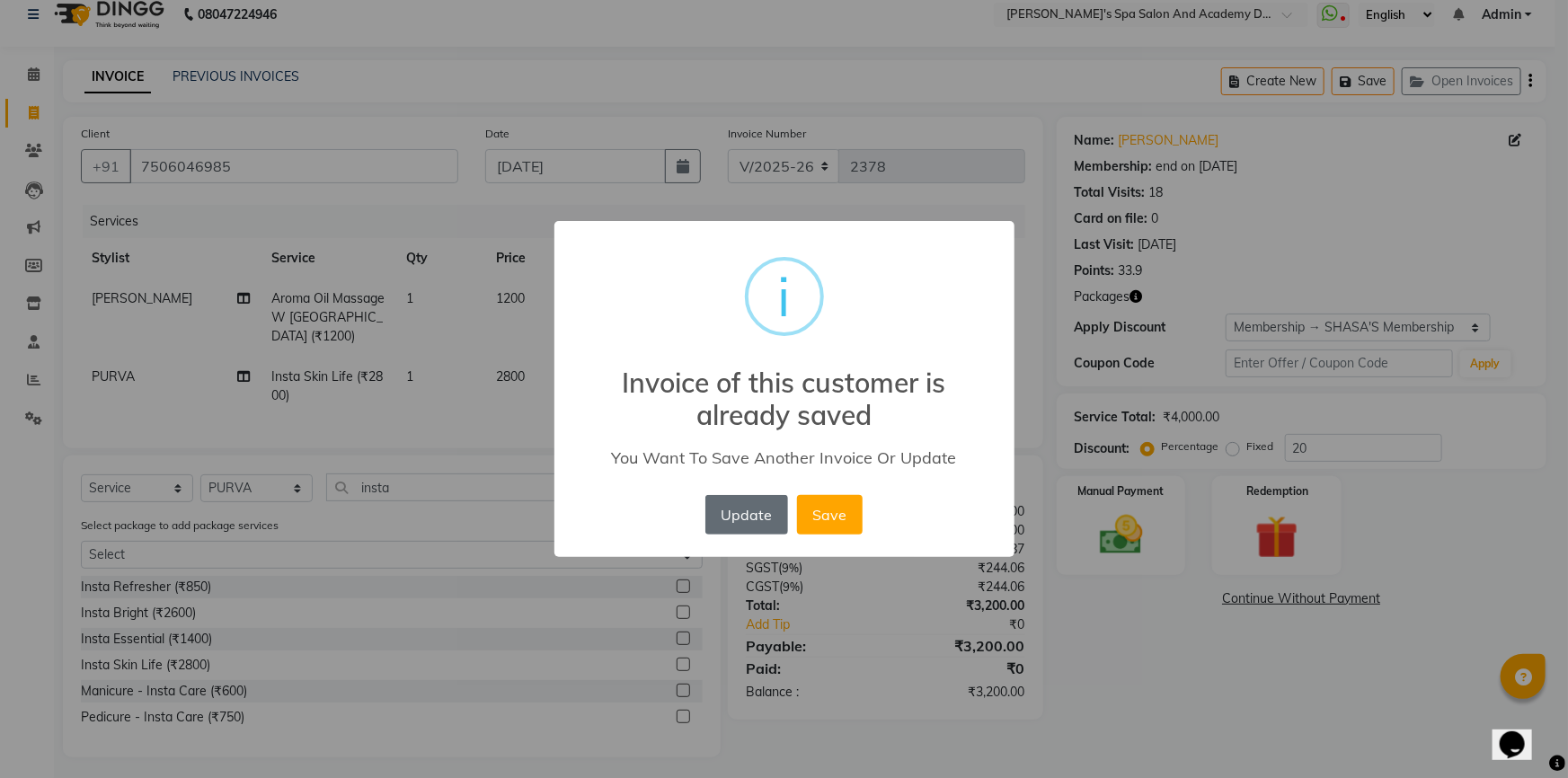
click at [727, 517] on button "Update" at bounding box center [746, 515] width 82 height 39
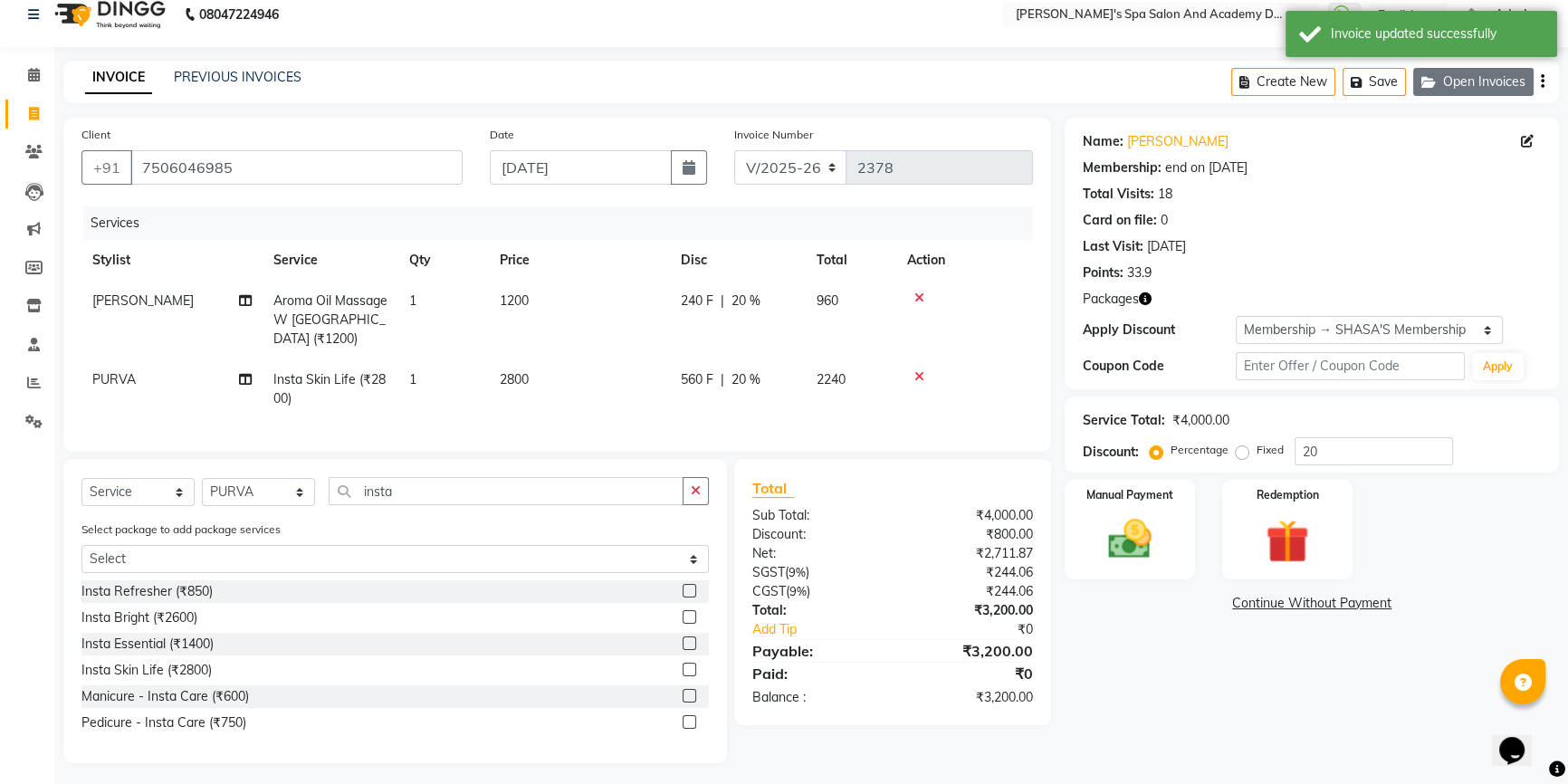
click at [1484, 80] on button "Open Invoices" at bounding box center [1473, 82] width 120 height 28
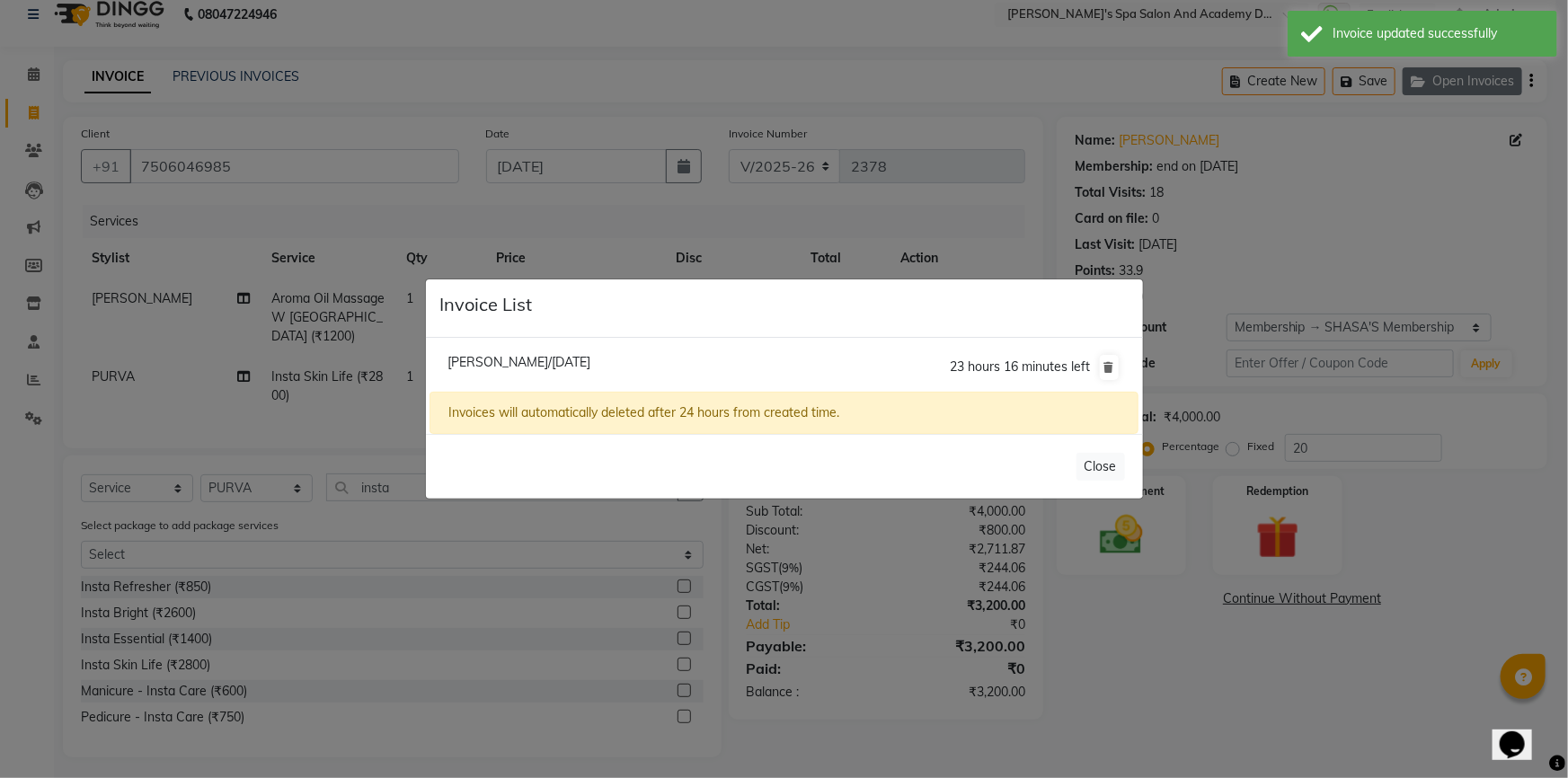
click at [1473, 79] on ngb-modal-window "Invoice List Smita Gumaste/04 September 2025 23 hours 16 minutes left Invoices …" at bounding box center [784, 389] width 1568 height 778
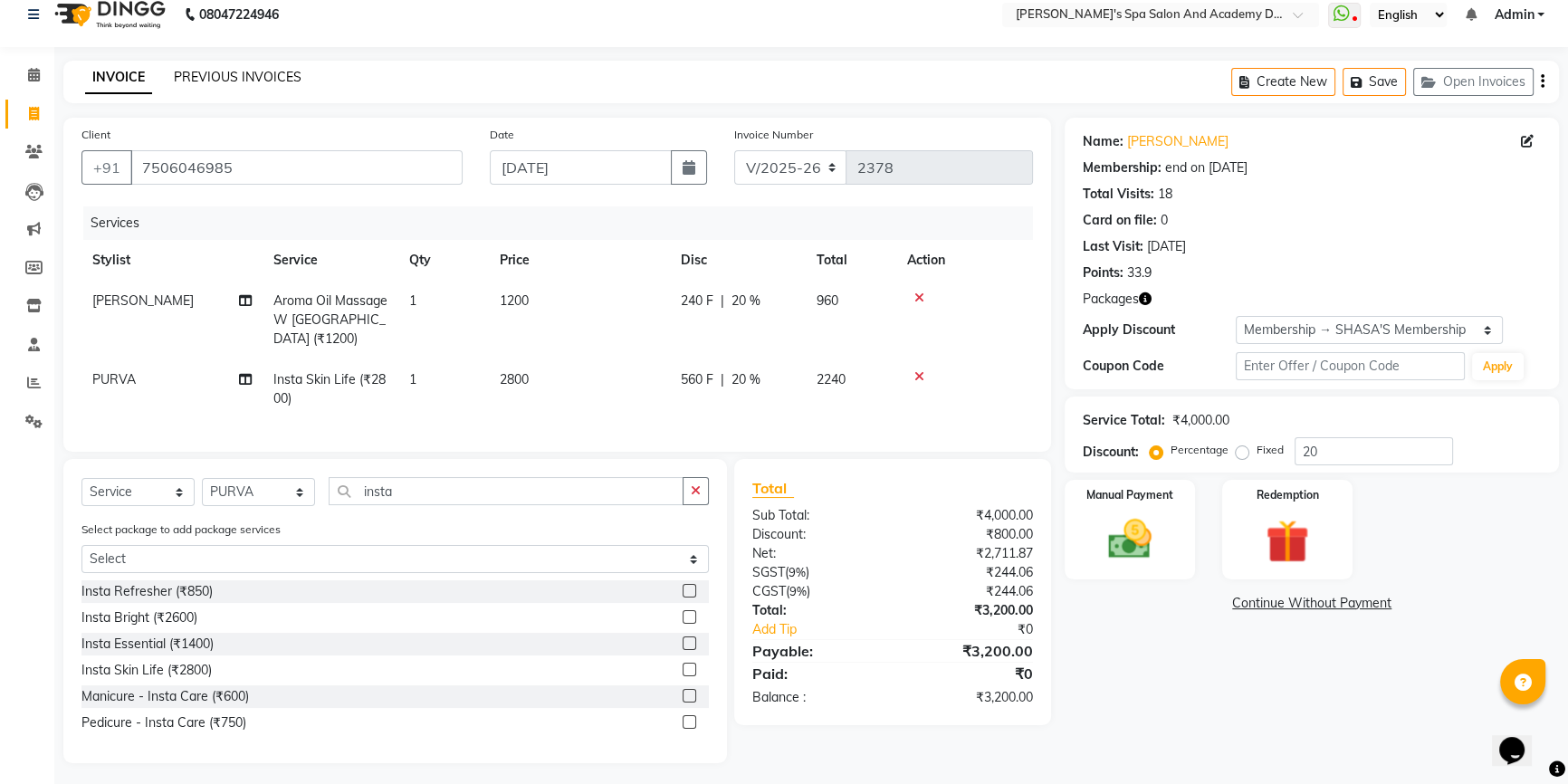
click at [217, 72] on link "PREVIOUS INVOICES" at bounding box center [238, 77] width 128 height 17
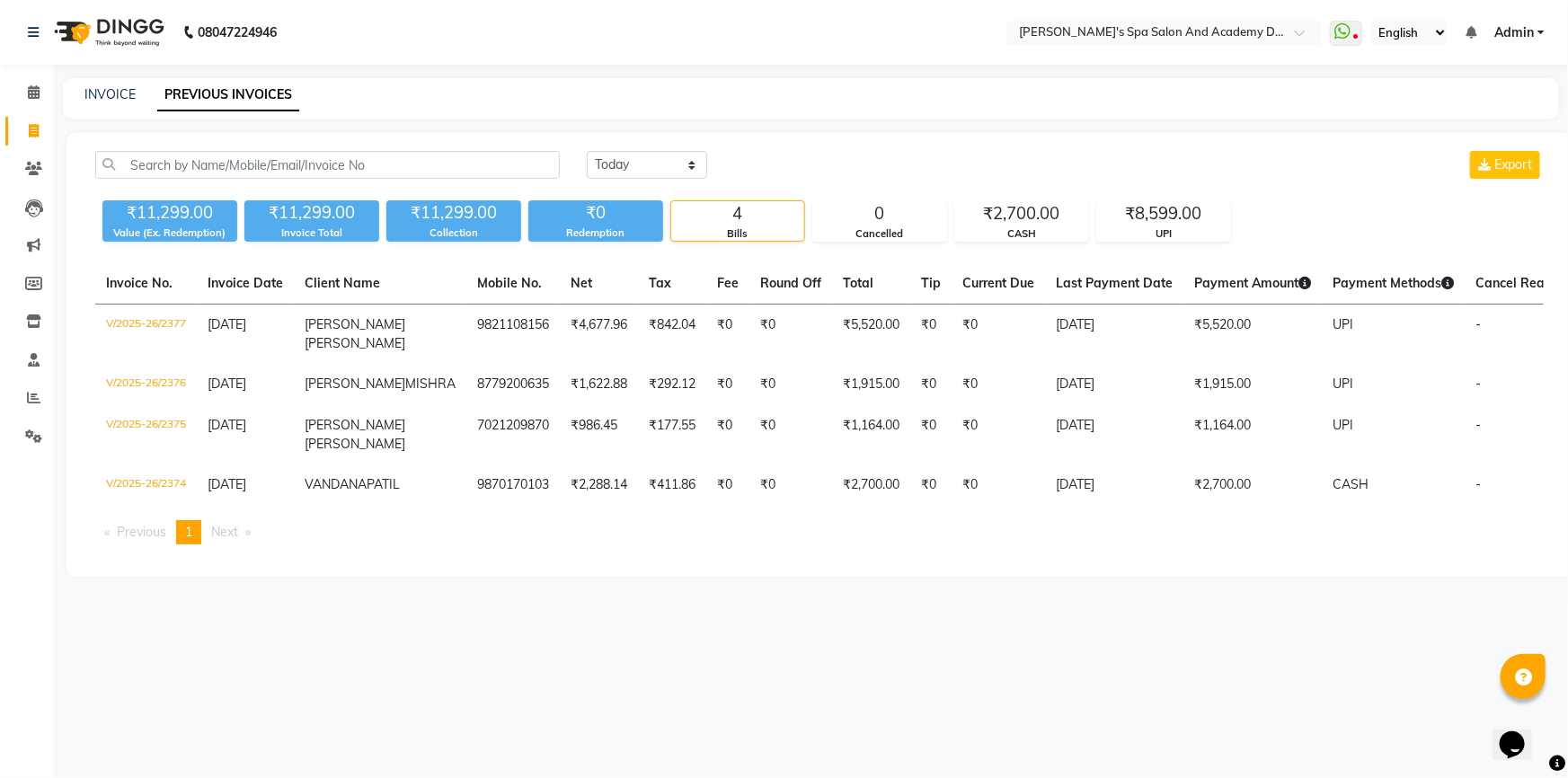
click at [202, 545] on li "You're on page 1" at bounding box center [189, 532] width 25 height 24
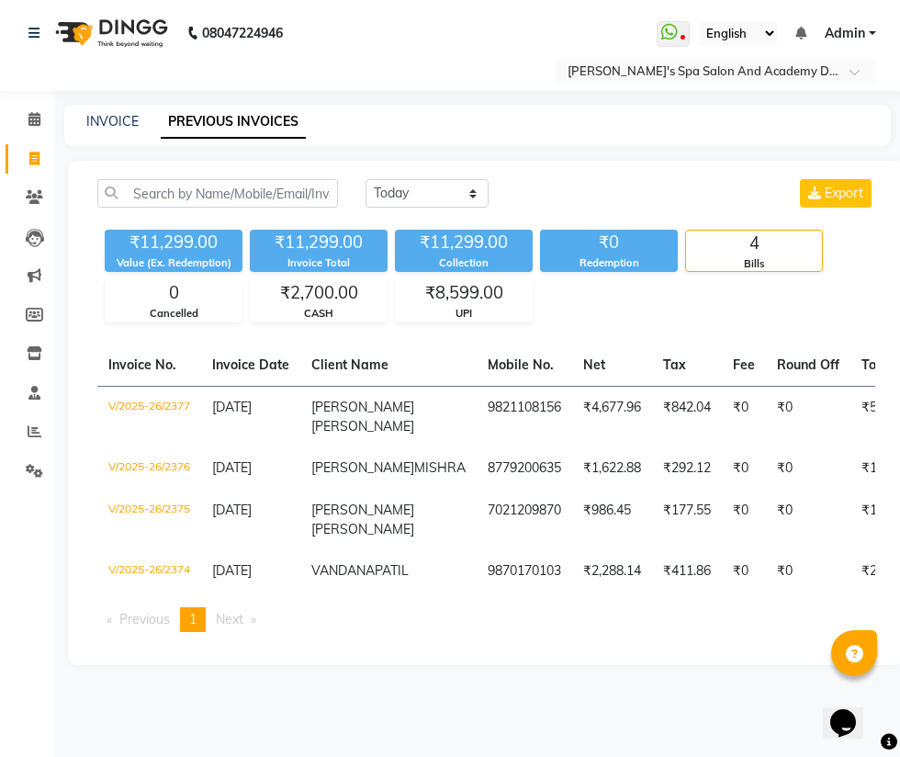
click at [366, 57] on nav "08047224946 Select Location × Sarla's Spa Salon And Academy Dosti Branch Ventur…" at bounding box center [450, 45] width 900 height 91
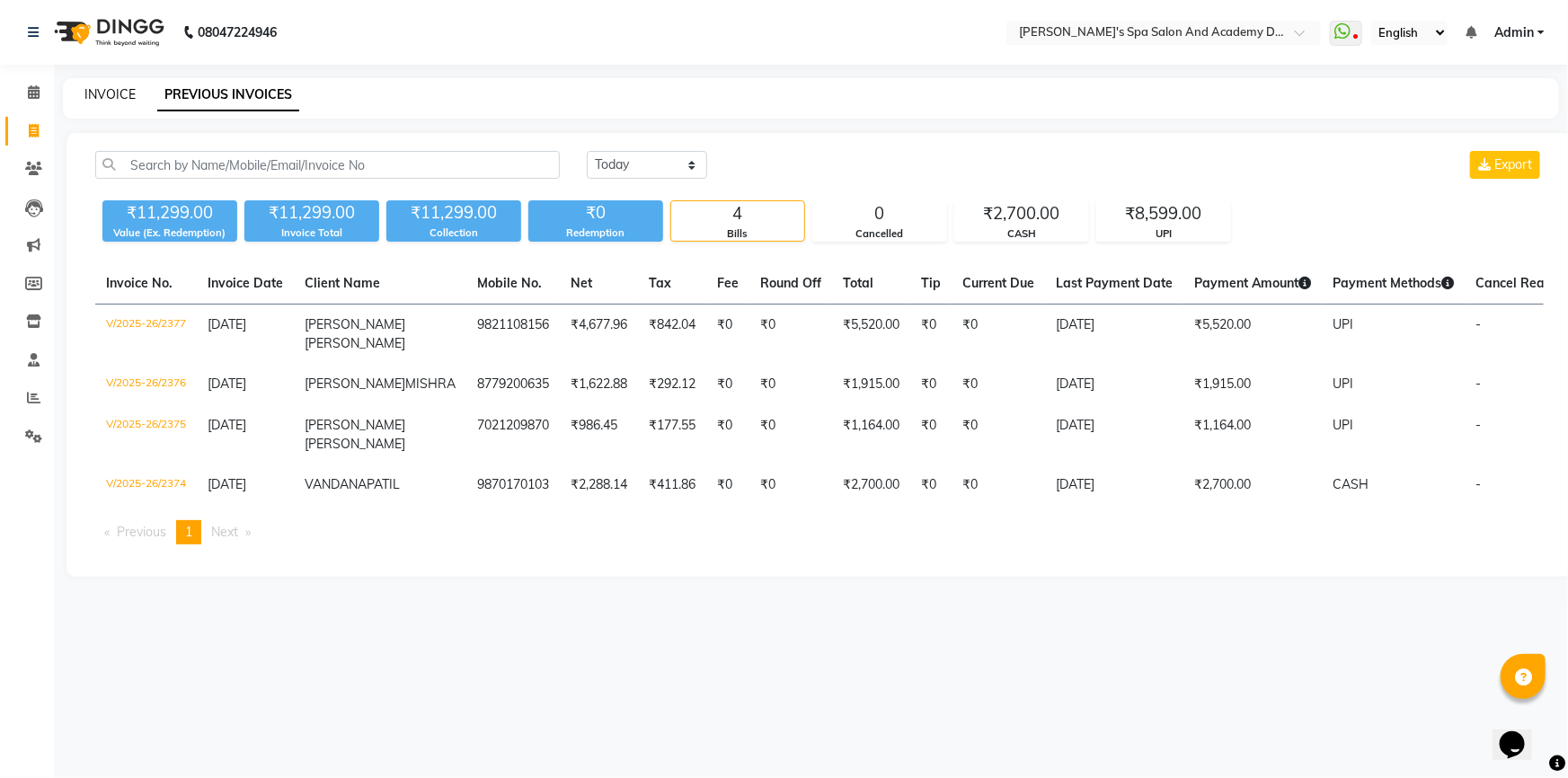
click at [101, 95] on link "INVOICE" at bounding box center [110, 94] width 51 height 17
select select "service"
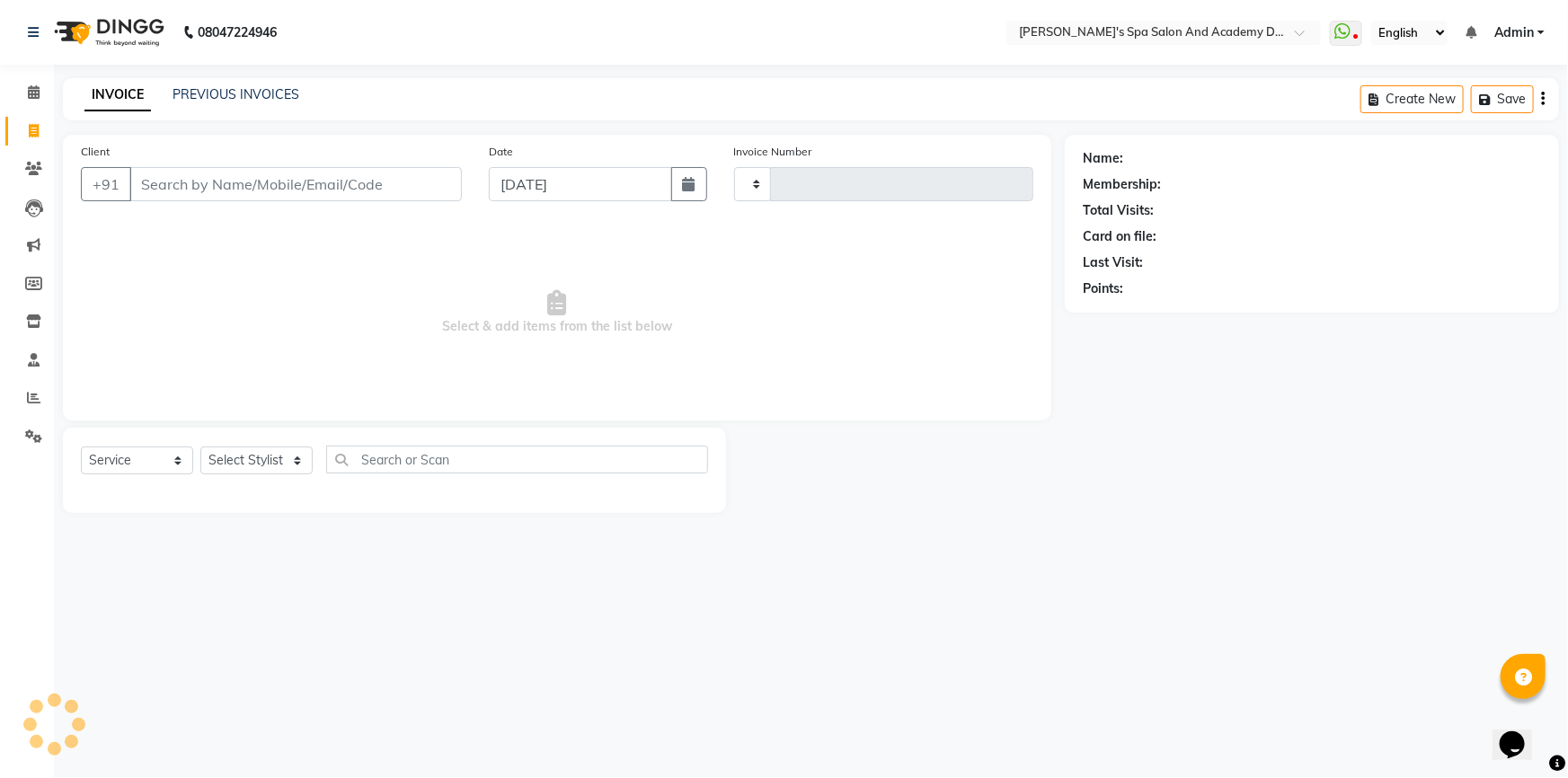
type input "2378"
select select "6316"
click at [1395, 95] on button "Save" at bounding box center [1375, 99] width 63 height 27
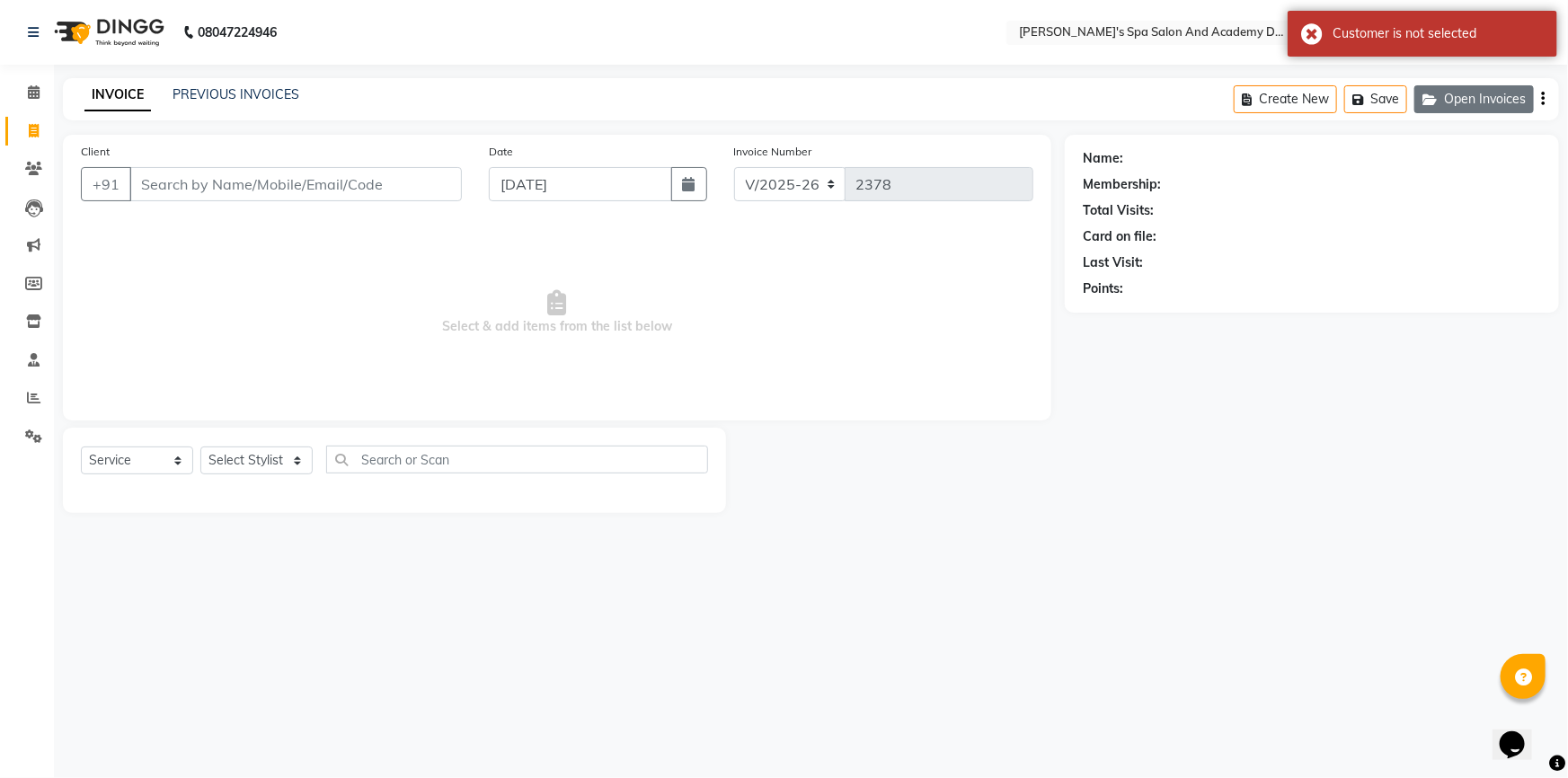
click at [1432, 99] on icon "button" at bounding box center [1433, 100] width 22 height 13
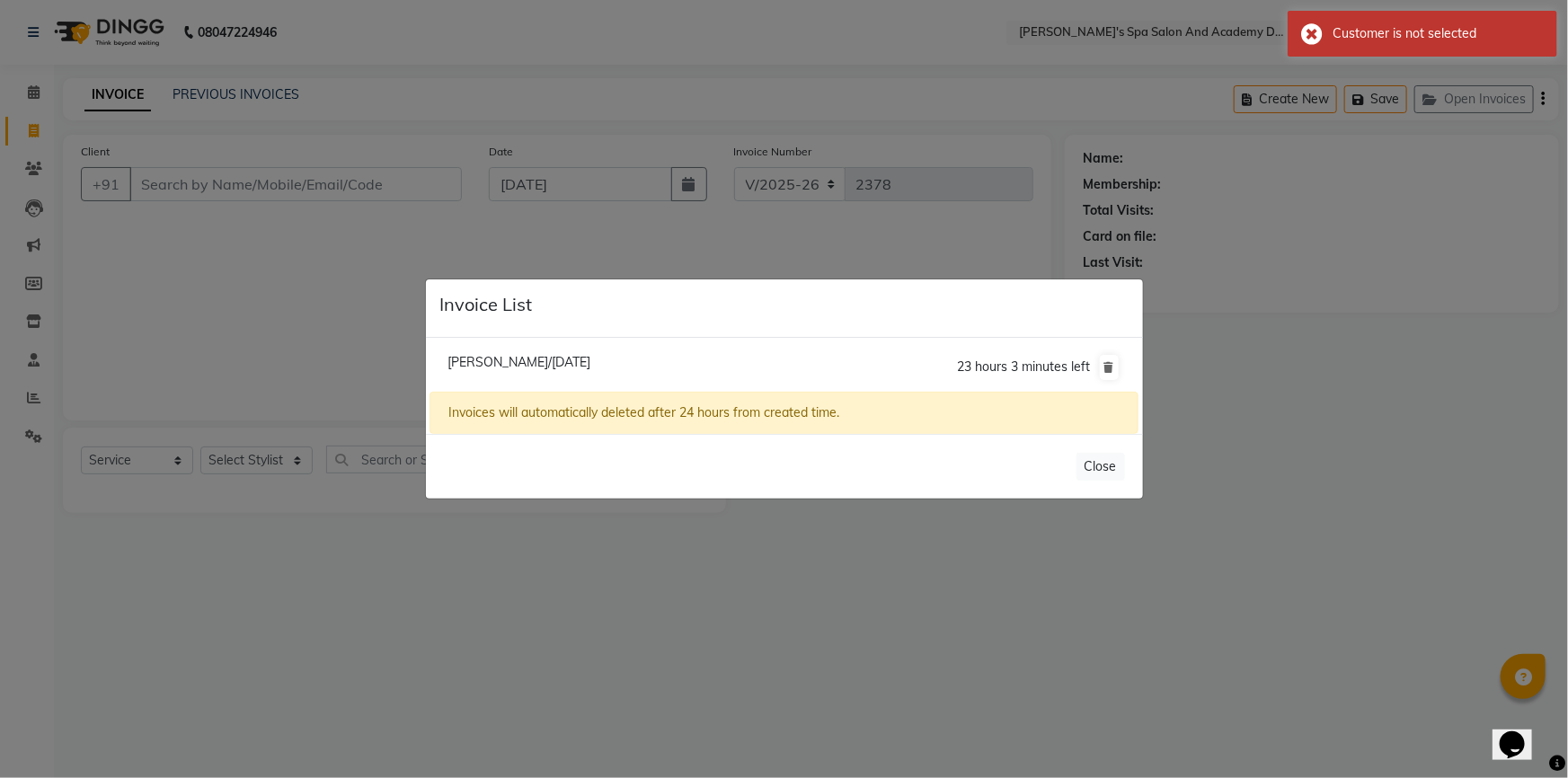
click at [525, 363] on span "Smita Gumaste/04 September 2025" at bounding box center [518, 362] width 143 height 17
type input "7506046985"
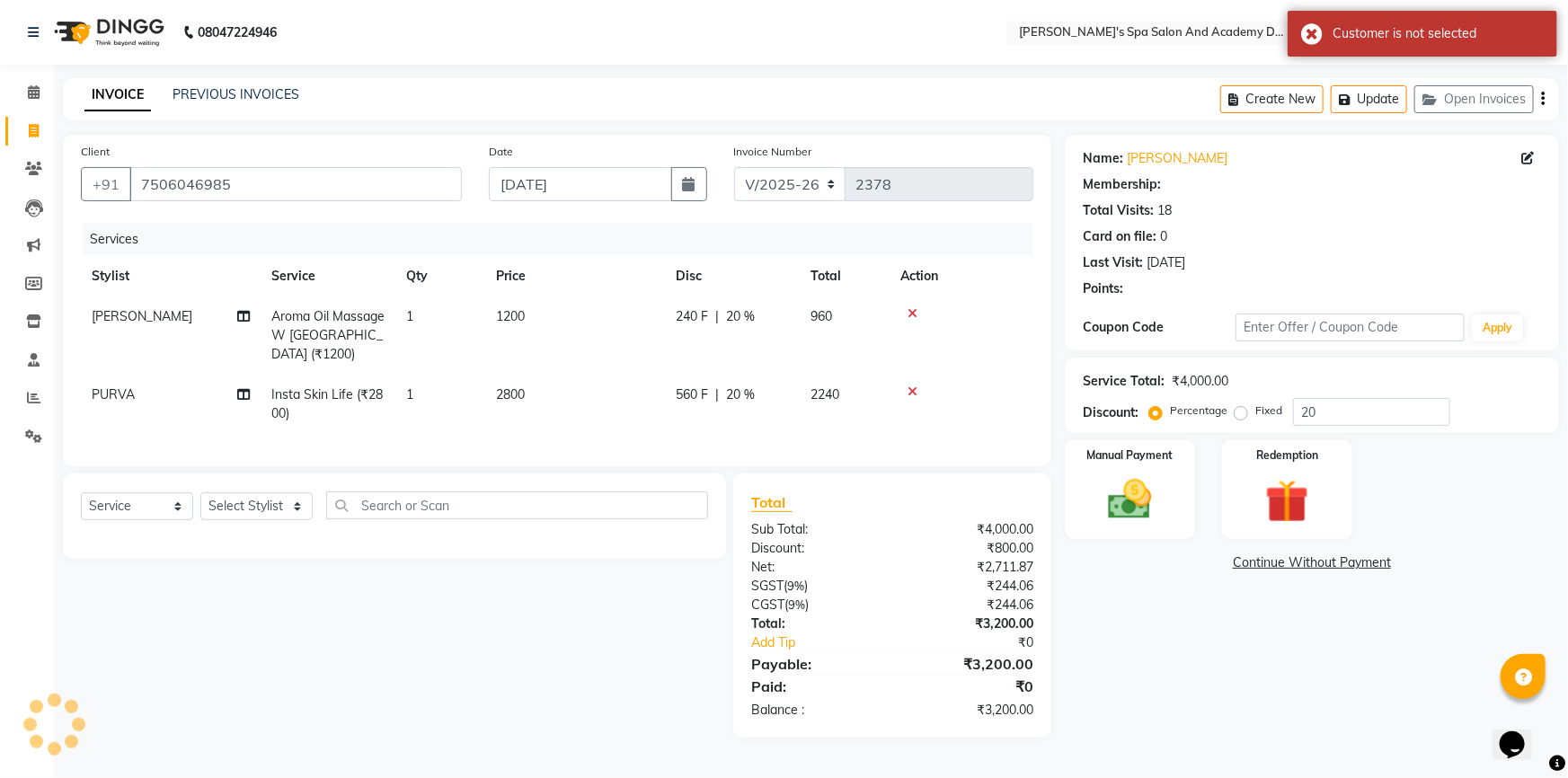
type input "0"
select select "2: Object"
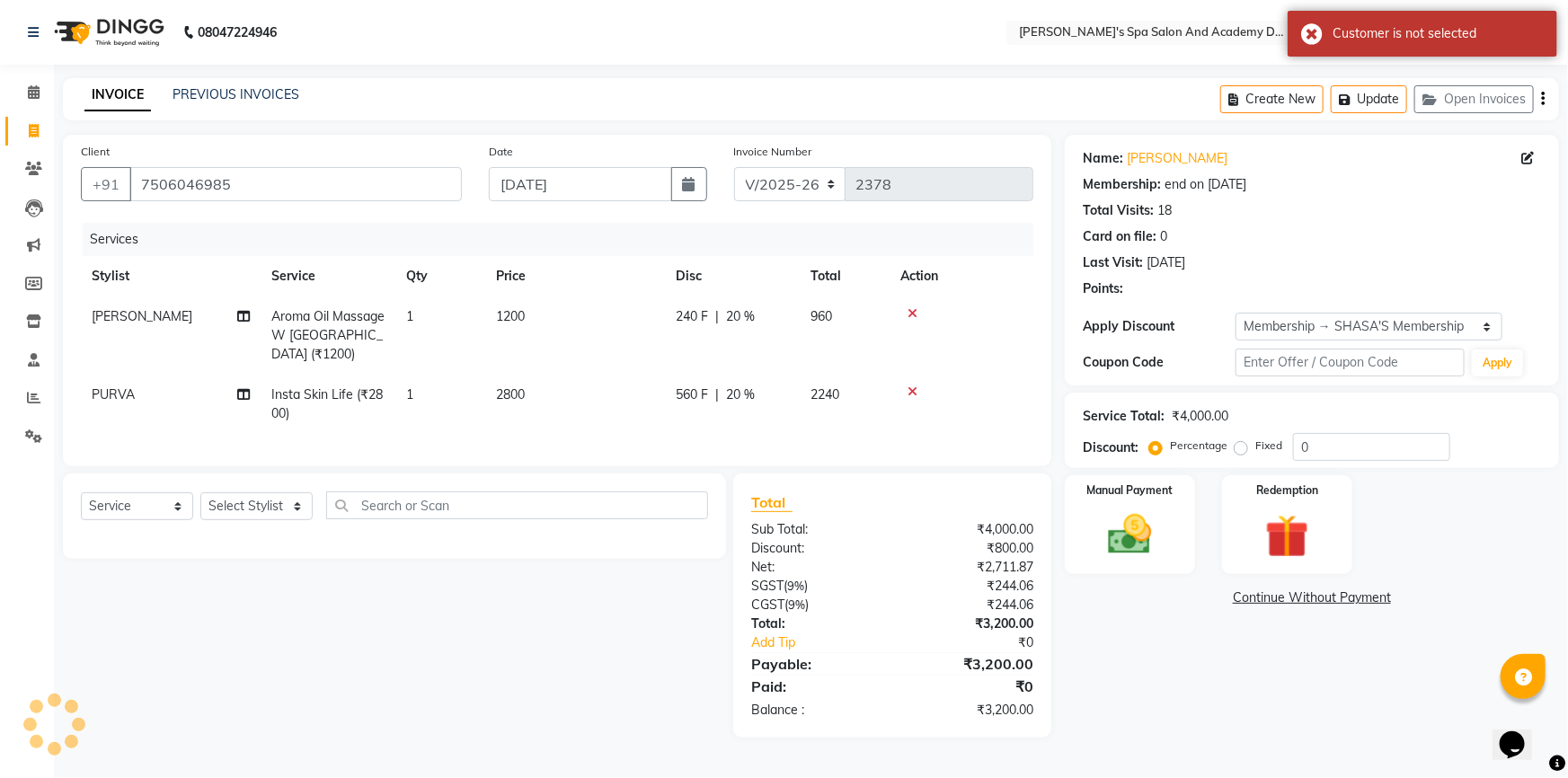
type input "20"
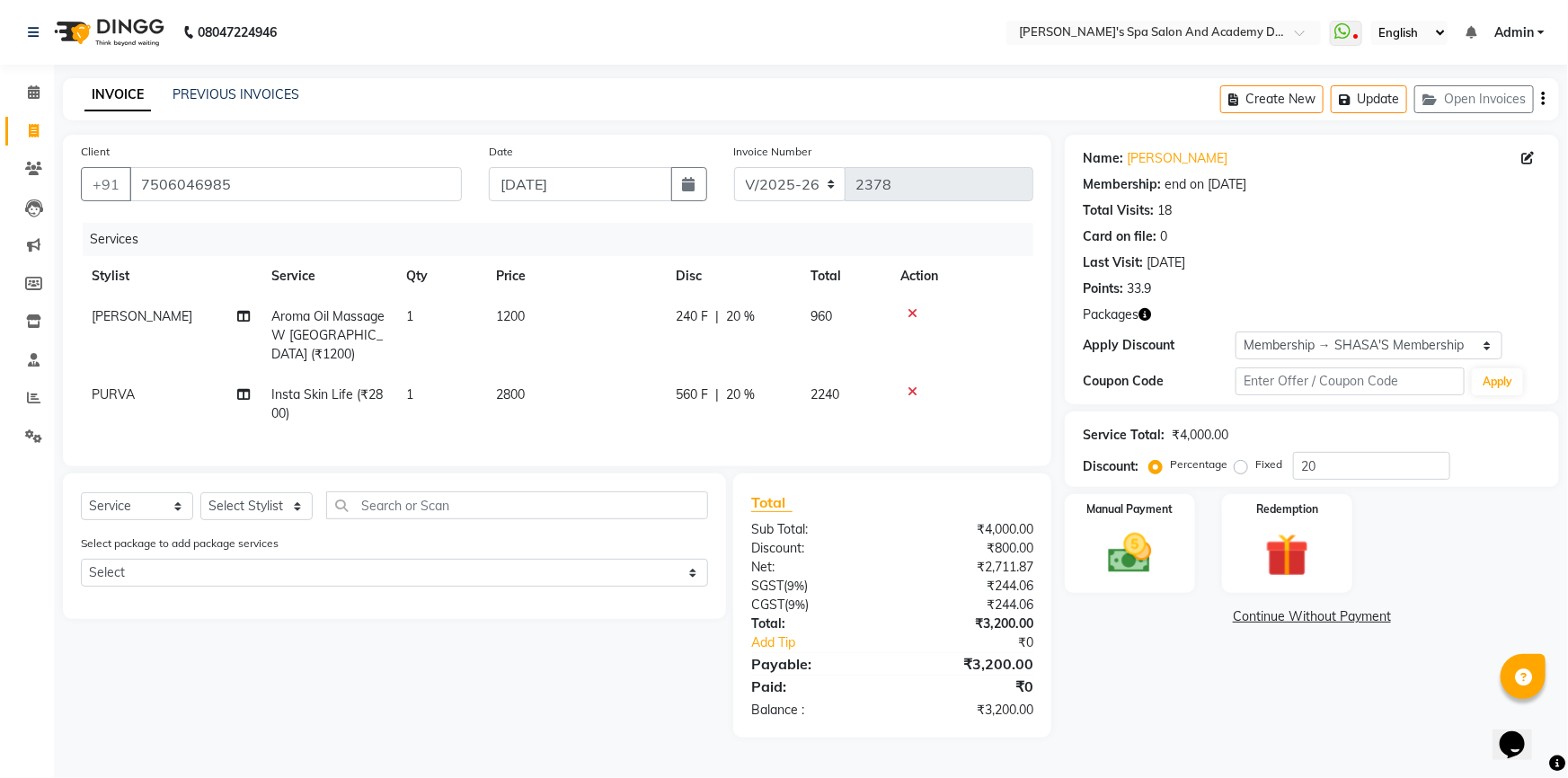
click at [1258, 716] on div "Name: Smita Gumaste Membership: end on 09-08-2026 Total Visits: 18 Card on file…" at bounding box center [1318, 436] width 508 height 603
click at [1415, 171] on div "Name: Smita Gumaste Membership: end on 09-08-2026 Total Visits: 18 Card on file…" at bounding box center [1312, 220] width 458 height 157
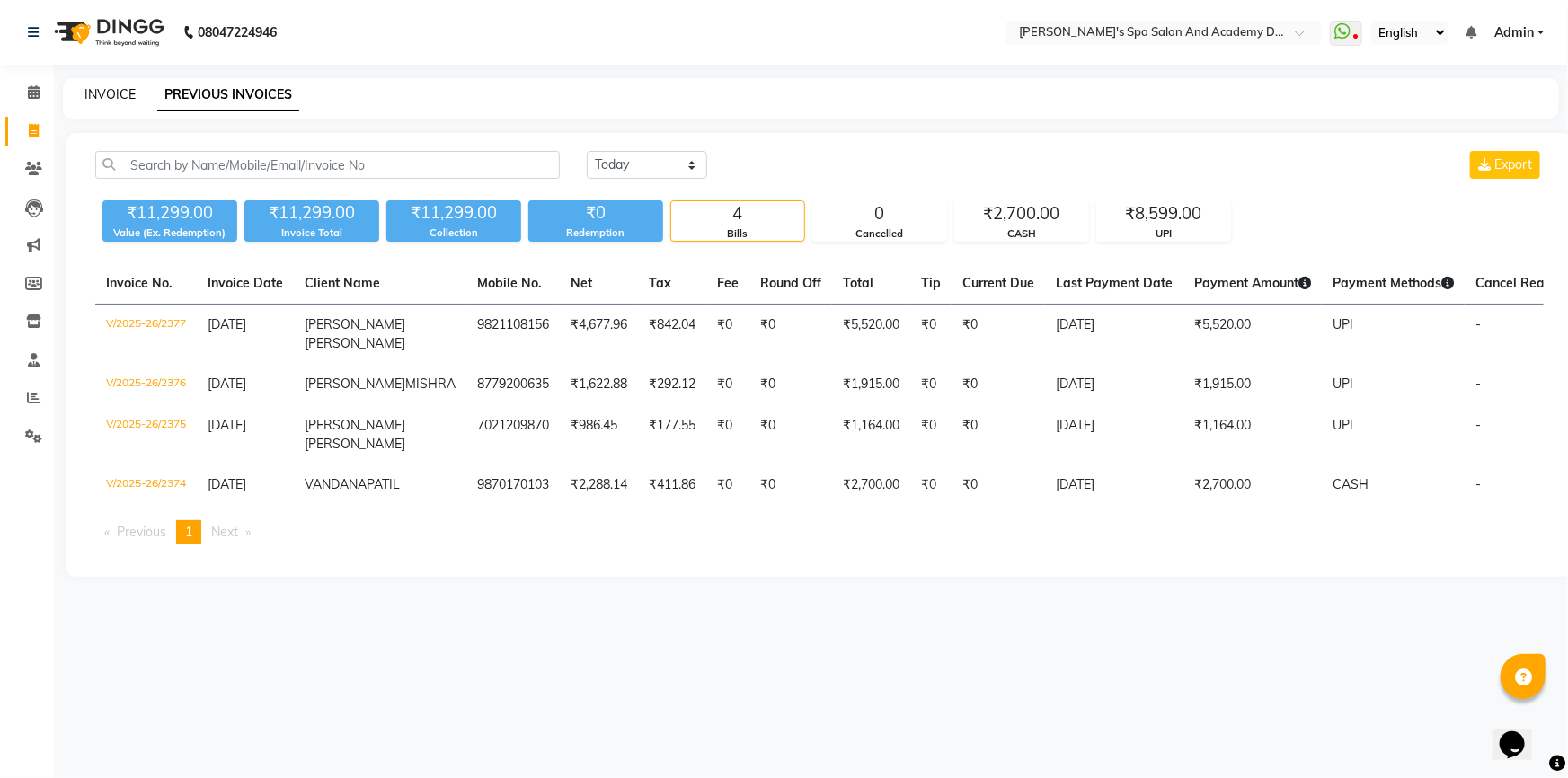
click at [102, 94] on link "INVOICE" at bounding box center [110, 94] width 51 height 17
select select "6316"
select select "service"
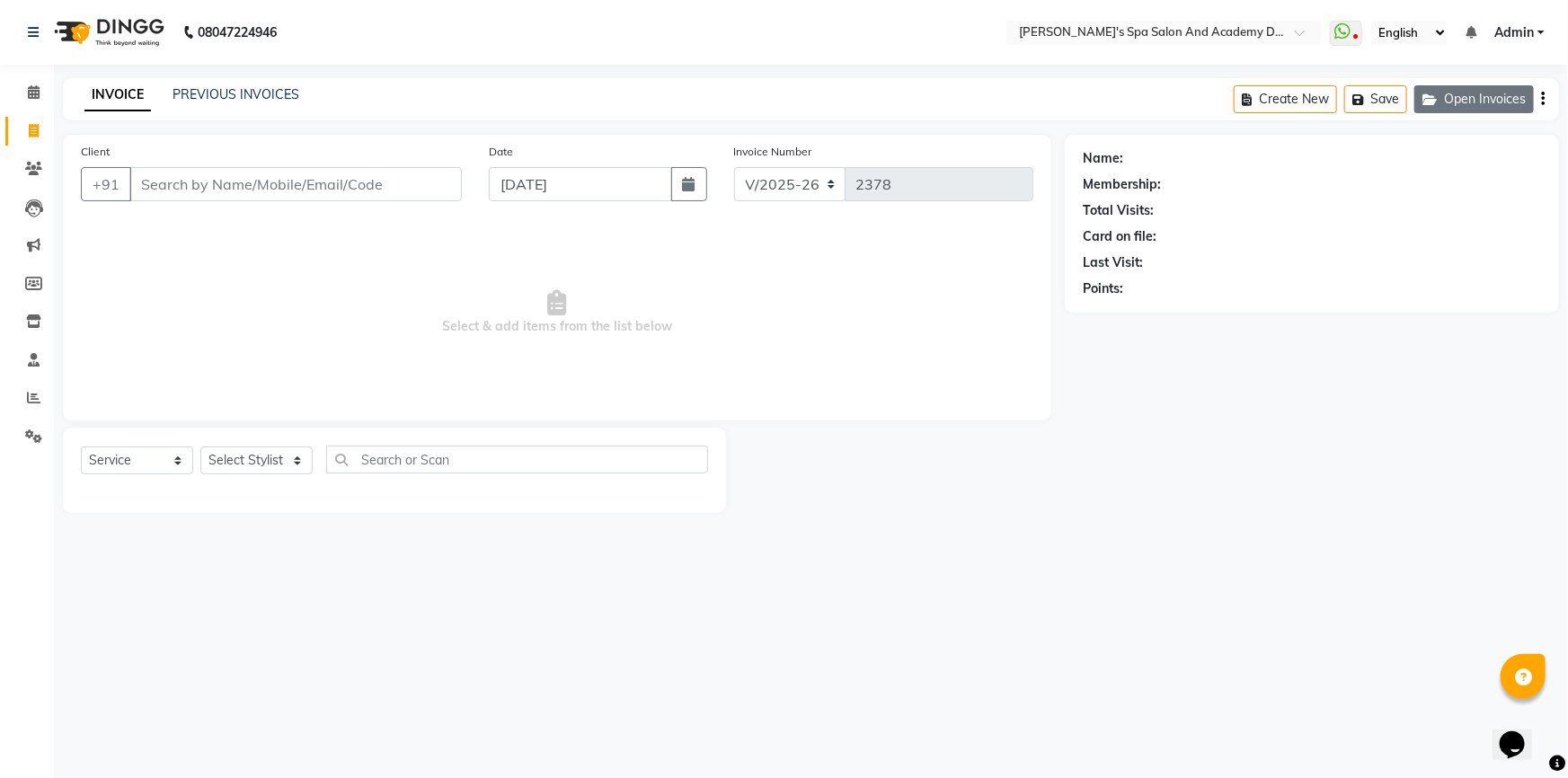
click at [1441, 99] on icon "button" at bounding box center [1433, 100] width 22 height 13
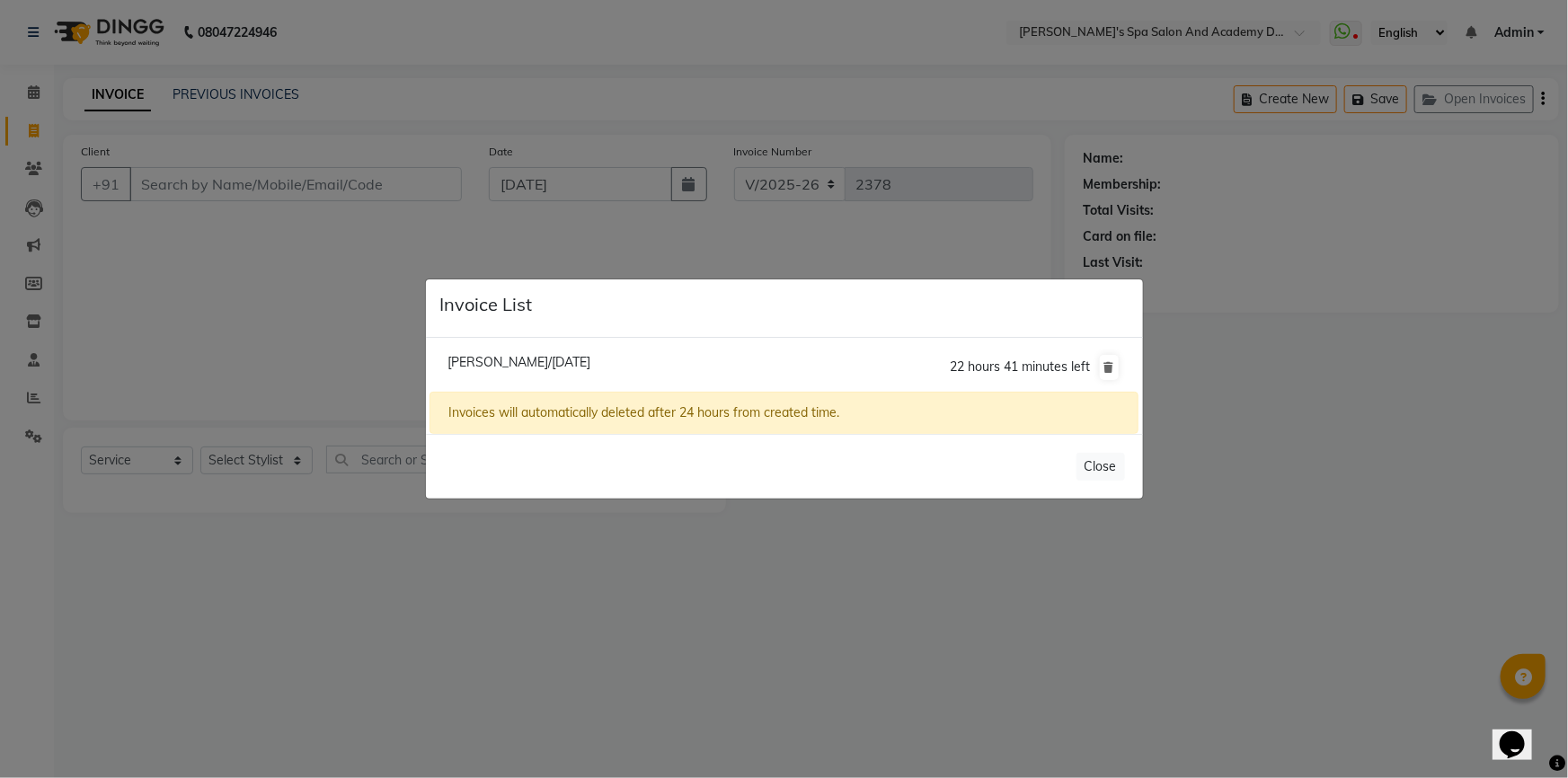
click at [1272, 98] on ngb-modal-window "Invoice List Smita Gumaste/04 September 2025 22 hours 41 minutes left Invoices …" at bounding box center [784, 389] width 1568 height 778
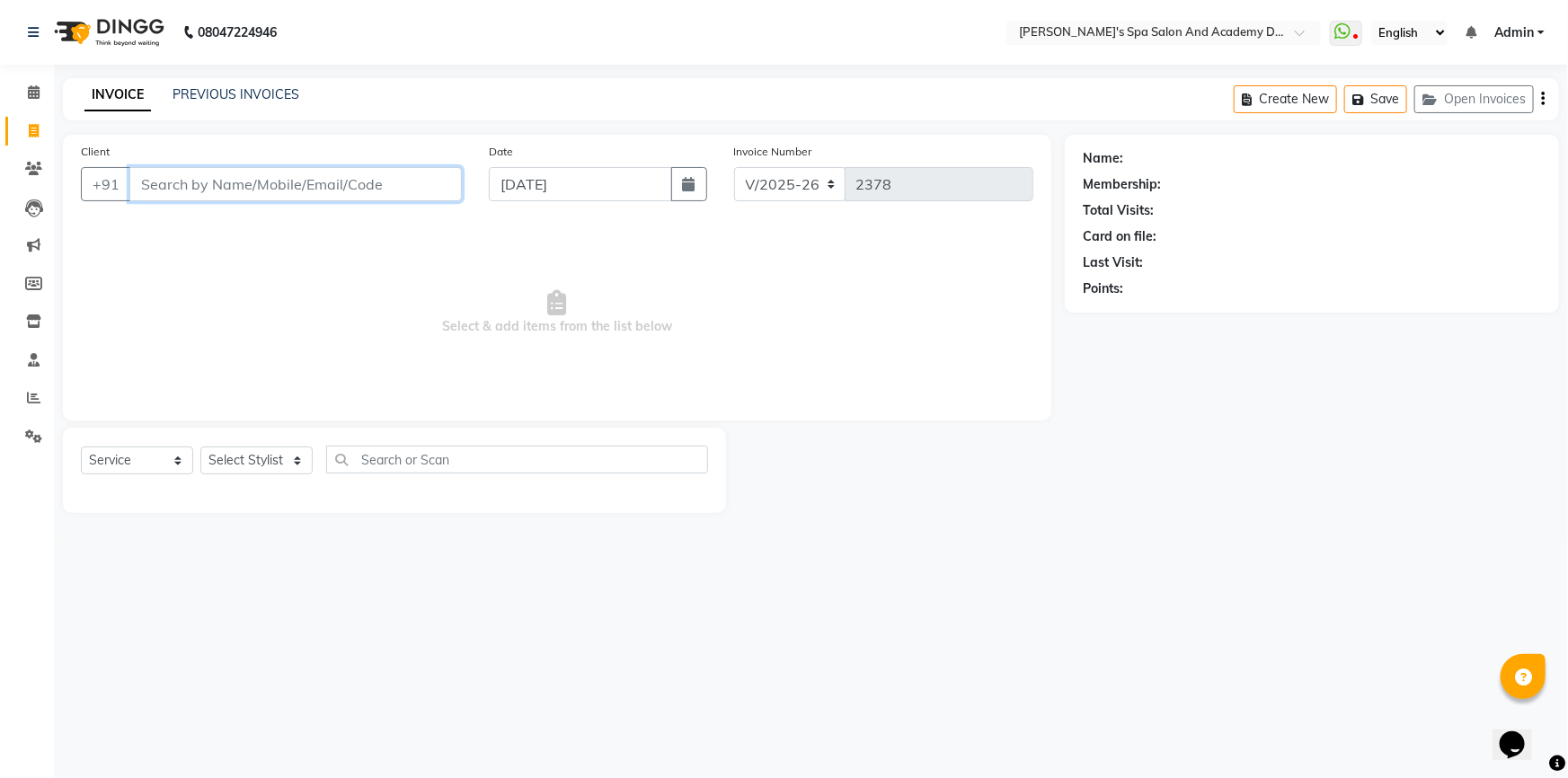
click at [177, 186] on input "Client" at bounding box center [295, 184] width 333 height 34
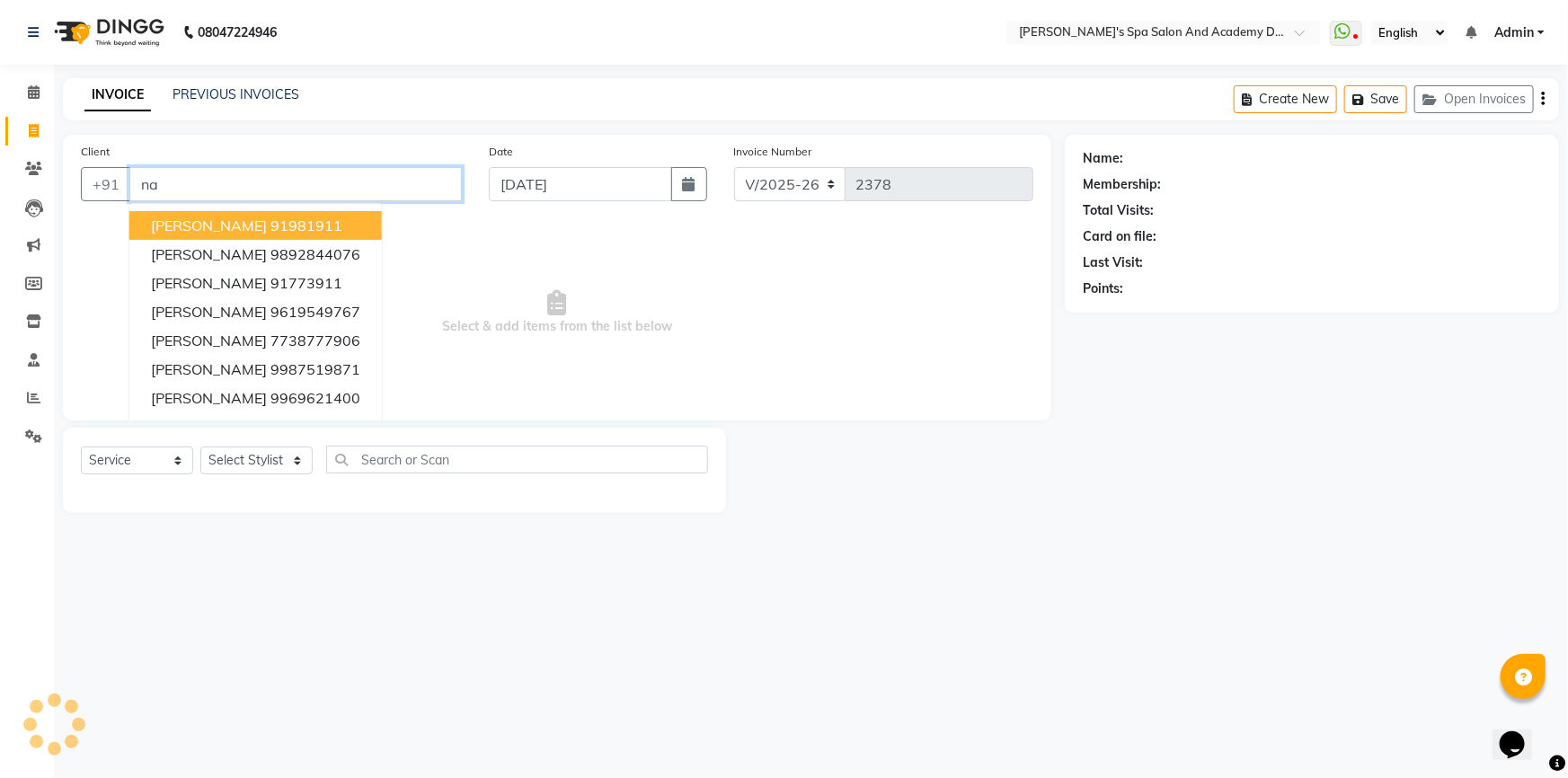
type input "n"
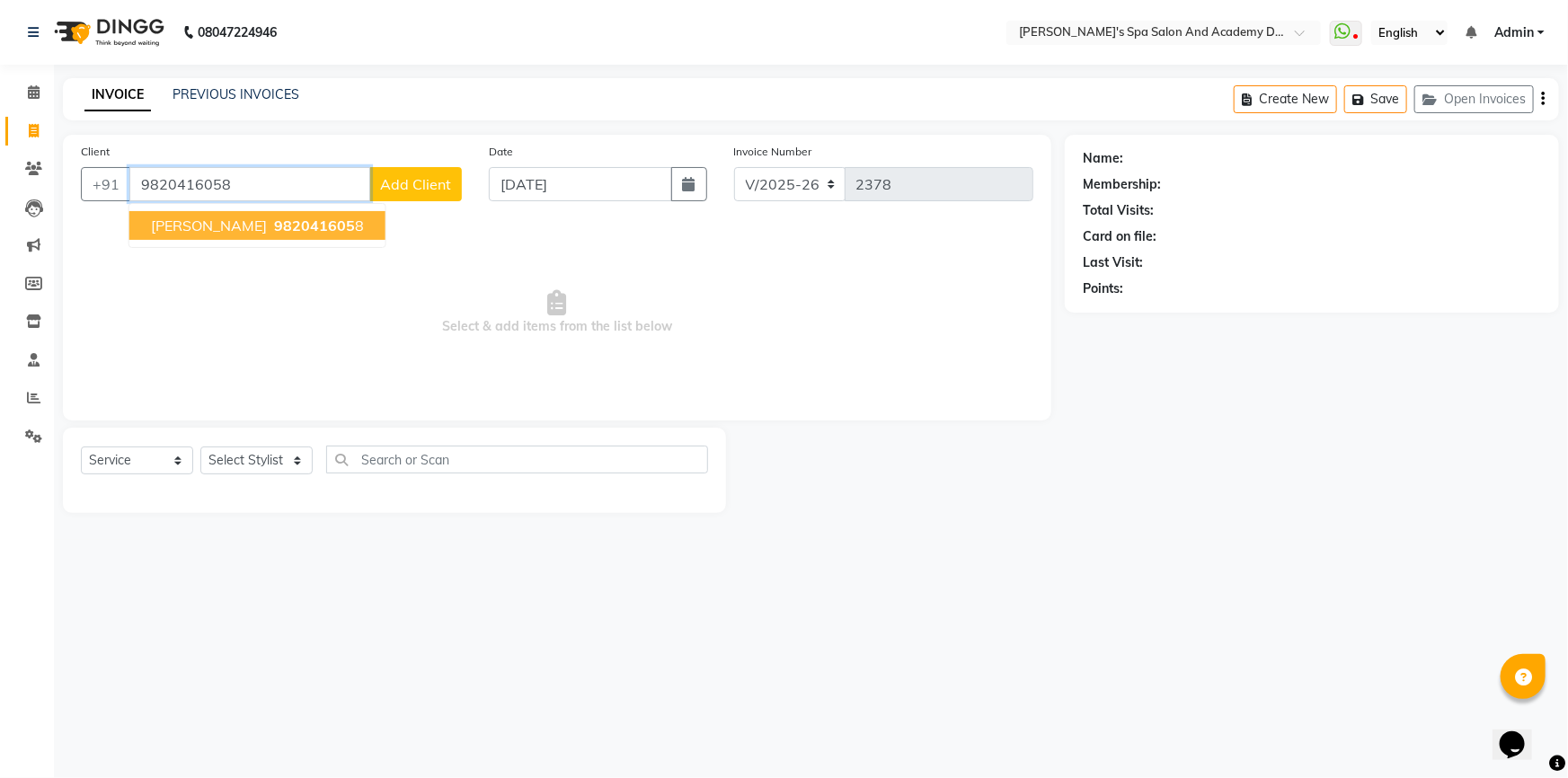
type input "9820416058"
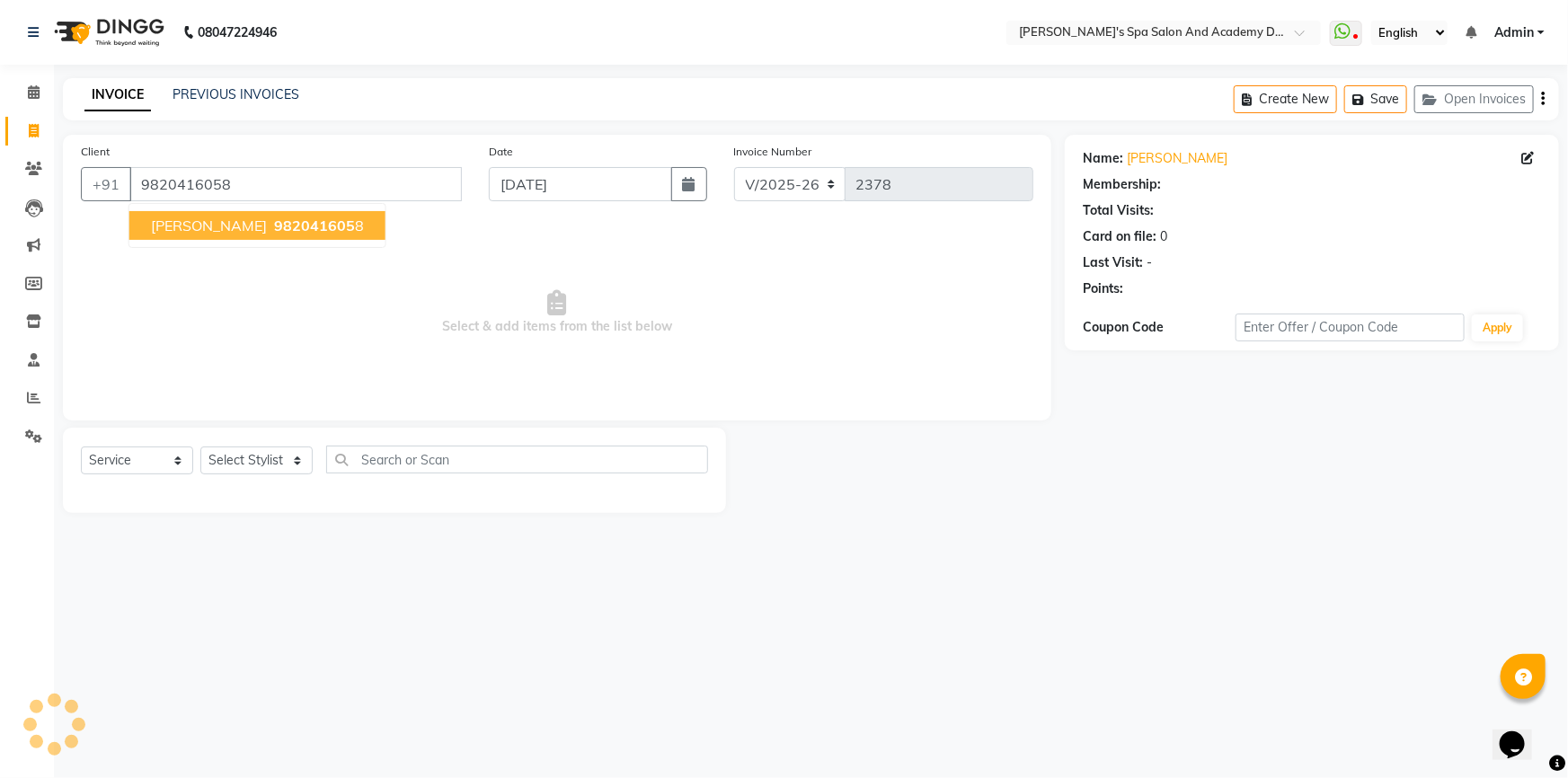
select select "1: Object"
click at [270, 224] on ngb-highlight "982041605 8" at bounding box center [317, 225] width 94 height 18
select select "1: Object"
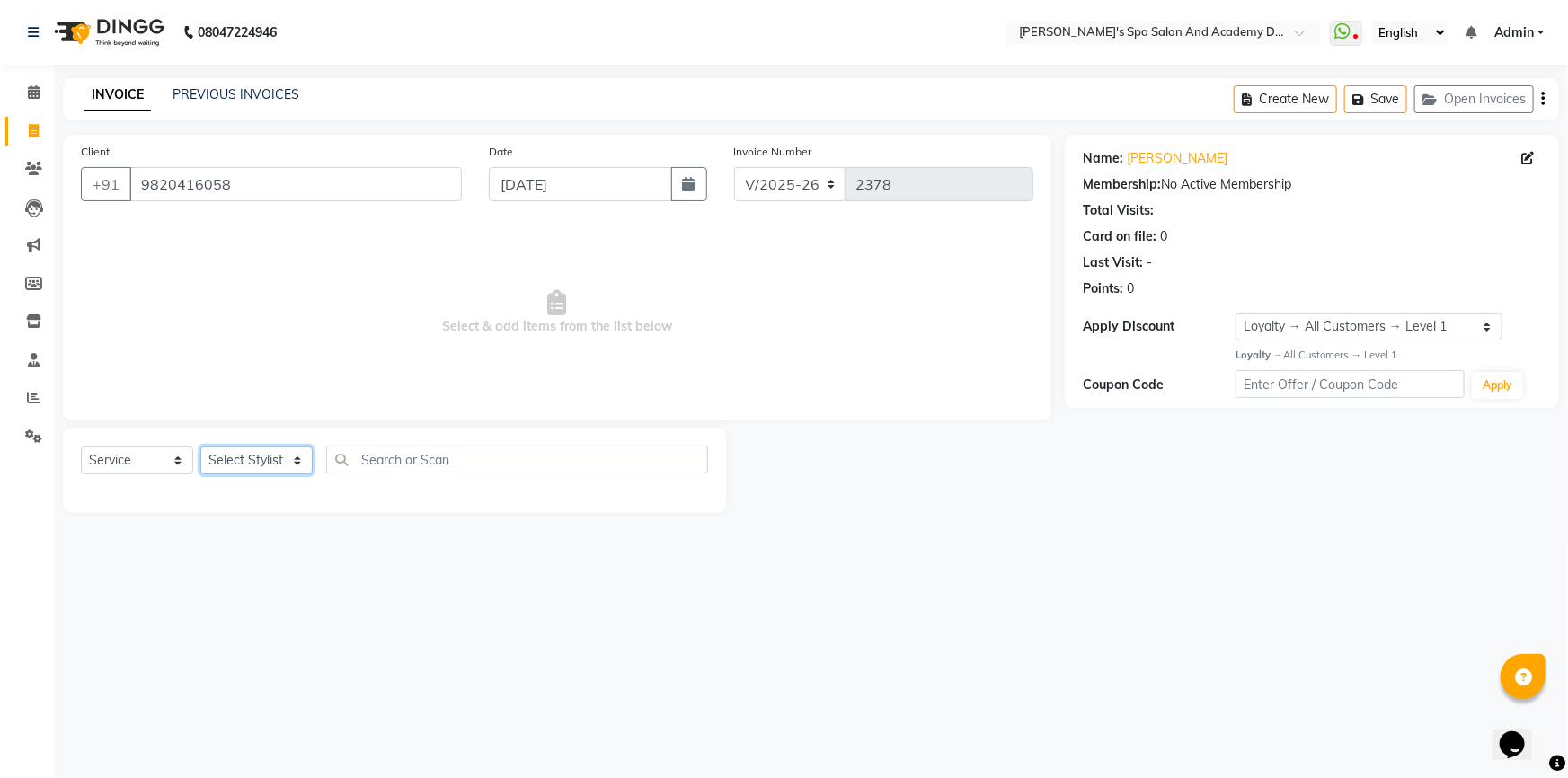
click at [249, 466] on select "Select Stylist Admin AKSHTA AMBRE ASAWARI PAWAR DIRECT 1 GAURI THAPA JIGNA SHAH…" at bounding box center [256, 460] width 112 height 27
select select "47367"
click at [201, 446] on select "Select Stylist Admin AKSHTA AMBRE ASAWARI PAWAR DIRECT 1 GAURI THAPA JIGNA SHAH…" at bounding box center [256, 460] width 112 height 27
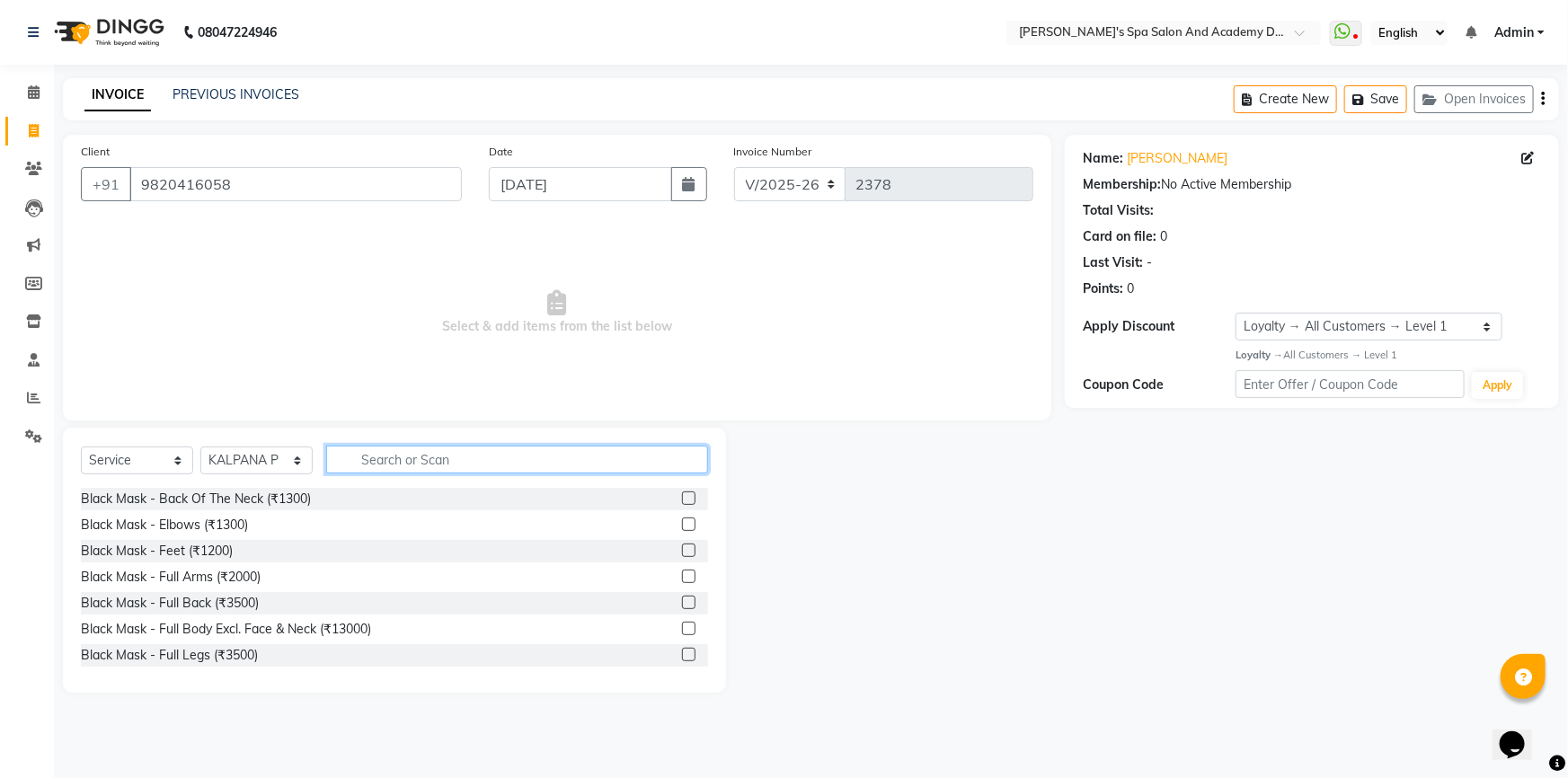
click at [405, 457] on input "text" at bounding box center [516, 460] width 381 height 27
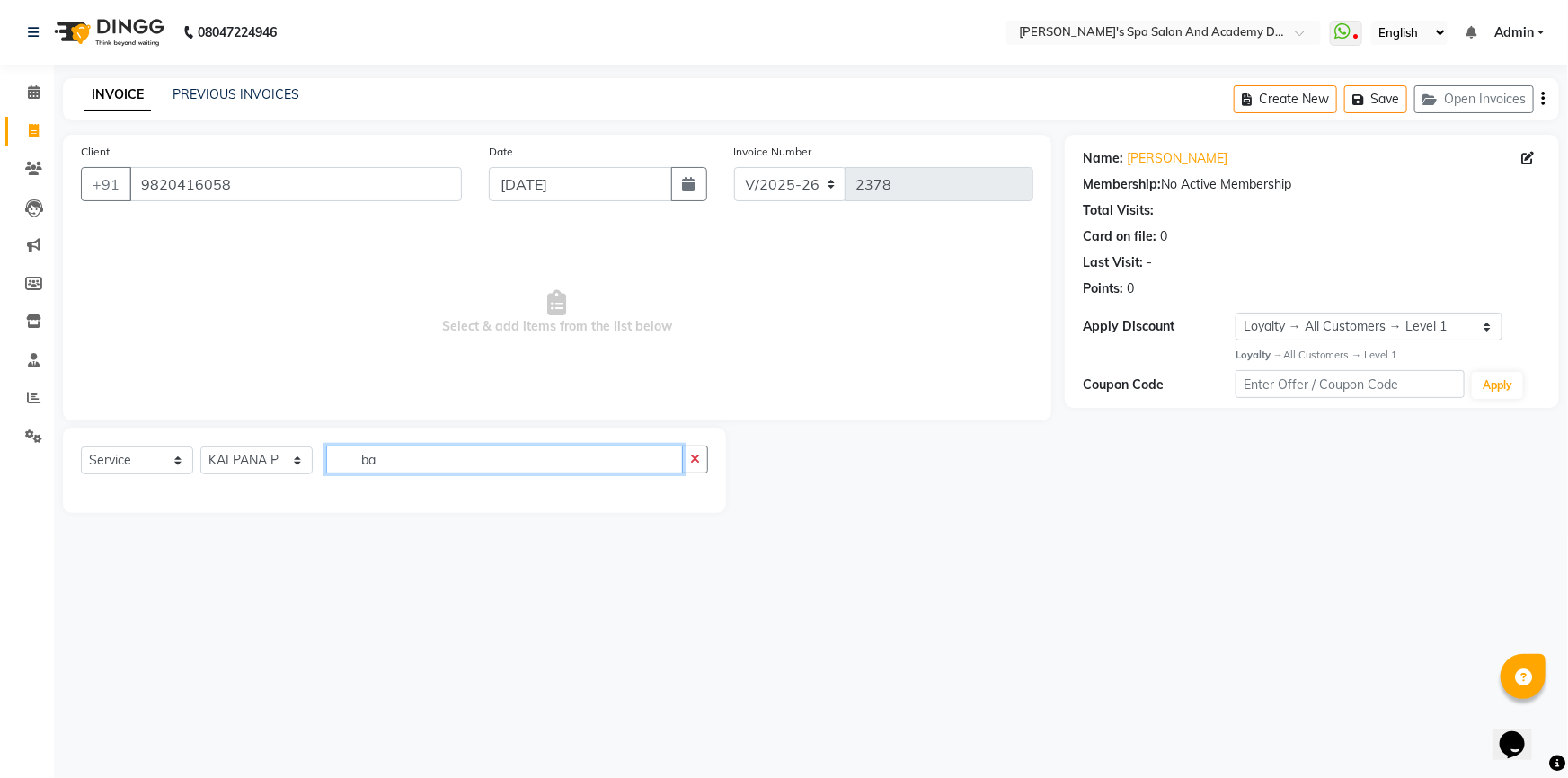
type input "b"
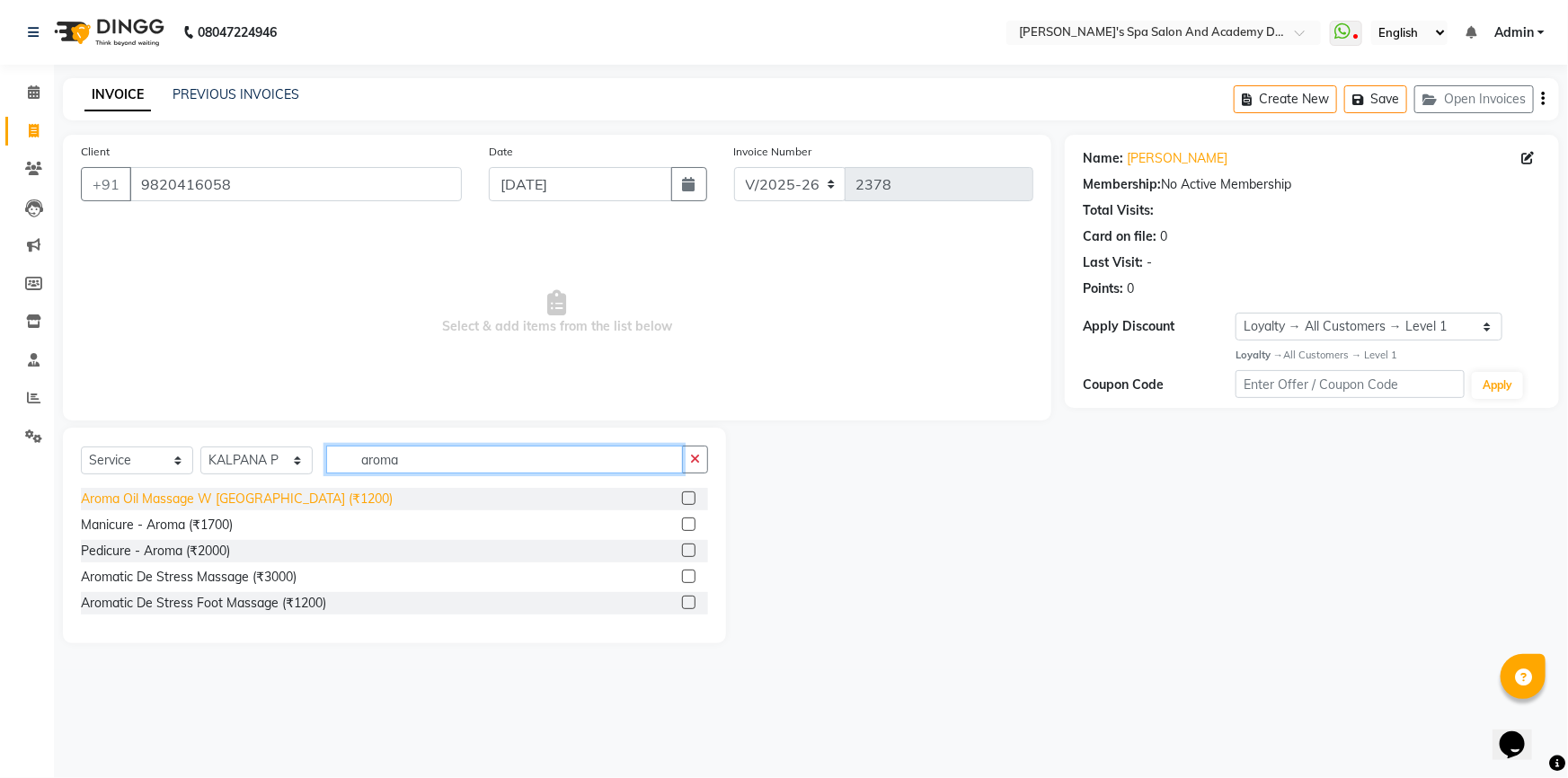
type input "aroma"
click at [270, 501] on div "Aroma Oil Massage W Wash (₹1200)" at bounding box center [237, 499] width 312 height 19
checkbox input "false"
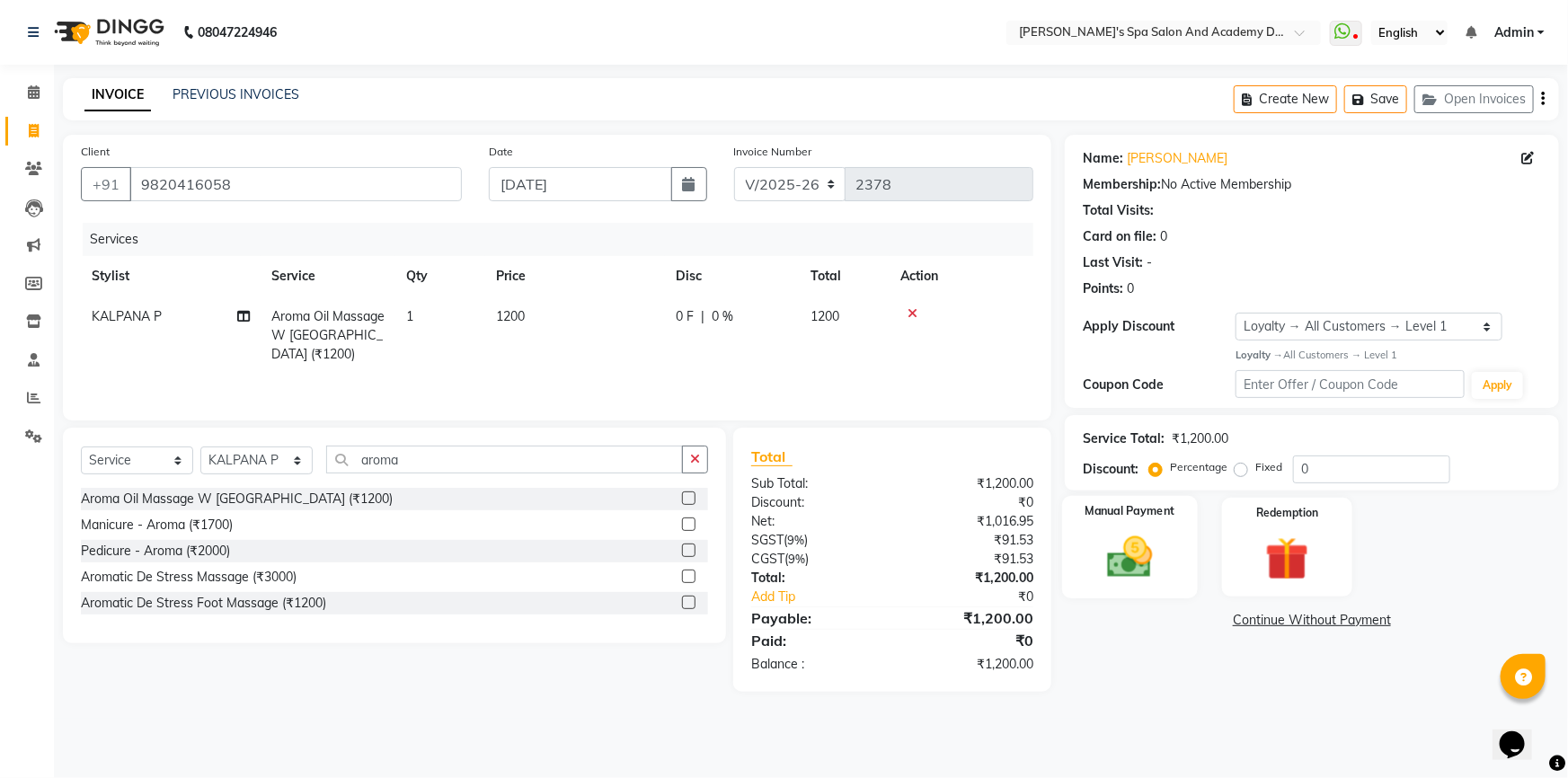
click at [1116, 551] on img at bounding box center [1130, 557] width 73 height 52
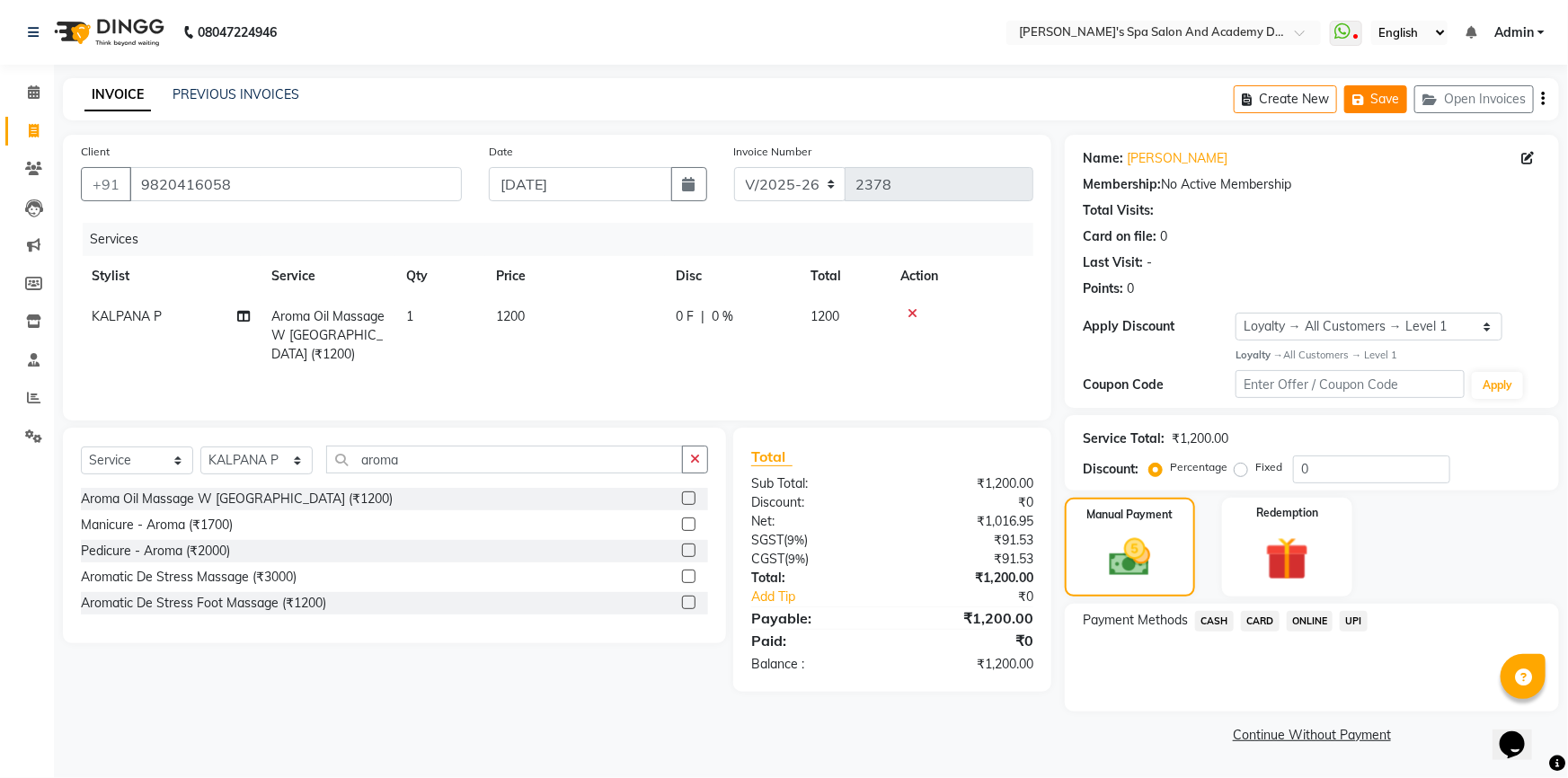
click at [1366, 99] on icon "button" at bounding box center [1361, 100] width 18 height 13
click at [352, 325] on td "Aroma Oil Massage W Wash (₹1200)" at bounding box center [328, 336] width 135 height 78
select select "47367"
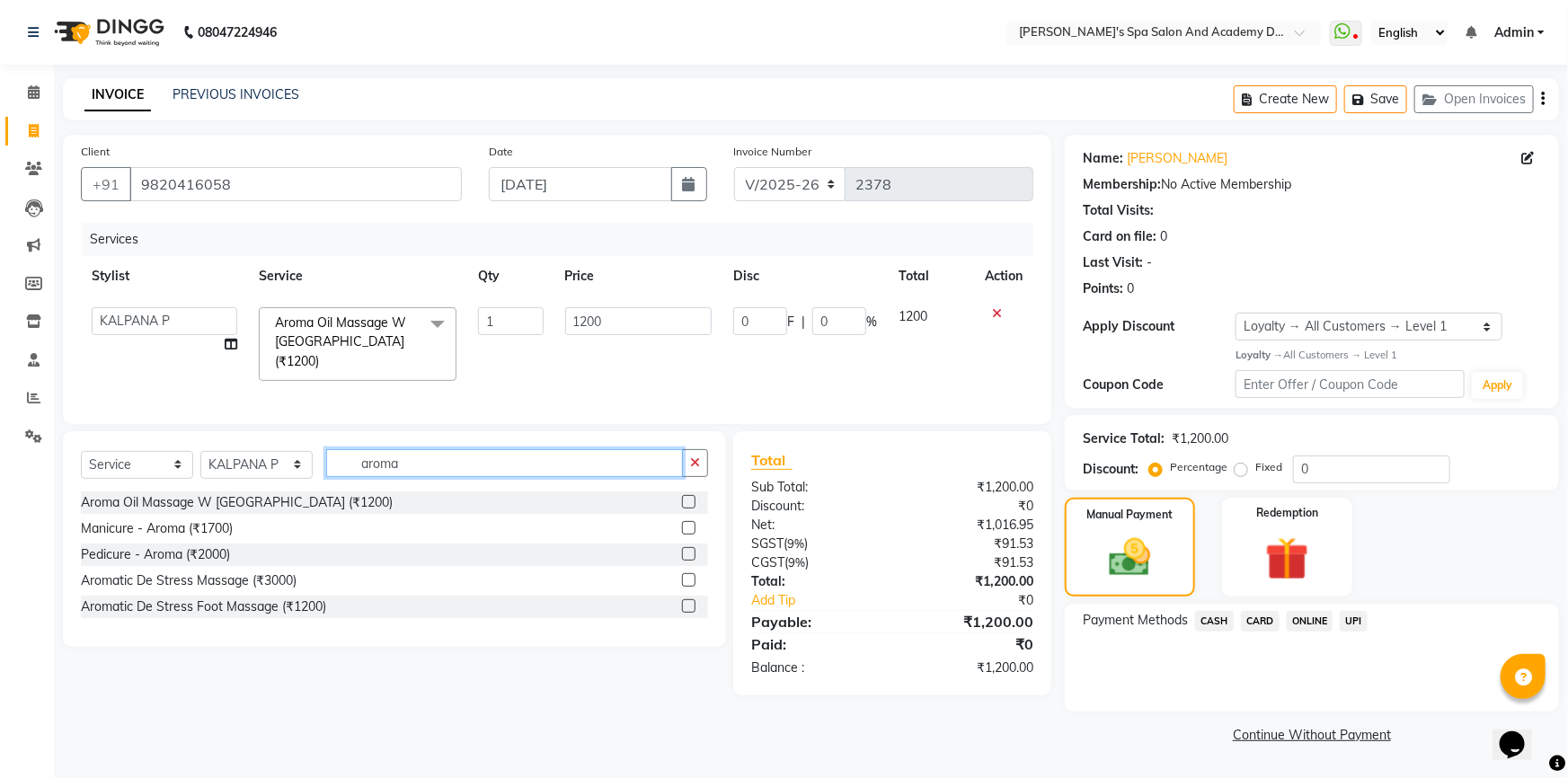
drag, startPoint x: 421, startPoint y: 460, endPoint x: 273, endPoint y: 591, distance: 197.6
click at [273, 591] on div "Select Service Product Membership Package Voucher Prepaid Gift Card Select Styl…" at bounding box center [394, 539] width 663 height 215
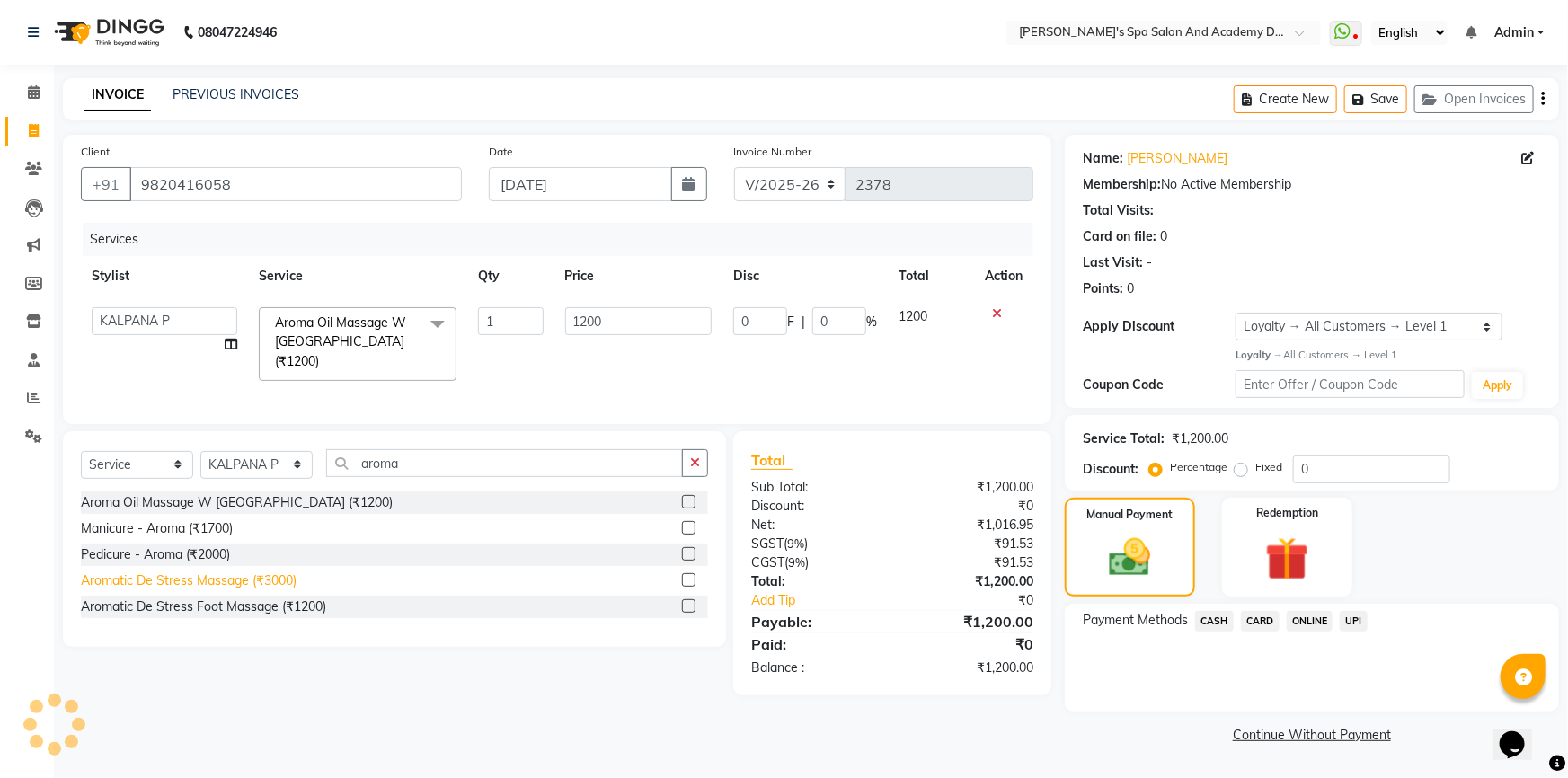
click at [267, 578] on div "Aromatic De Stress Massage (₹3000)" at bounding box center [189, 580] width 215 height 19
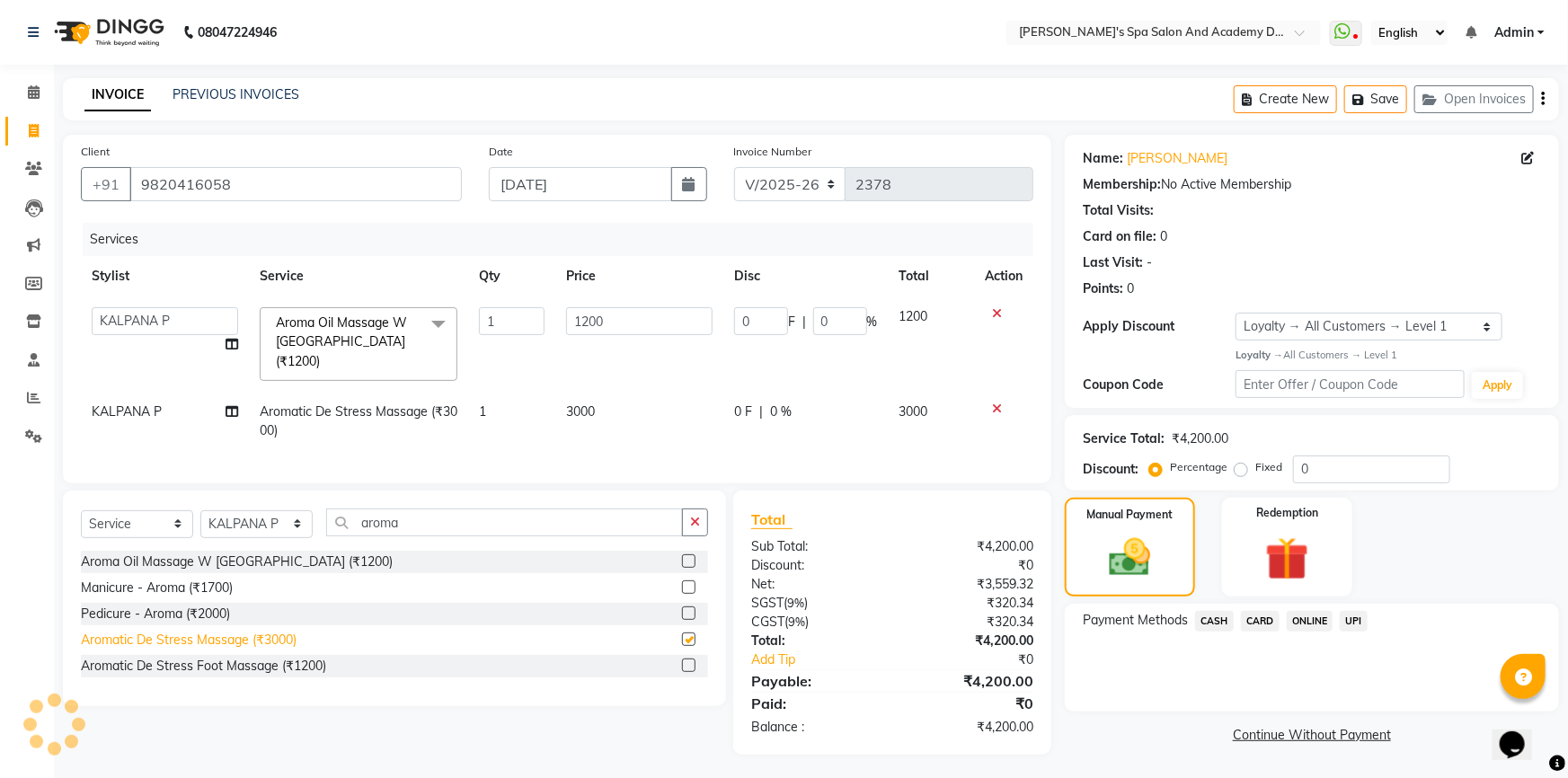
checkbox input "false"
click at [992, 314] on icon at bounding box center [997, 313] width 10 height 13
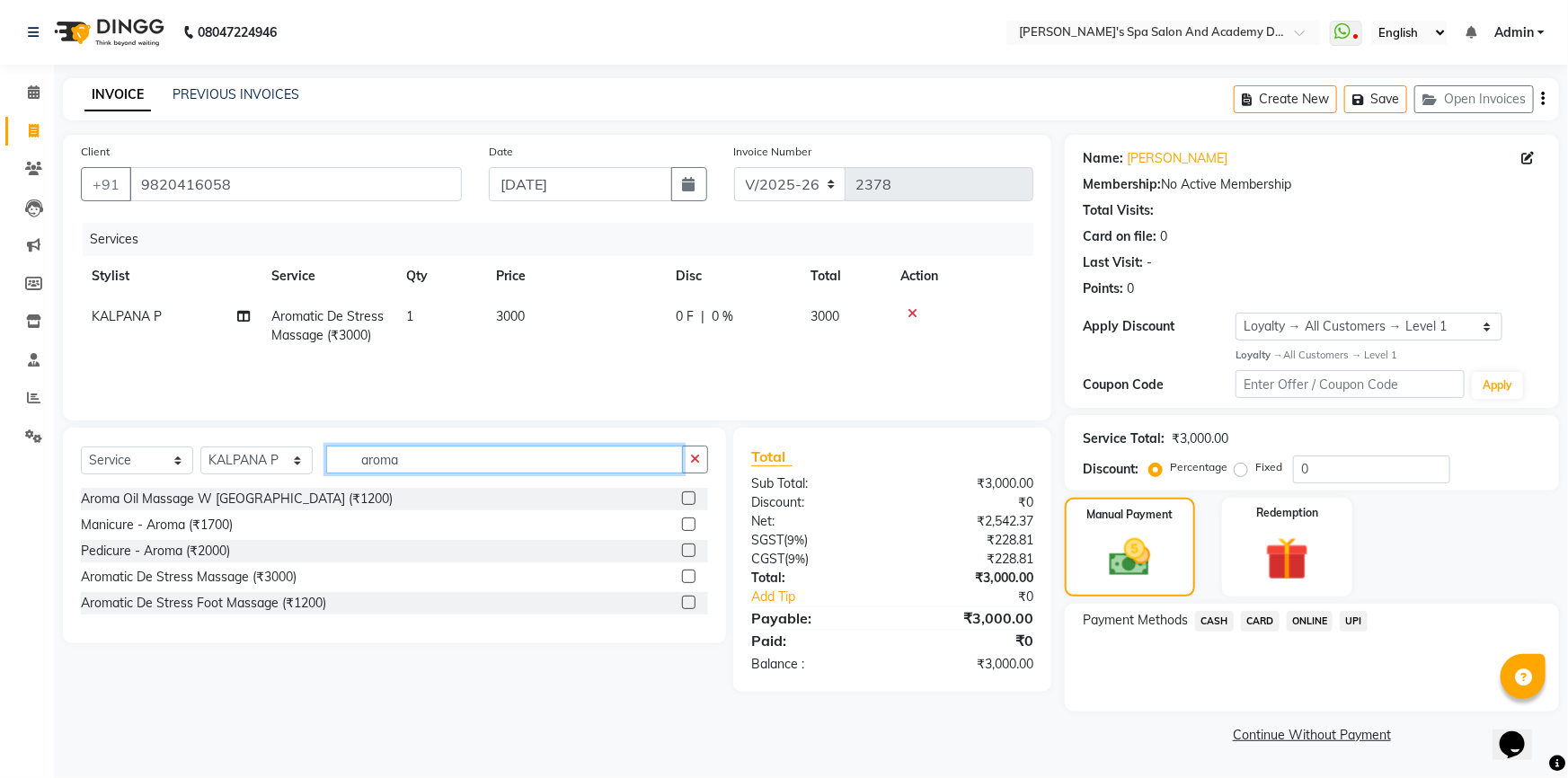
drag, startPoint x: 398, startPoint y: 463, endPoint x: 342, endPoint y: 468, distance: 56.2
click at [342, 468] on input "aroma" at bounding box center [504, 460] width 357 height 27
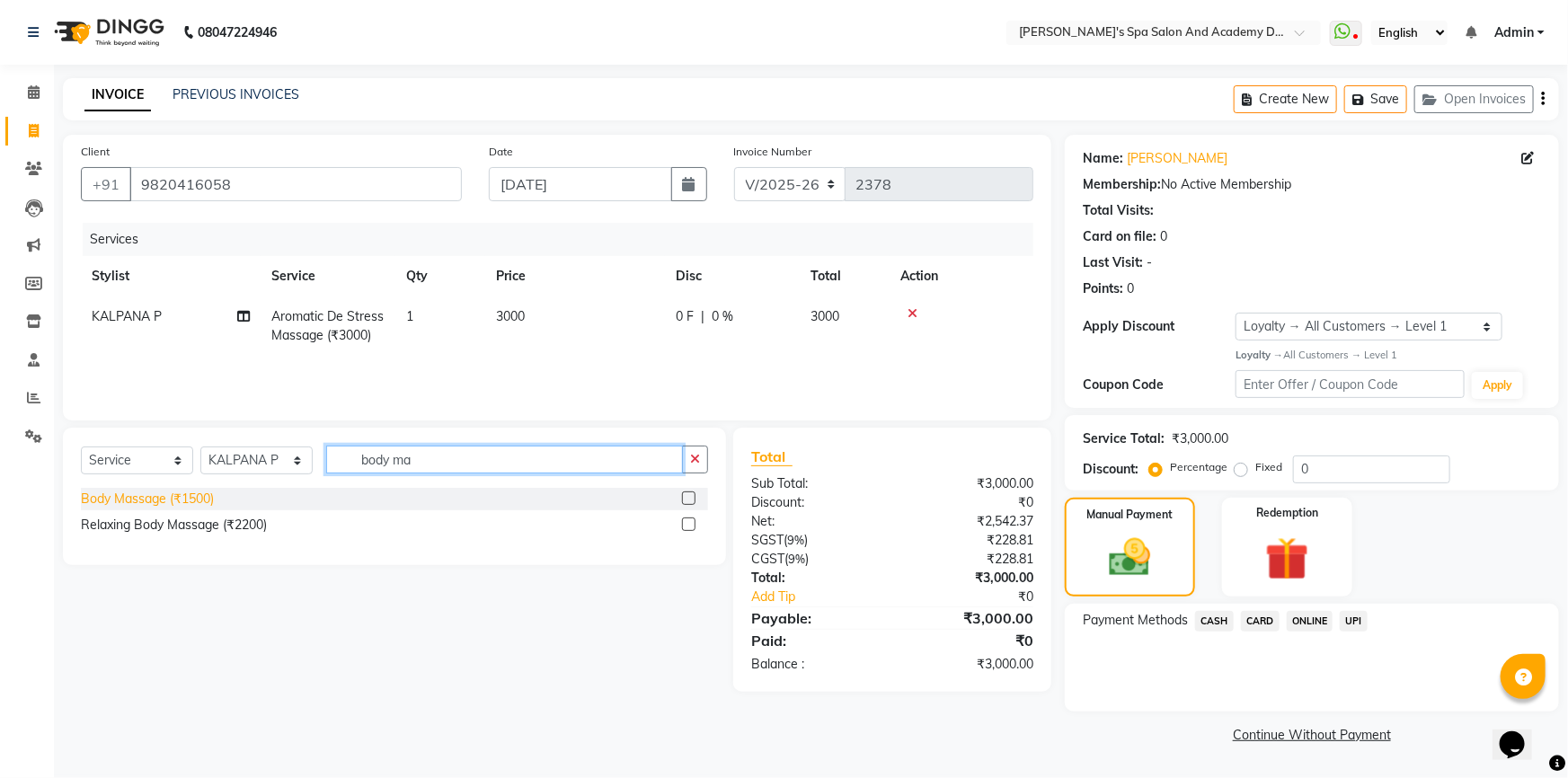
type input "body ma"
click at [173, 490] on div "Body Massage (₹1500)" at bounding box center [148, 499] width 133 height 19
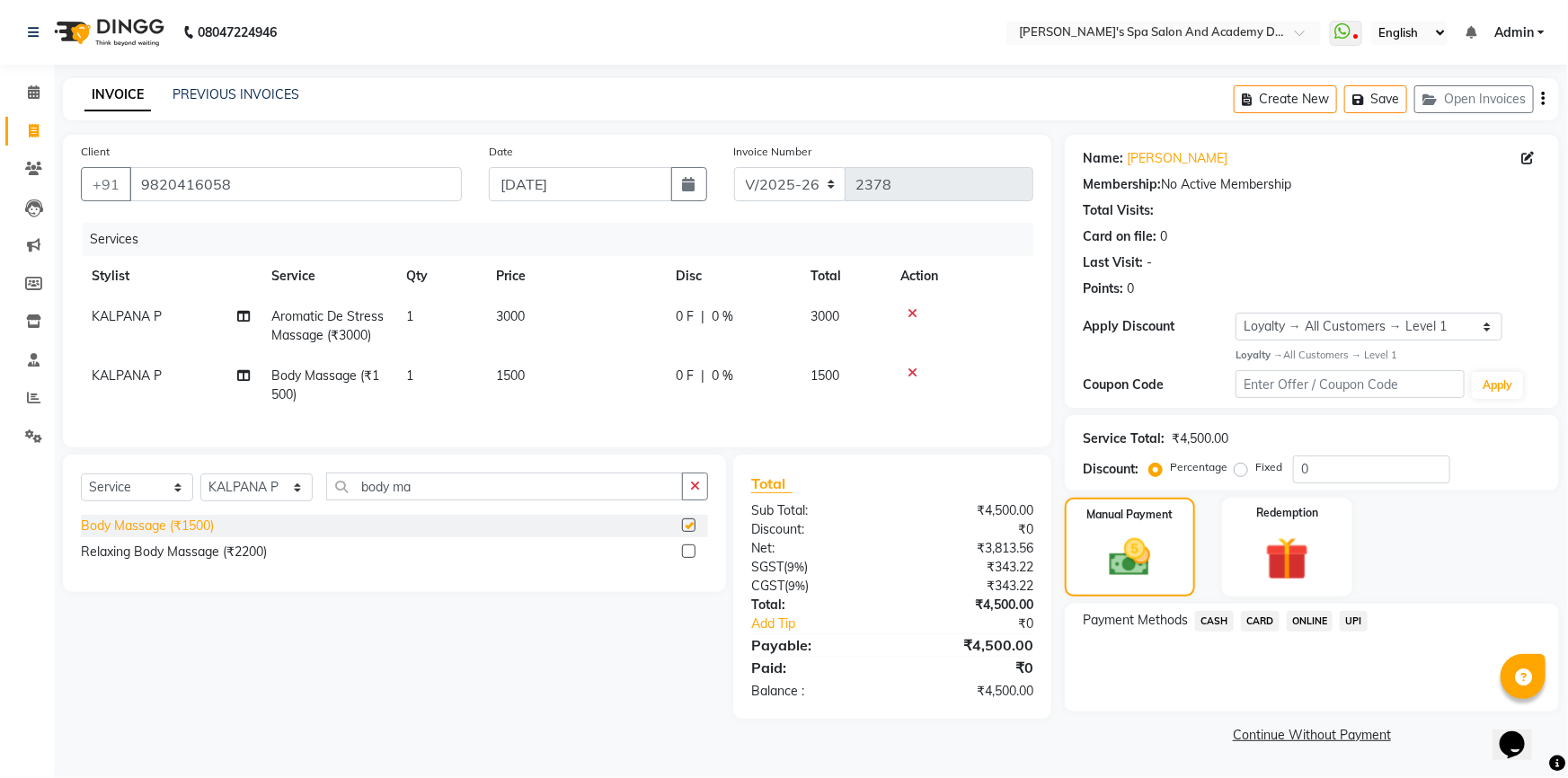
checkbox input "false"
click at [911, 307] on icon at bounding box center [913, 313] width 10 height 13
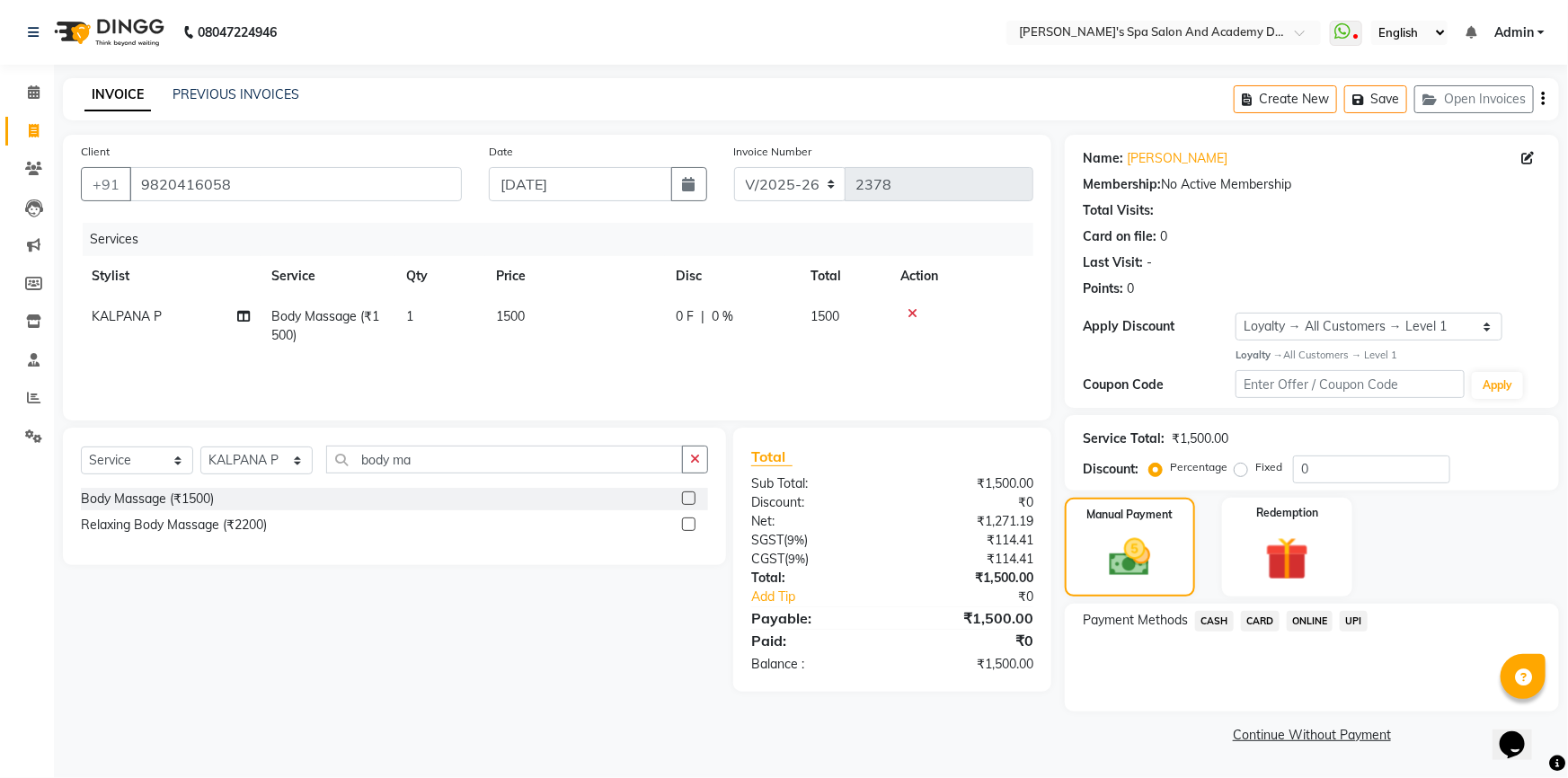
click at [1361, 619] on span "UPI" at bounding box center [1353, 621] width 27 height 21
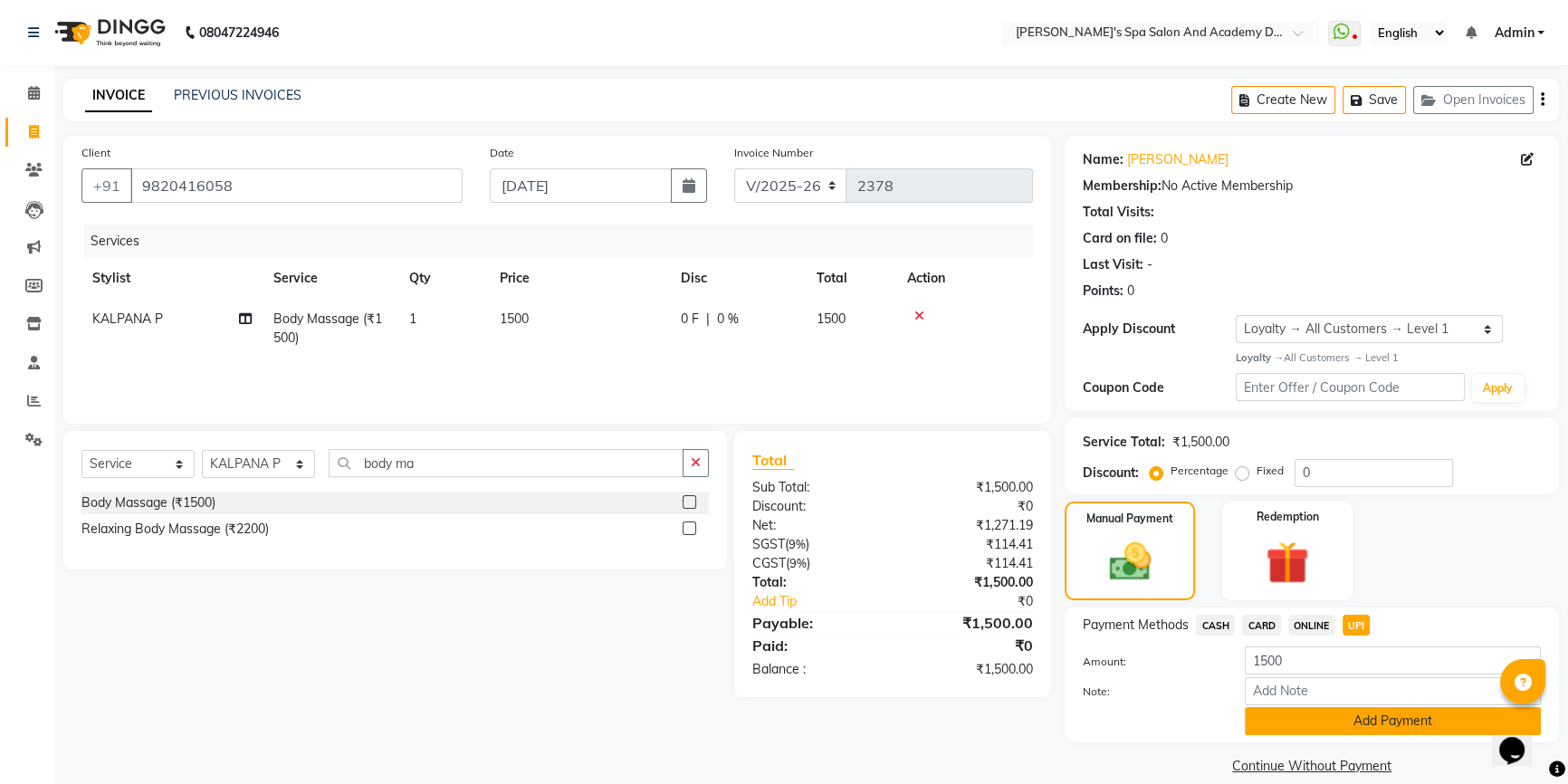
click at [1390, 725] on button "Add Payment" at bounding box center [1393, 721] width 296 height 28
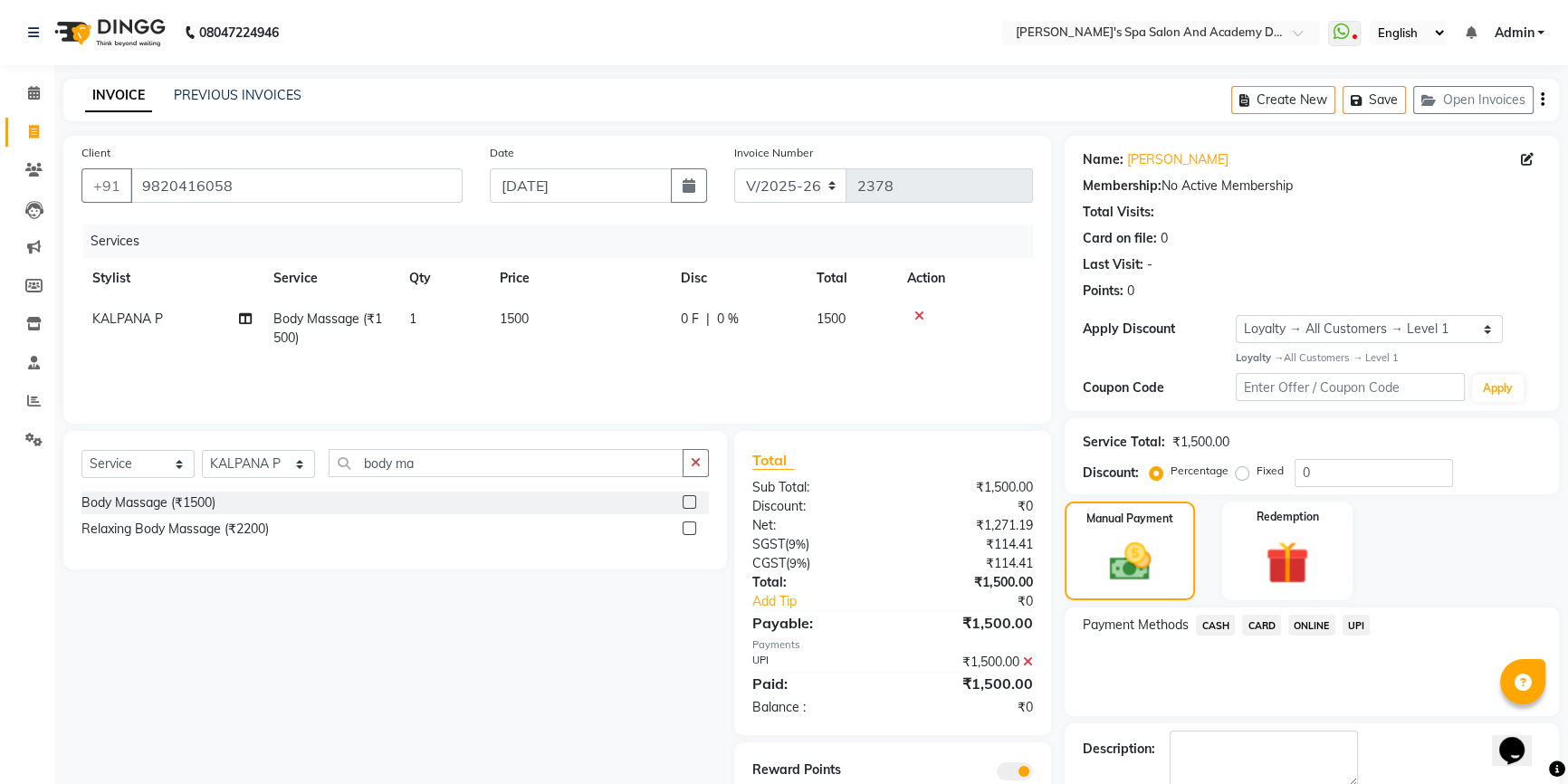
scroll to position [98, 0]
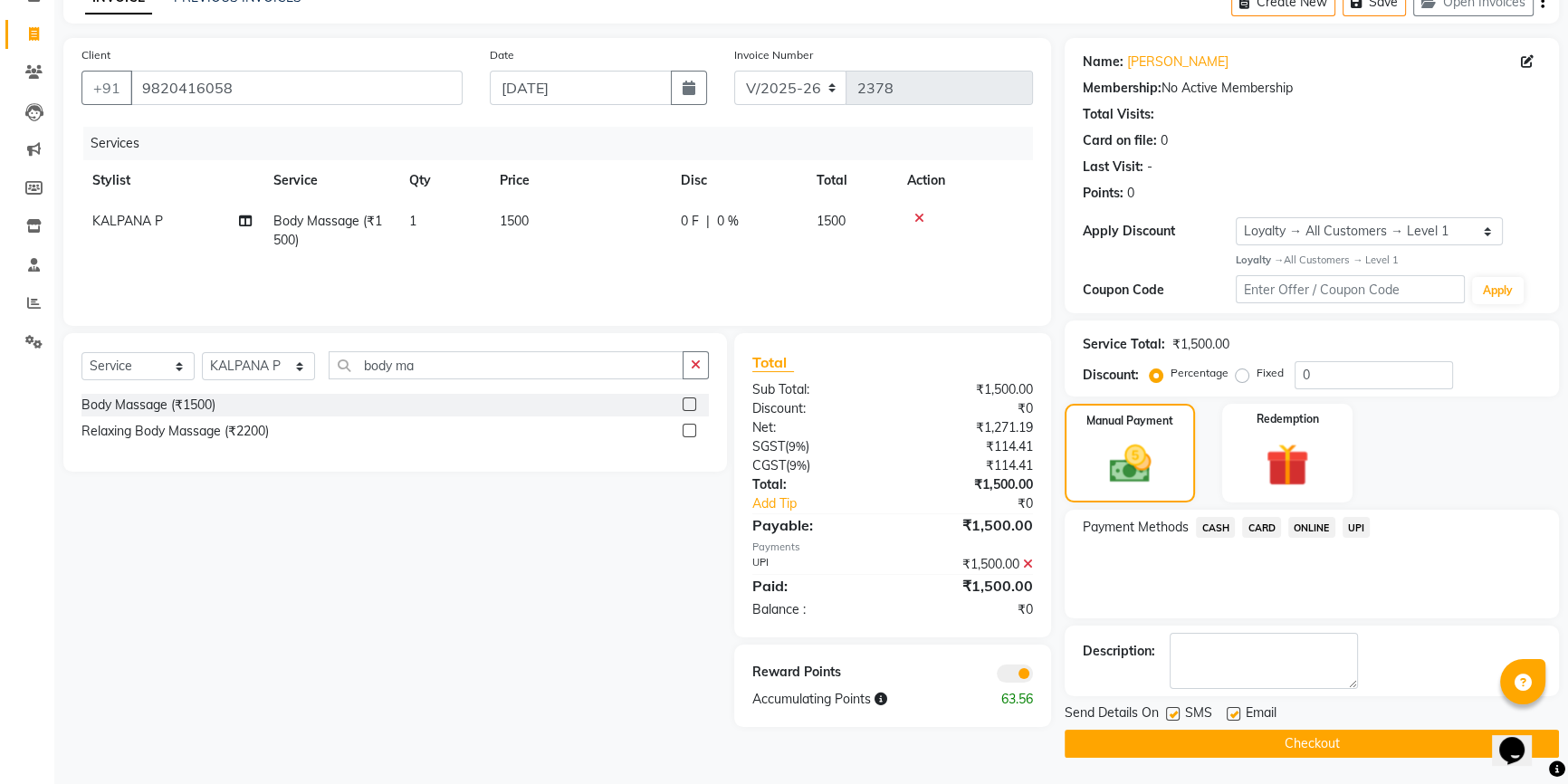
click at [1205, 748] on button "Checkout" at bounding box center [1311, 744] width 494 height 28
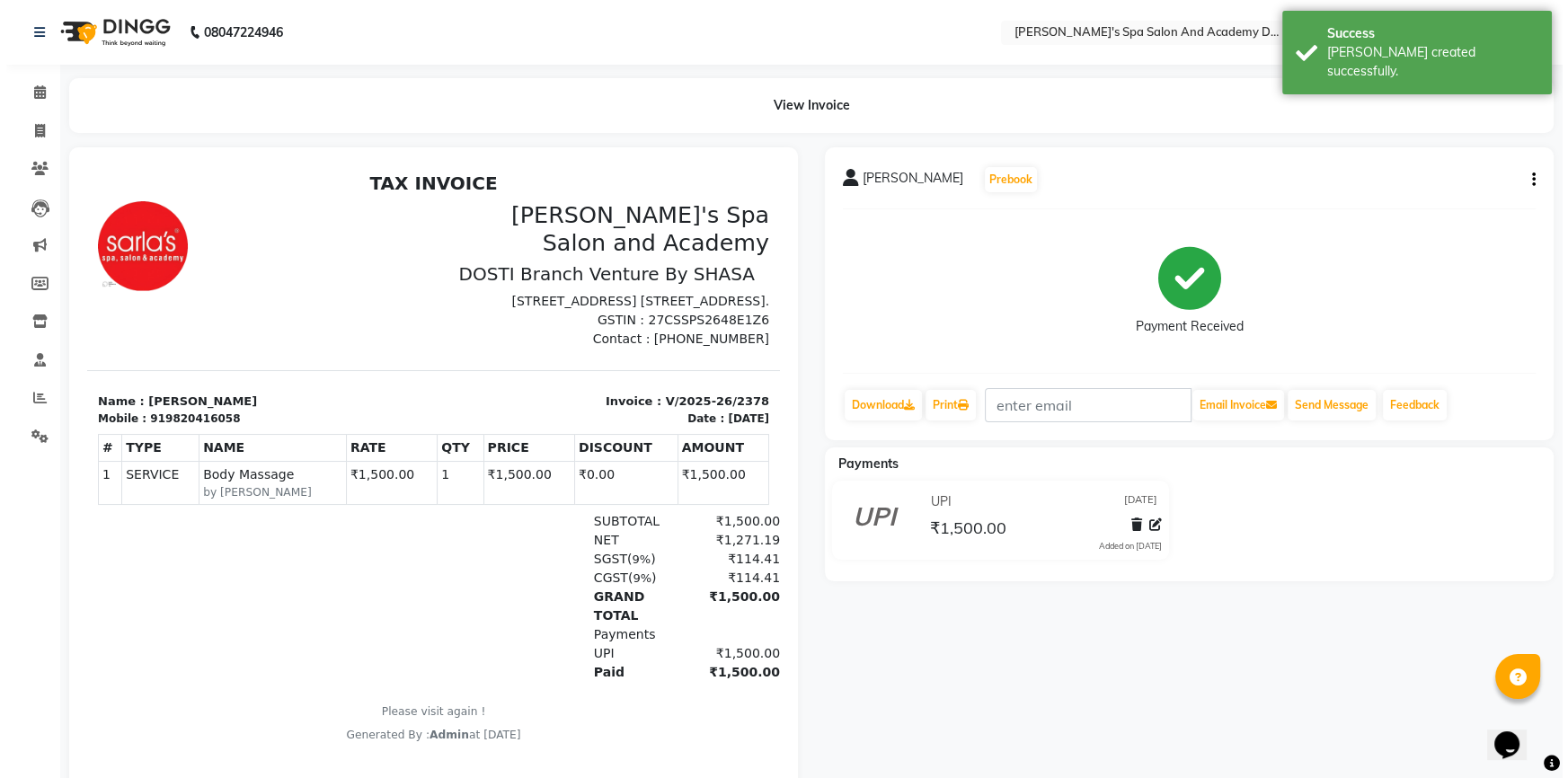
scroll to position [14, 0]
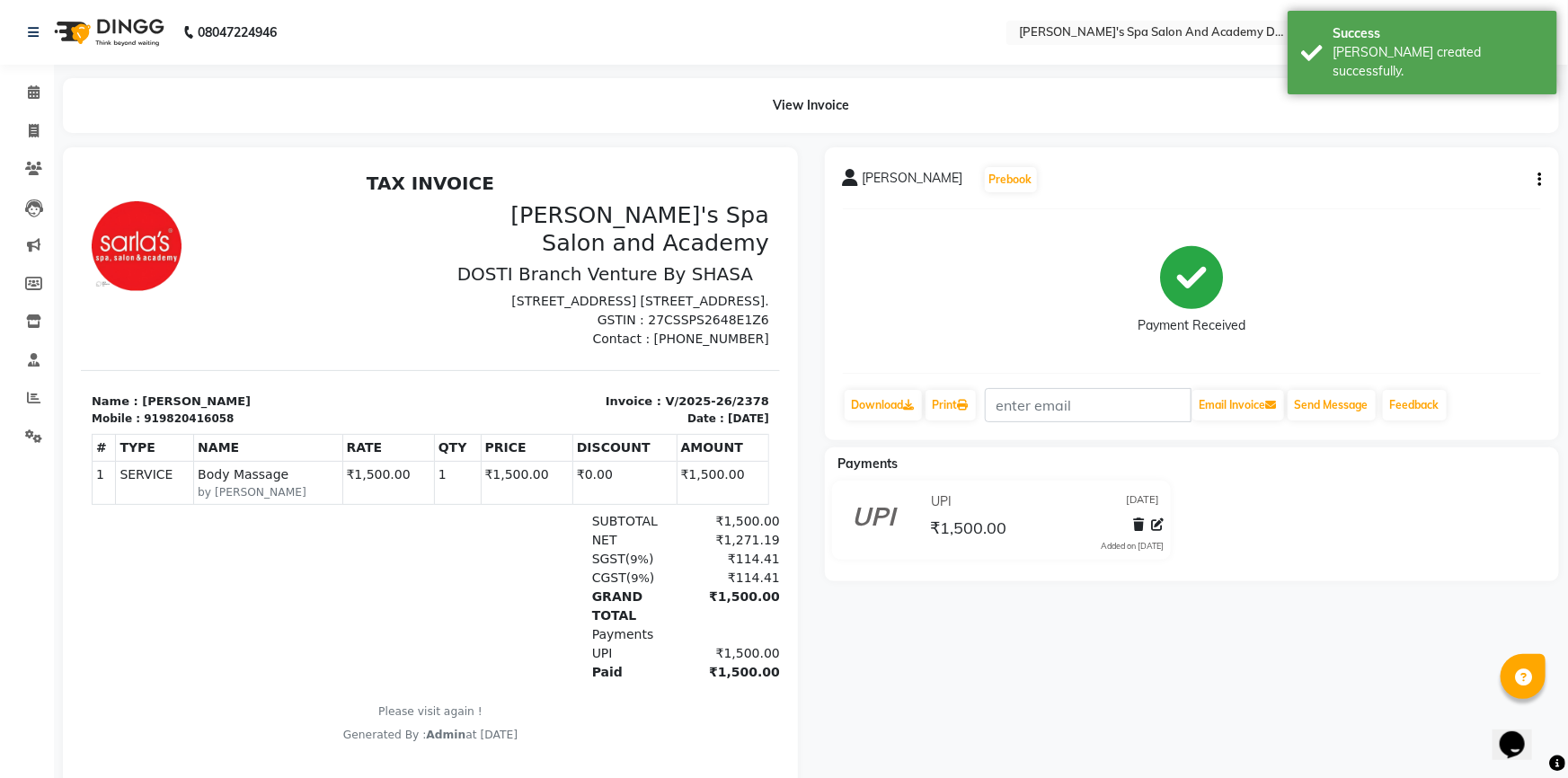
select select "6316"
select select "service"
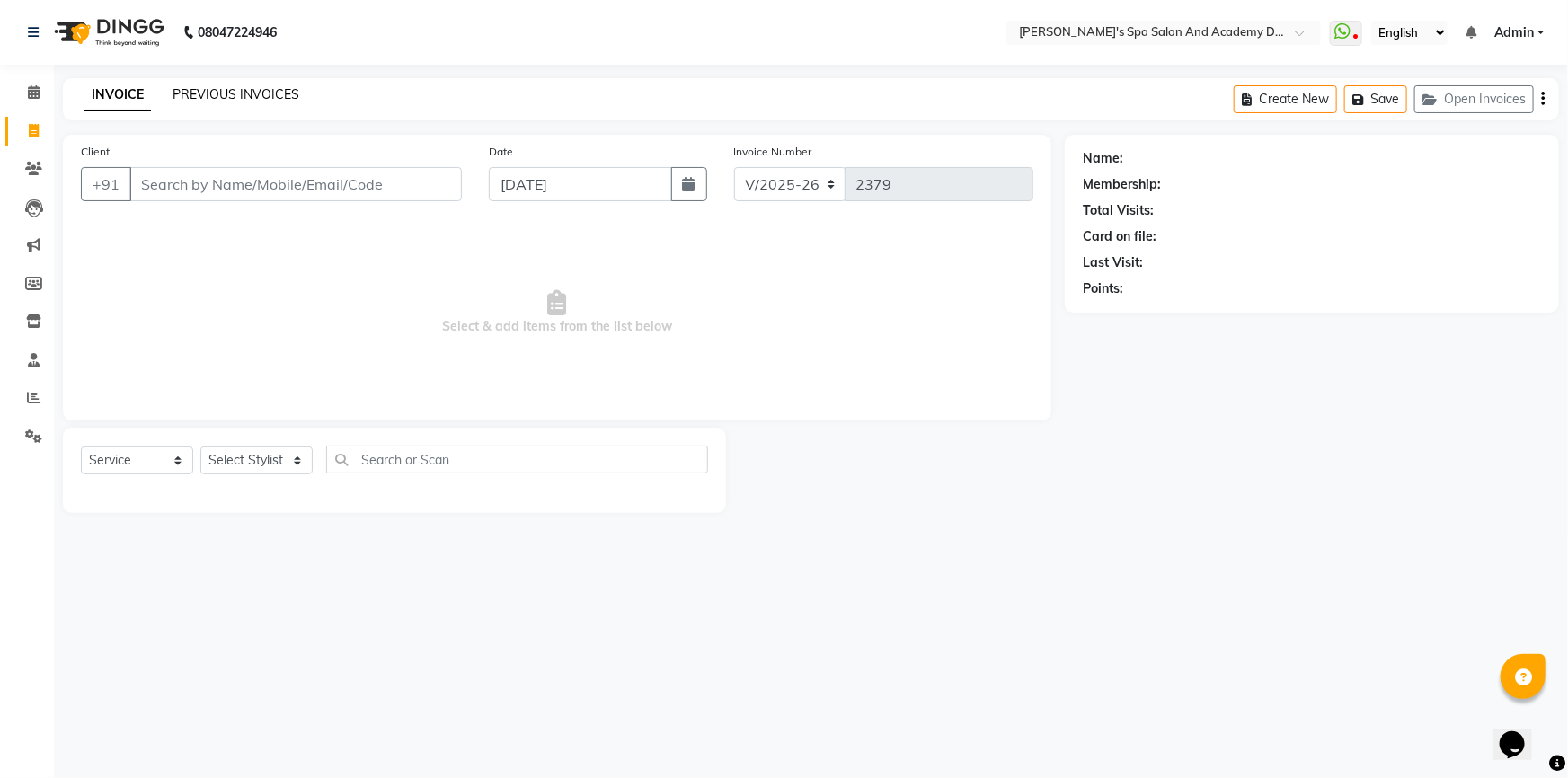
click at [215, 89] on link "PREVIOUS INVOICES" at bounding box center [236, 94] width 127 height 17
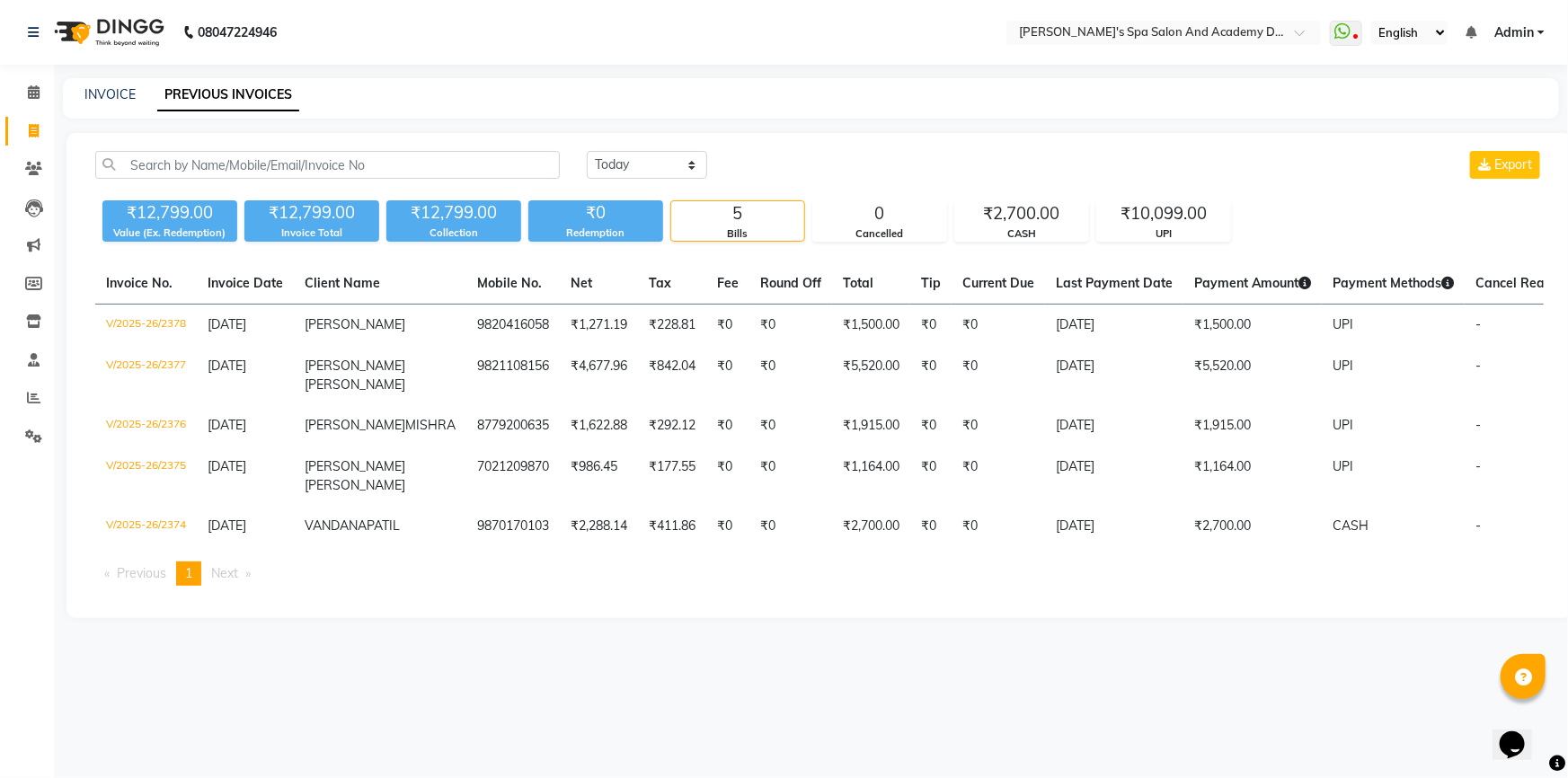
select select "service"
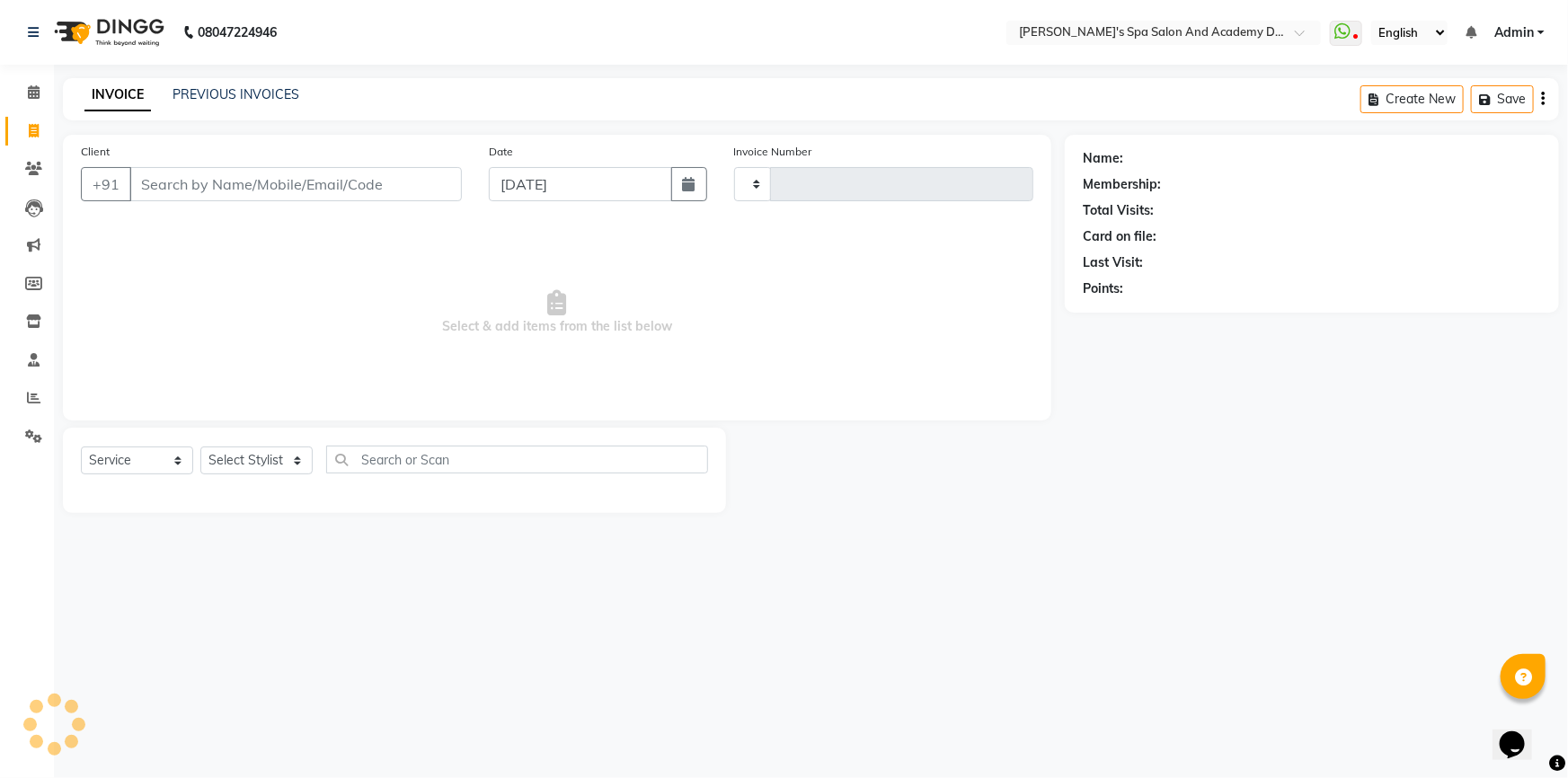
type input "2379"
select select "6316"
click at [1456, 92] on button "Open Invoices" at bounding box center [1474, 99] width 119 height 27
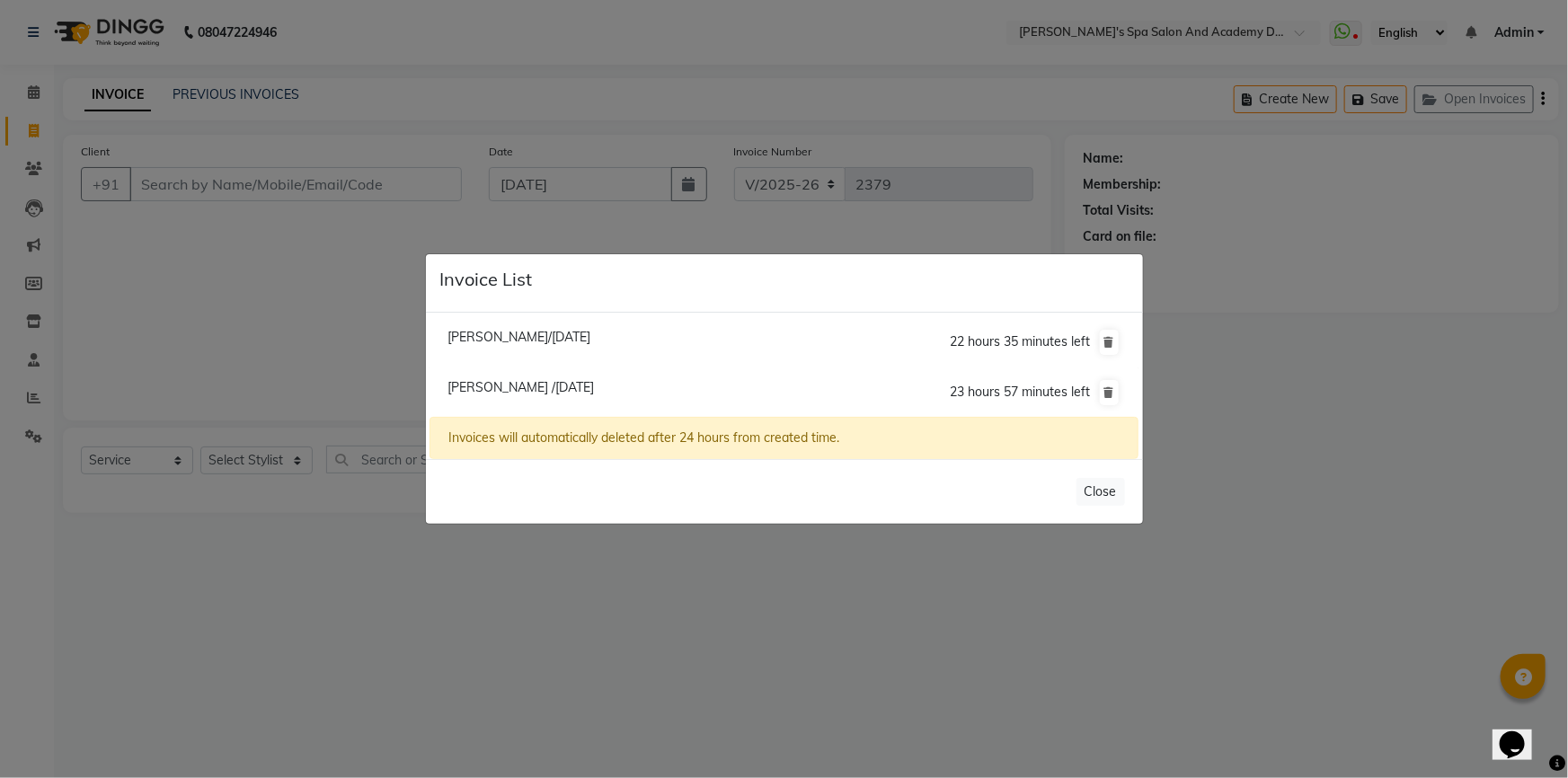
click at [468, 386] on span "Namita /04 September 2025" at bounding box center [520, 388] width 147 height 17
type input "9820416058"
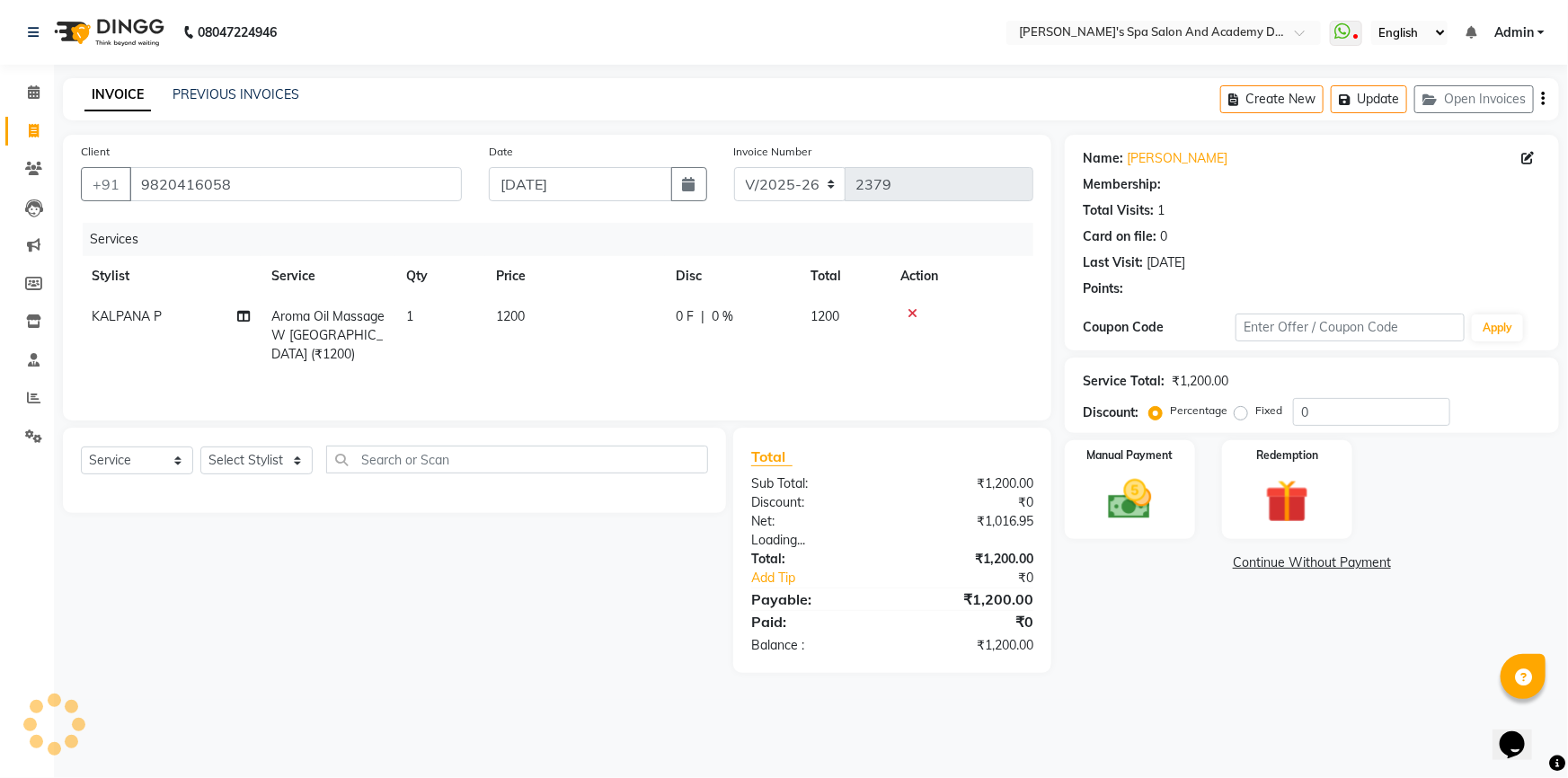
select select "1: Object"
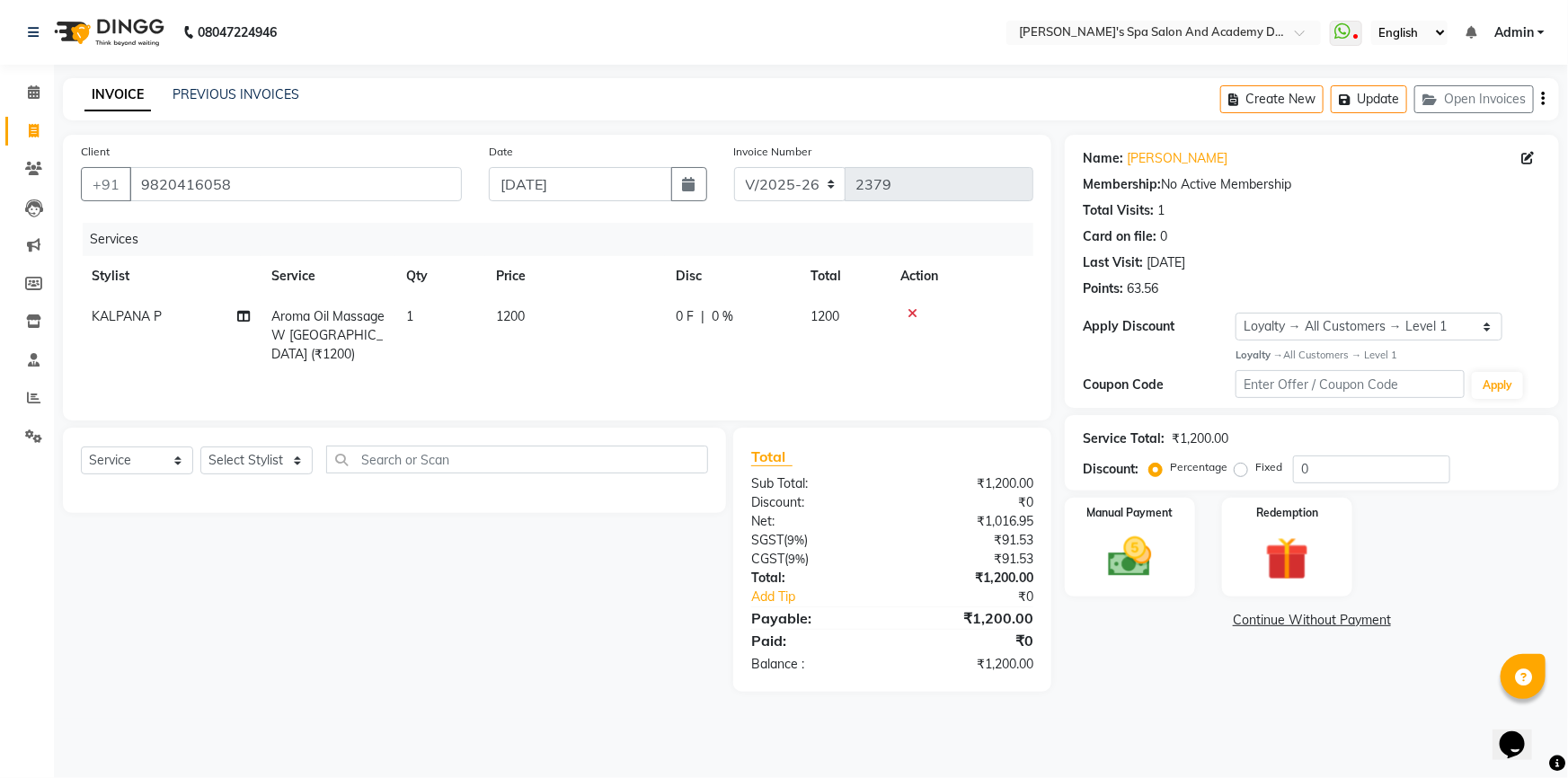
click at [267, 85] on div "PREVIOUS INVOICES" at bounding box center [236, 94] width 127 height 19
click at [267, 96] on link "PREVIOUS INVOICES" at bounding box center [236, 94] width 127 height 17
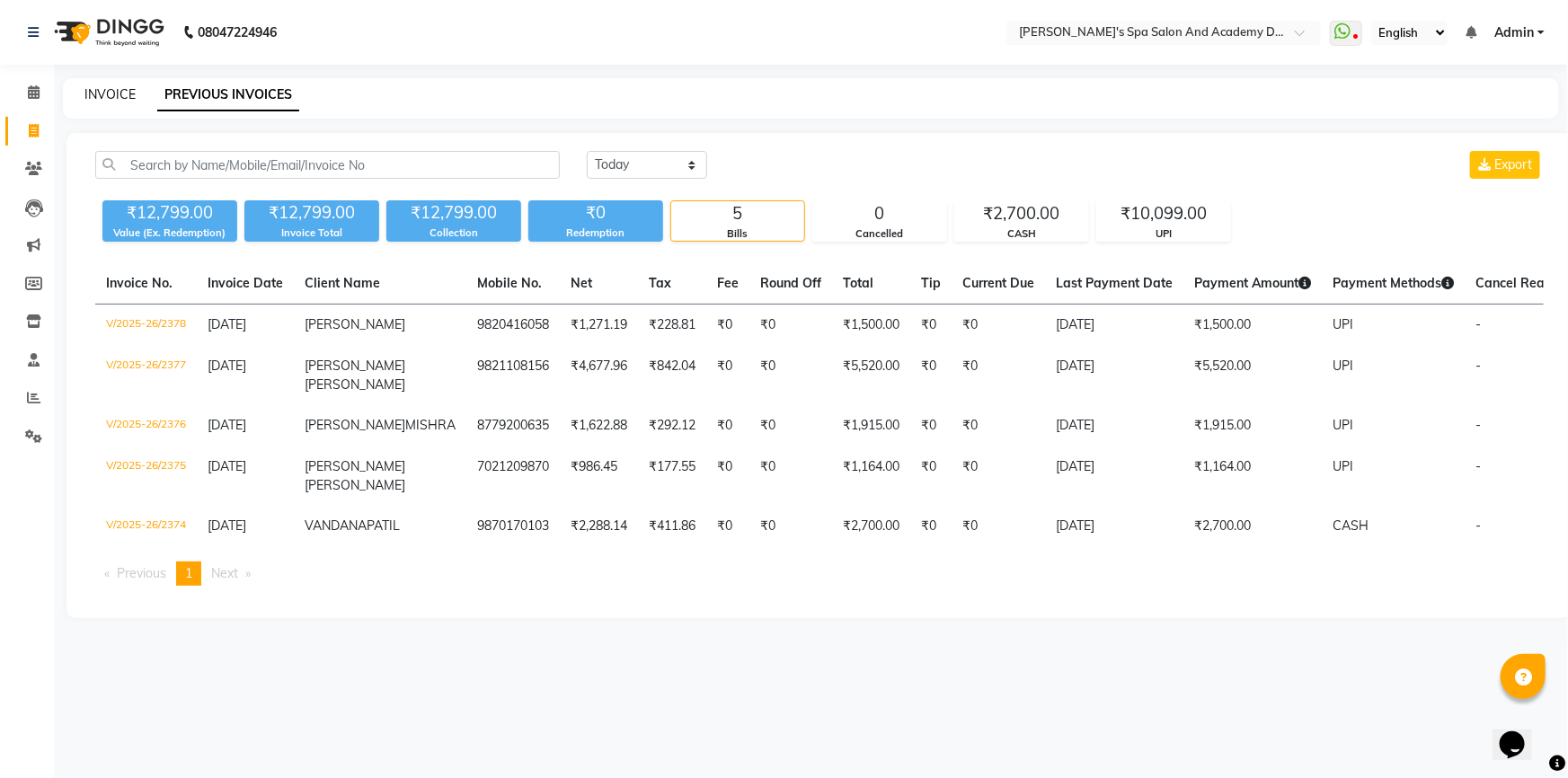
click at [90, 91] on link "INVOICE" at bounding box center [110, 94] width 51 height 17
select select "6316"
select select "service"
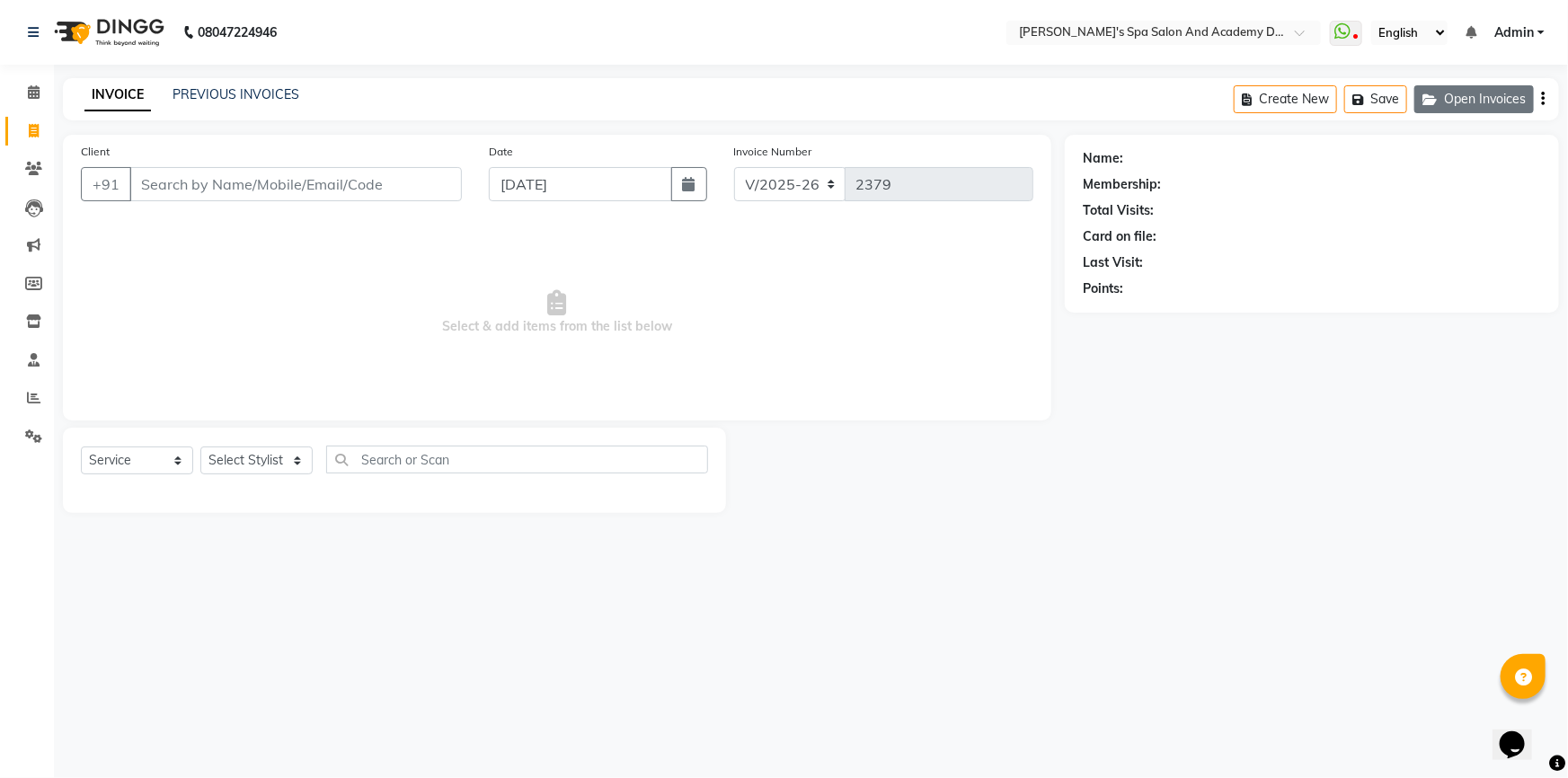
click at [1469, 96] on button "Open Invoices" at bounding box center [1474, 99] width 119 height 27
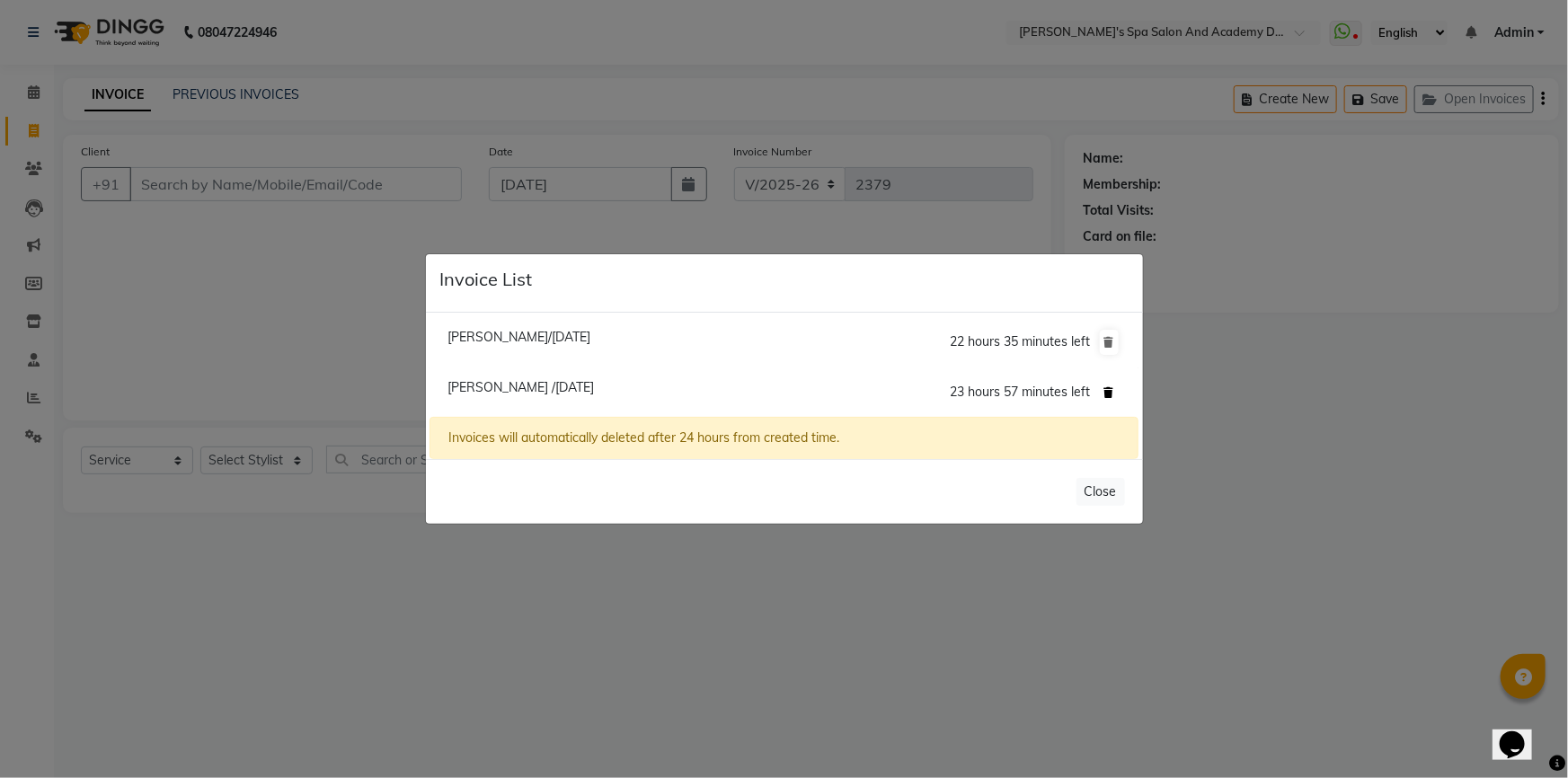
click at [1105, 390] on icon at bounding box center [1109, 392] width 10 height 11
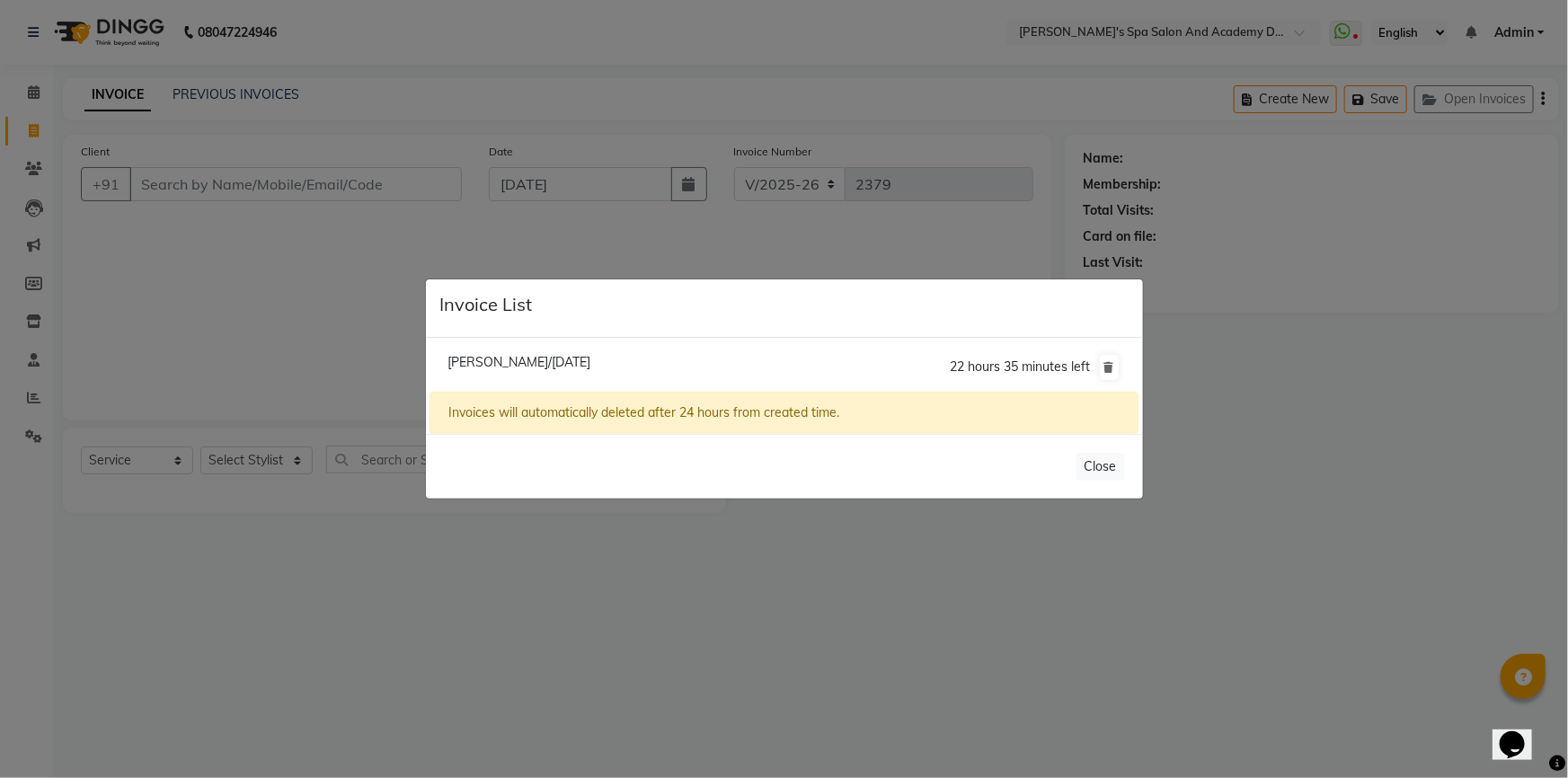
click at [521, 366] on span "Smita Gumaste/04 September 2025" at bounding box center [518, 362] width 143 height 17
type input "7506046985"
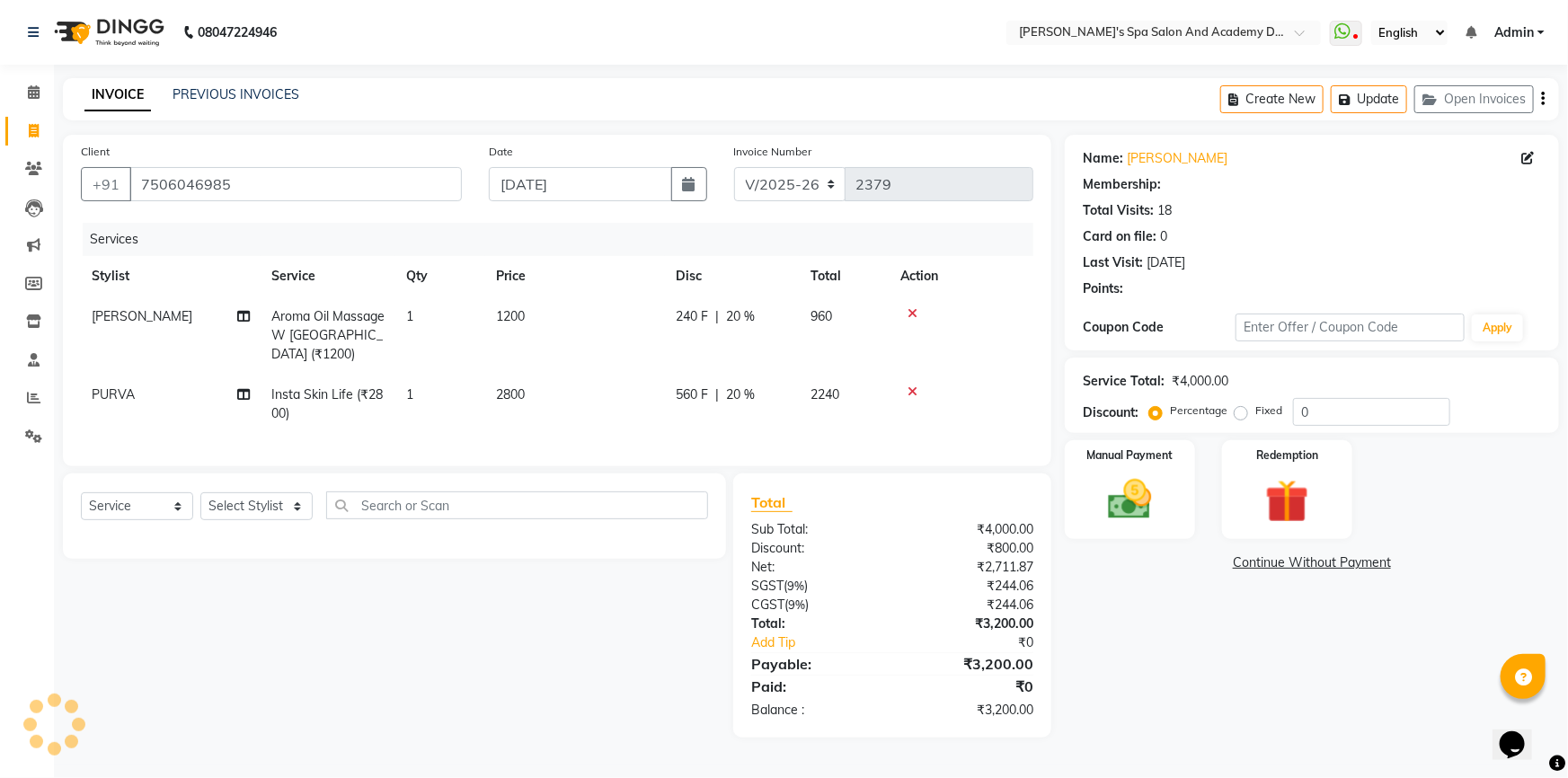
type input "20"
select select "2: Object"
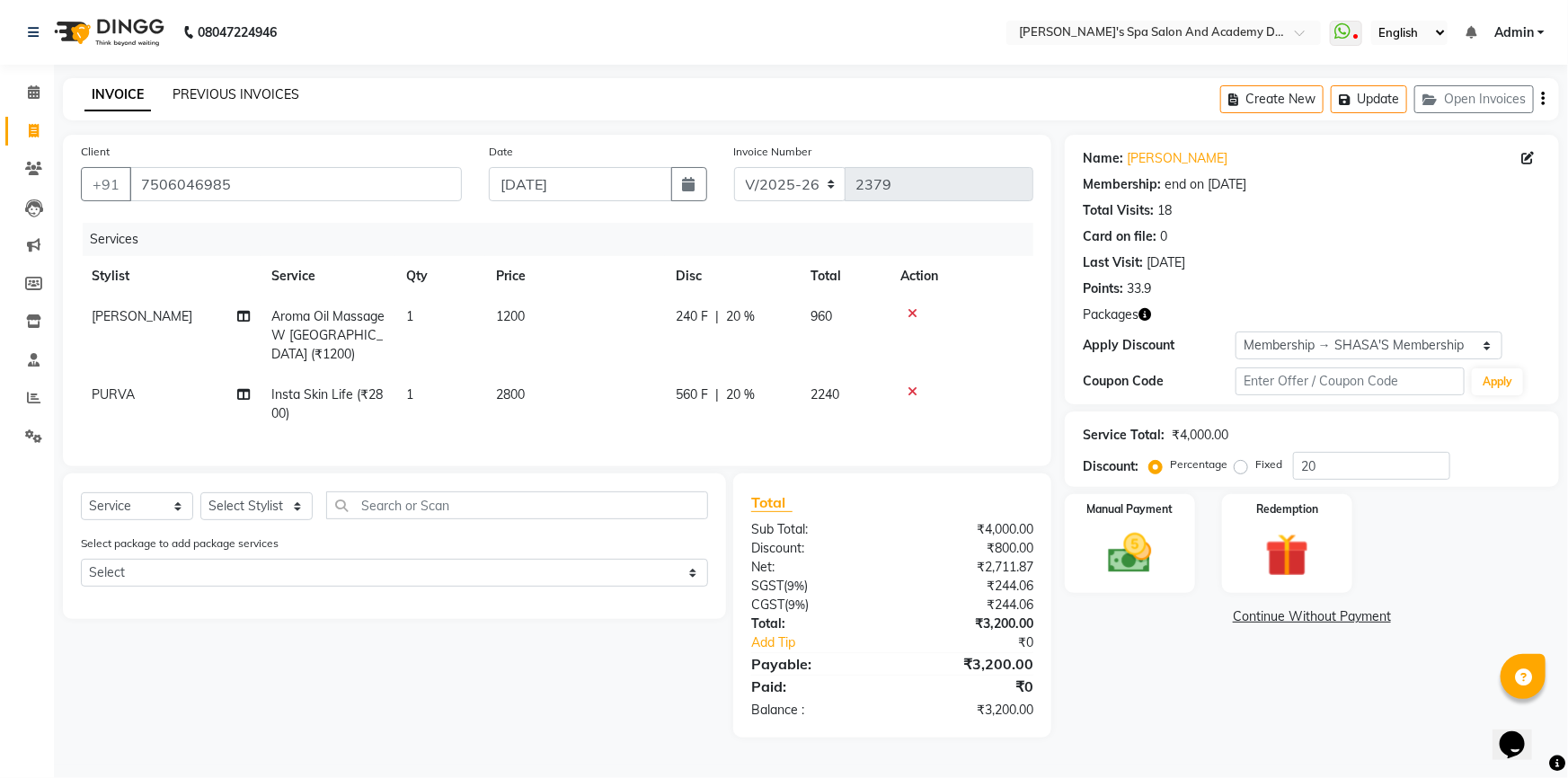
click at [206, 96] on link "PREVIOUS INVOICES" at bounding box center [236, 94] width 127 height 17
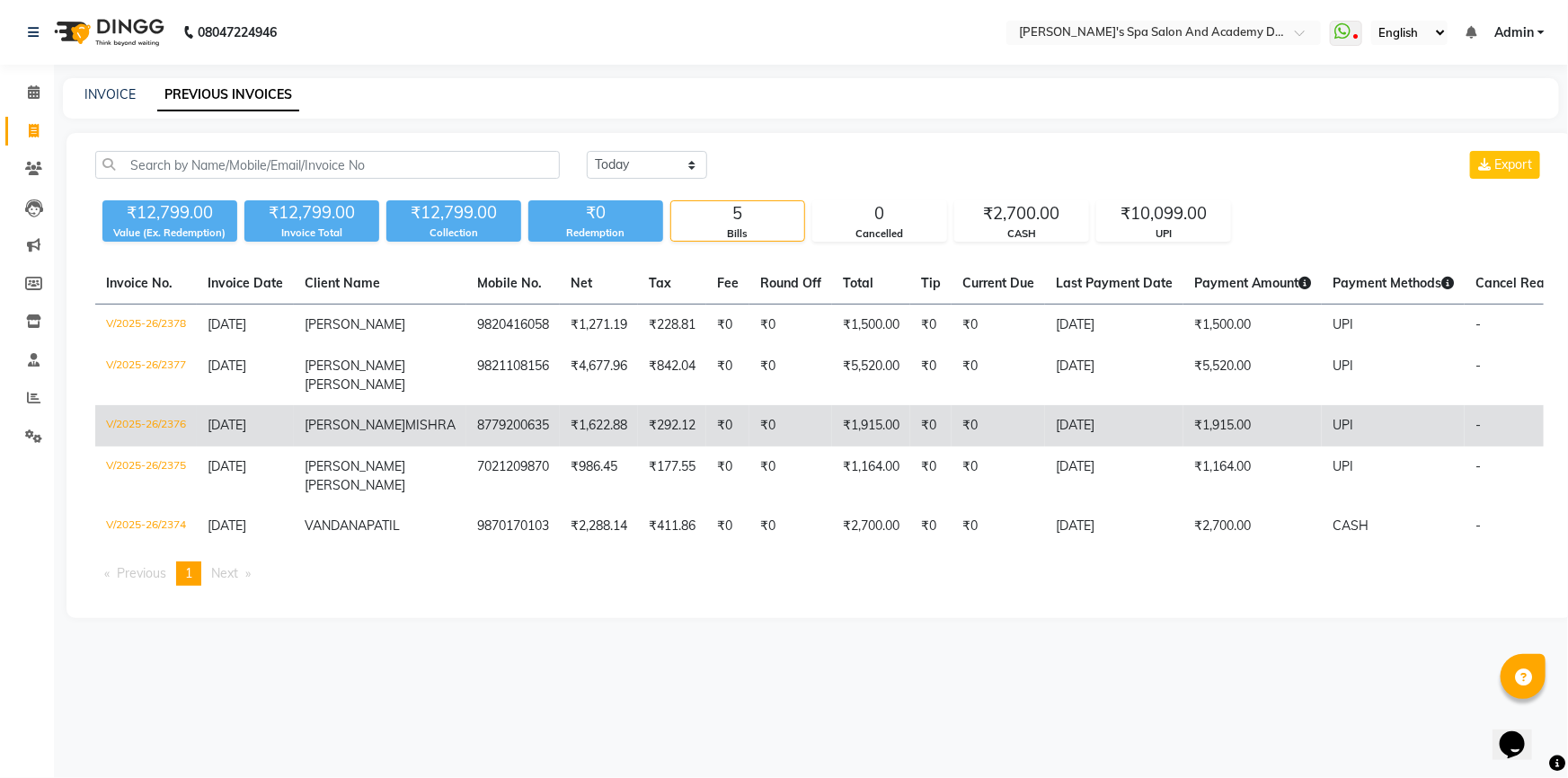
click at [405, 434] on span "MISHRA" at bounding box center [429, 425] width 50 height 17
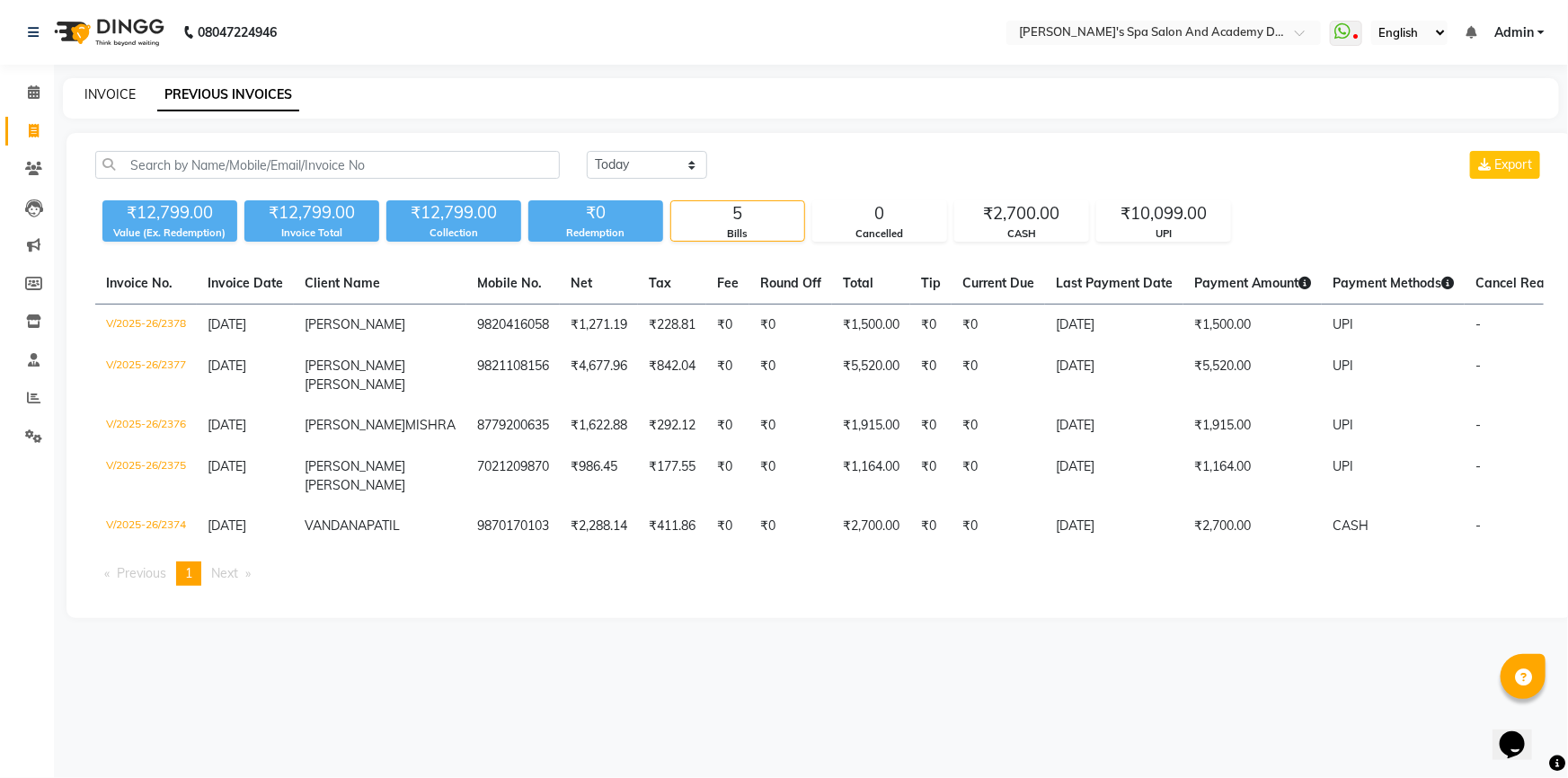
click at [108, 87] on link "INVOICE" at bounding box center [110, 94] width 51 height 17
select select "service"
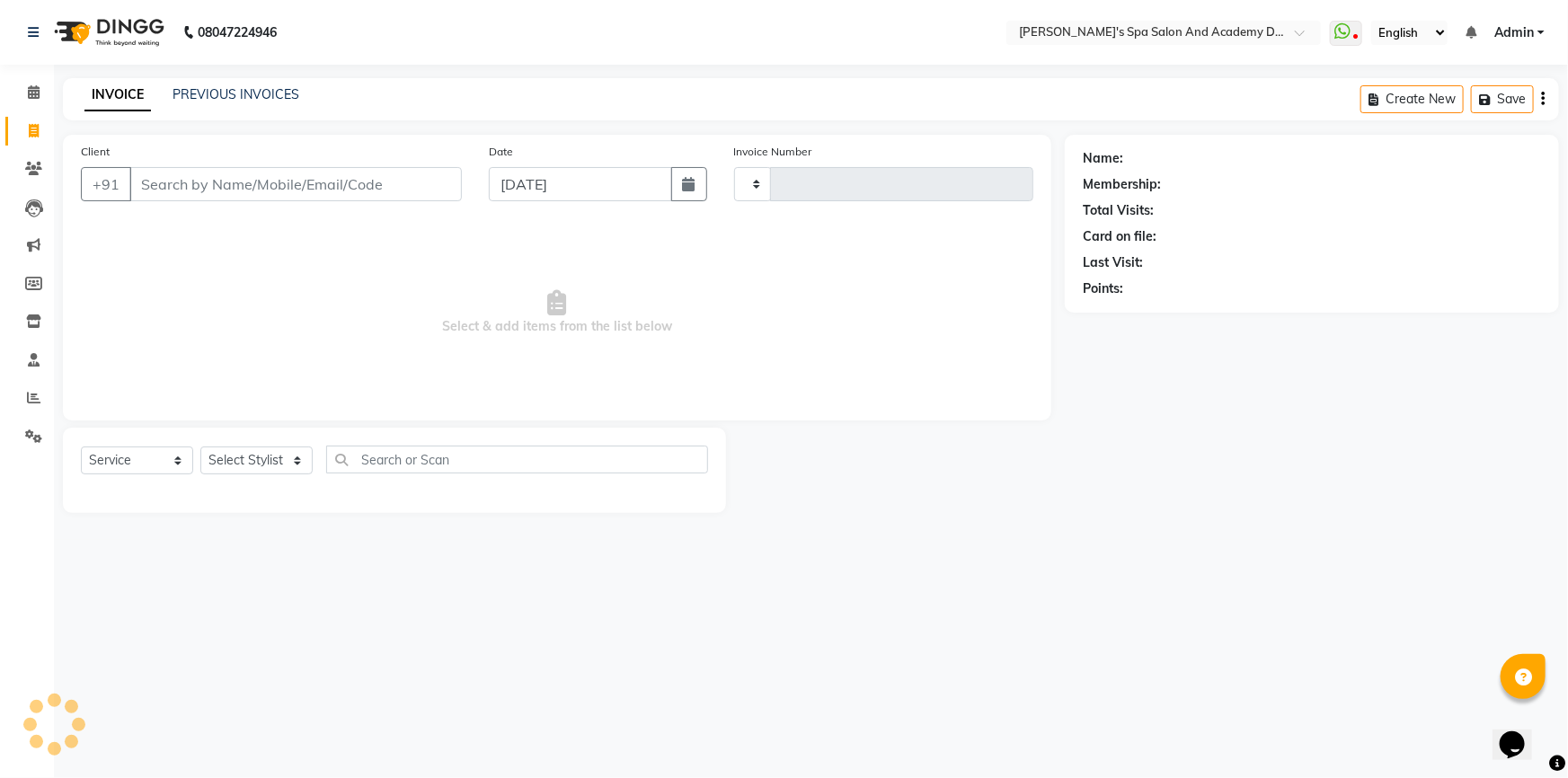
type input "2379"
select select "6316"
click at [1439, 90] on button "Open Invoices" at bounding box center [1474, 99] width 119 height 27
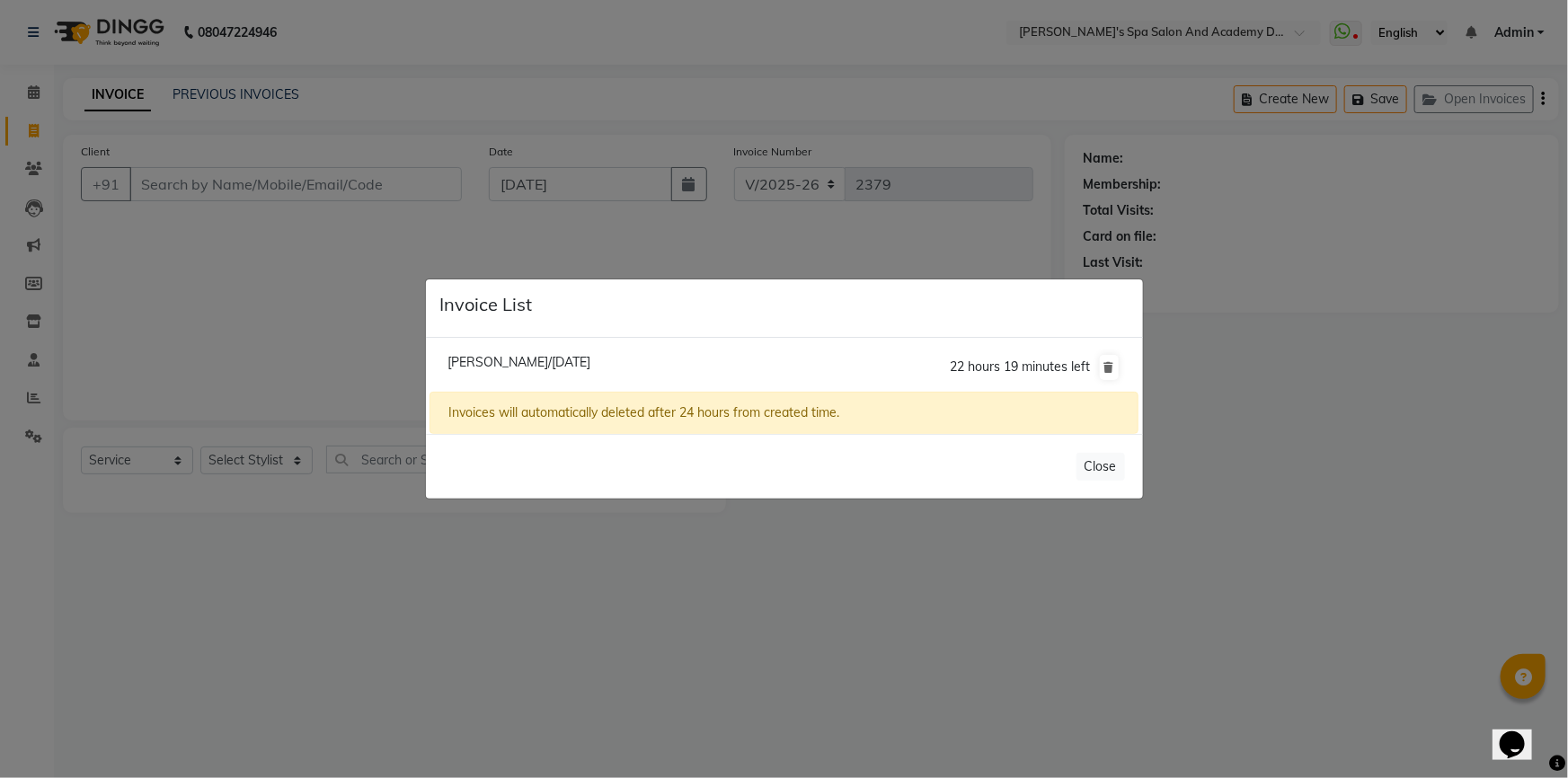
click at [458, 361] on span "Smita Gumaste/04 September 2025" at bounding box center [518, 362] width 143 height 17
type input "7506046985"
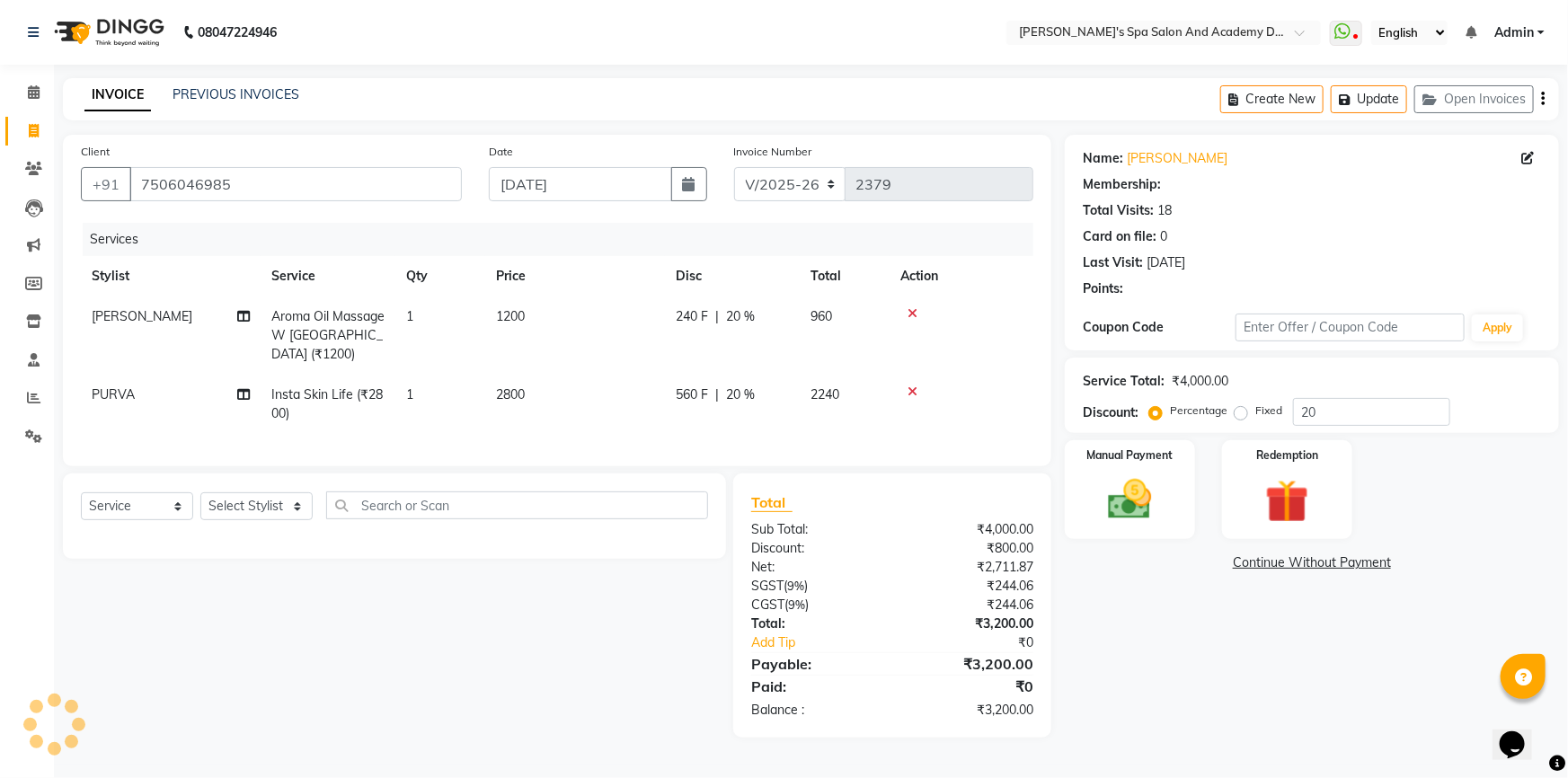
type input "0"
select select "2: Object"
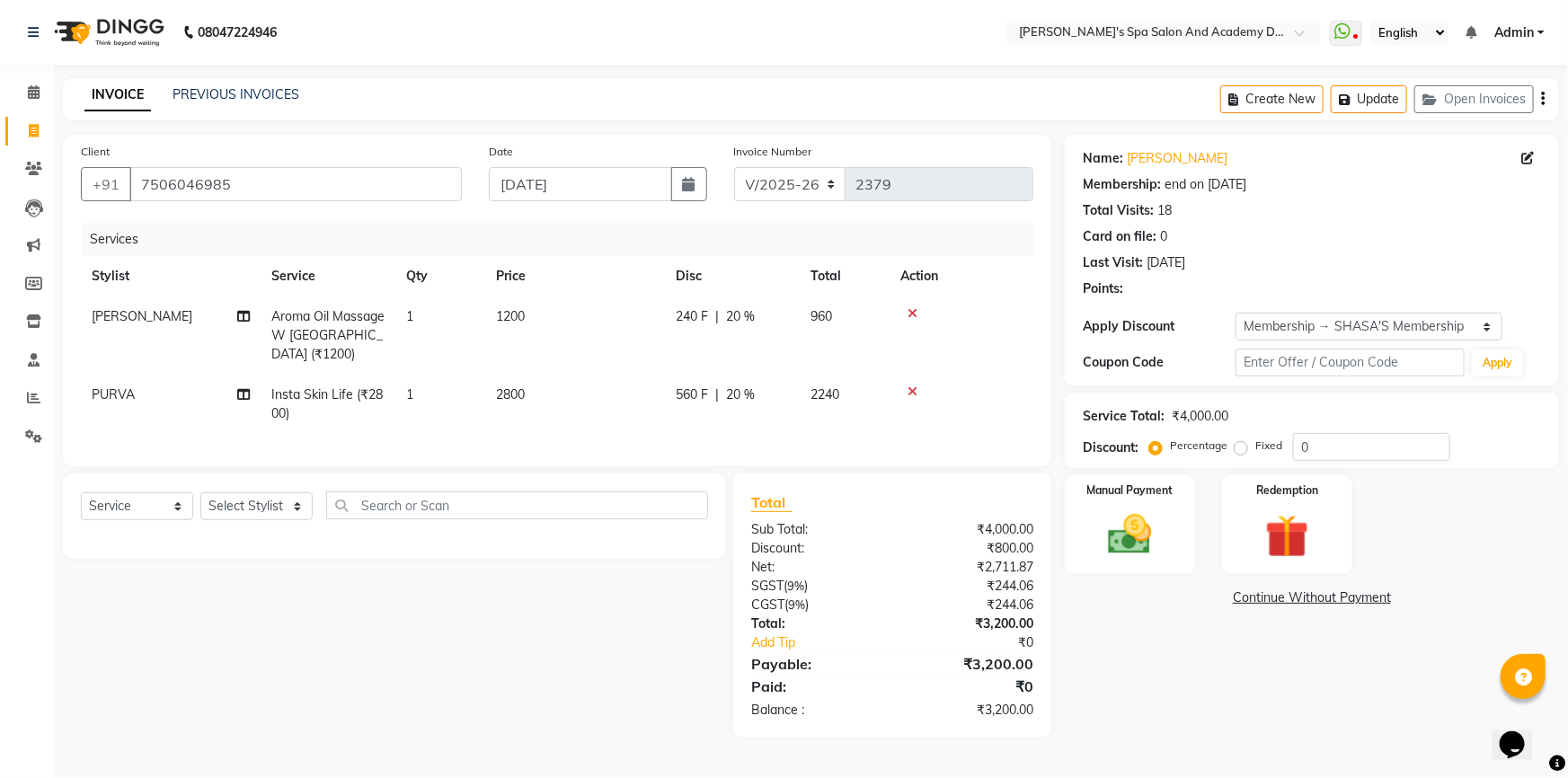
type input "20"
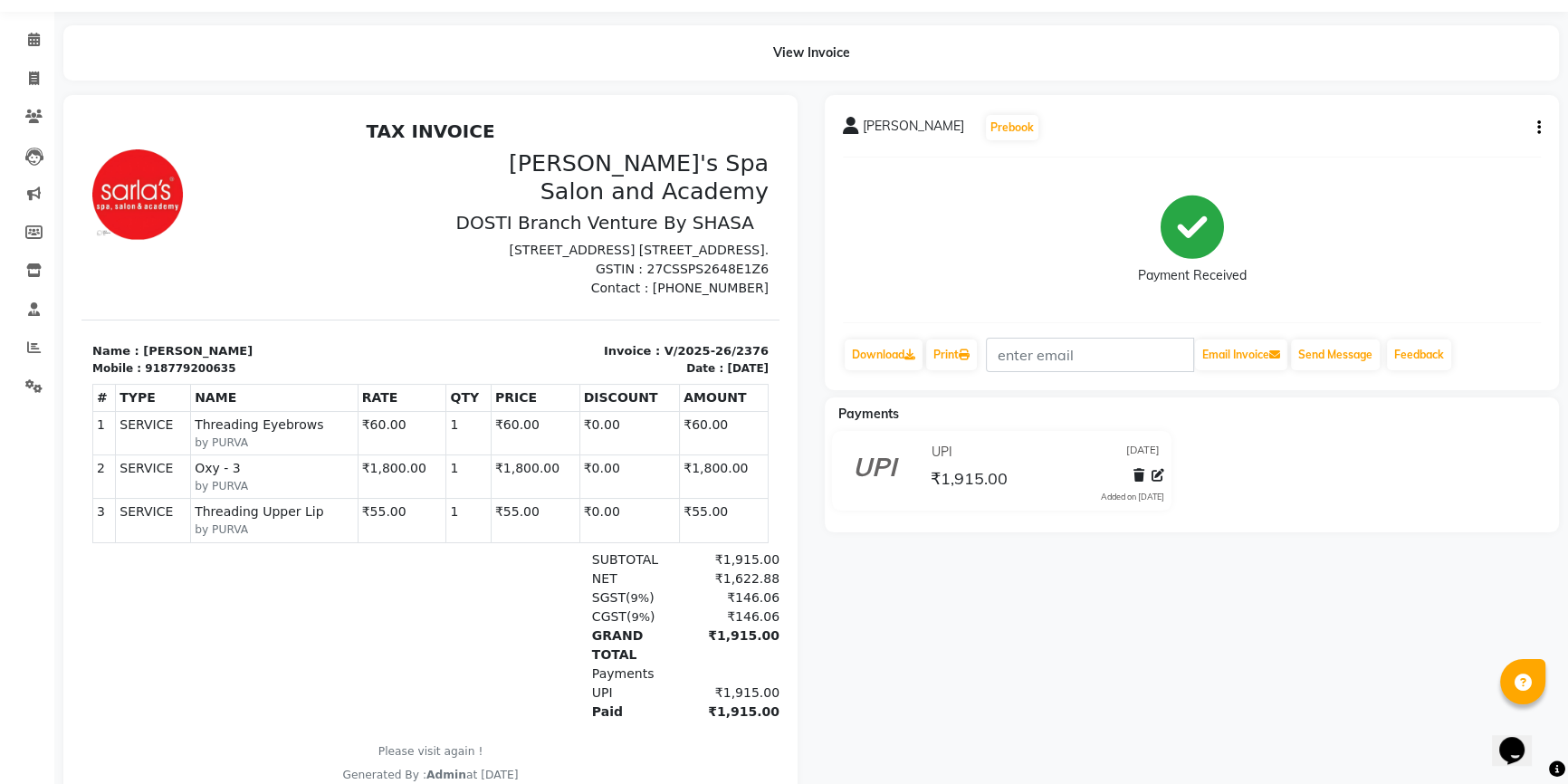
scroll to position [82, 0]
